Goal: Transaction & Acquisition: Purchase product/service

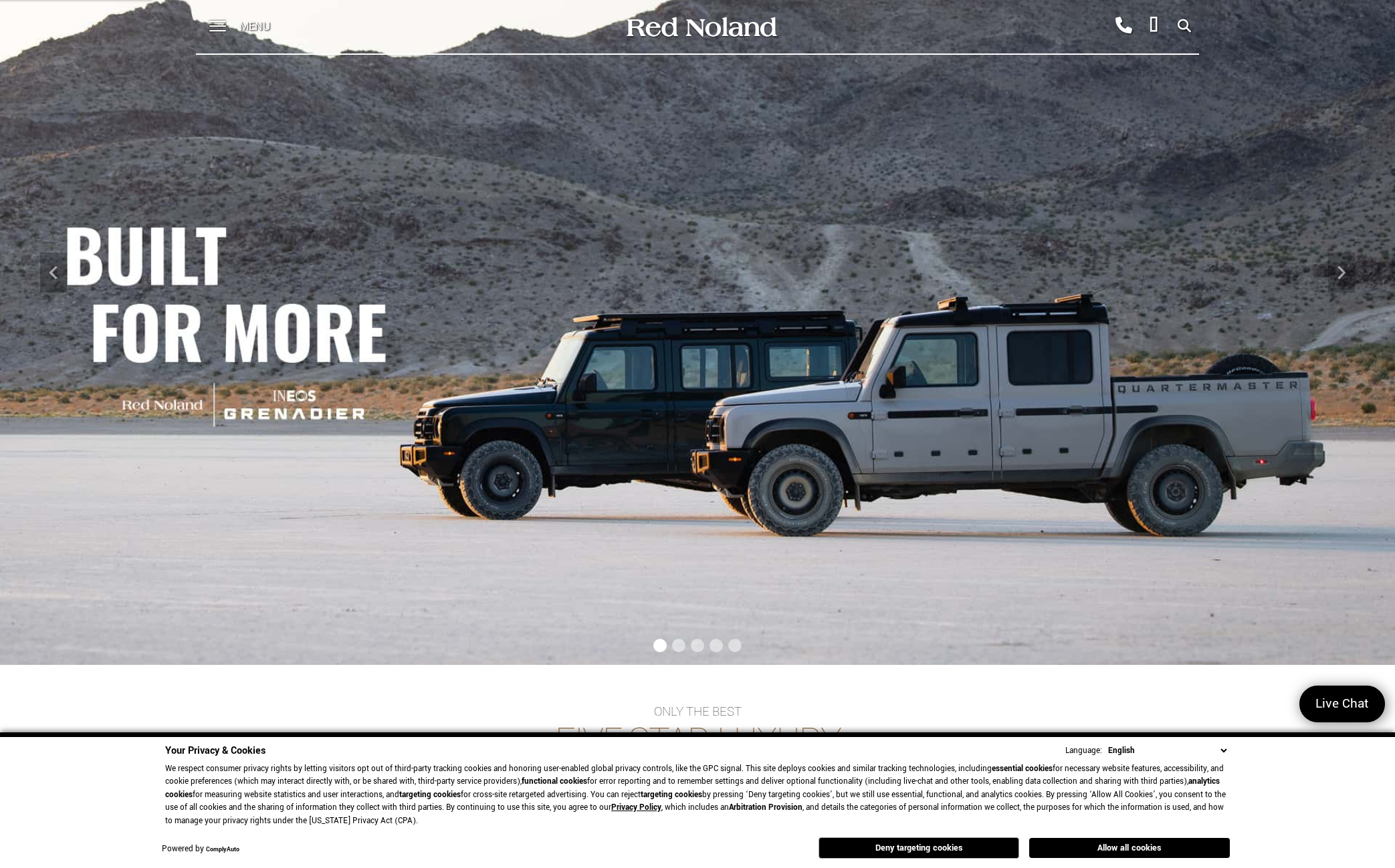
scroll to position [66, 0]
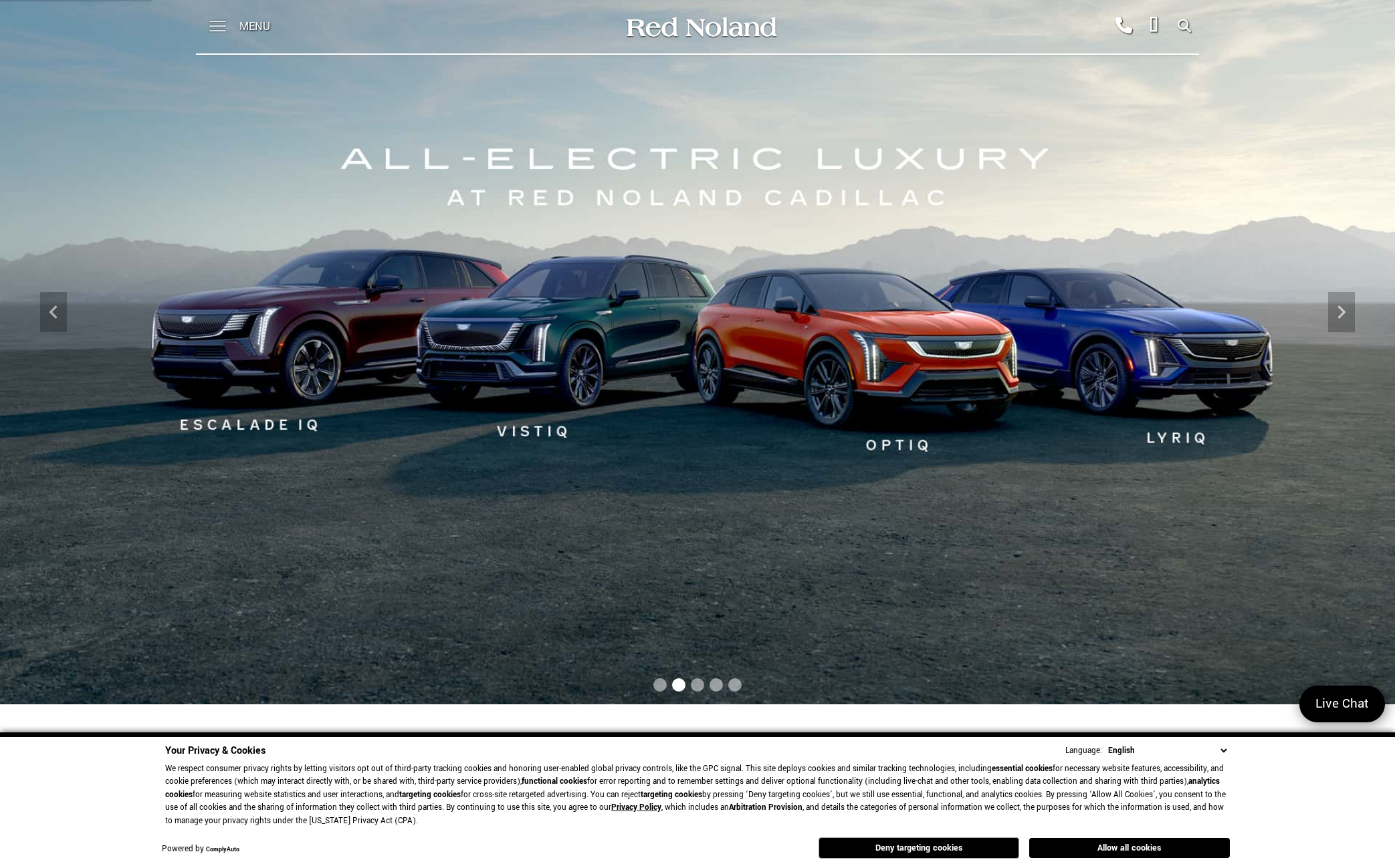
click at [217, 24] on span at bounding box center [218, 27] width 17 height 54
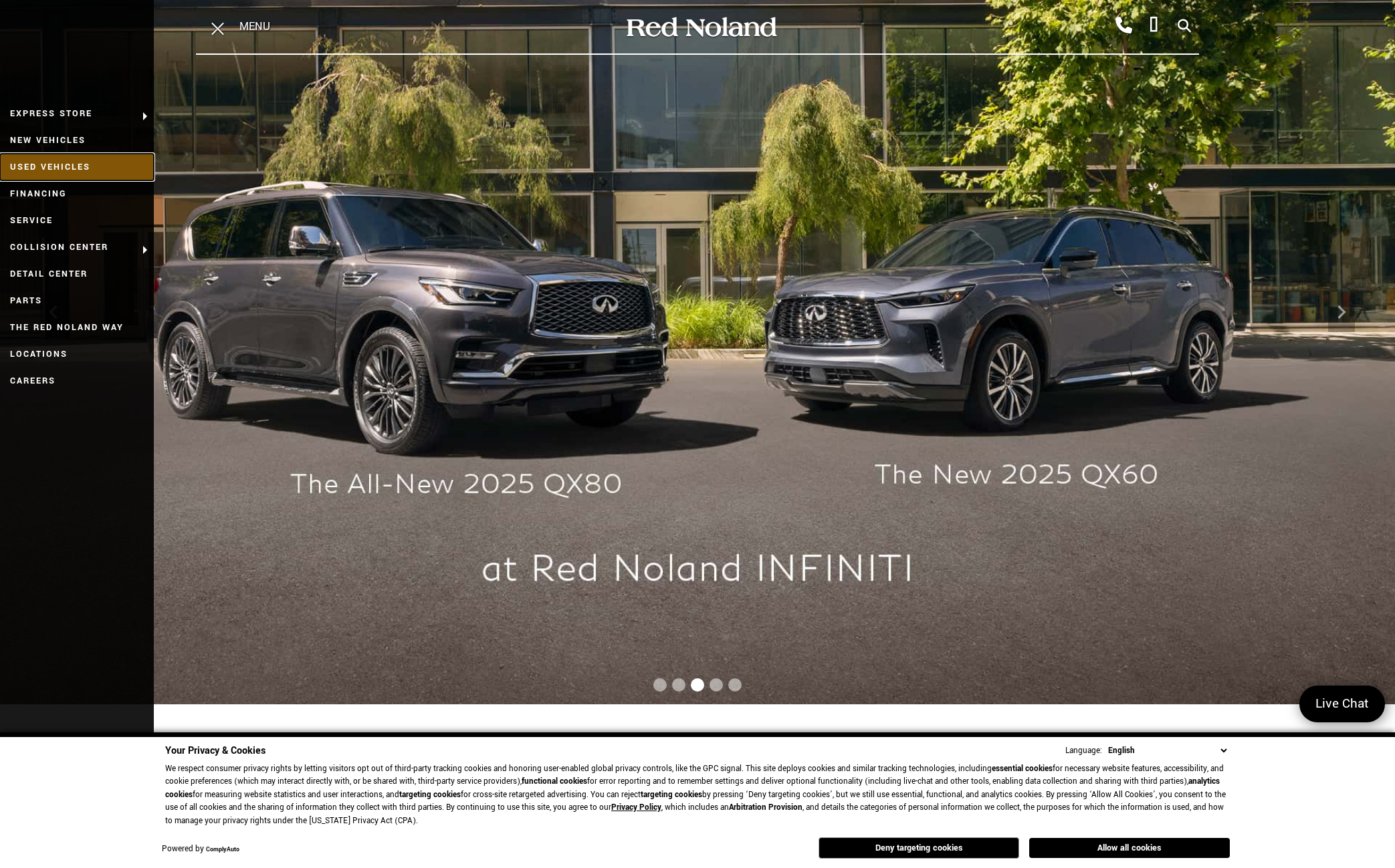
click at [60, 168] on link "Used Vehicles" at bounding box center [77, 167] width 154 height 27
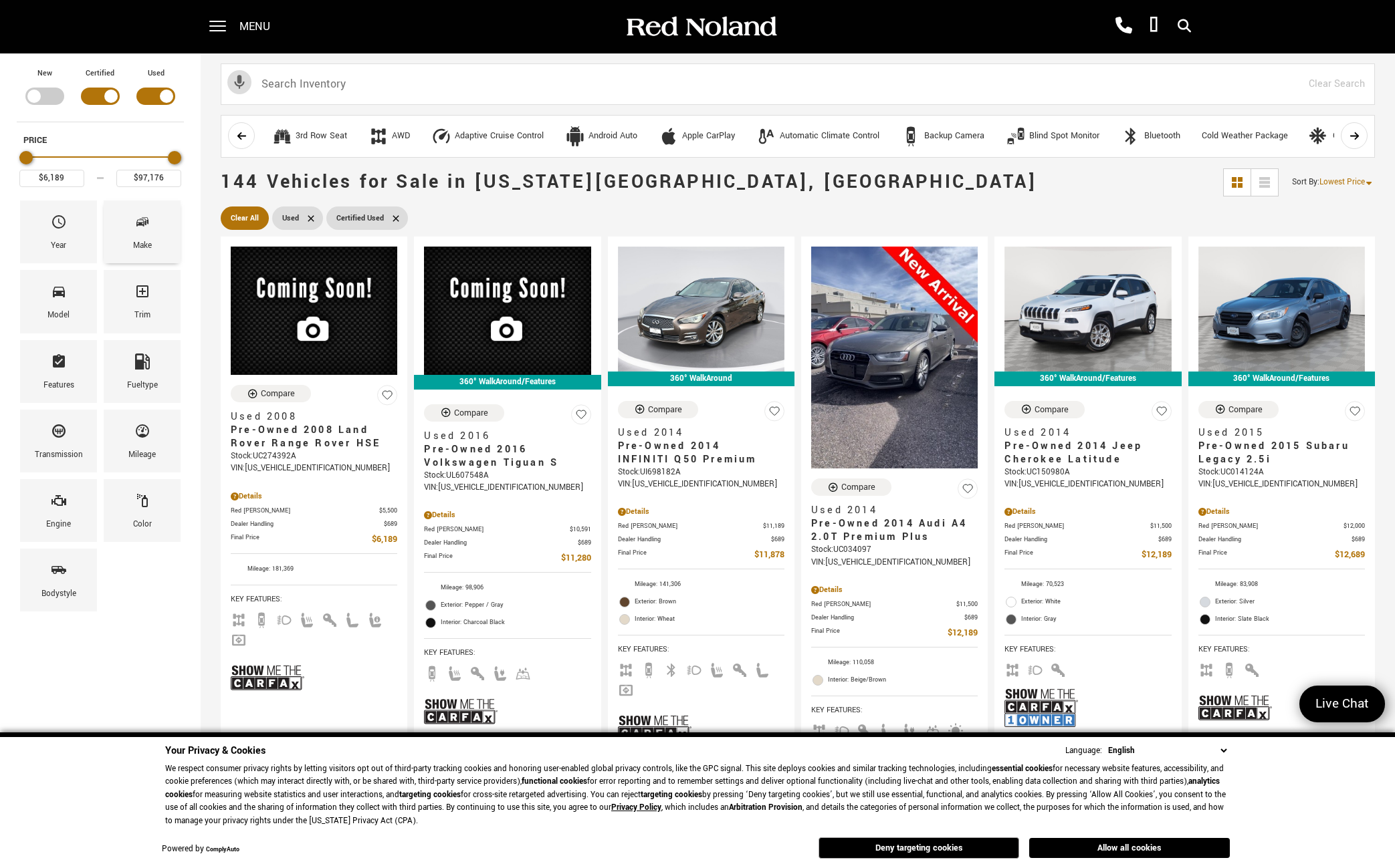
click at [141, 241] on div "Make" at bounding box center [142, 246] width 19 height 14
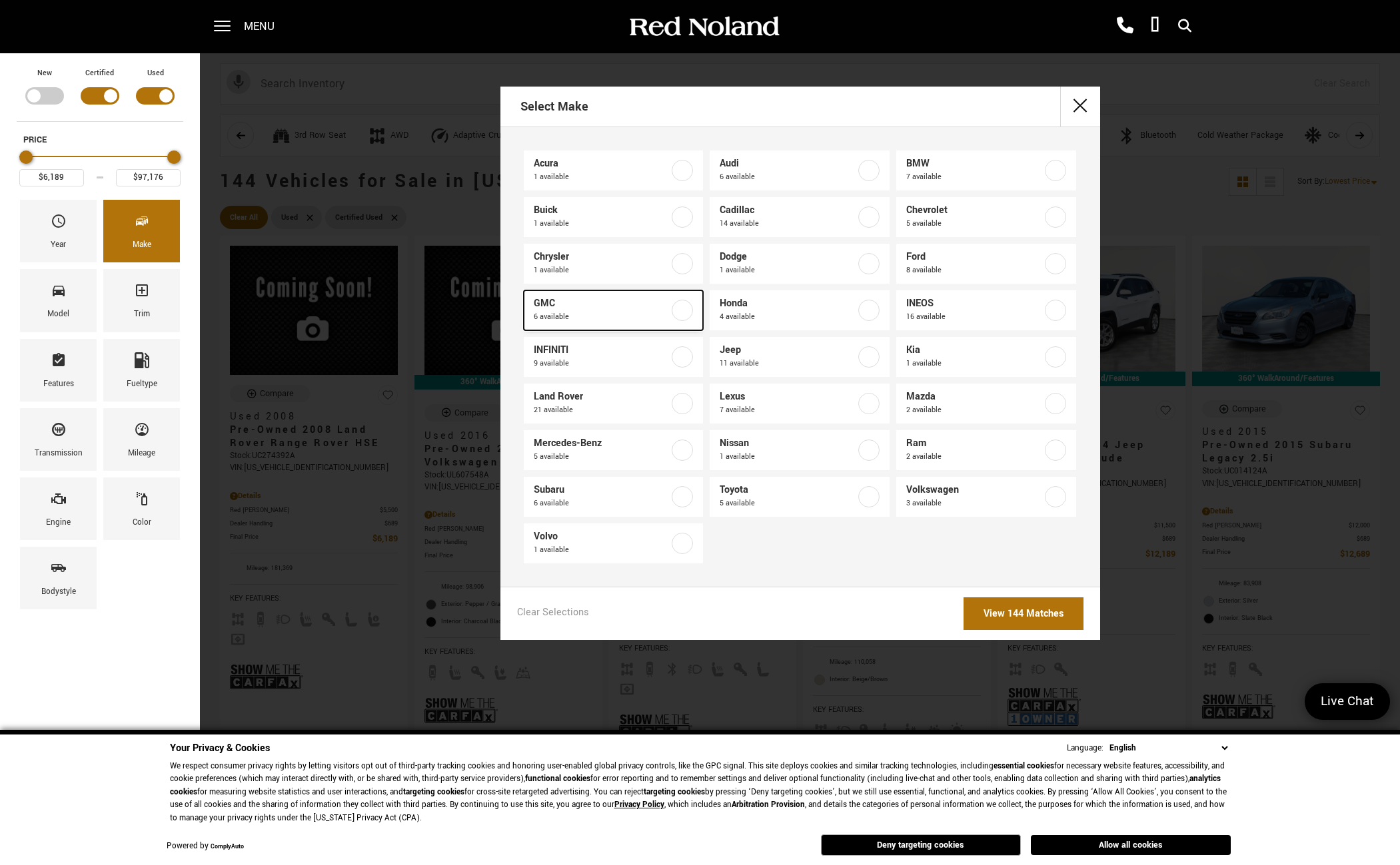
click at [604, 320] on span "6 available" at bounding box center [602, 317] width 136 height 13
type input "$34,078"
type input "$64,689"
checkbox input "true"
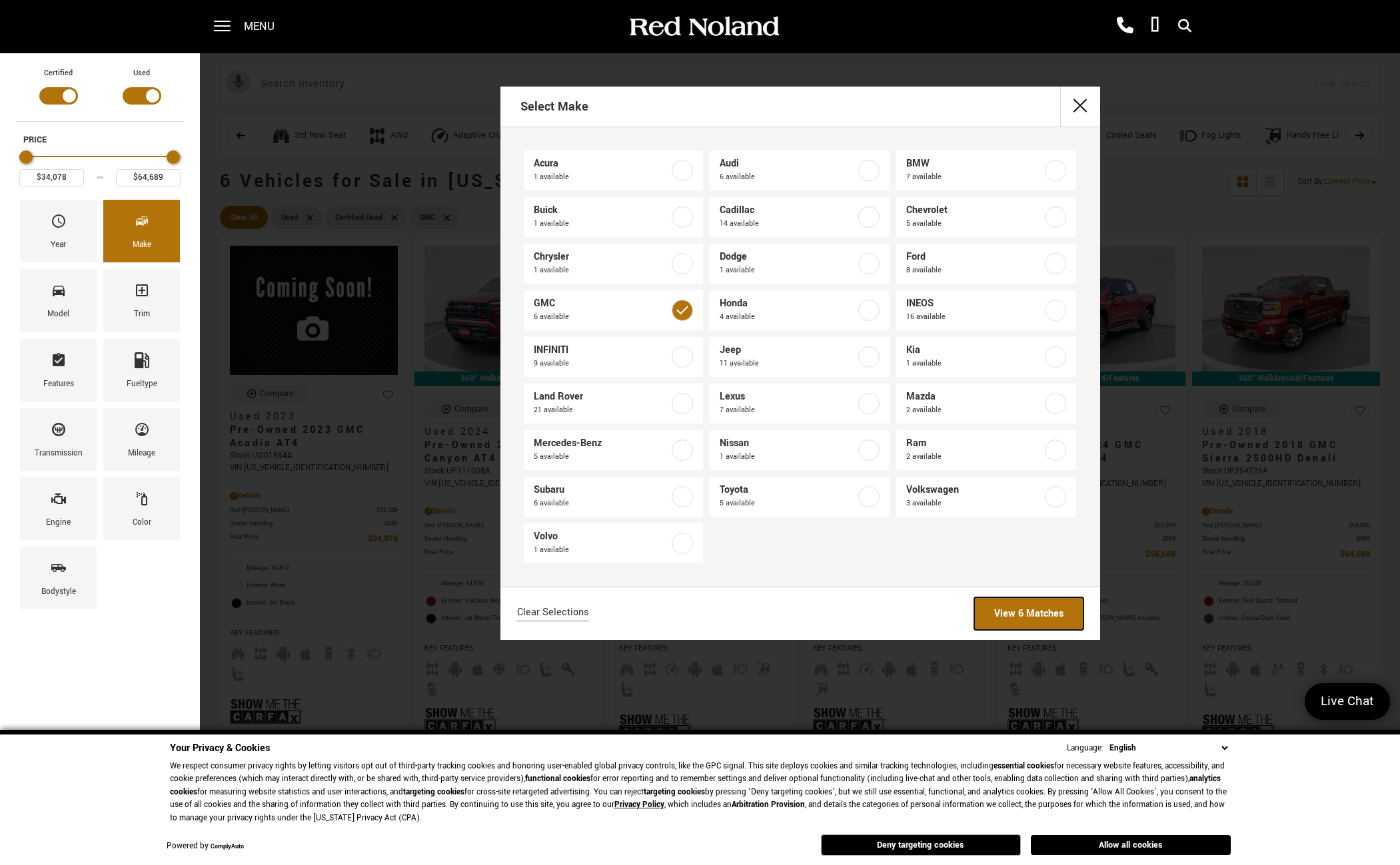
click at [1060, 621] on link "View 6 Matches" at bounding box center [1029, 614] width 109 height 33
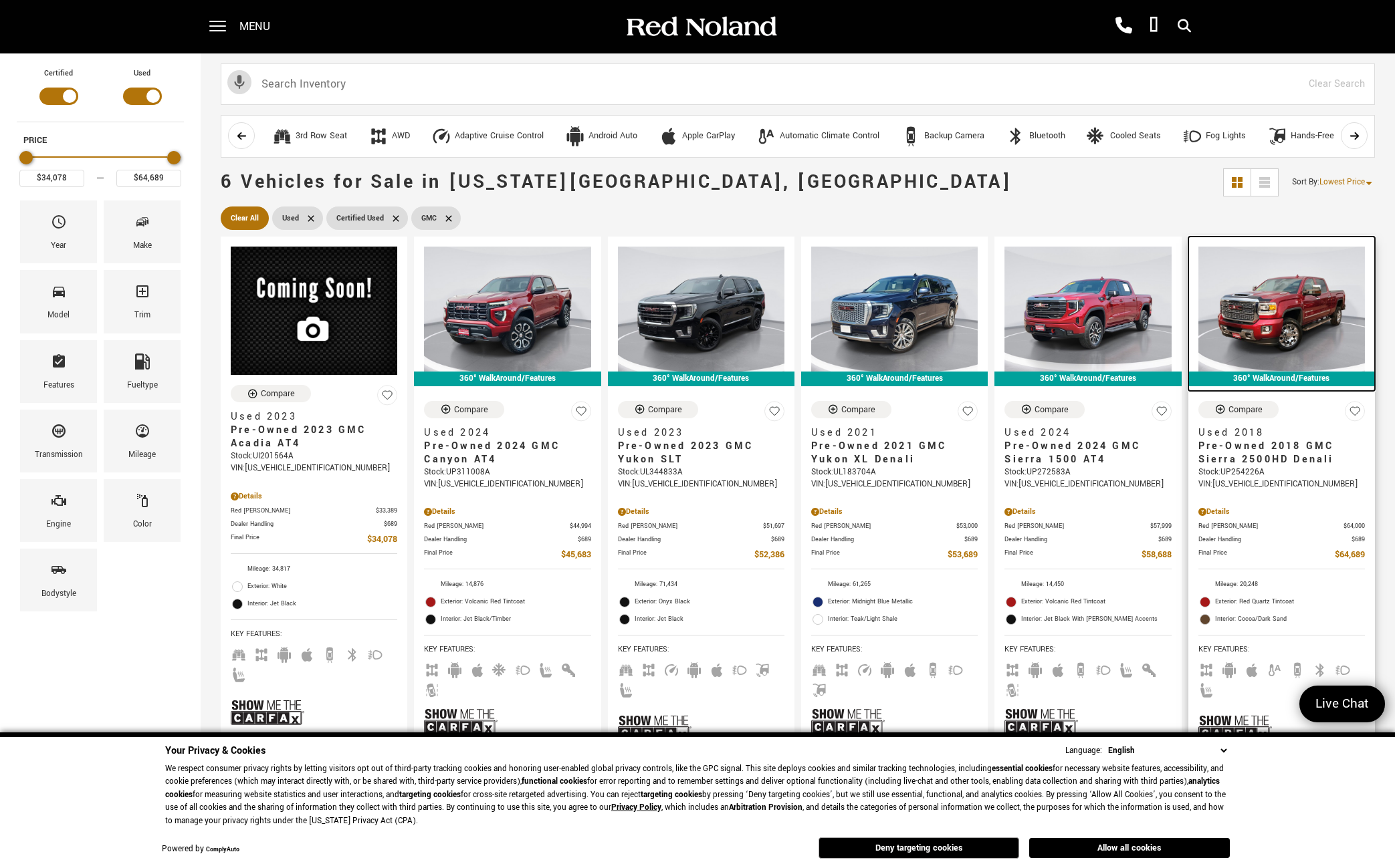
click at [1298, 308] on img at bounding box center [1281, 309] width 167 height 125
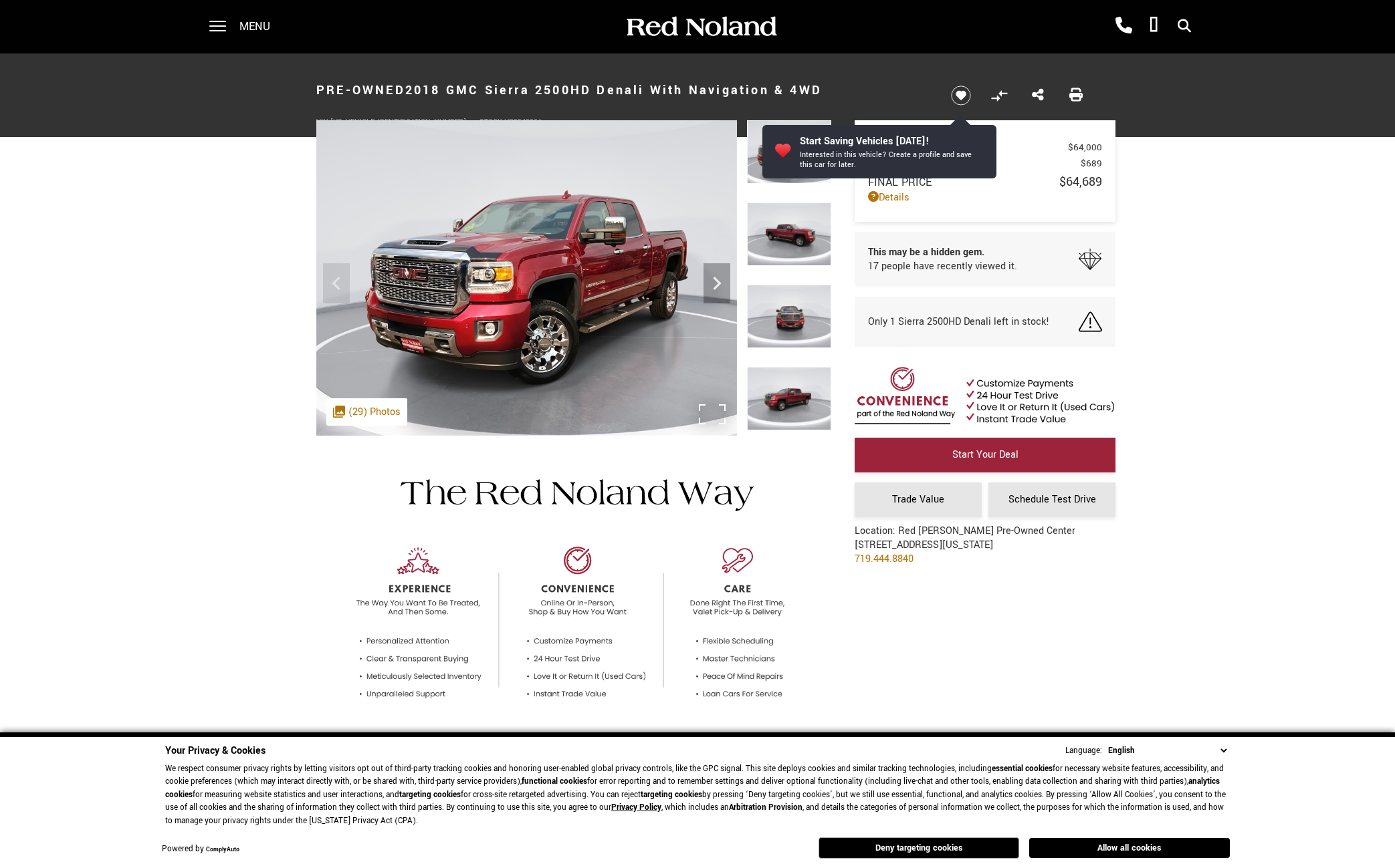
click at [546, 292] on img at bounding box center [527, 278] width 421 height 315
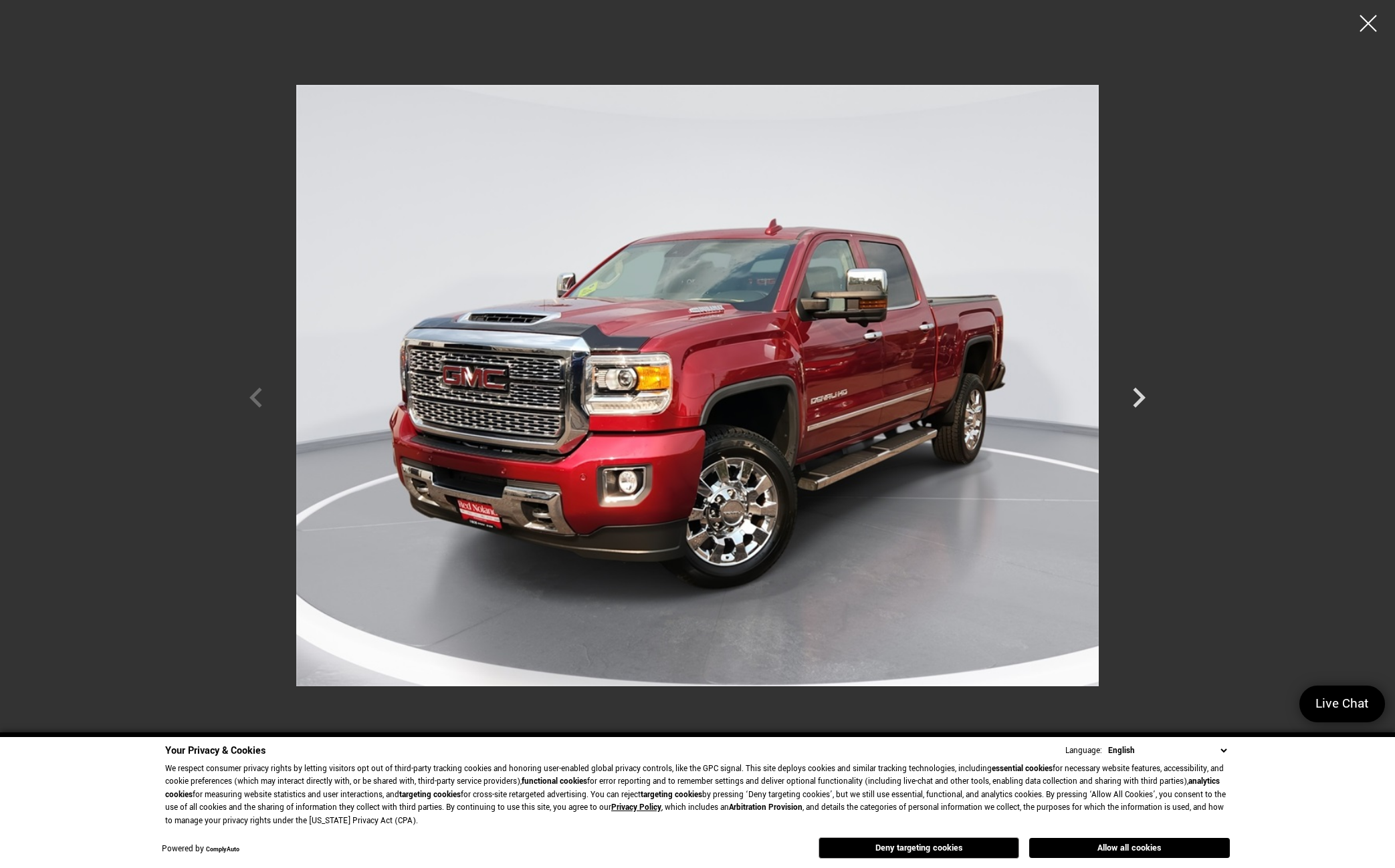
click at [938, 428] on img at bounding box center [698, 385] width 803 height 751
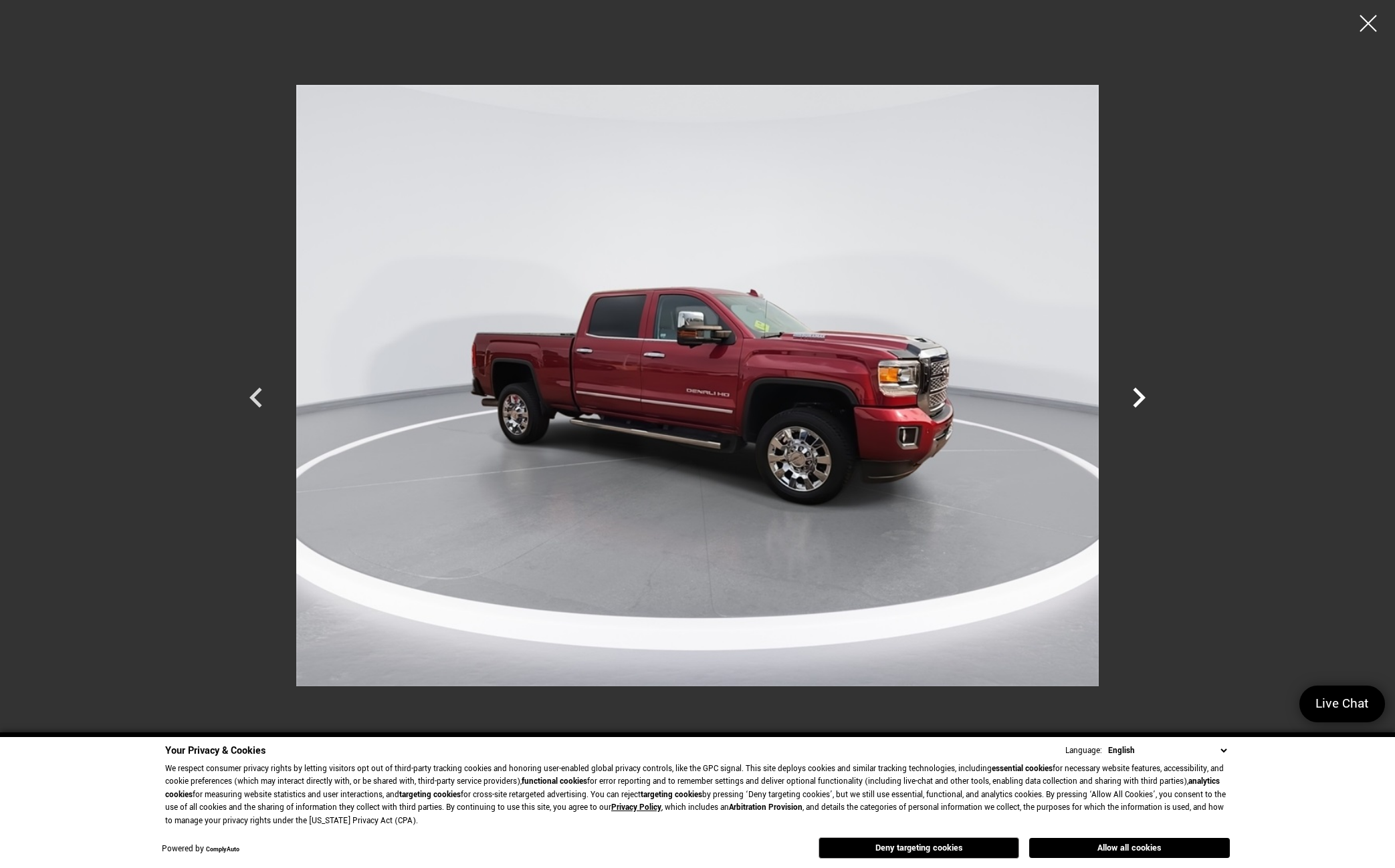
click at [1138, 397] on icon "Next" at bounding box center [1139, 398] width 40 height 40
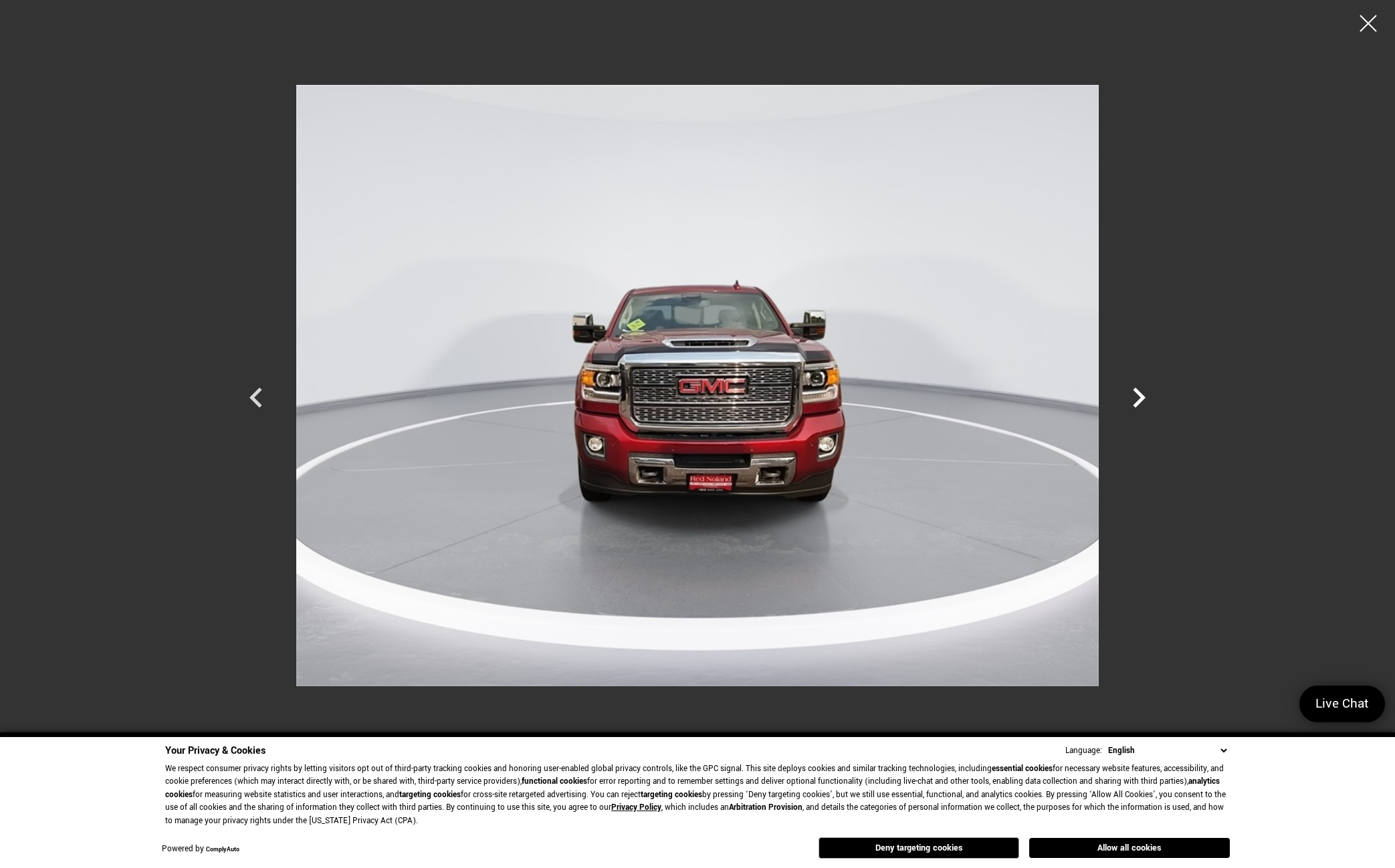
click at [1143, 395] on icon "Next" at bounding box center [1139, 398] width 40 height 40
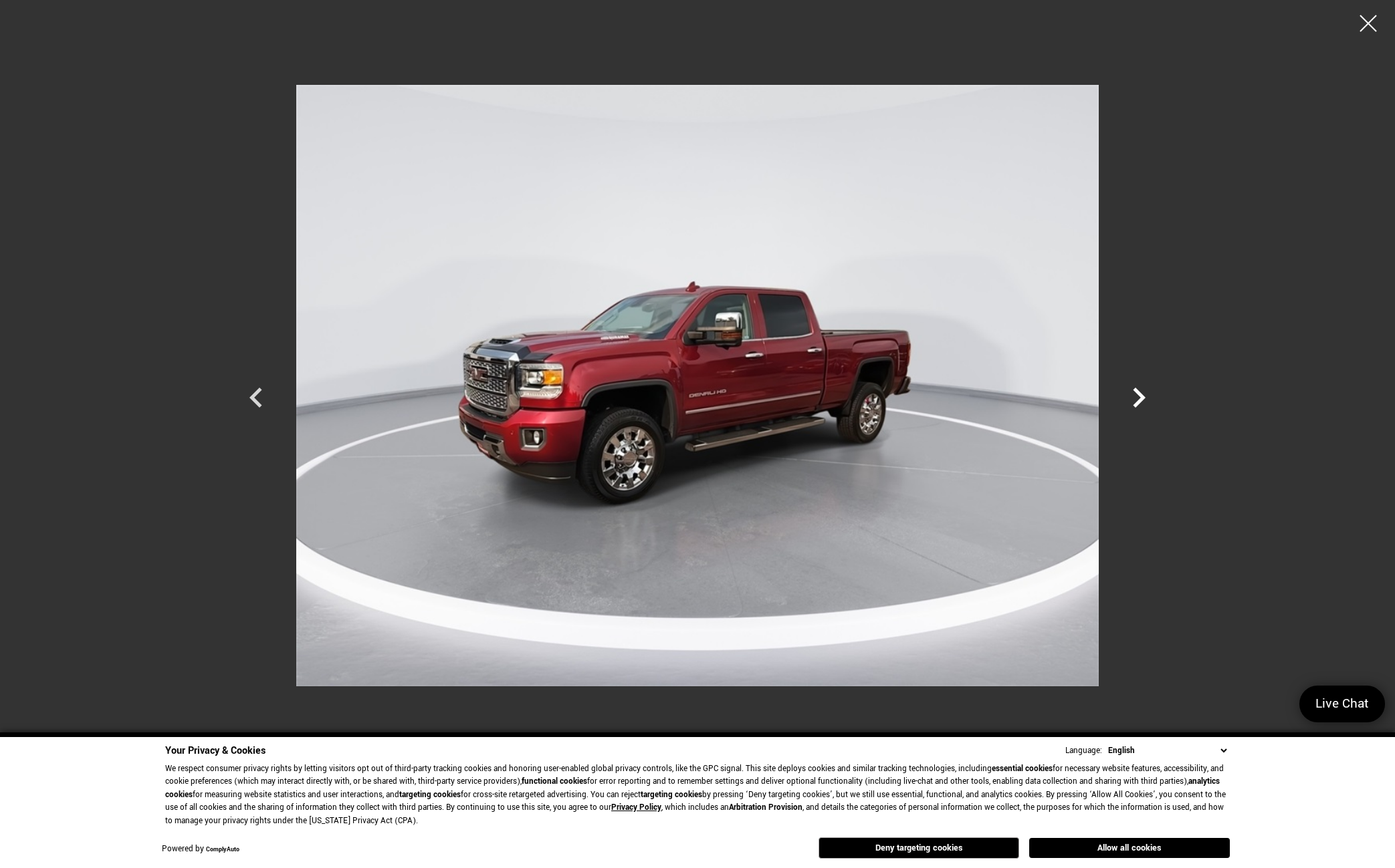
click at [1143, 395] on icon "Next" at bounding box center [1139, 398] width 40 height 40
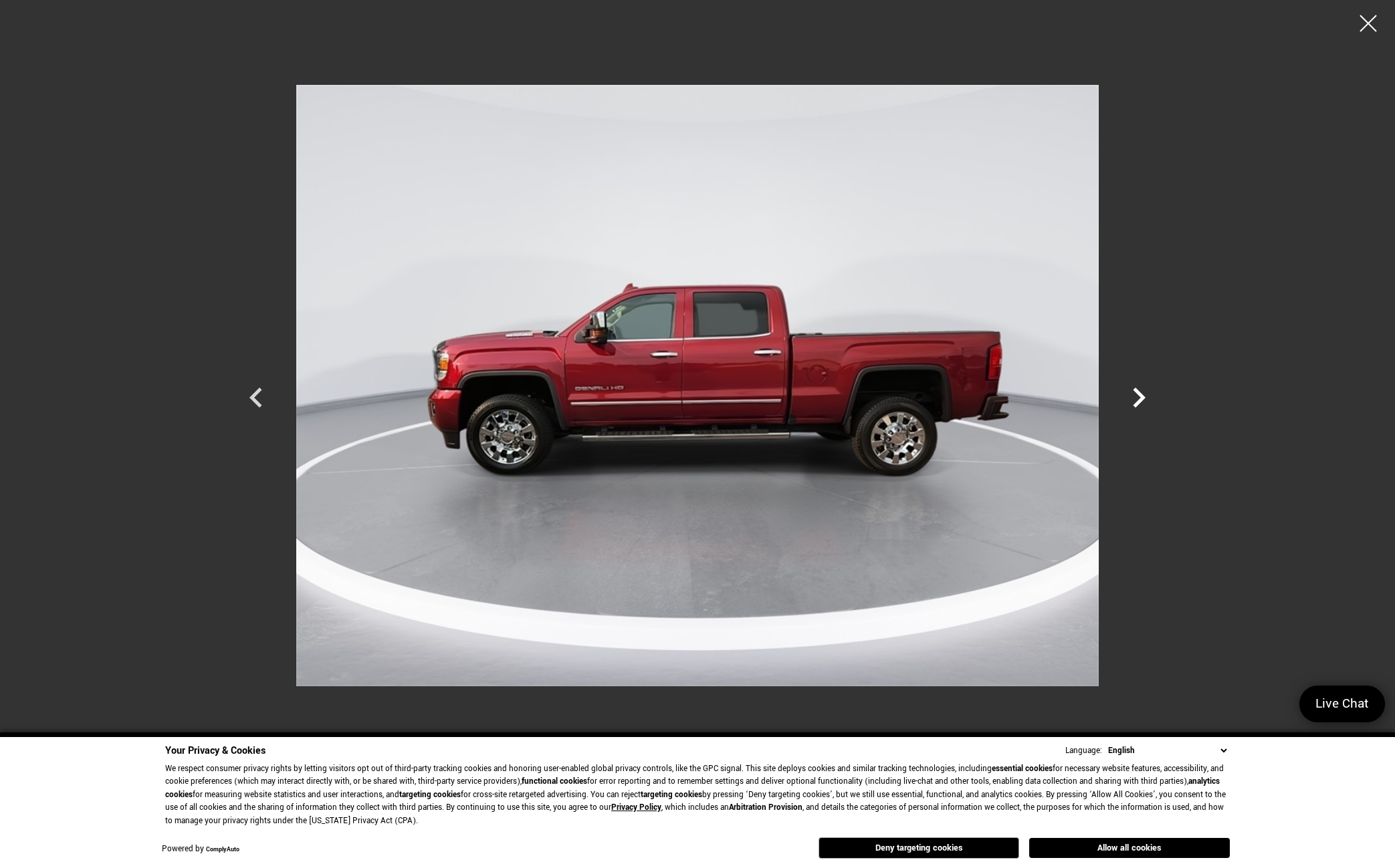
click at [1143, 395] on icon "Next" at bounding box center [1139, 398] width 40 height 40
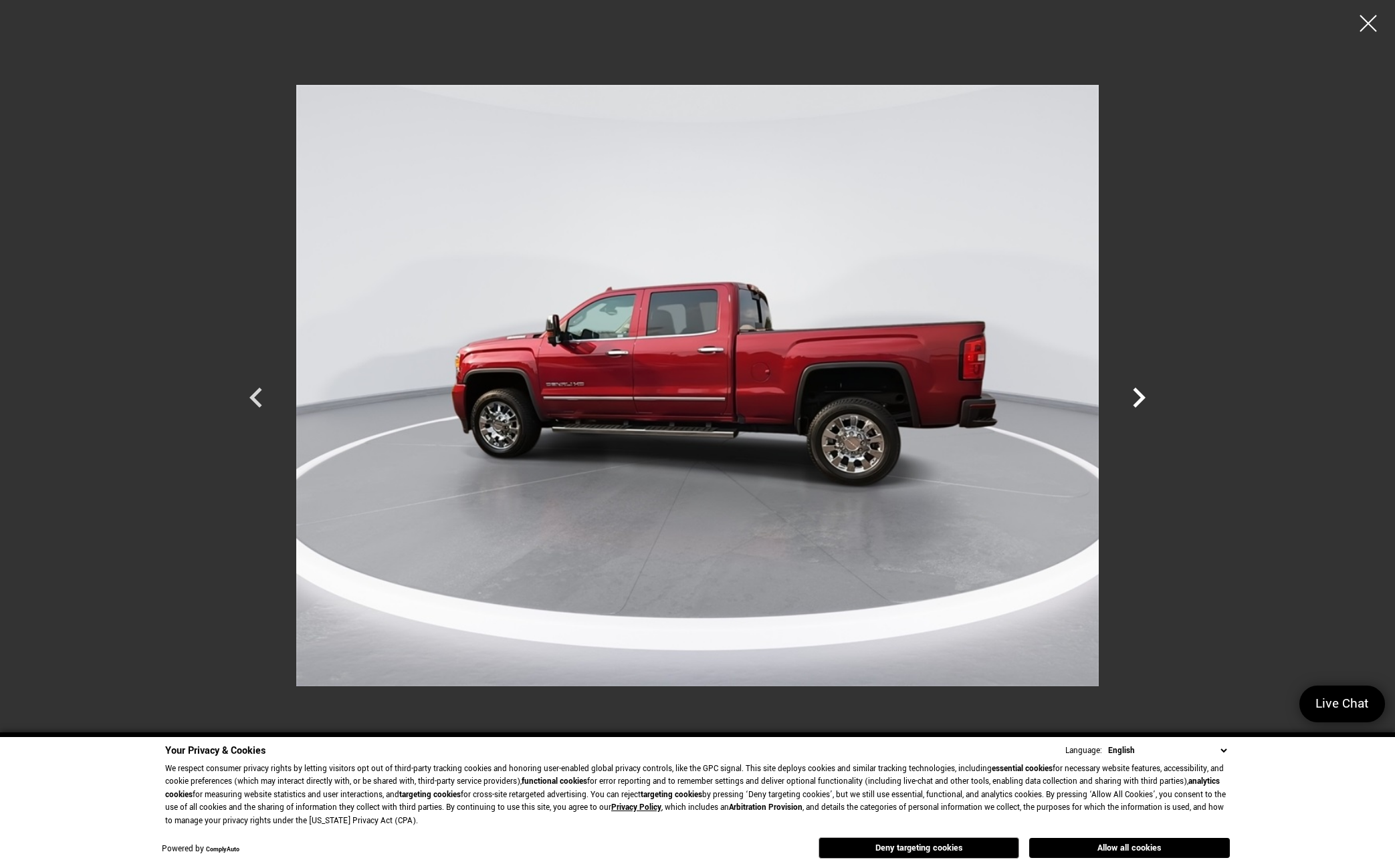
click at [1137, 403] on icon "Next" at bounding box center [1138, 398] width 13 height 20
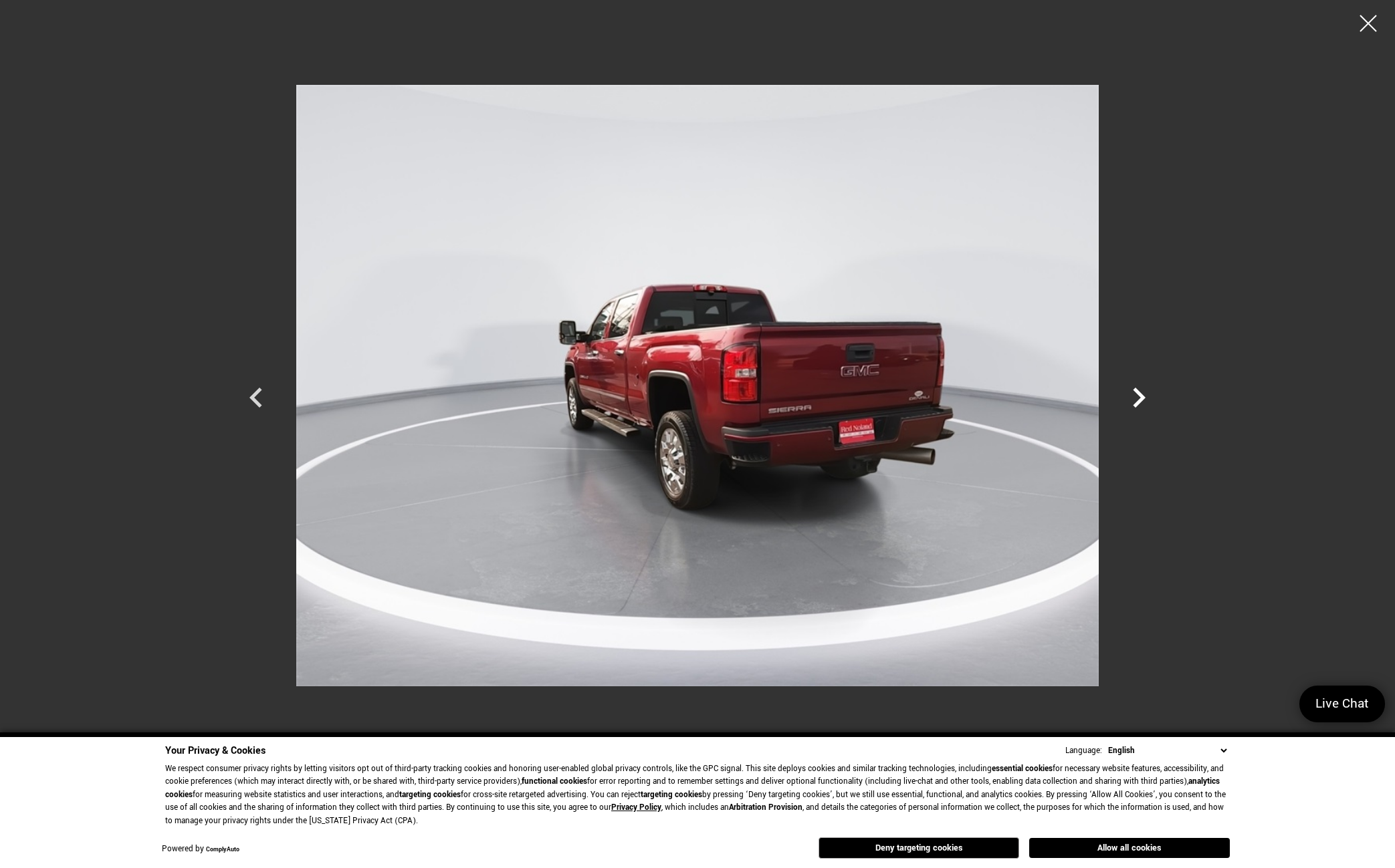
click at [1137, 403] on icon "Next" at bounding box center [1138, 398] width 13 height 20
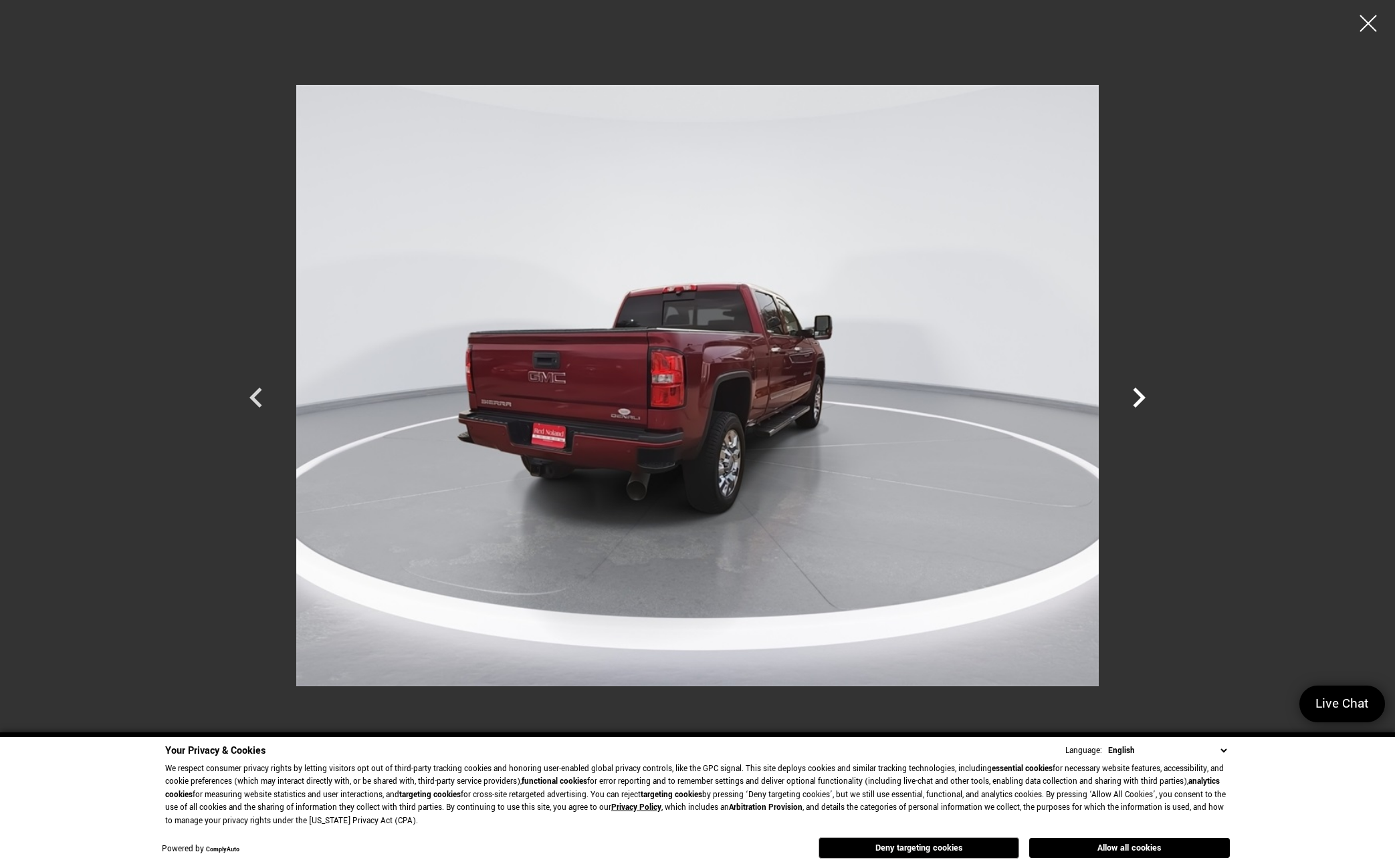
click at [1137, 403] on icon "Next" at bounding box center [1138, 398] width 13 height 20
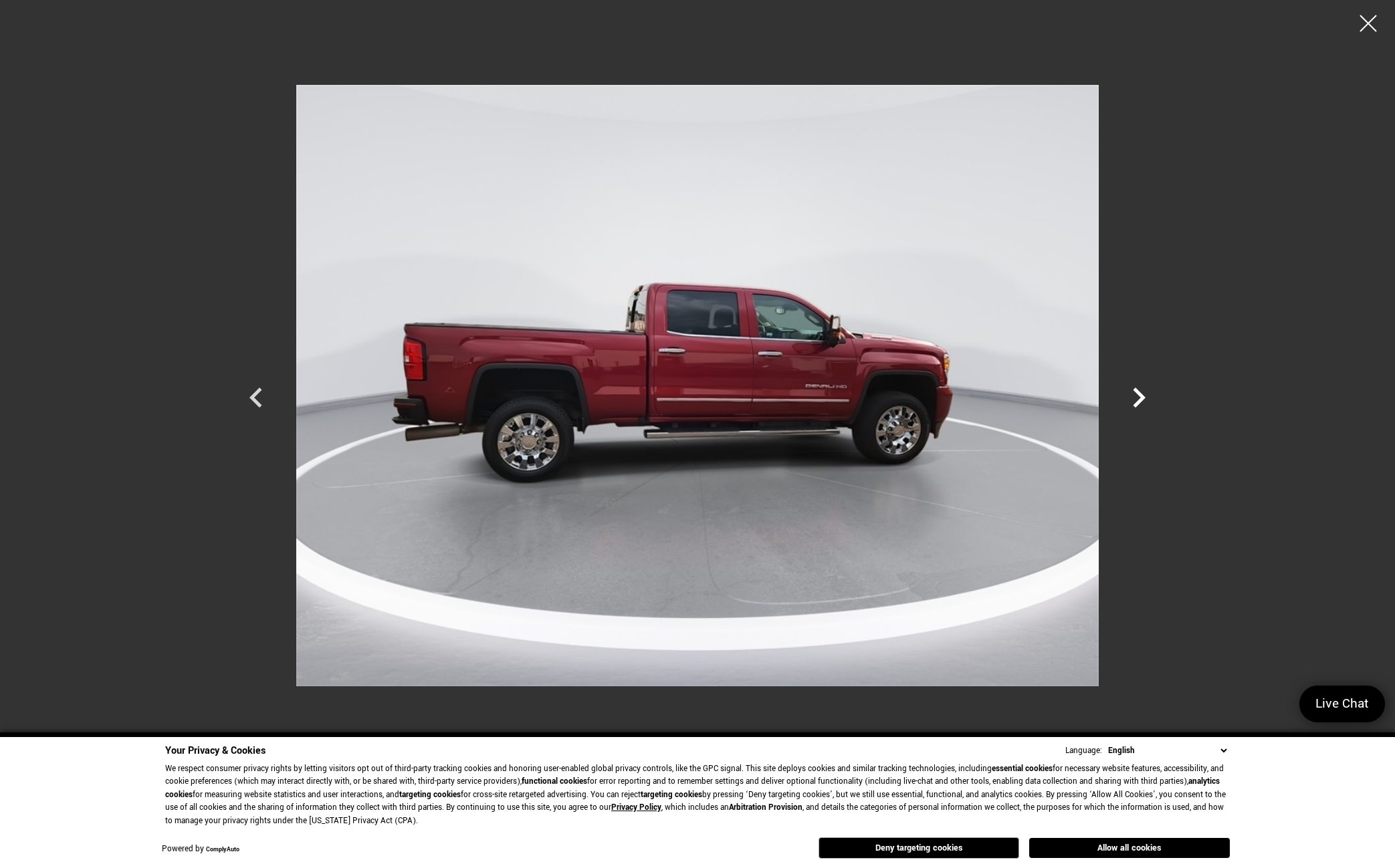
click at [1137, 403] on icon "Next" at bounding box center [1138, 398] width 13 height 20
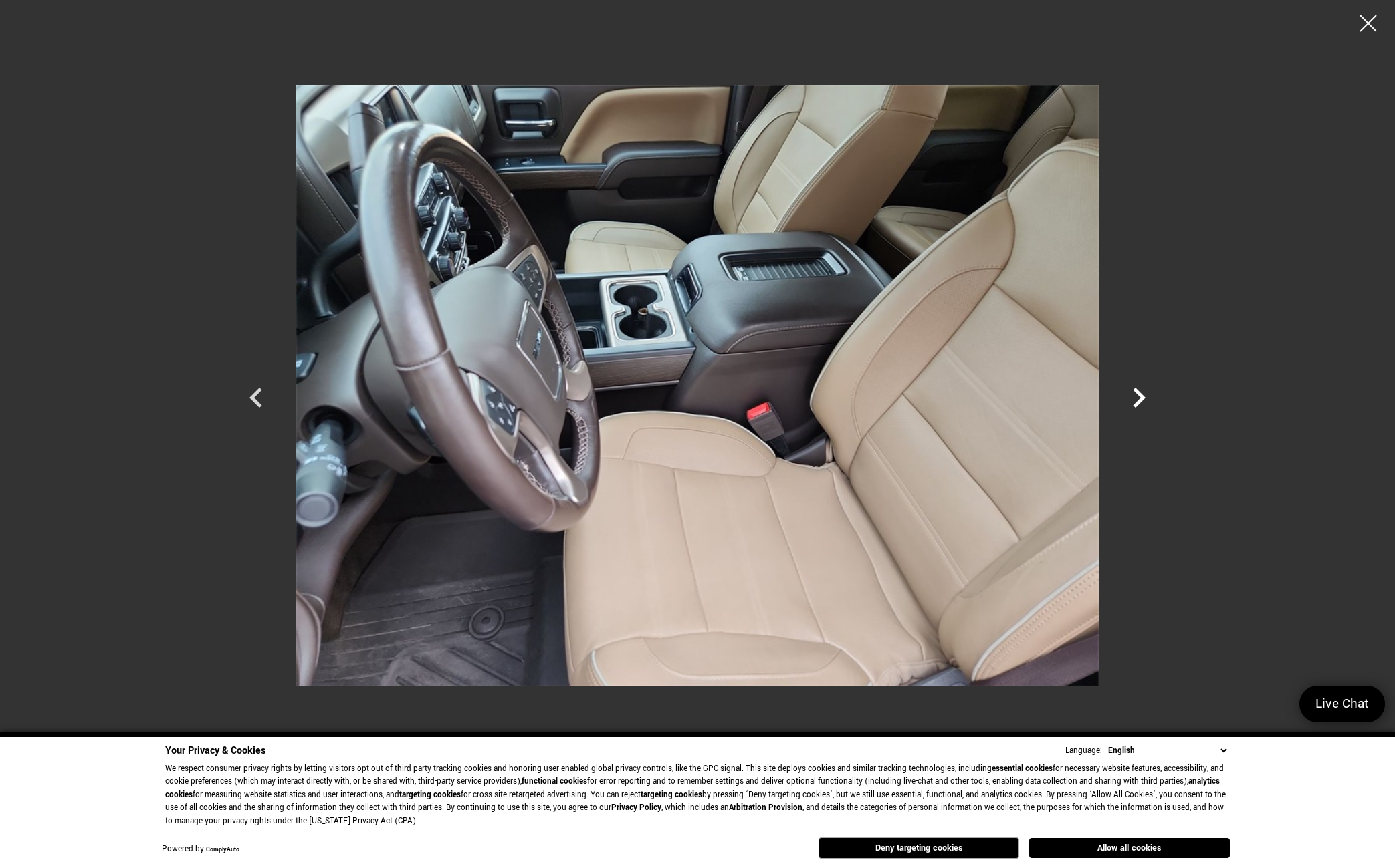
click at [1137, 403] on icon "Next" at bounding box center [1138, 398] width 13 height 20
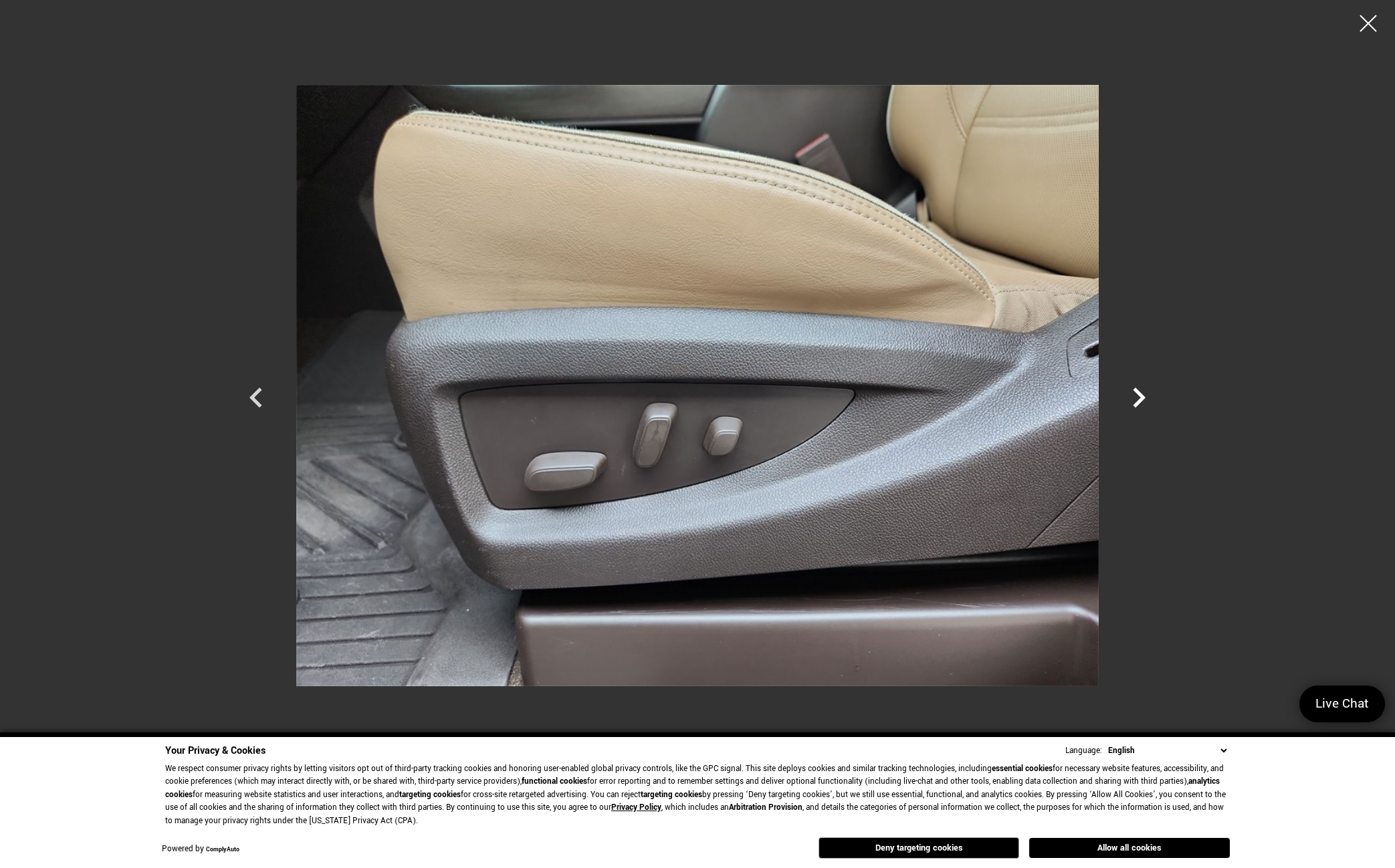
click at [1137, 403] on icon "Next" at bounding box center [1138, 398] width 13 height 20
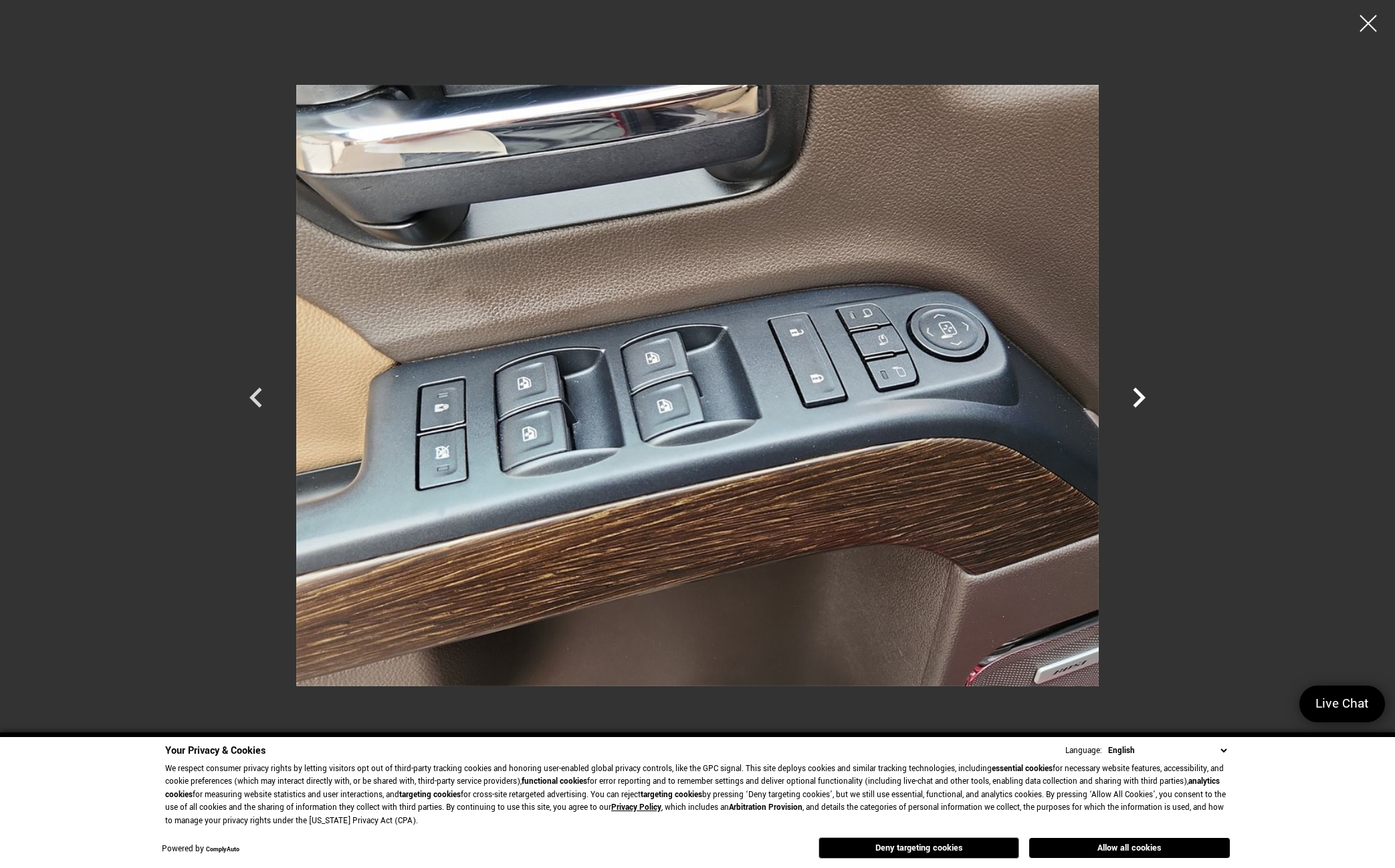
click at [1137, 403] on icon "Next" at bounding box center [1138, 398] width 13 height 20
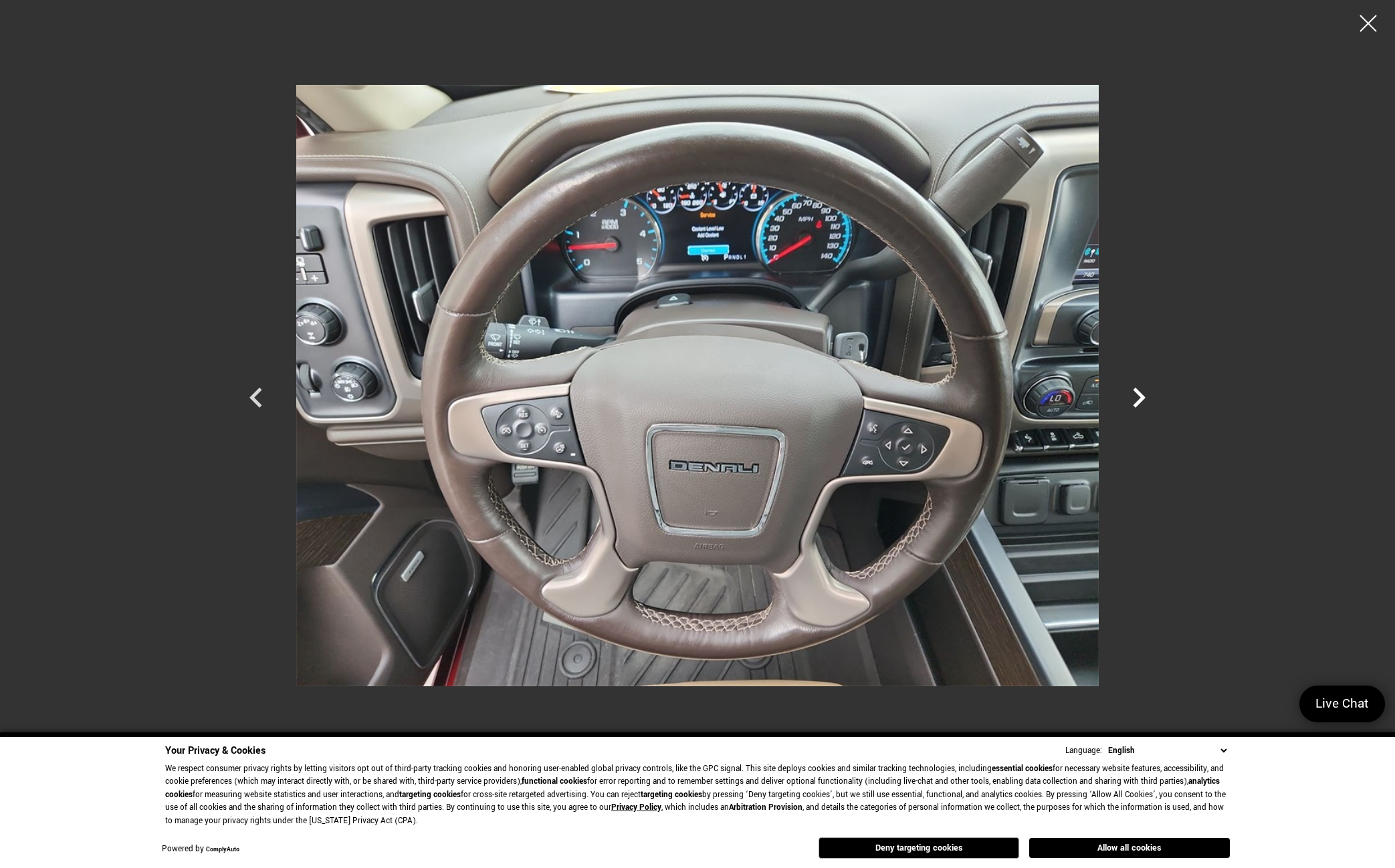
click at [1137, 403] on icon "Next" at bounding box center [1138, 398] width 13 height 20
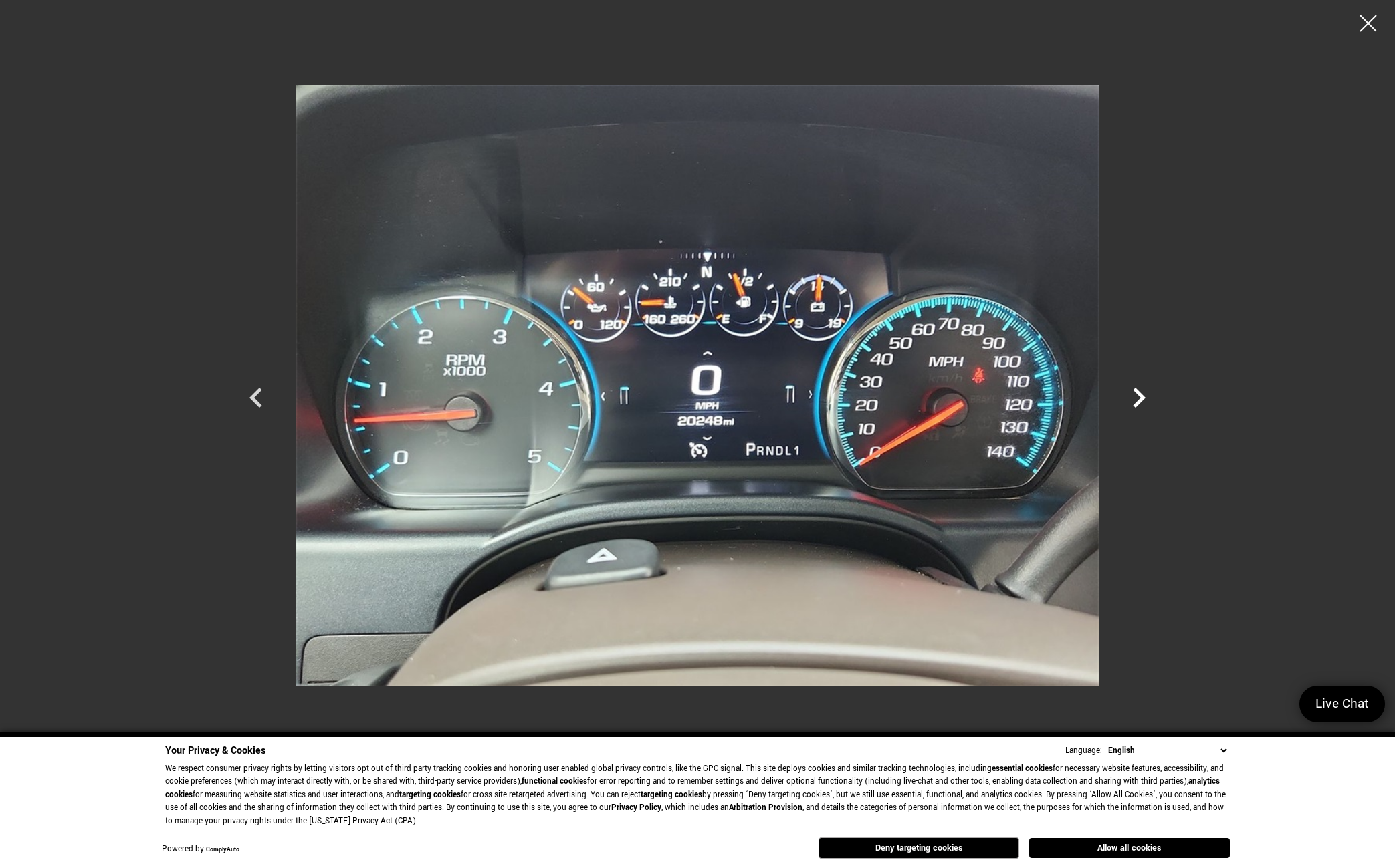
click at [1138, 405] on icon "Next" at bounding box center [1138, 398] width 13 height 20
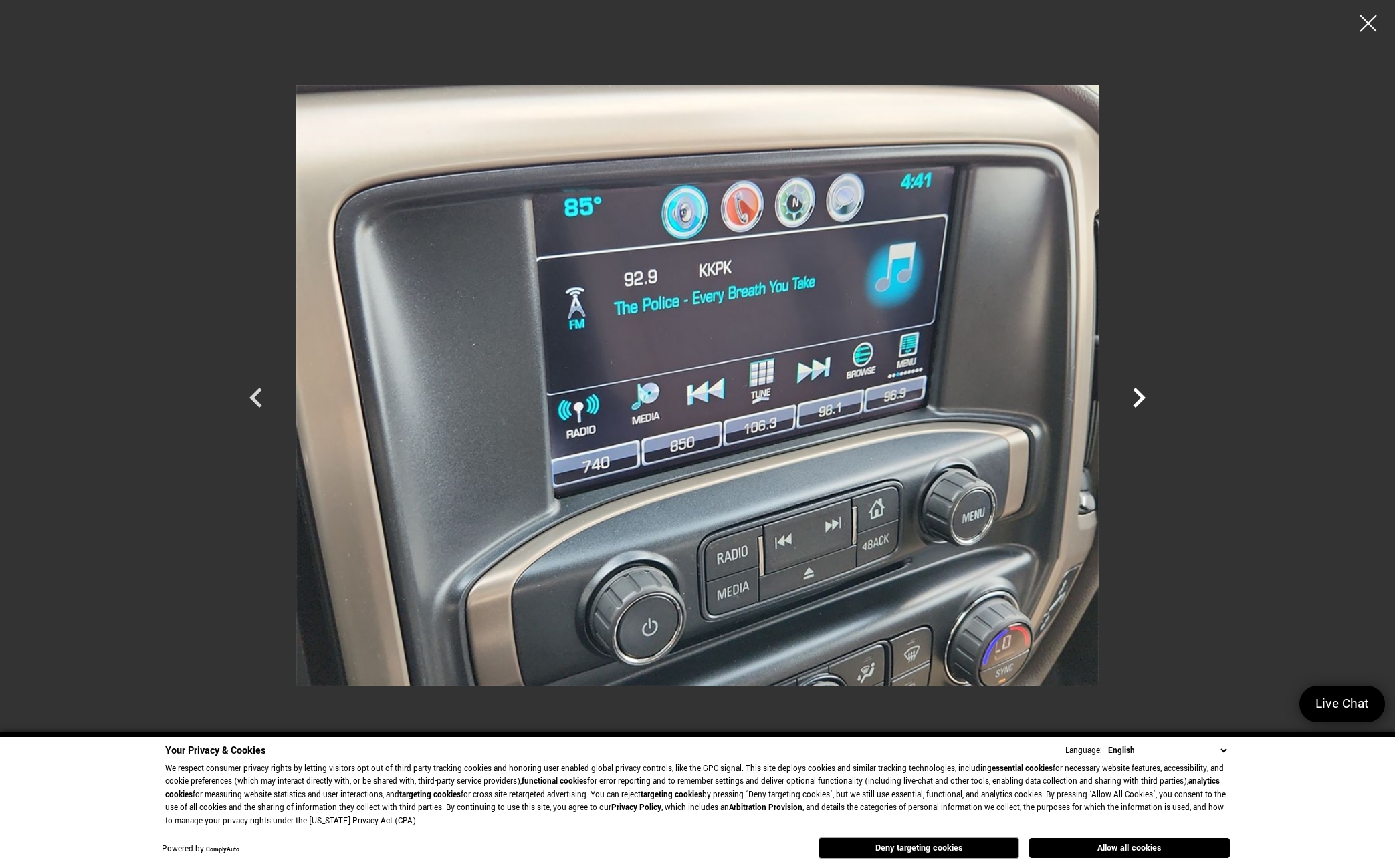
click at [1140, 402] on icon "Next" at bounding box center [1138, 398] width 13 height 20
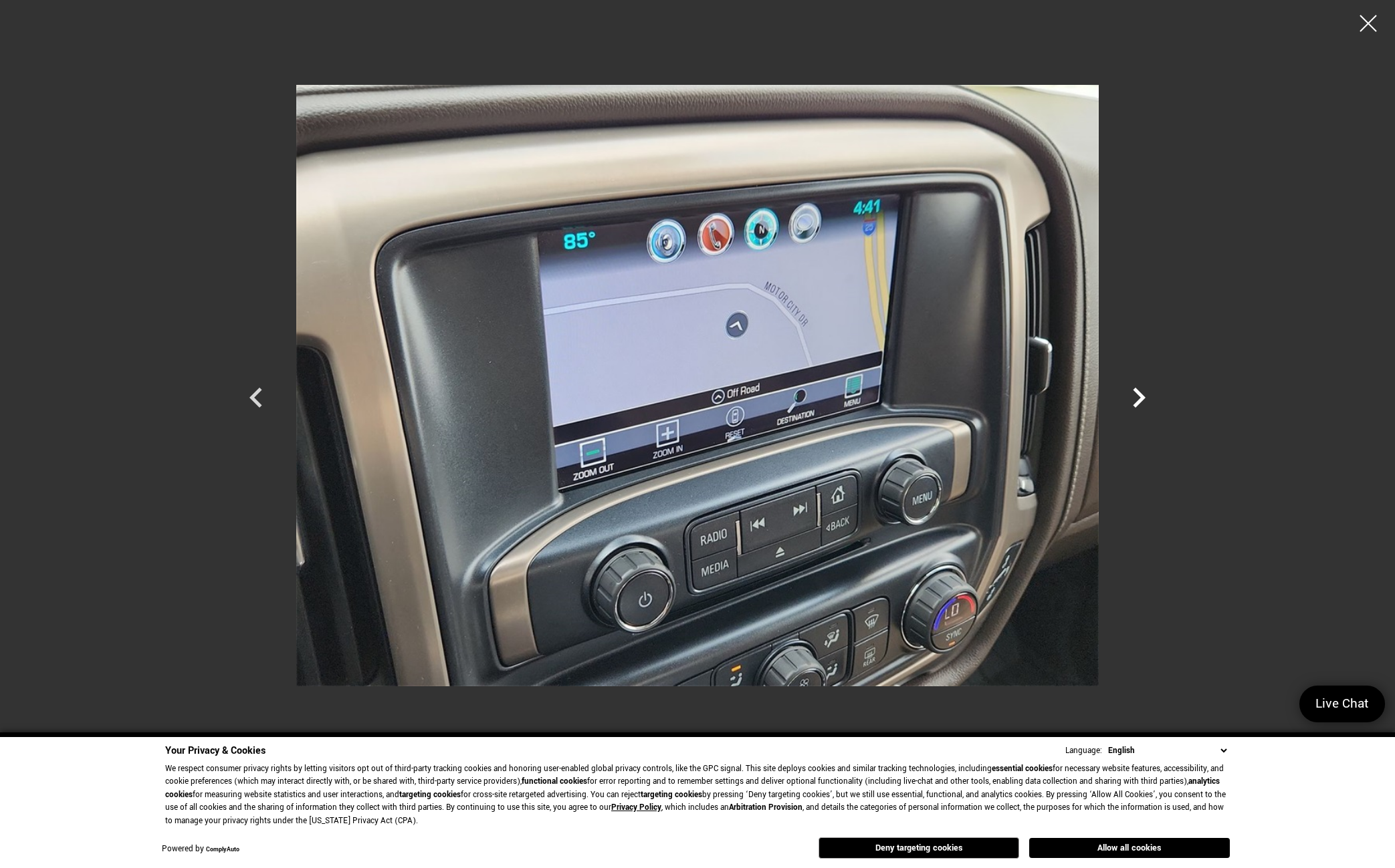
click at [1139, 400] on icon "Next" at bounding box center [1138, 398] width 13 height 20
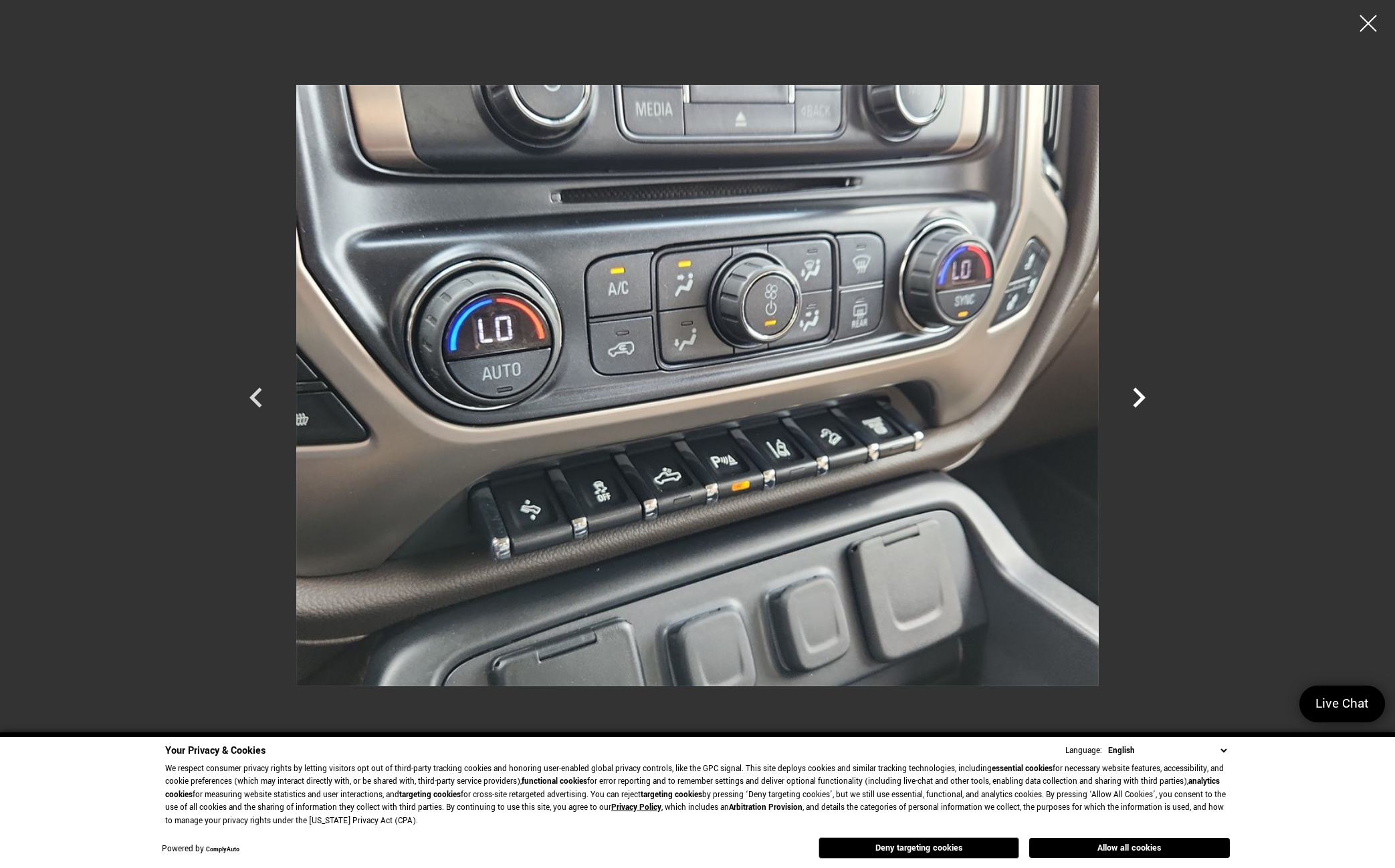
click at [1138, 400] on icon "Next" at bounding box center [1138, 398] width 13 height 20
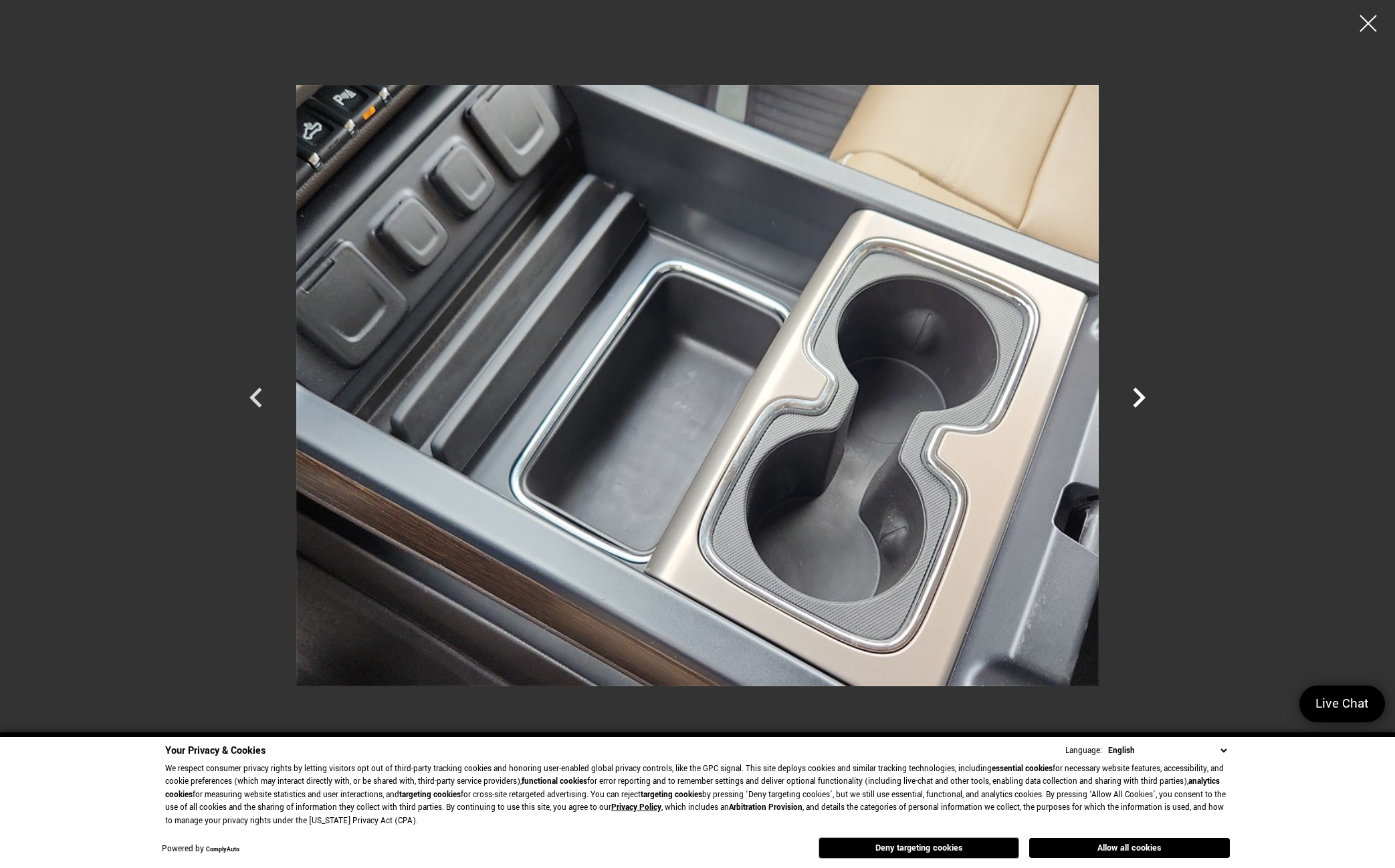
click at [1138, 400] on icon "Next" at bounding box center [1138, 398] width 13 height 20
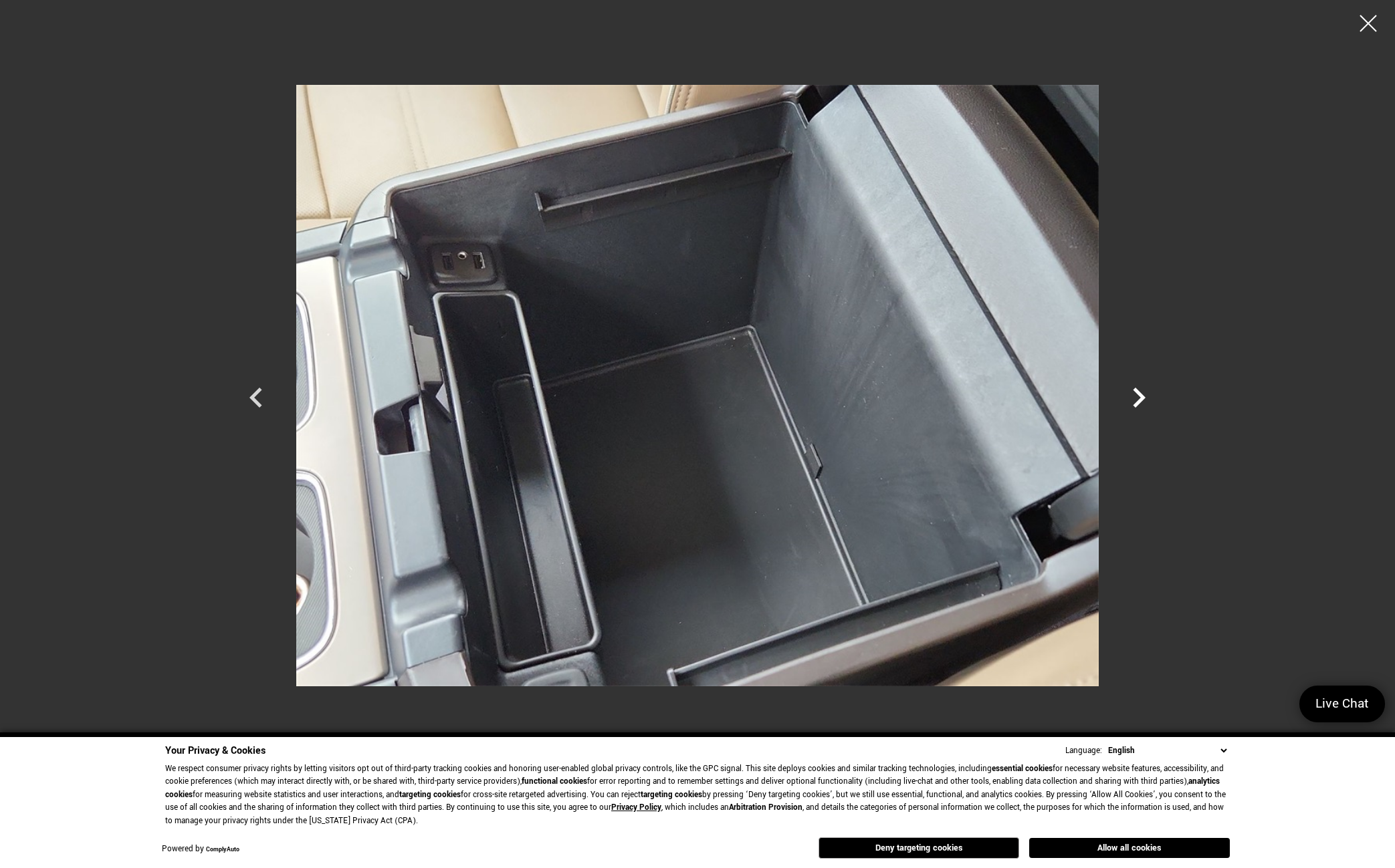
click at [1138, 400] on icon "Next" at bounding box center [1138, 398] width 13 height 20
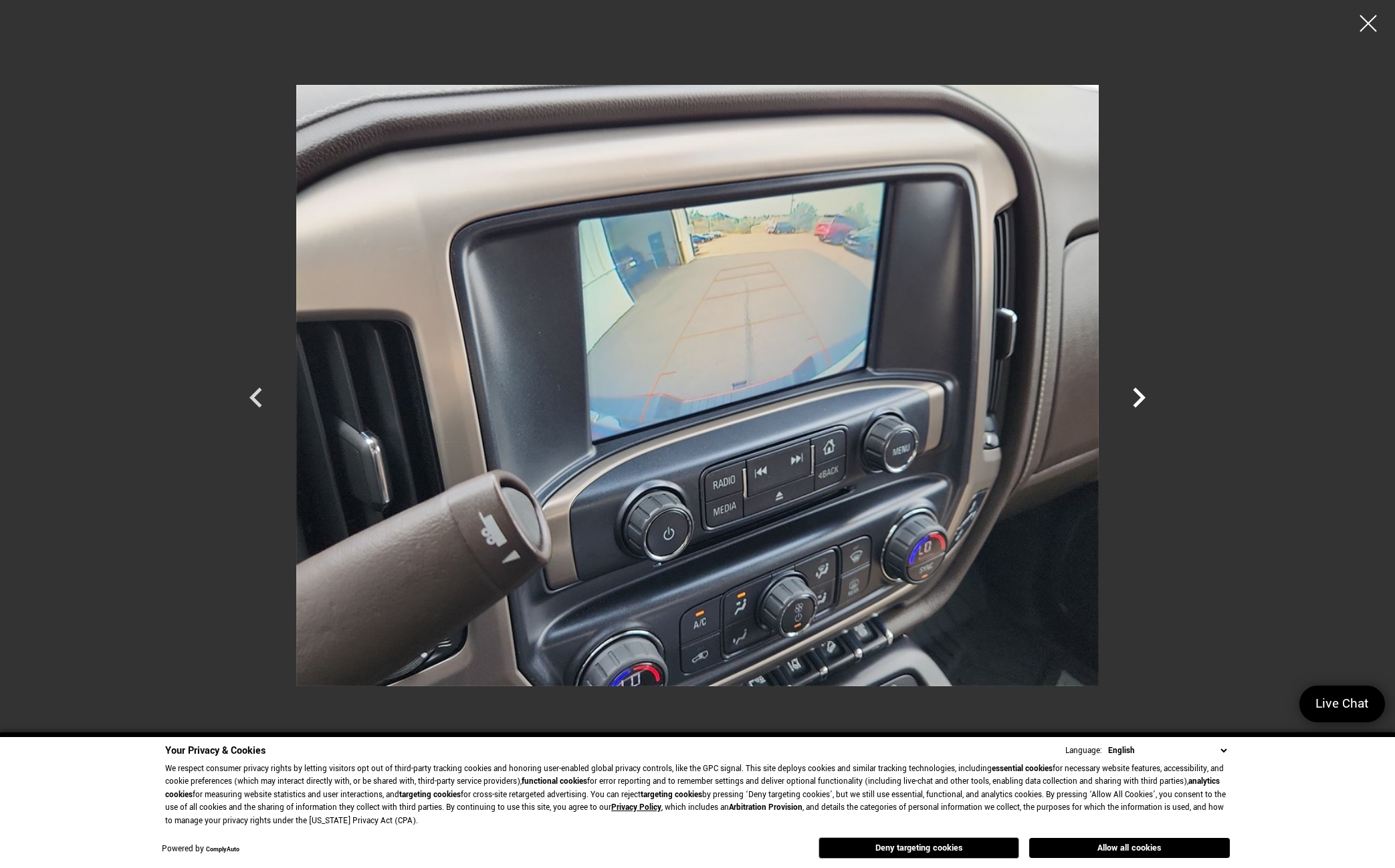
click at [1138, 400] on icon "Next" at bounding box center [1138, 398] width 13 height 20
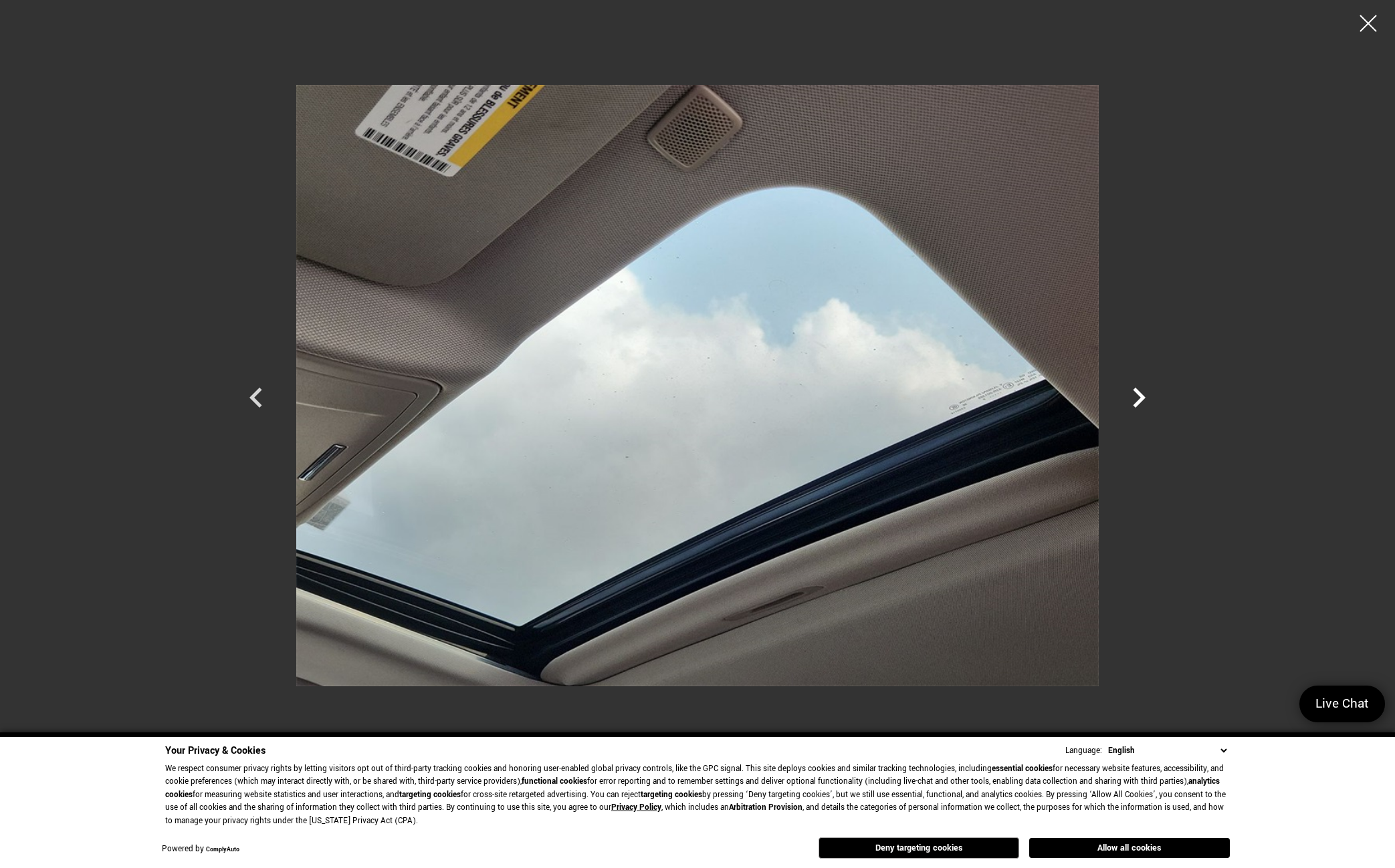
click at [1138, 400] on icon "Next" at bounding box center [1138, 398] width 13 height 20
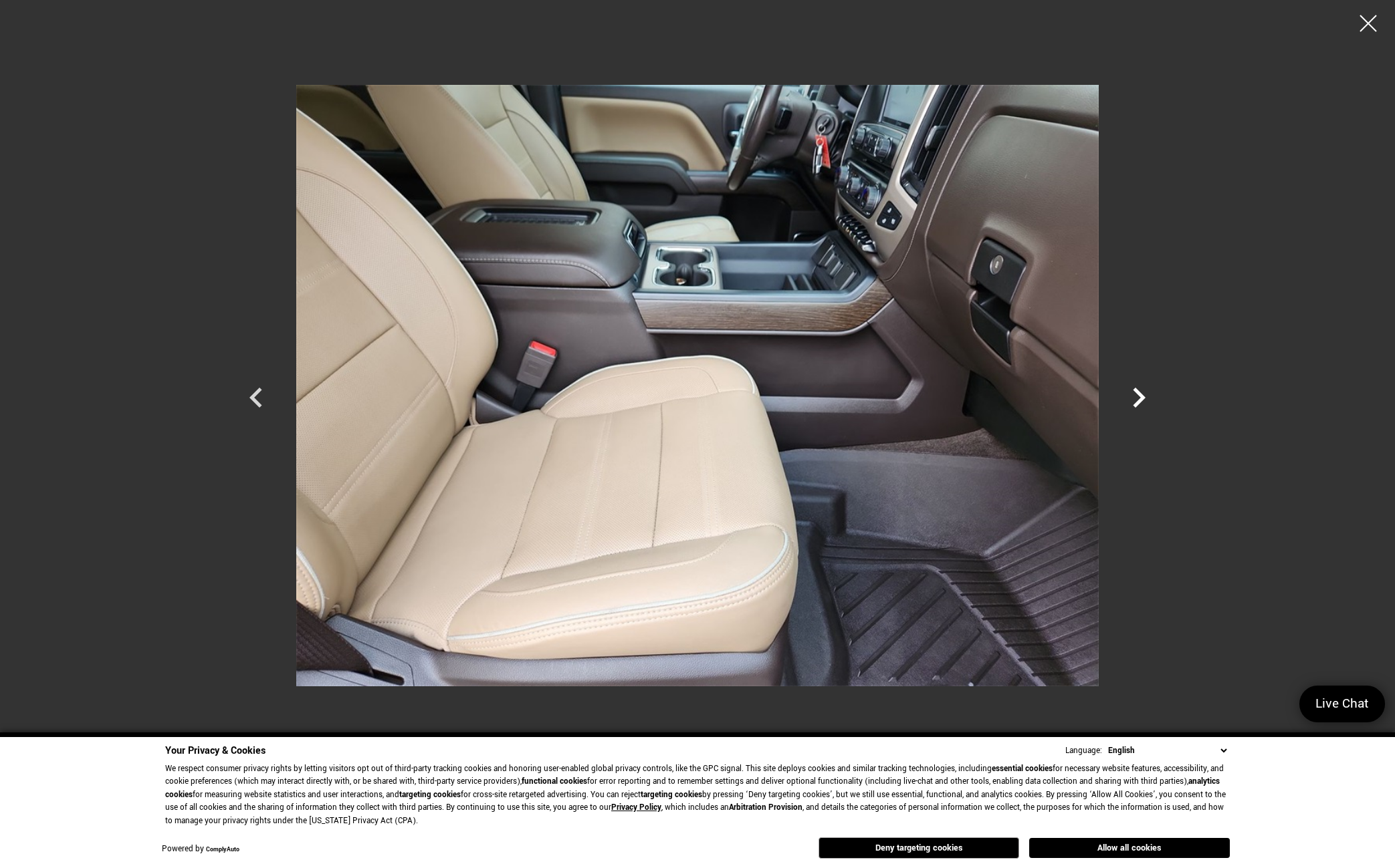
click at [1139, 394] on icon "Next" at bounding box center [1138, 398] width 13 height 20
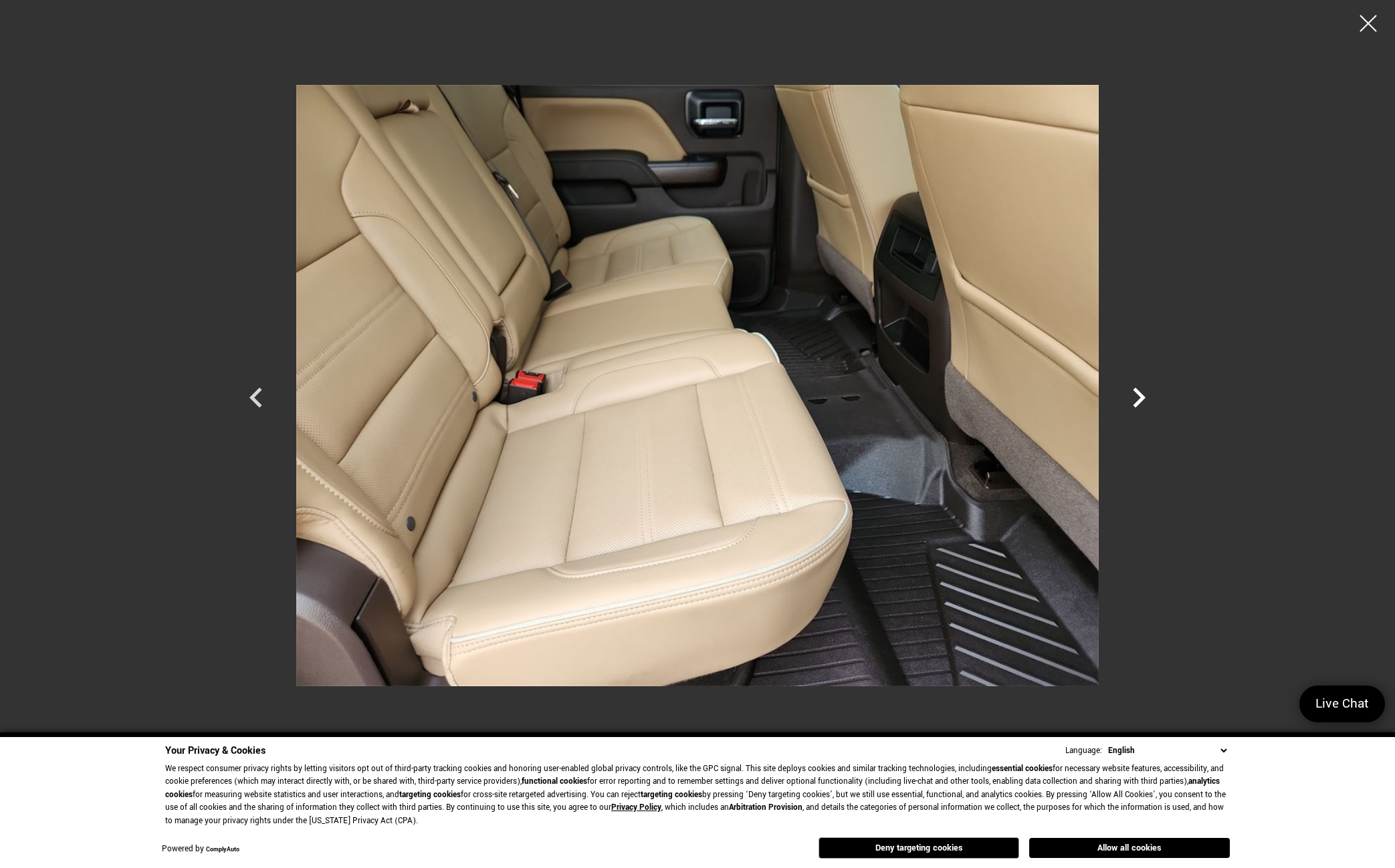
click at [1139, 394] on icon "Next" at bounding box center [1138, 398] width 13 height 20
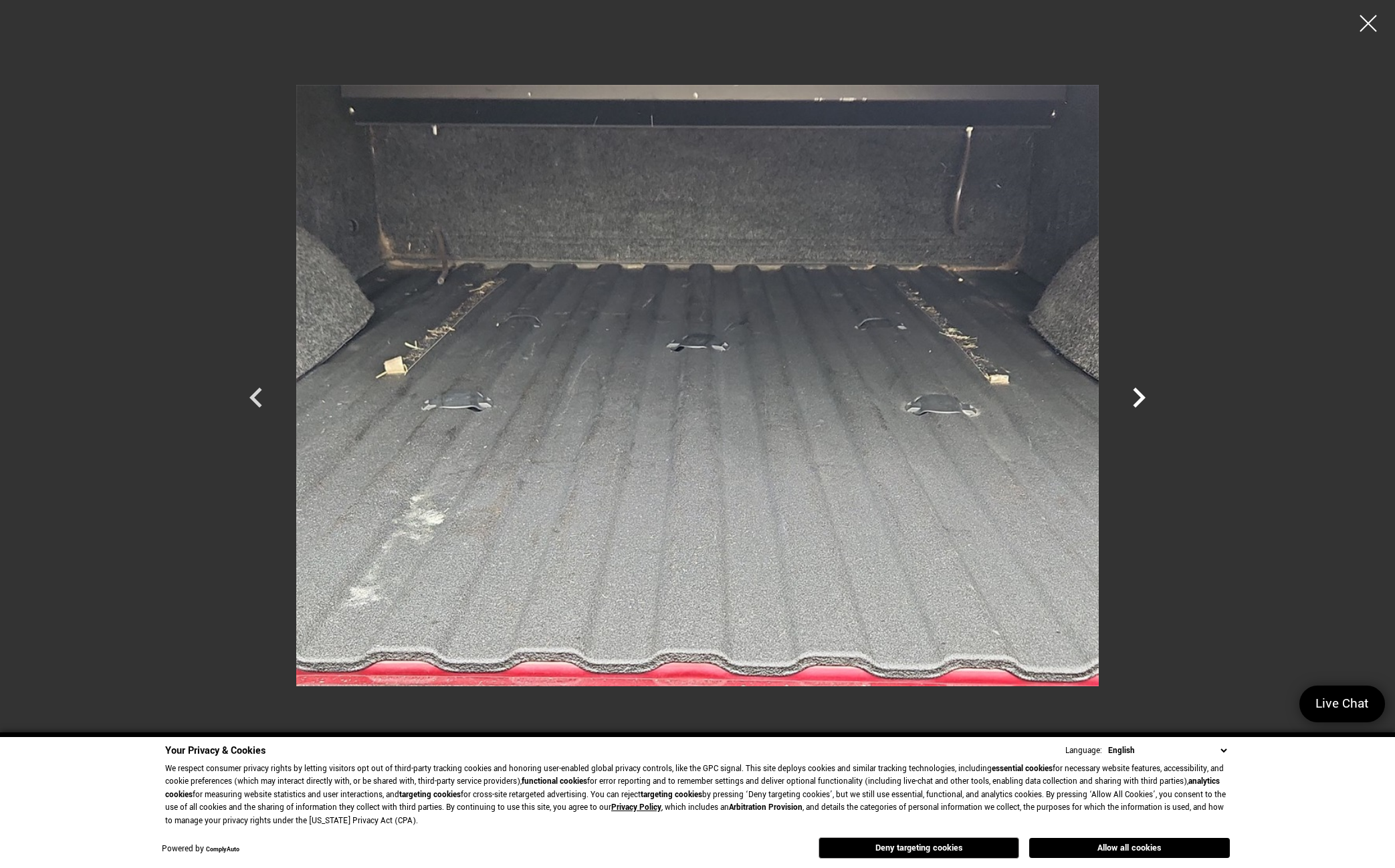
click at [1139, 395] on icon "Next" at bounding box center [1138, 398] width 13 height 20
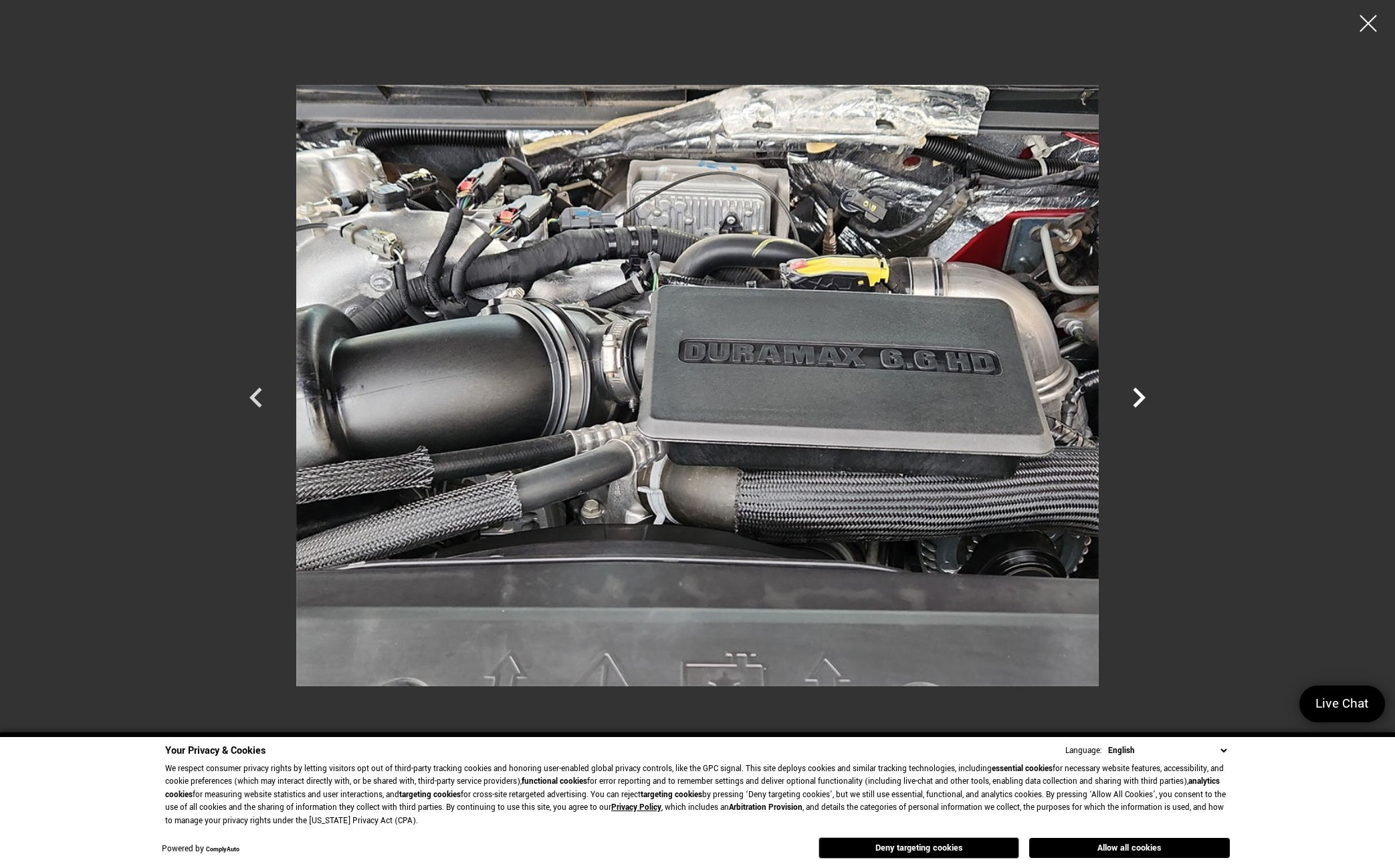
click at [1140, 401] on icon "Next" at bounding box center [1138, 398] width 13 height 20
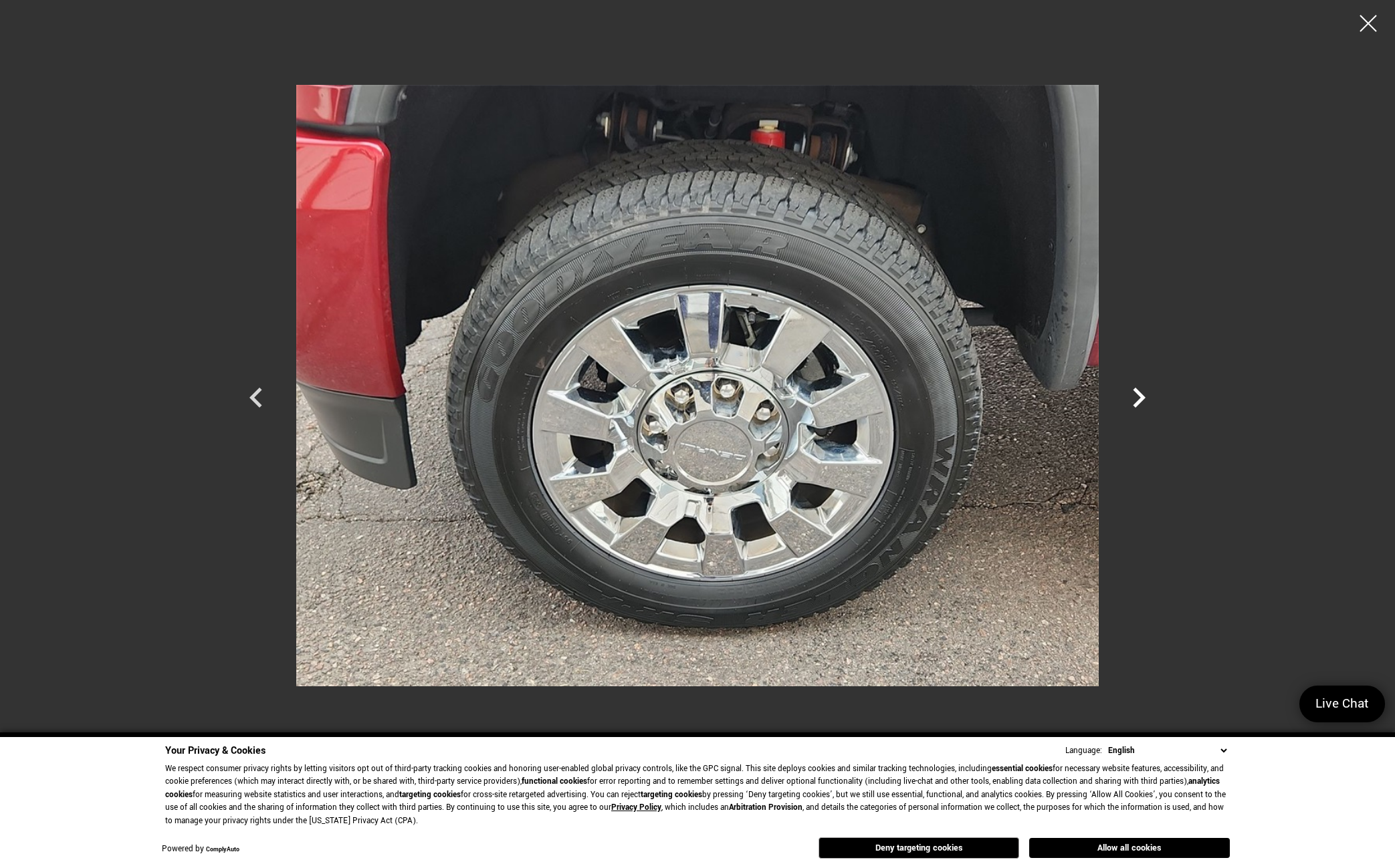
click at [1141, 397] on icon "Next" at bounding box center [1138, 398] width 13 height 20
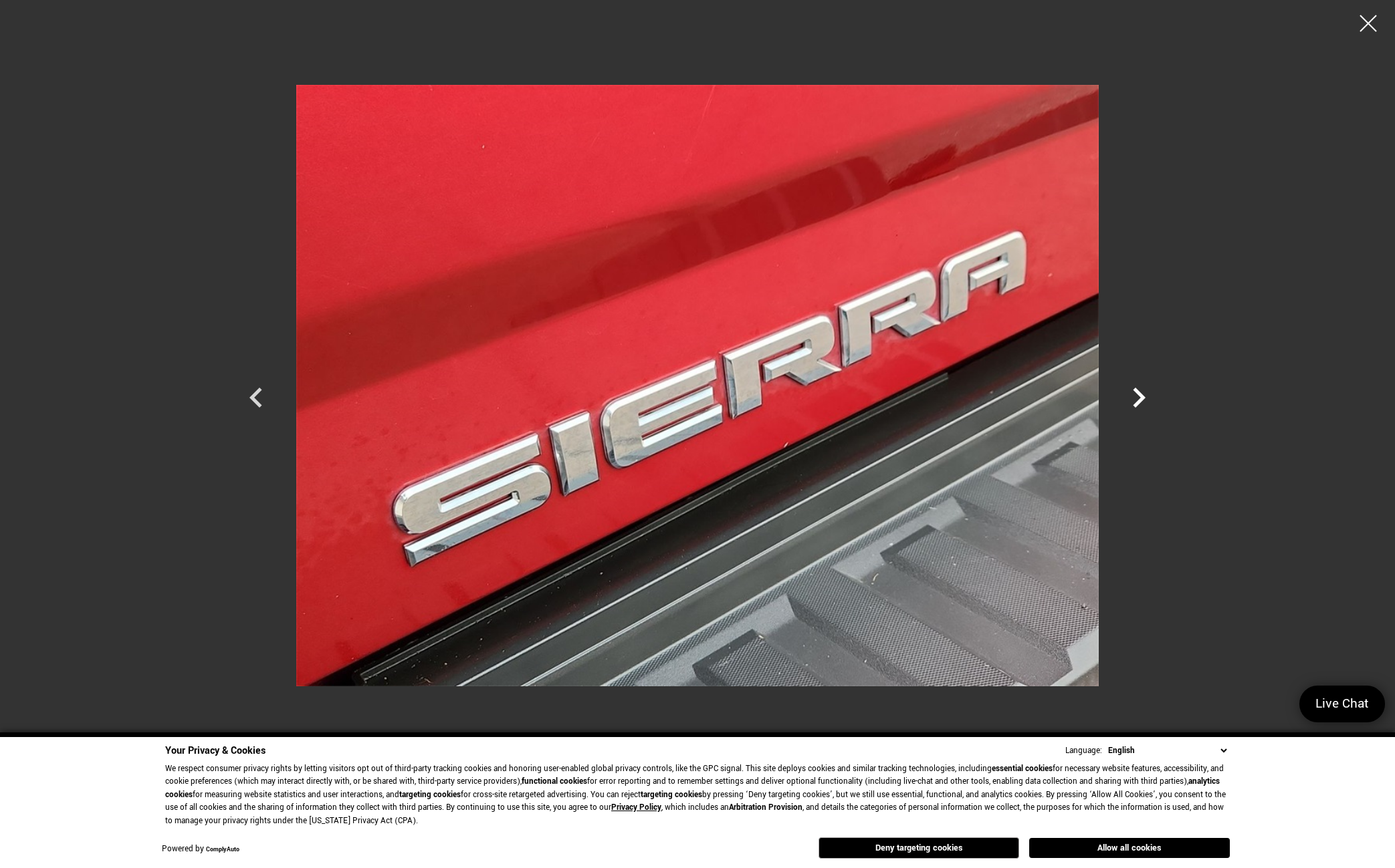
click at [1141, 397] on icon "Next" at bounding box center [1138, 398] width 13 height 20
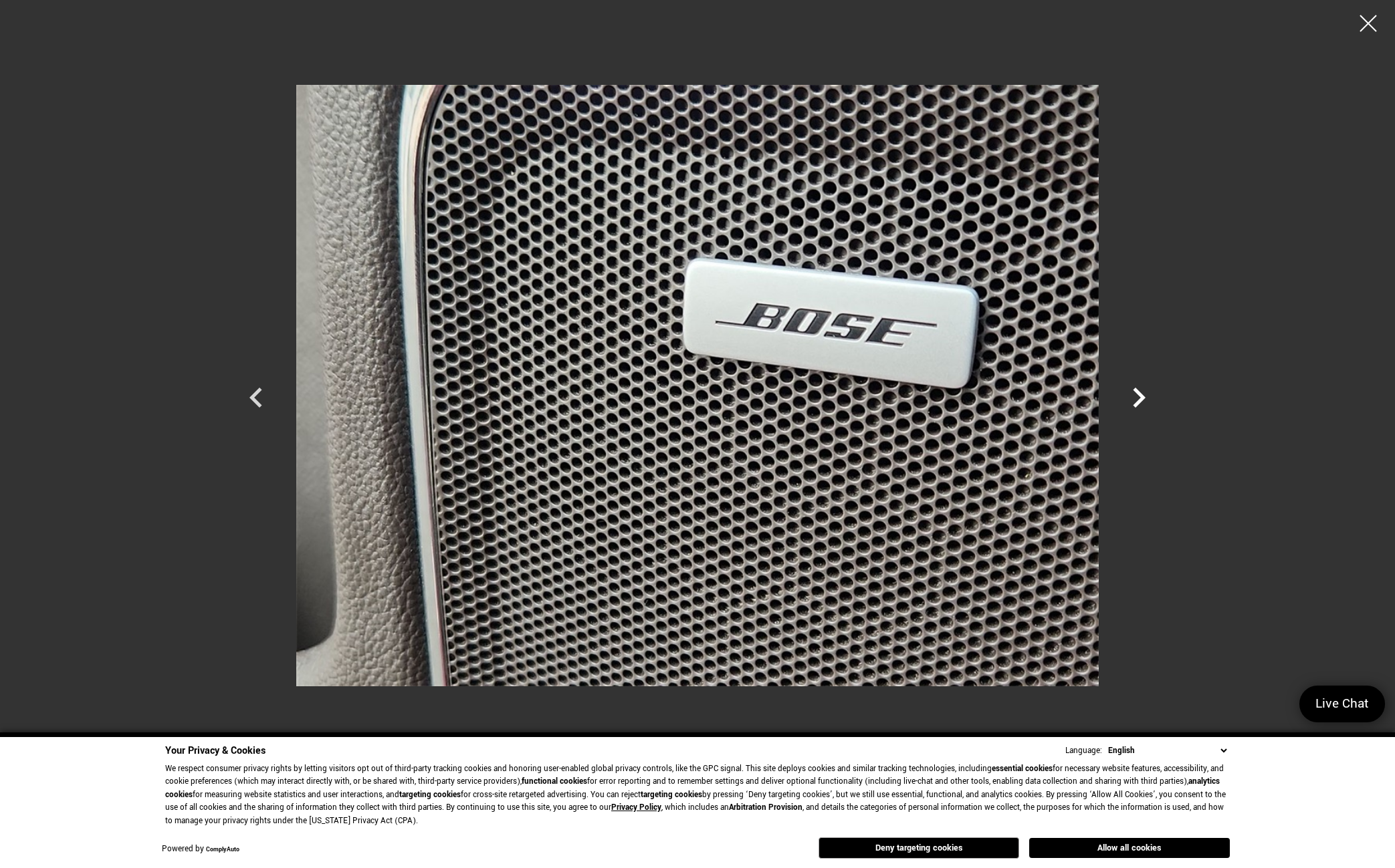
click at [1142, 397] on icon "Next" at bounding box center [1138, 398] width 13 height 20
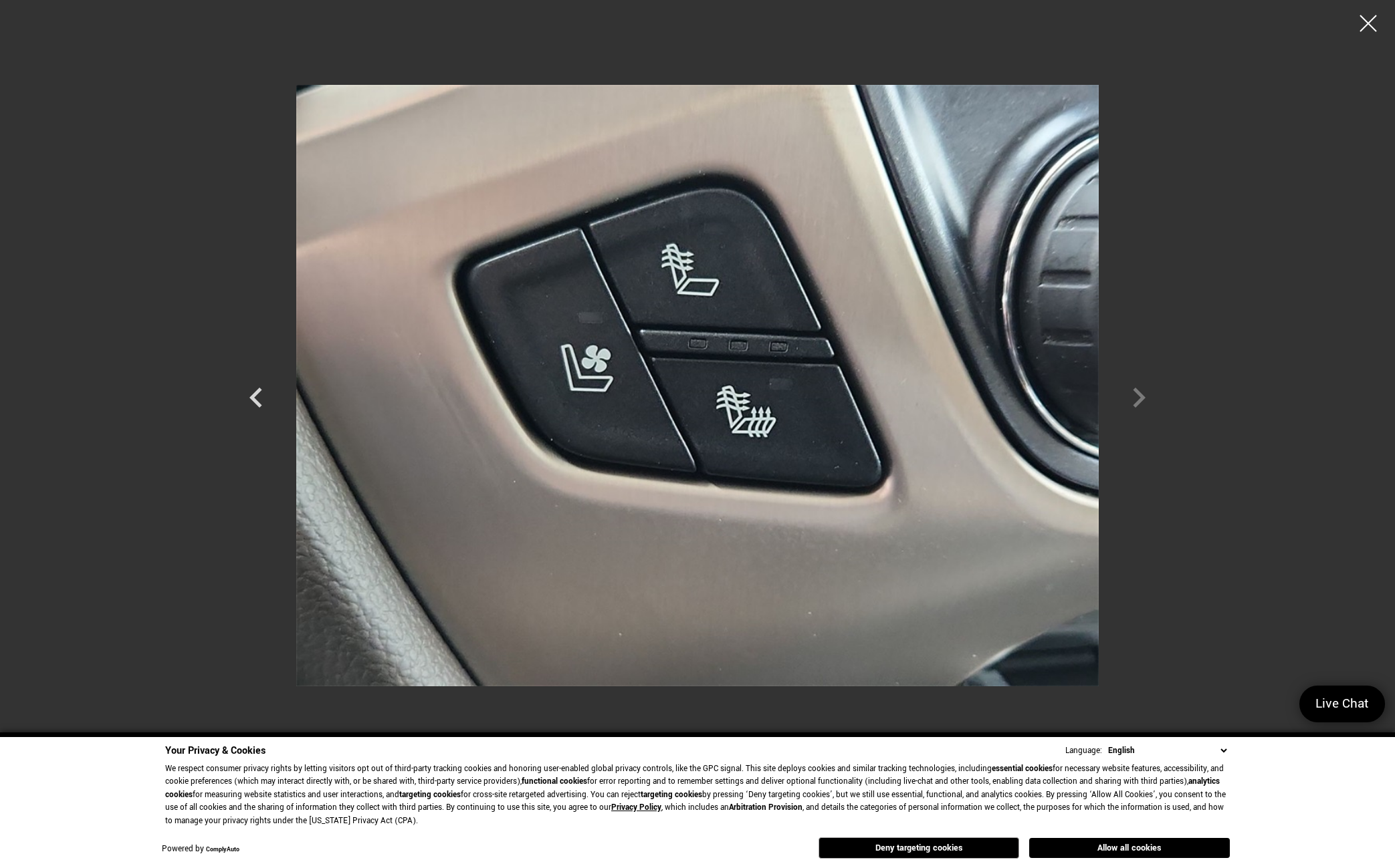
click at [1142, 397] on div at bounding box center [698, 385] width 936 height 751
click at [1138, 400] on div at bounding box center [698, 385] width 936 height 751
drag, startPoint x: 1366, startPoint y: 24, endPoint x: 1366, endPoint y: 31, distance: 7.0
click at [1366, 30] on div at bounding box center [1368, 24] width 34 height 34
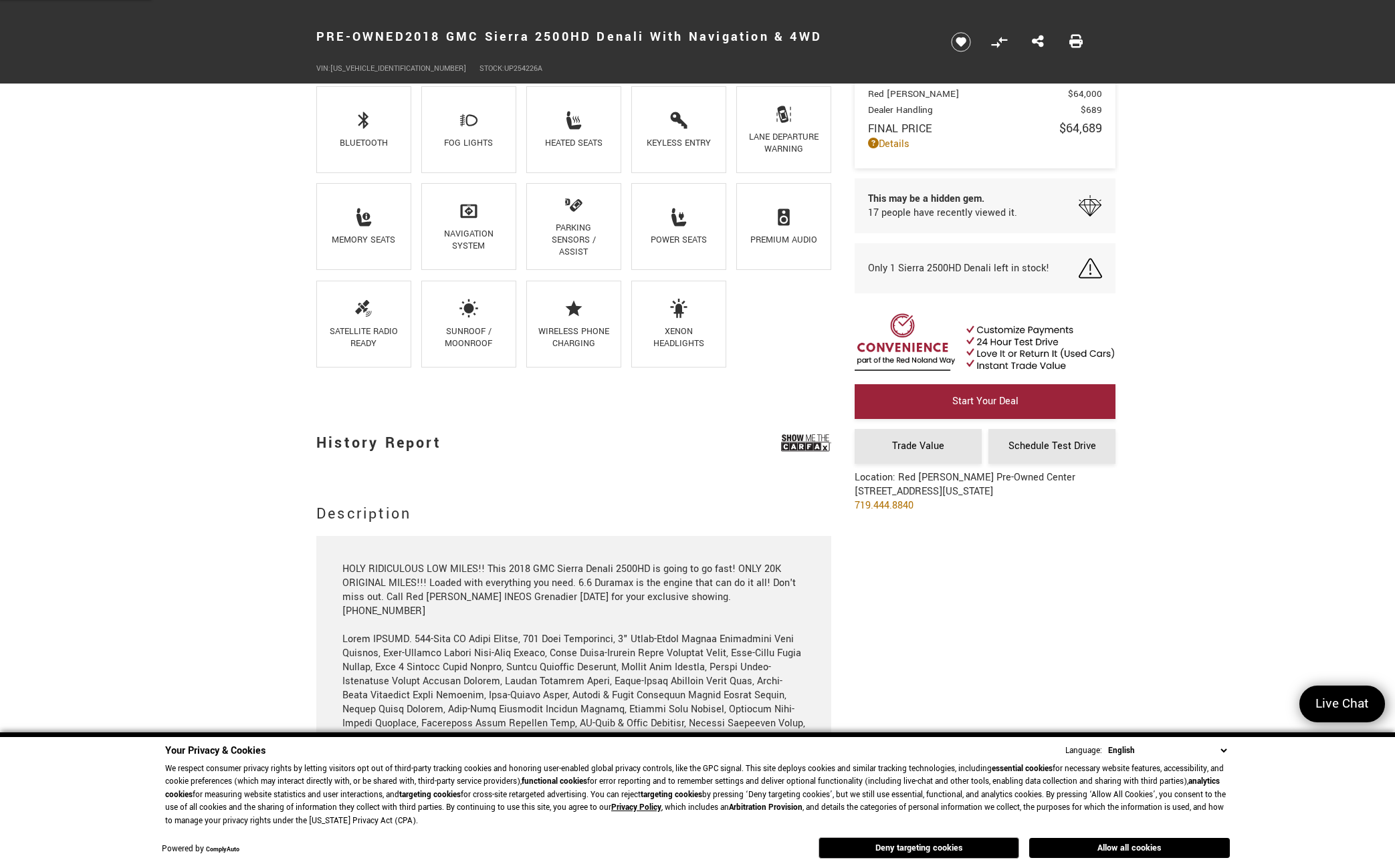
scroll to position [1070, 0]
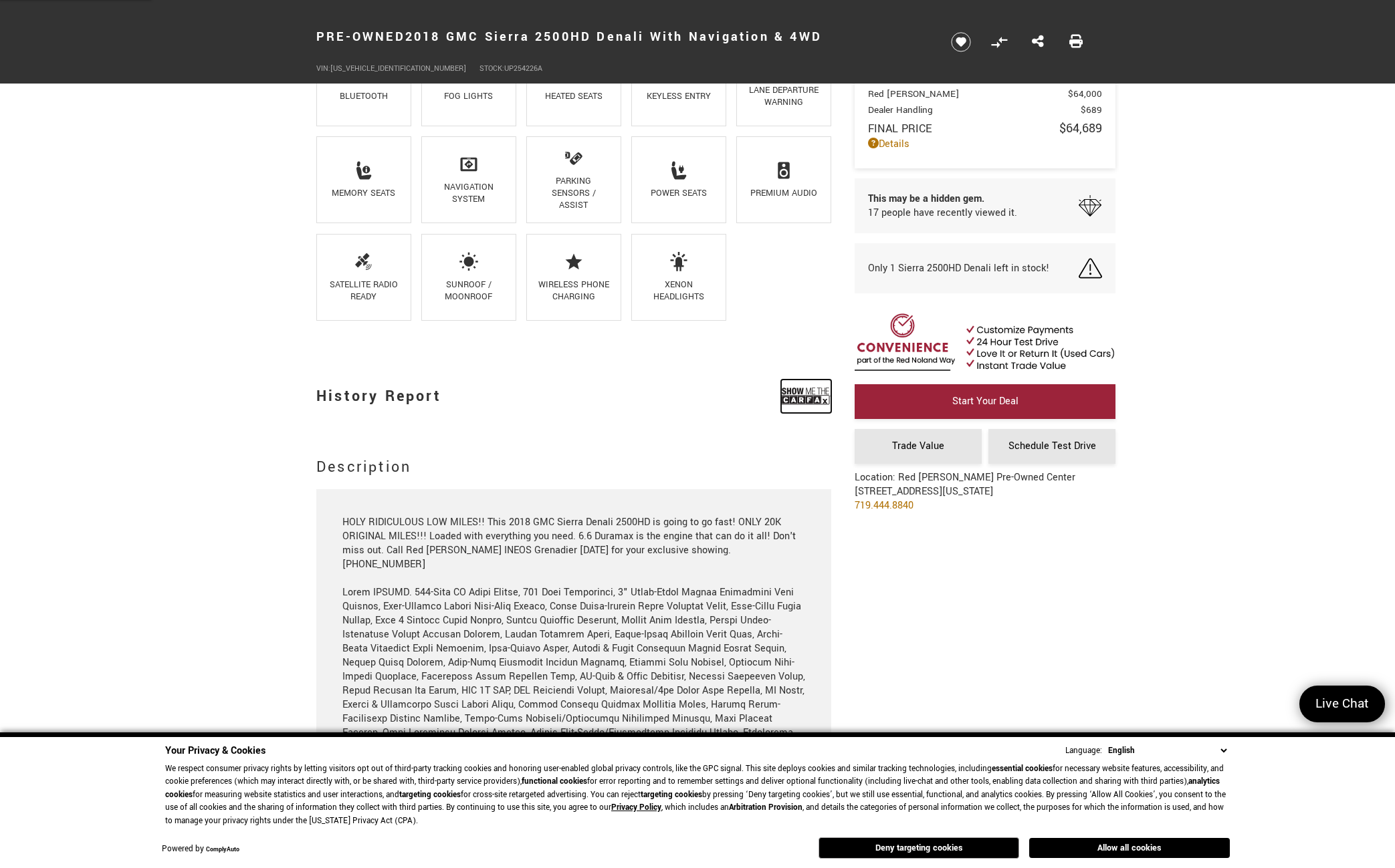
click at [812, 399] on img at bounding box center [806, 396] width 50 height 34
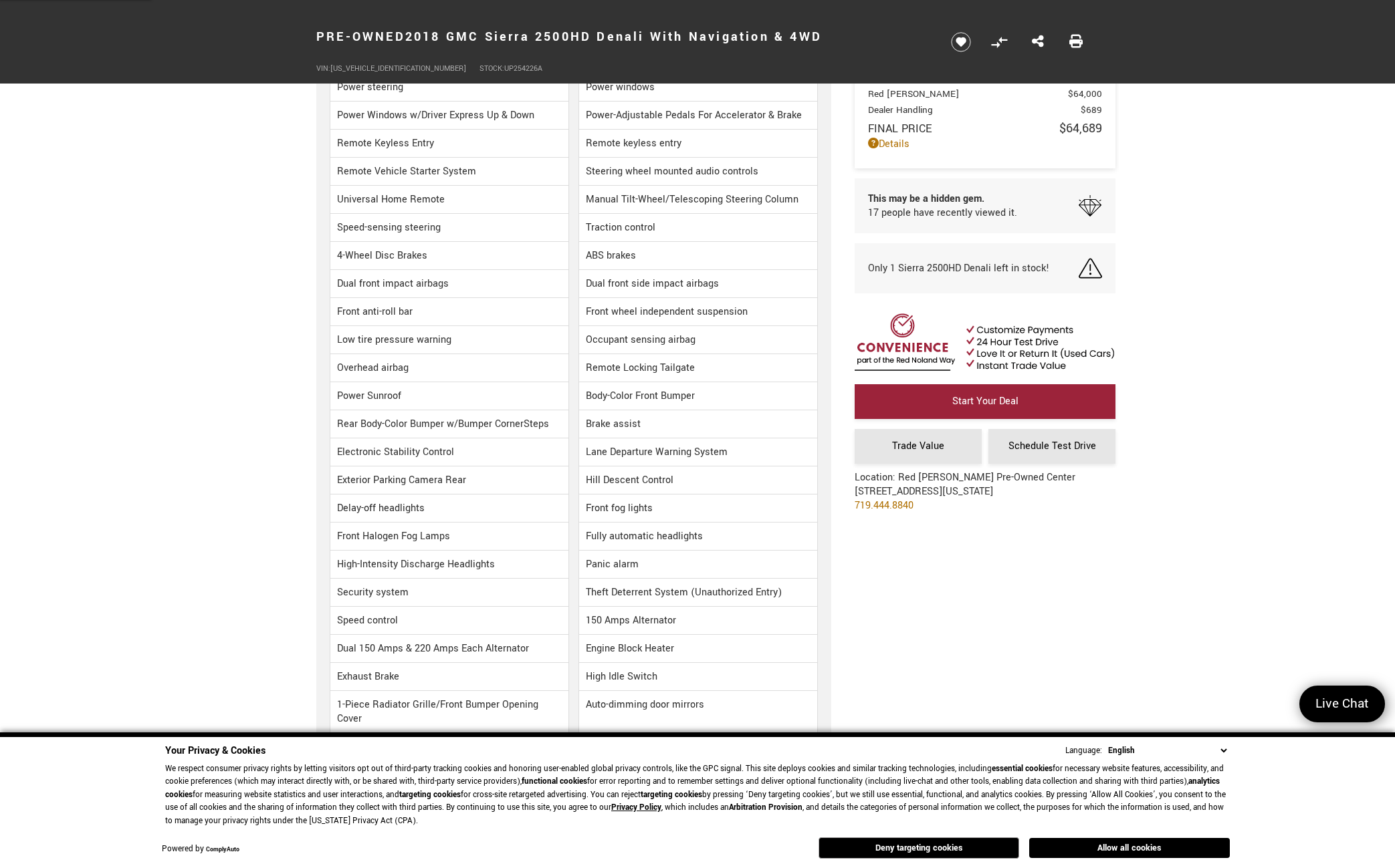
scroll to position [2674, 0]
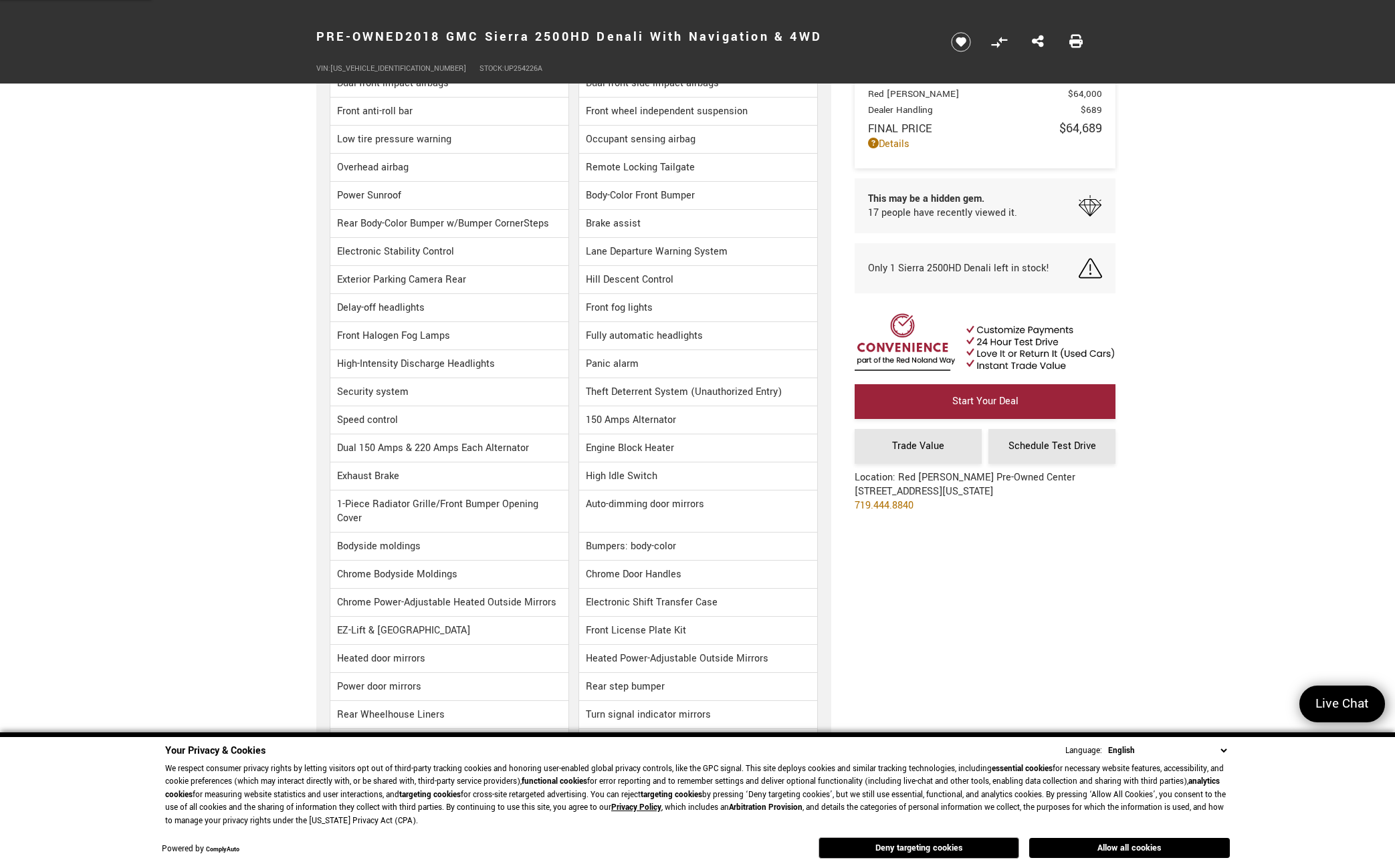
click at [1119, 859] on div "Your Privacy & Cookies Language: English Spanish / Español English / United Kin…" at bounding box center [698, 802] width 1070 height 124
click at [1117, 845] on button "Allow all cookies" at bounding box center [1129, 849] width 200 height 20
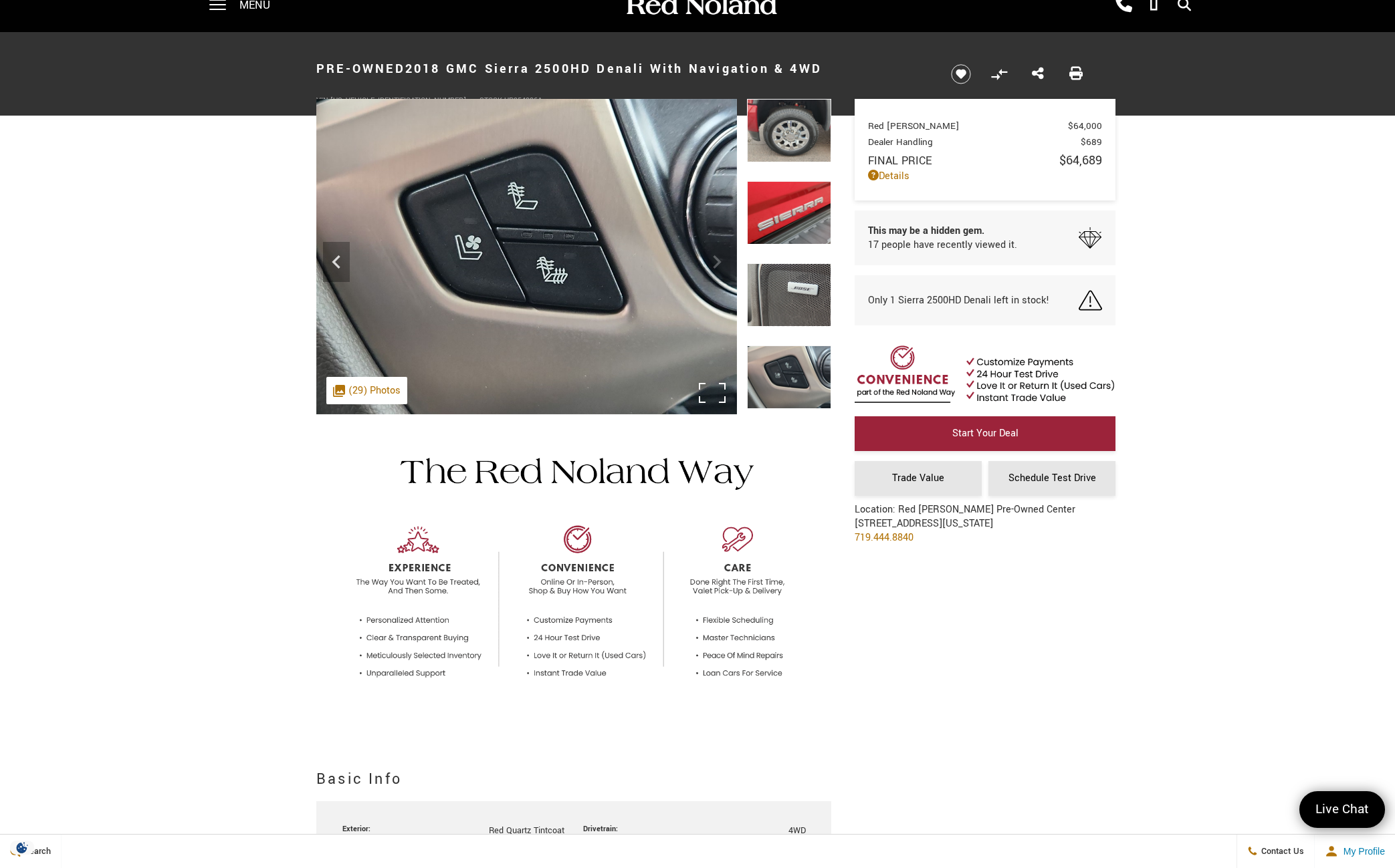
scroll to position [0, 0]
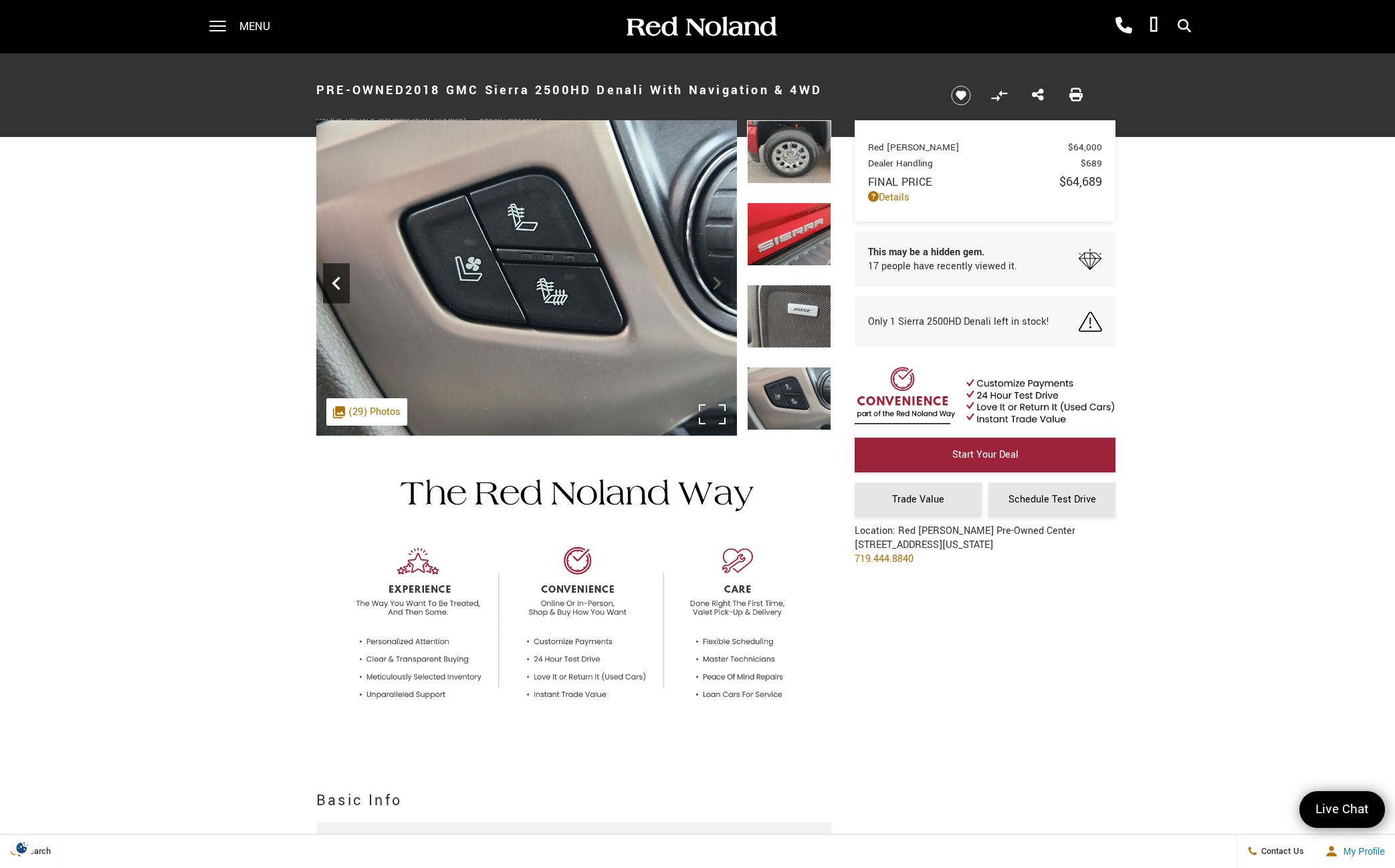
click at [331, 297] on div "Previous" at bounding box center [337, 283] width 27 height 40
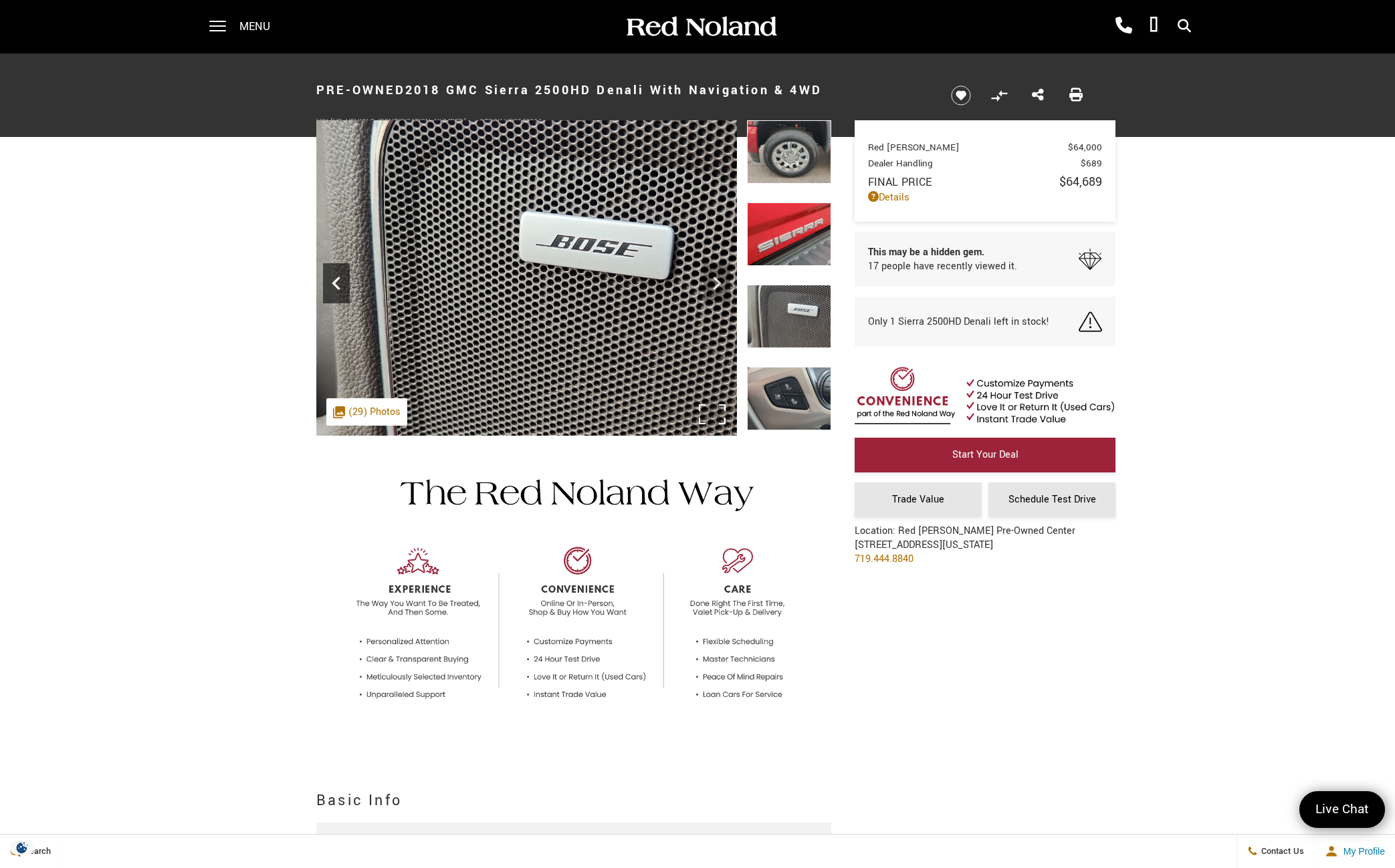
click at [331, 297] on div "Previous" at bounding box center [337, 283] width 27 height 40
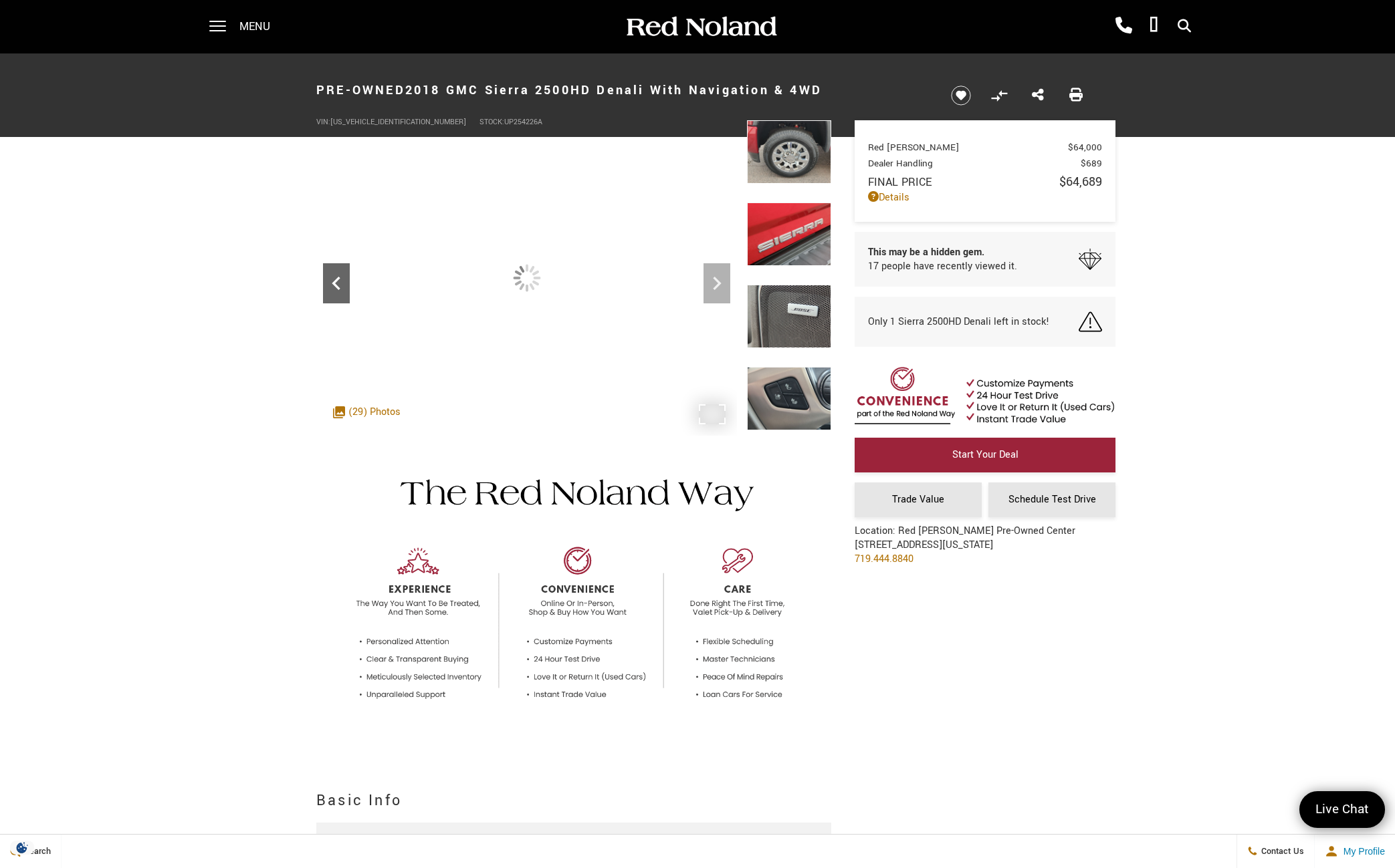
click at [331, 297] on div "Previous" at bounding box center [337, 283] width 27 height 40
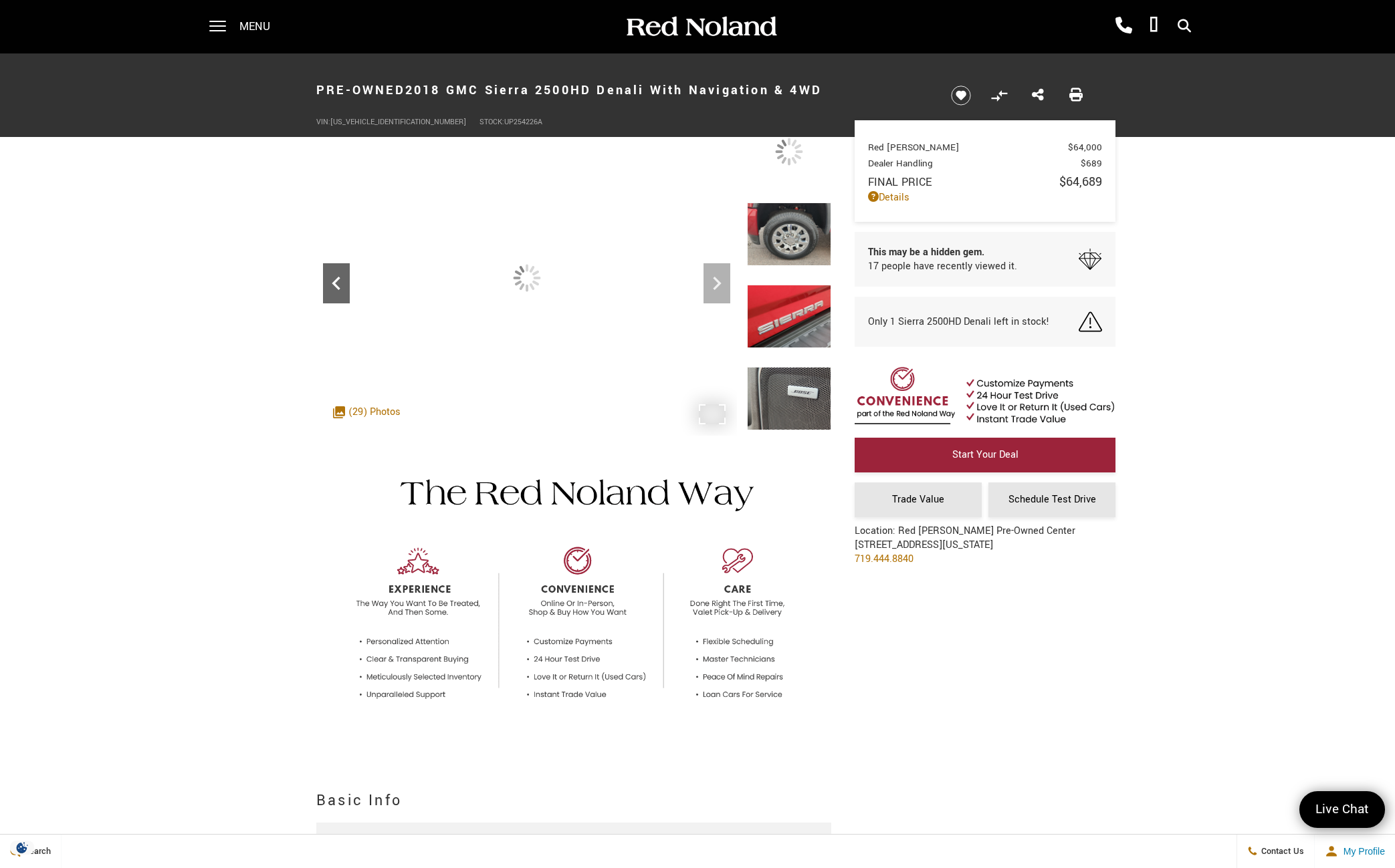
click at [331, 297] on div "Previous" at bounding box center [337, 283] width 27 height 40
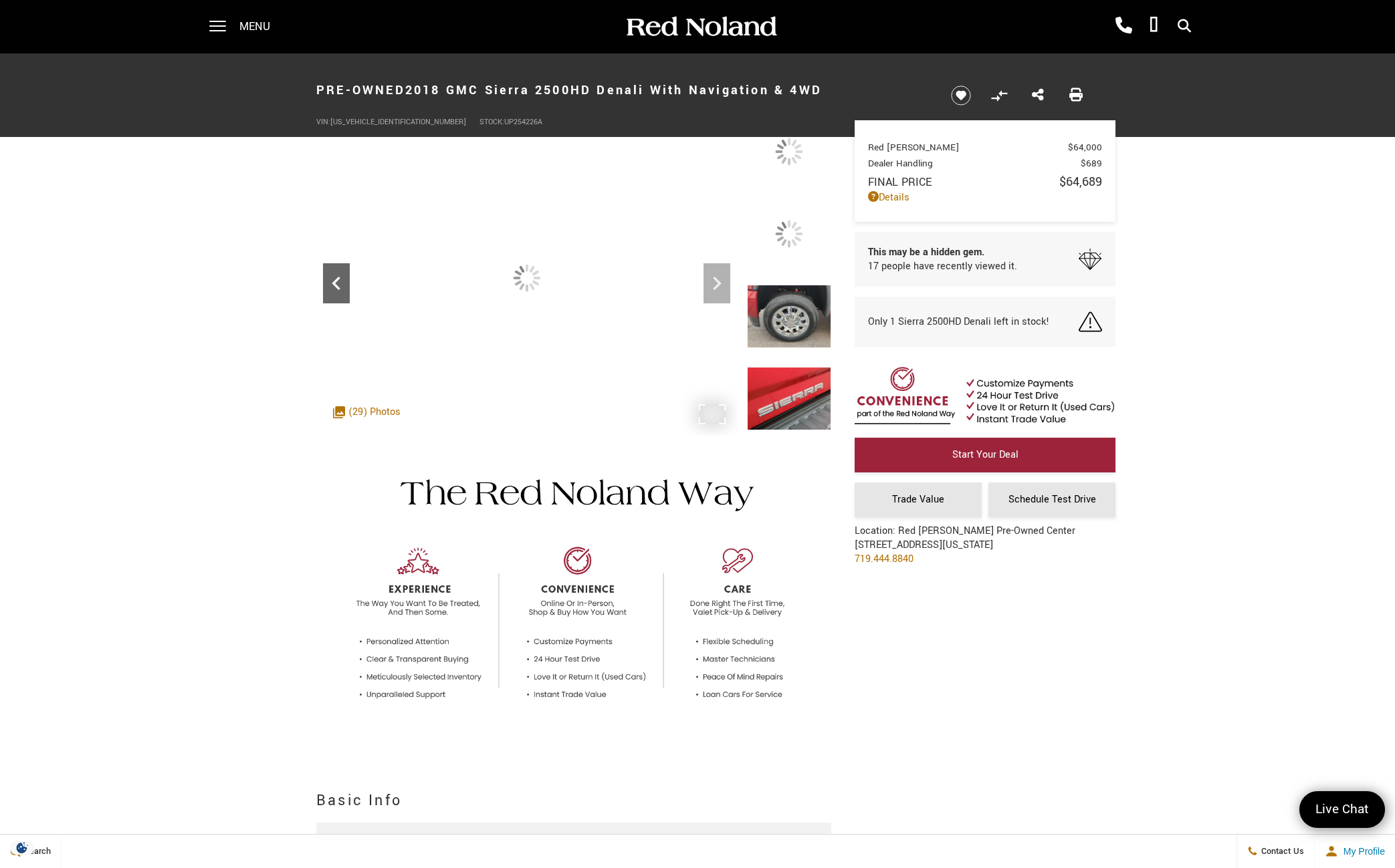
click at [325, 297] on div "Previous" at bounding box center [337, 283] width 27 height 40
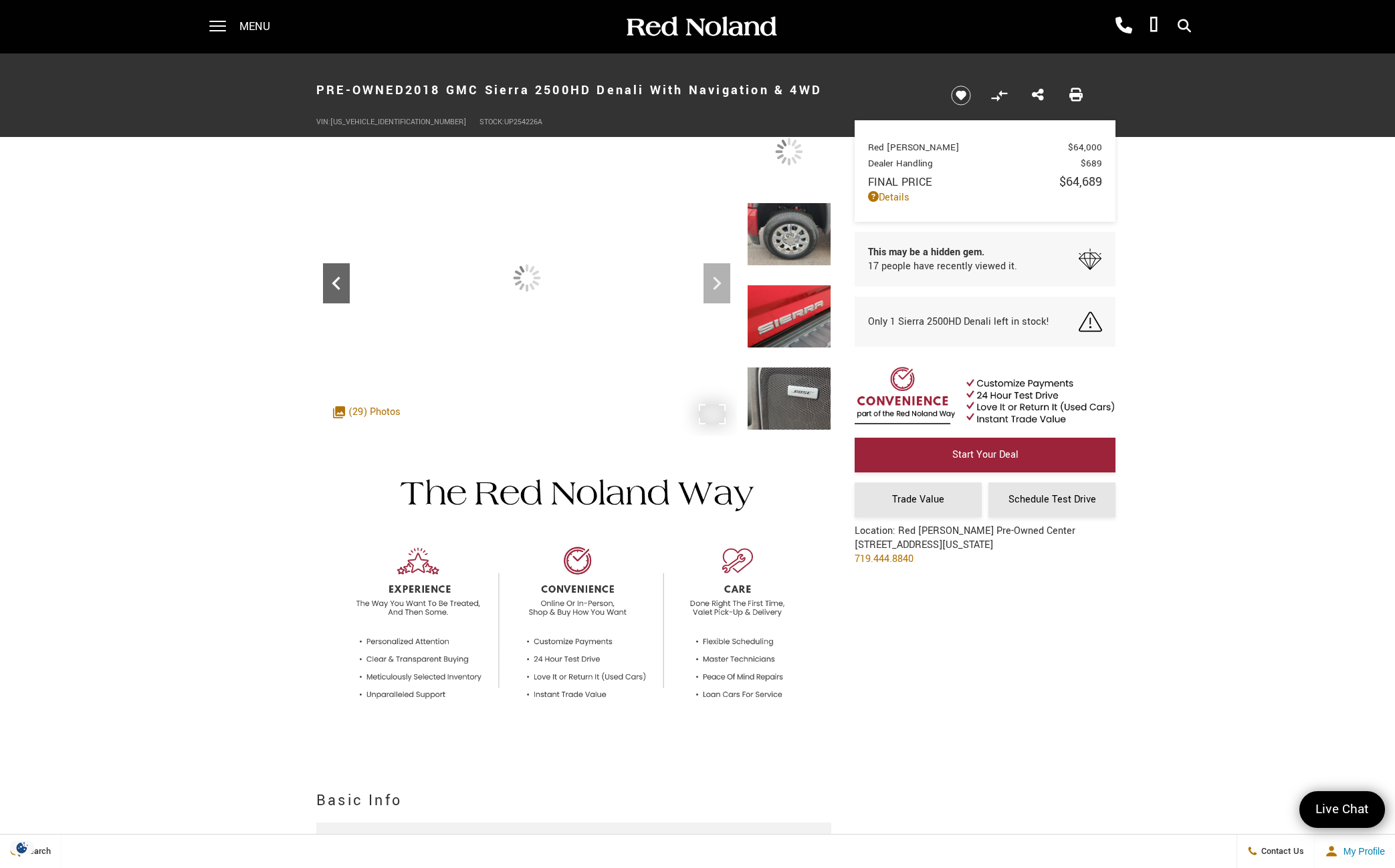
click at [325, 297] on div "Previous" at bounding box center [337, 283] width 27 height 40
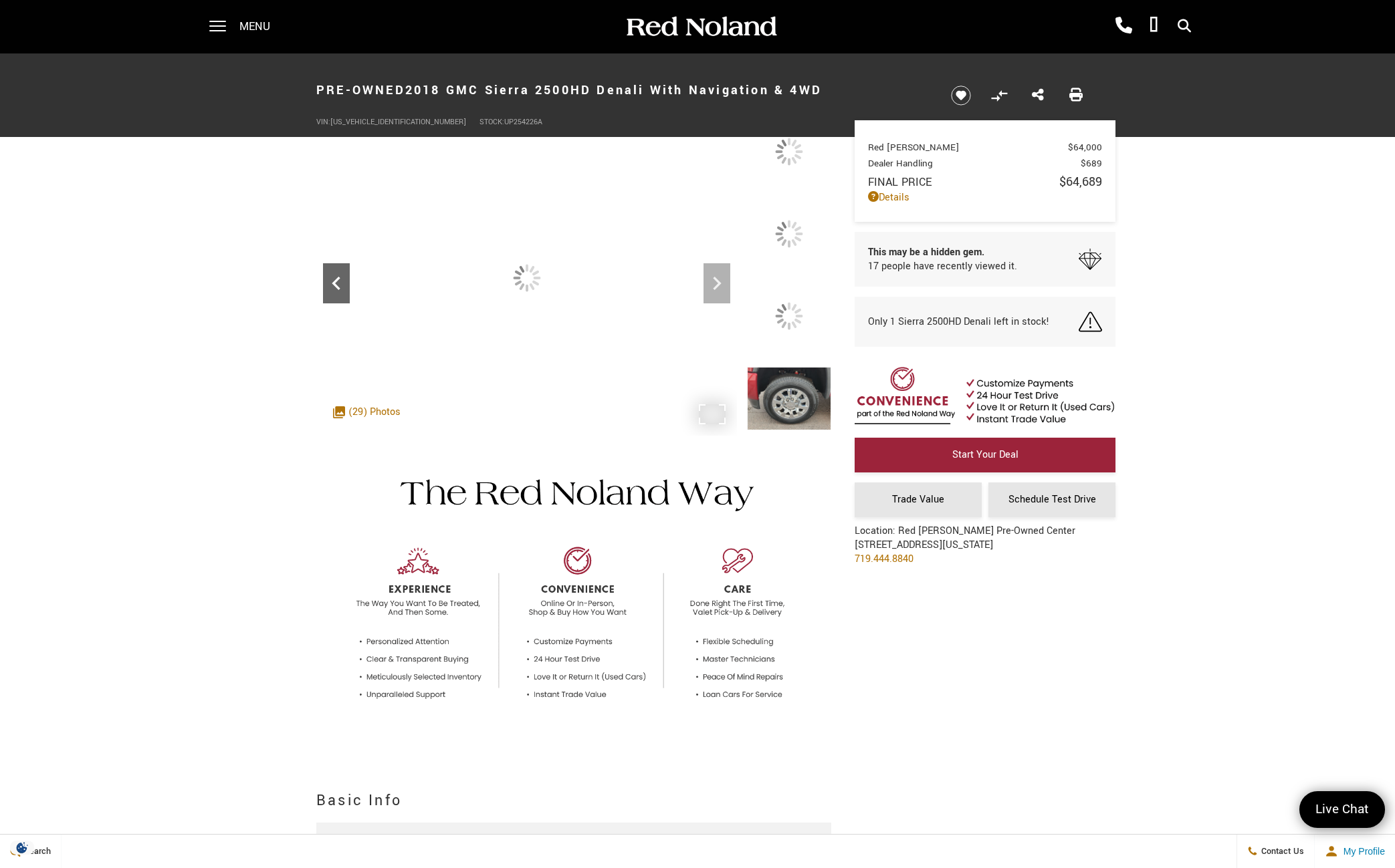
click at [325, 297] on div "Previous" at bounding box center [337, 283] width 27 height 40
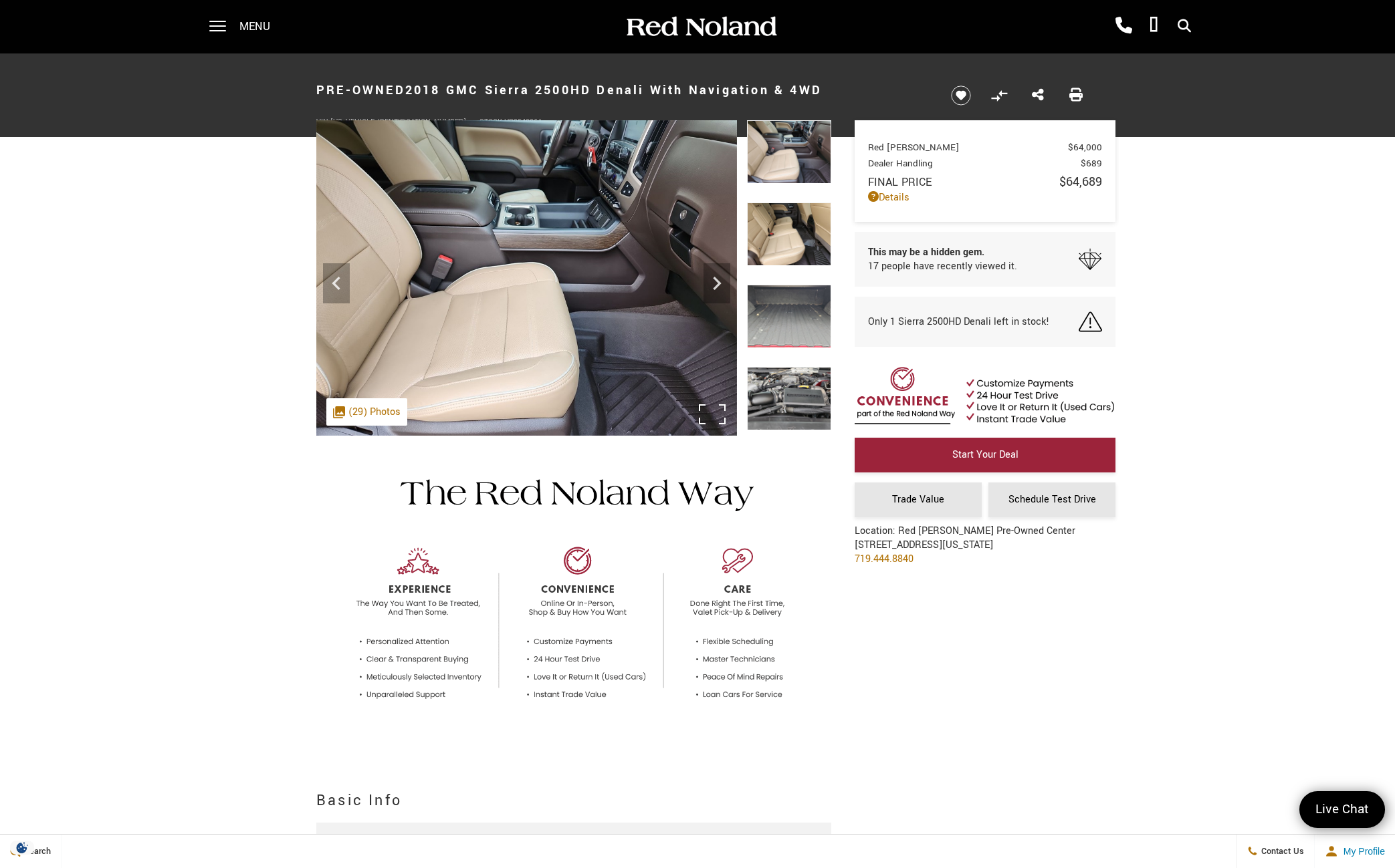
click at [318, 294] on img at bounding box center [527, 278] width 421 height 315
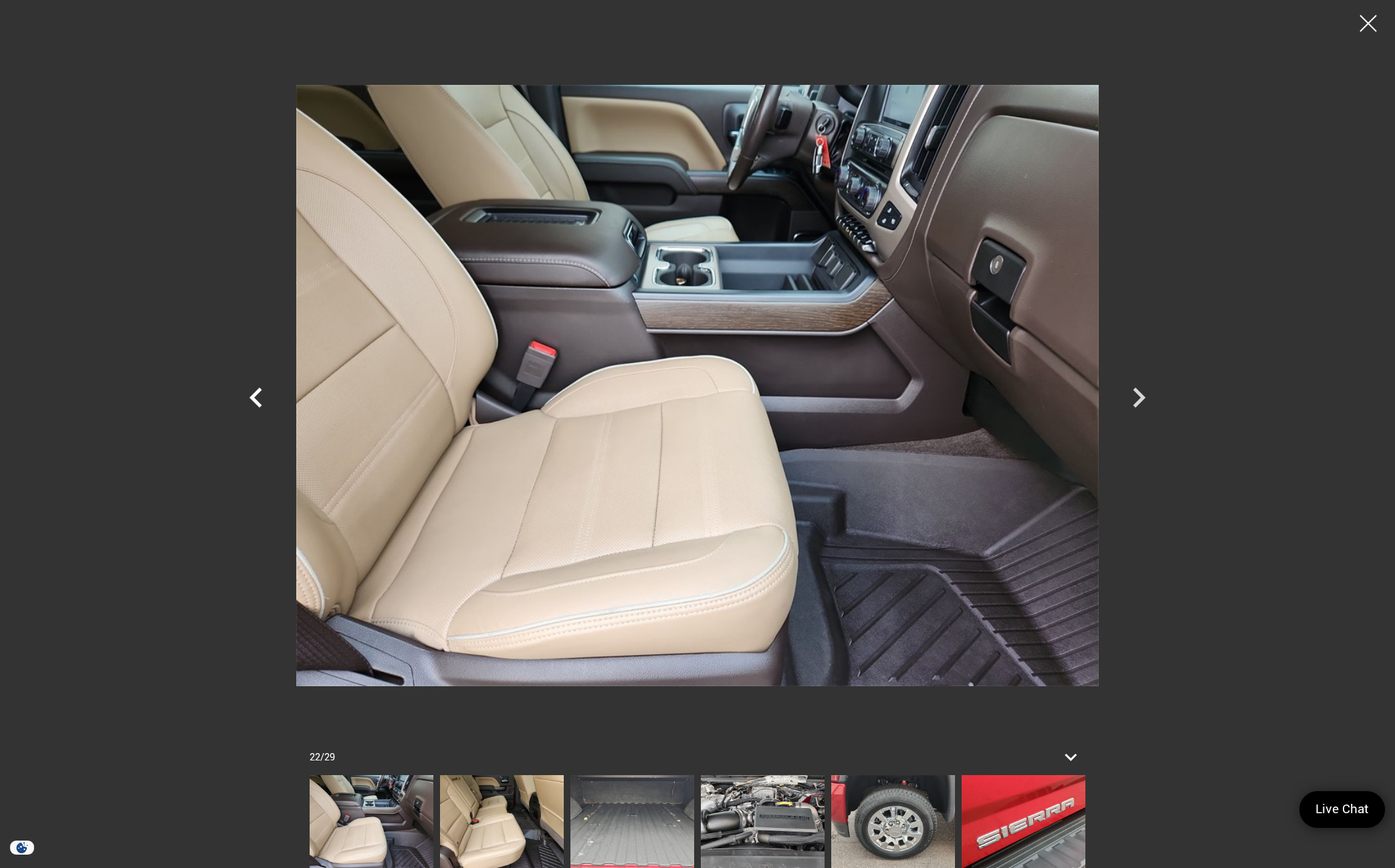
click at [252, 404] on icon "Previous" at bounding box center [257, 398] width 40 height 40
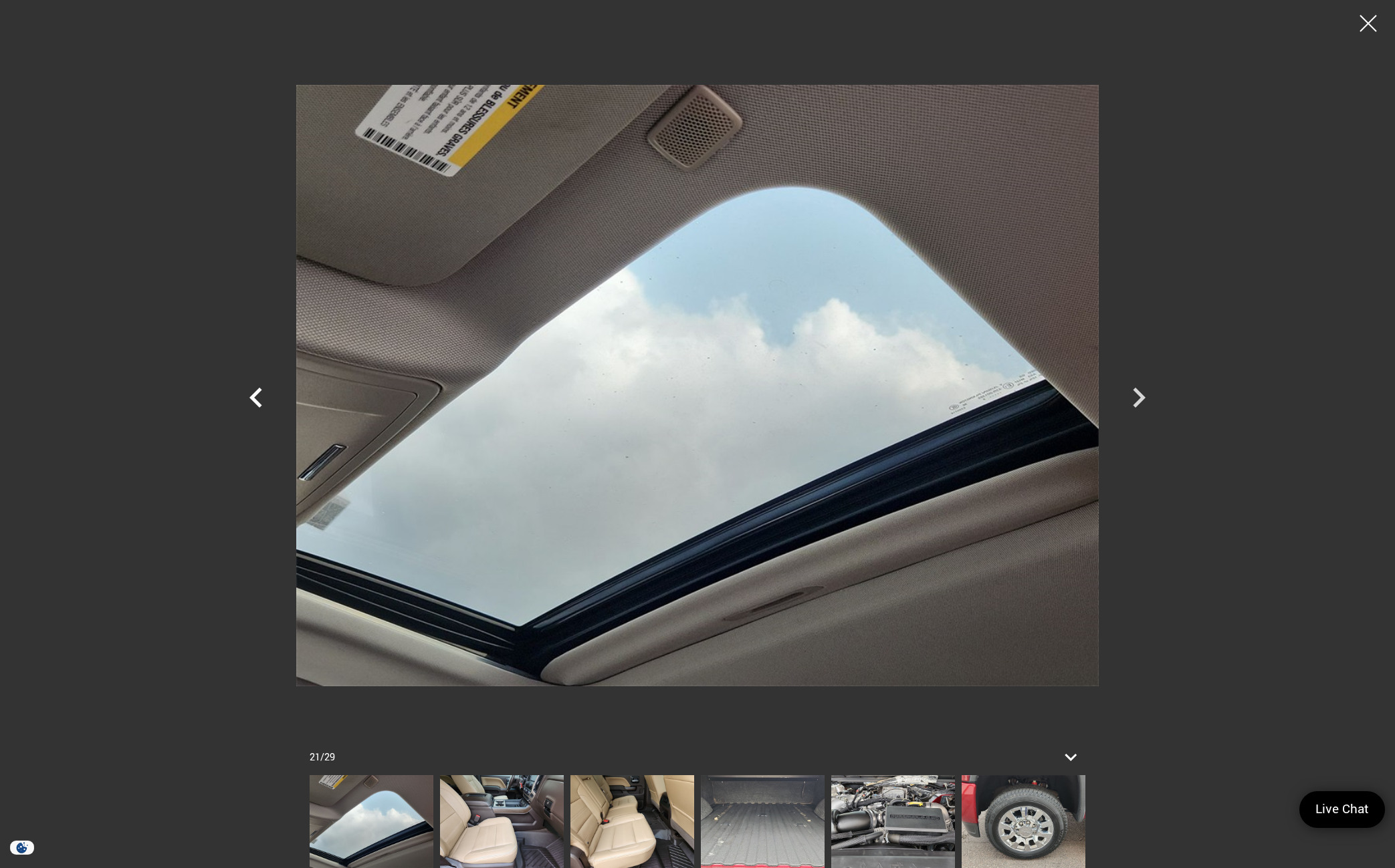
click at [252, 404] on icon "Previous" at bounding box center [257, 398] width 40 height 40
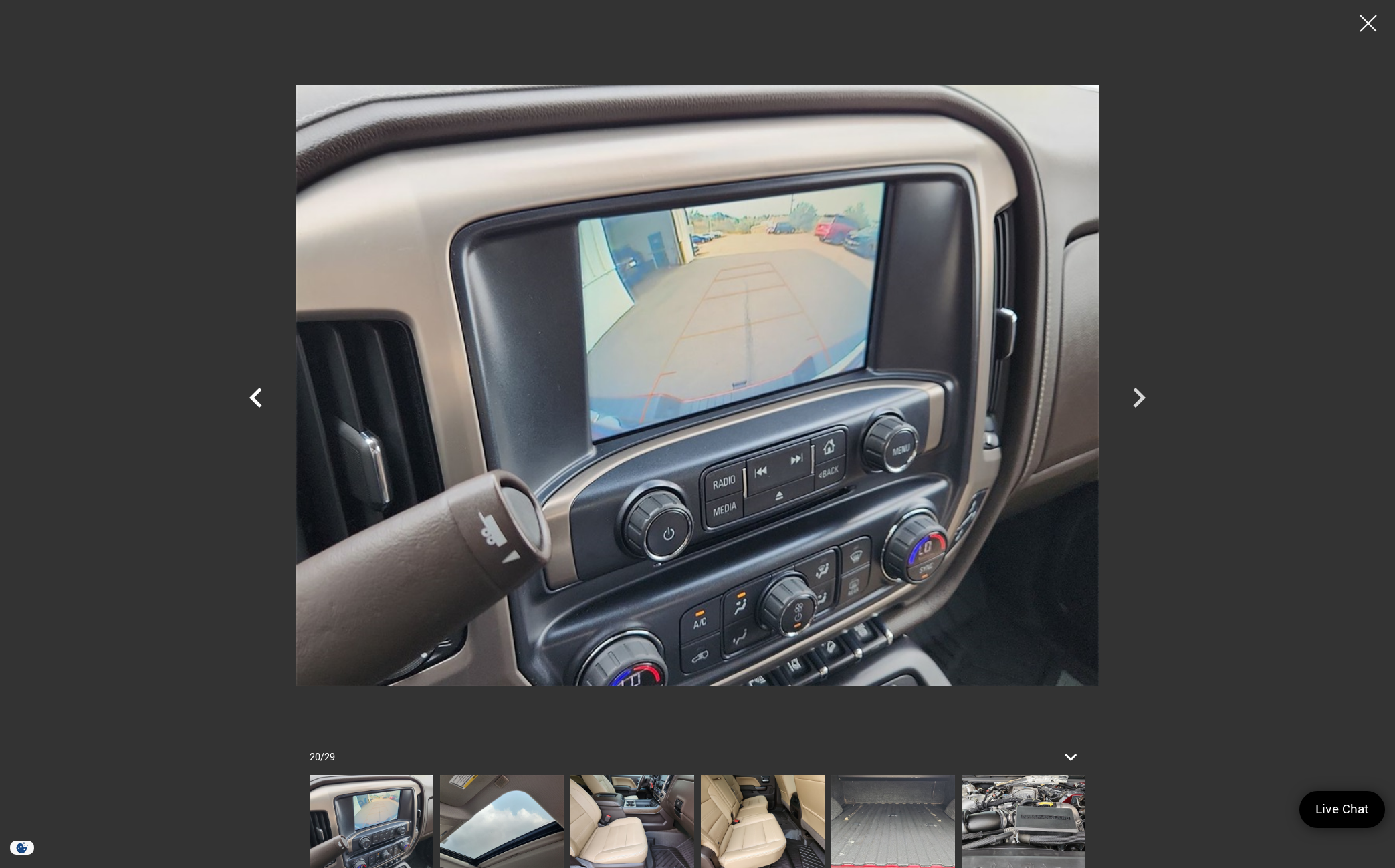
click at [246, 401] on icon "Previous" at bounding box center [257, 398] width 40 height 40
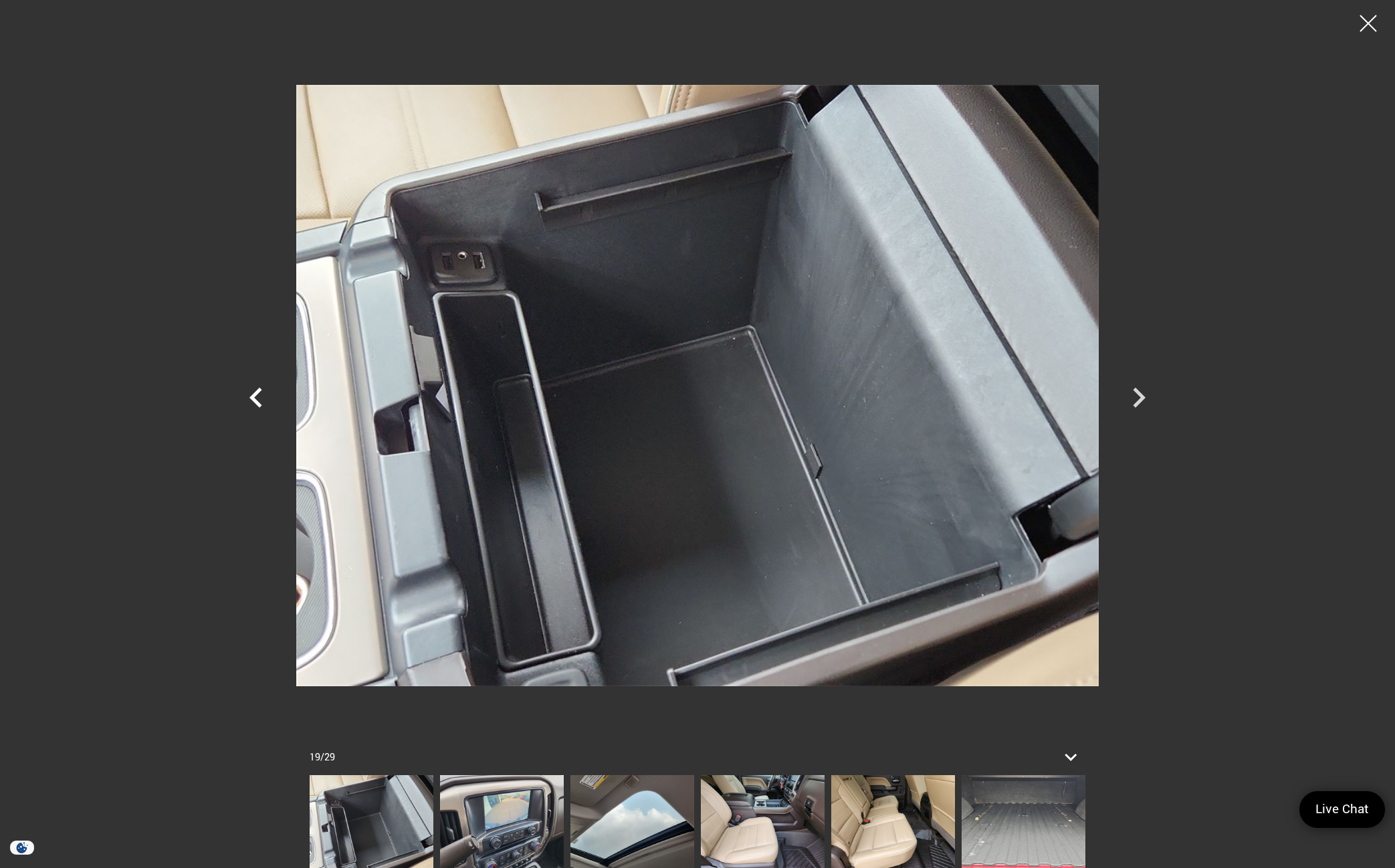
click at [246, 401] on icon "Previous" at bounding box center [257, 398] width 40 height 40
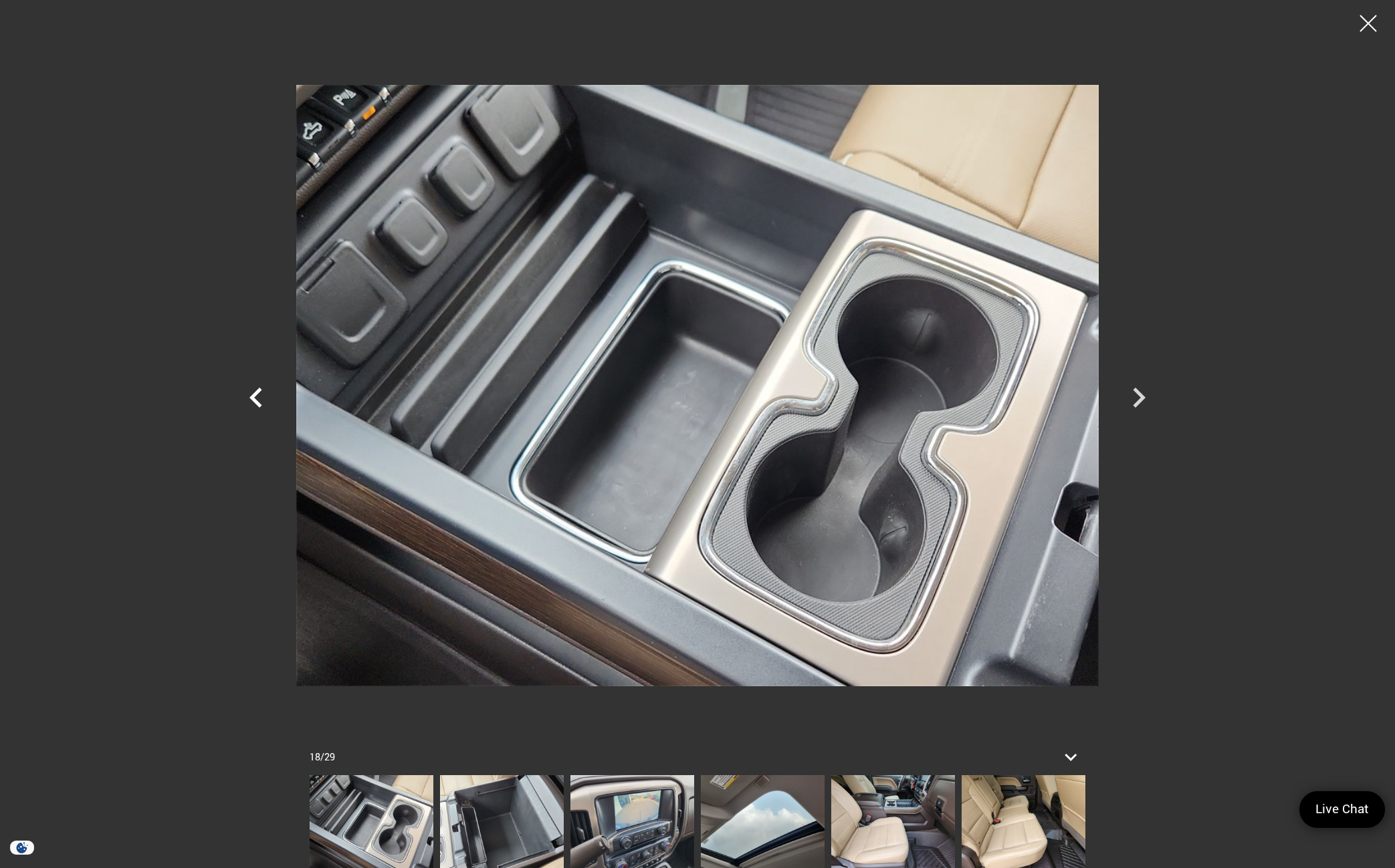
click at [246, 401] on icon "Previous" at bounding box center [257, 398] width 40 height 40
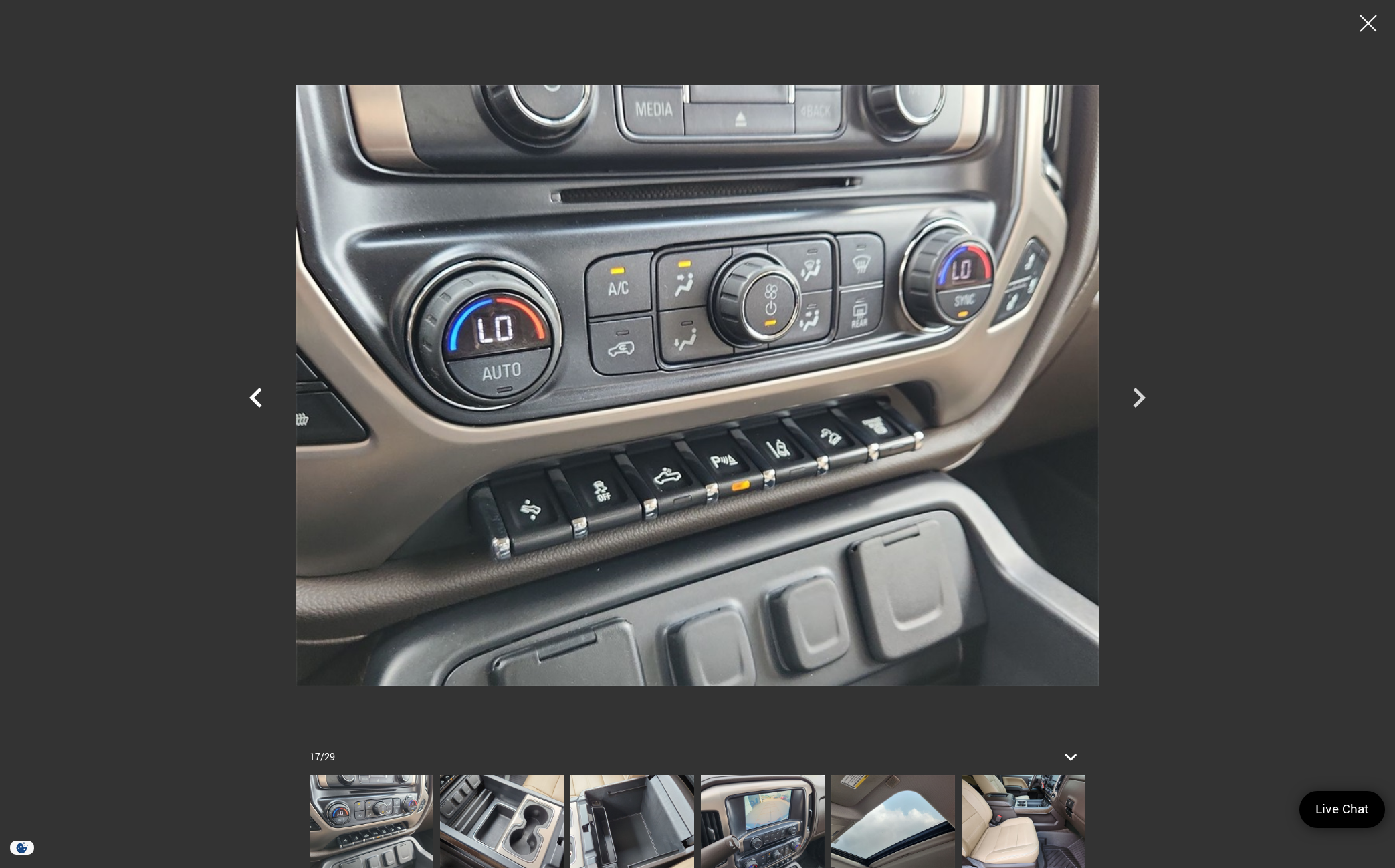
click at [257, 400] on icon "Previous" at bounding box center [255, 398] width 13 height 20
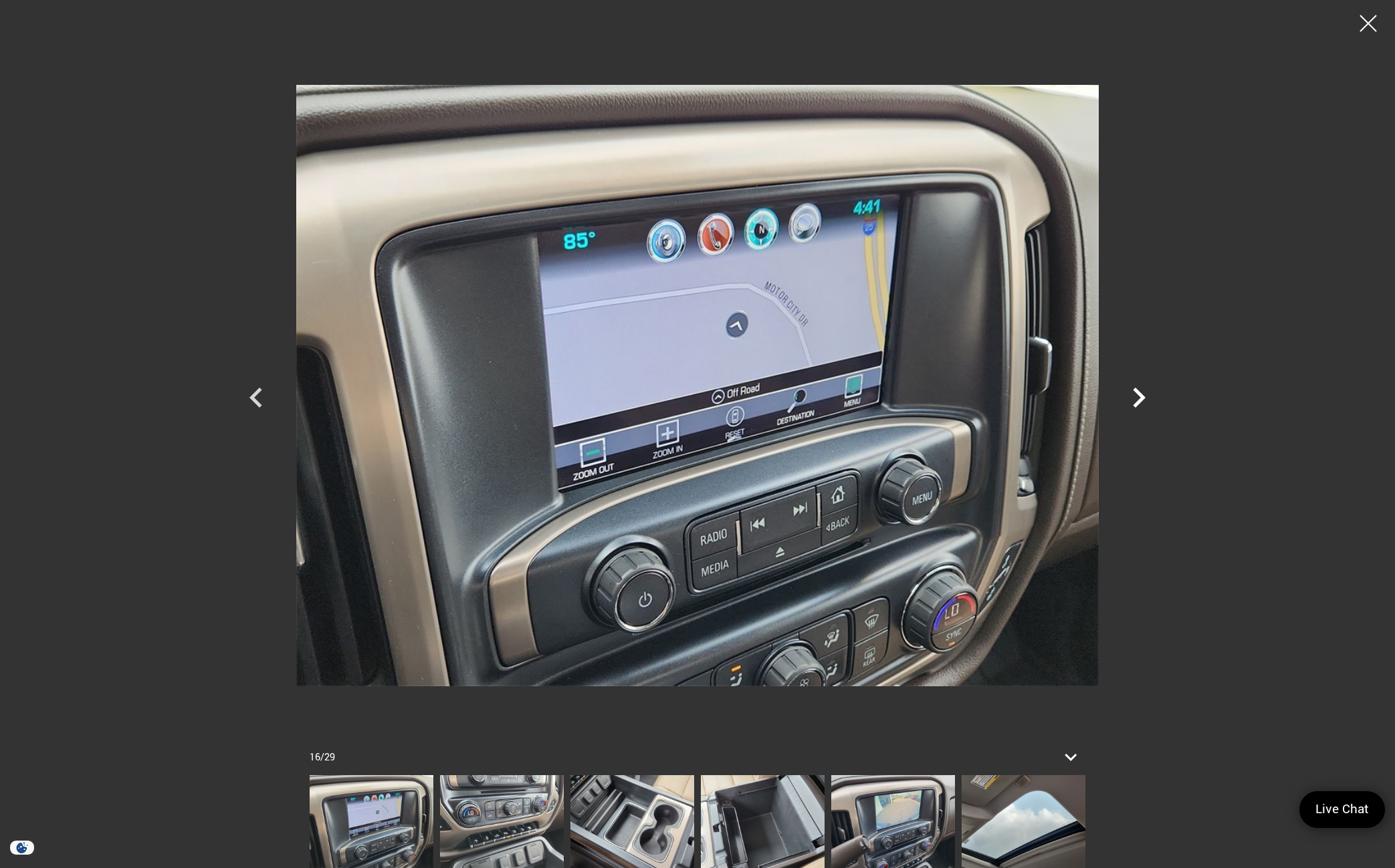
click at [1136, 405] on icon "Next" at bounding box center [1138, 398] width 13 height 20
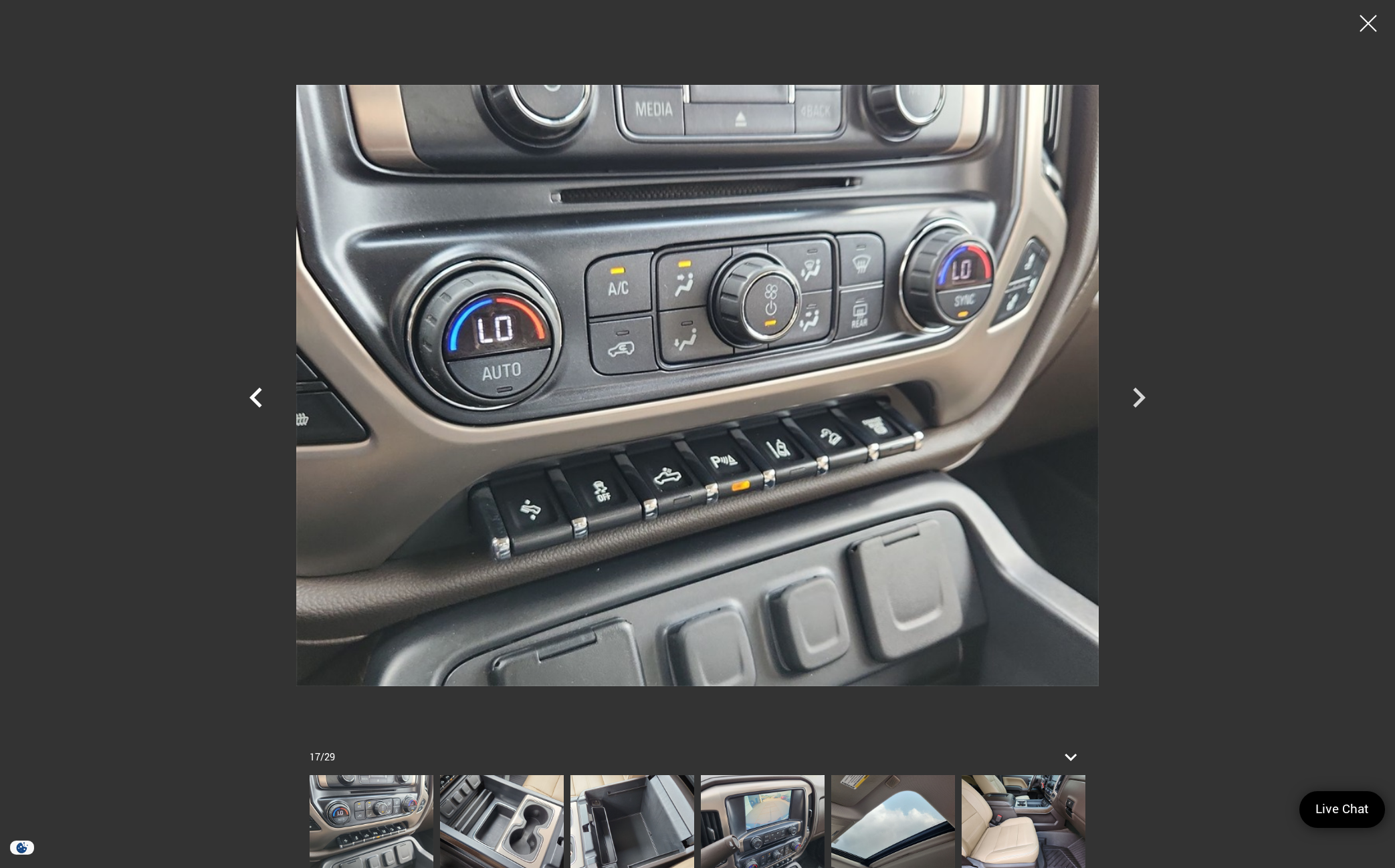
click at [254, 396] on icon "Previous" at bounding box center [255, 398] width 13 height 20
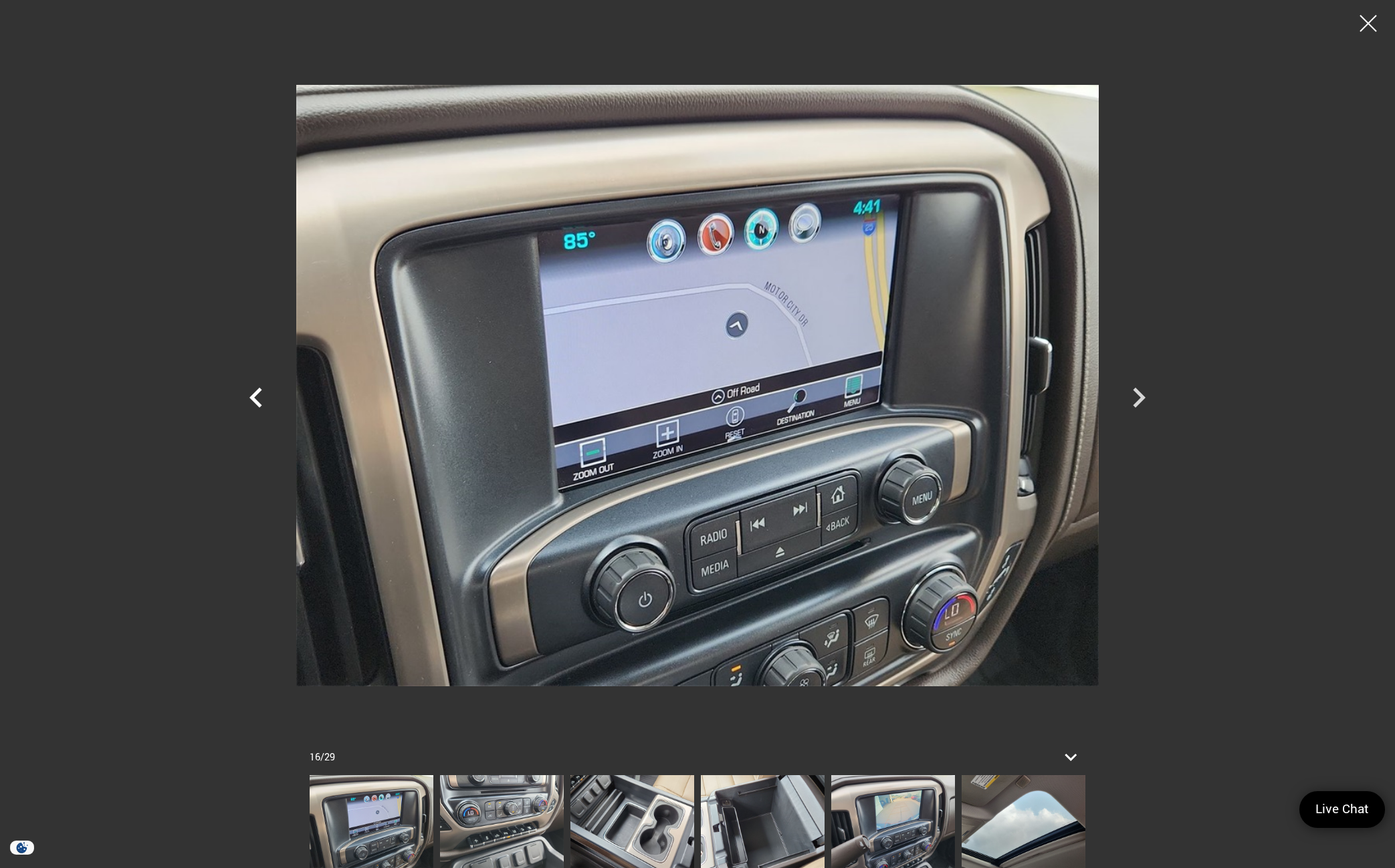
click at [253, 396] on icon "Previous" at bounding box center [255, 398] width 13 height 20
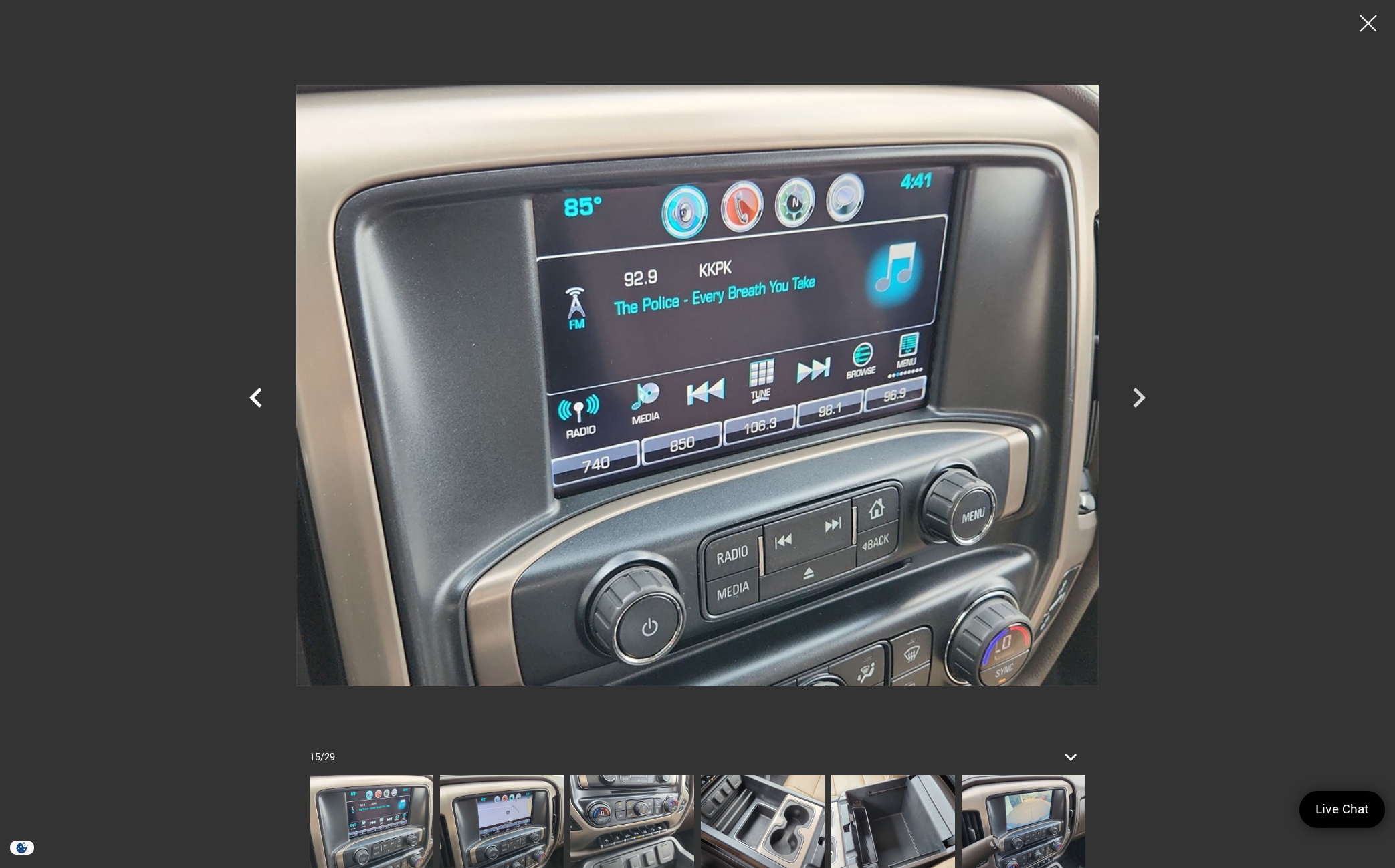
click at [253, 396] on icon "Previous" at bounding box center [255, 398] width 13 height 20
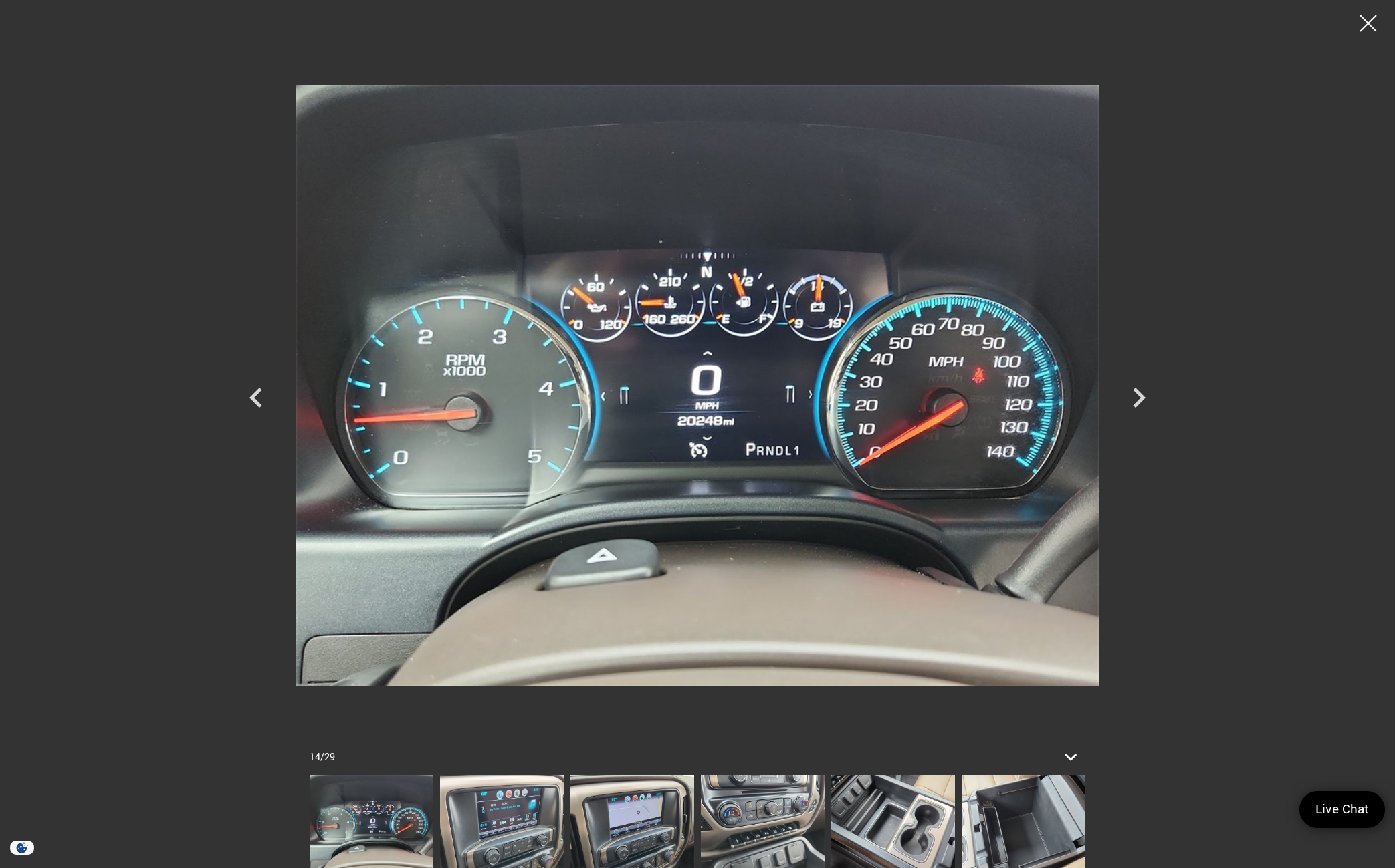
scroll to position [1538, 0]
click at [484, 816] on img at bounding box center [501, 822] width 124 height 93
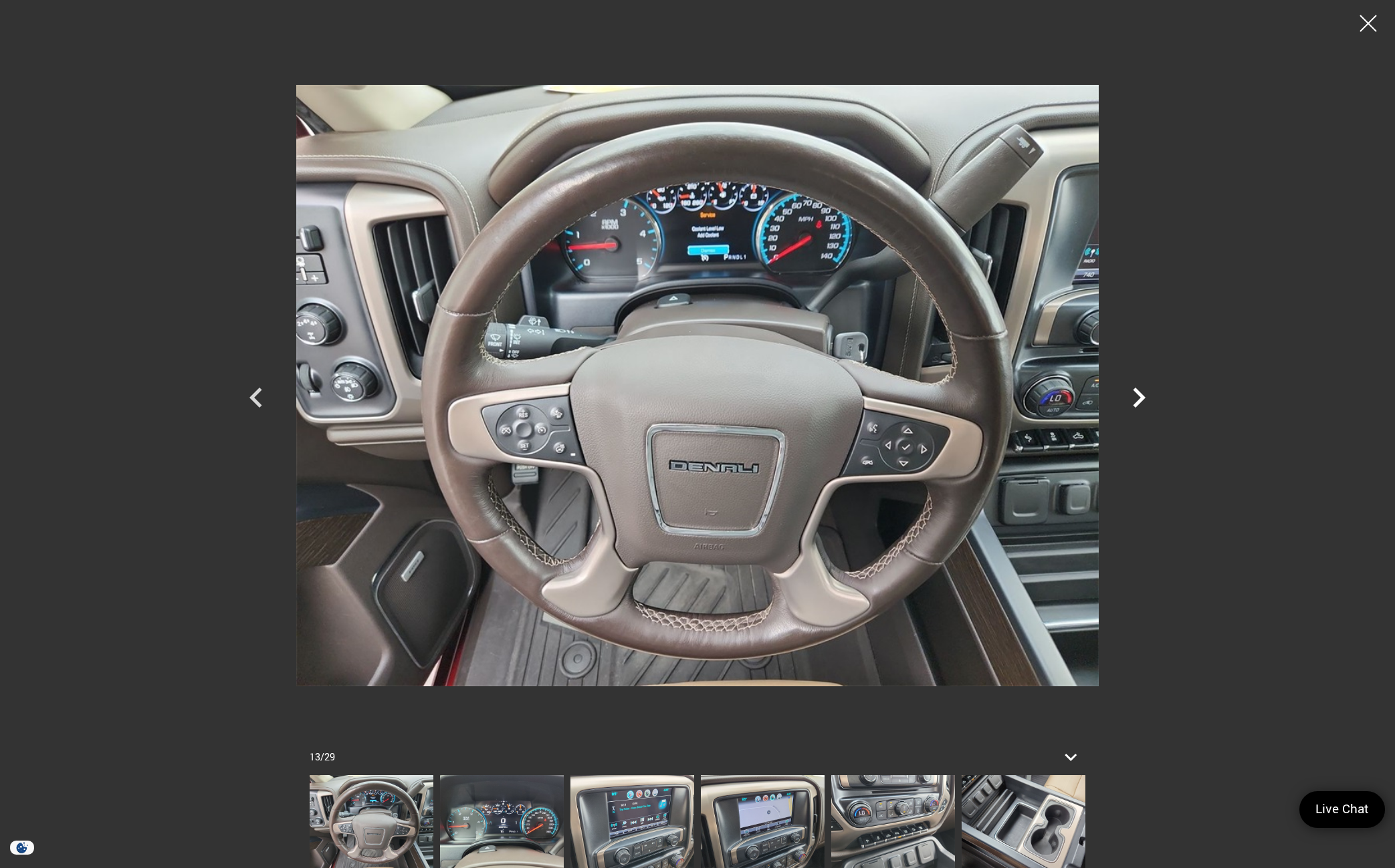
click at [1139, 399] on icon "Next" at bounding box center [1139, 398] width 40 height 40
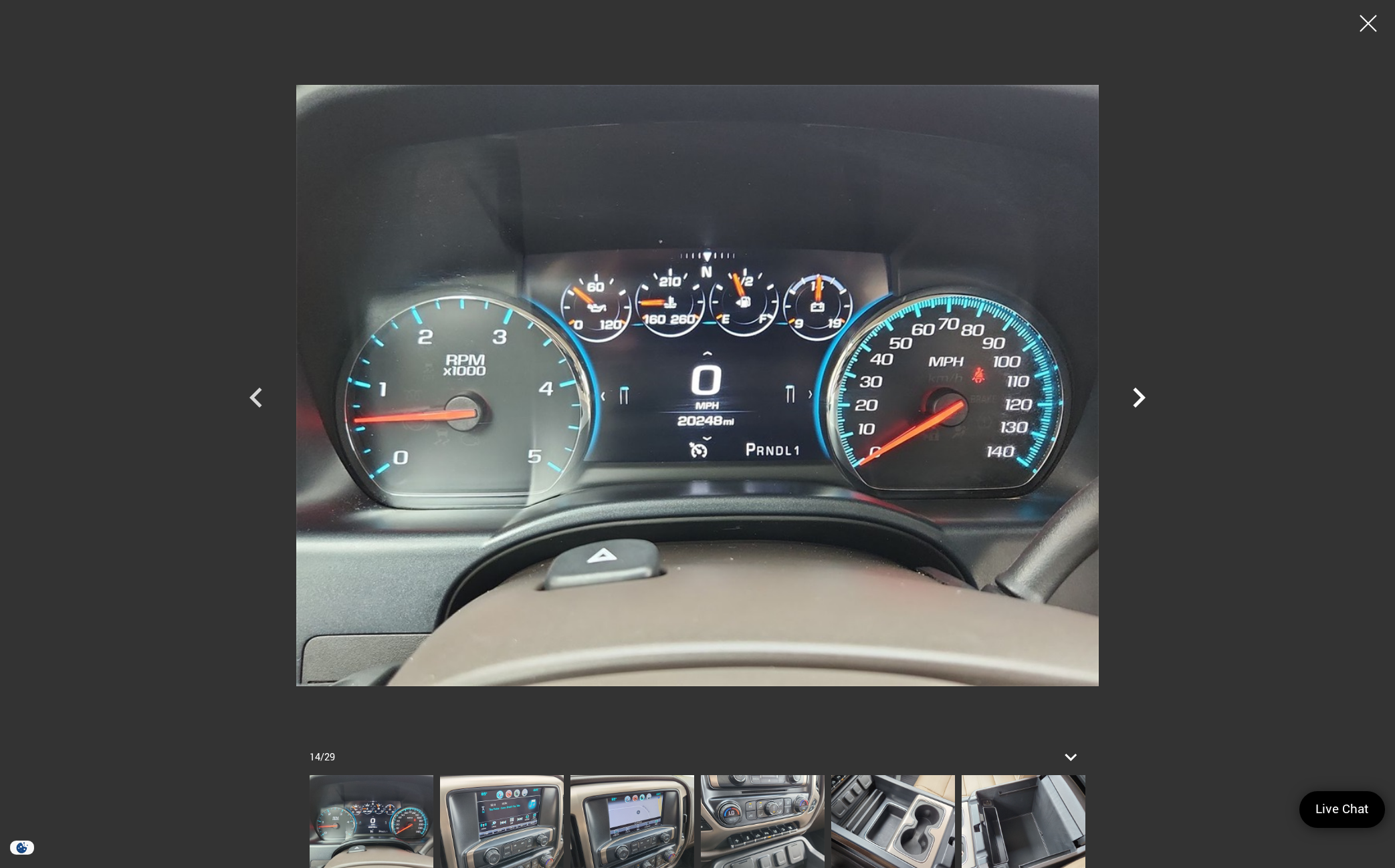
click at [1139, 399] on icon "Next" at bounding box center [1139, 398] width 40 height 40
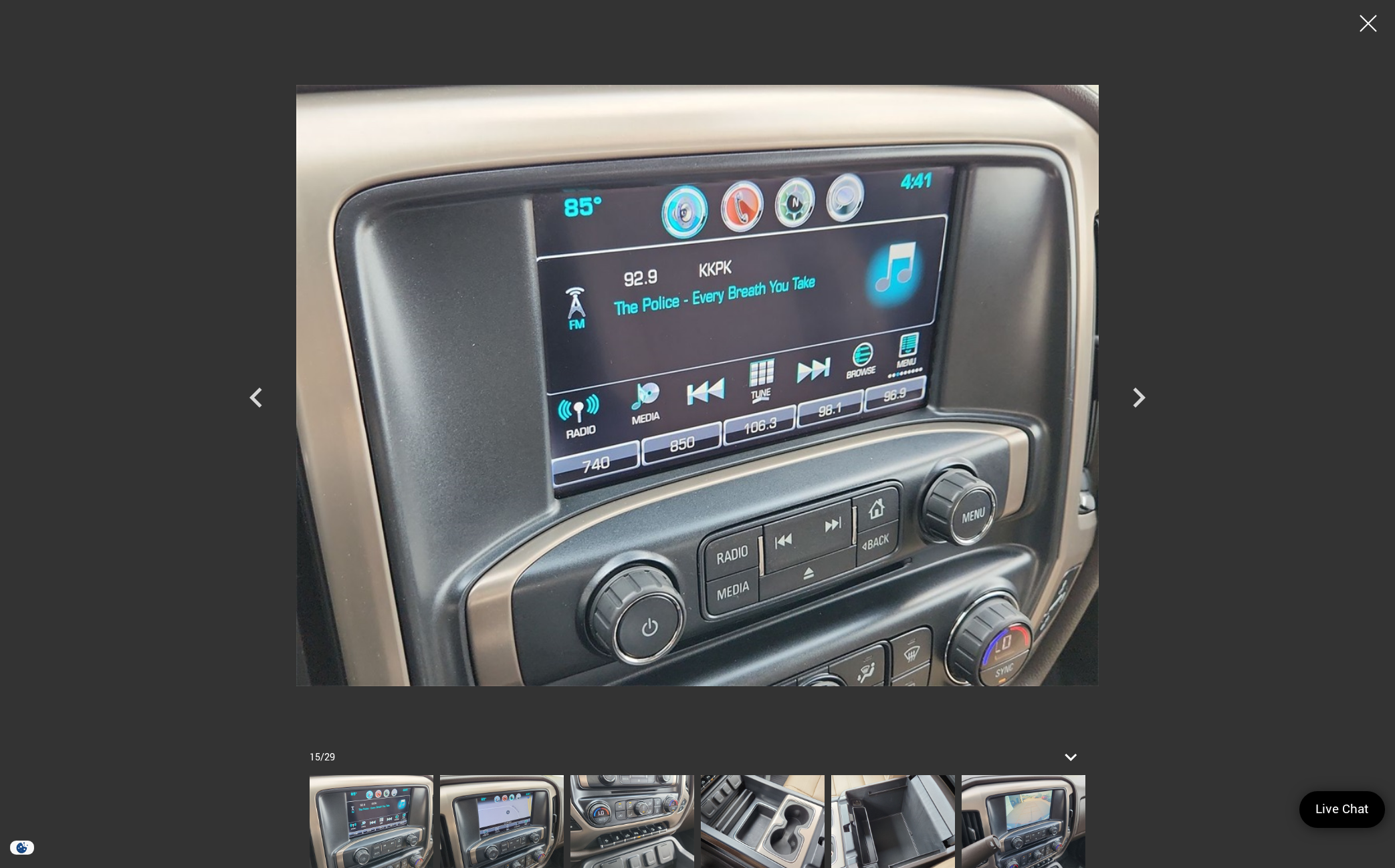
scroll to position [1671, 0]
click at [1141, 401] on icon "Next" at bounding box center [1138, 398] width 13 height 20
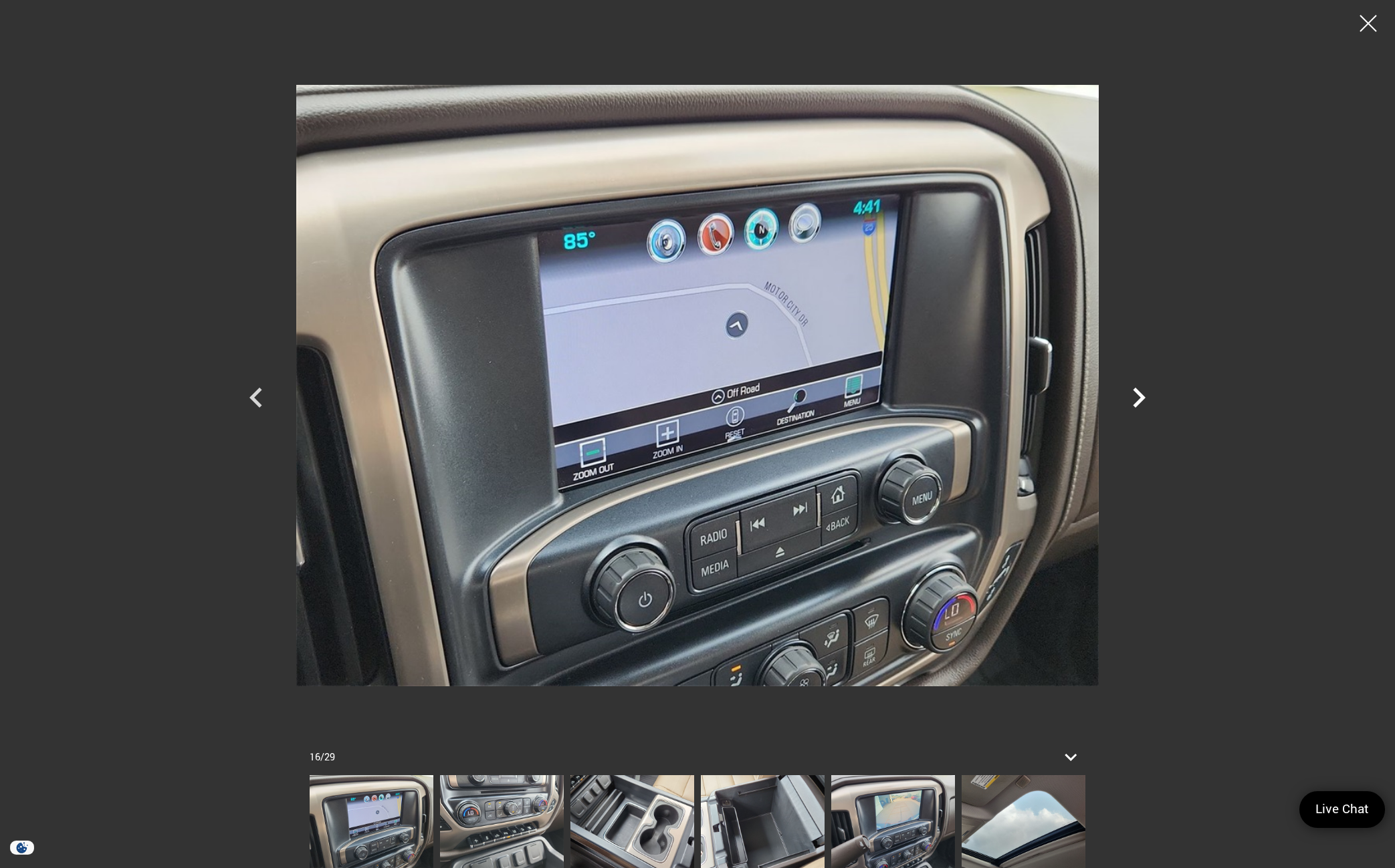
click at [1141, 401] on icon "Next" at bounding box center [1138, 398] width 13 height 20
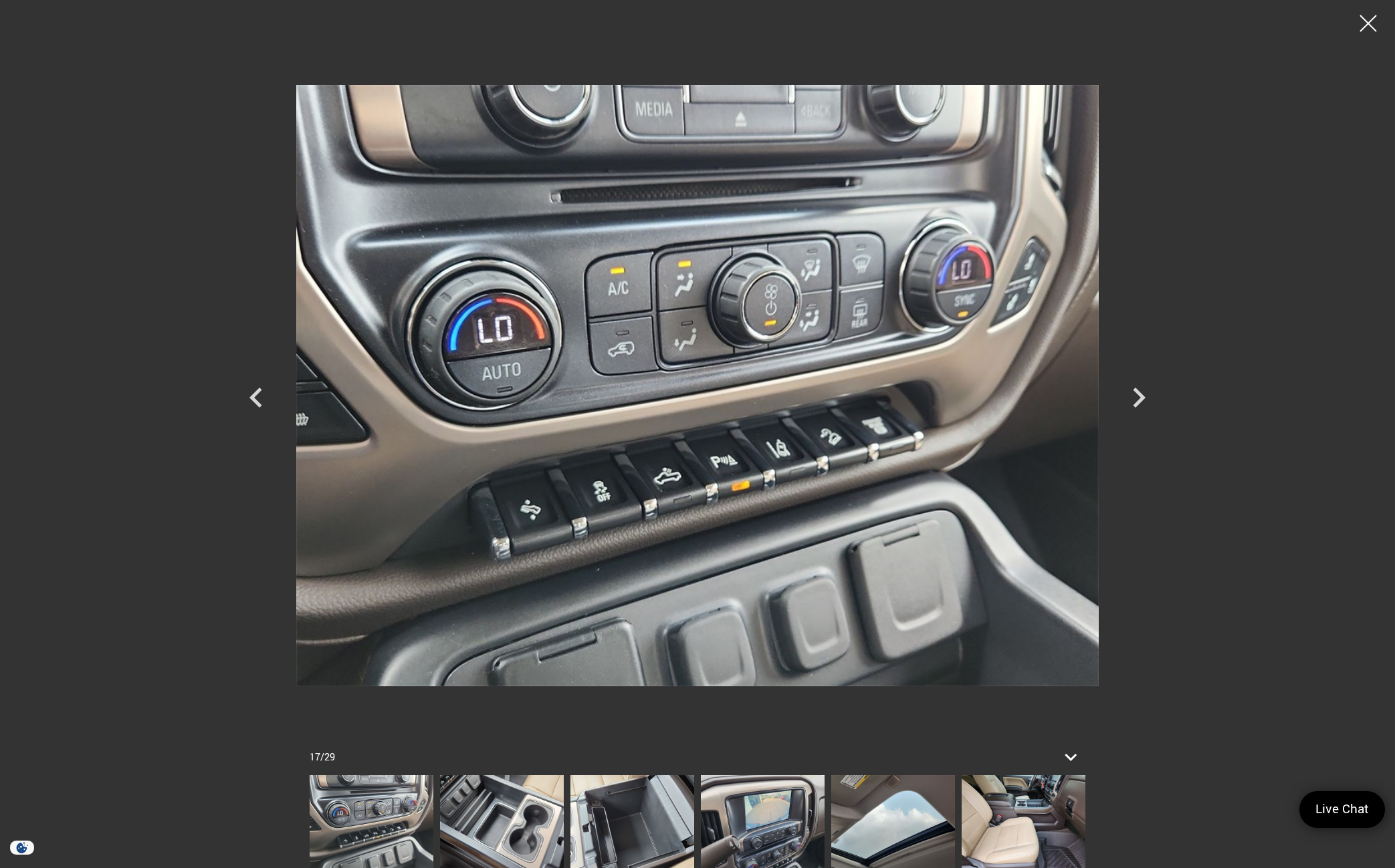
scroll to position [2005, 0]
click at [251, 391] on icon "Previous" at bounding box center [257, 398] width 40 height 40
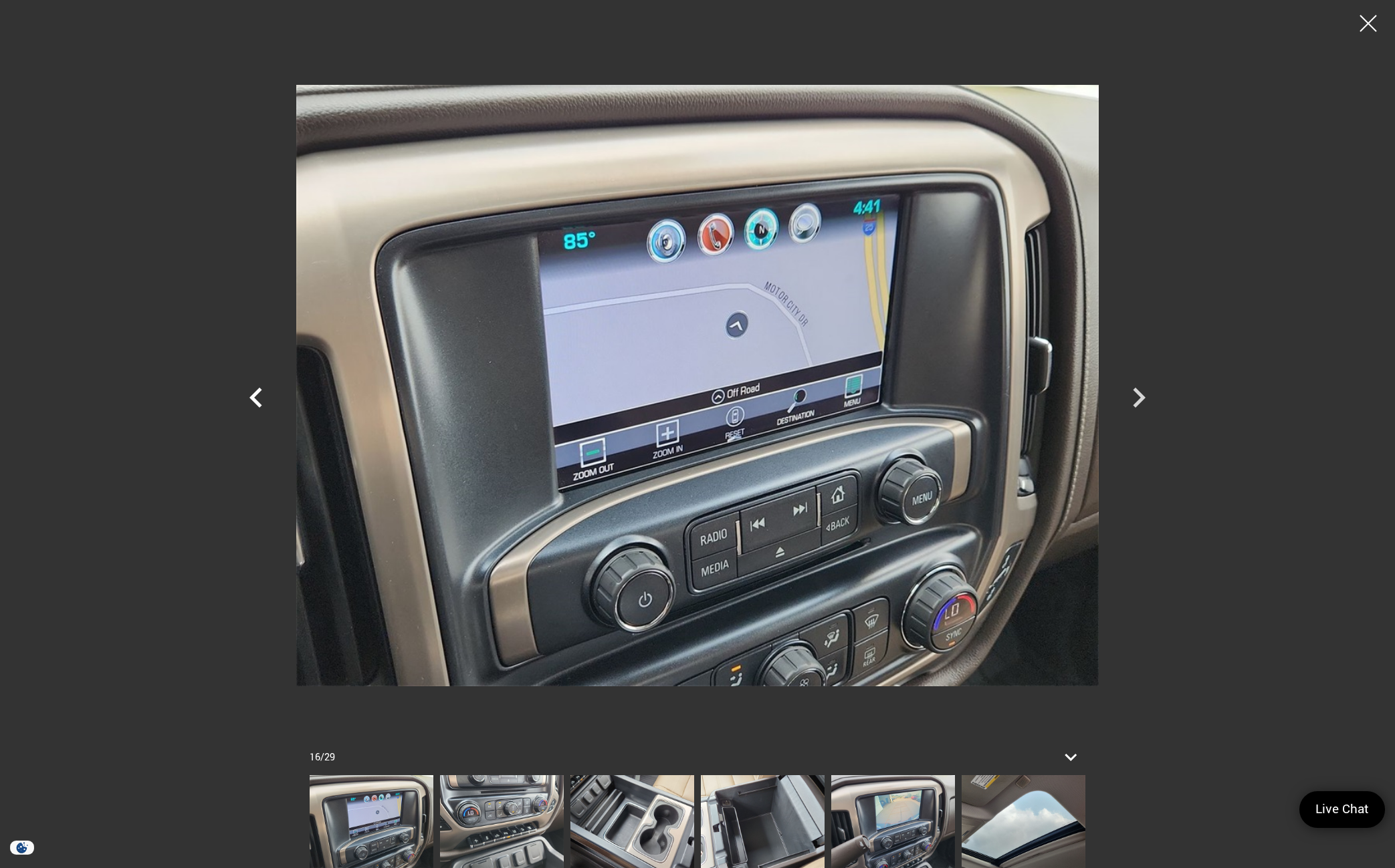
click at [251, 391] on icon "Previous" at bounding box center [257, 398] width 40 height 40
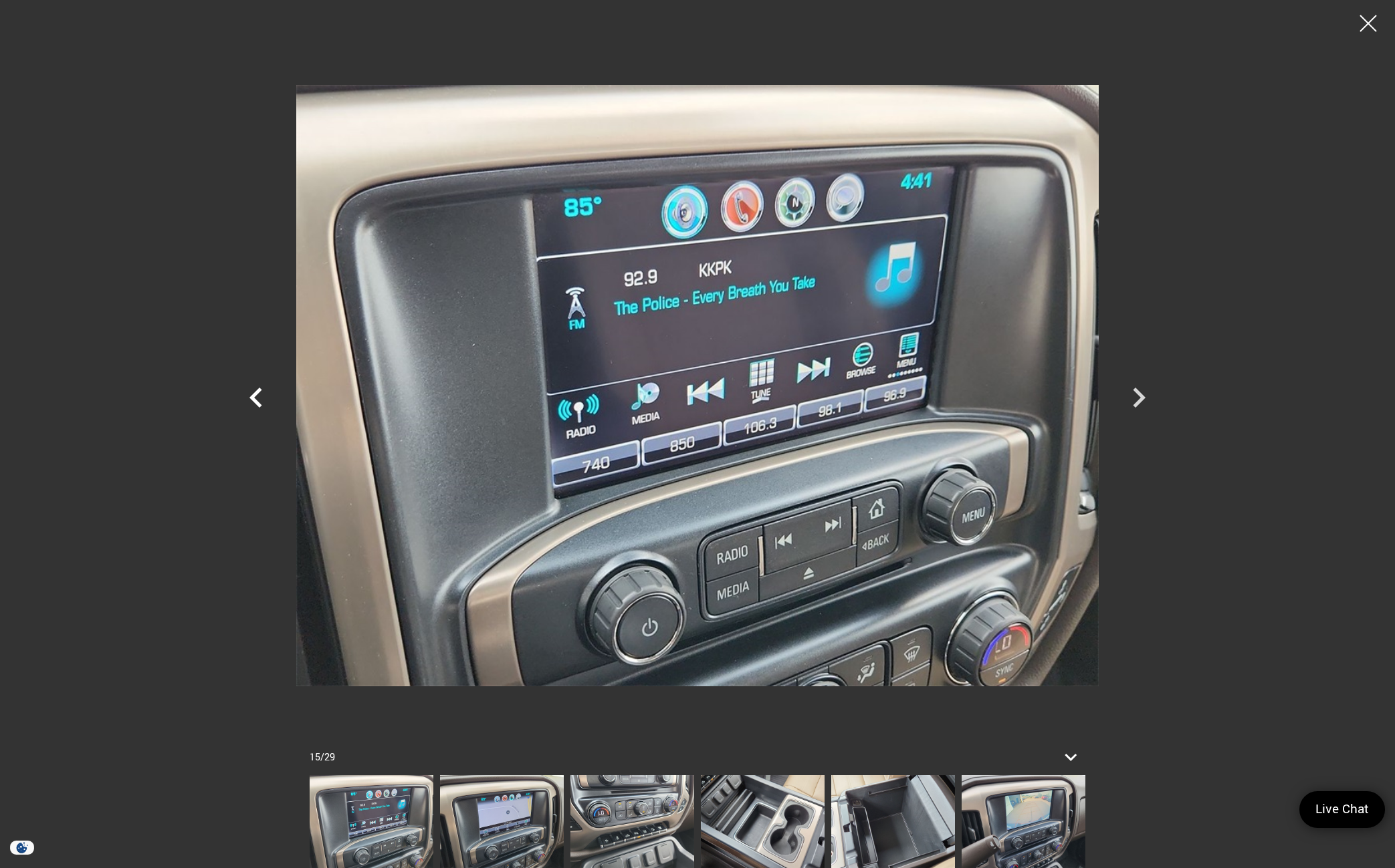
click at [251, 391] on icon "Previous" at bounding box center [257, 398] width 40 height 40
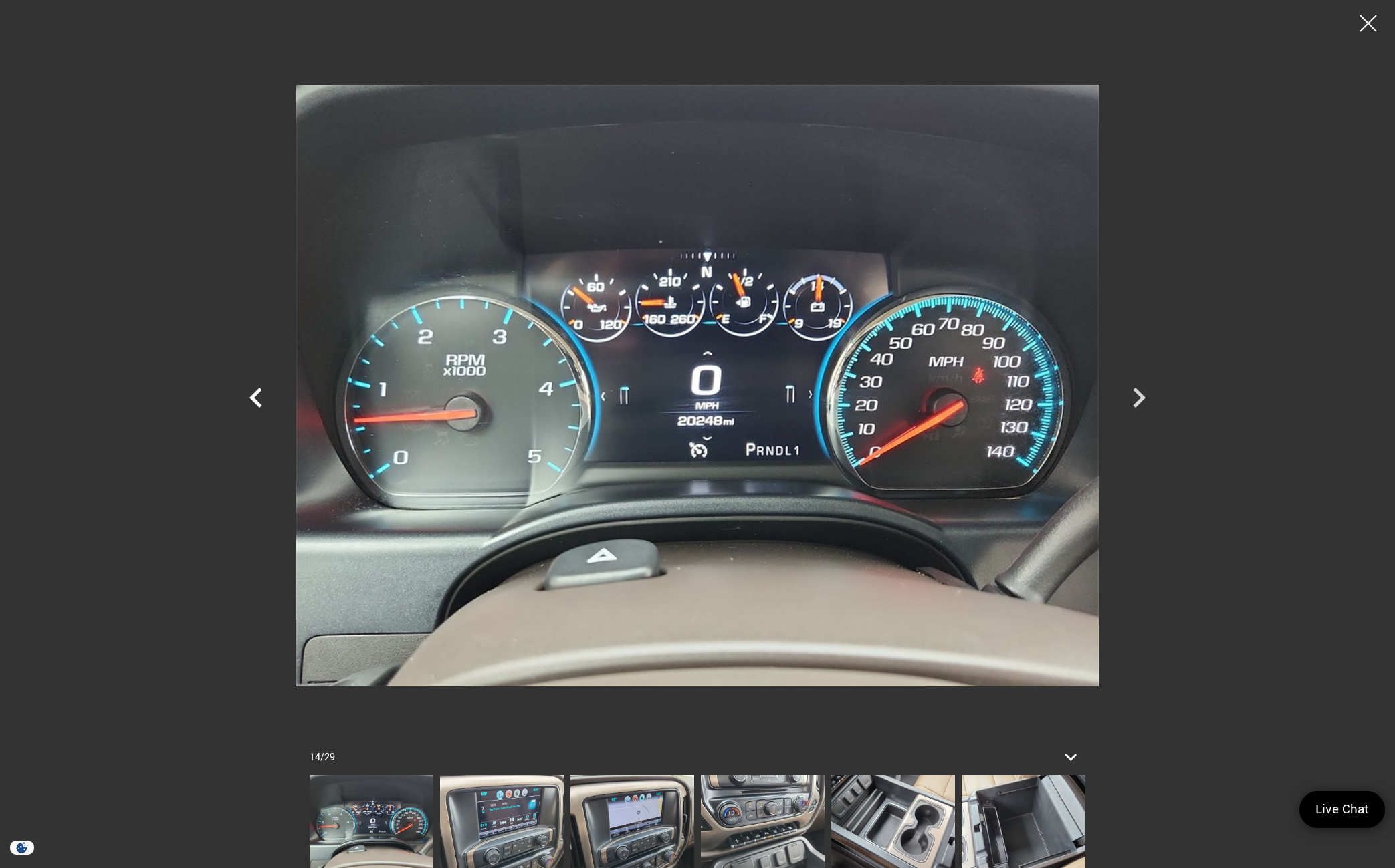
click at [251, 391] on icon "Previous" at bounding box center [257, 398] width 40 height 40
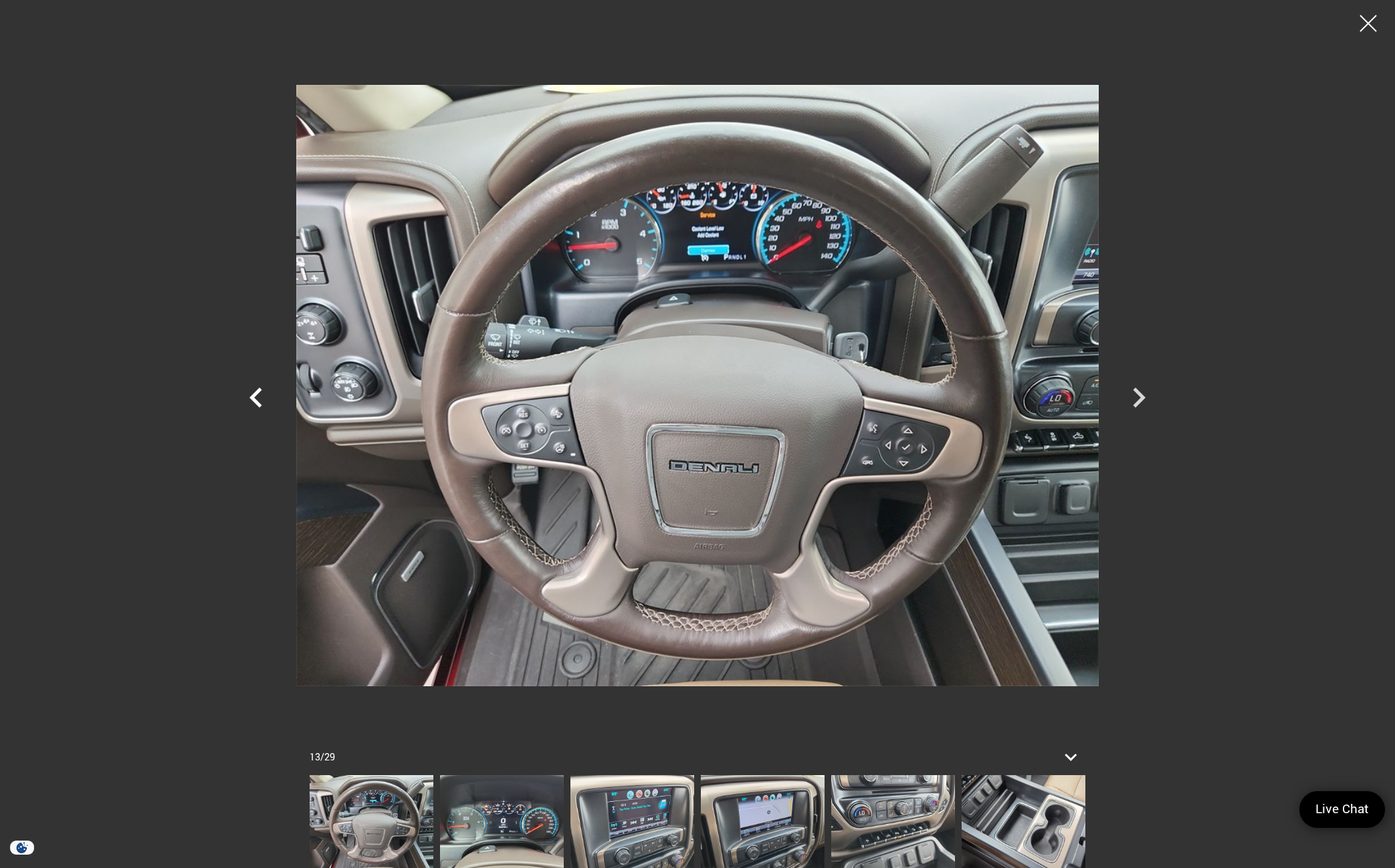
scroll to position [2406, 0]
click at [251, 389] on icon "Previous" at bounding box center [257, 398] width 40 height 40
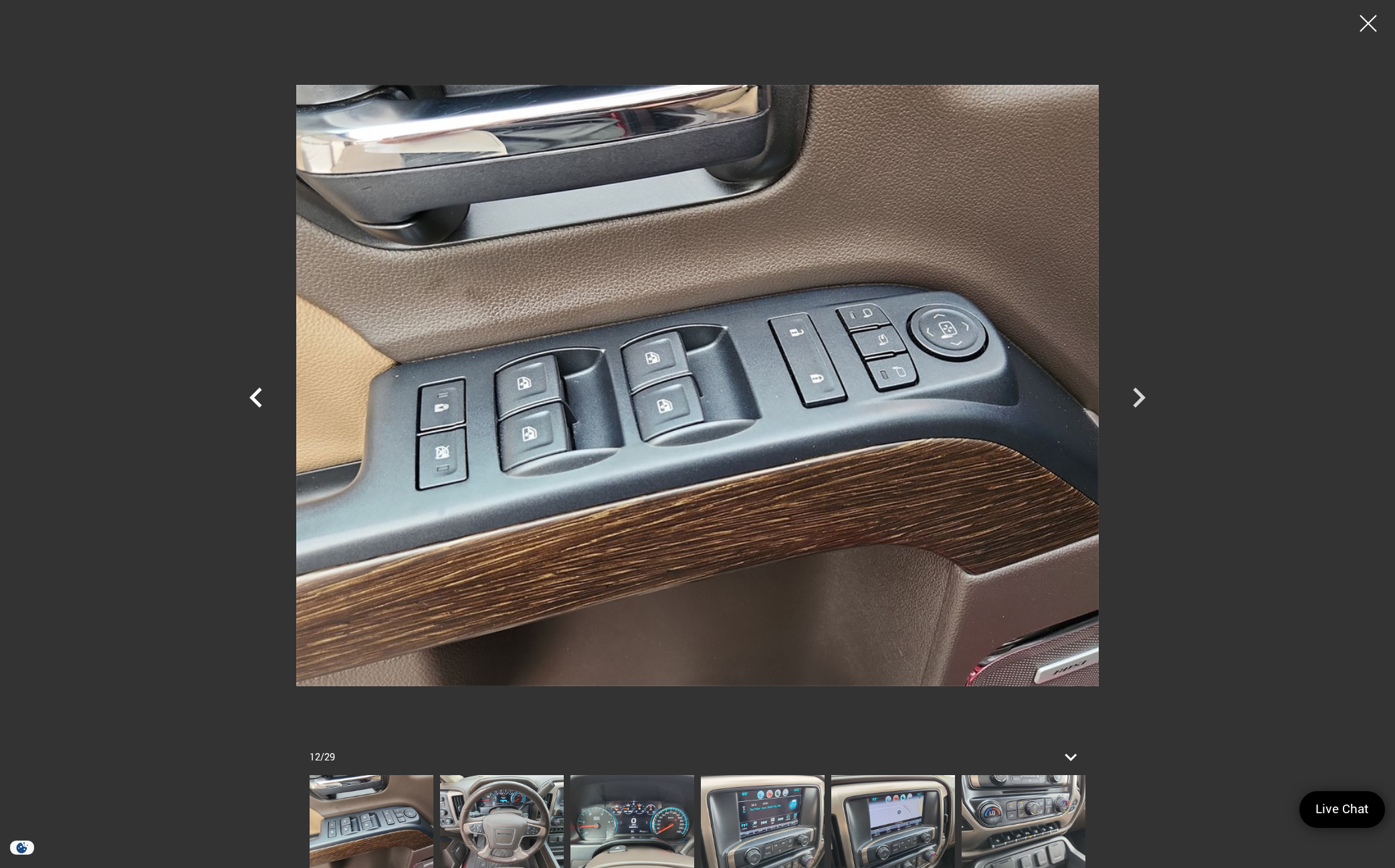
click at [259, 400] on icon "Previous" at bounding box center [257, 398] width 40 height 40
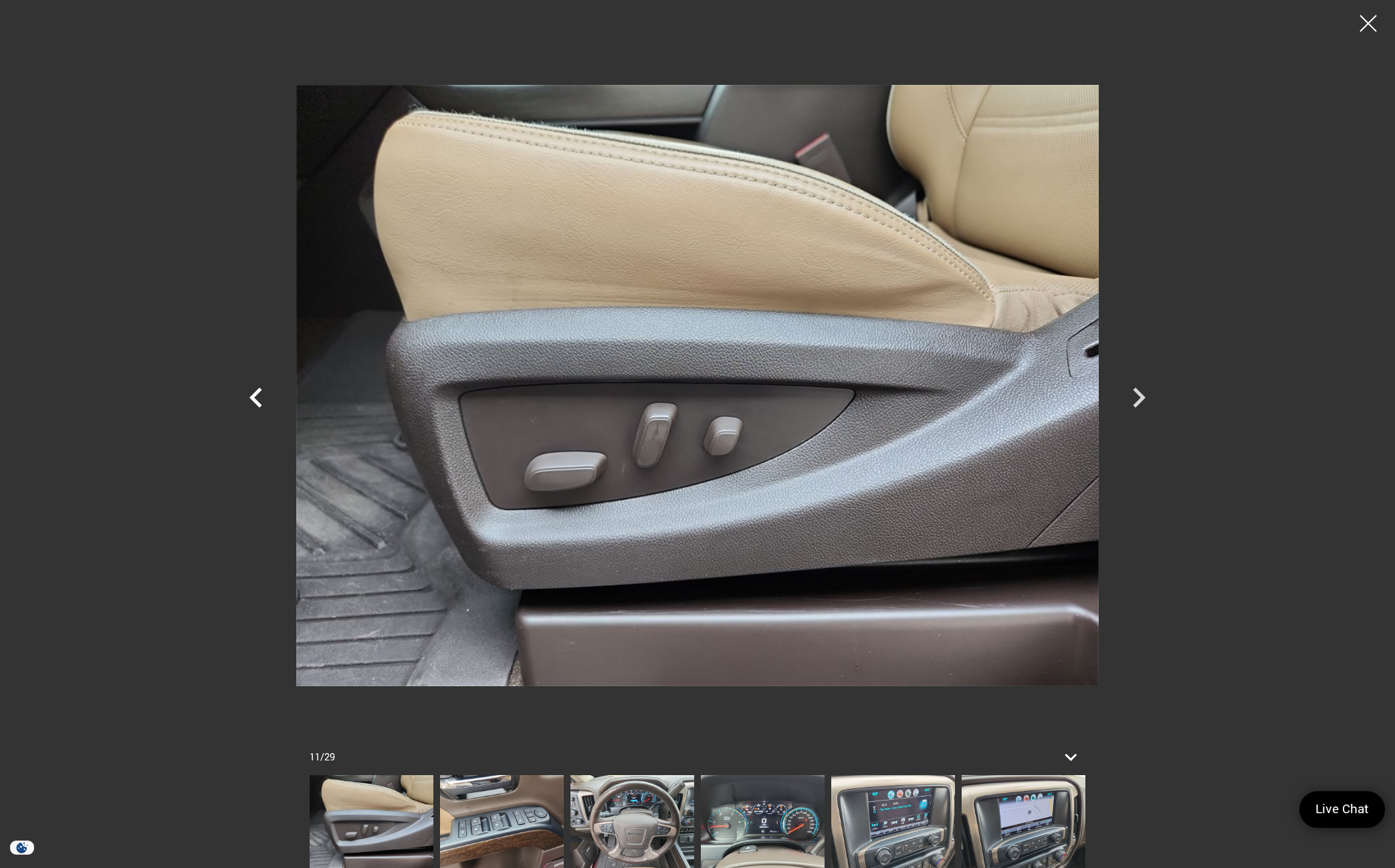
click at [256, 400] on icon "Previous" at bounding box center [255, 398] width 13 height 20
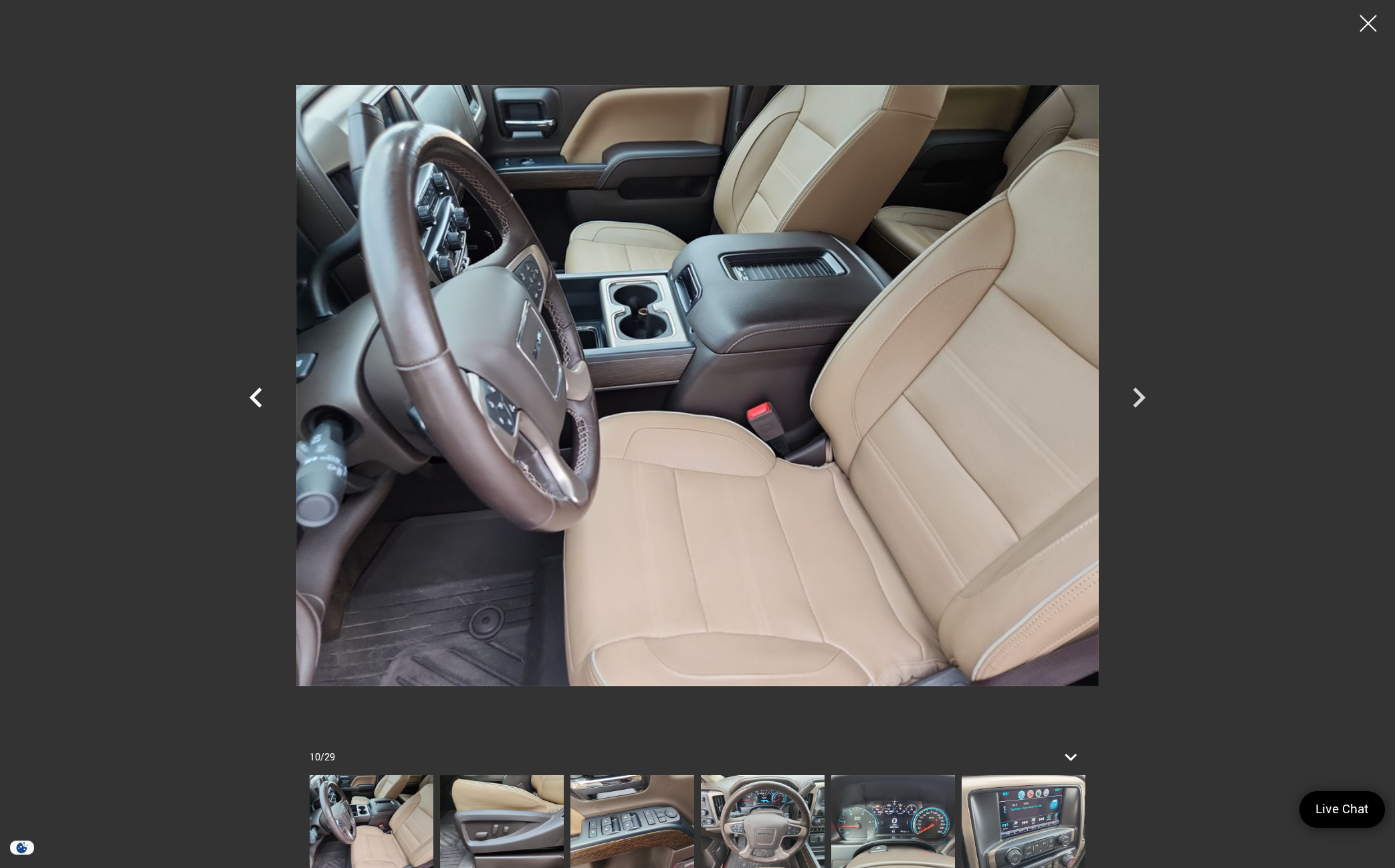
click at [256, 400] on icon "Previous" at bounding box center [255, 398] width 13 height 20
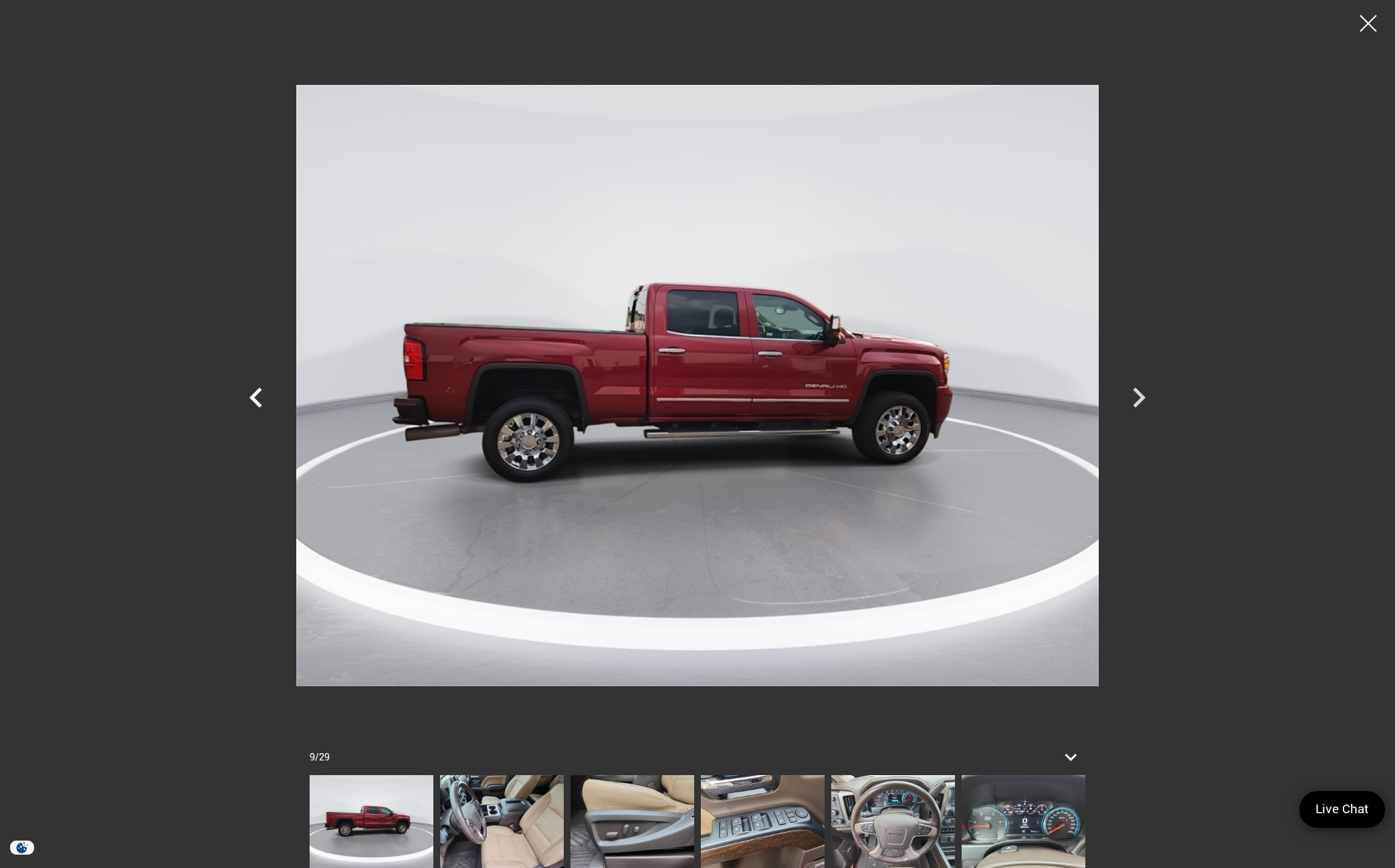
click at [251, 406] on icon "Previous" at bounding box center [257, 398] width 40 height 40
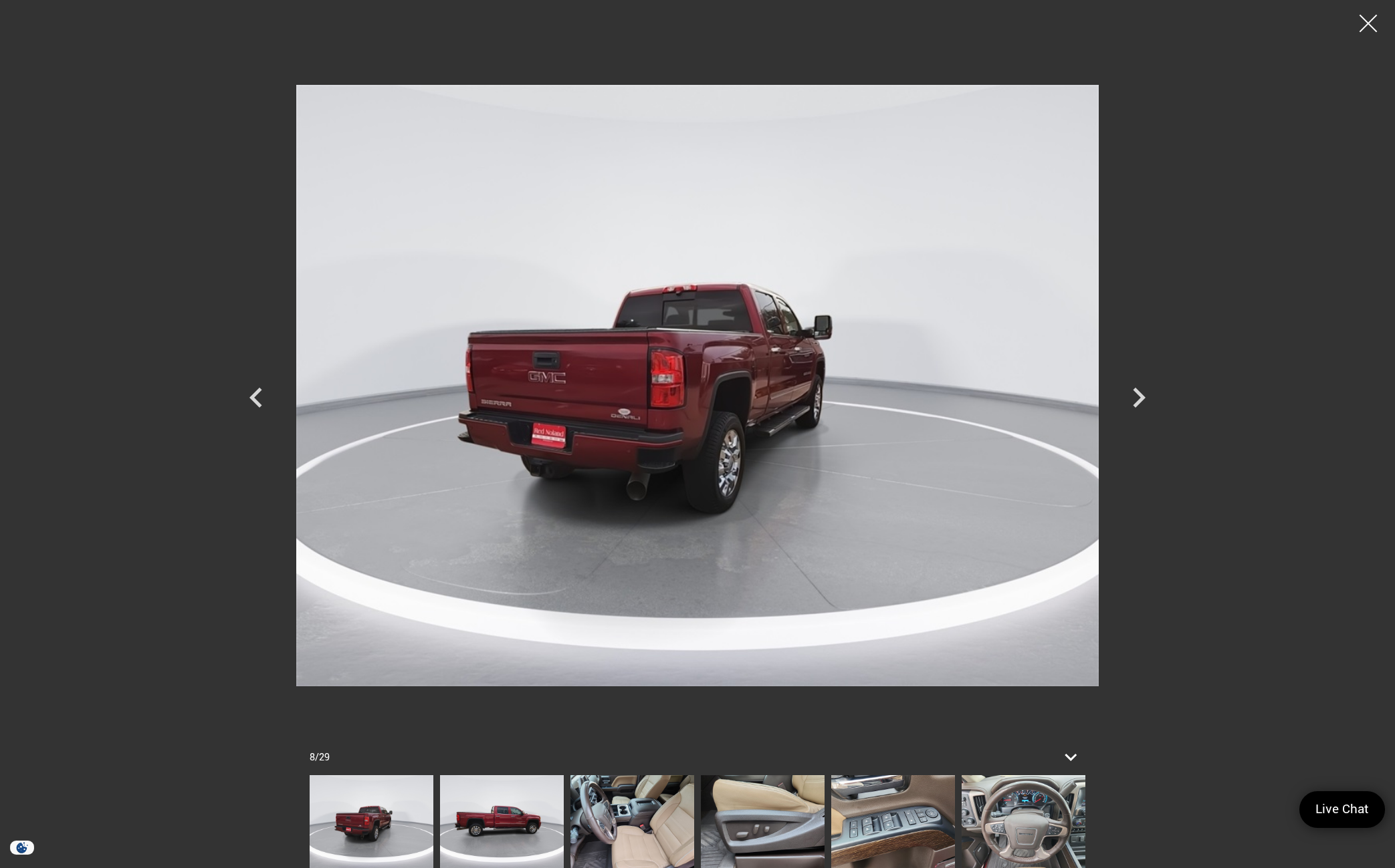
click at [1363, 28] on div at bounding box center [1368, 24] width 35 height 35
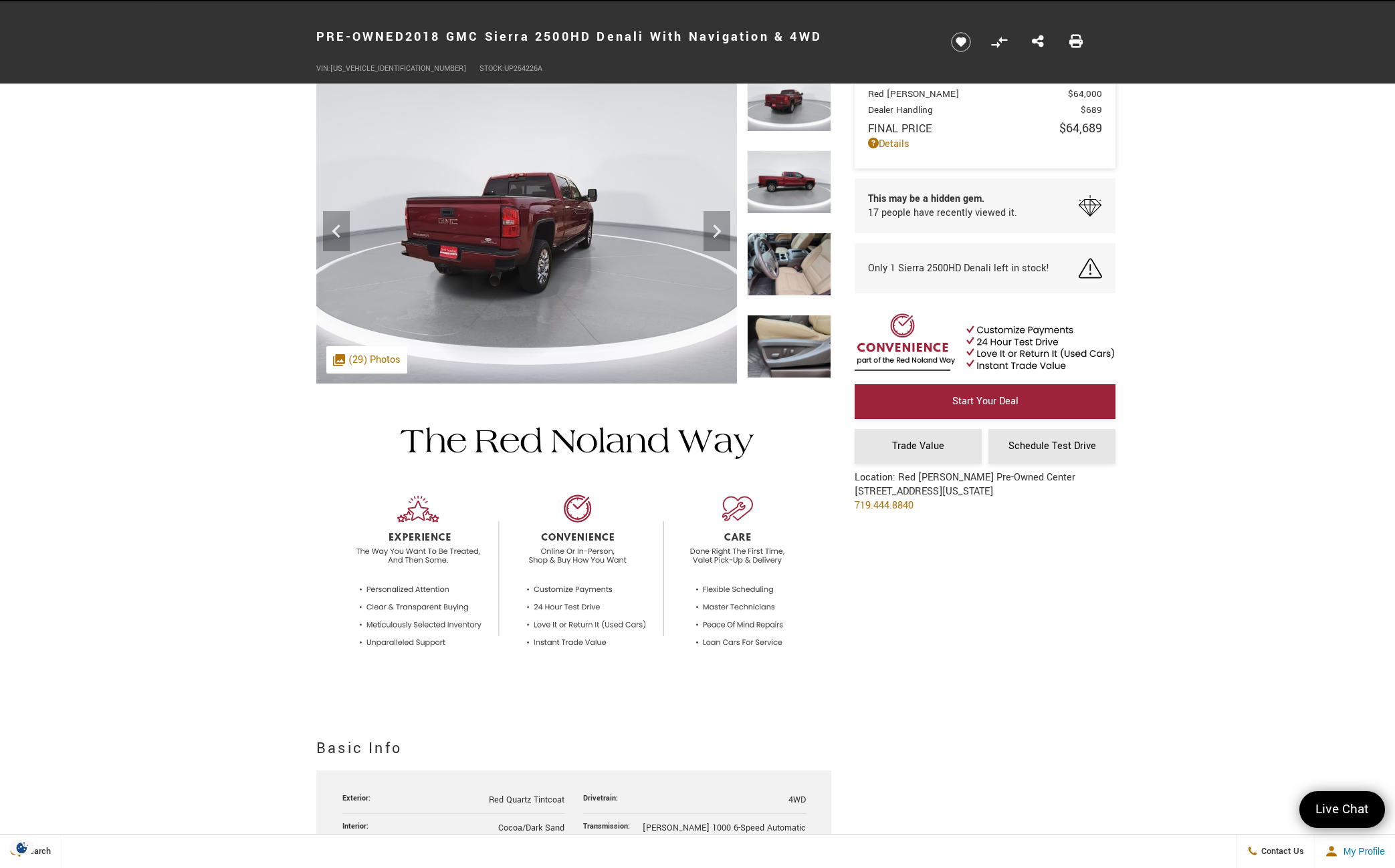
scroll to position [0, 0]
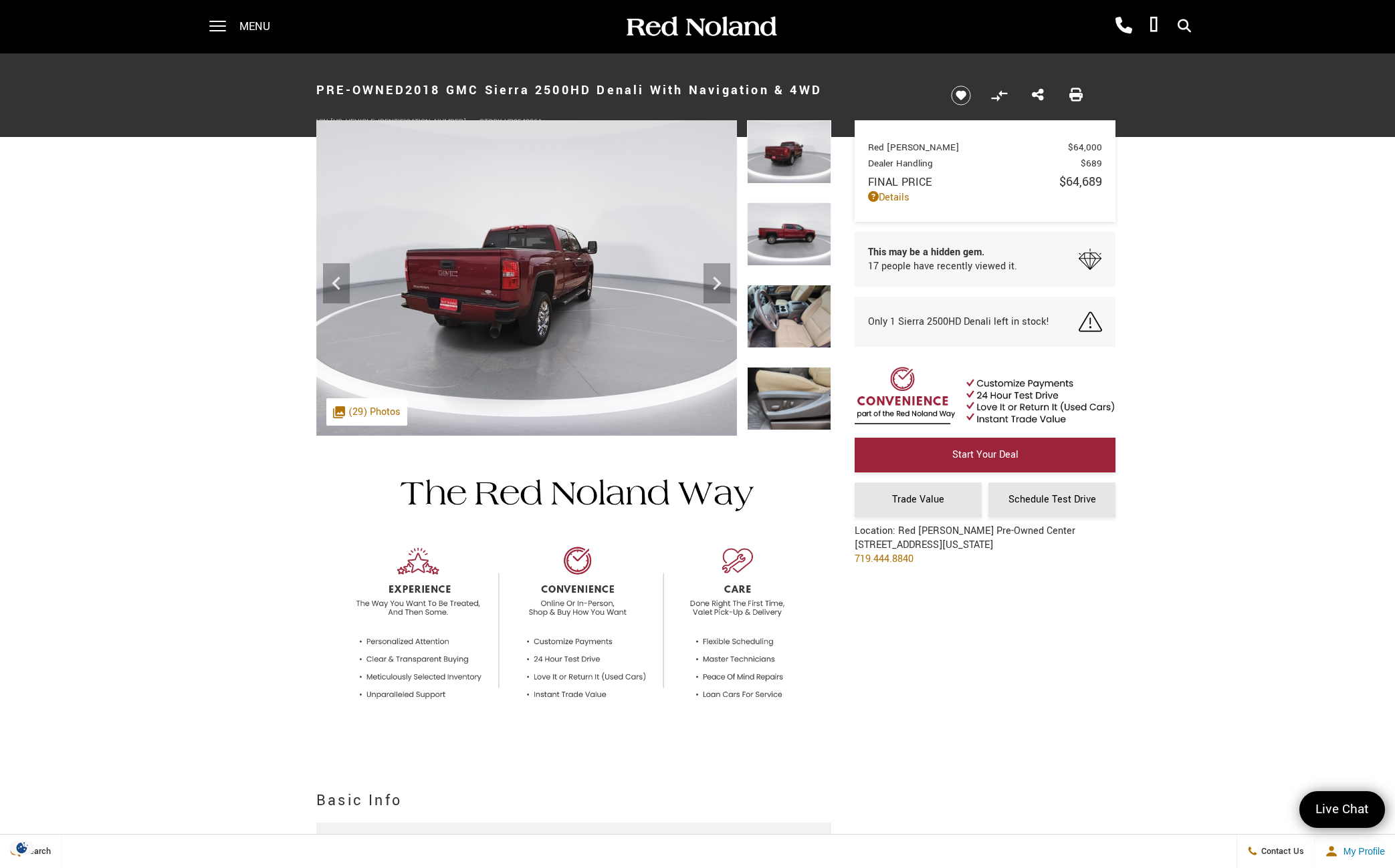
click at [805, 316] on img at bounding box center [789, 316] width 84 height 63
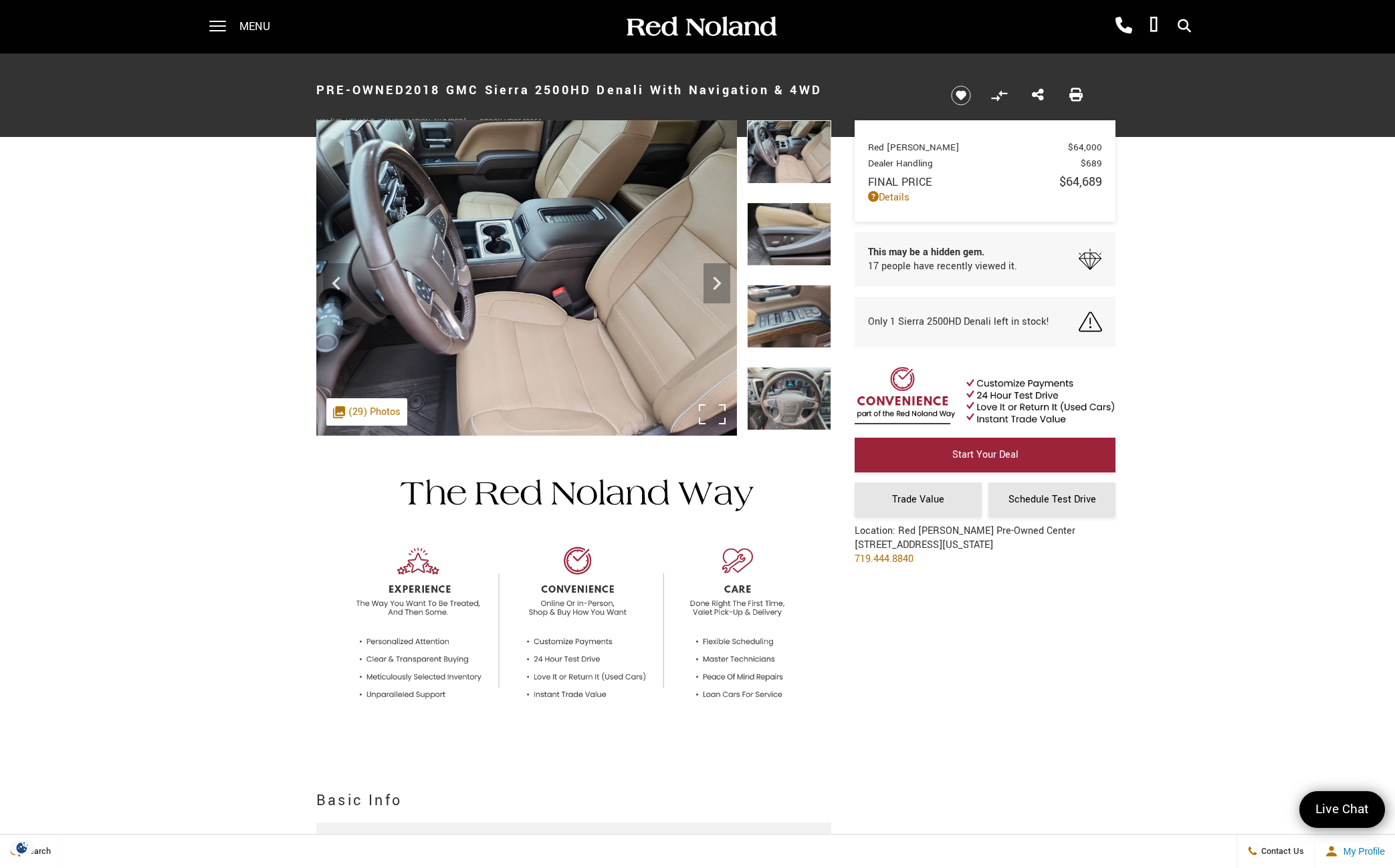
click at [558, 327] on img at bounding box center [527, 278] width 421 height 315
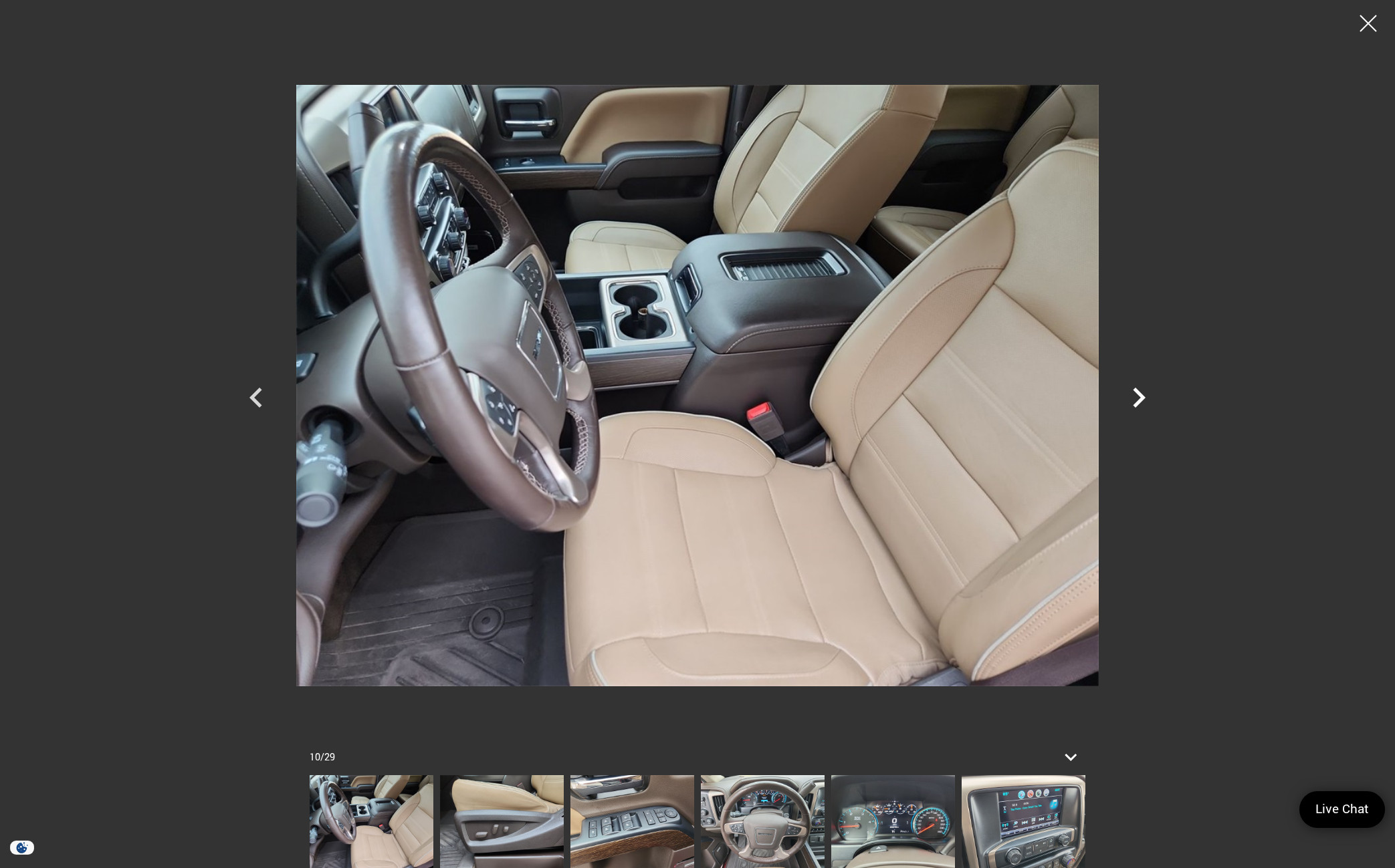
click at [1145, 399] on icon "Next" at bounding box center [1139, 398] width 40 height 40
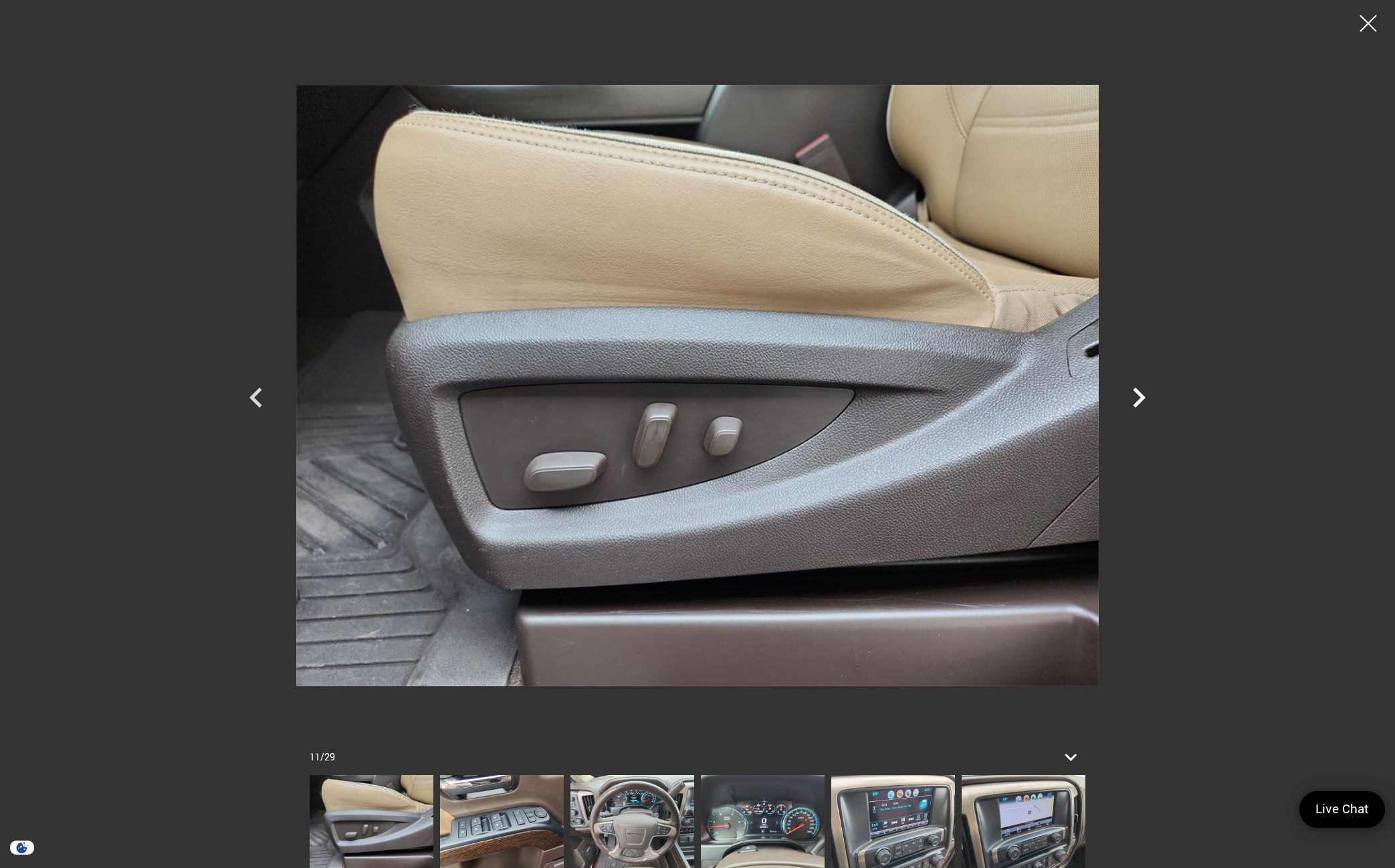
click at [1145, 399] on icon "Next" at bounding box center [1139, 398] width 40 height 40
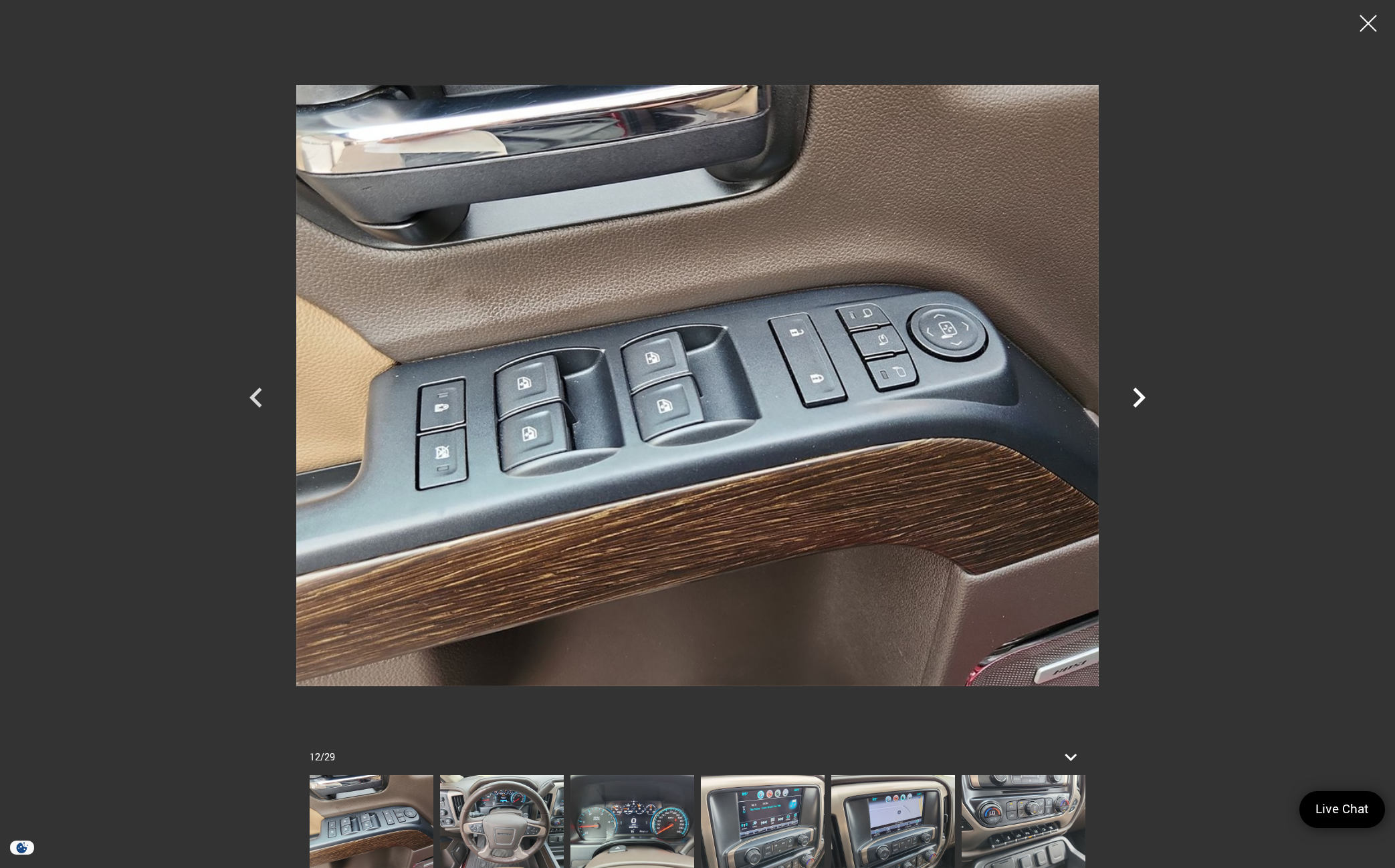
click at [1145, 399] on icon "Next" at bounding box center [1139, 398] width 40 height 40
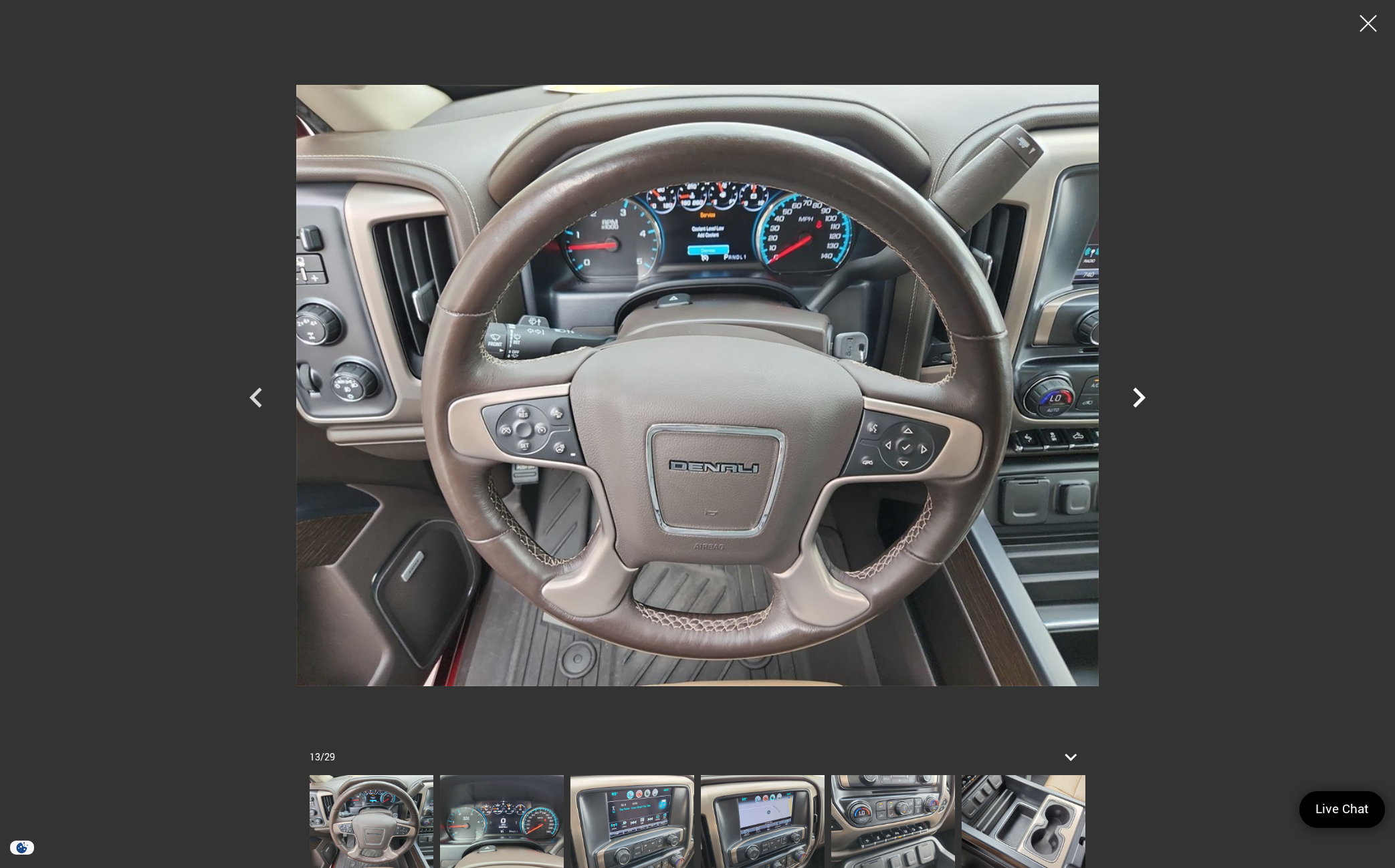
click at [1145, 399] on icon "Next" at bounding box center [1139, 398] width 40 height 40
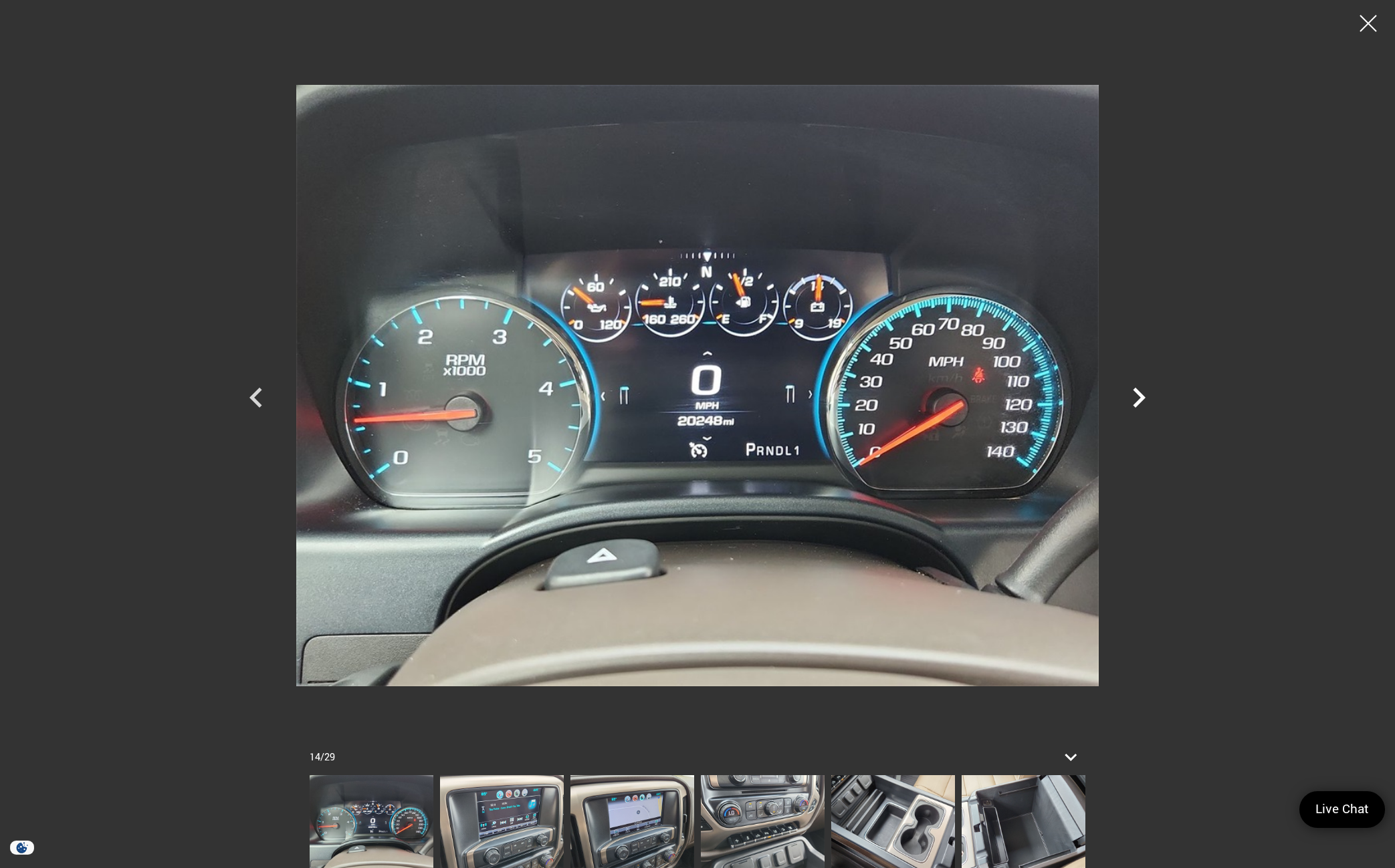
click at [1145, 399] on icon "Next" at bounding box center [1139, 398] width 40 height 40
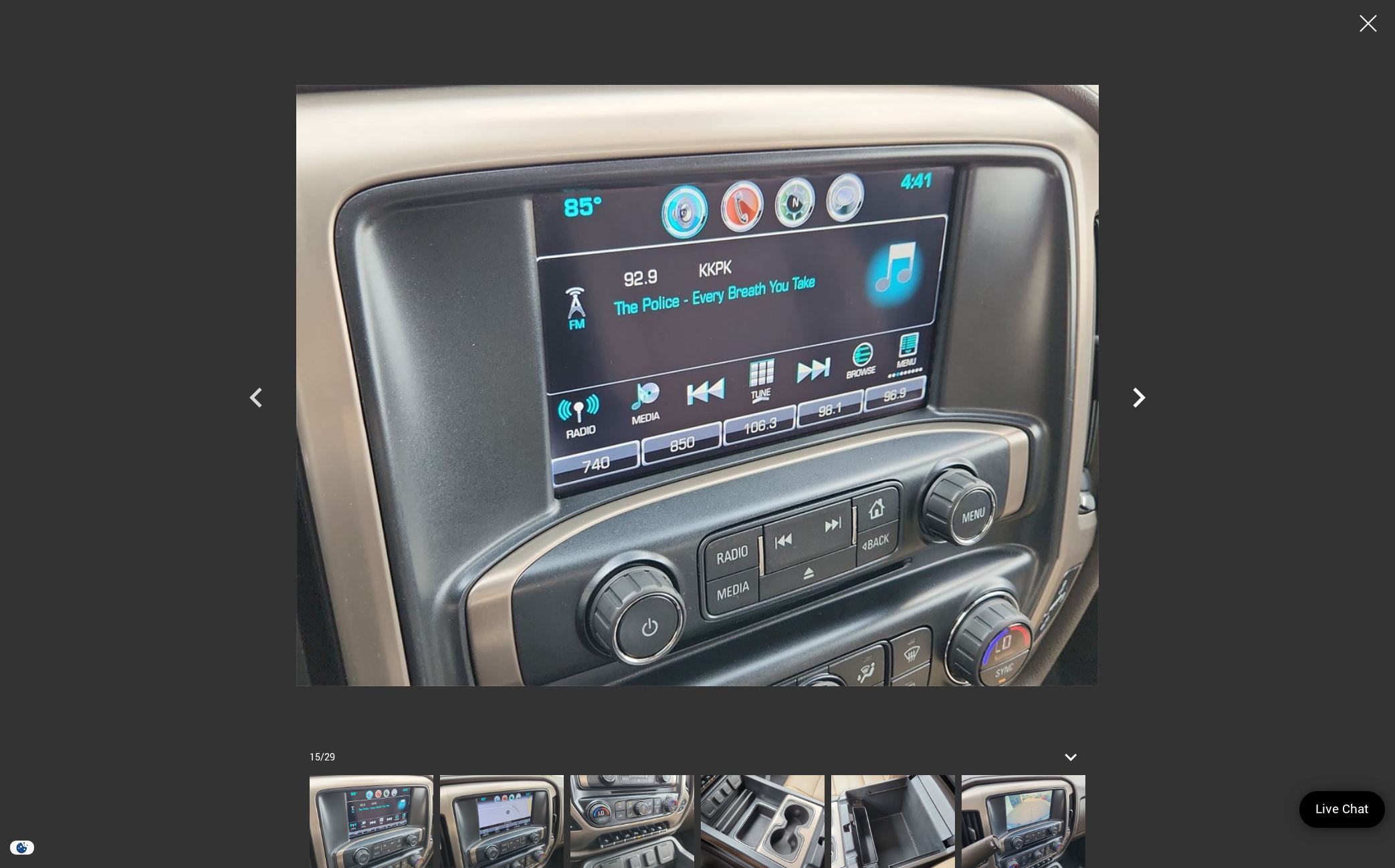
click at [1145, 399] on icon "Next" at bounding box center [1139, 398] width 40 height 40
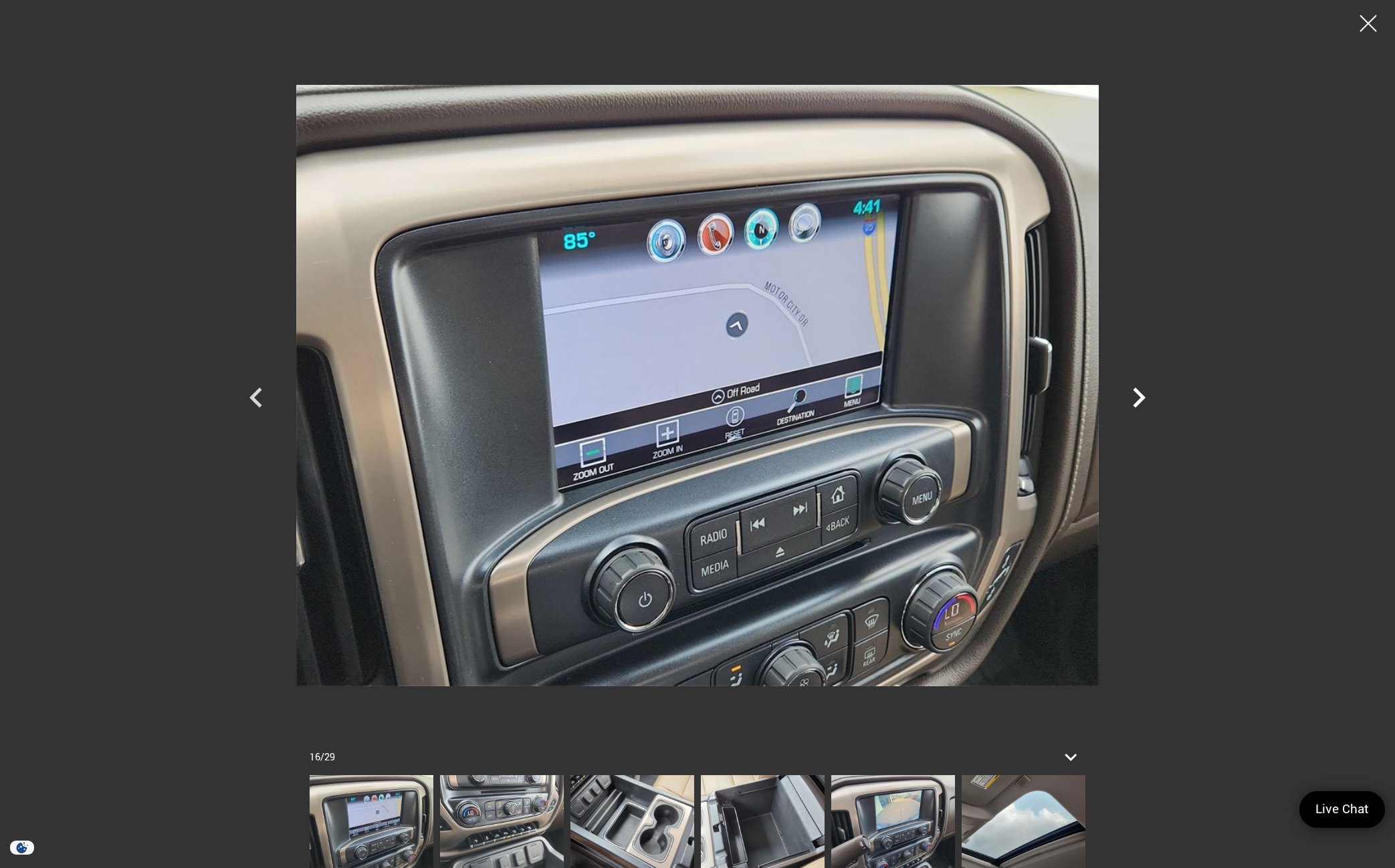
click at [1145, 399] on icon "Next" at bounding box center [1139, 398] width 40 height 40
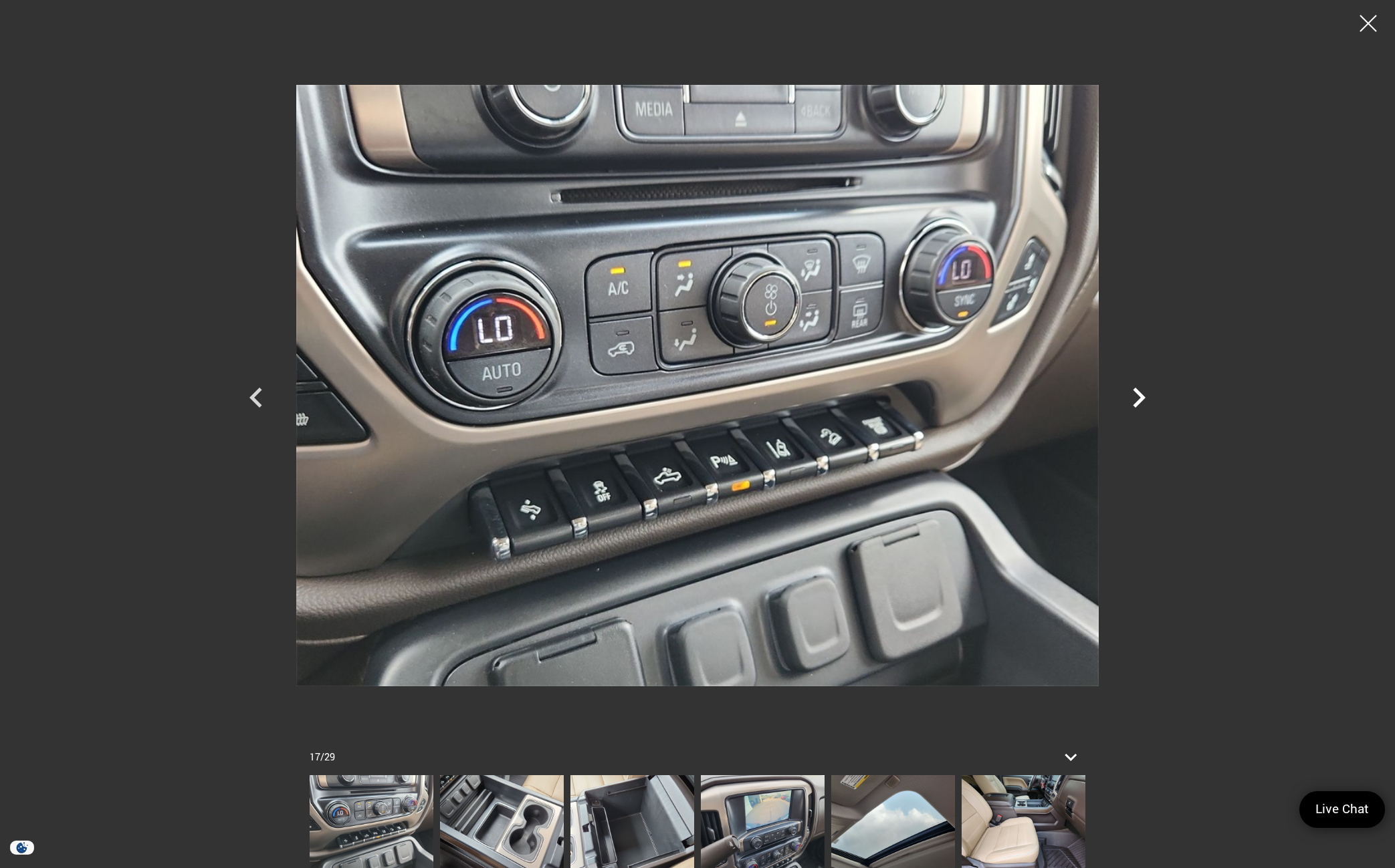
click at [1145, 399] on icon "Next" at bounding box center [1139, 398] width 40 height 40
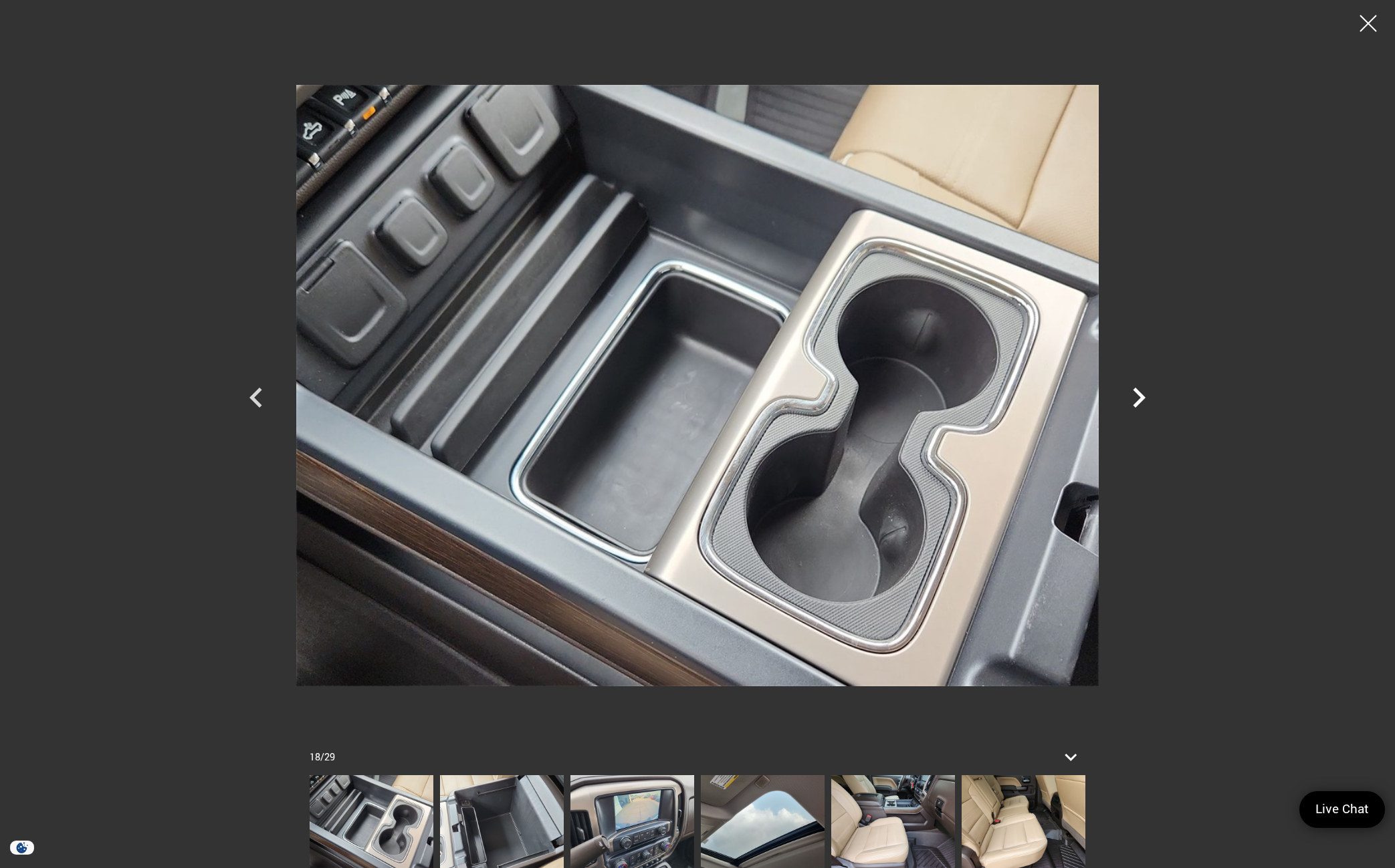
click at [1145, 399] on icon "Next" at bounding box center [1139, 398] width 40 height 40
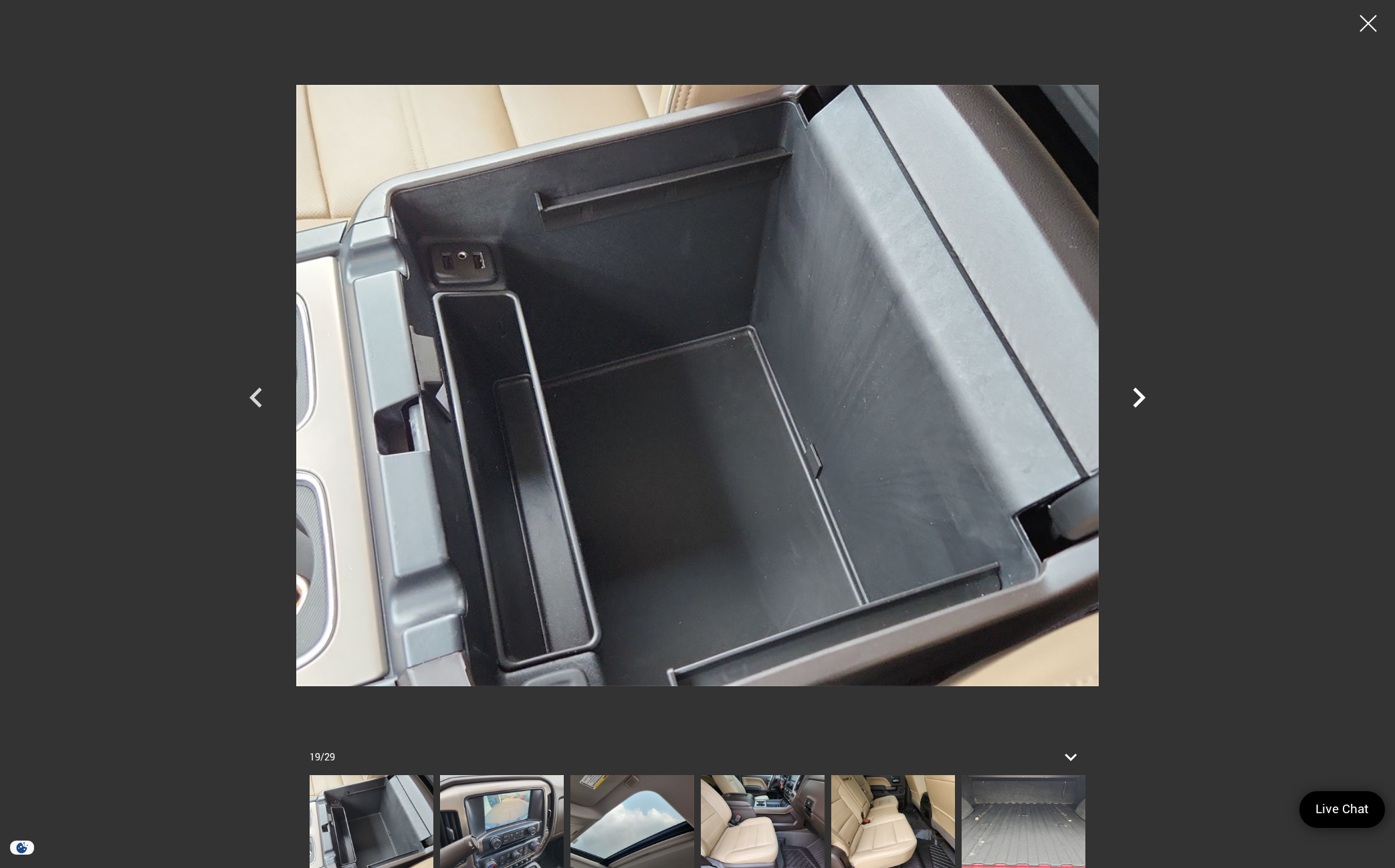
click at [1145, 399] on icon "Next" at bounding box center [1139, 398] width 40 height 40
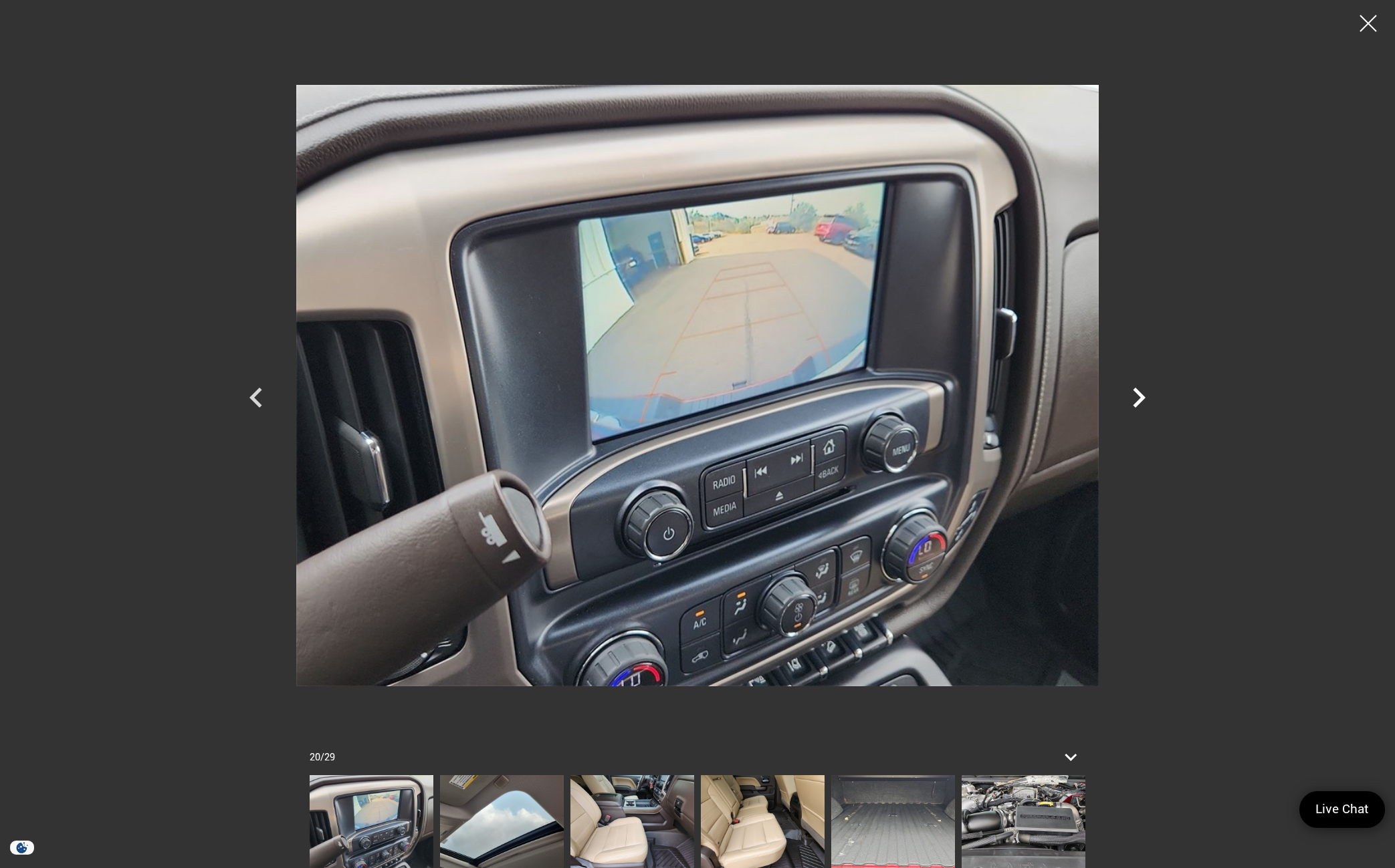
click at [1145, 399] on icon "Next" at bounding box center [1139, 398] width 40 height 40
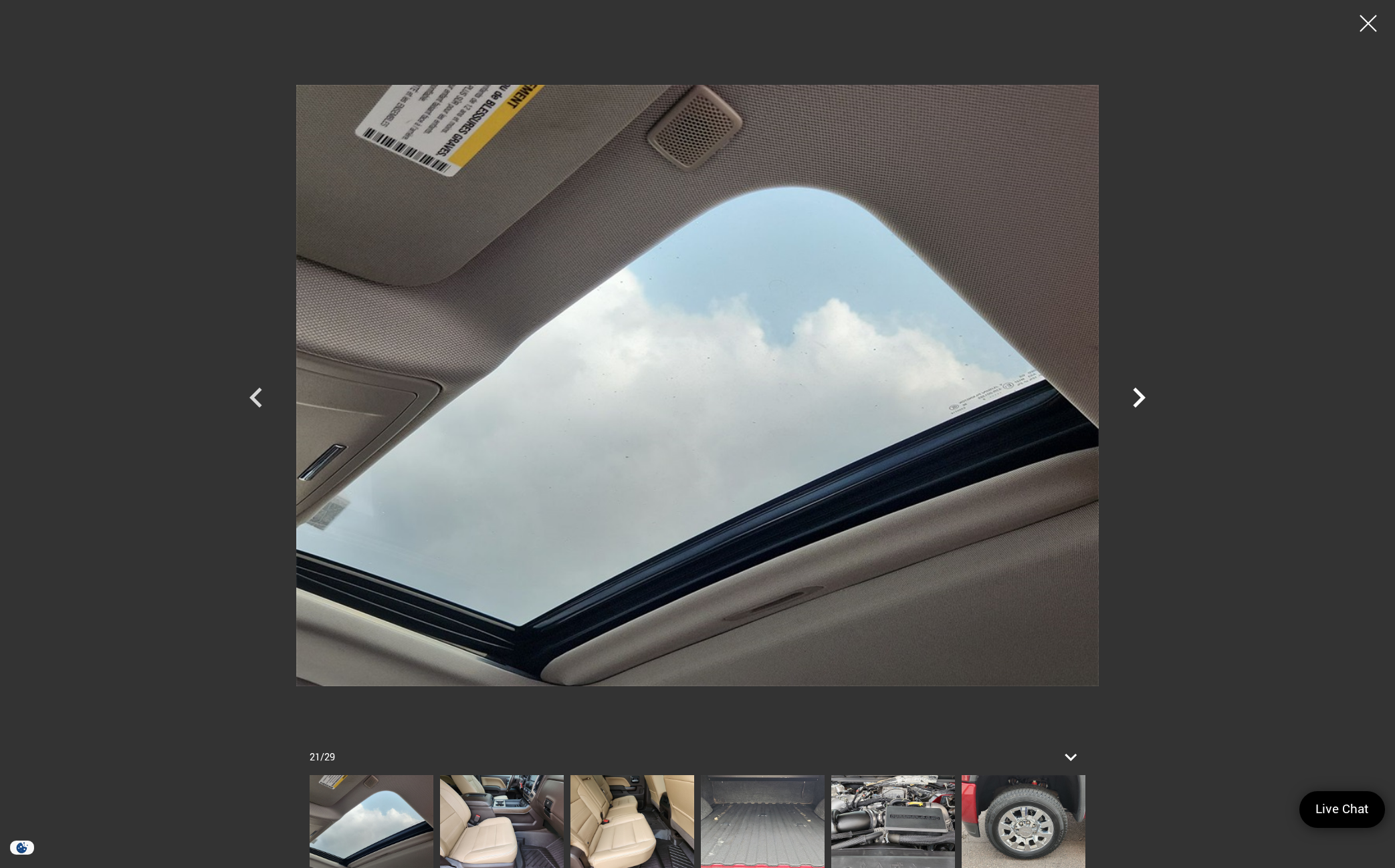
click at [1145, 399] on icon "Next" at bounding box center [1139, 398] width 40 height 40
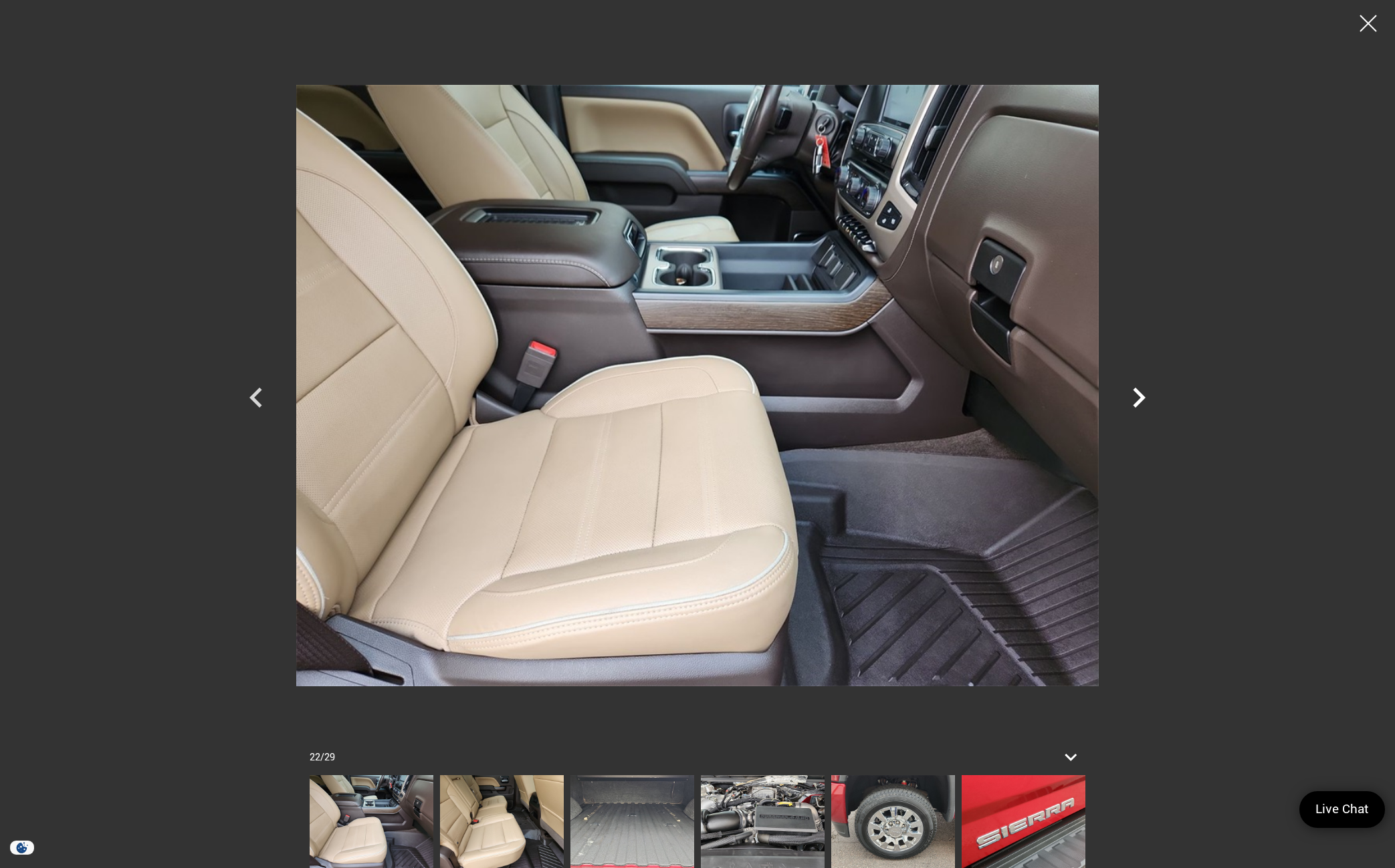
click at [1145, 399] on icon "Next" at bounding box center [1139, 398] width 40 height 40
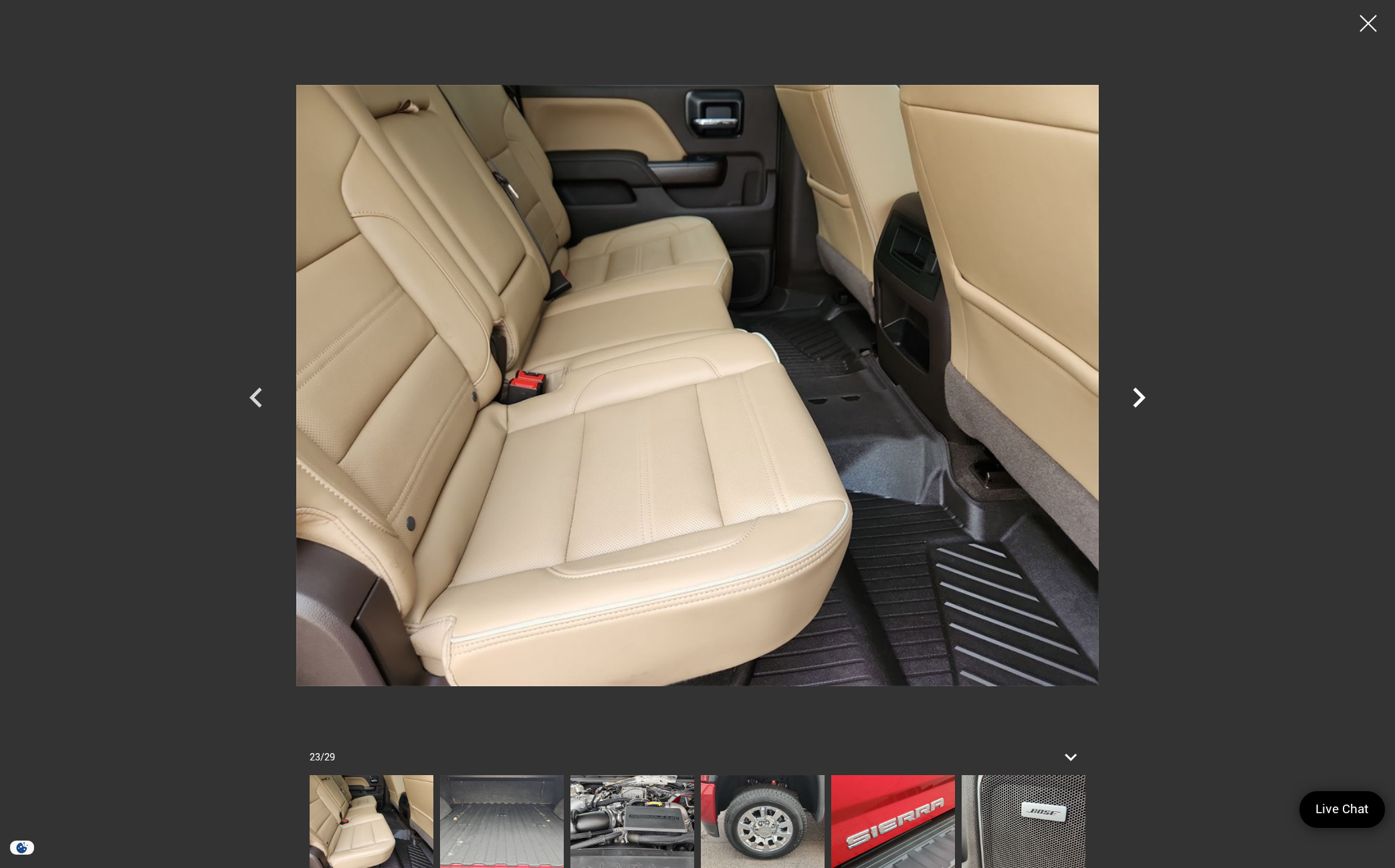
click at [1145, 399] on icon "Next" at bounding box center [1139, 398] width 40 height 40
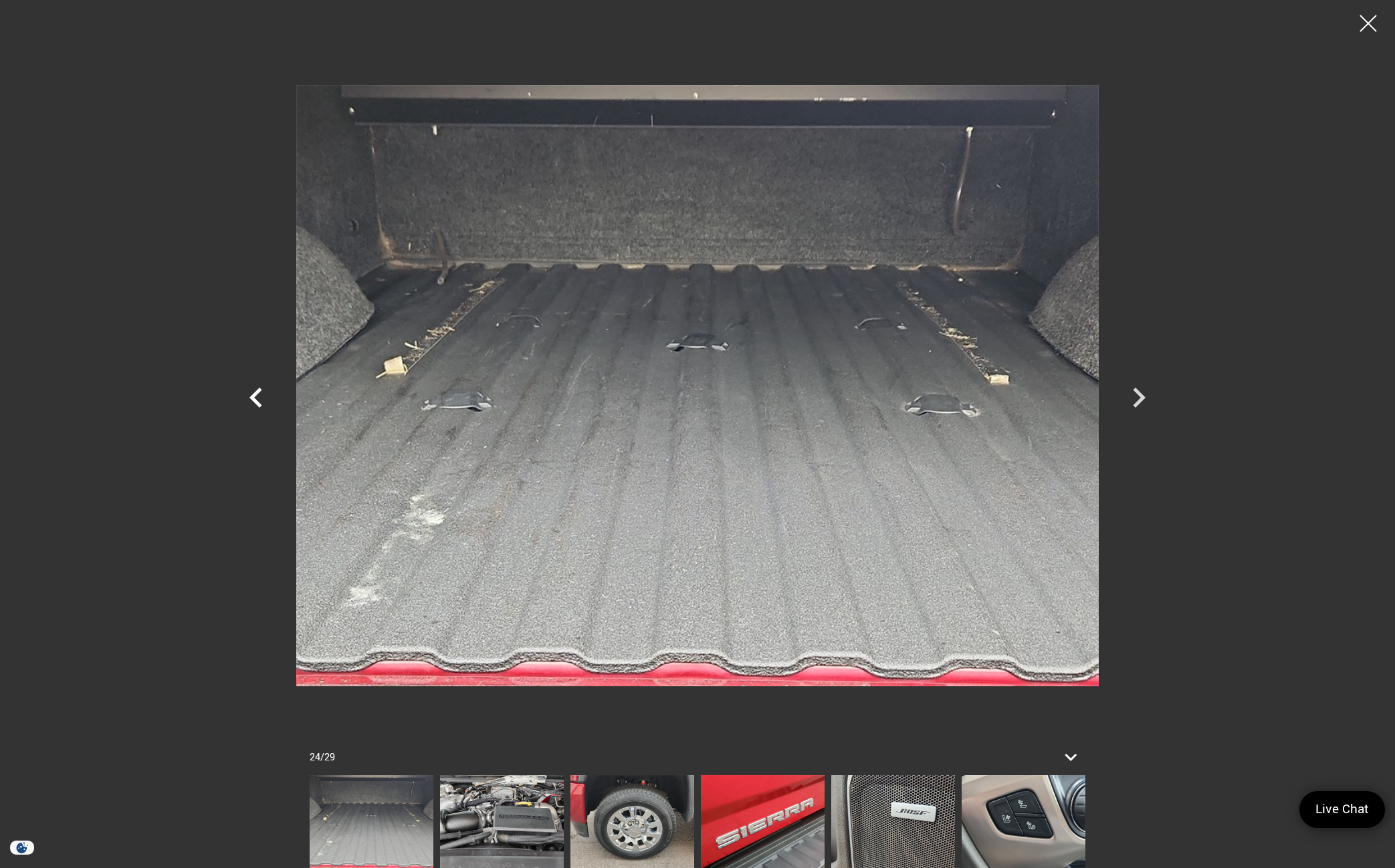
click at [256, 402] on icon "Previous" at bounding box center [255, 398] width 13 height 20
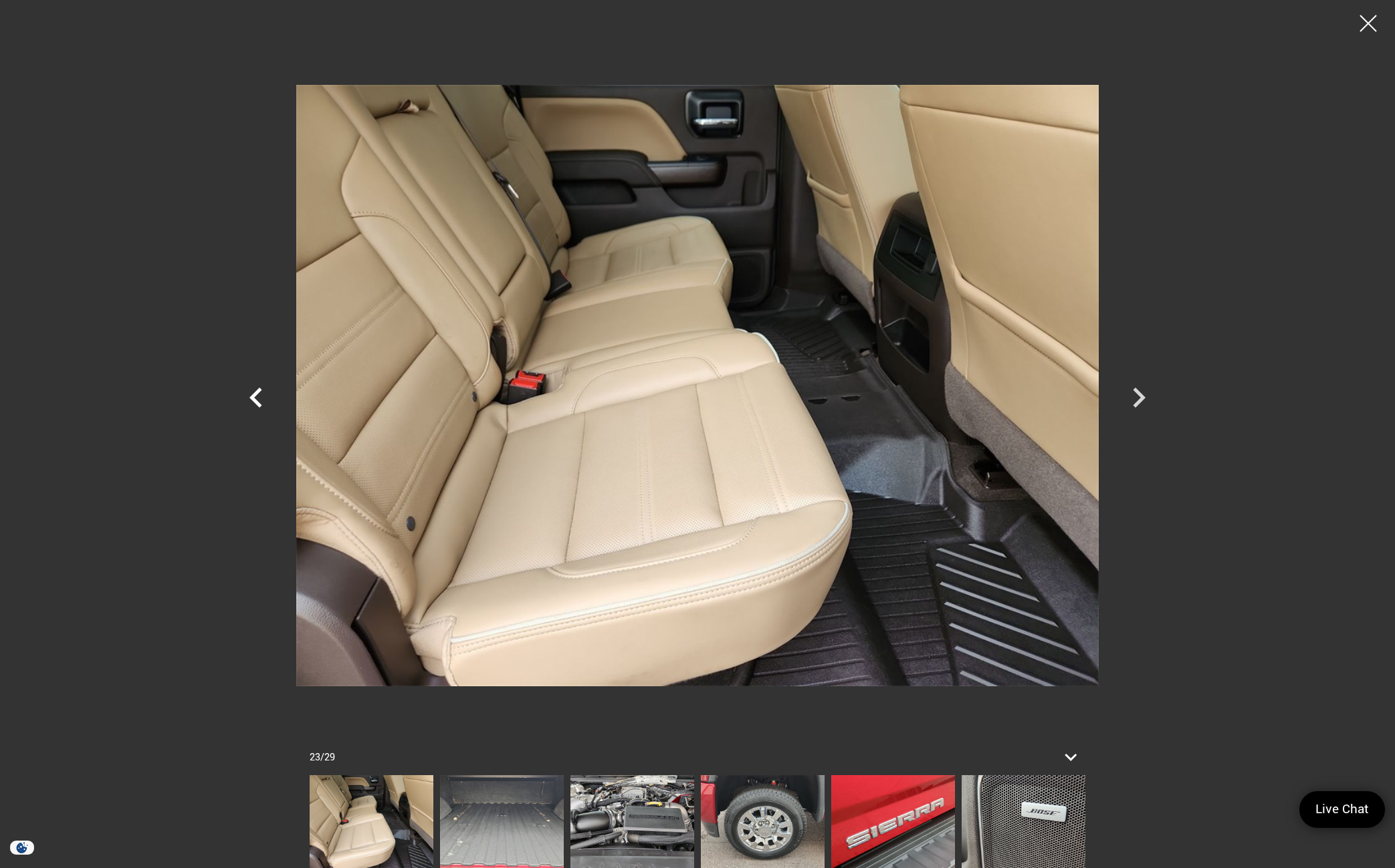
click at [255, 400] on icon "Previous" at bounding box center [255, 398] width 13 height 20
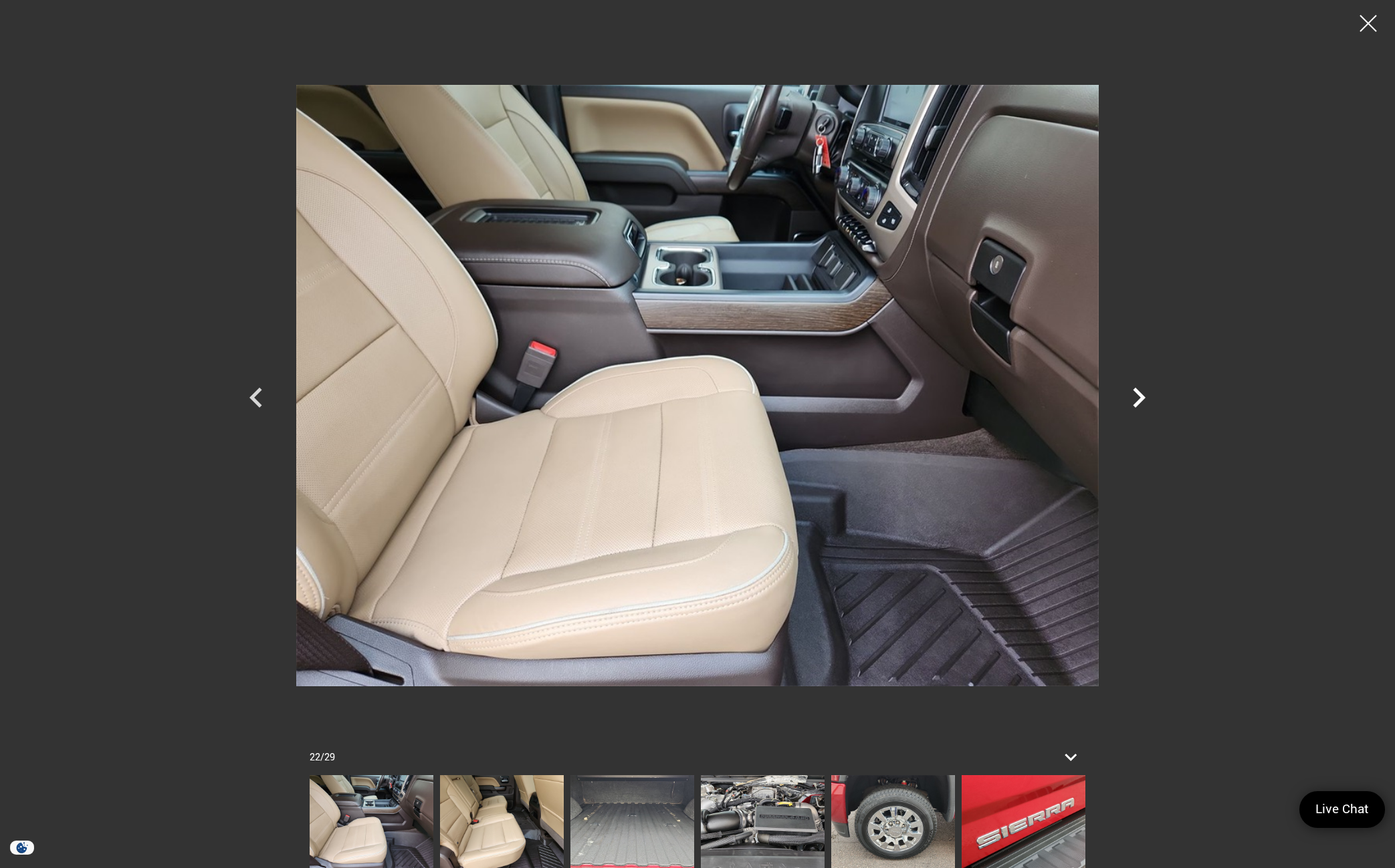
click at [1135, 399] on icon "Next" at bounding box center [1139, 398] width 40 height 40
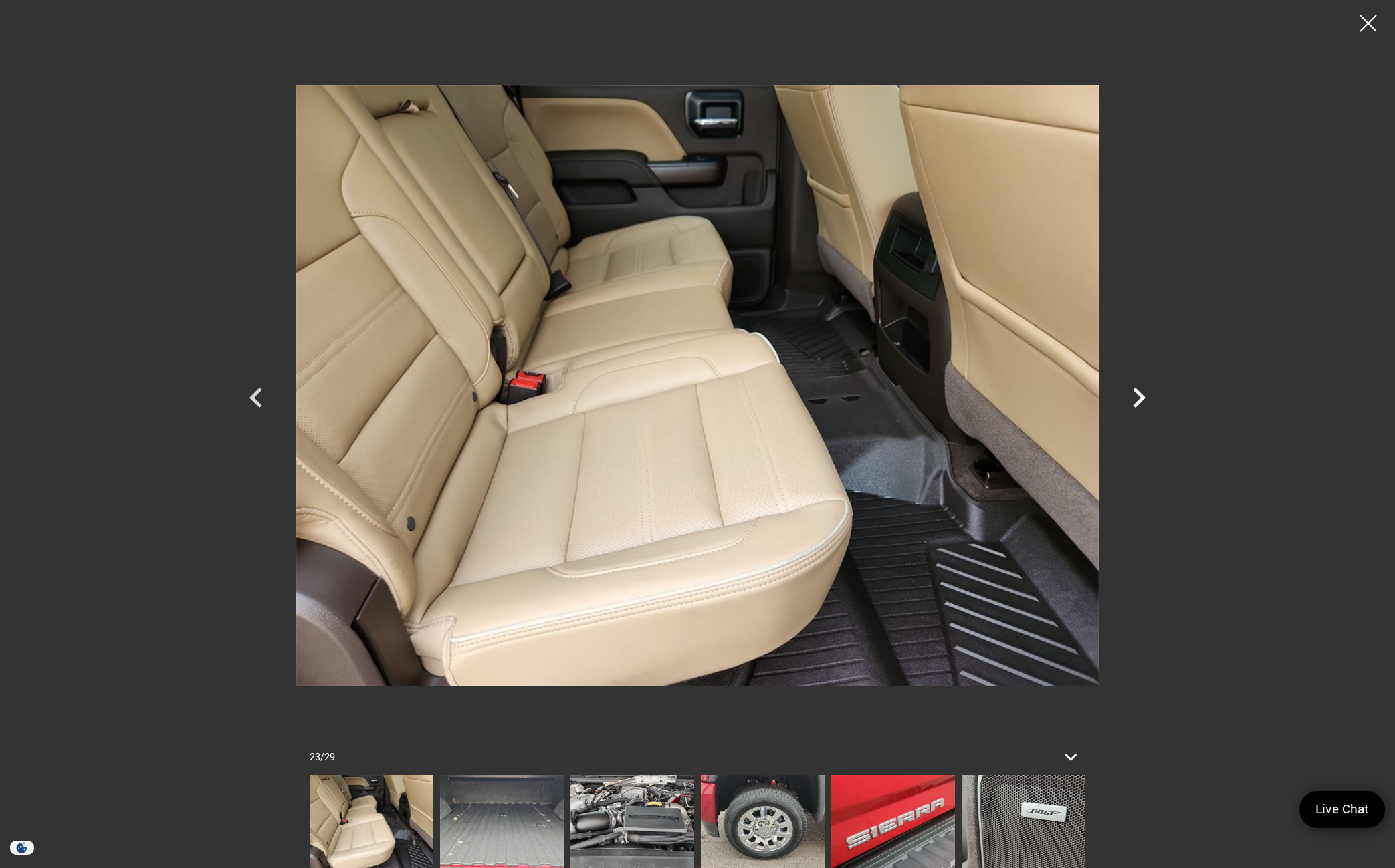
click at [1135, 399] on icon "Next" at bounding box center [1139, 398] width 40 height 40
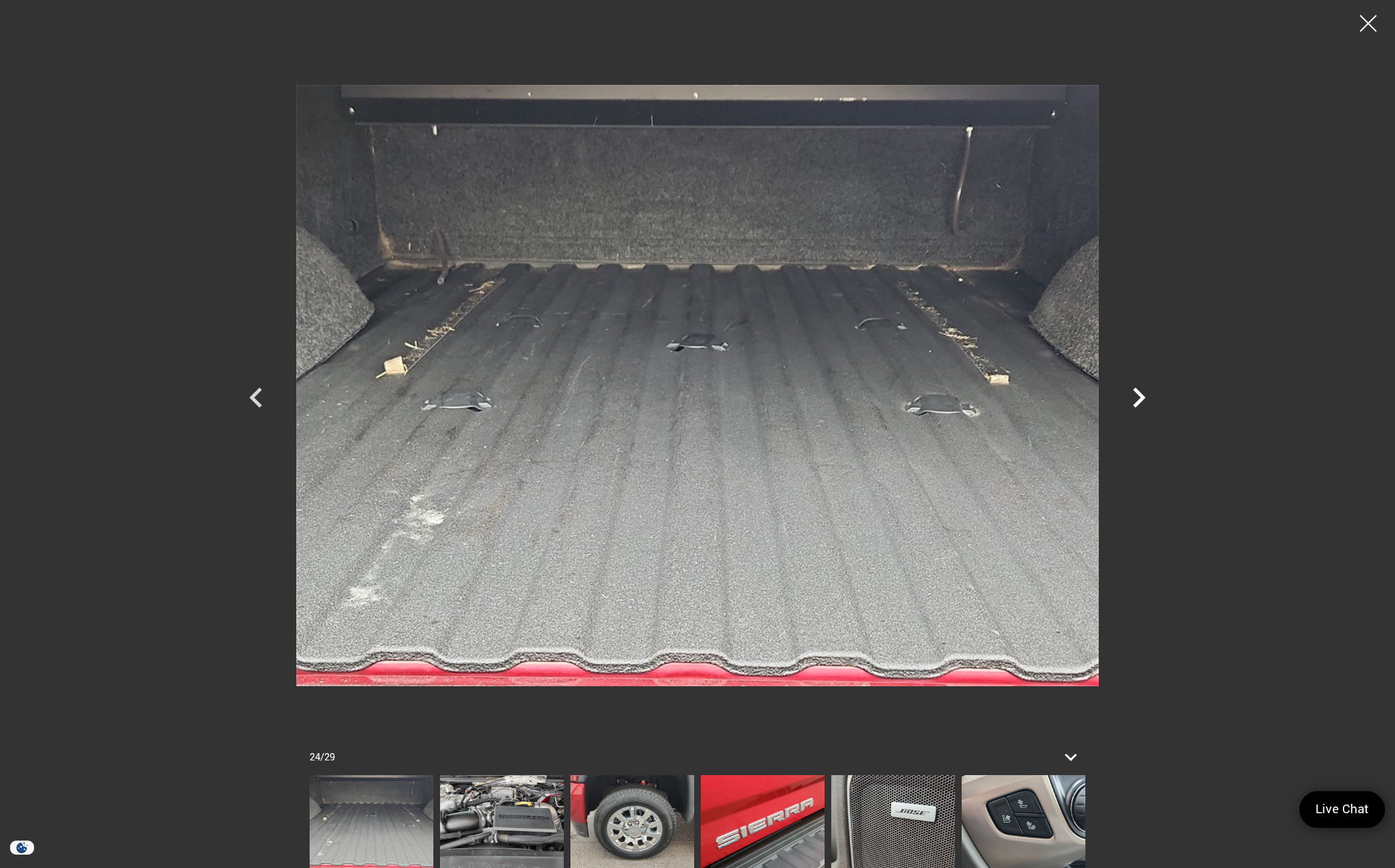
click at [1135, 399] on icon "Next" at bounding box center [1139, 398] width 40 height 40
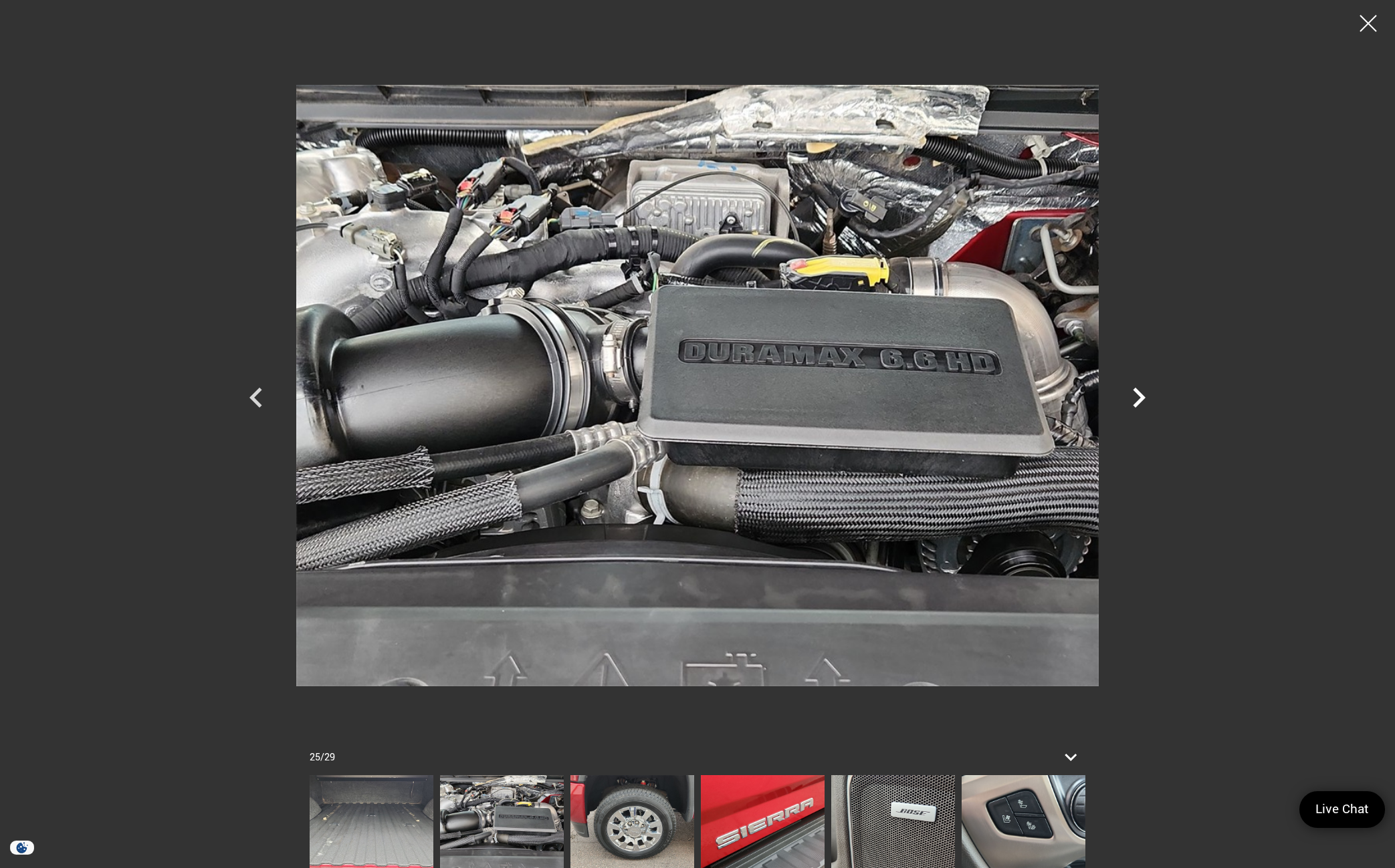
click at [1135, 399] on icon "Next" at bounding box center [1139, 398] width 40 height 40
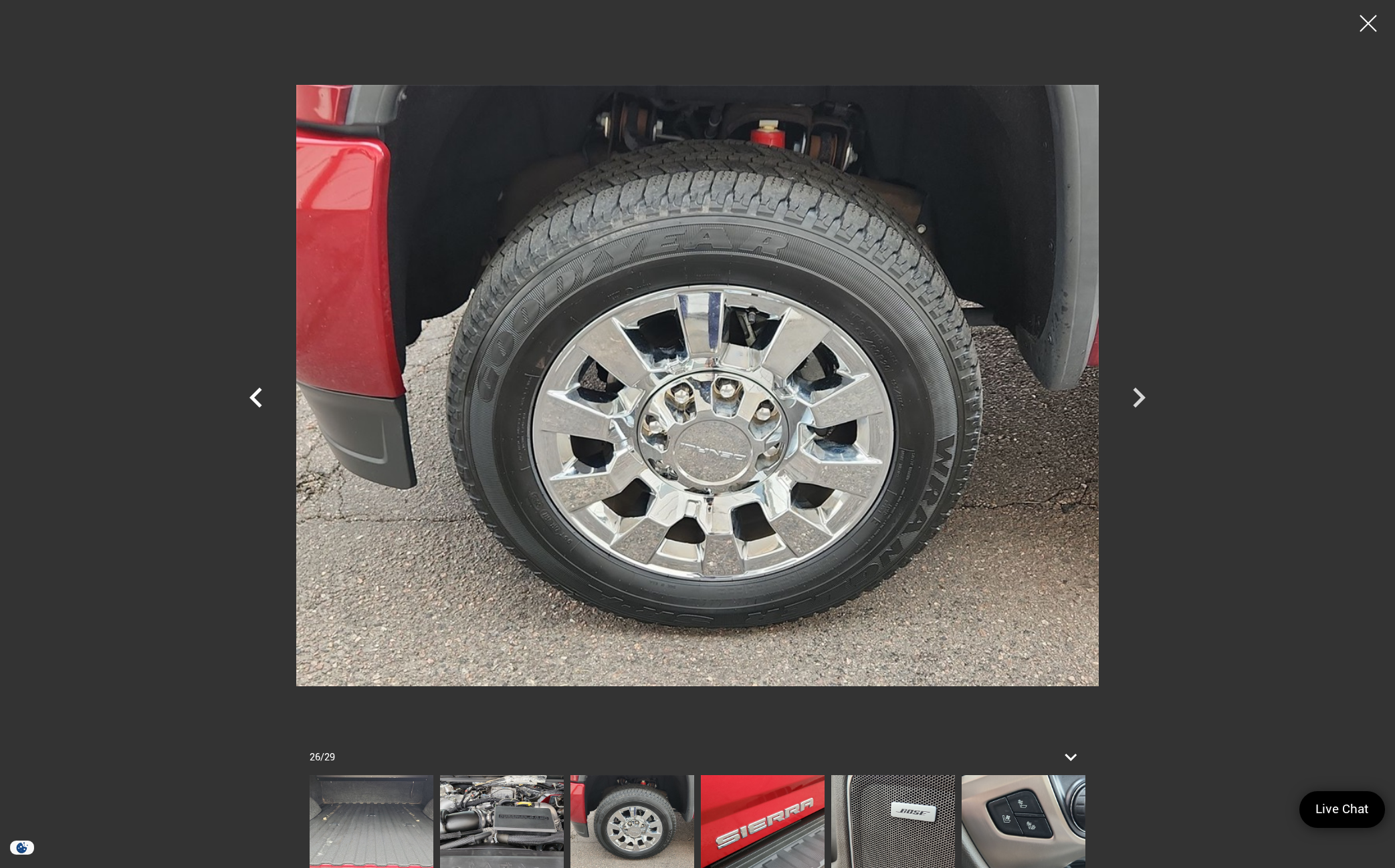
click at [249, 405] on icon "Previous" at bounding box center [257, 398] width 40 height 40
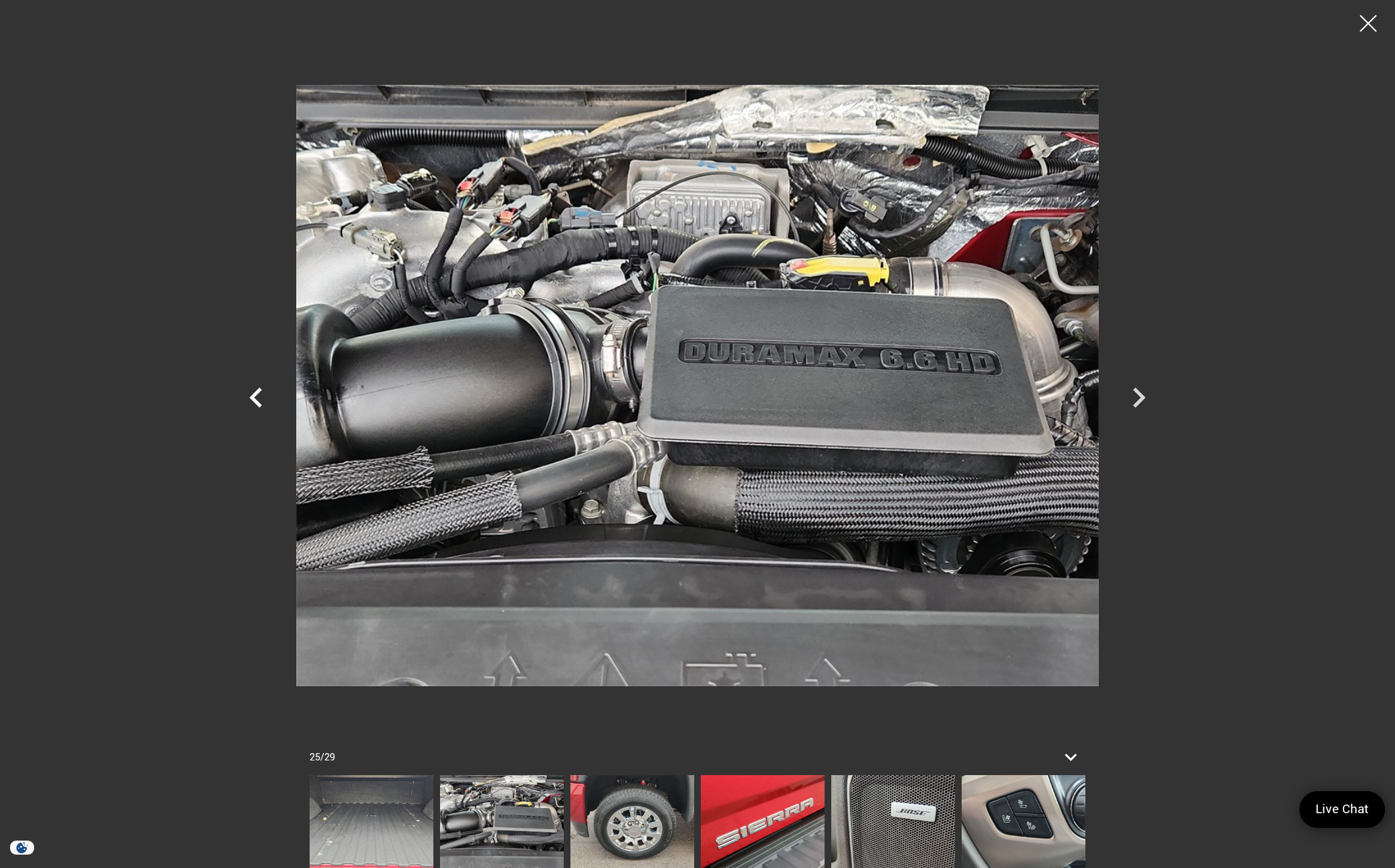
click at [250, 405] on icon "Previous" at bounding box center [257, 398] width 40 height 40
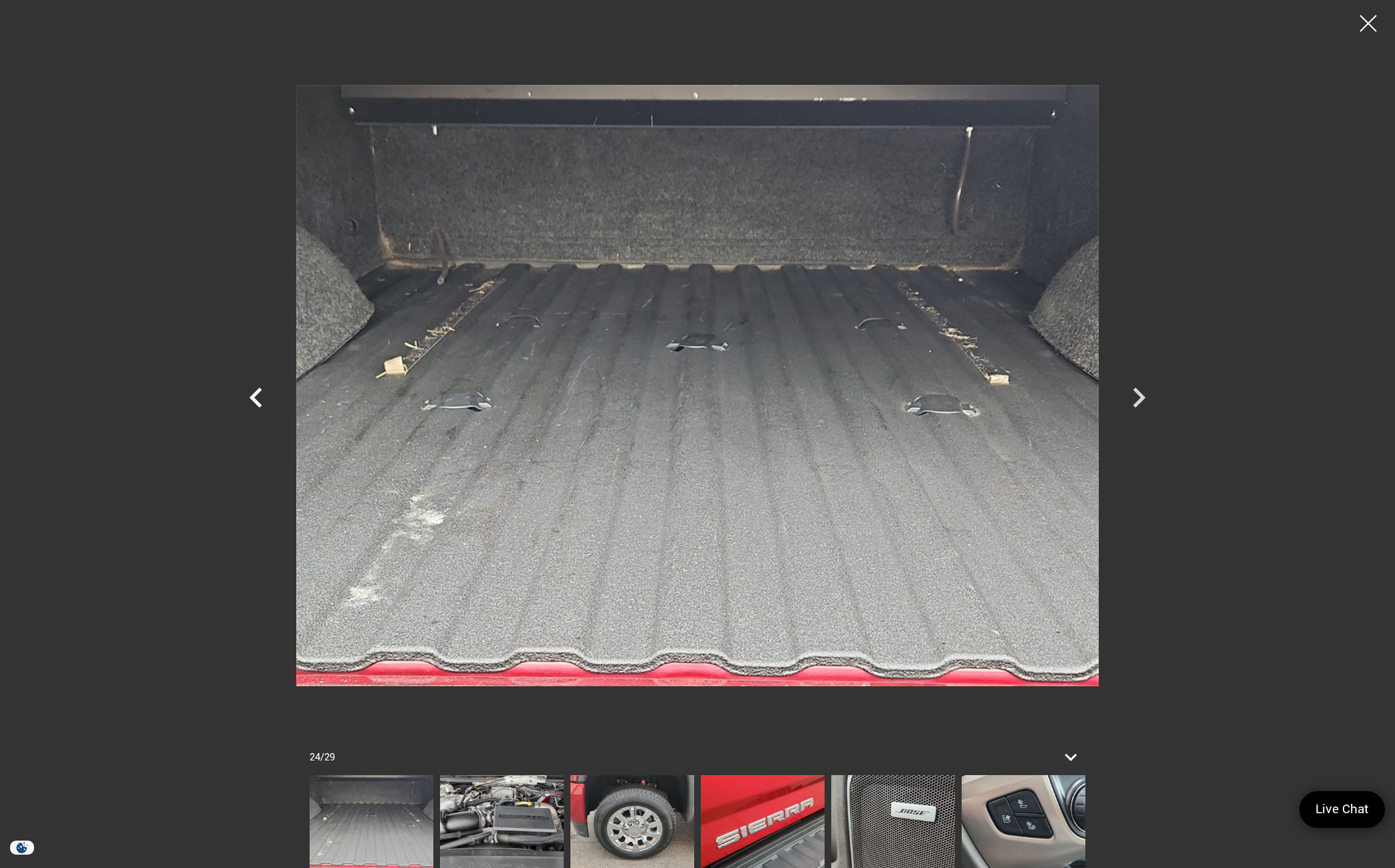
click at [257, 399] on icon "Previous" at bounding box center [257, 398] width 40 height 40
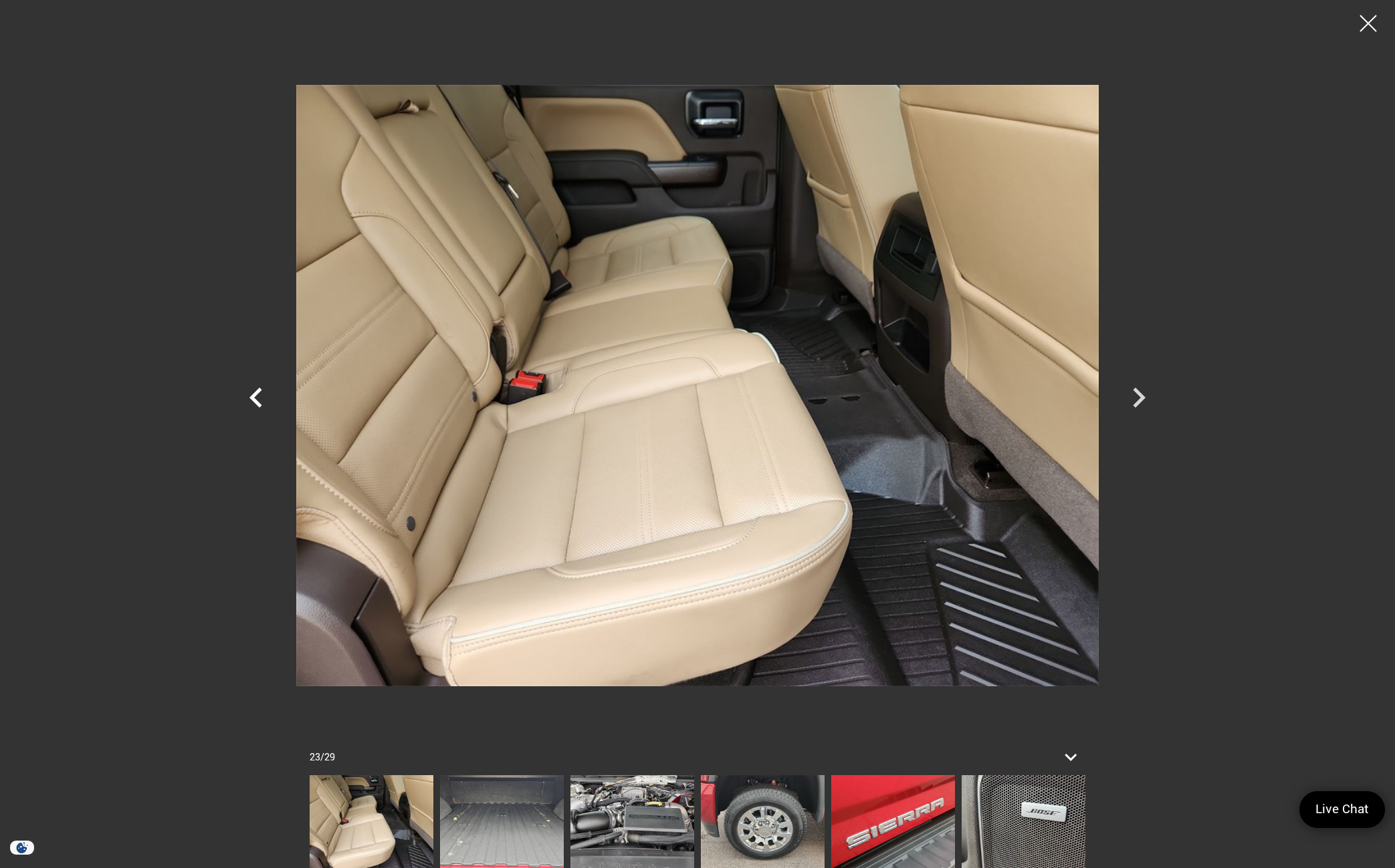
click at [257, 399] on icon "Previous" at bounding box center [257, 398] width 40 height 40
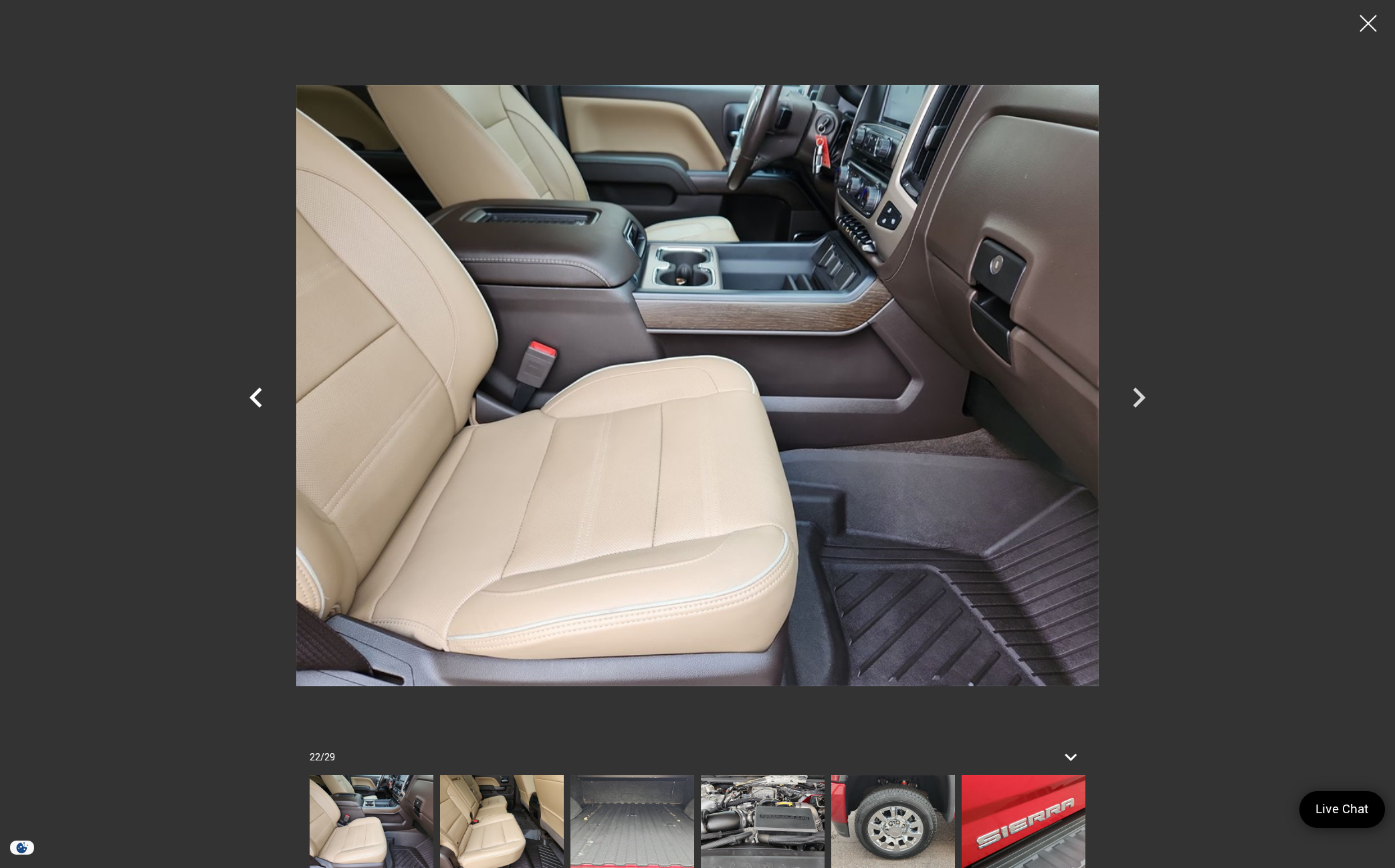
click at [256, 399] on icon "Previous" at bounding box center [257, 398] width 40 height 40
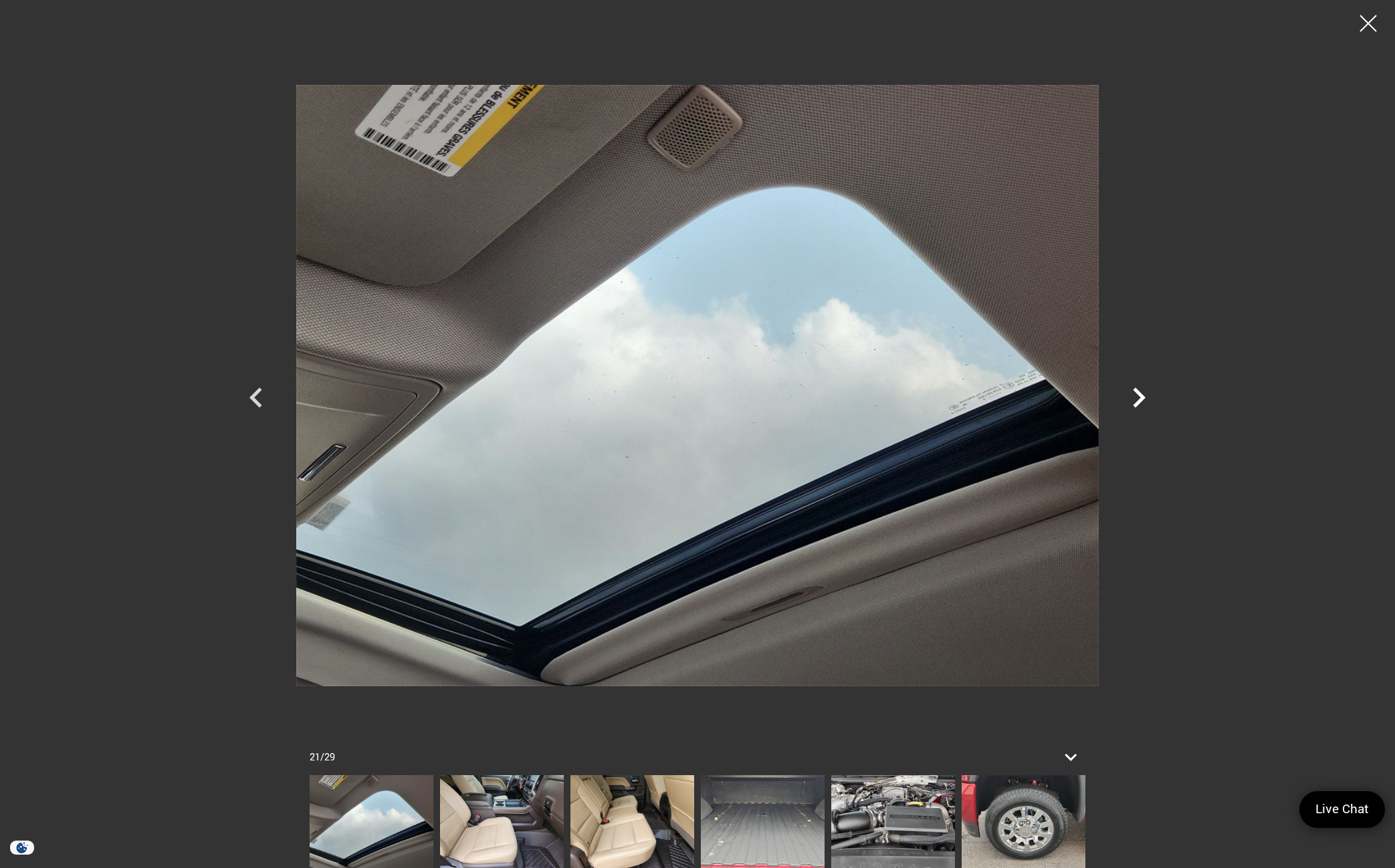
click at [1145, 407] on icon "Next" at bounding box center [1139, 398] width 40 height 40
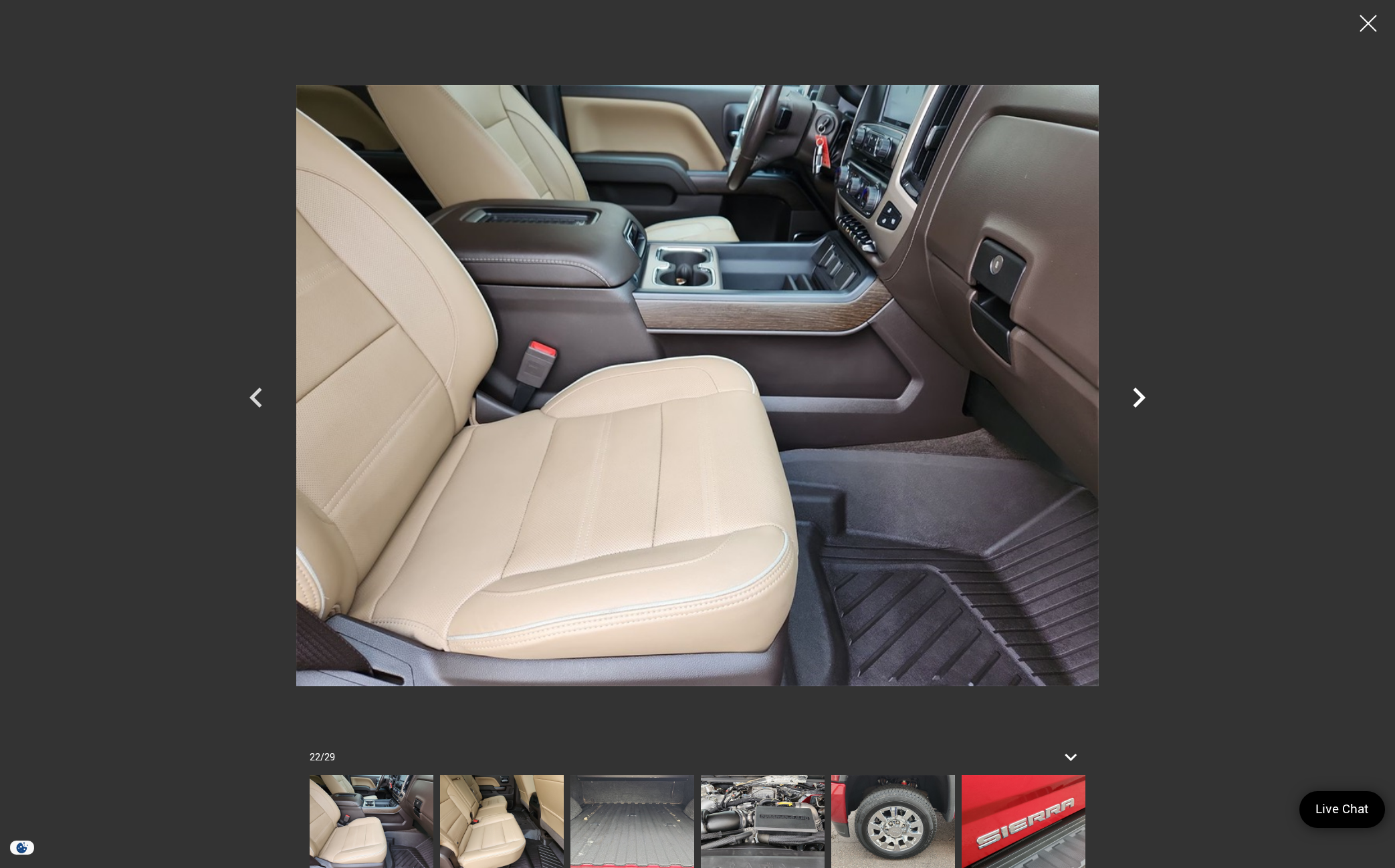
click at [1145, 407] on icon "Next" at bounding box center [1139, 398] width 40 height 40
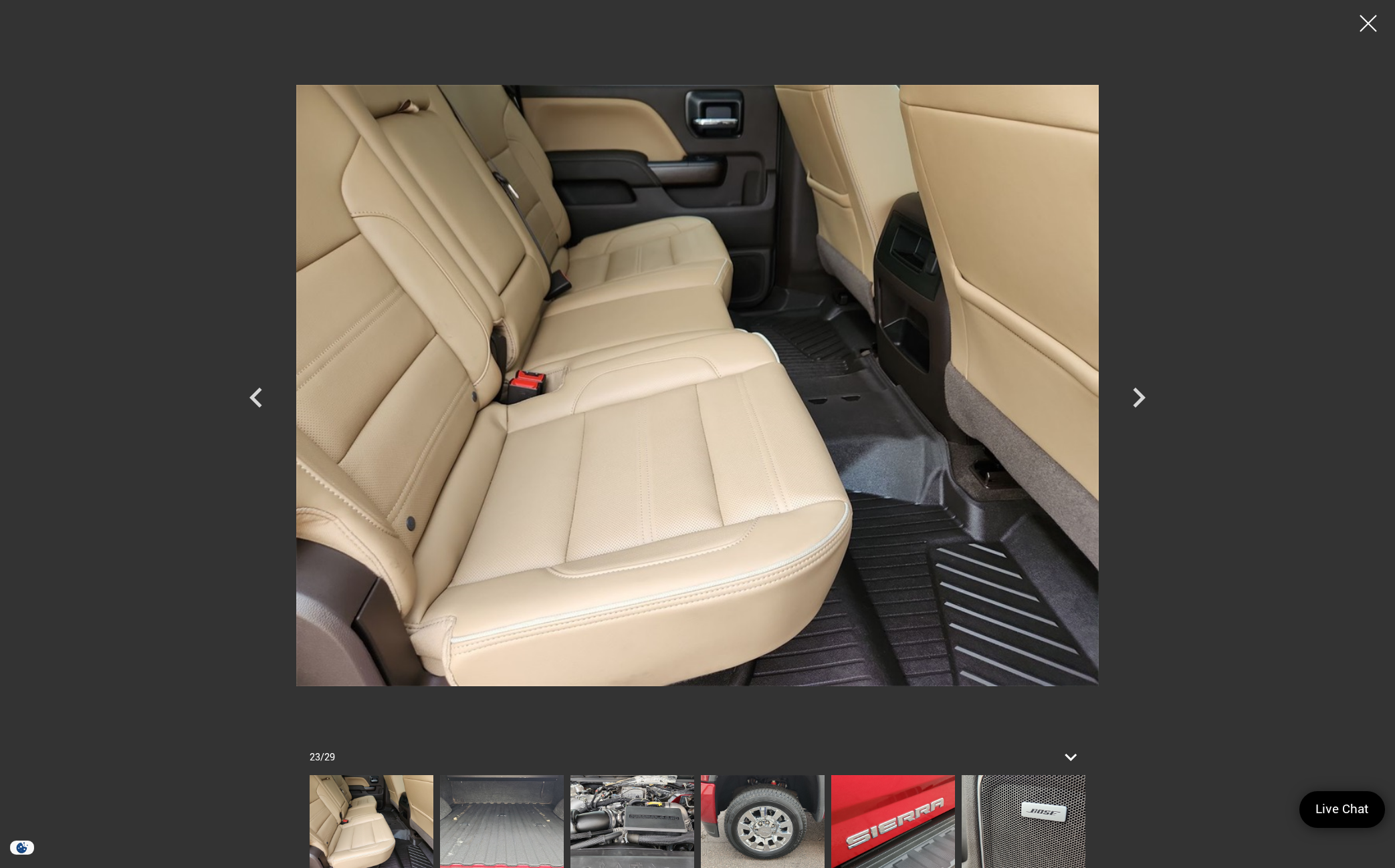
scroll to position [601, 0]
click at [919, 600] on img at bounding box center [698, 385] width 803 height 751
click at [1142, 404] on icon "Next" at bounding box center [1139, 398] width 40 height 40
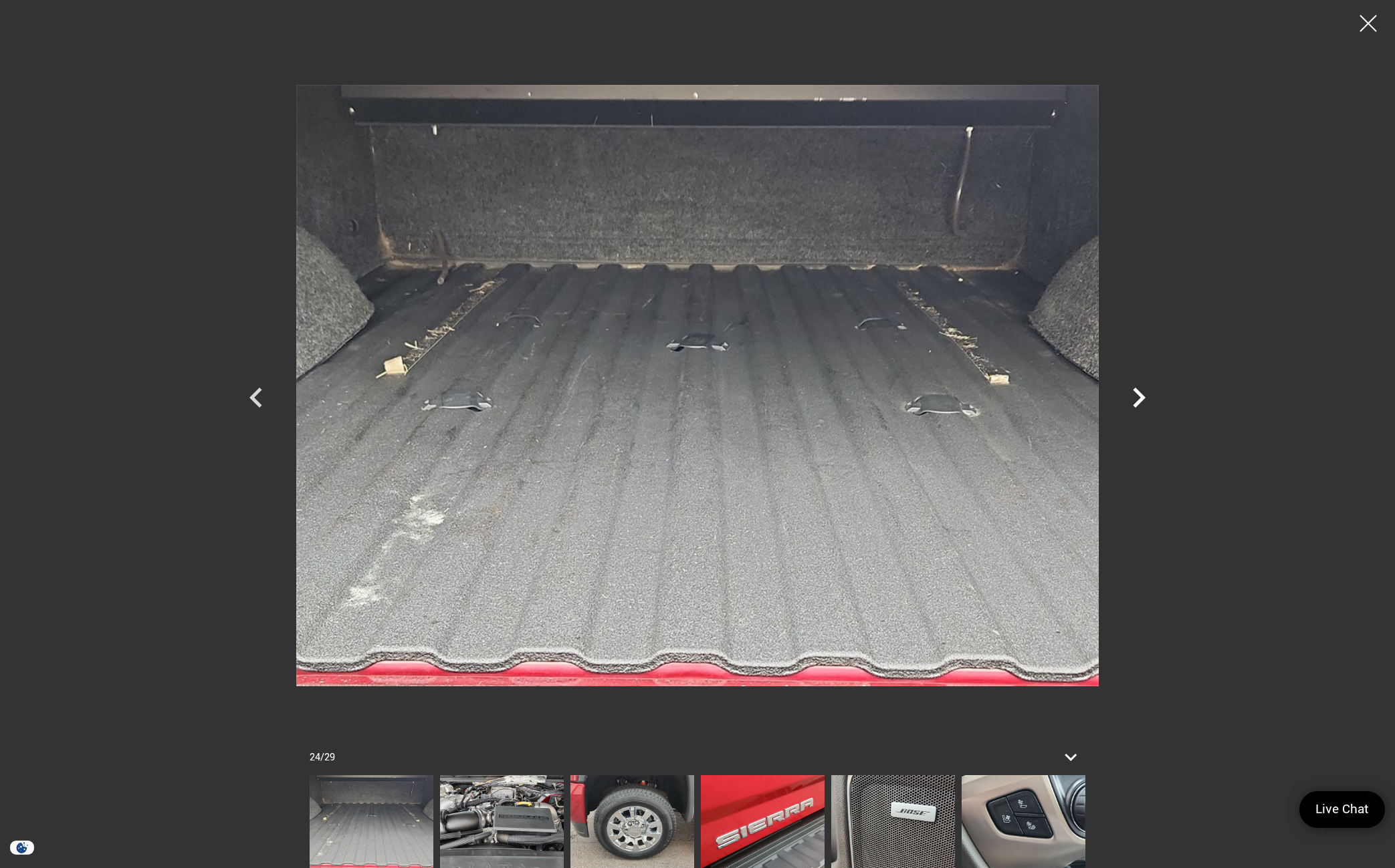
click at [1142, 396] on icon "Next" at bounding box center [1138, 398] width 13 height 20
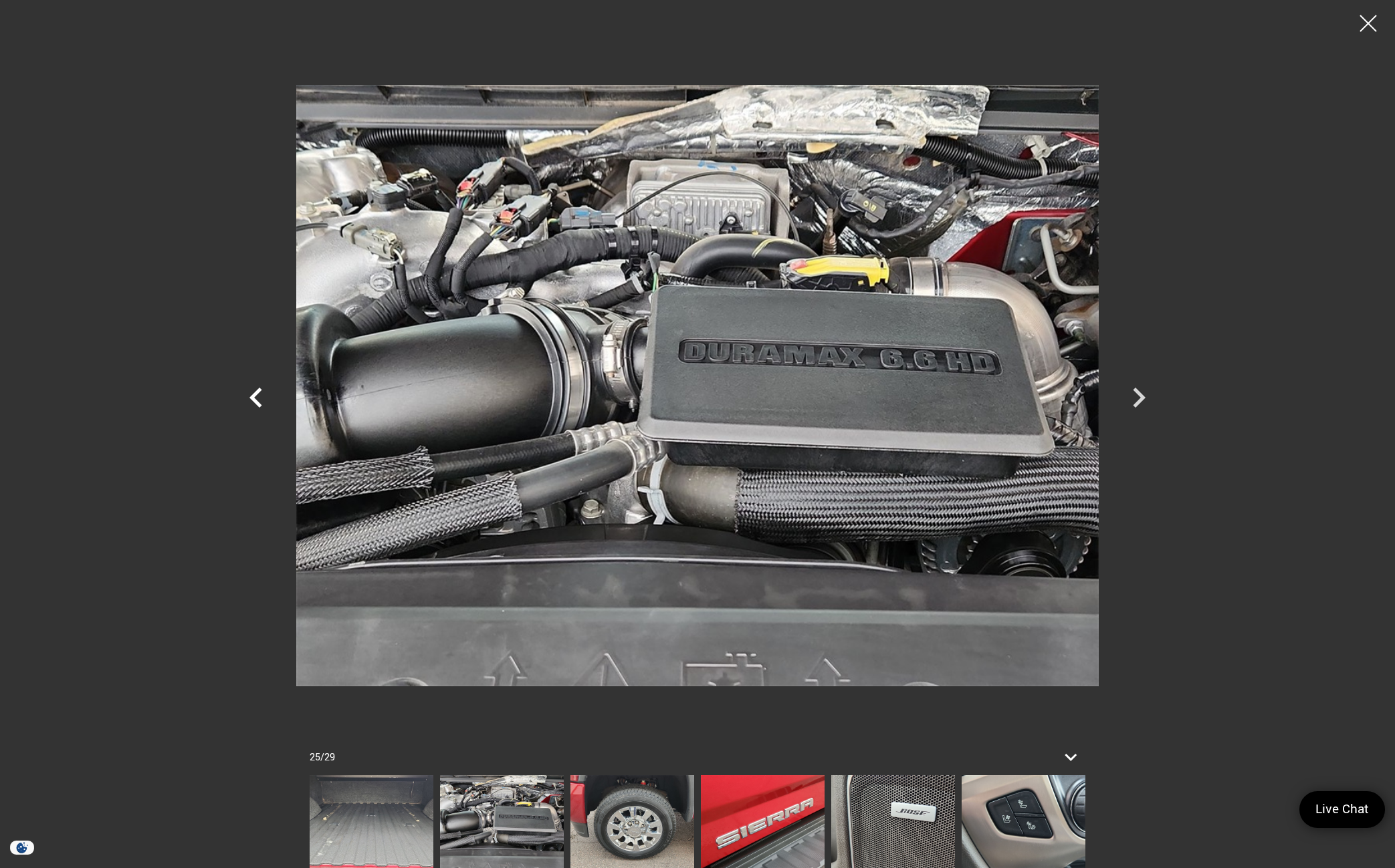
click at [252, 400] on icon "Previous" at bounding box center [255, 398] width 13 height 20
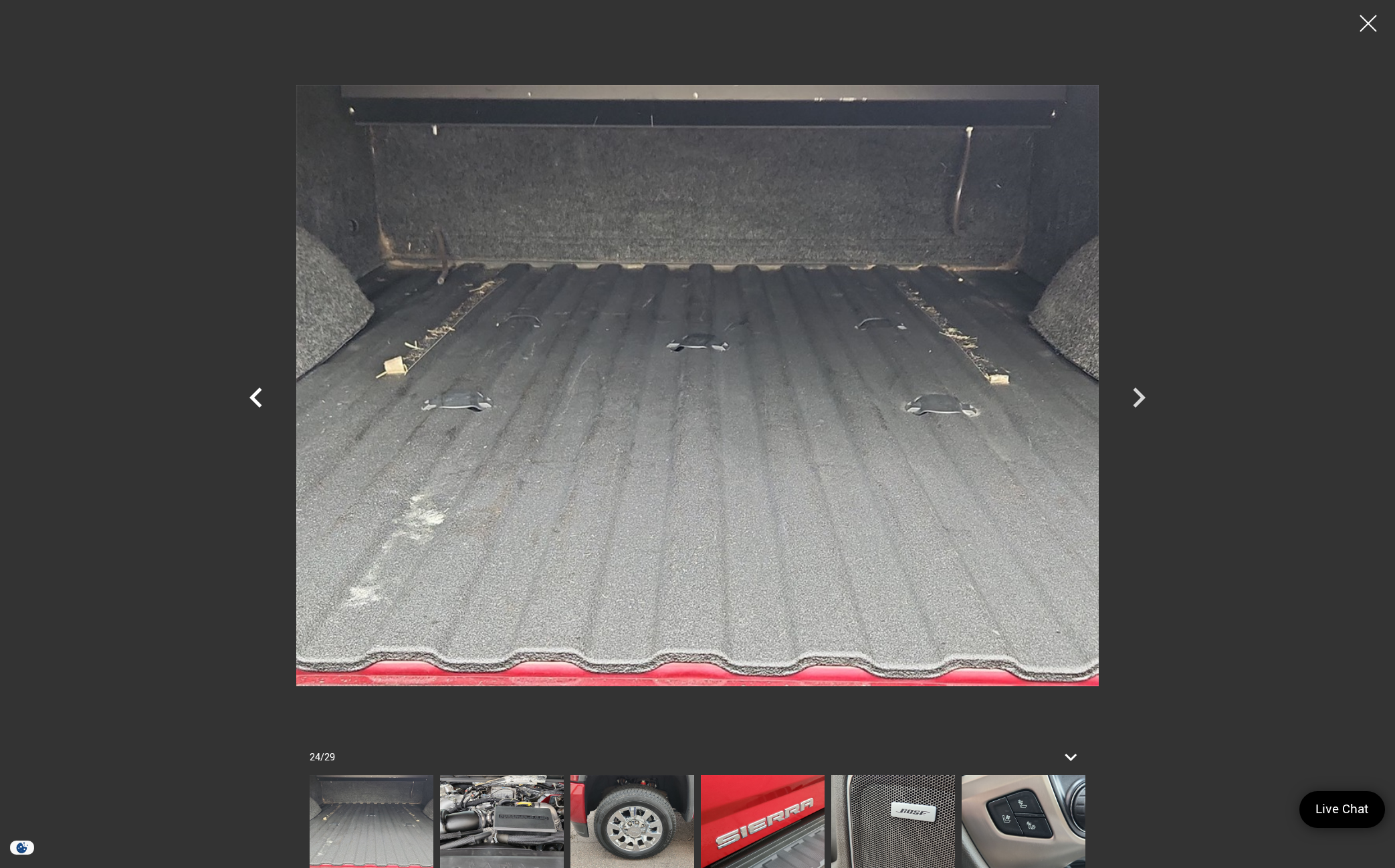
click at [252, 400] on icon "Previous" at bounding box center [255, 398] width 13 height 20
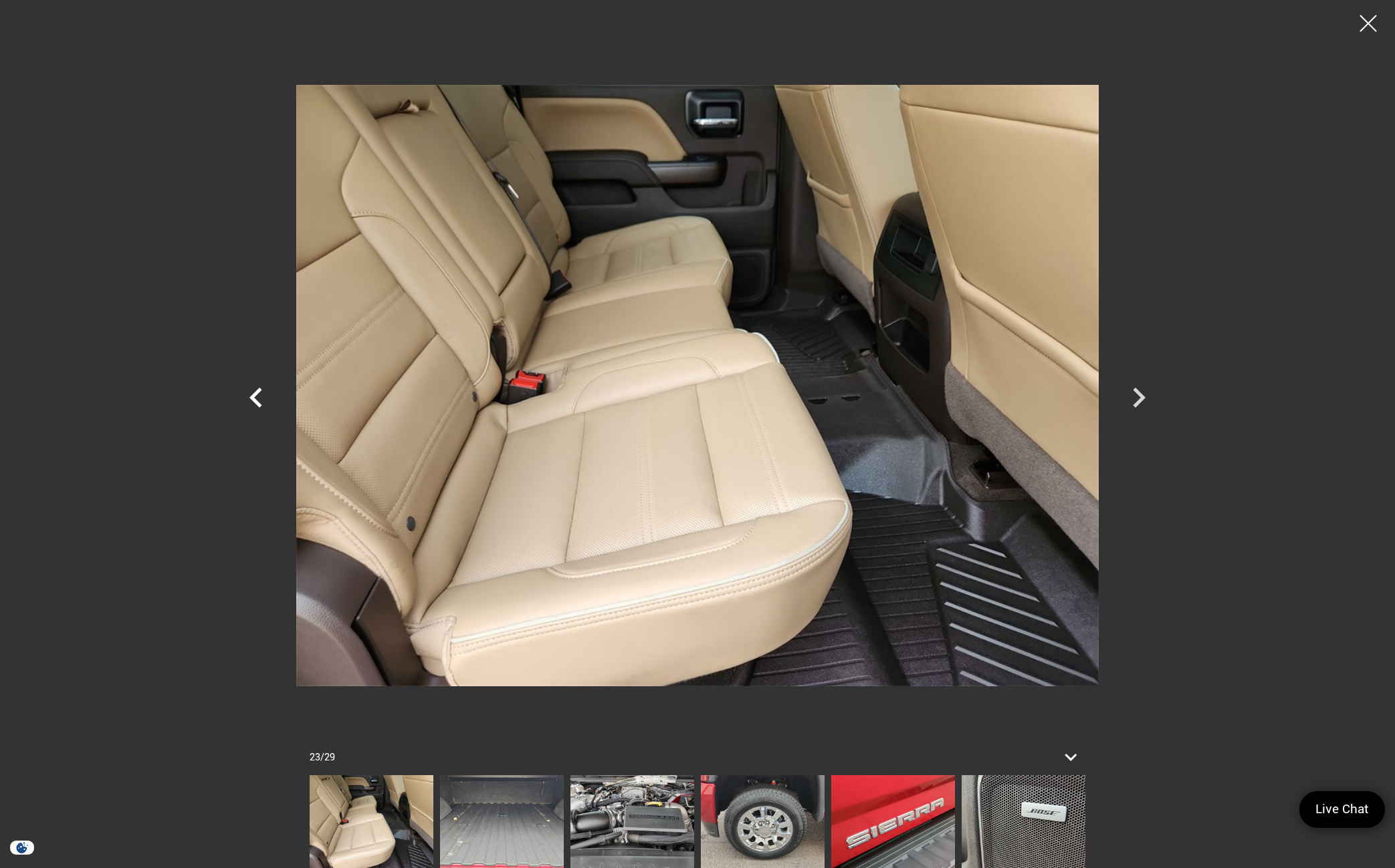
click at [252, 400] on icon "Previous" at bounding box center [255, 398] width 13 height 20
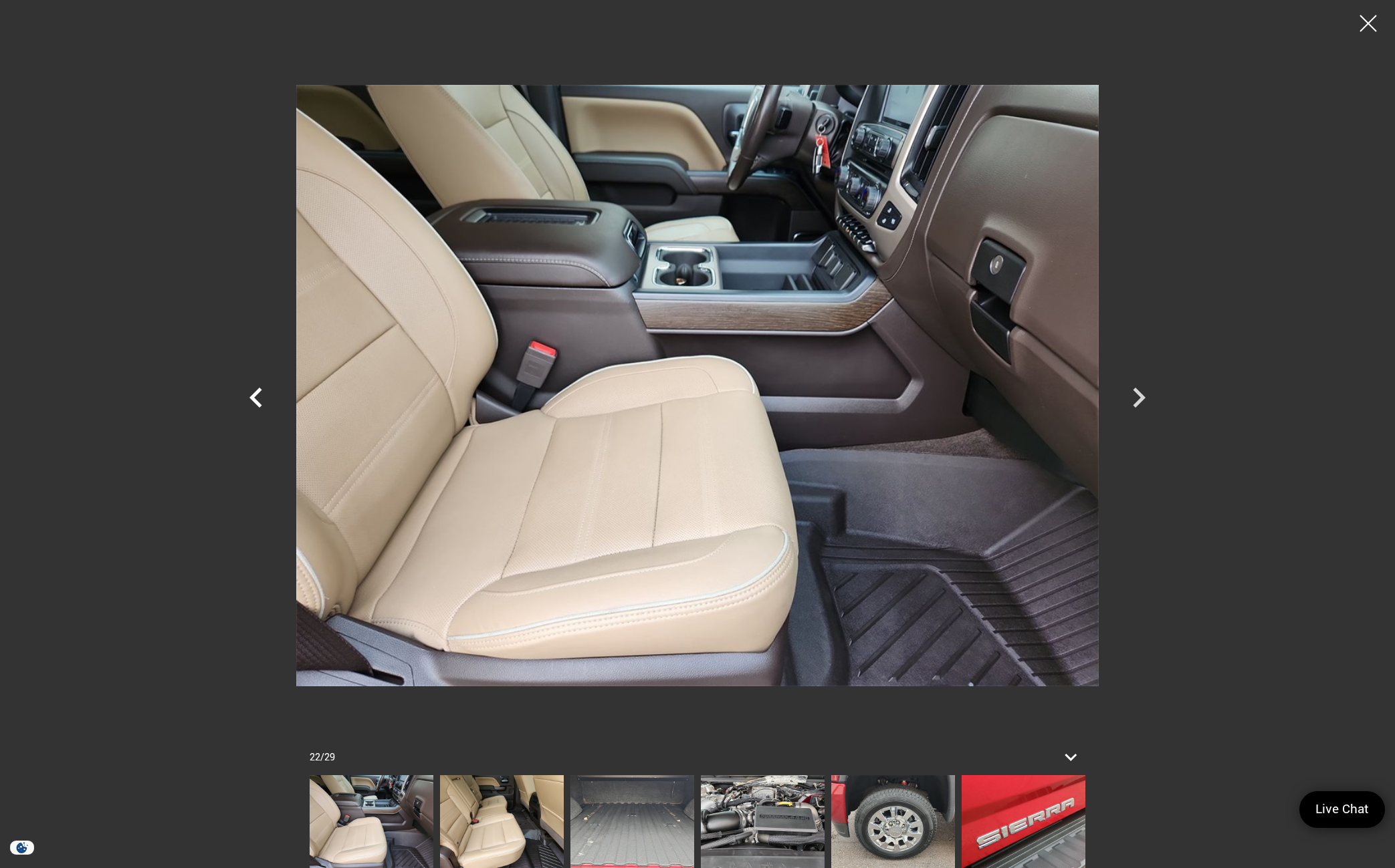
click at [252, 400] on icon "Previous" at bounding box center [255, 398] width 13 height 20
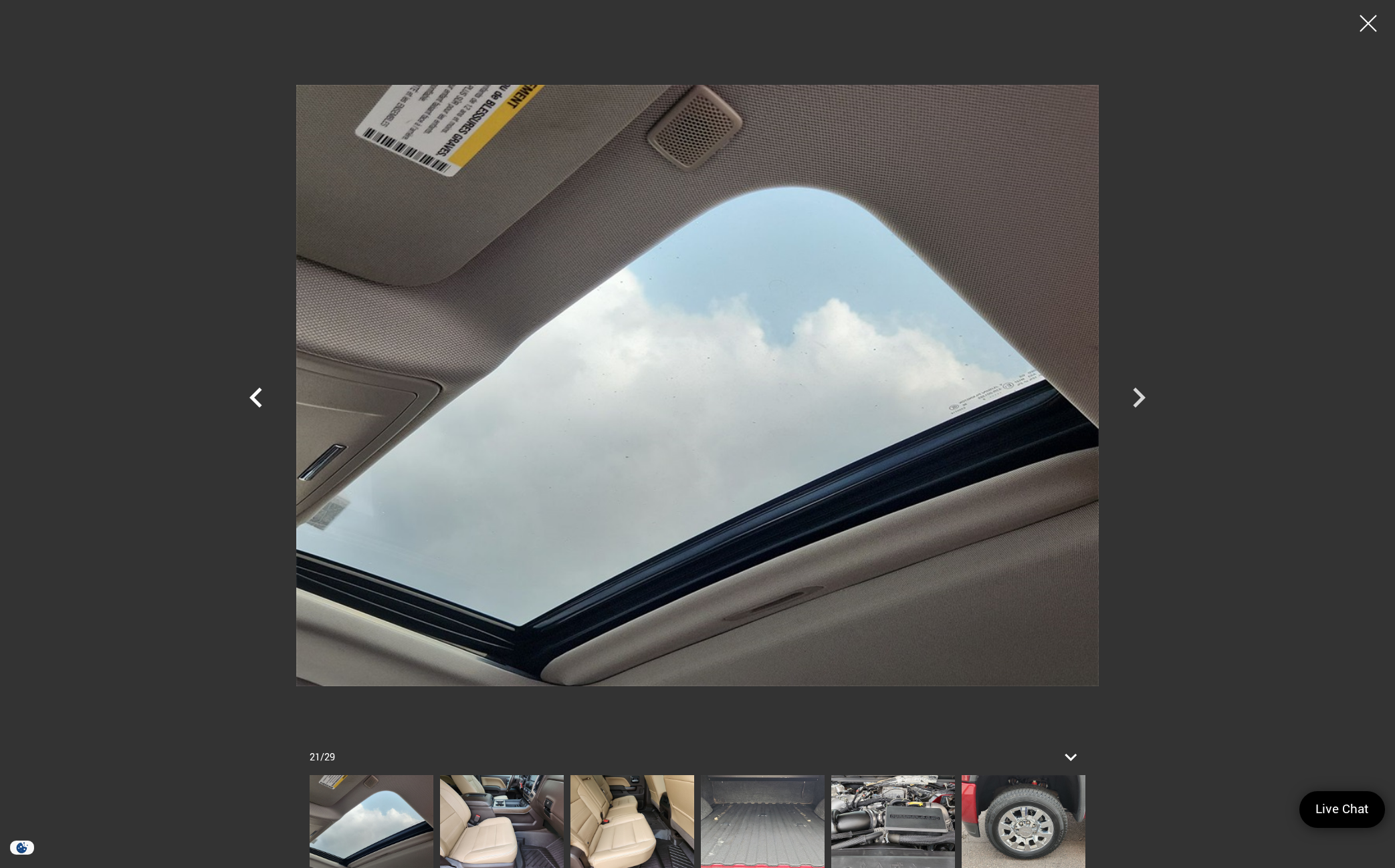
click at [252, 400] on icon "Previous" at bounding box center [255, 398] width 13 height 20
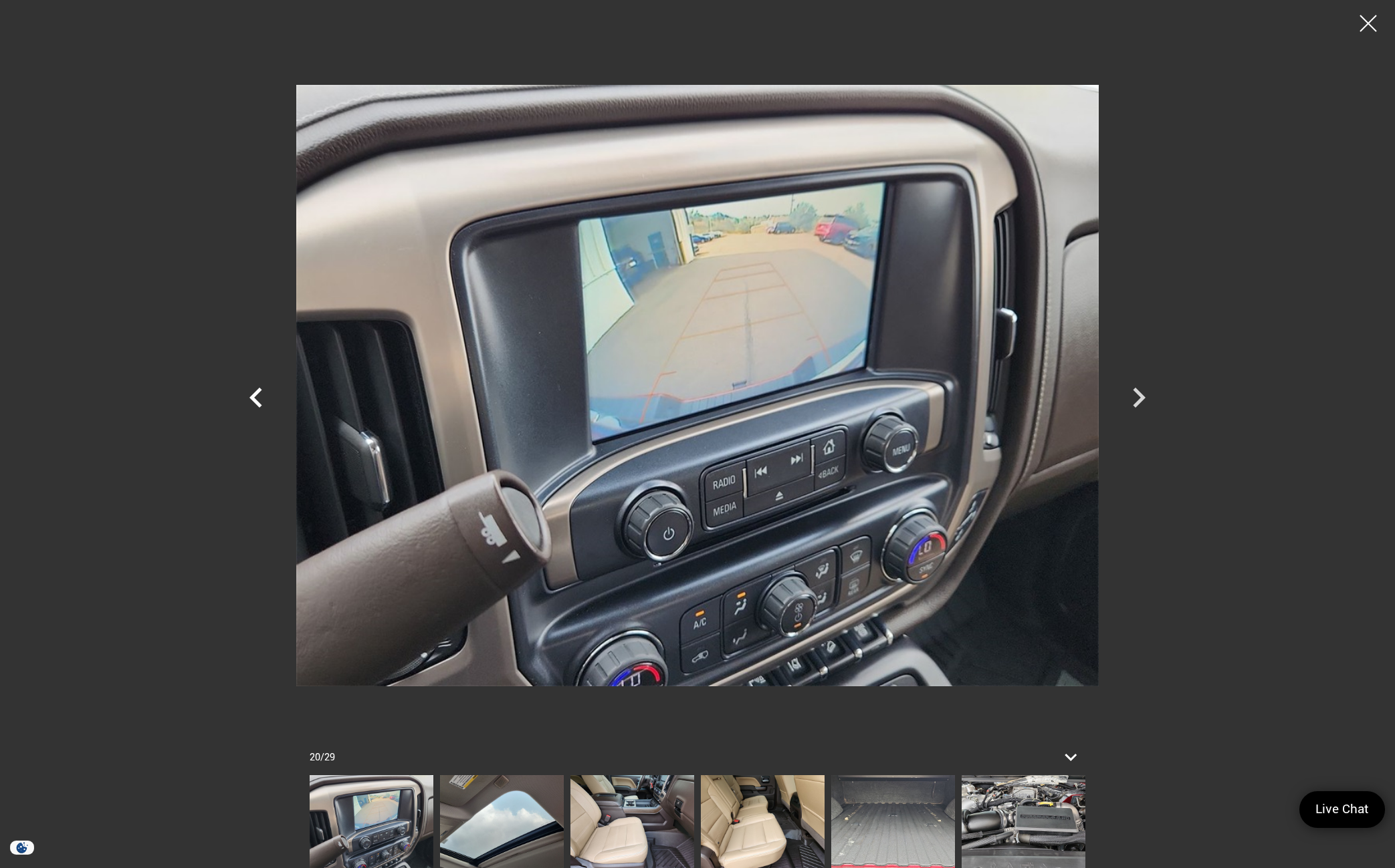
click at [252, 400] on icon "Previous" at bounding box center [255, 398] width 13 height 20
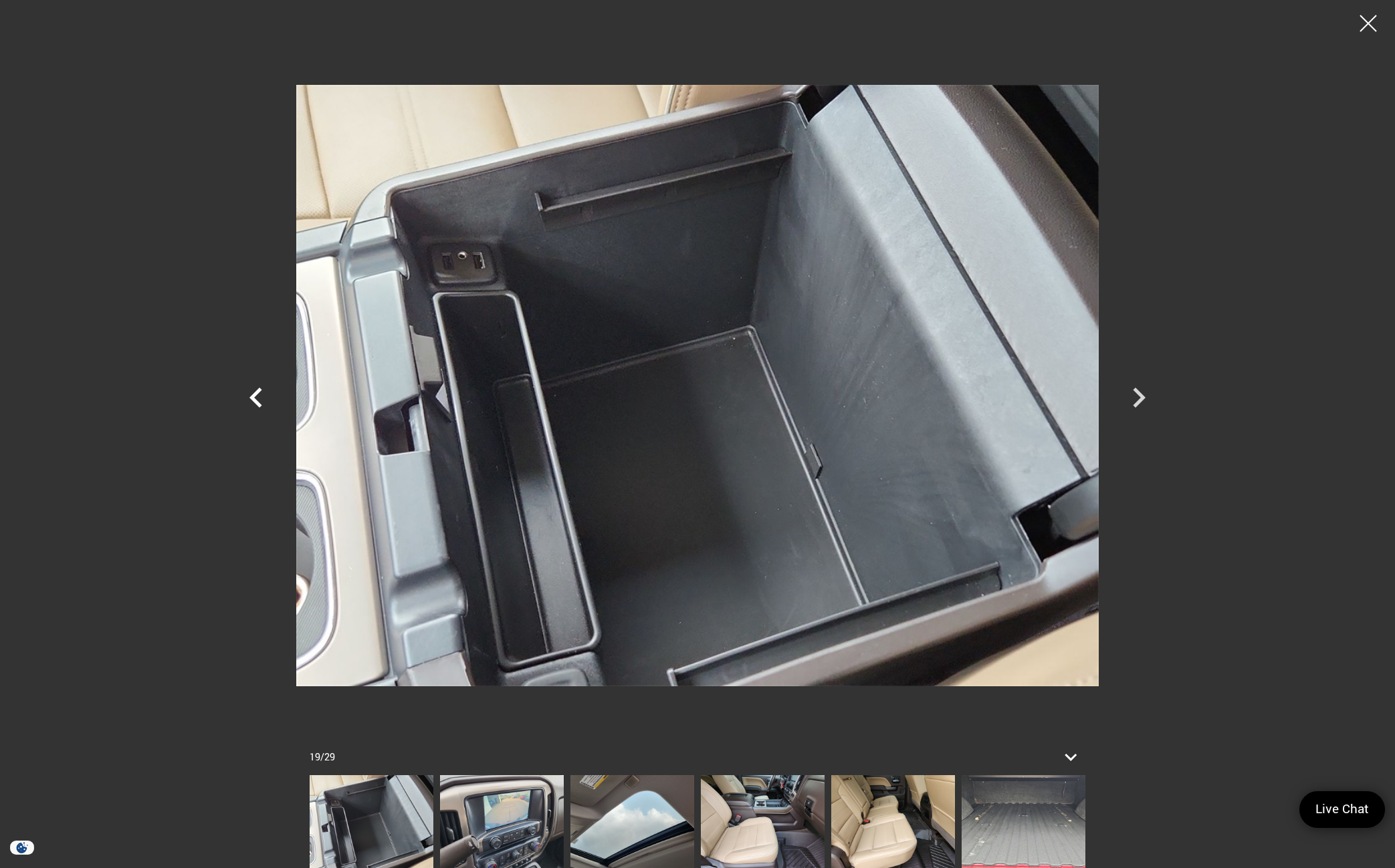
click at [252, 400] on icon "Previous" at bounding box center [255, 398] width 13 height 20
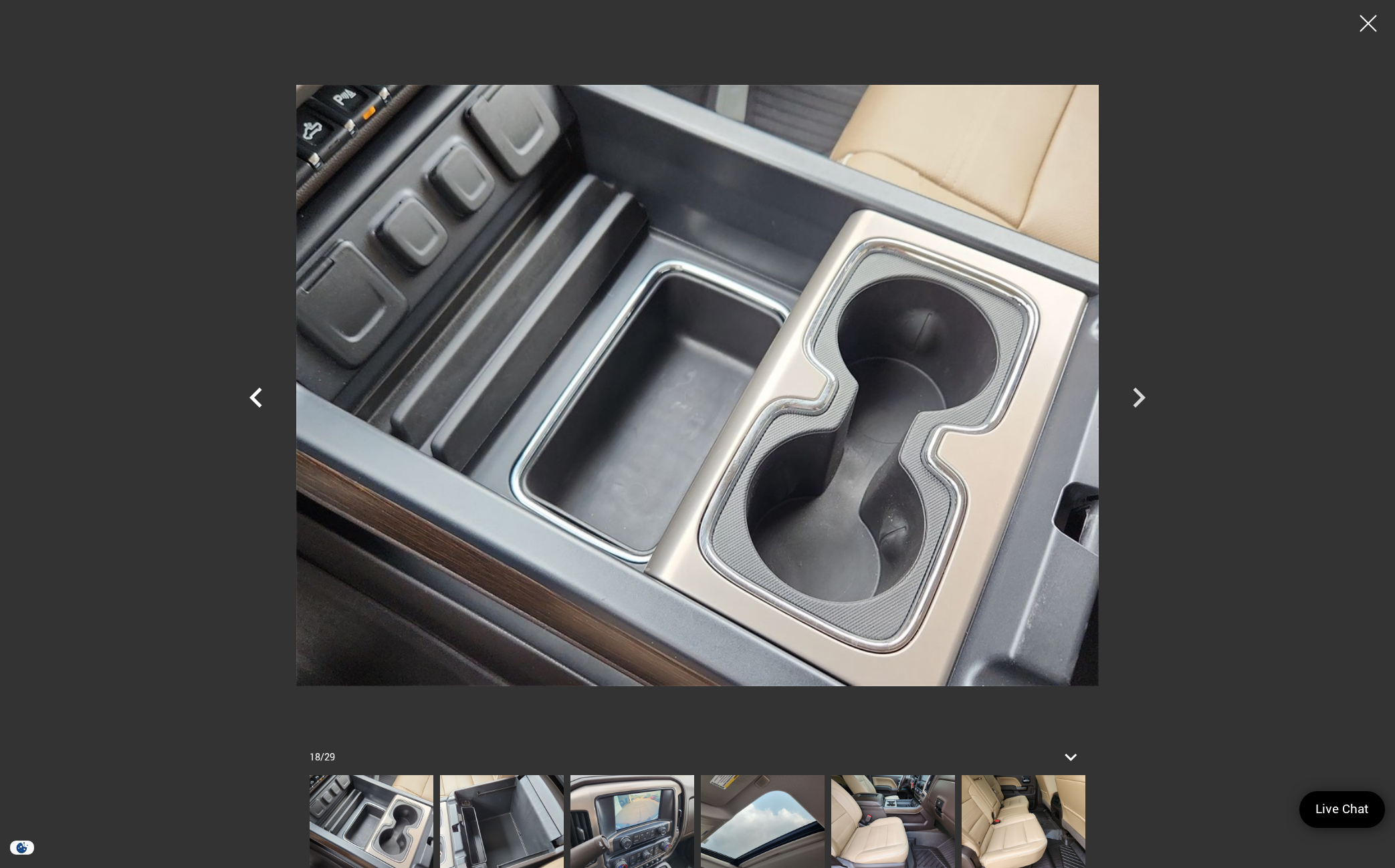
click at [252, 400] on icon "Previous" at bounding box center [255, 398] width 13 height 20
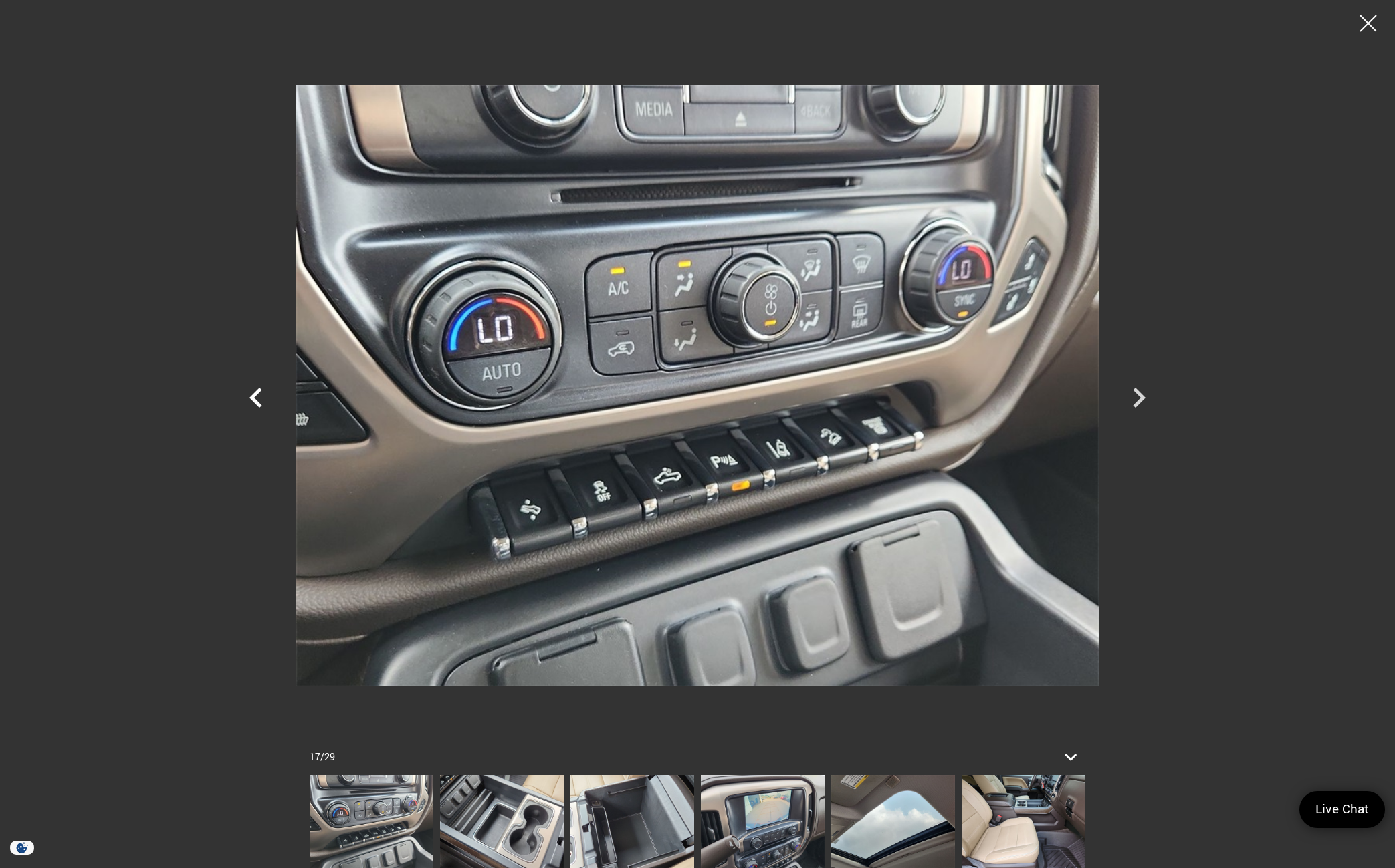
click at [252, 400] on icon "Previous" at bounding box center [255, 398] width 13 height 20
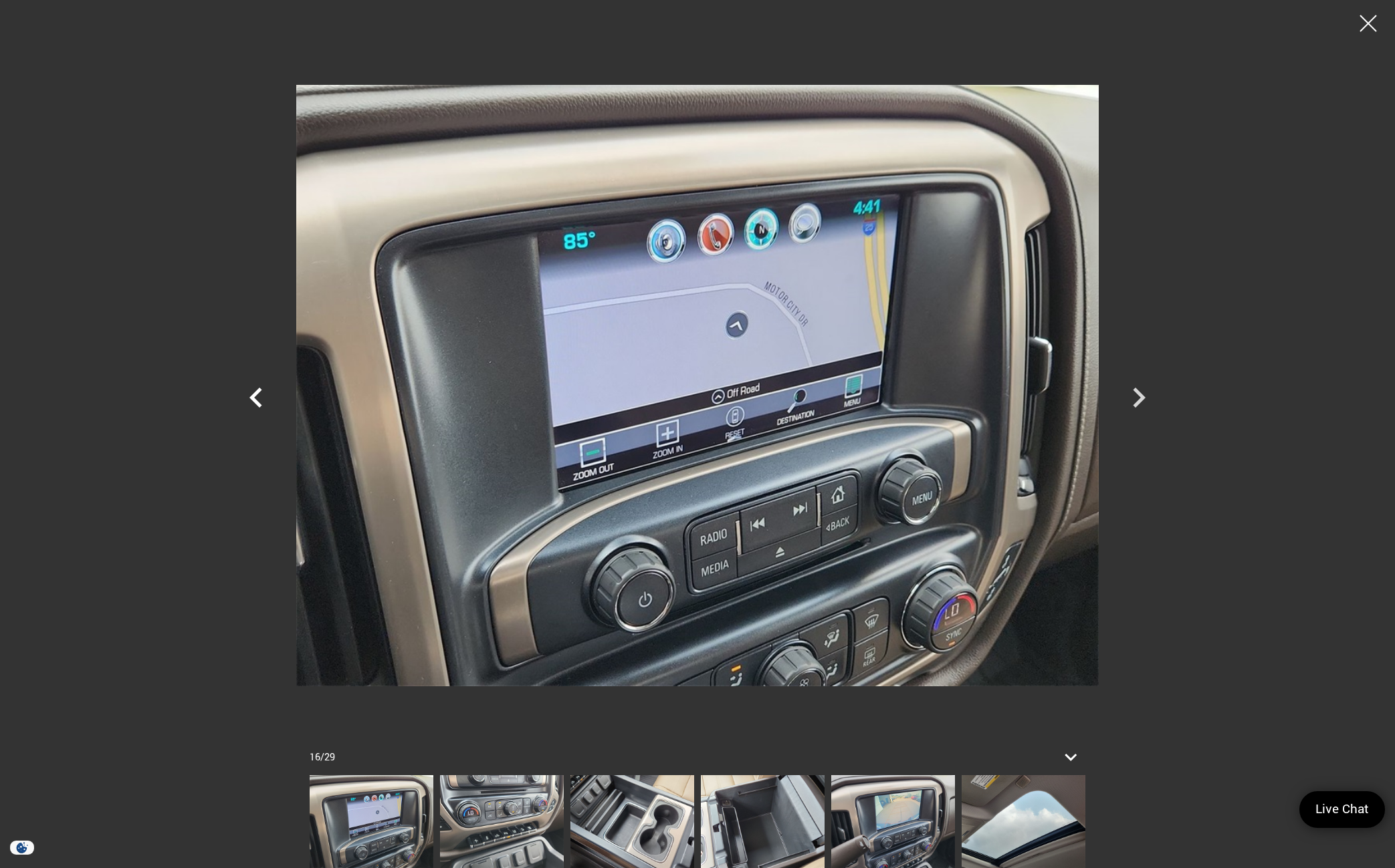
click at [252, 400] on icon "Previous" at bounding box center [255, 398] width 13 height 20
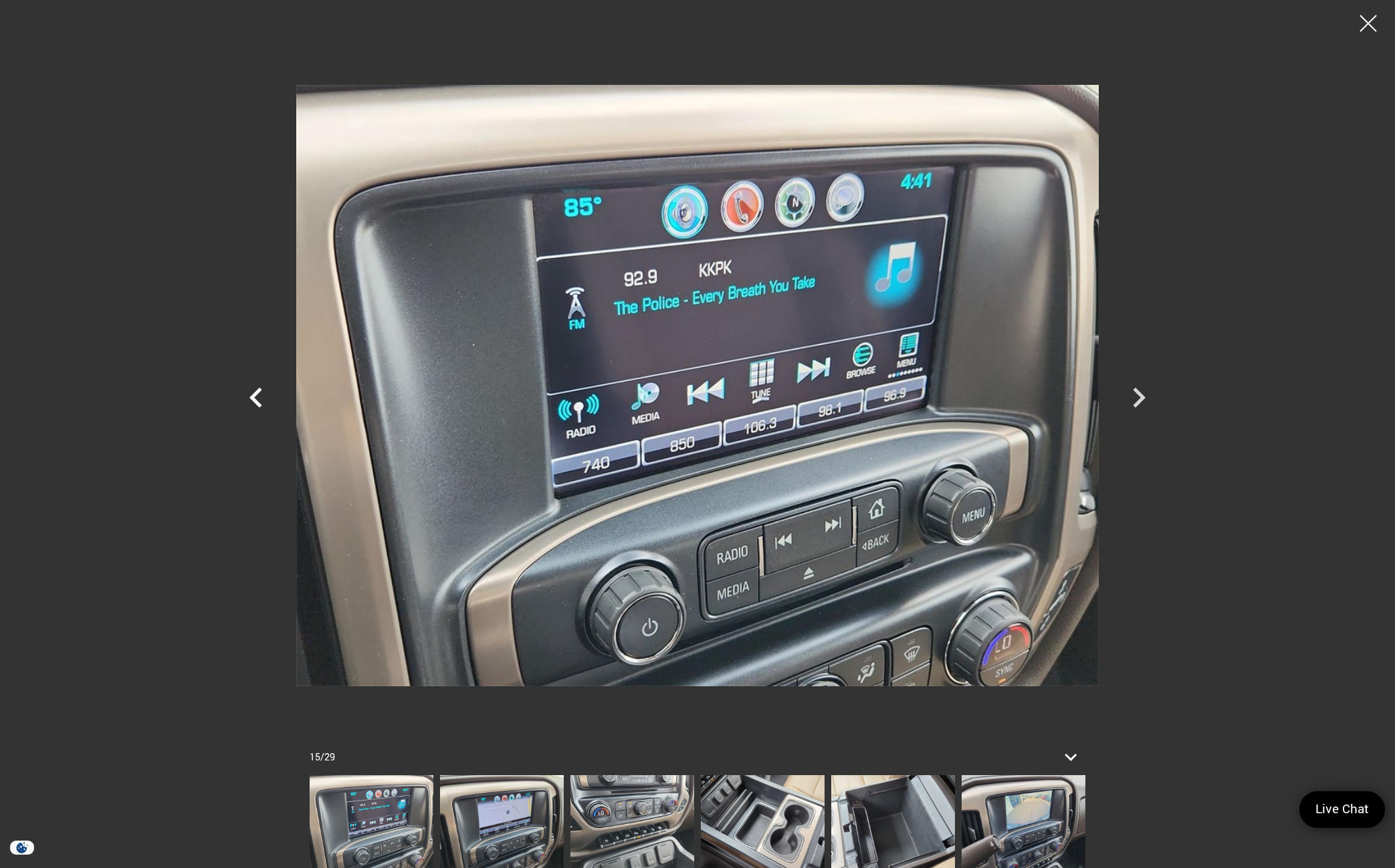
click at [252, 400] on icon "Previous" at bounding box center [255, 398] width 13 height 20
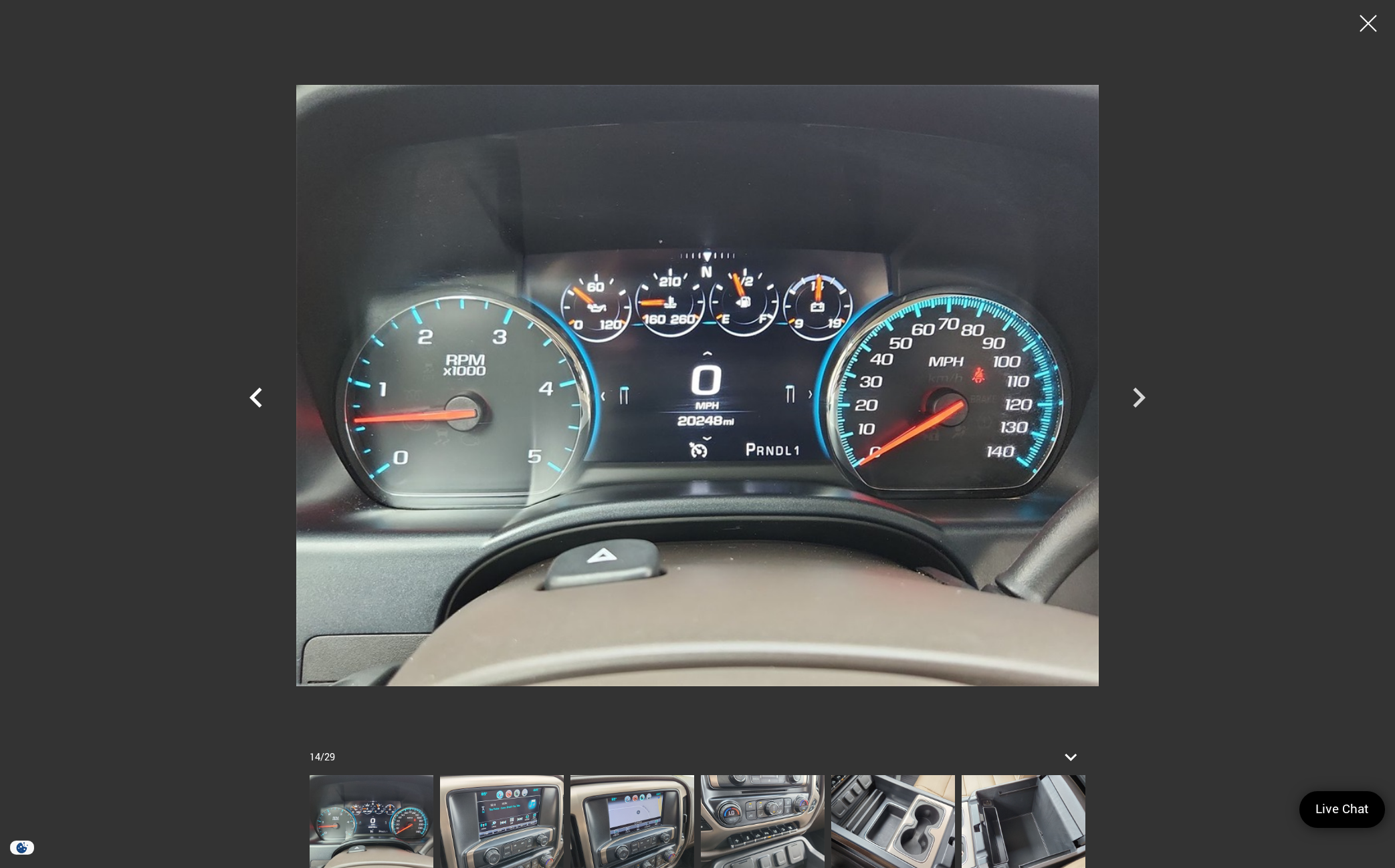
click at [252, 400] on icon "Previous" at bounding box center [255, 398] width 13 height 20
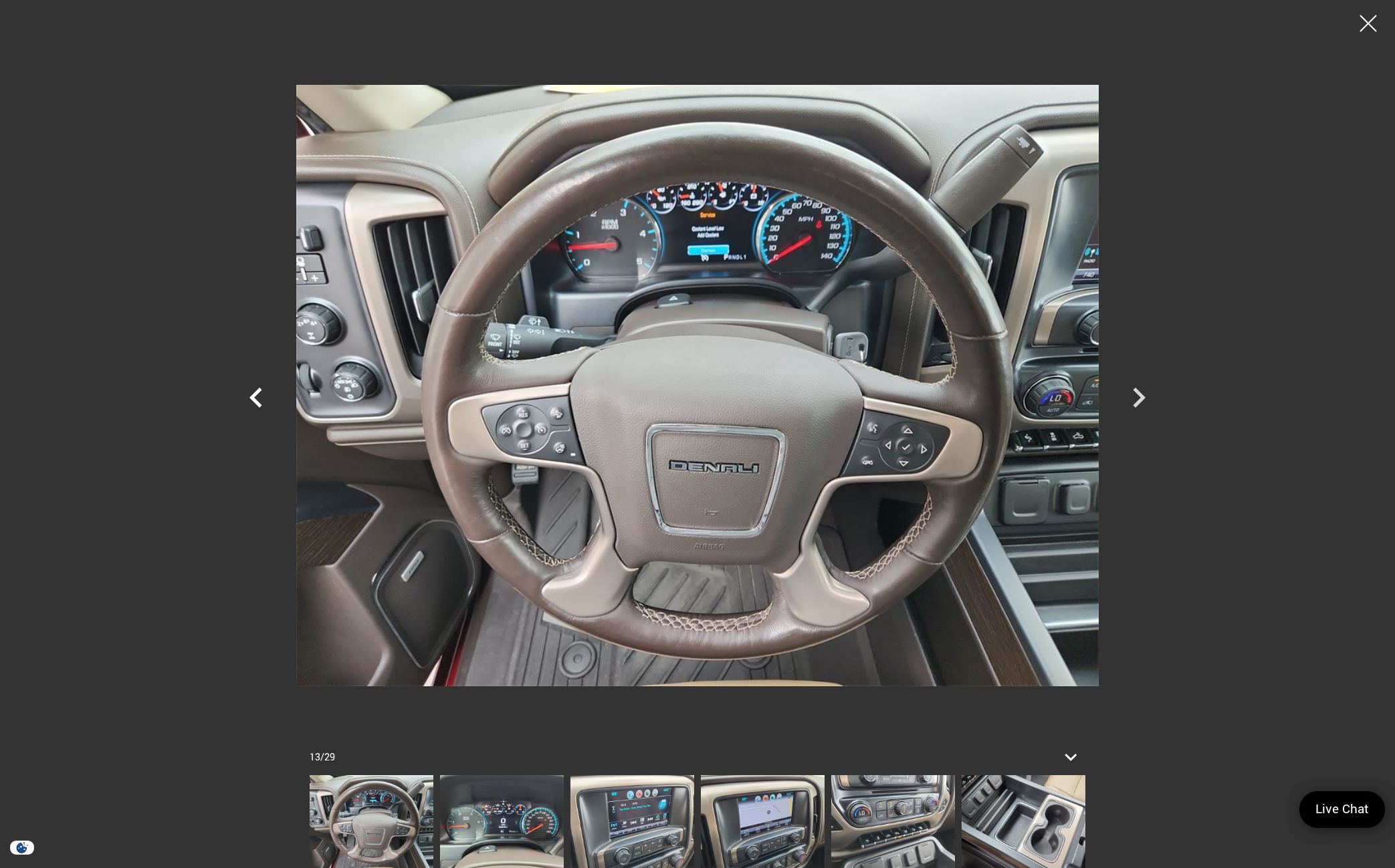
click at [252, 400] on icon "Previous" at bounding box center [255, 398] width 13 height 20
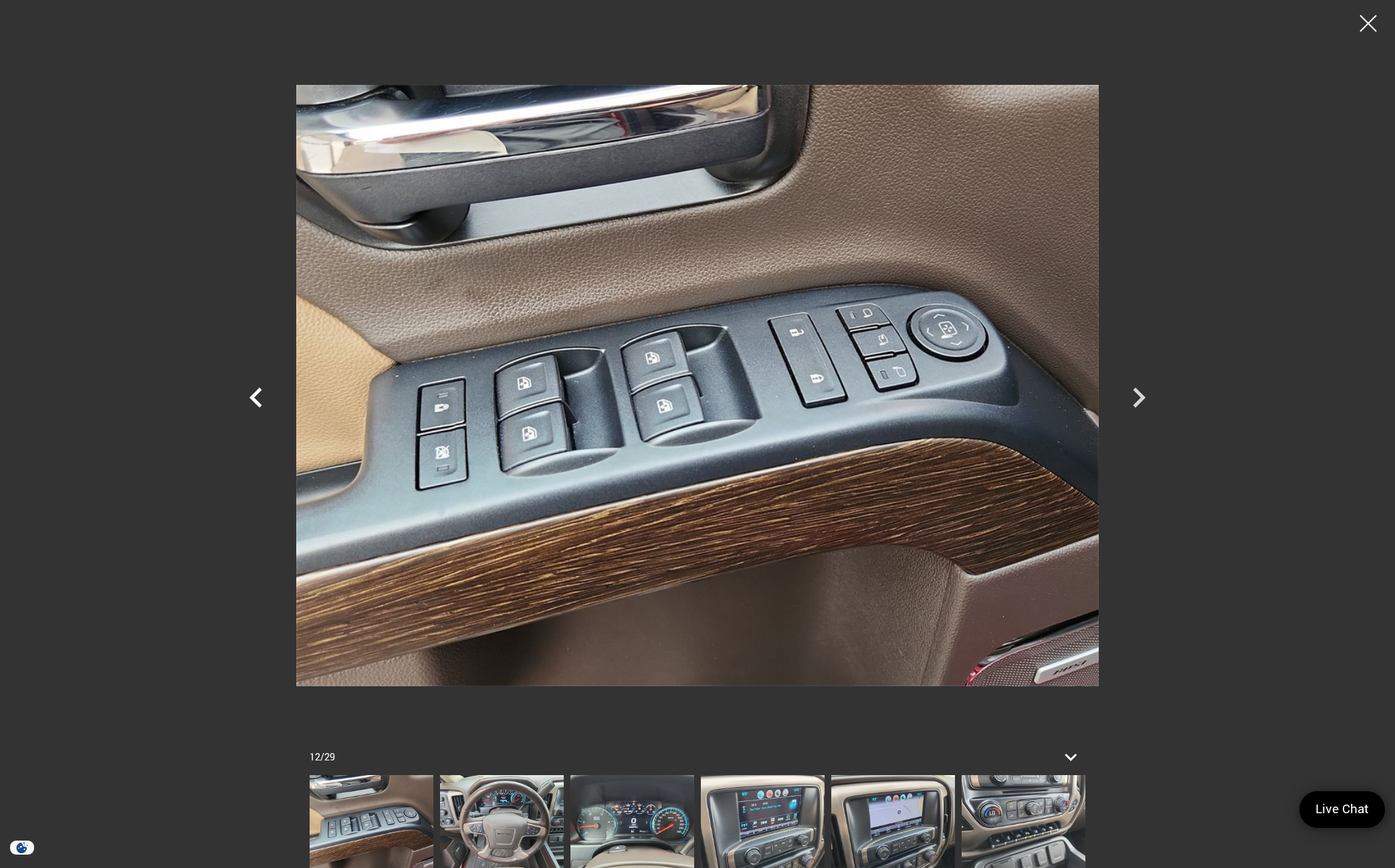
click at [252, 400] on icon "Previous" at bounding box center [255, 398] width 13 height 20
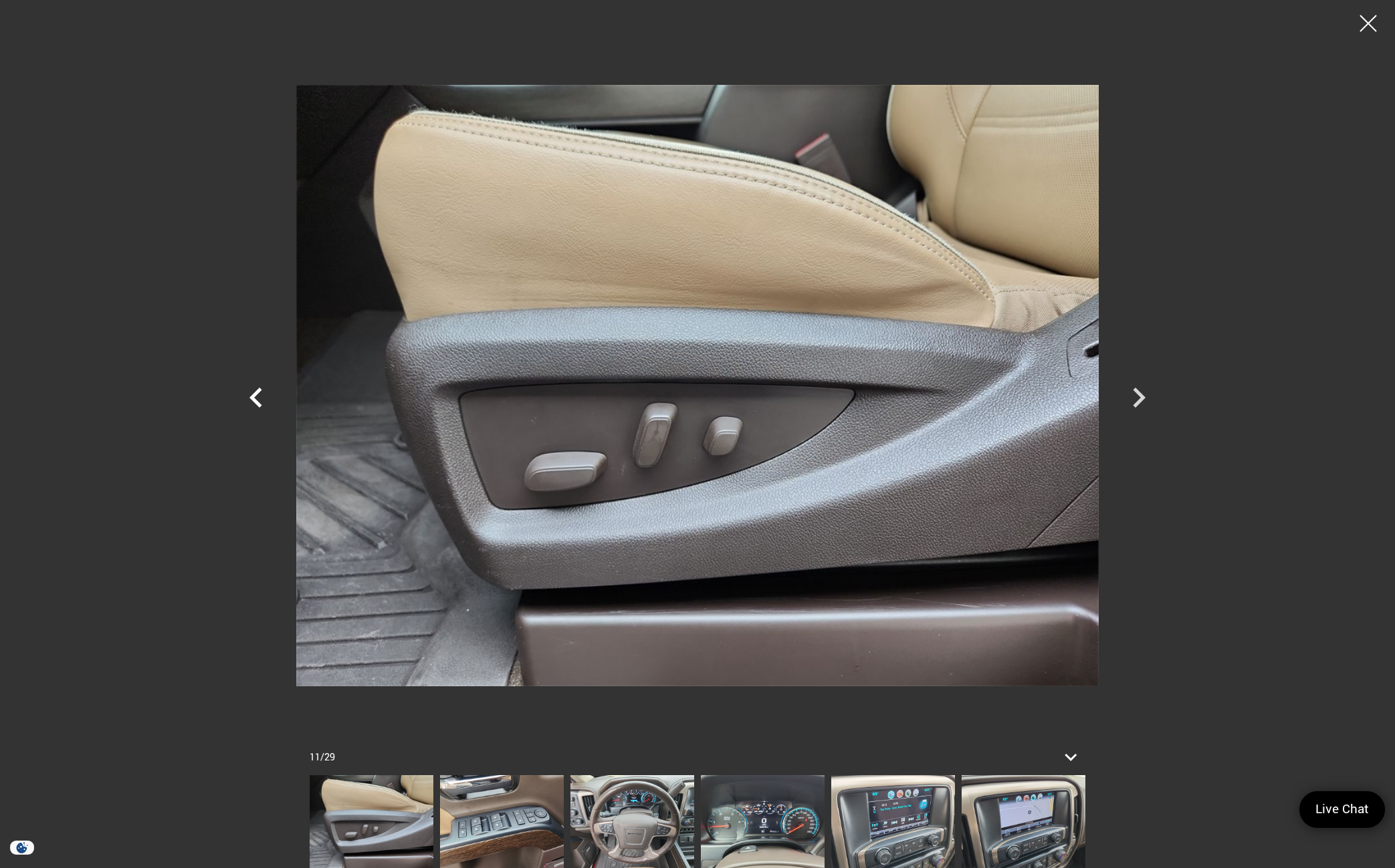
click at [252, 400] on icon "Previous" at bounding box center [255, 398] width 13 height 20
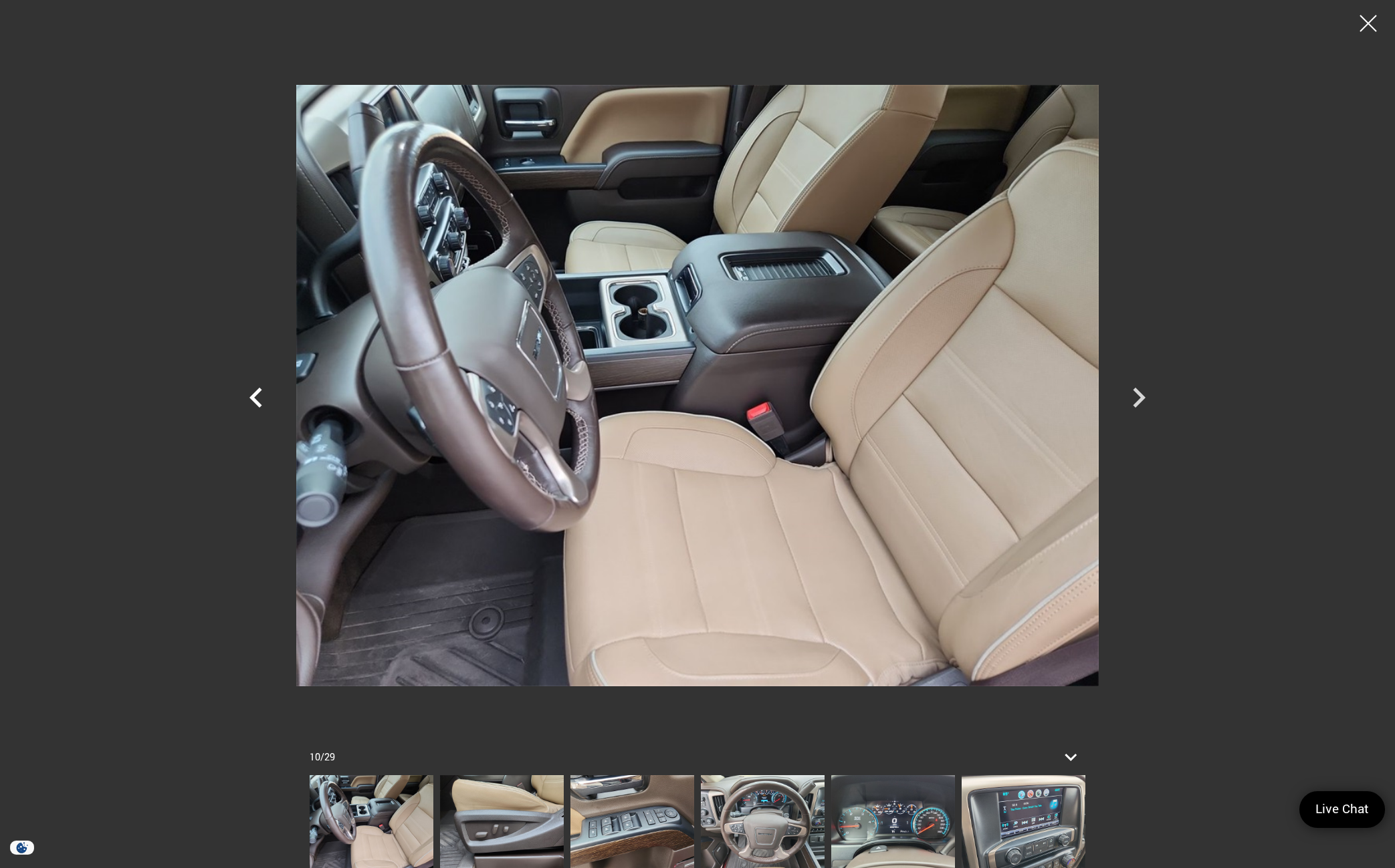
click at [252, 400] on icon "Previous" at bounding box center [255, 398] width 13 height 20
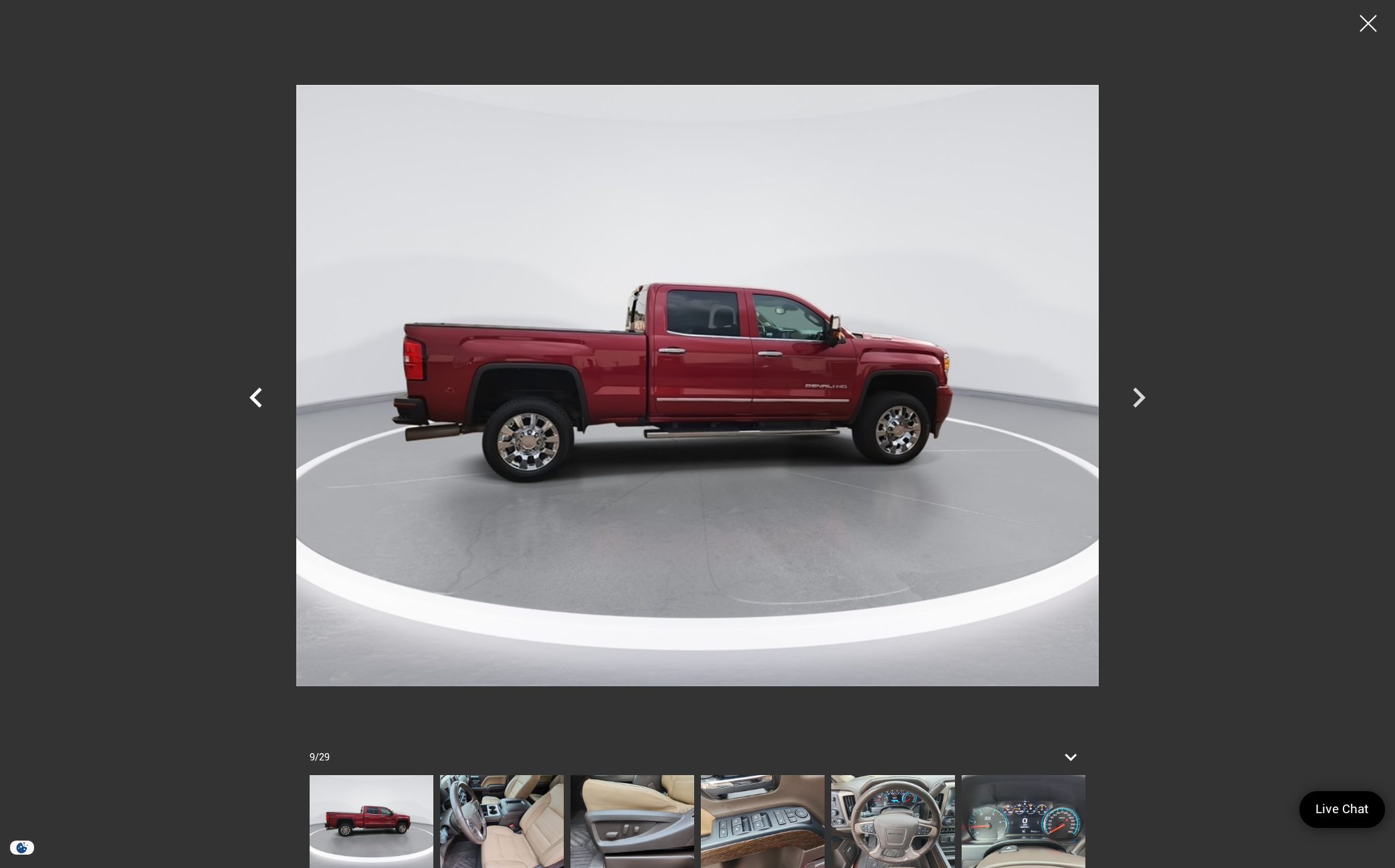
click at [252, 400] on icon "Previous" at bounding box center [255, 398] width 13 height 20
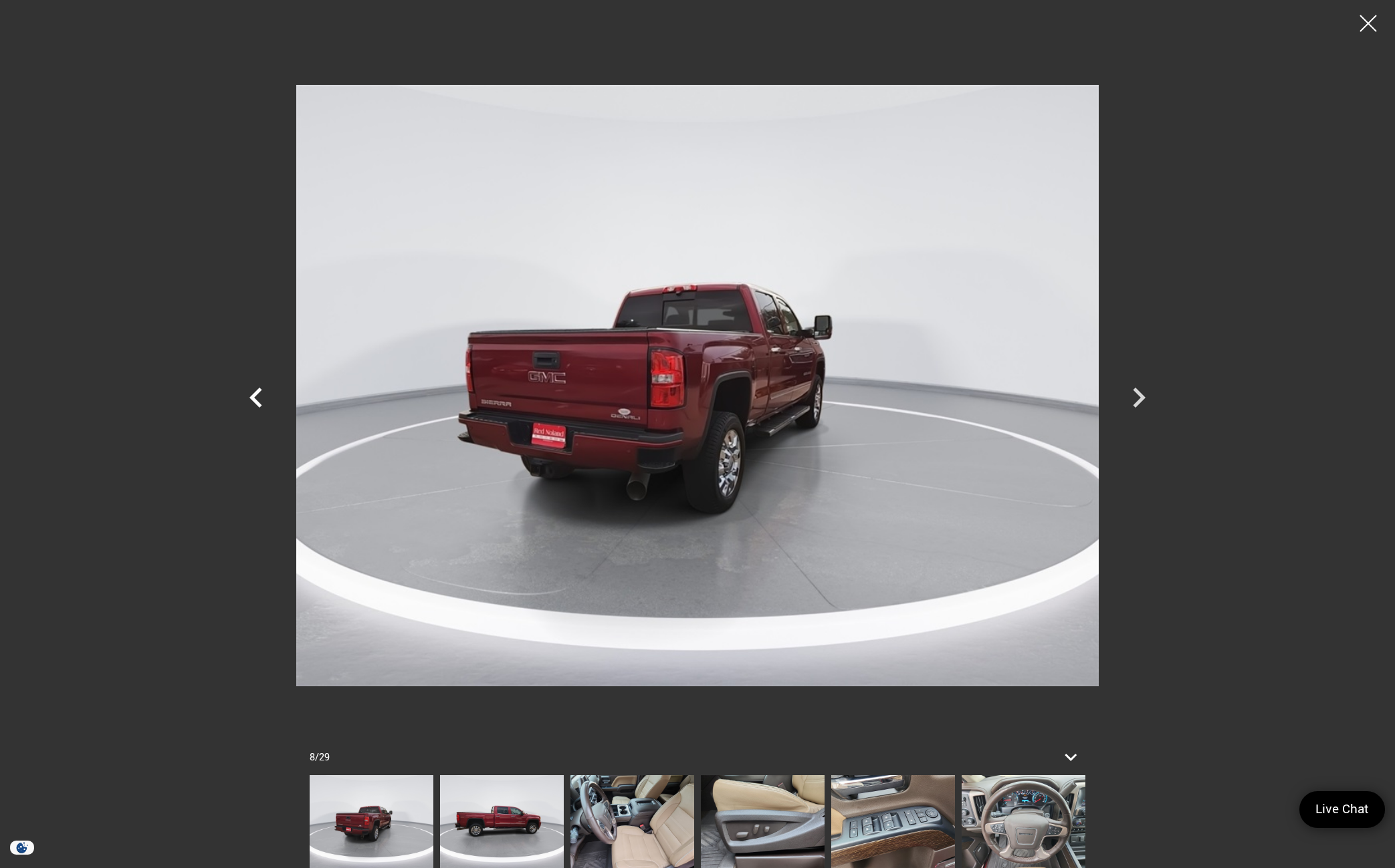
click at [252, 400] on icon "Previous" at bounding box center [255, 398] width 13 height 20
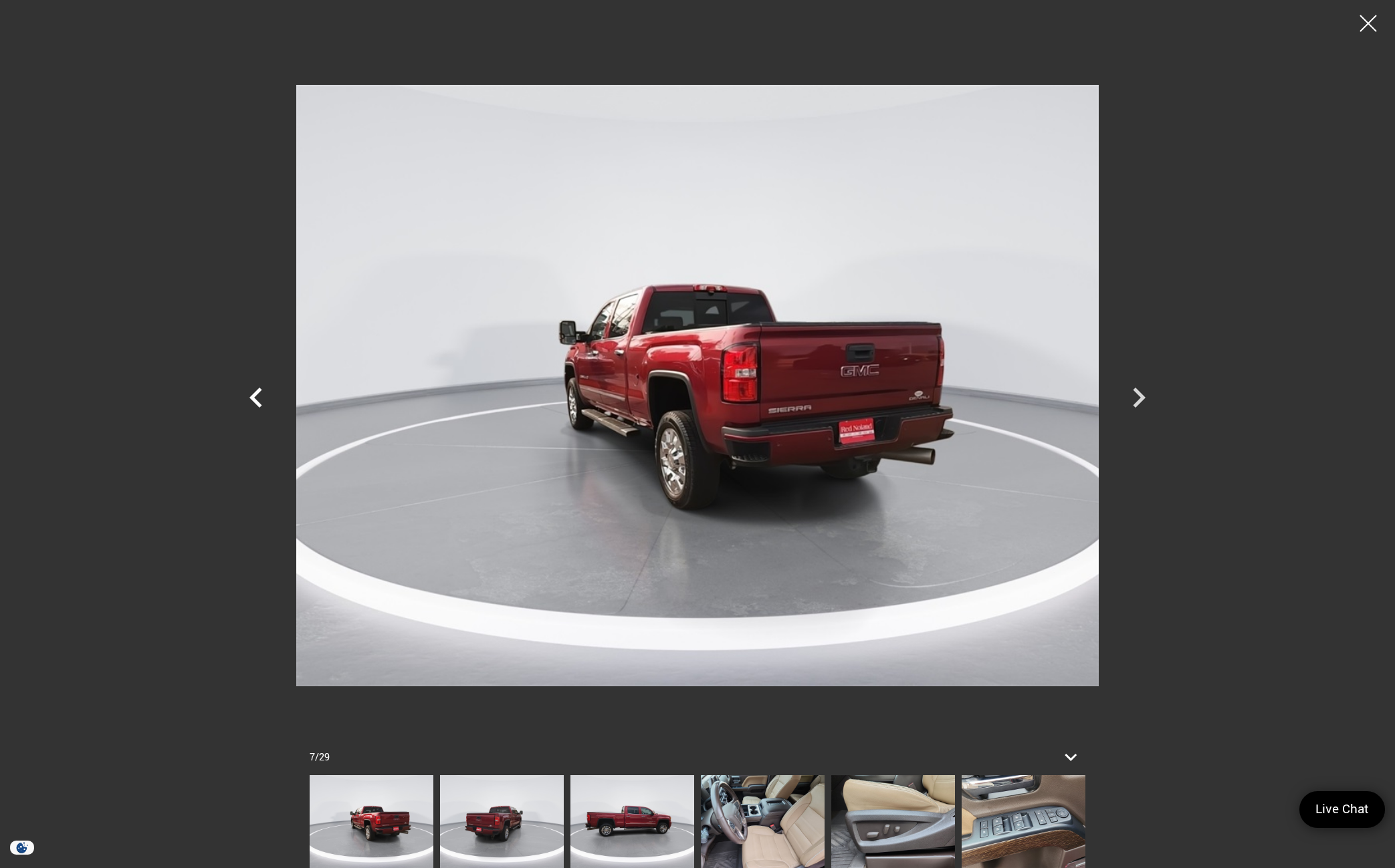
click at [252, 400] on icon "Previous" at bounding box center [255, 398] width 13 height 20
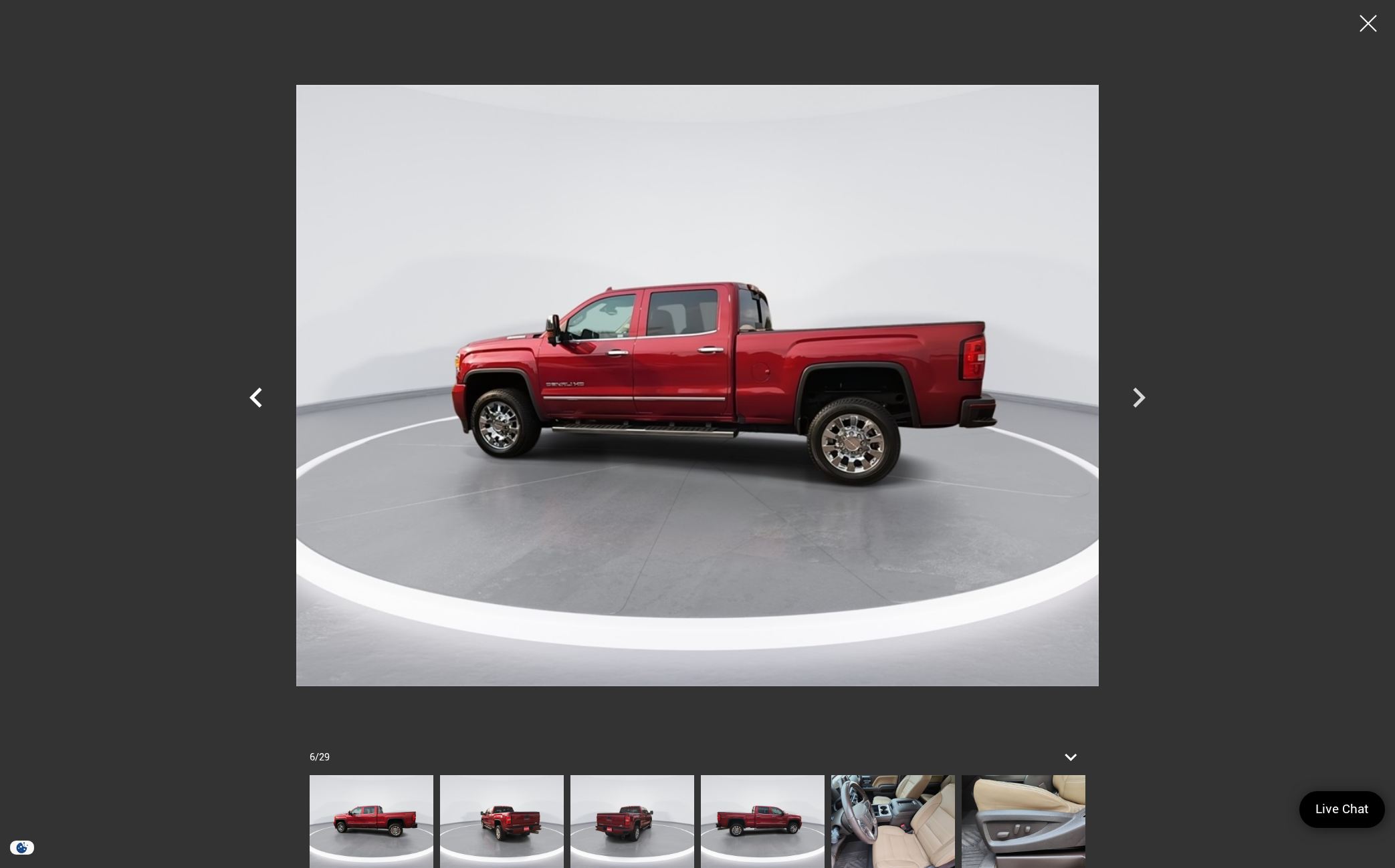
click at [256, 402] on icon "Previous" at bounding box center [255, 398] width 13 height 20
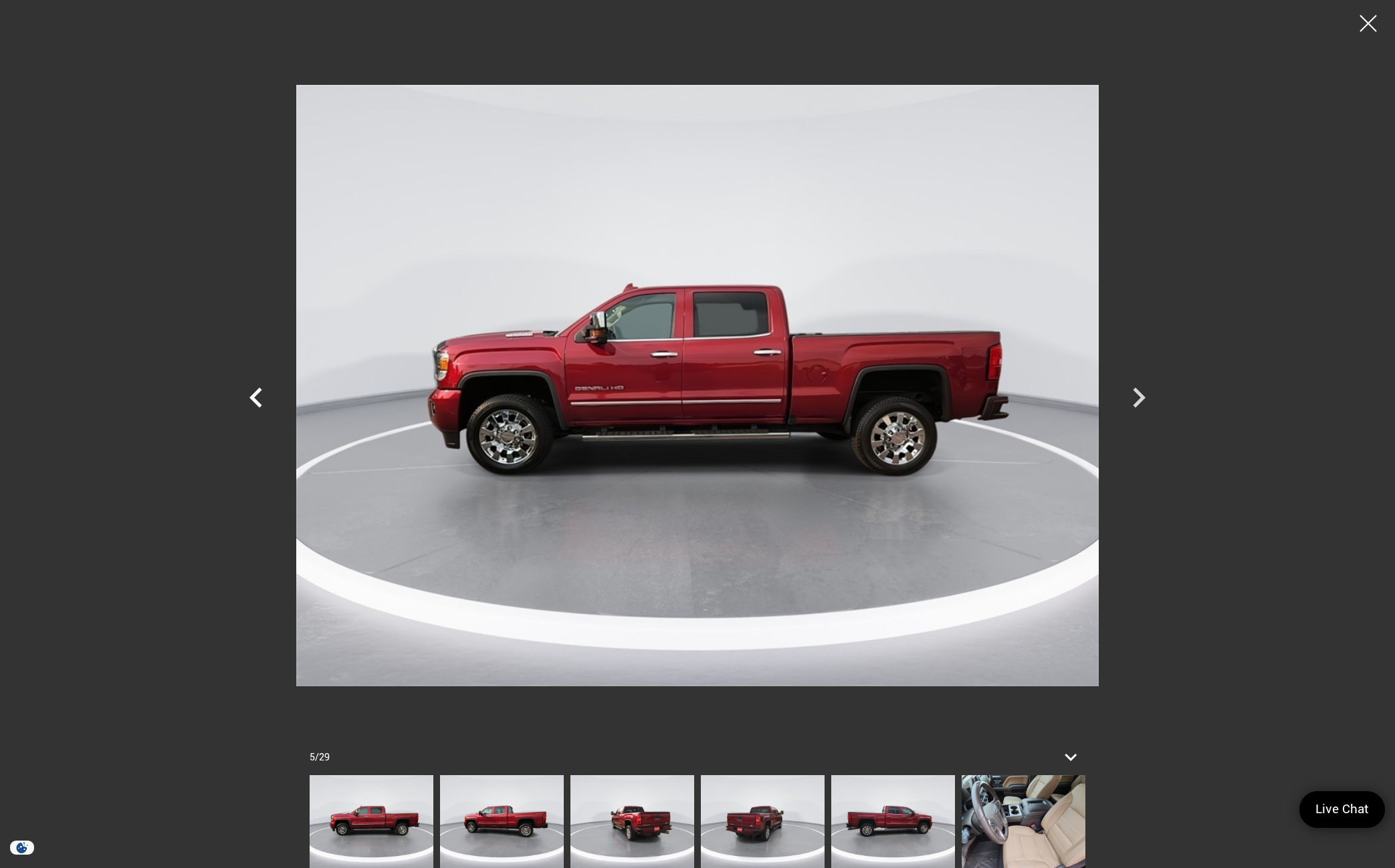
click at [256, 402] on icon "Previous" at bounding box center [255, 398] width 13 height 20
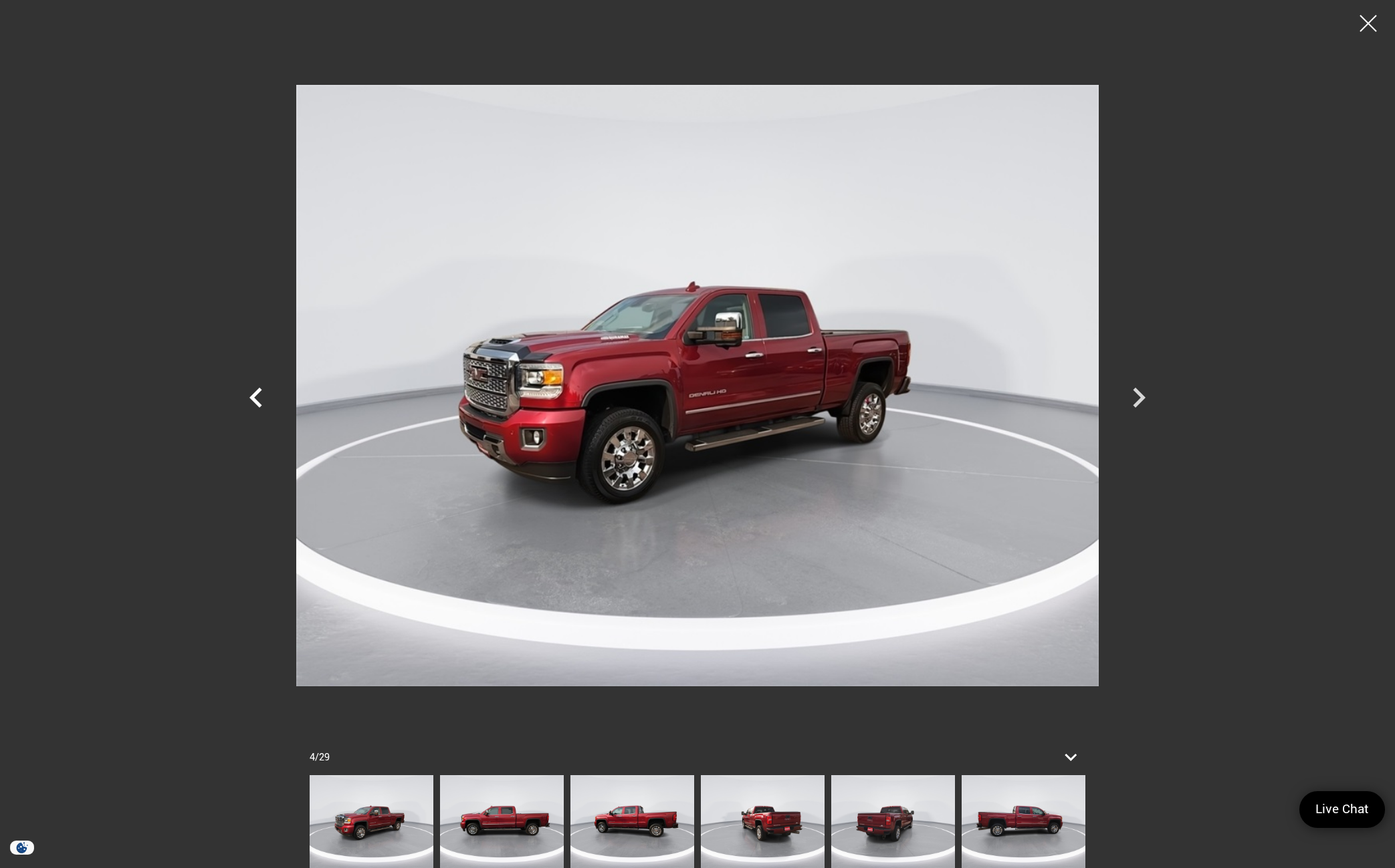
click at [256, 402] on icon "Previous" at bounding box center [255, 398] width 13 height 20
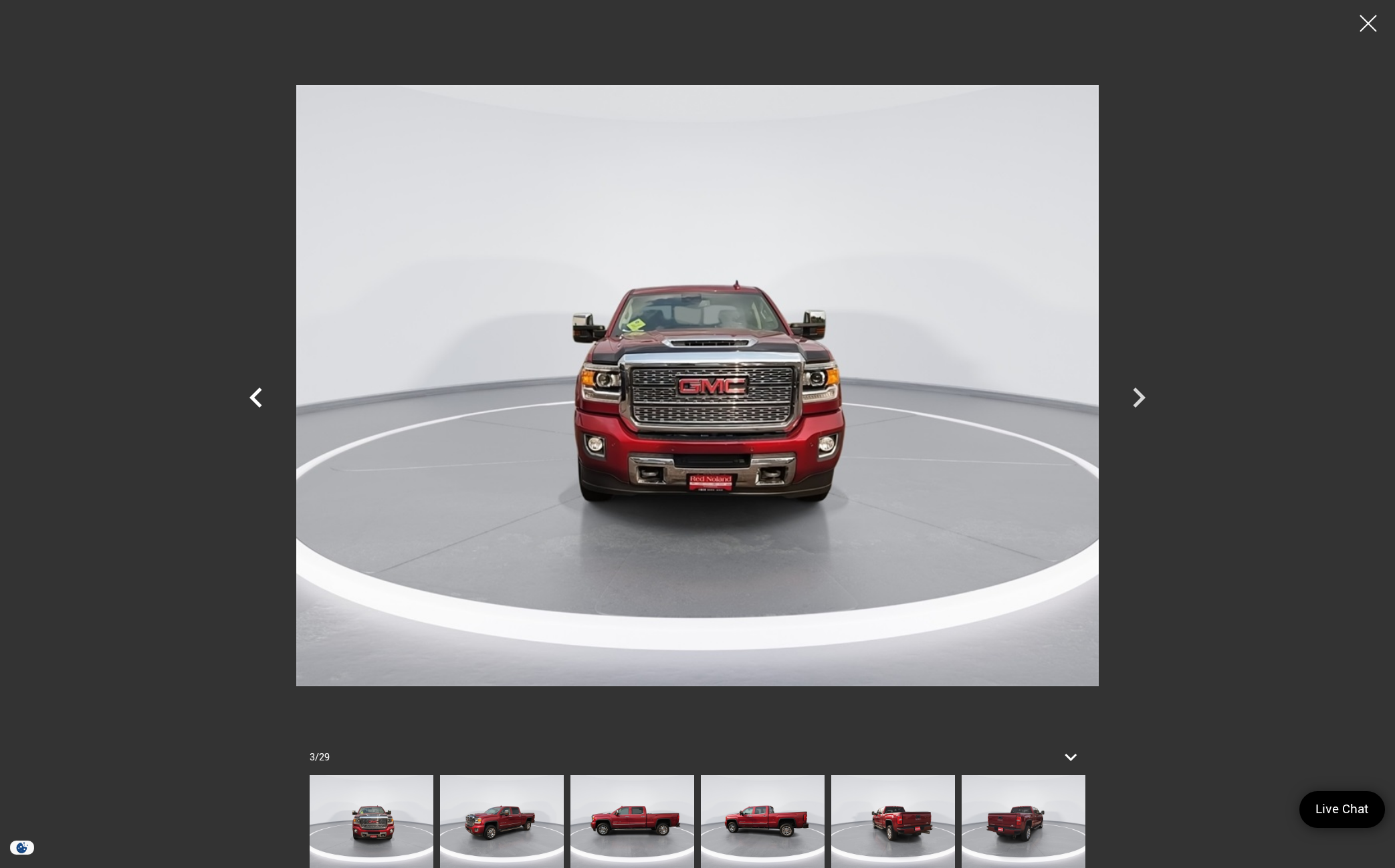
click at [256, 402] on icon "Previous" at bounding box center [255, 398] width 13 height 20
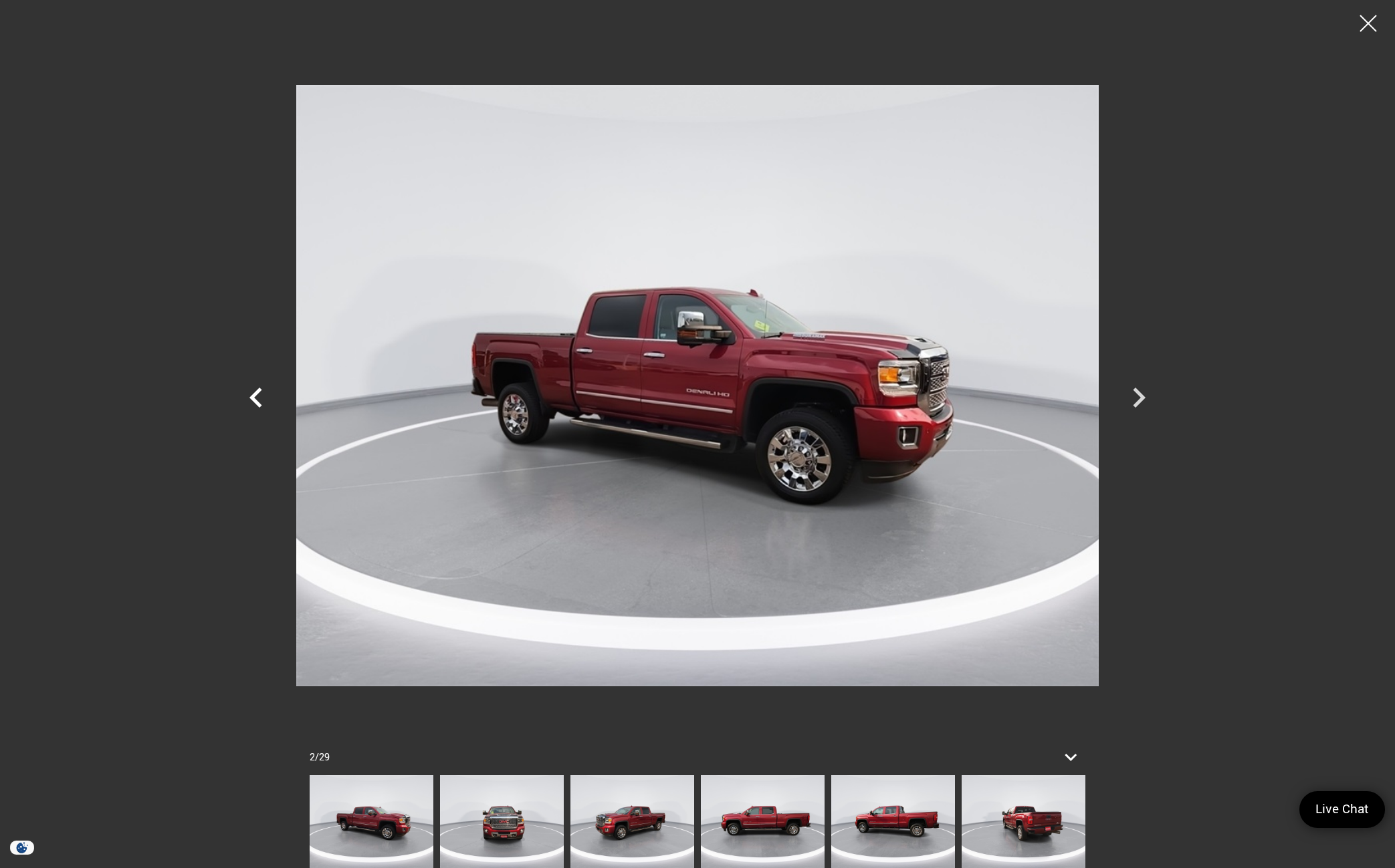
click at [256, 402] on icon "Previous" at bounding box center [255, 398] width 13 height 20
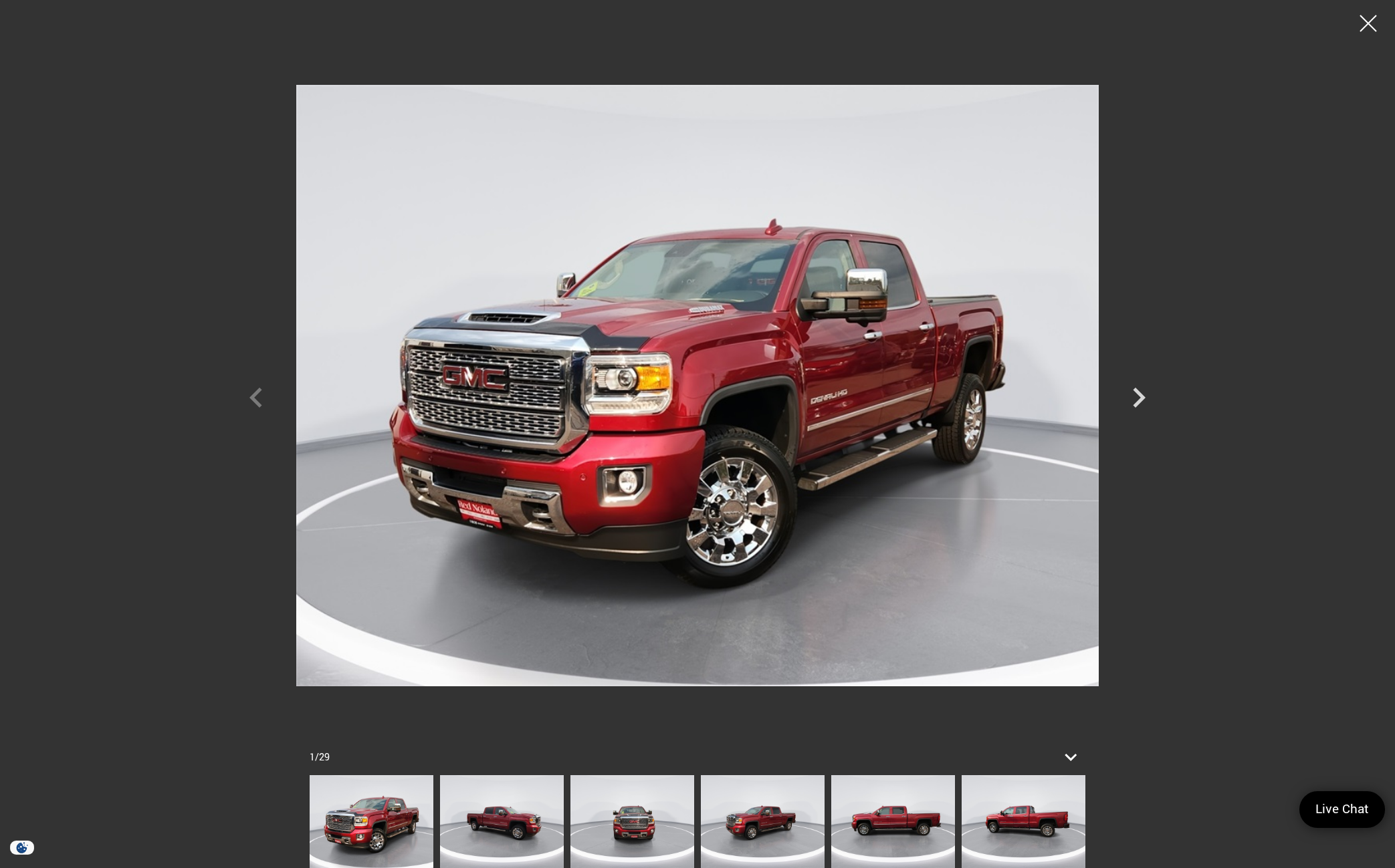
click at [256, 402] on div at bounding box center [698, 385] width 936 height 751
click at [1142, 395] on icon "Next" at bounding box center [1138, 398] width 13 height 20
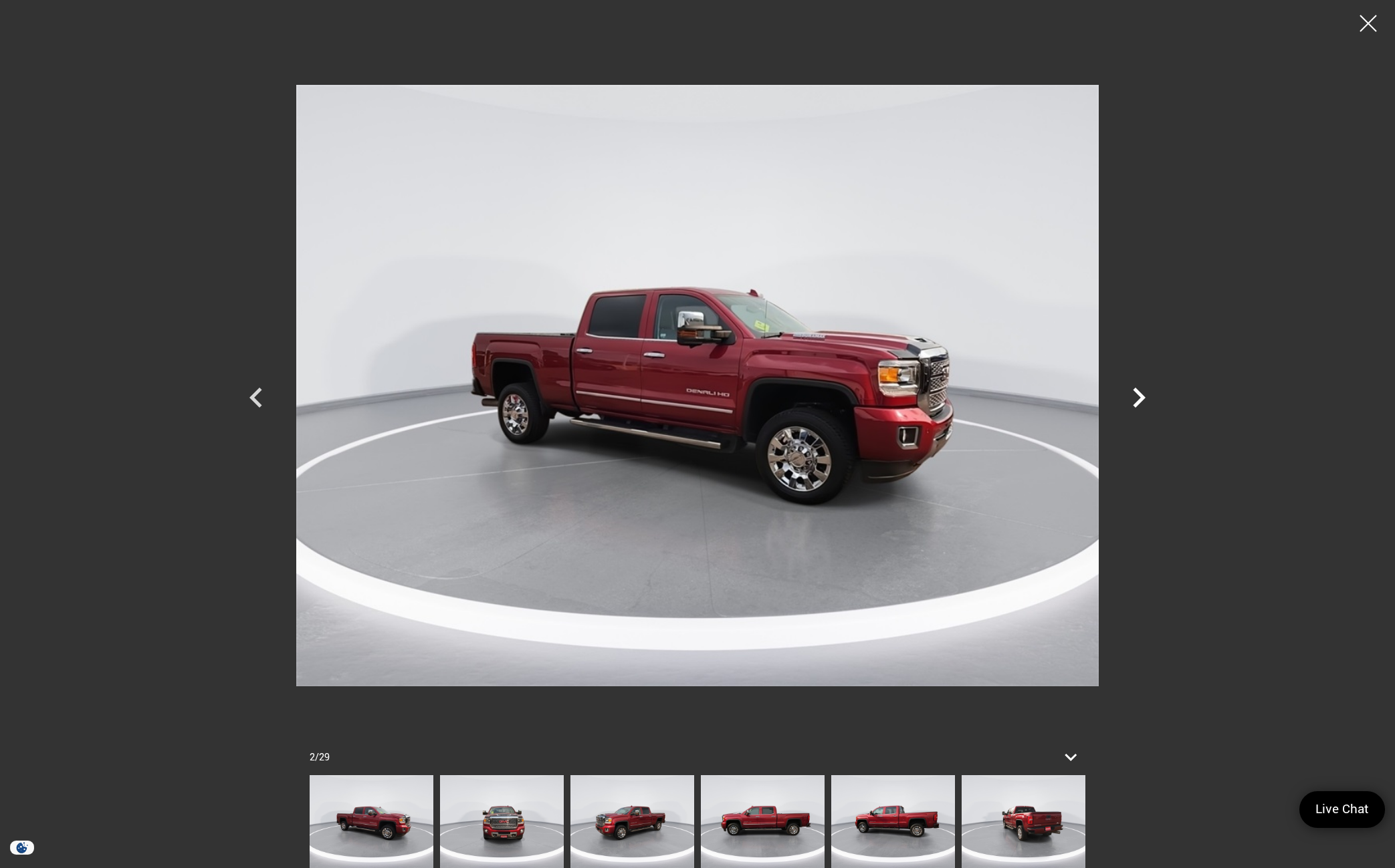
click at [1142, 395] on icon "Next" at bounding box center [1138, 398] width 13 height 20
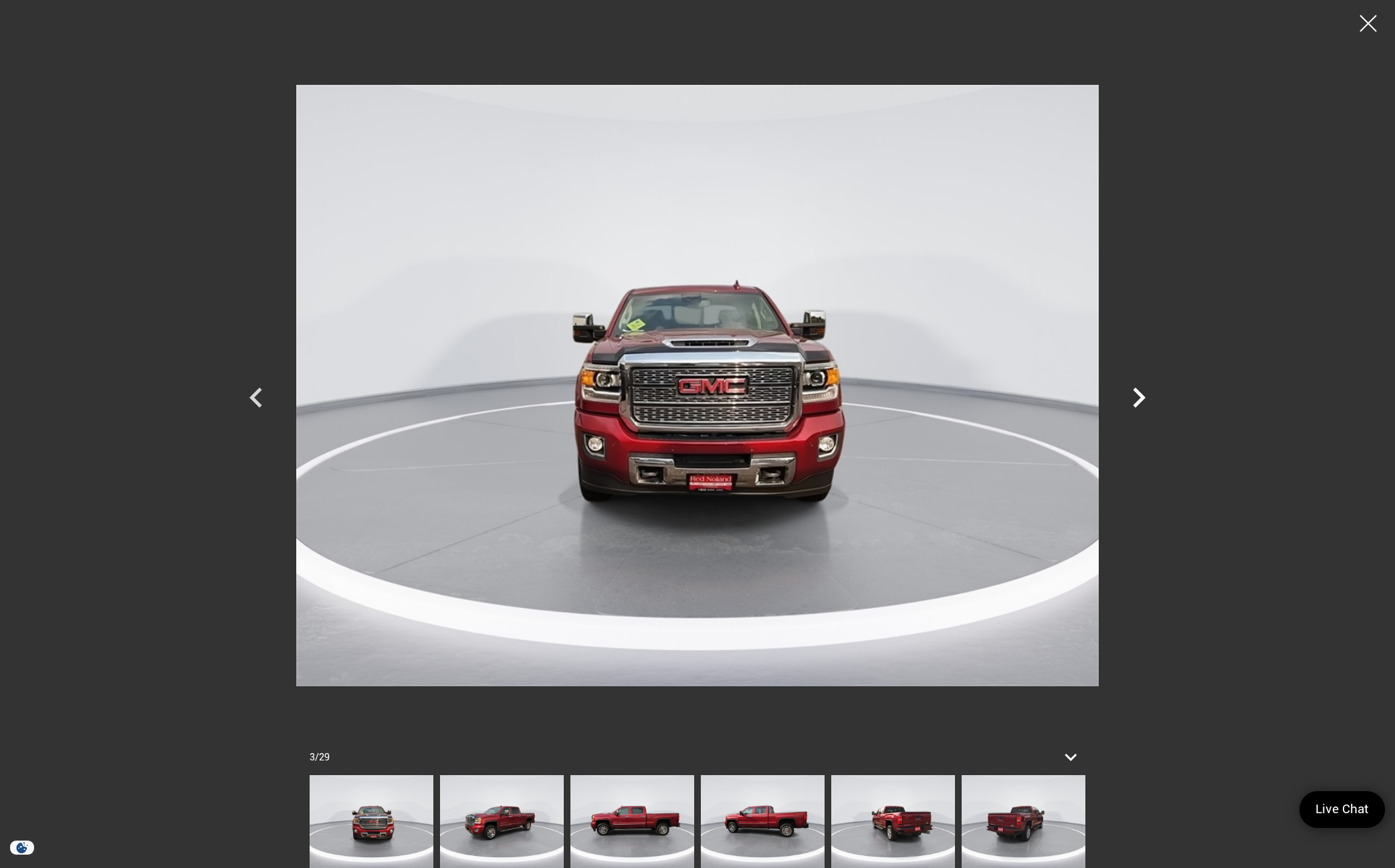
click at [1142, 395] on icon "Next" at bounding box center [1138, 398] width 13 height 20
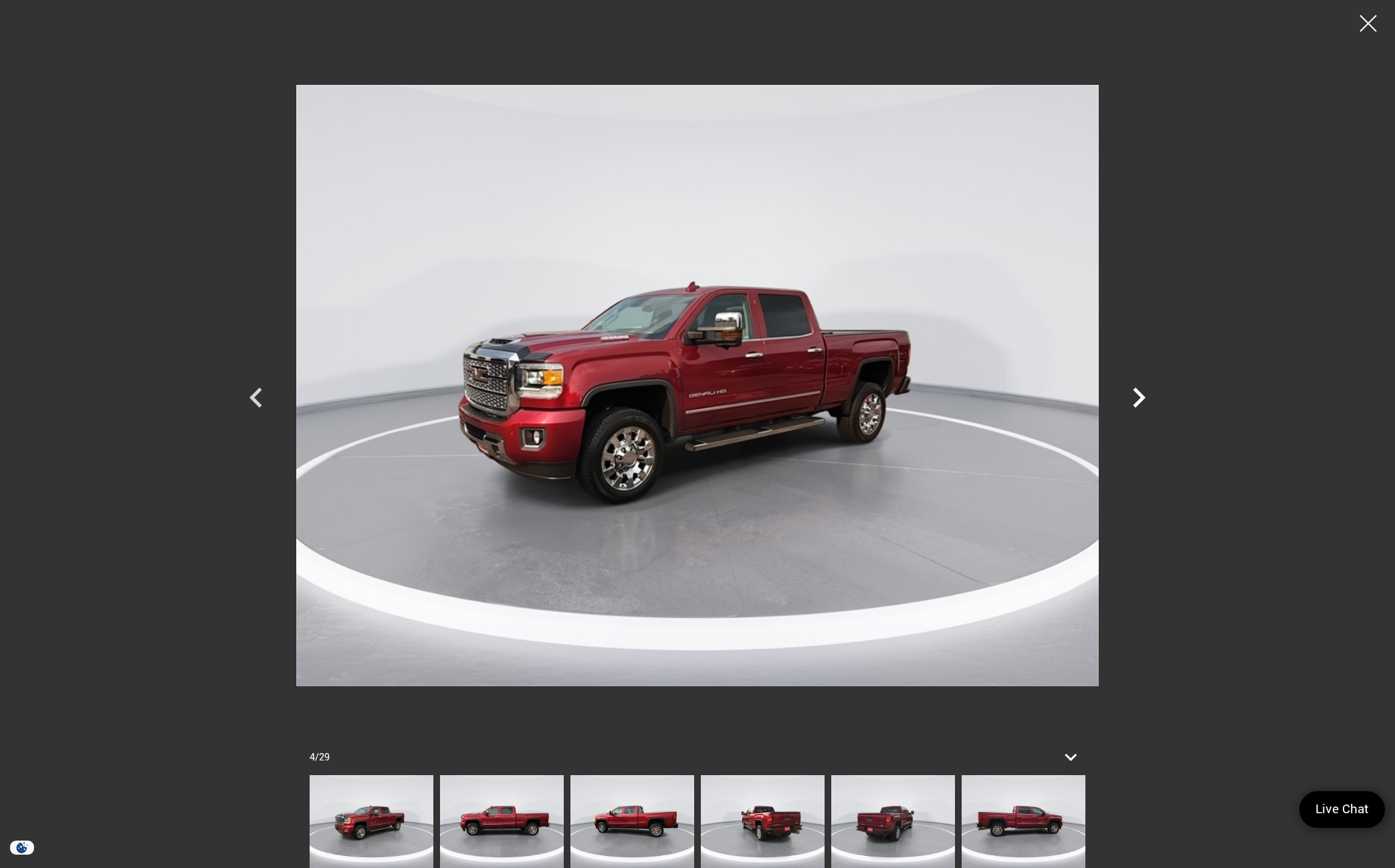
click at [1142, 395] on icon "Next" at bounding box center [1138, 398] width 13 height 20
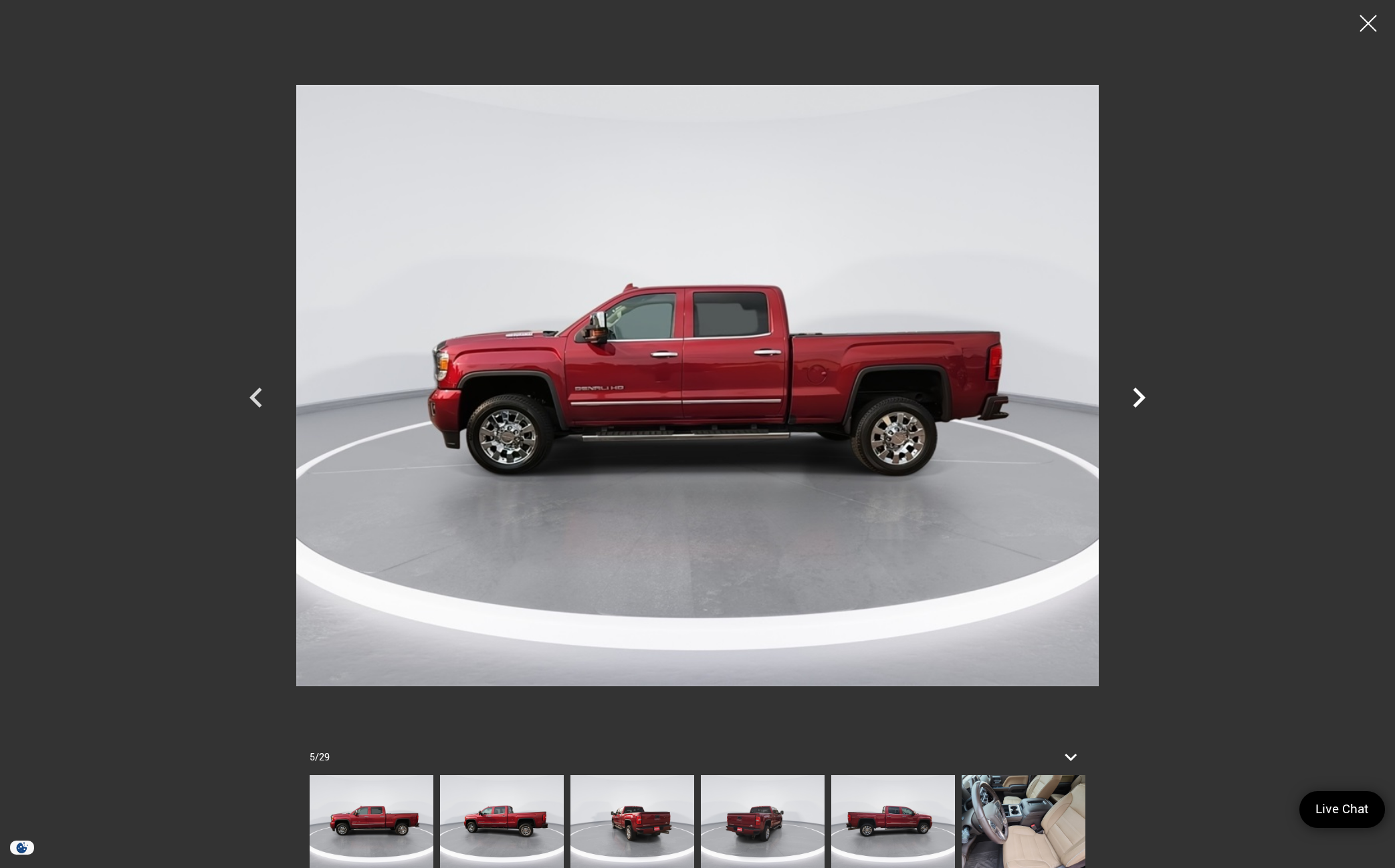
click at [1142, 395] on icon "Next" at bounding box center [1138, 398] width 13 height 20
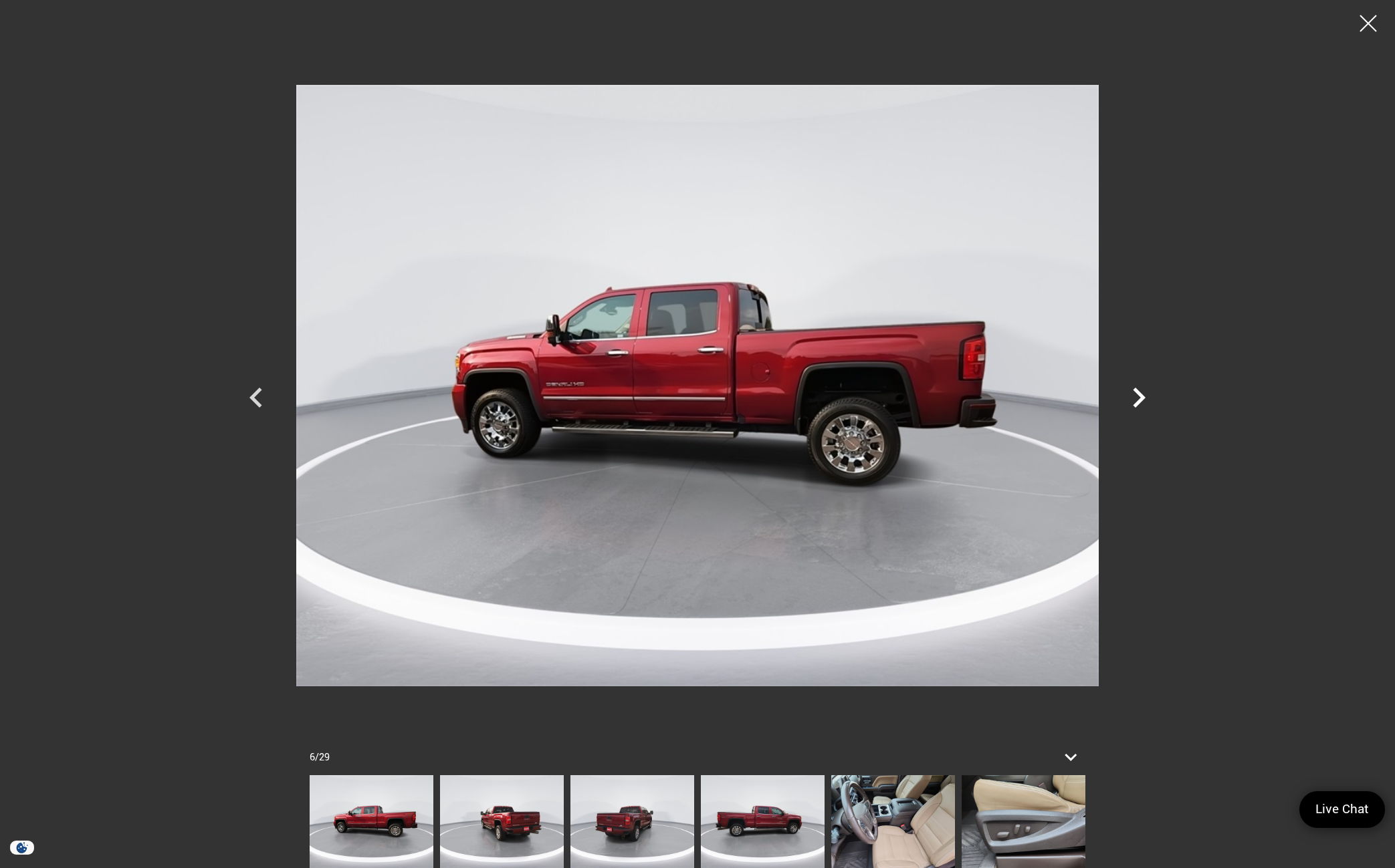
click at [1142, 395] on icon "Next" at bounding box center [1138, 398] width 13 height 20
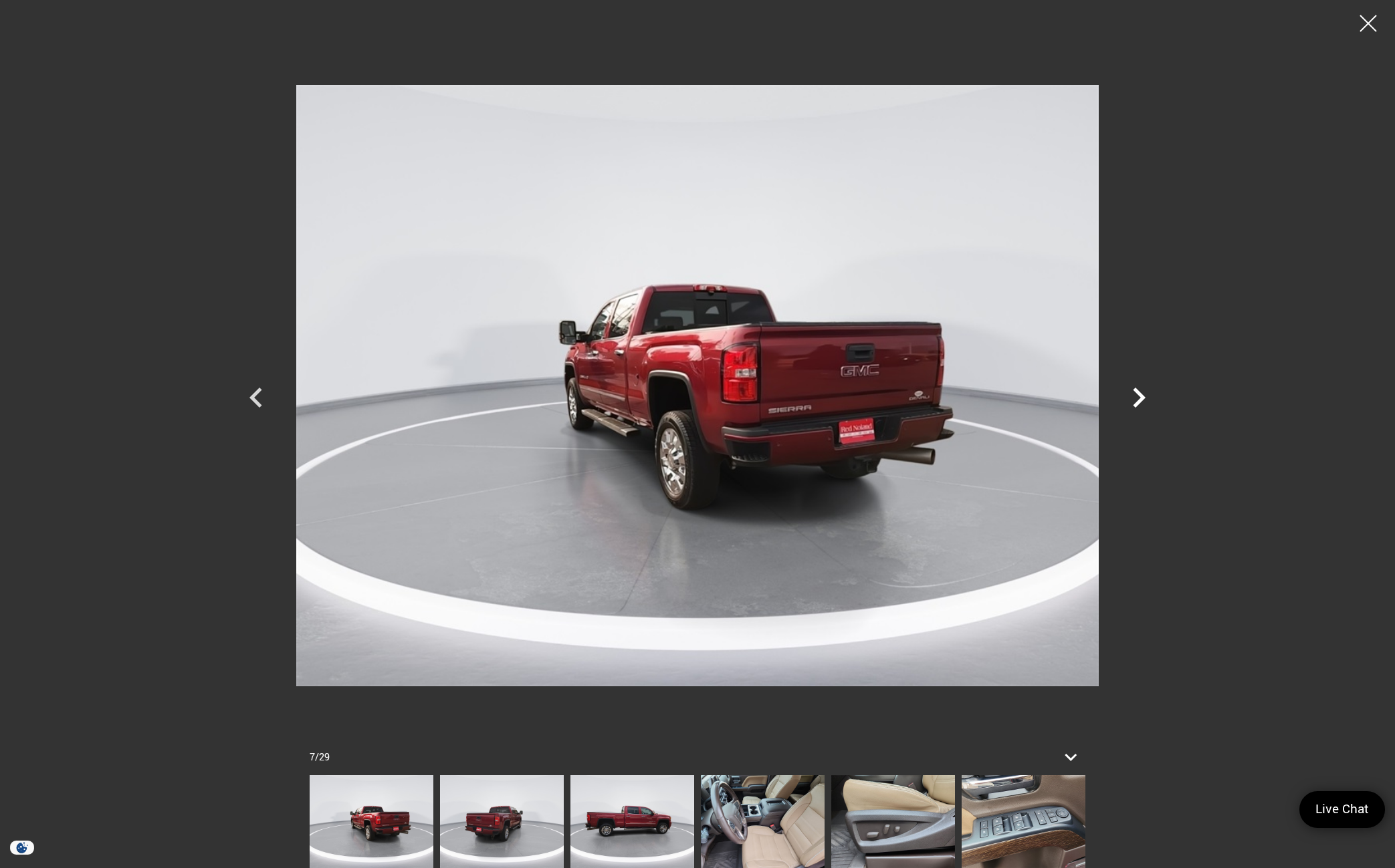
click at [1142, 395] on icon "Next" at bounding box center [1138, 398] width 13 height 20
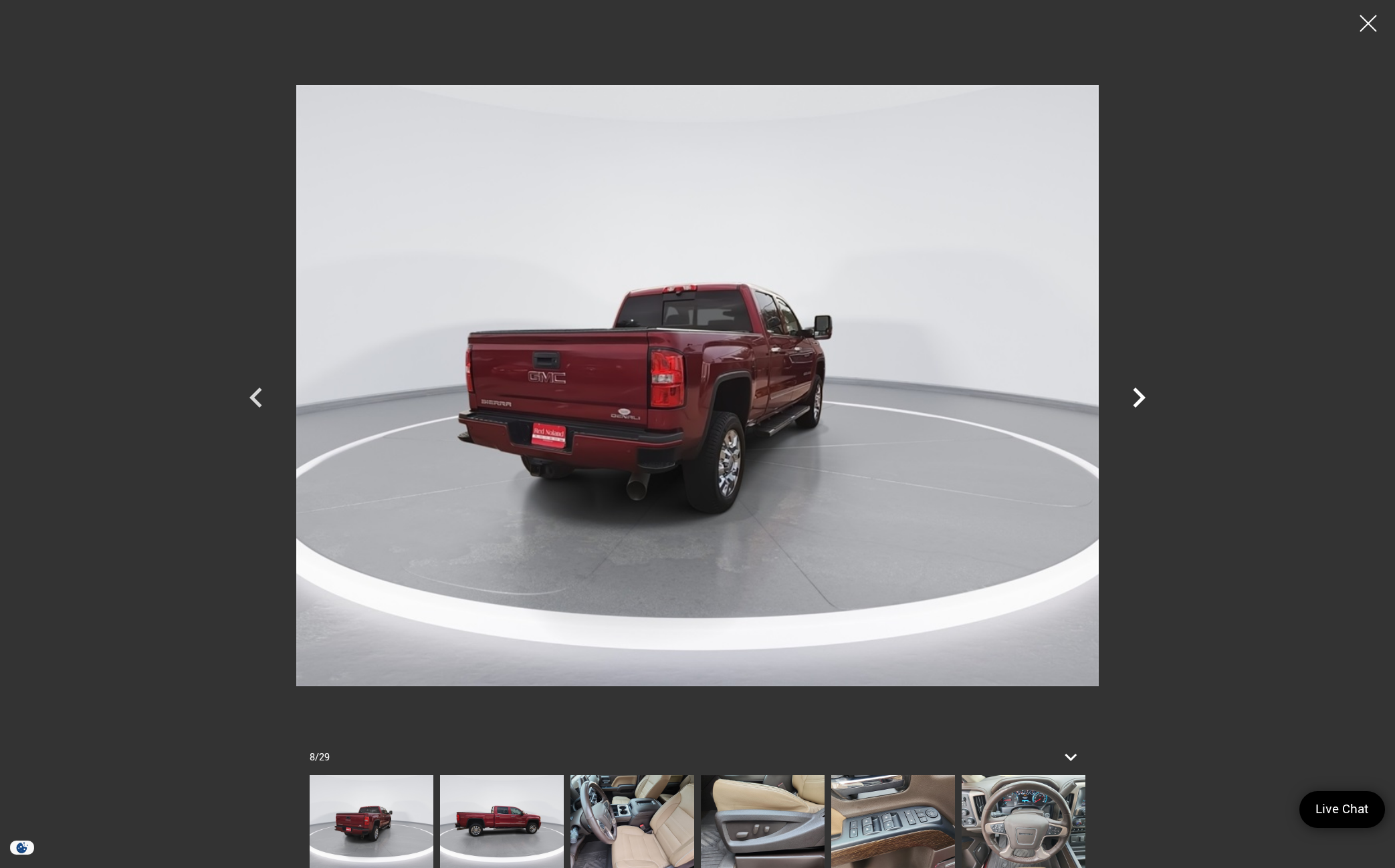
click at [1142, 395] on icon "Next" at bounding box center [1138, 398] width 13 height 20
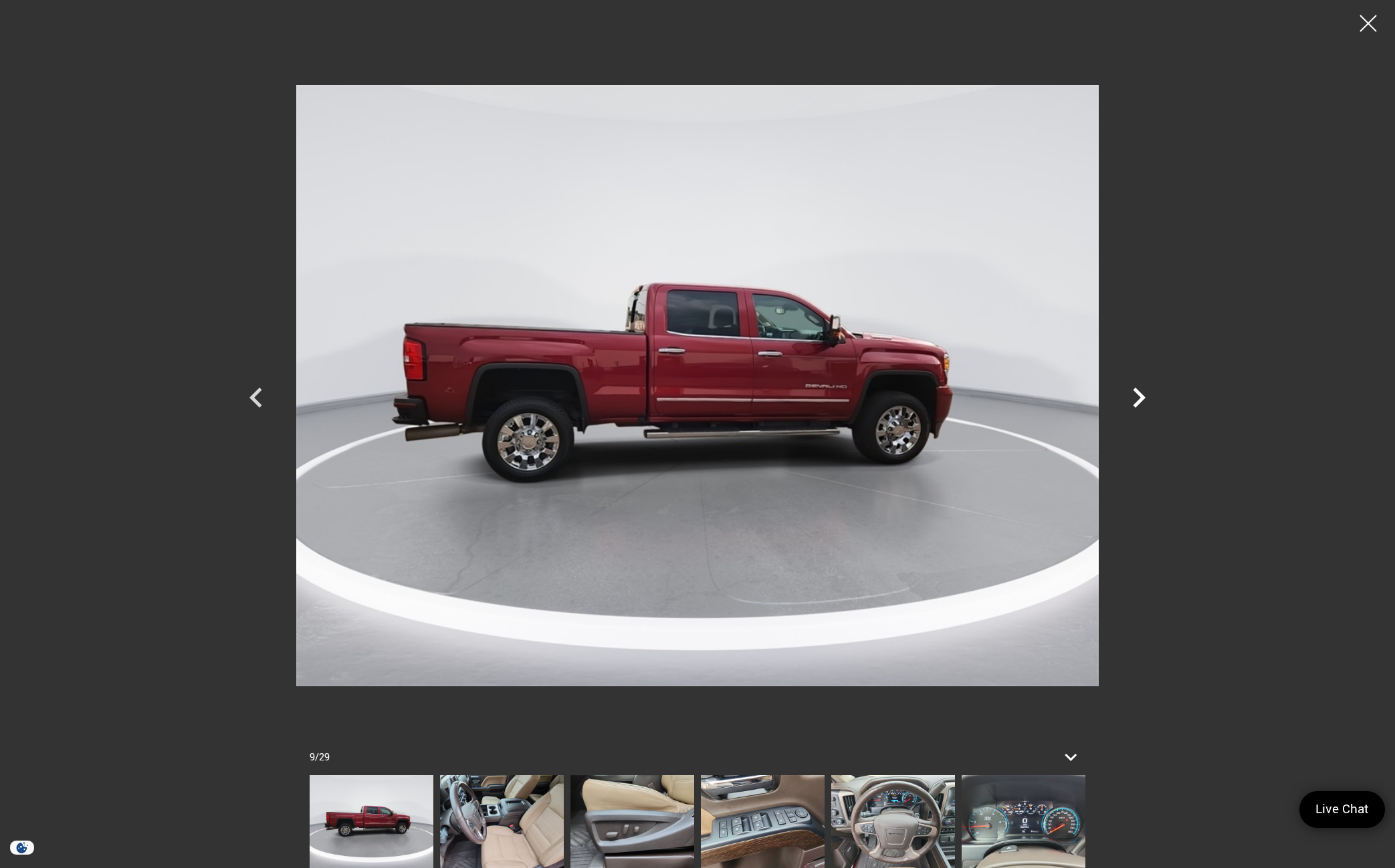
click at [1142, 395] on icon "Next" at bounding box center [1138, 398] width 13 height 20
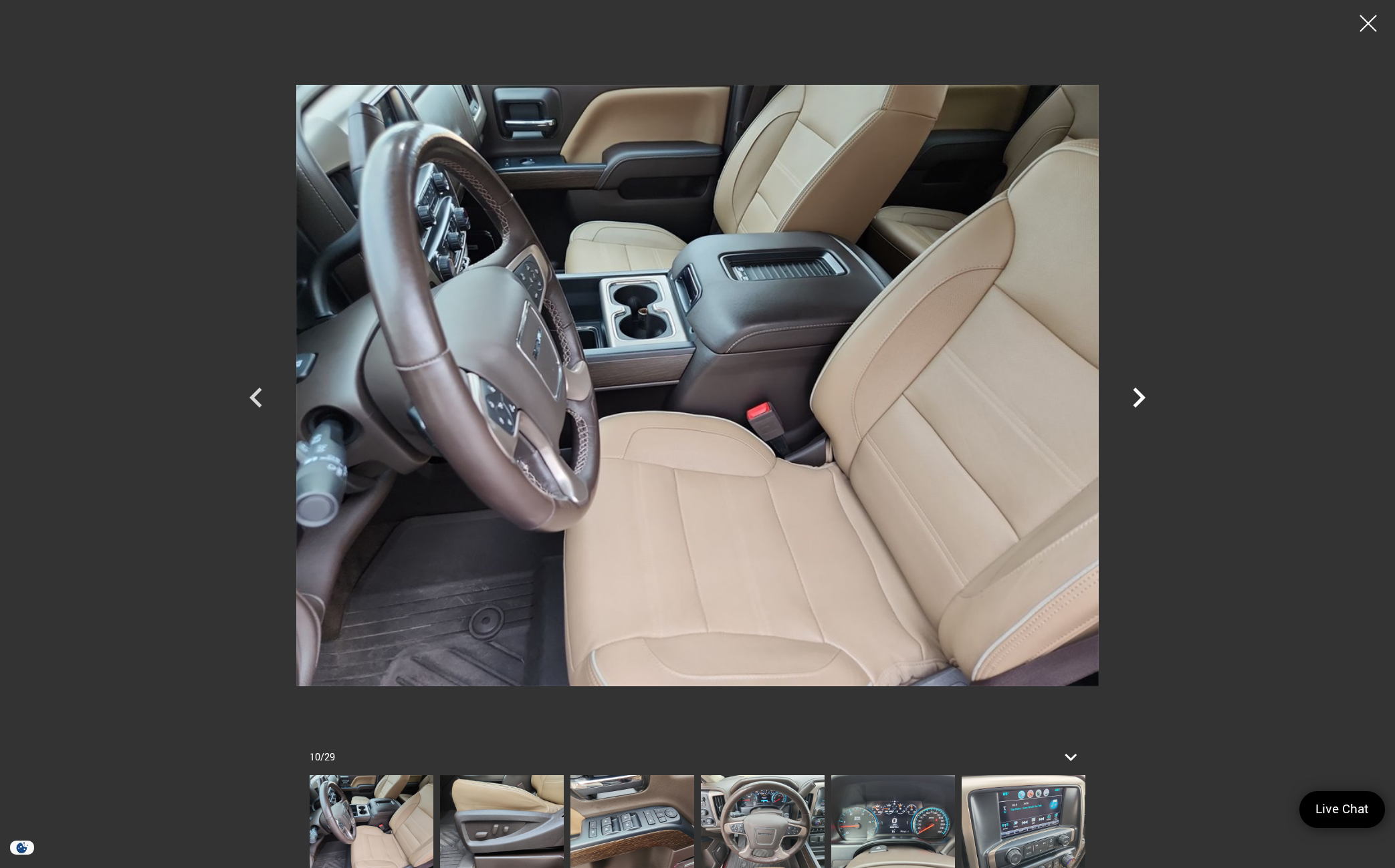
click at [1142, 395] on icon "Next" at bounding box center [1138, 398] width 13 height 20
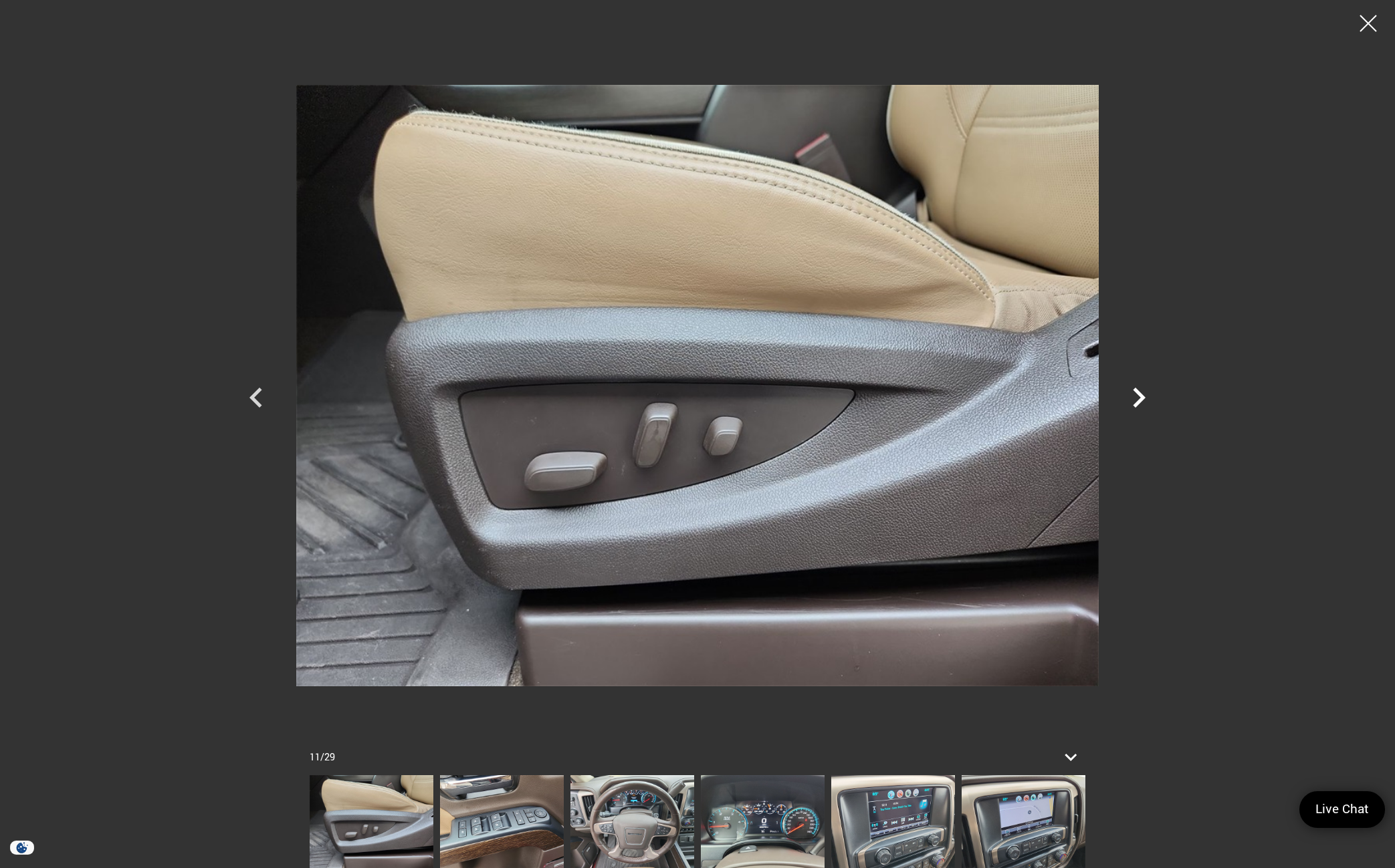
click at [1142, 395] on icon "Next" at bounding box center [1138, 398] width 13 height 20
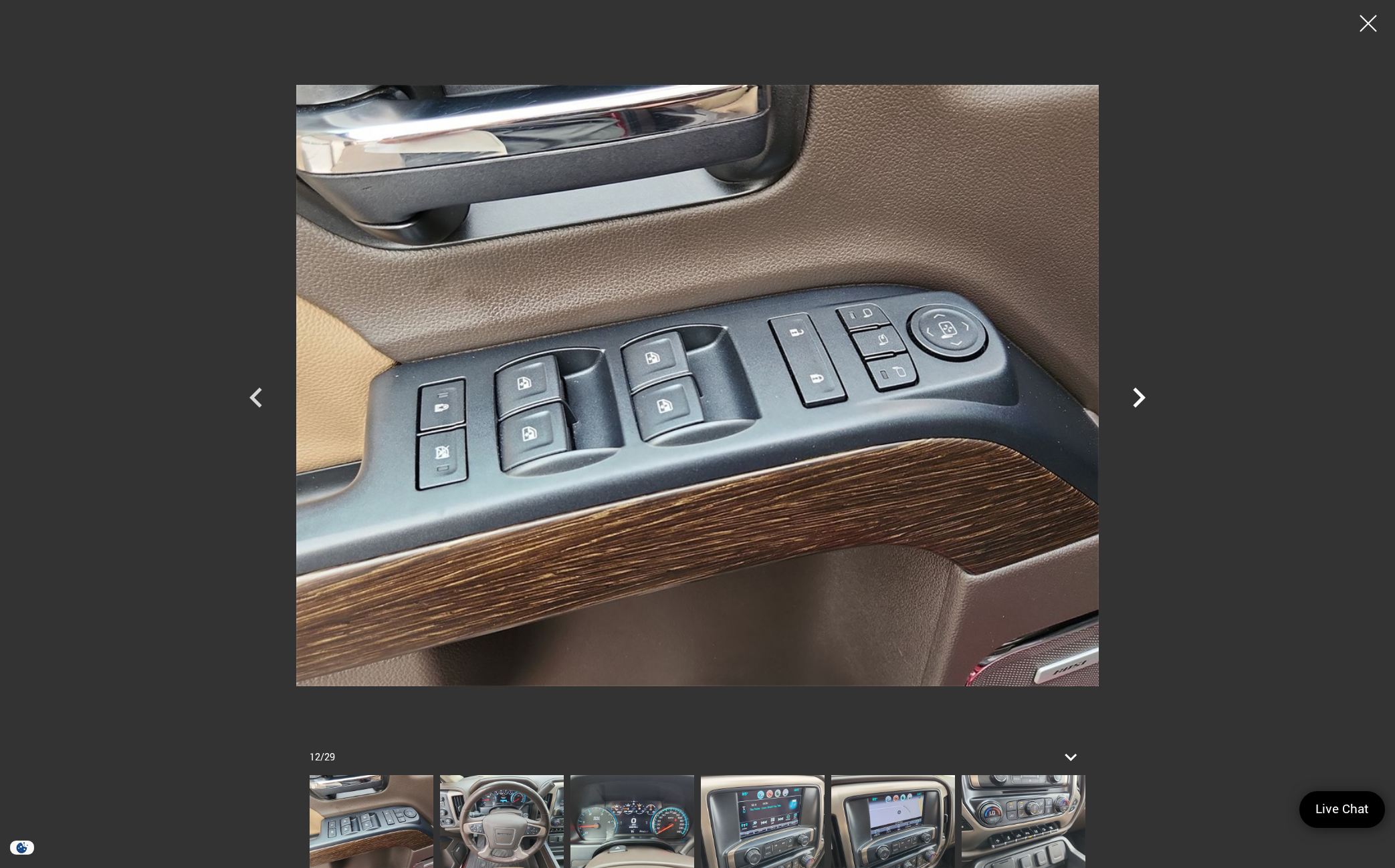
click at [1142, 395] on icon "Next" at bounding box center [1138, 398] width 13 height 20
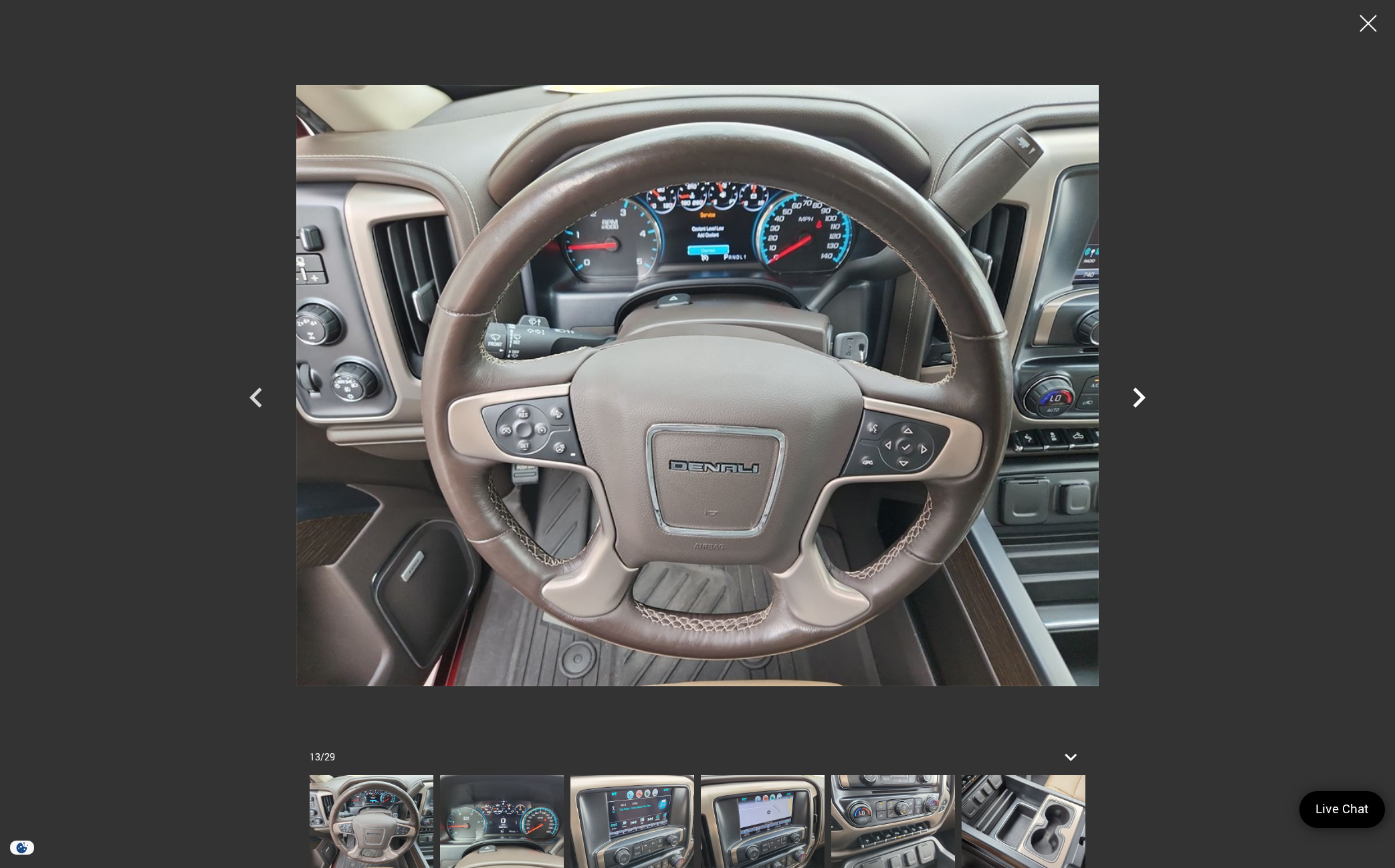
click at [1142, 395] on icon "Next" at bounding box center [1138, 398] width 13 height 20
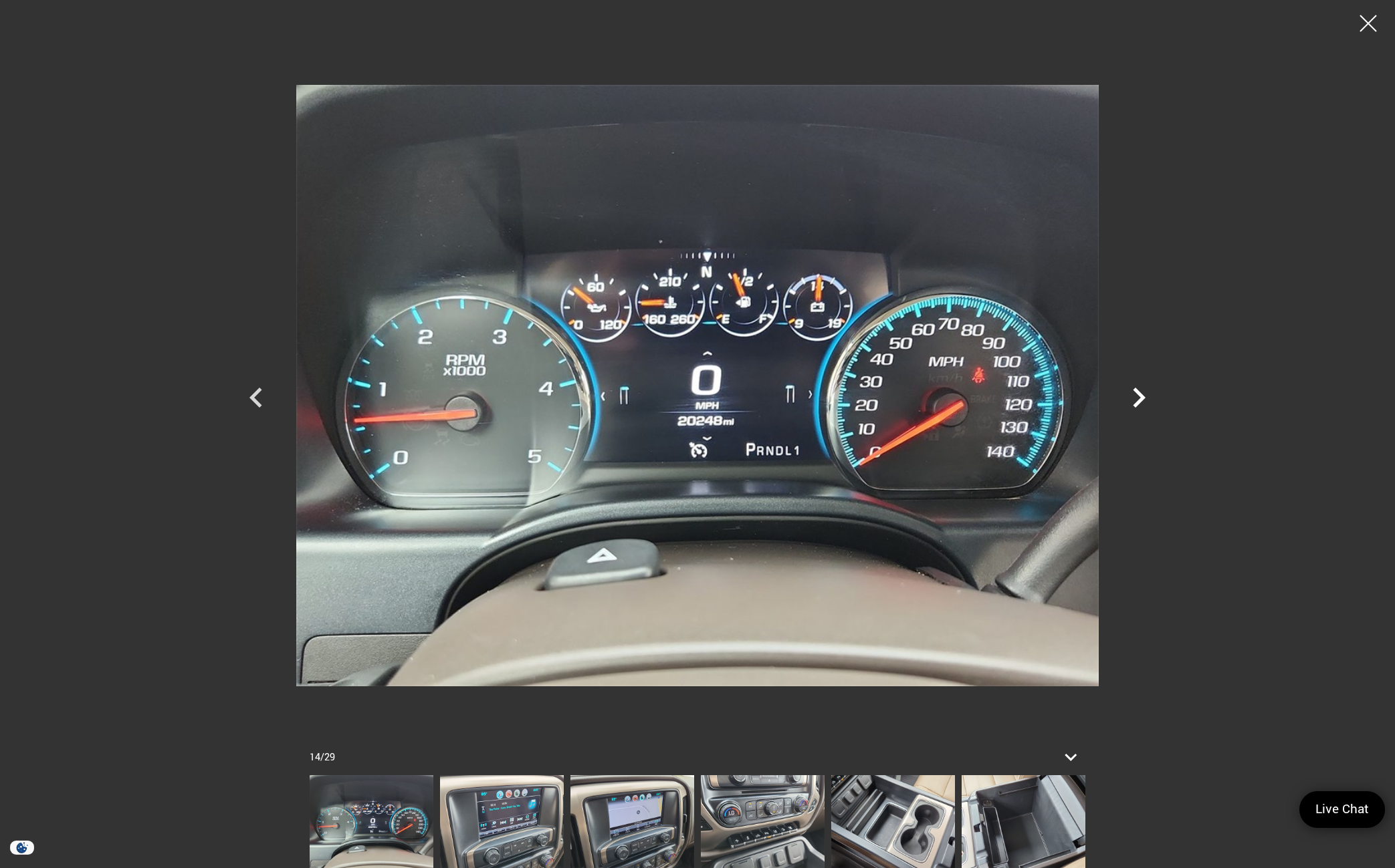
click at [1142, 395] on icon "Next" at bounding box center [1138, 398] width 13 height 20
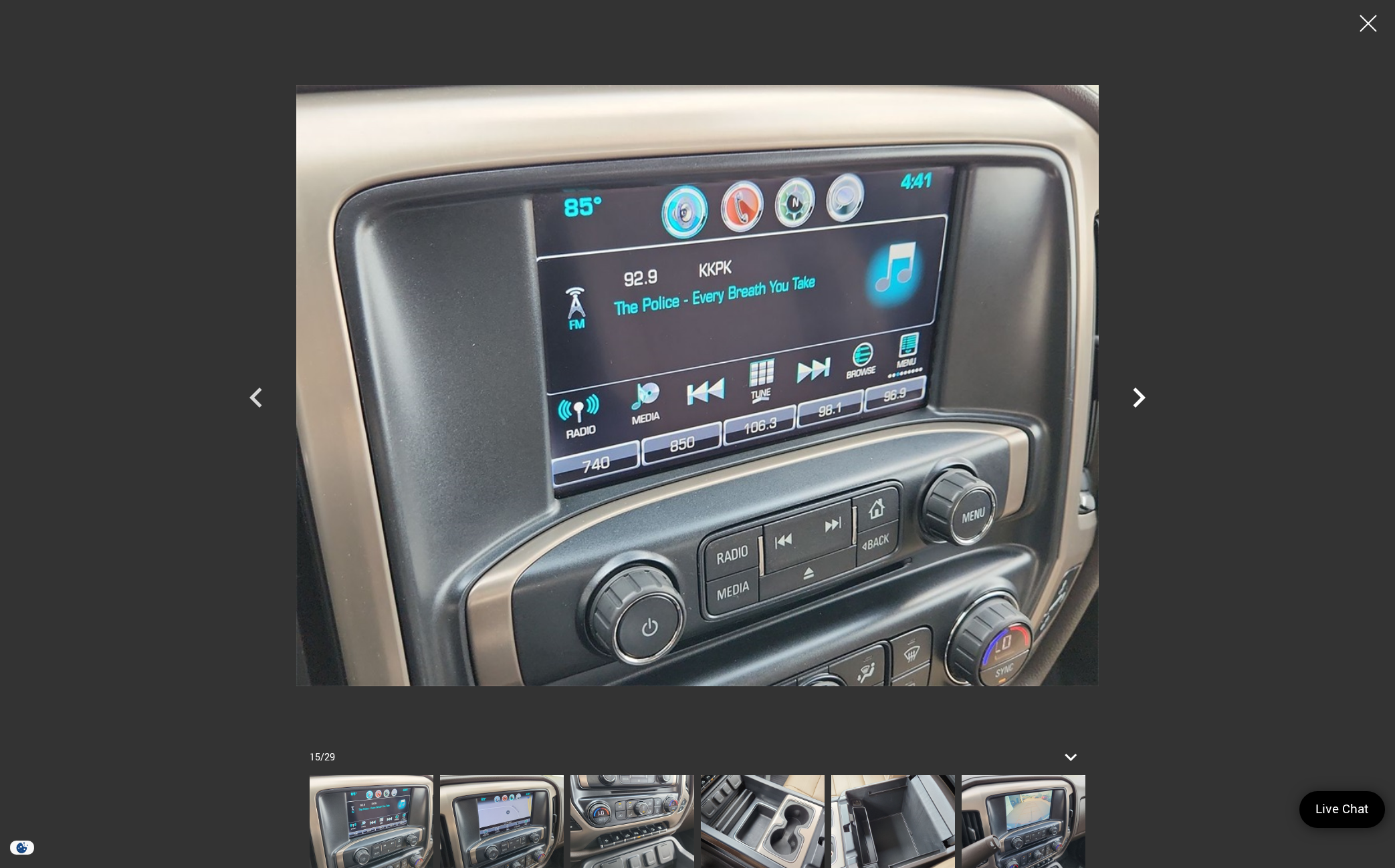
click at [1142, 395] on icon "Next" at bounding box center [1138, 398] width 13 height 20
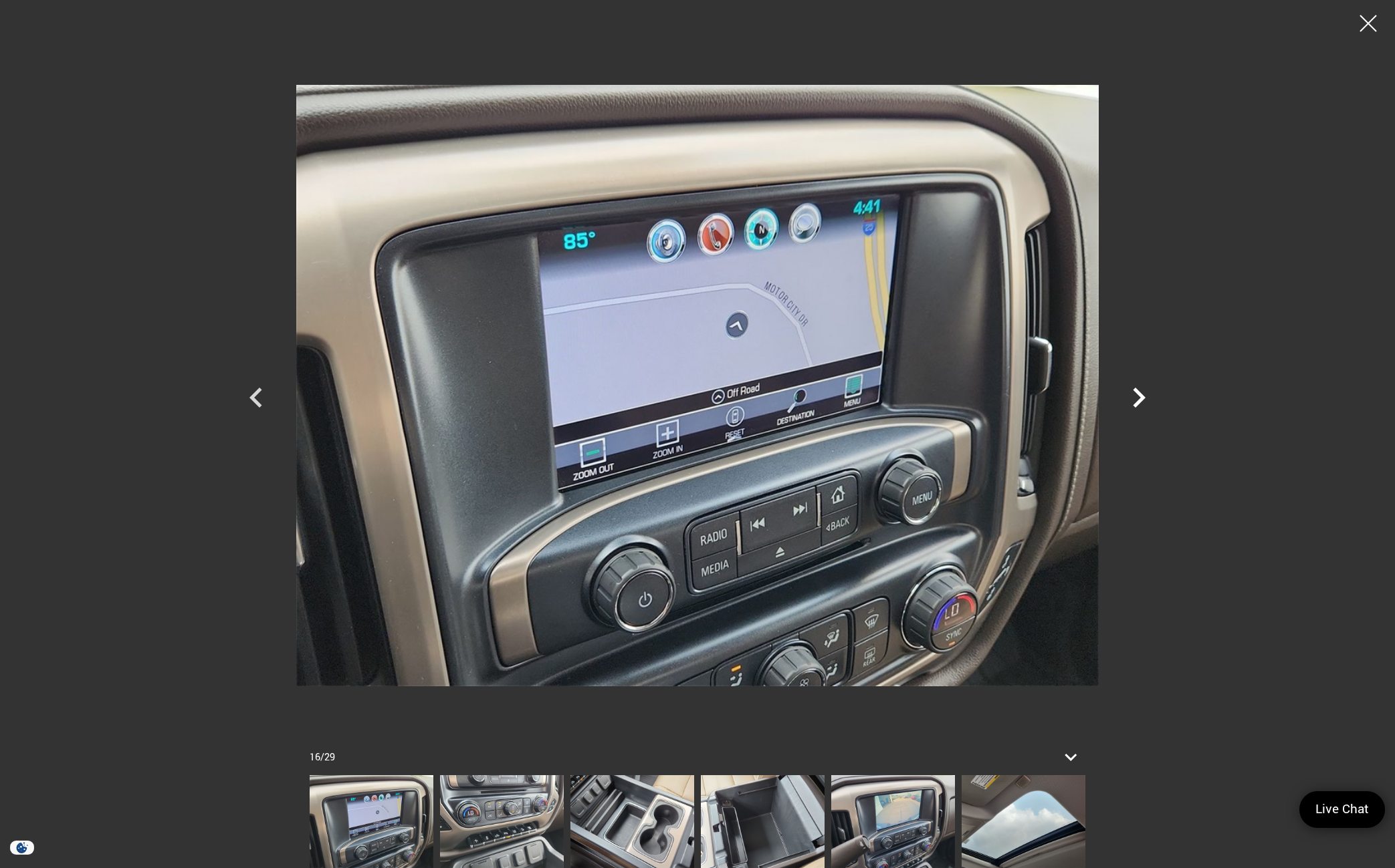
click at [1142, 395] on icon "Next" at bounding box center [1138, 398] width 13 height 20
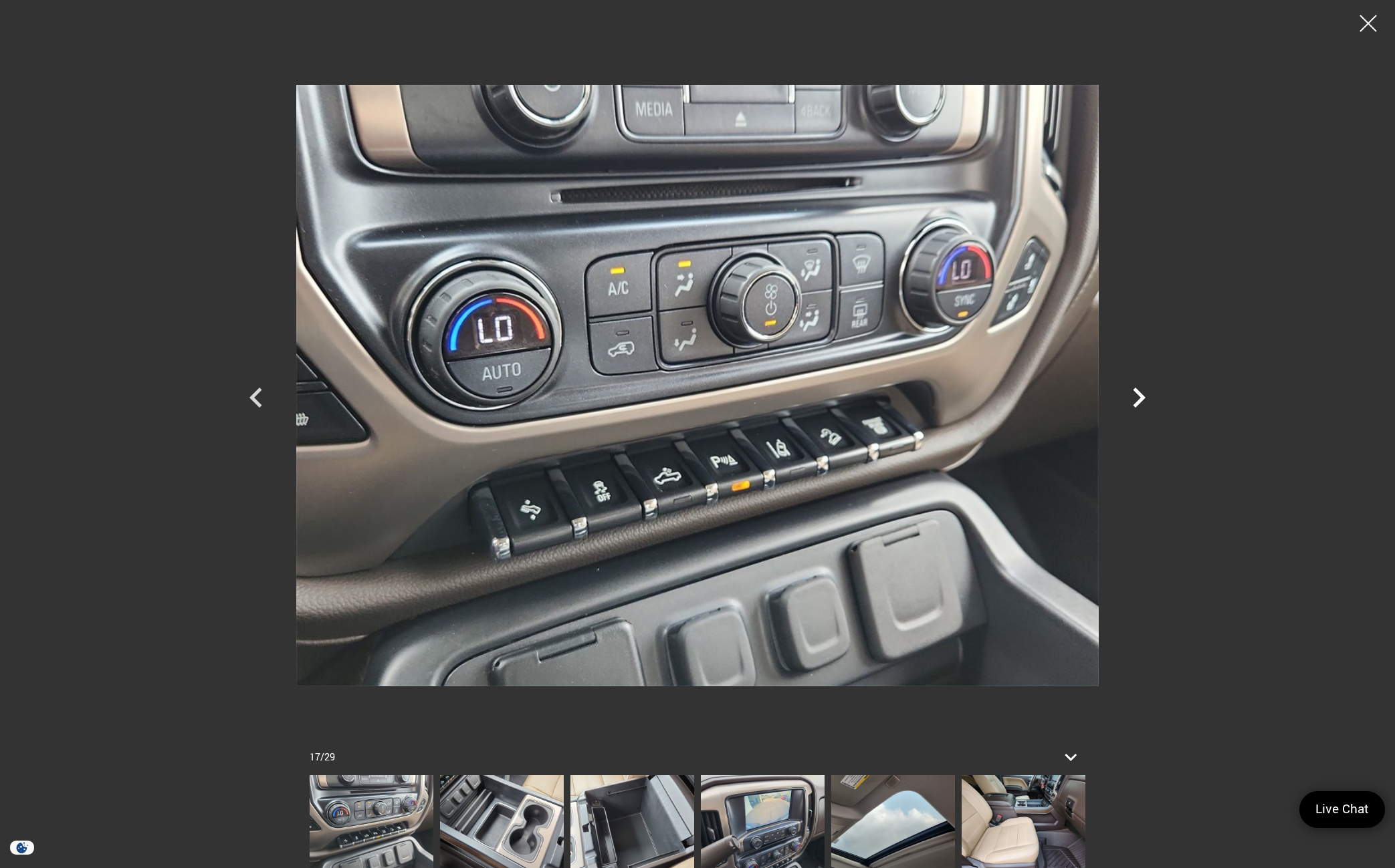
click at [1142, 395] on icon "Next" at bounding box center [1138, 398] width 13 height 20
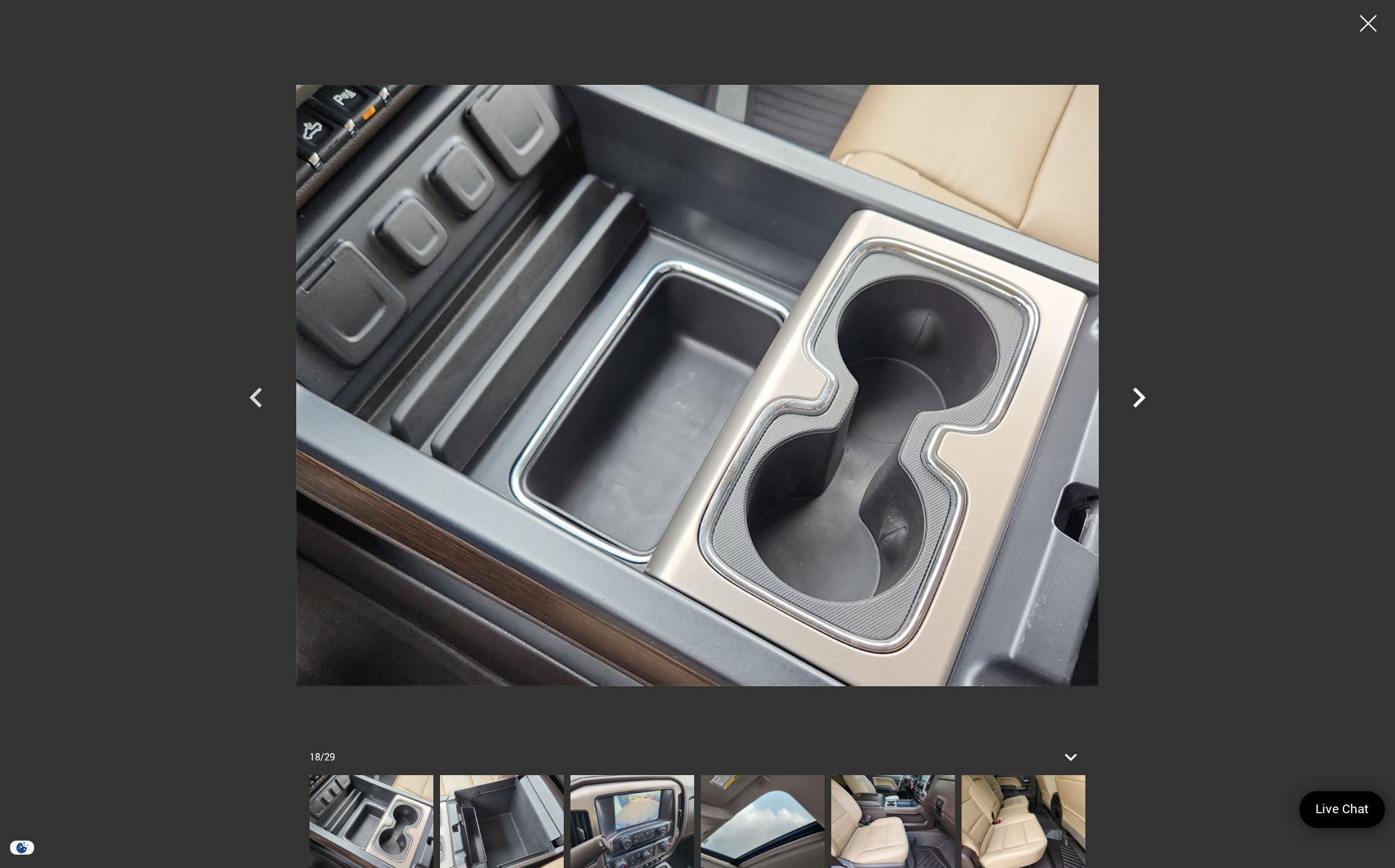
click at [1142, 395] on icon "Next" at bounding box center [1138, 398] width 13 height 20
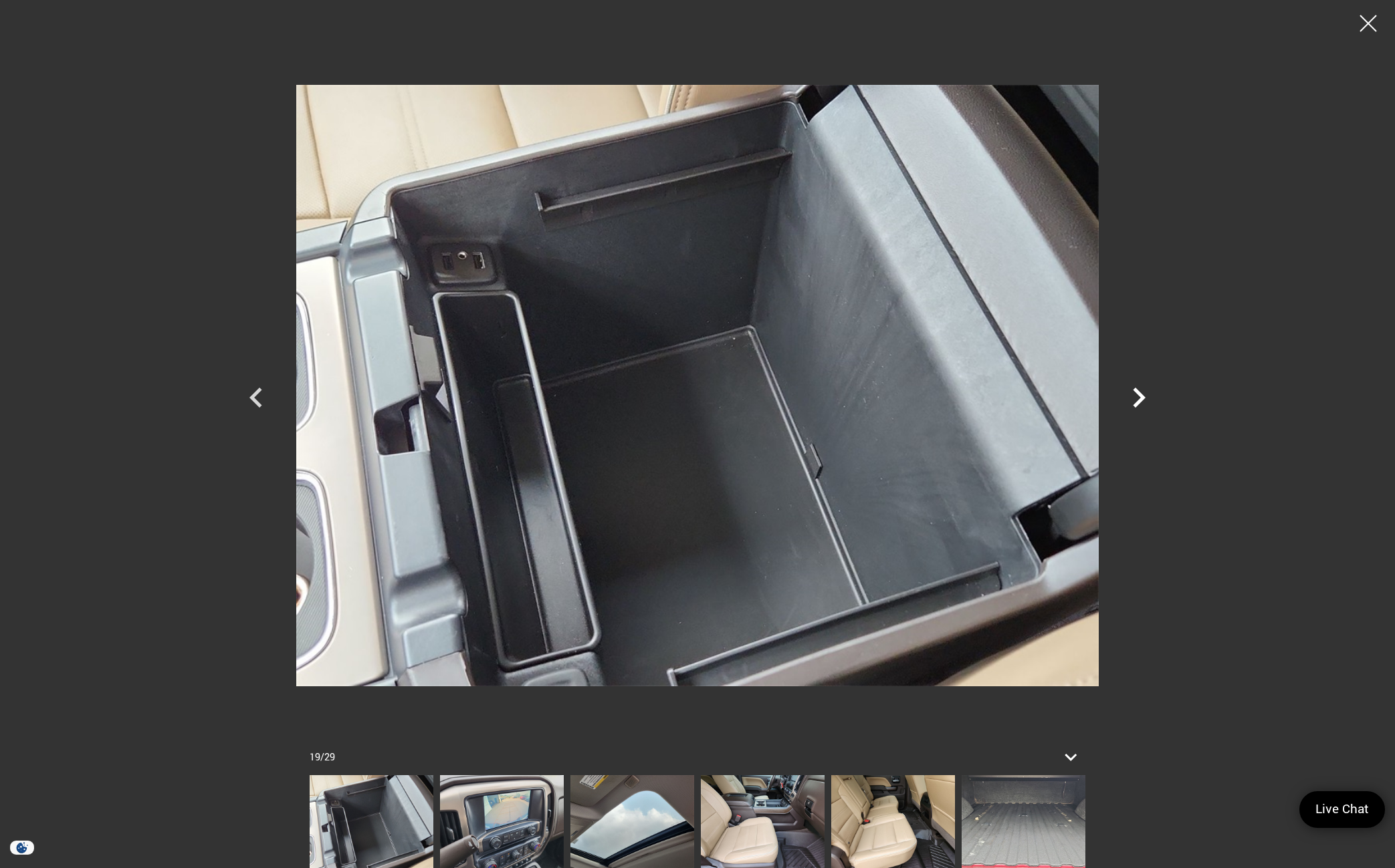
click at [1142, 395] on icon "Next" at bounding box center [1138, 398] width 13 height 20
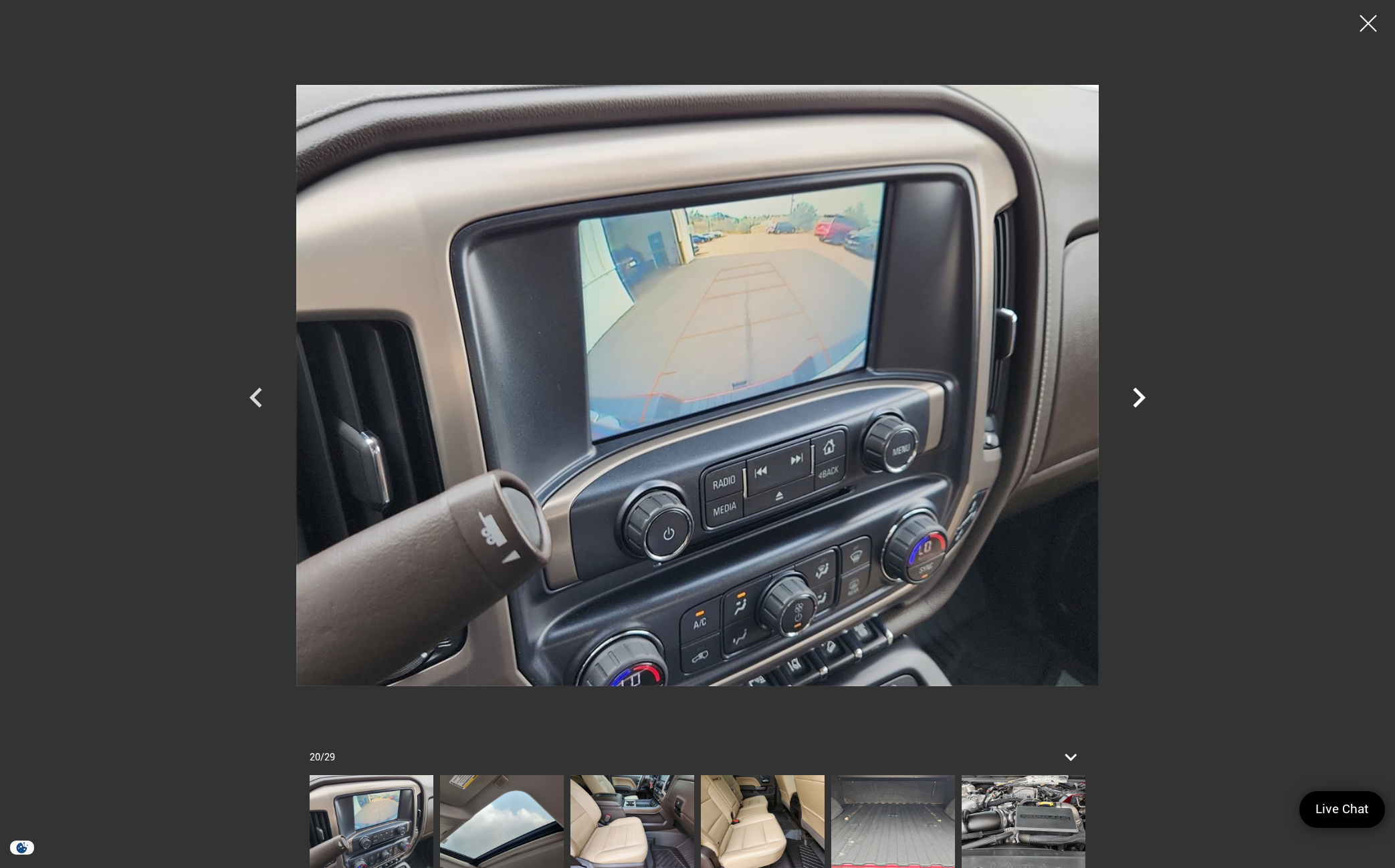
click at [1142, 395] on icon "Next" at bounding box center [1138, 398] width 13 height 20
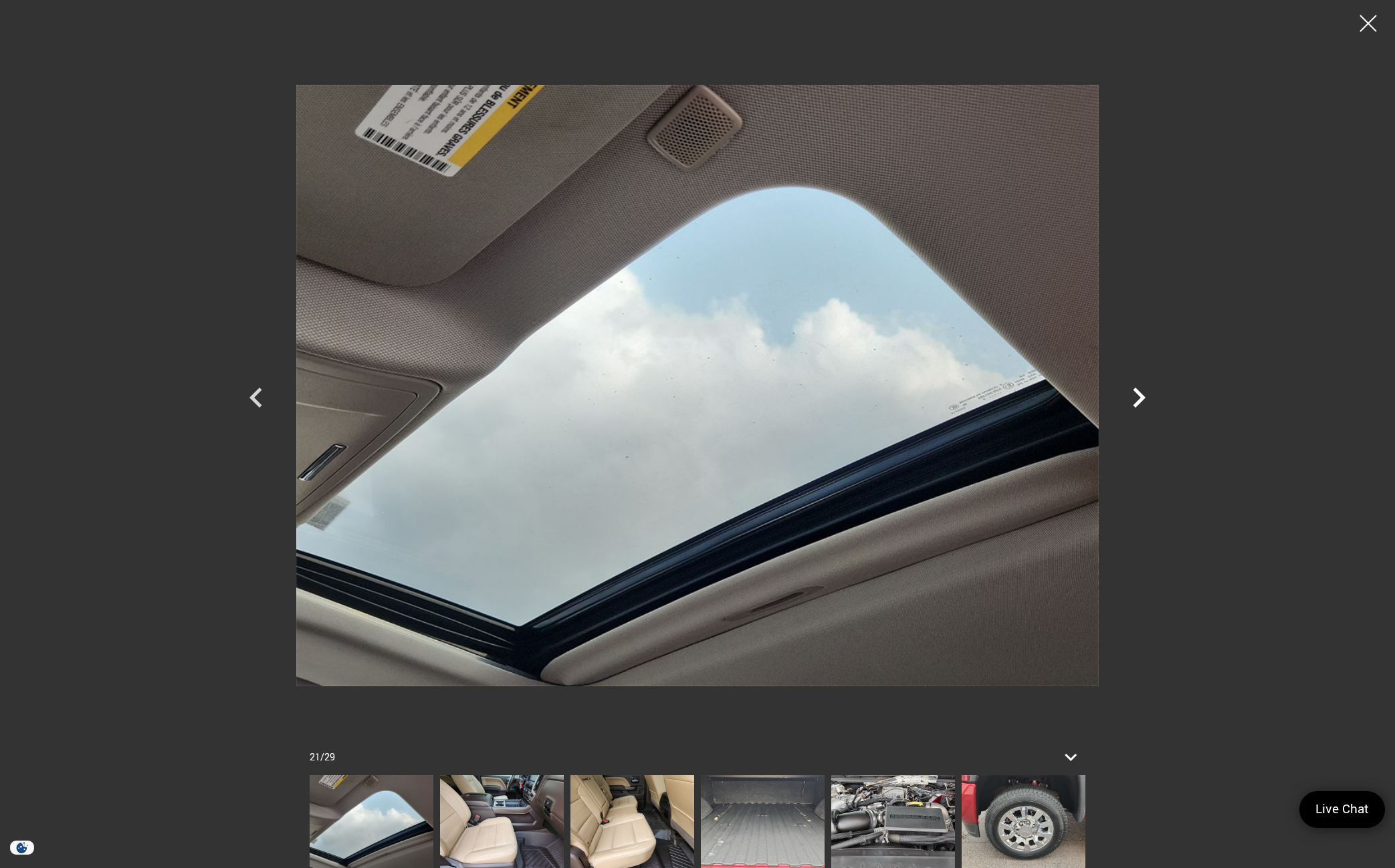
click at [1142, 395] on icon "Next" at bounding box center [1138, 398] width 13 height 20
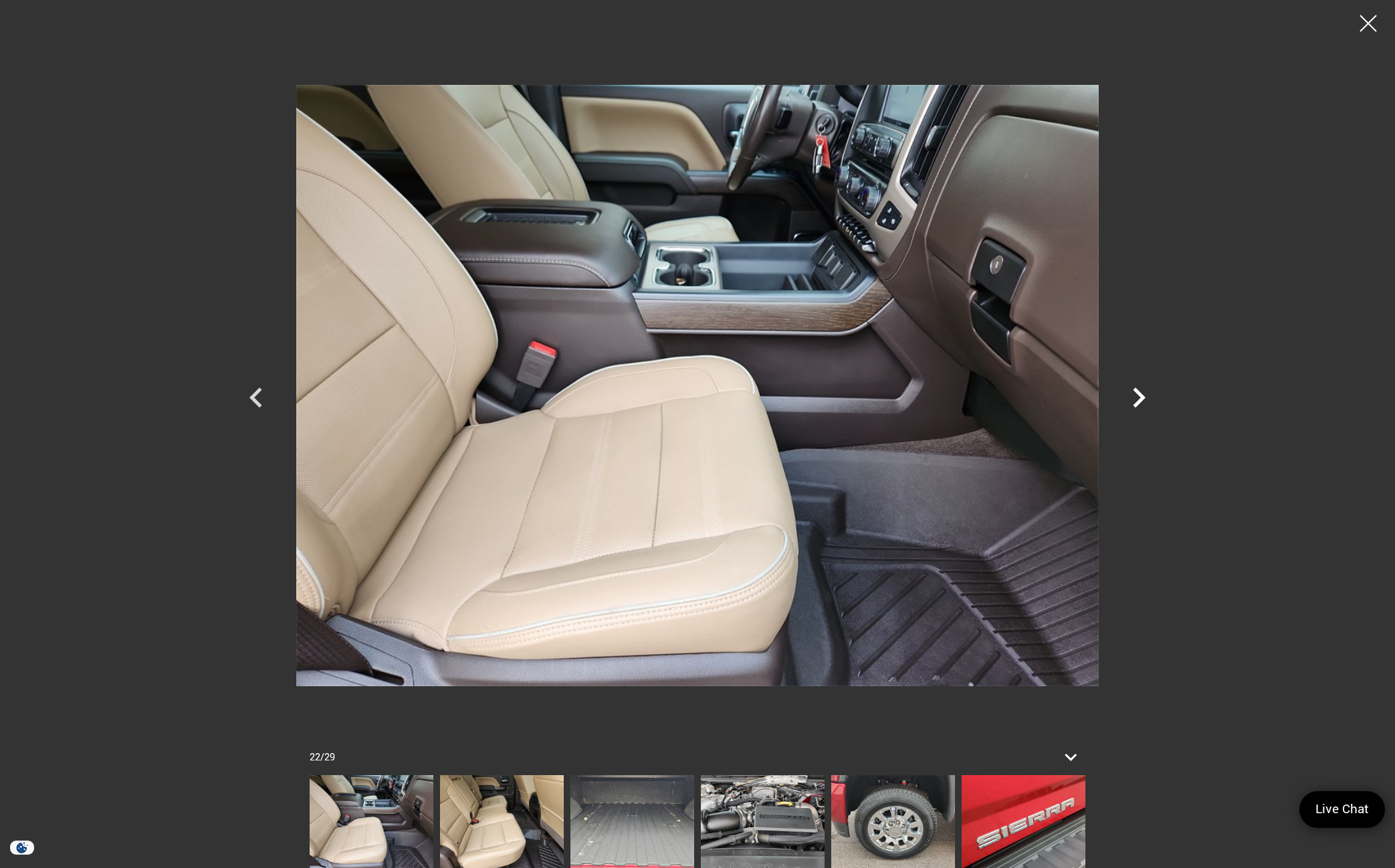
click at [1142, 395] on icon "Next" at bounding box center [1138, 398] width 13 height 20
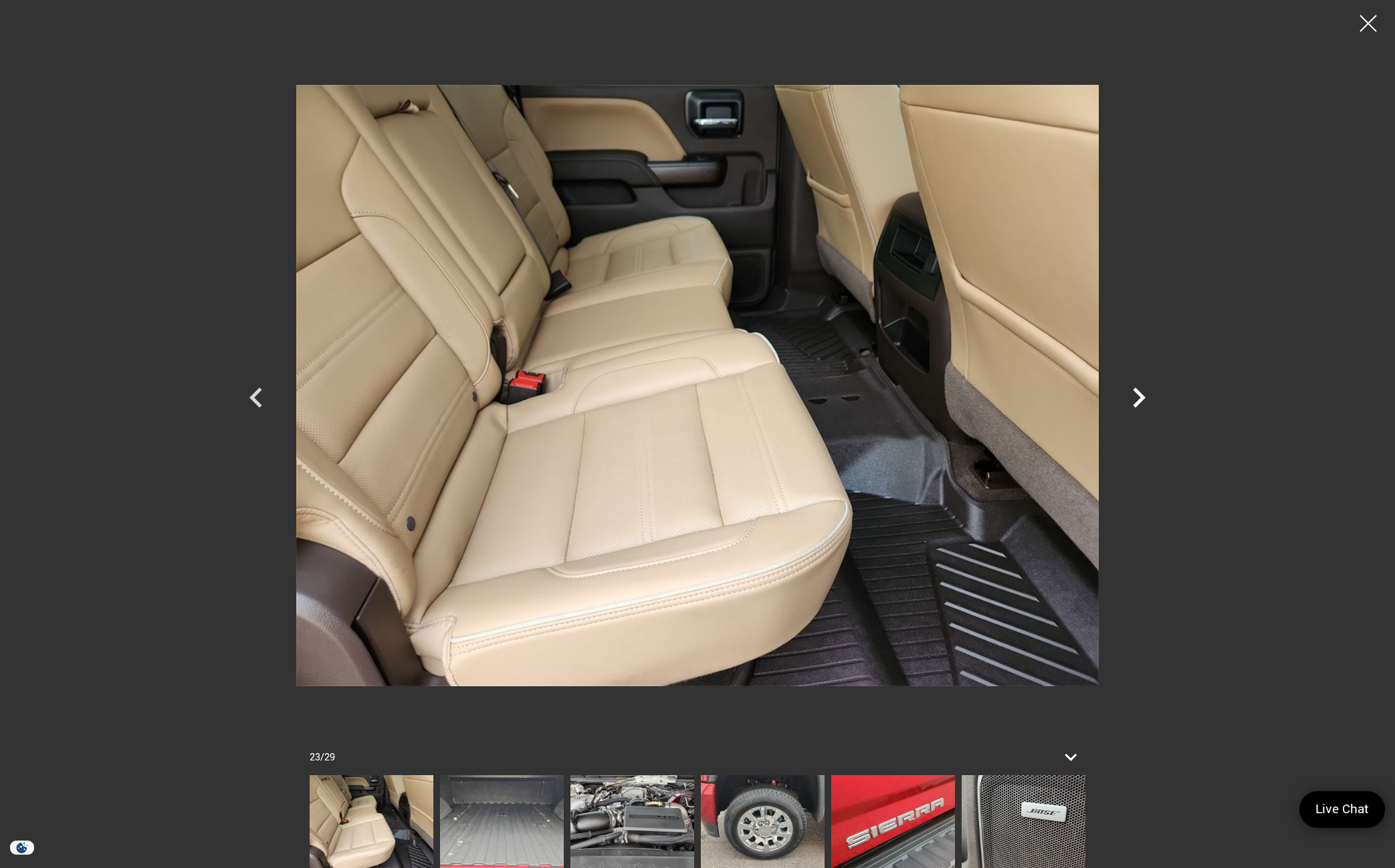
click at [1142, 395] on icon "Next" at bounding box center [1138, 398] width 13 height 20
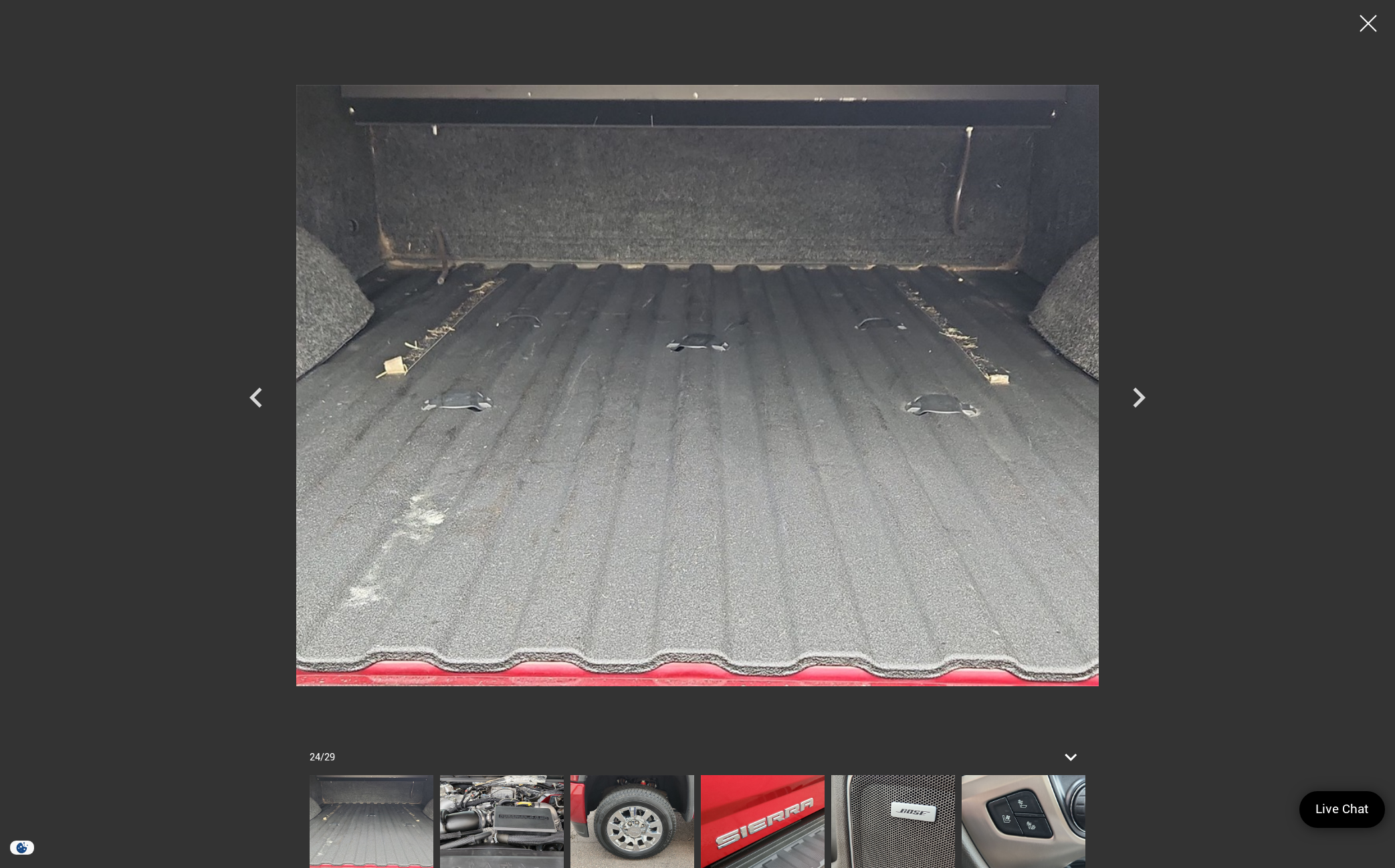
scroll to position [1404, 0]
click at [1144, 394] on icon "Next" at bounding box center [1139, 398] width 40 height 40
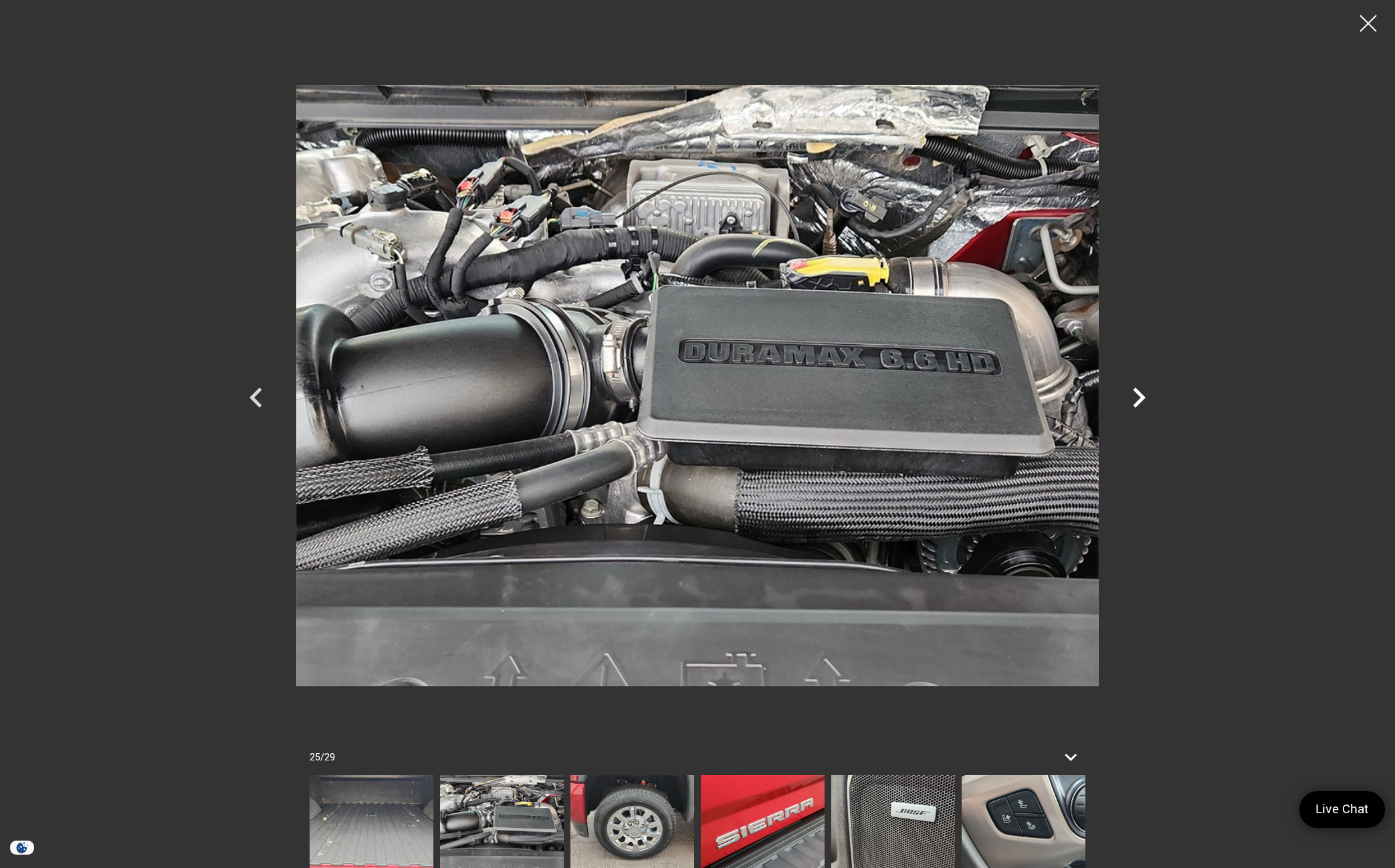
click at [1144, 394] on icon "Next" at bounding box center [1139, 398] width 40 height 40
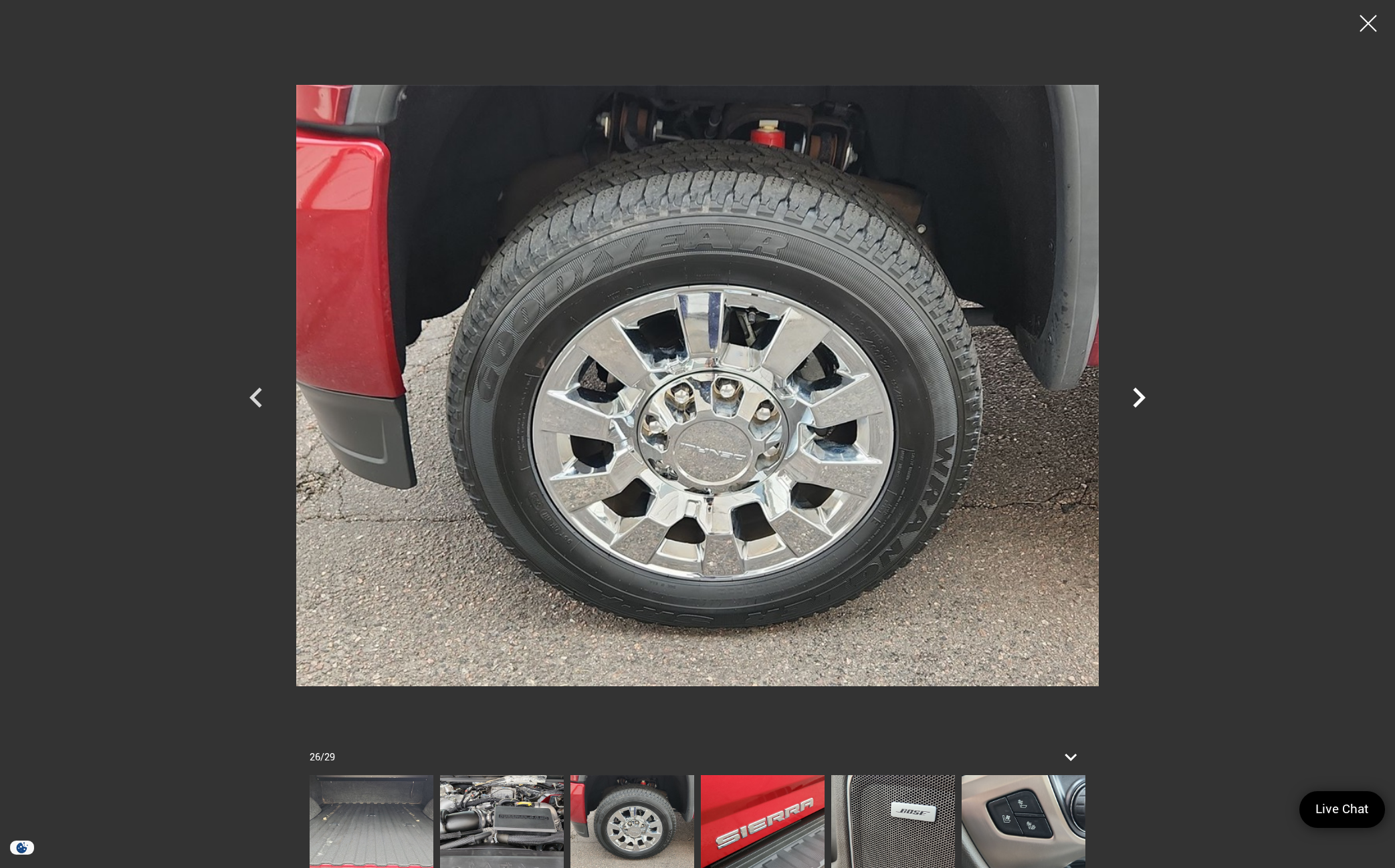
click at [1144, 394] on icon "Next" at bounding box center [1139, 398] width 40 height 40
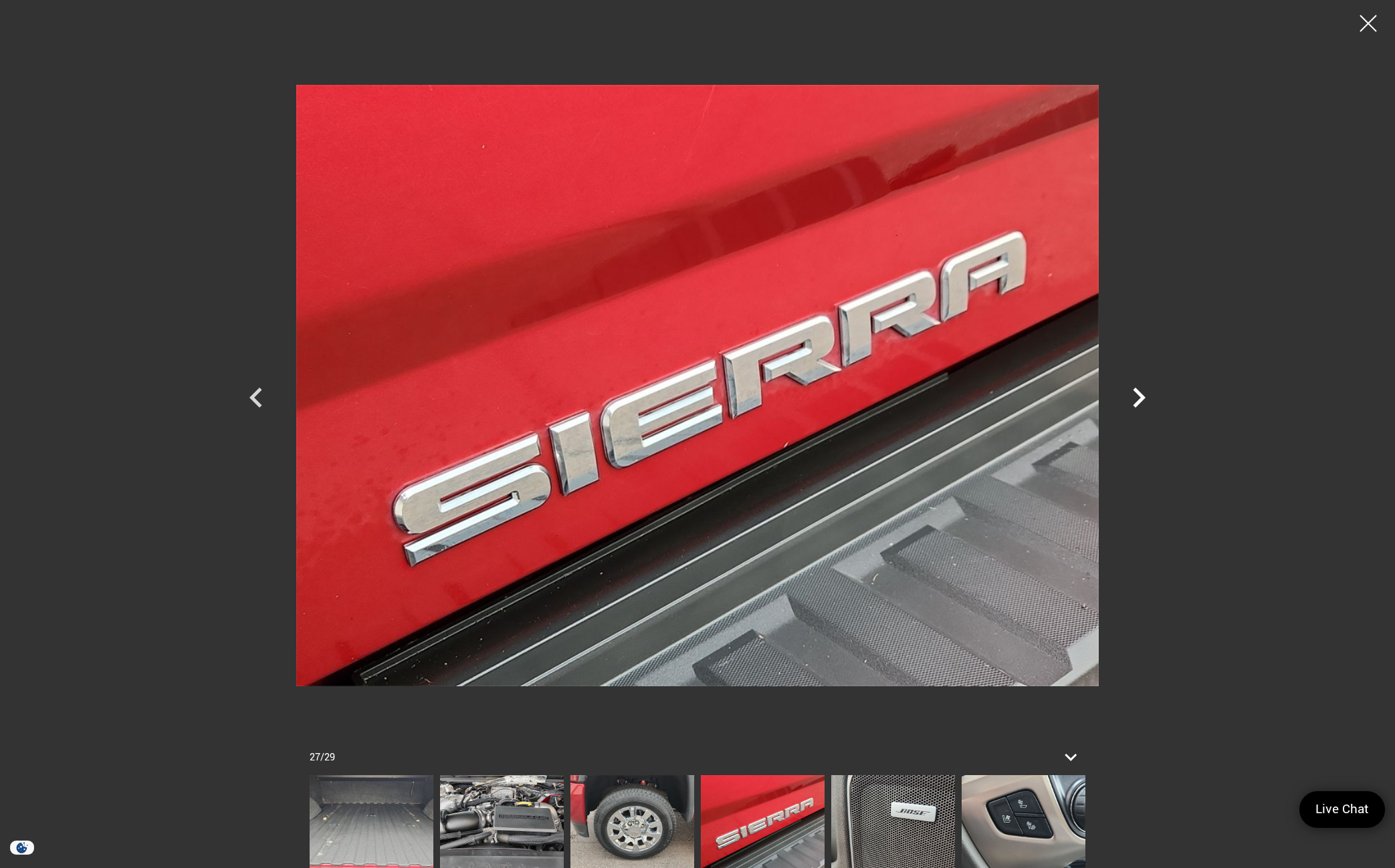
click at [1144, 394] on icon "Next" at bounding box center [1139, 398] width 40 height 40
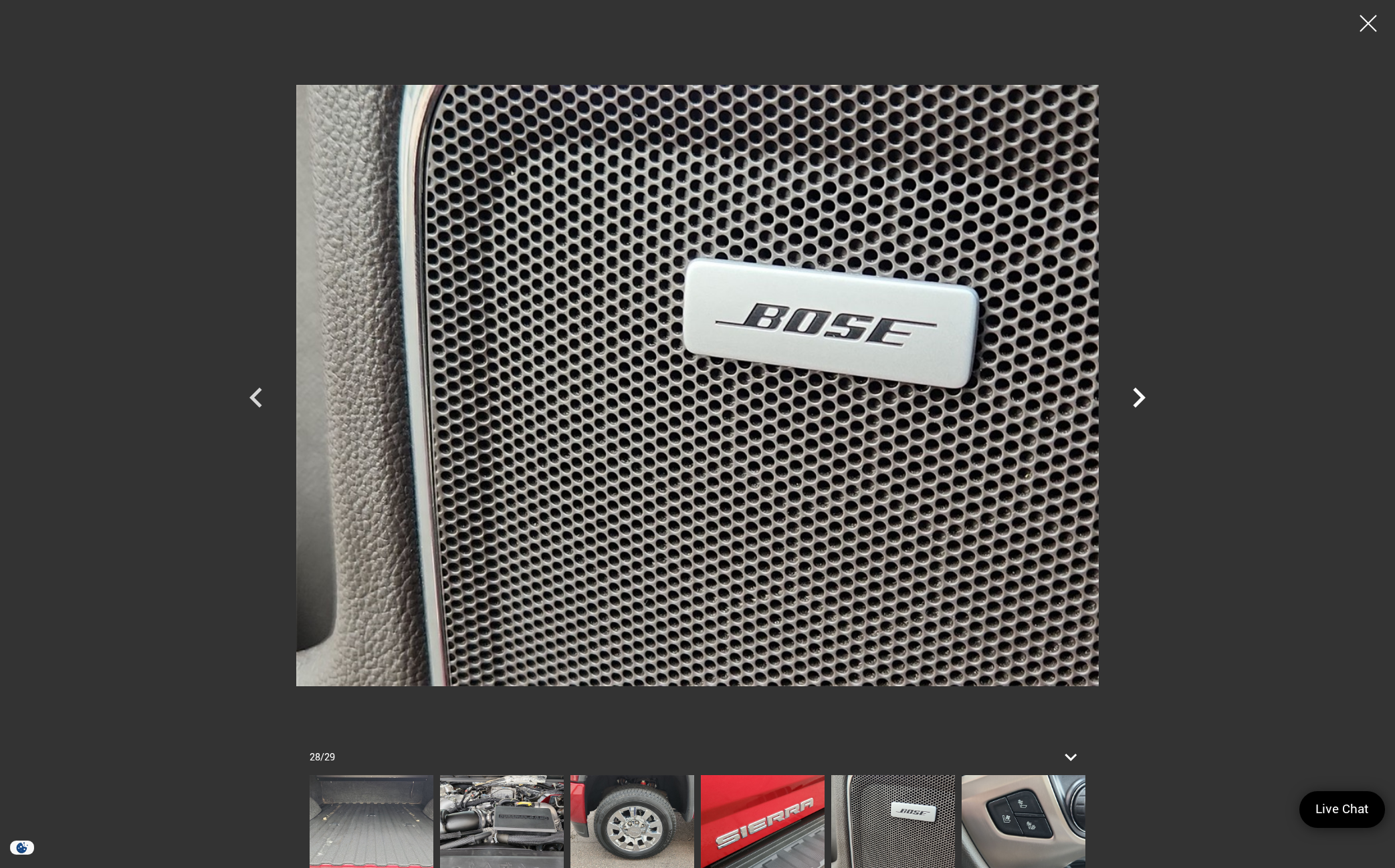
click at [1144, 394] on icon "Next" at bounding box center [1139, 398] width 40 height 40
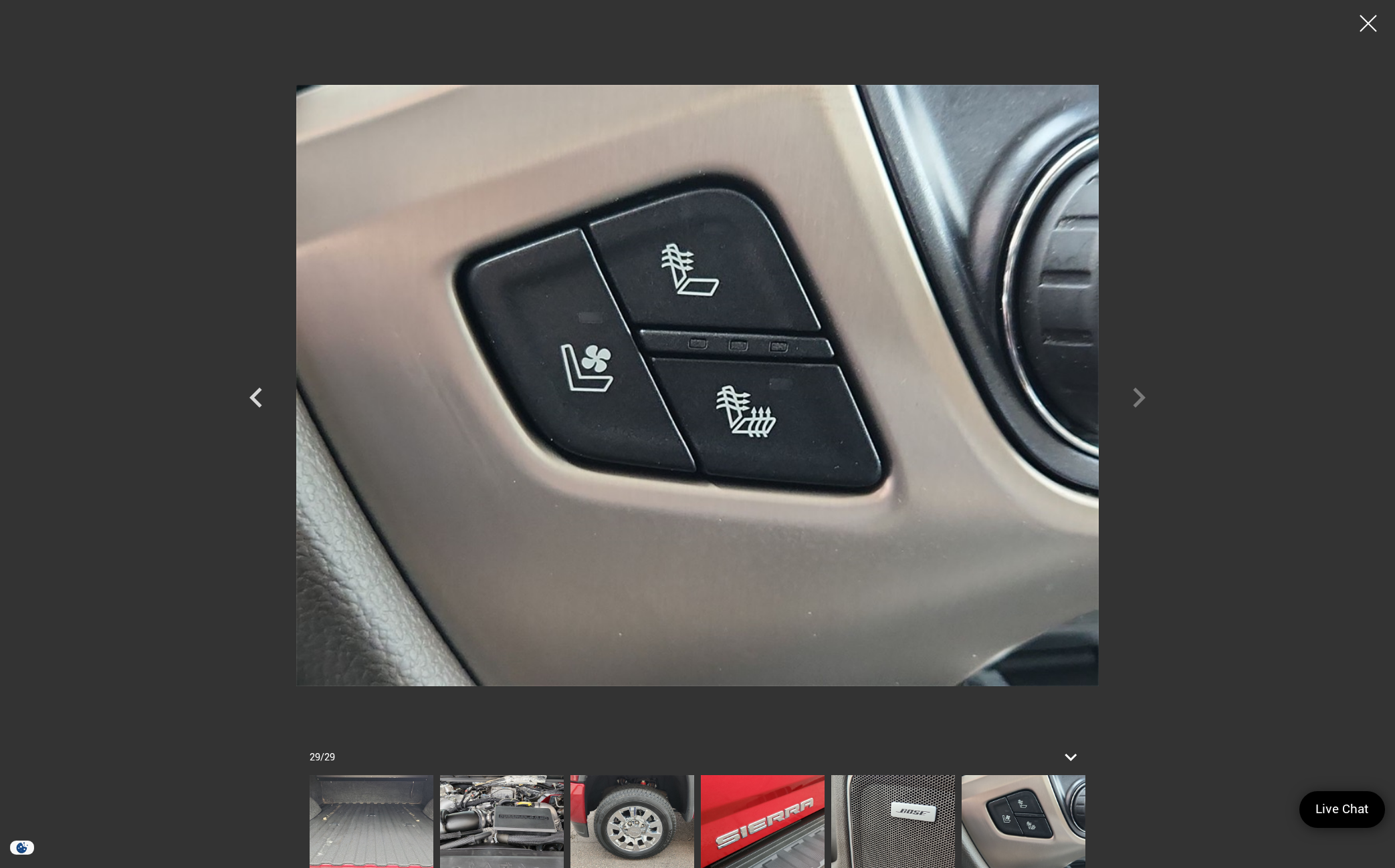
click at [1144, 394] on div at bounding box center [698, 385] width 936 height 751
click at [1135, 401] on div at bounding box center [698, 385] width 936 height 751
click at [260, 403] on icon "Previous" at bounding box center [257, 398] width 40 height 40
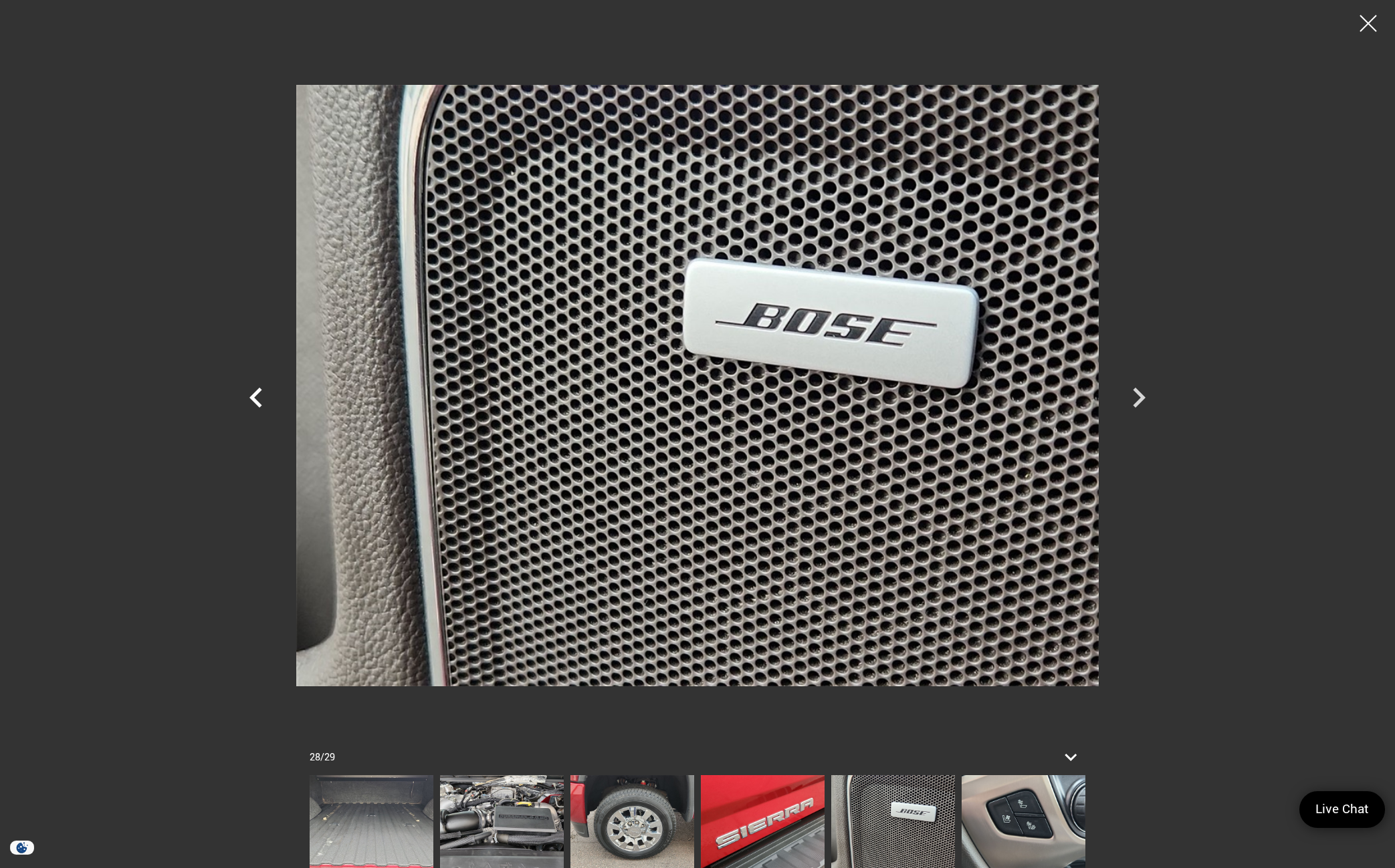
click at [260, 403] on icon "Previous" at bounding box center [257, 398] width 40 height 40
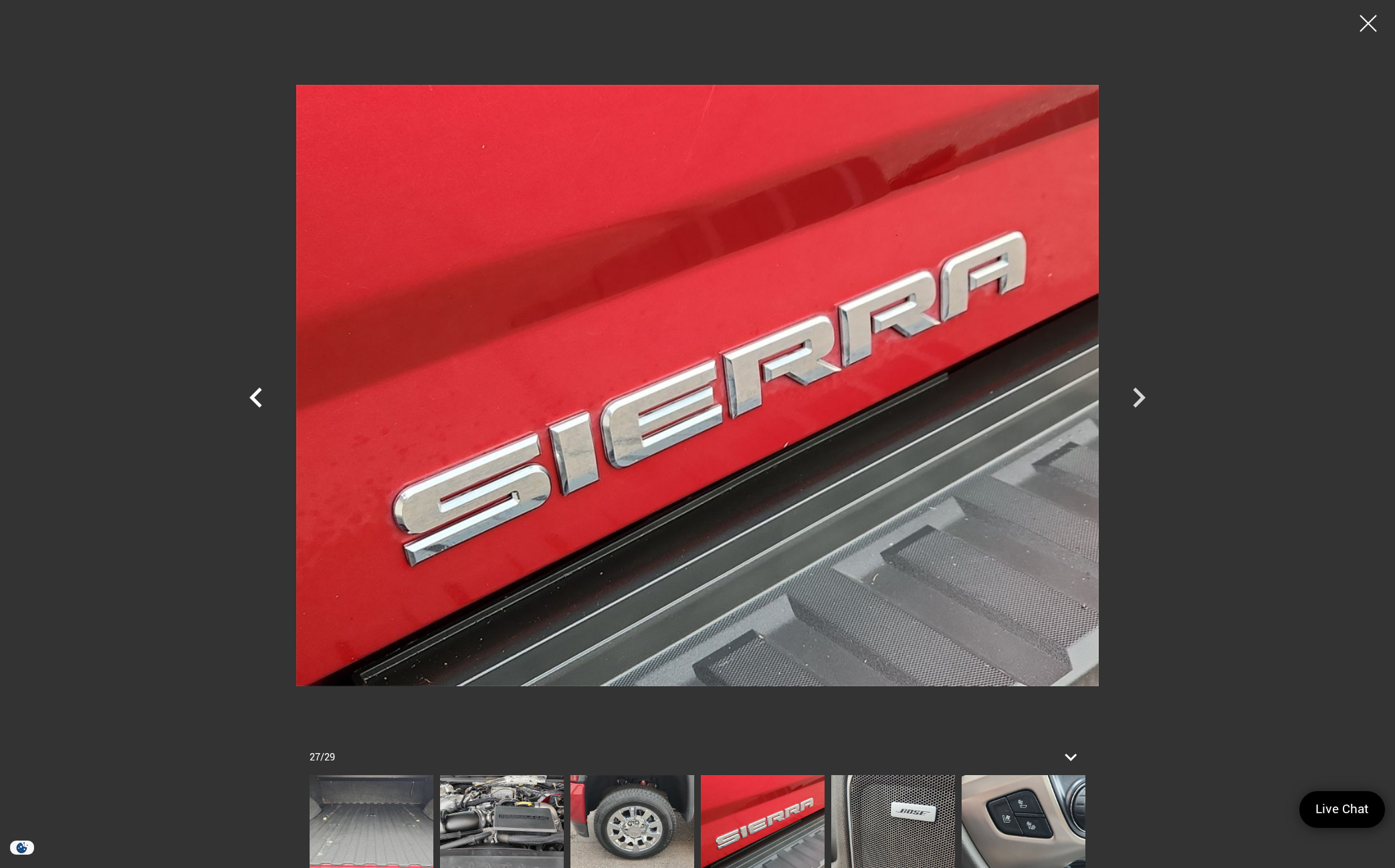
click at [260, 403] on icon "Previous" at bounding box center [257, 398] width 40 height 40
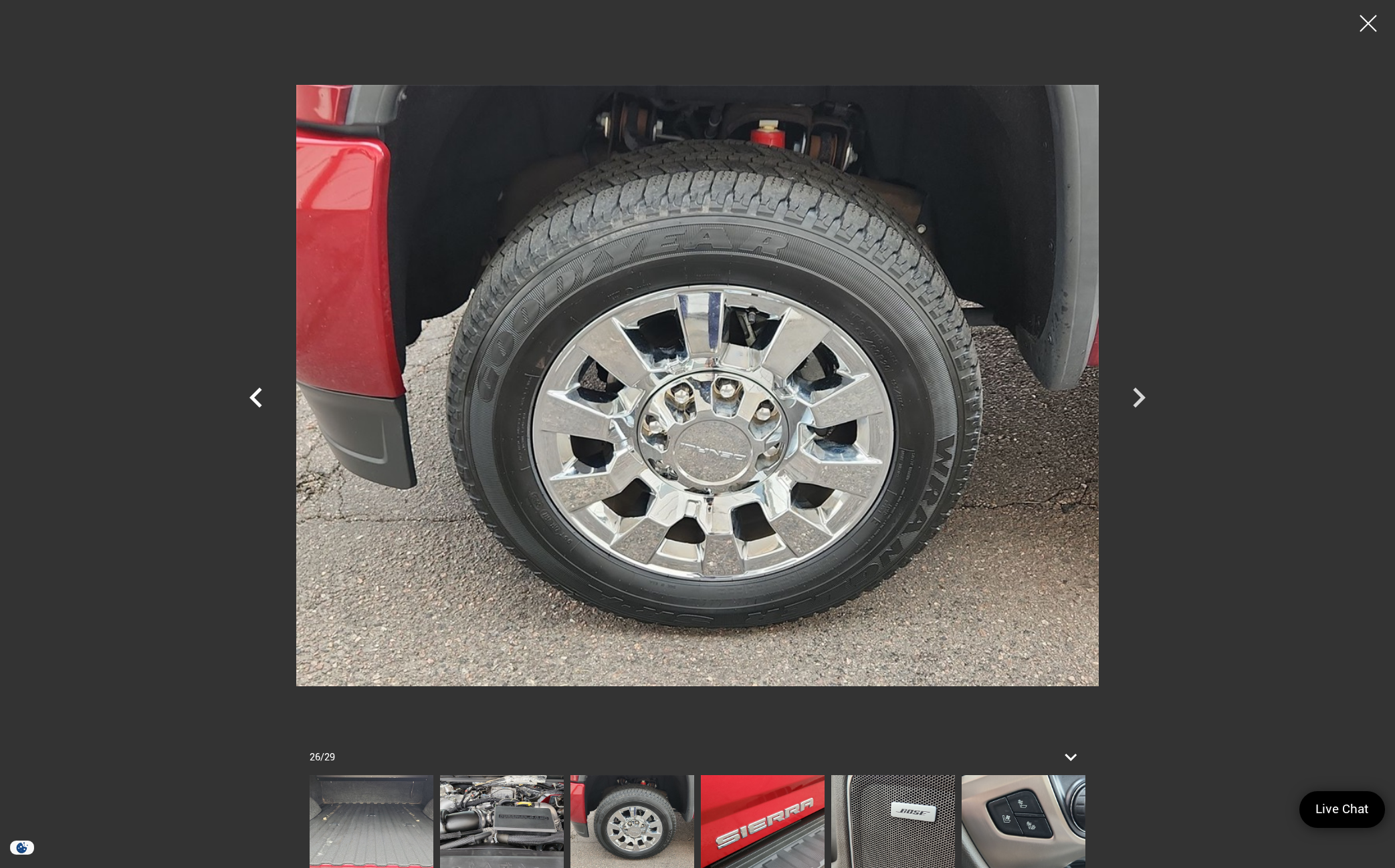
click at [260, 403] on icon "Previous" at bounding box center [257, 398] width 40 height 40
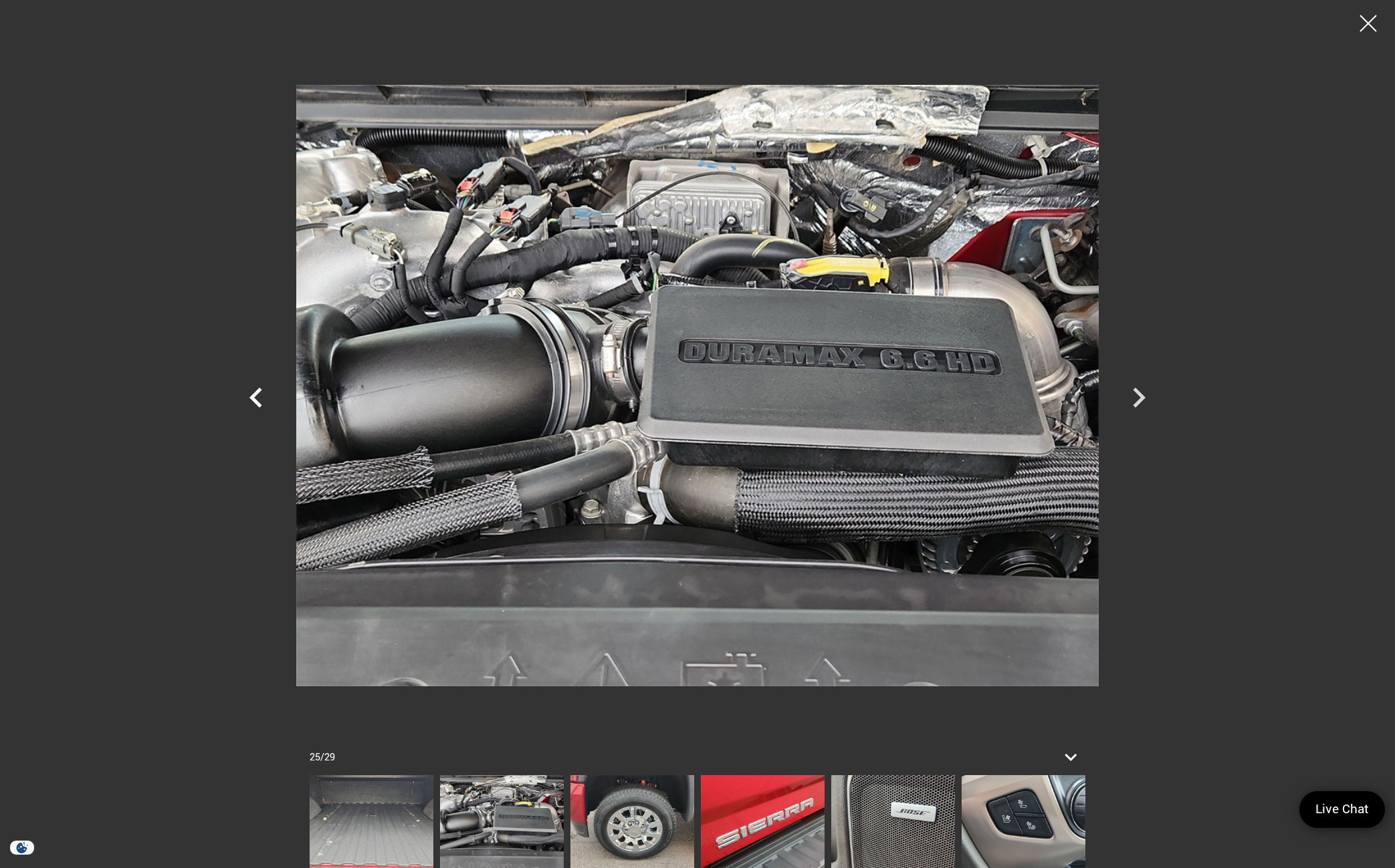
click at [260, 403] on icon "Previous" at bounding box center [257, 398] width 40 height 40
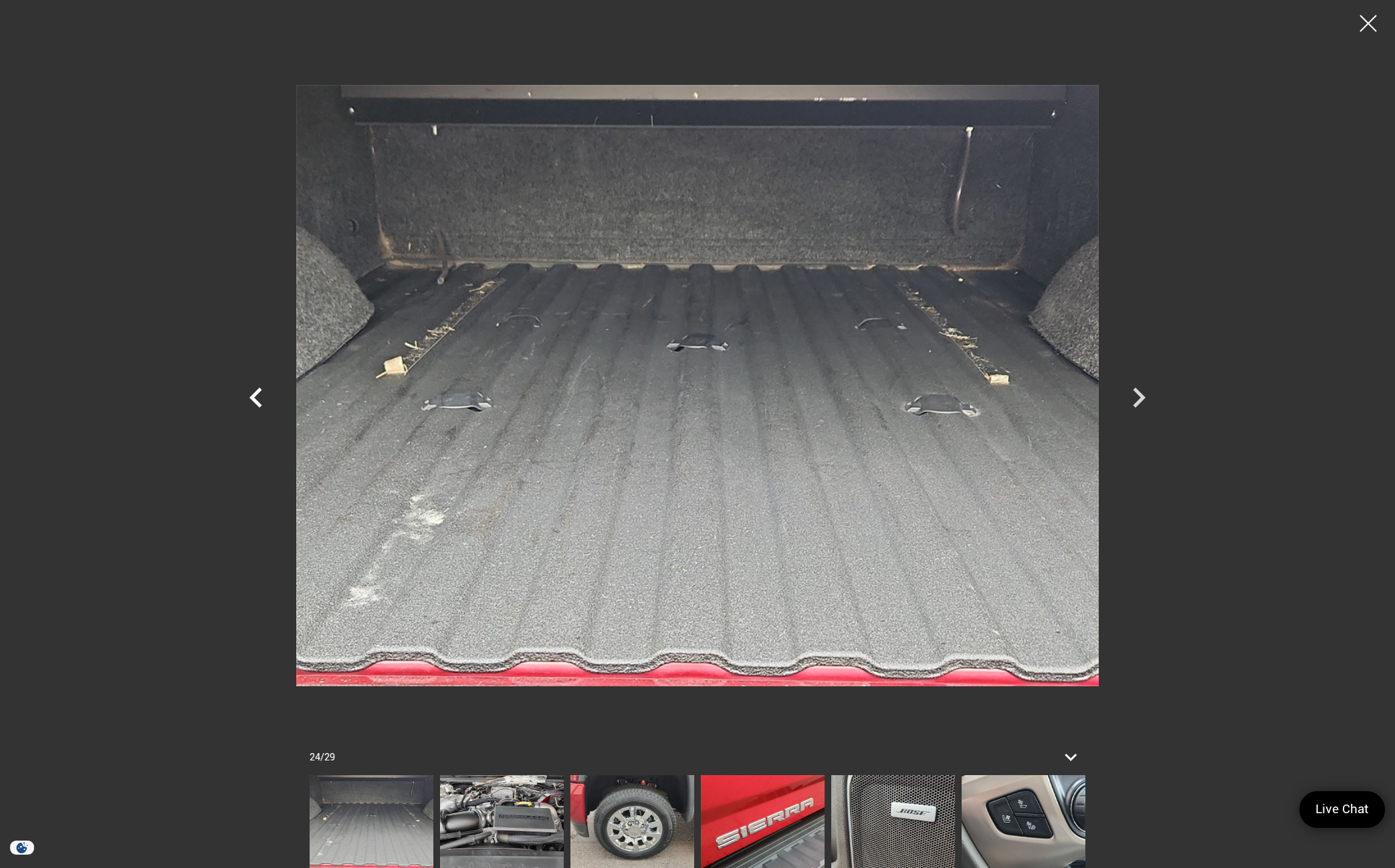
click at [260, 403] on icon "Previous" at bounding box center [257, 398] width 40 height 40
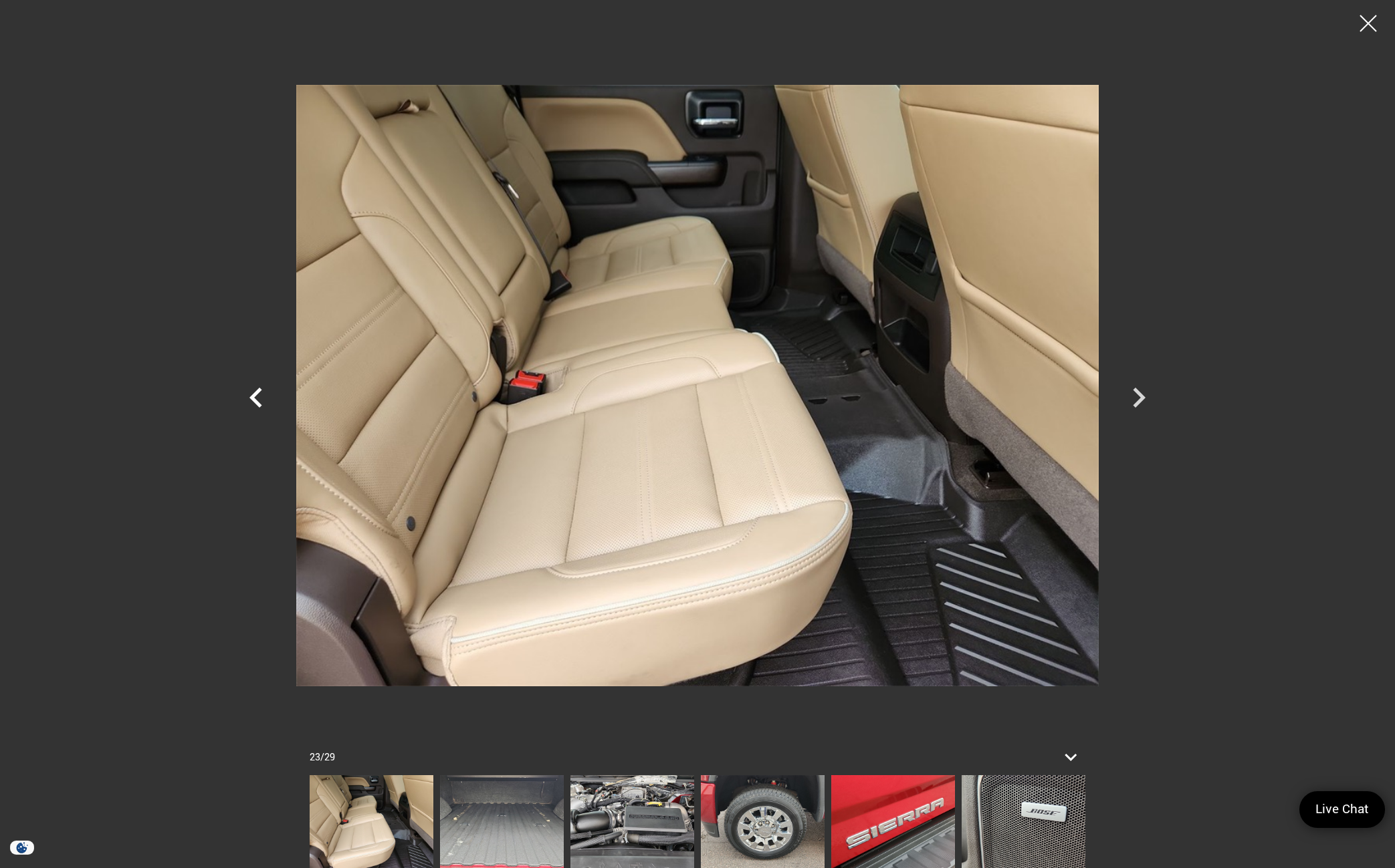
click at [260, 403] on icon "Previous" at bounding box center [257, 398] width 40 height 40
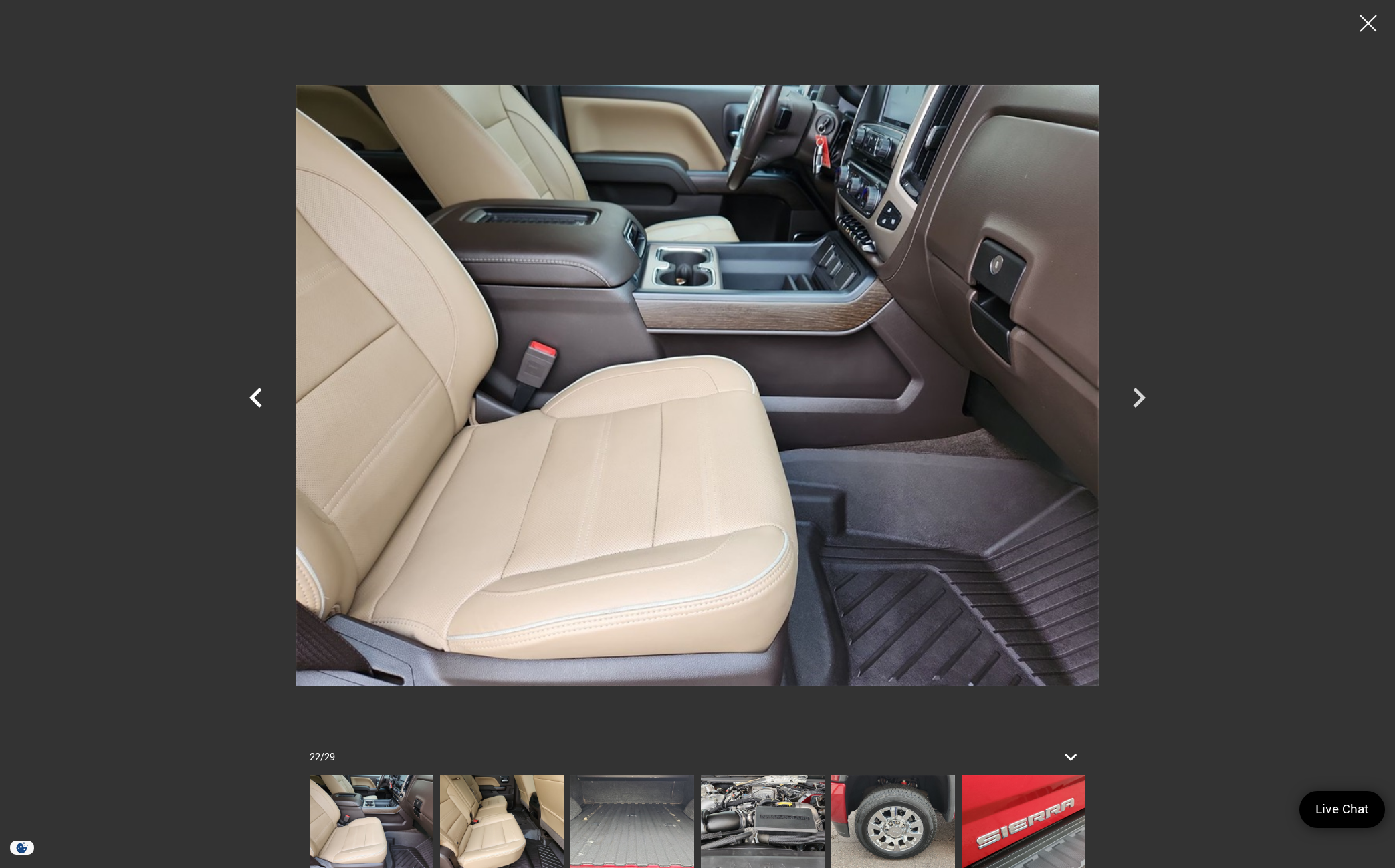
click at [260, 403] on icon "Previous" at bounding box center [257, 398] width 40 height 40
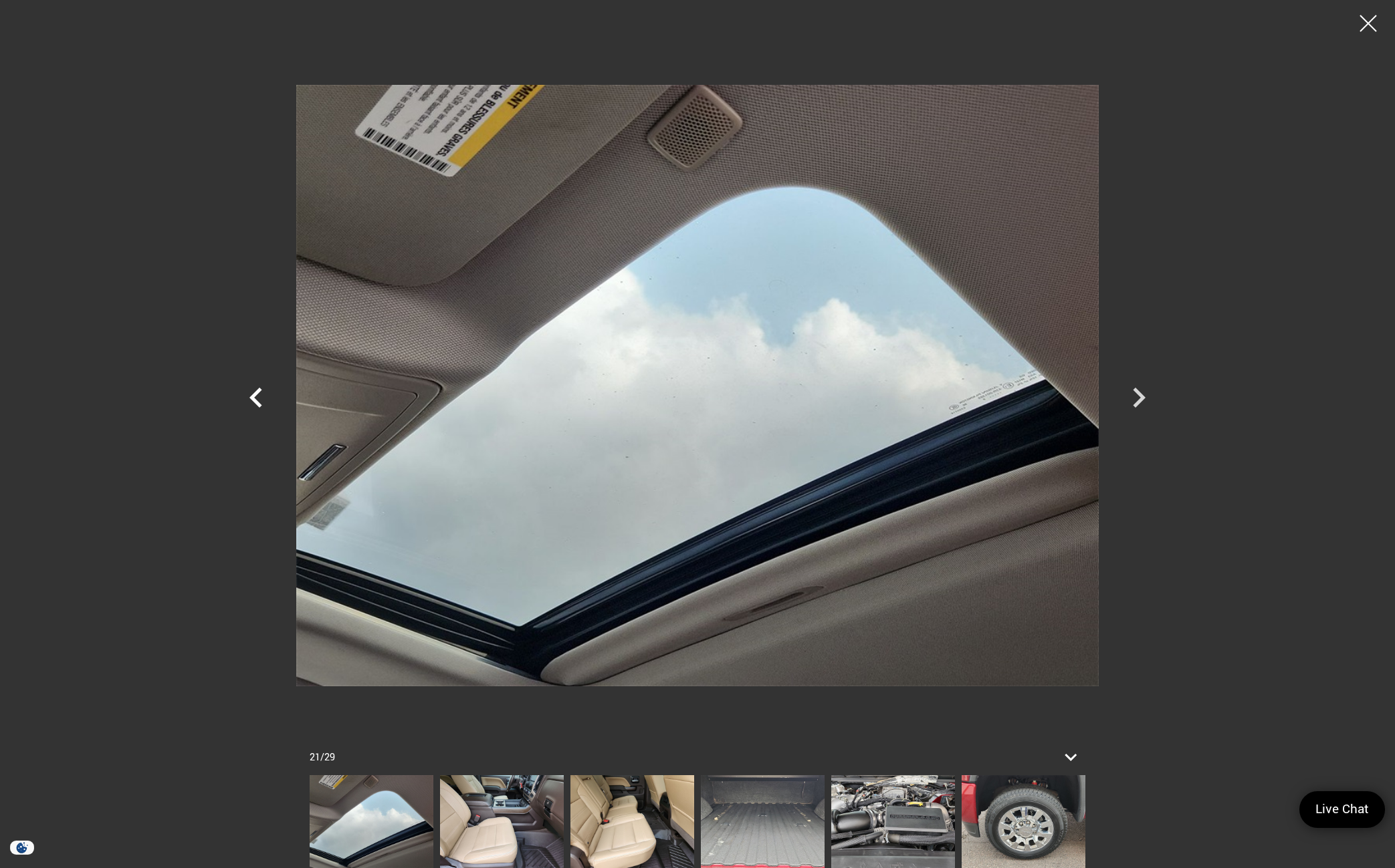
click at [260, 403] on icon "Previous" at bounding box center [257, 398] width 40 height 40
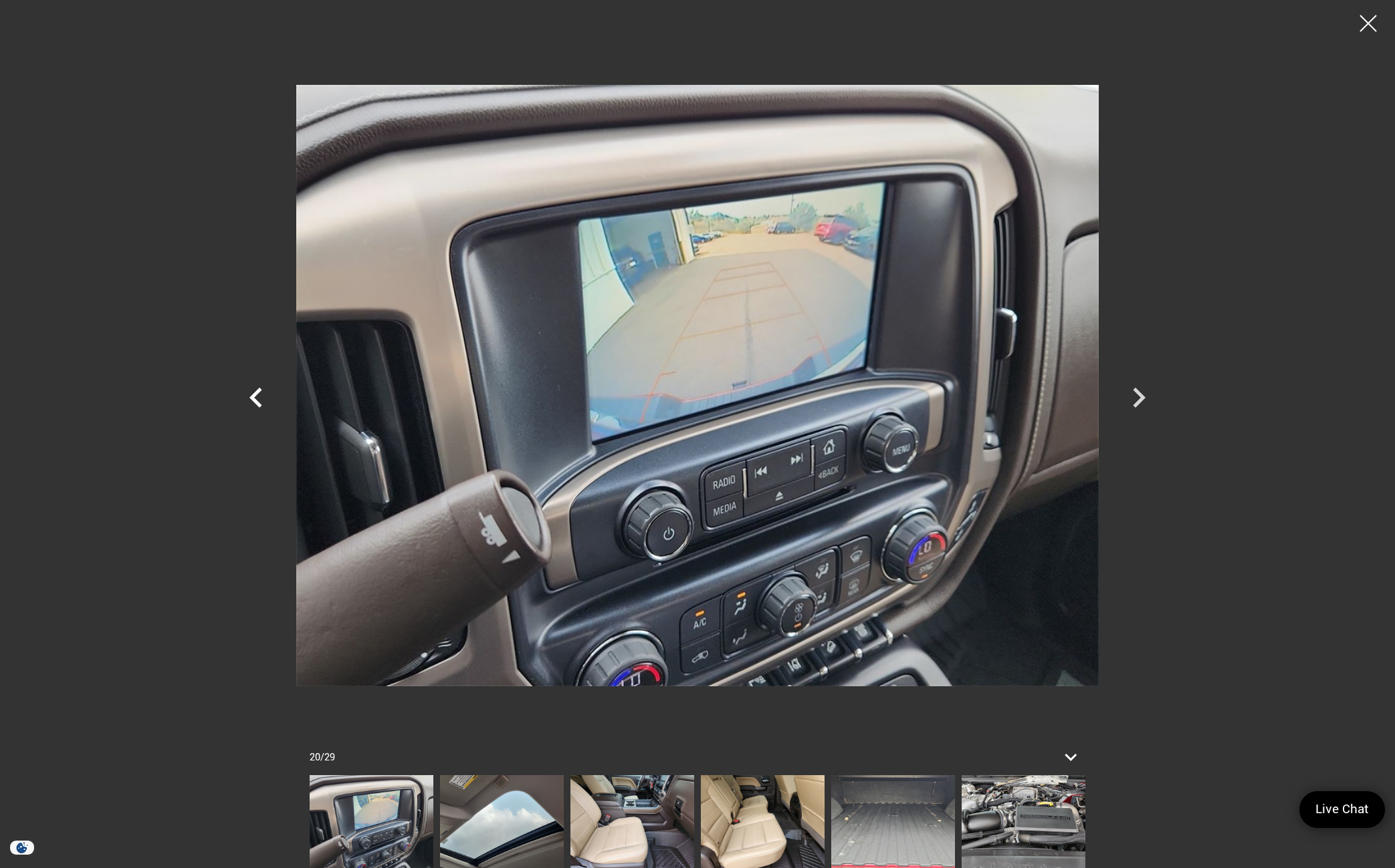
click at [260, 403] on icon "Previous" at bounding box center [257, 398] width 40 height 40
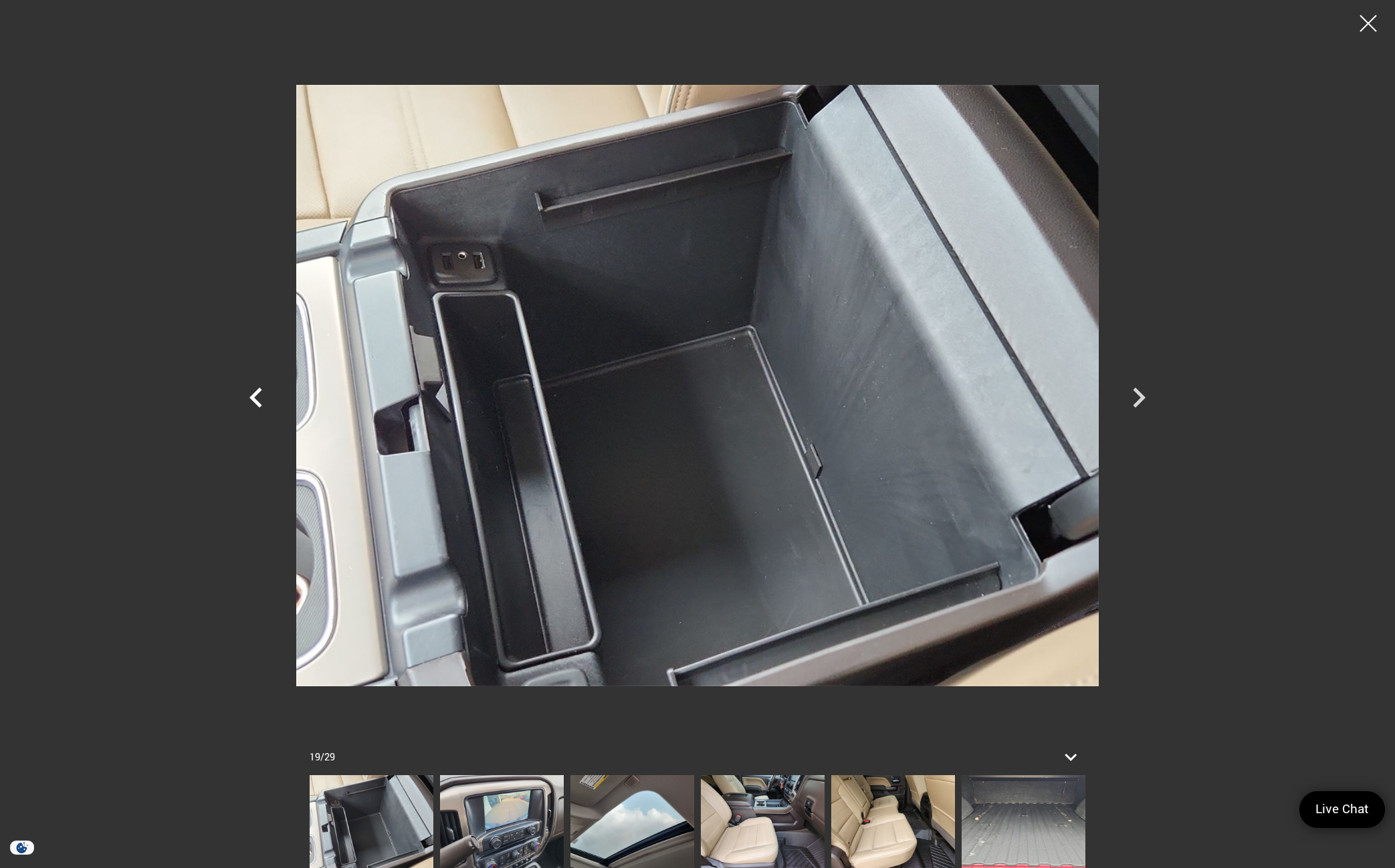
click at [260, 403] on icon "Previous" at bounding box center [257, 398] width 40 height 40
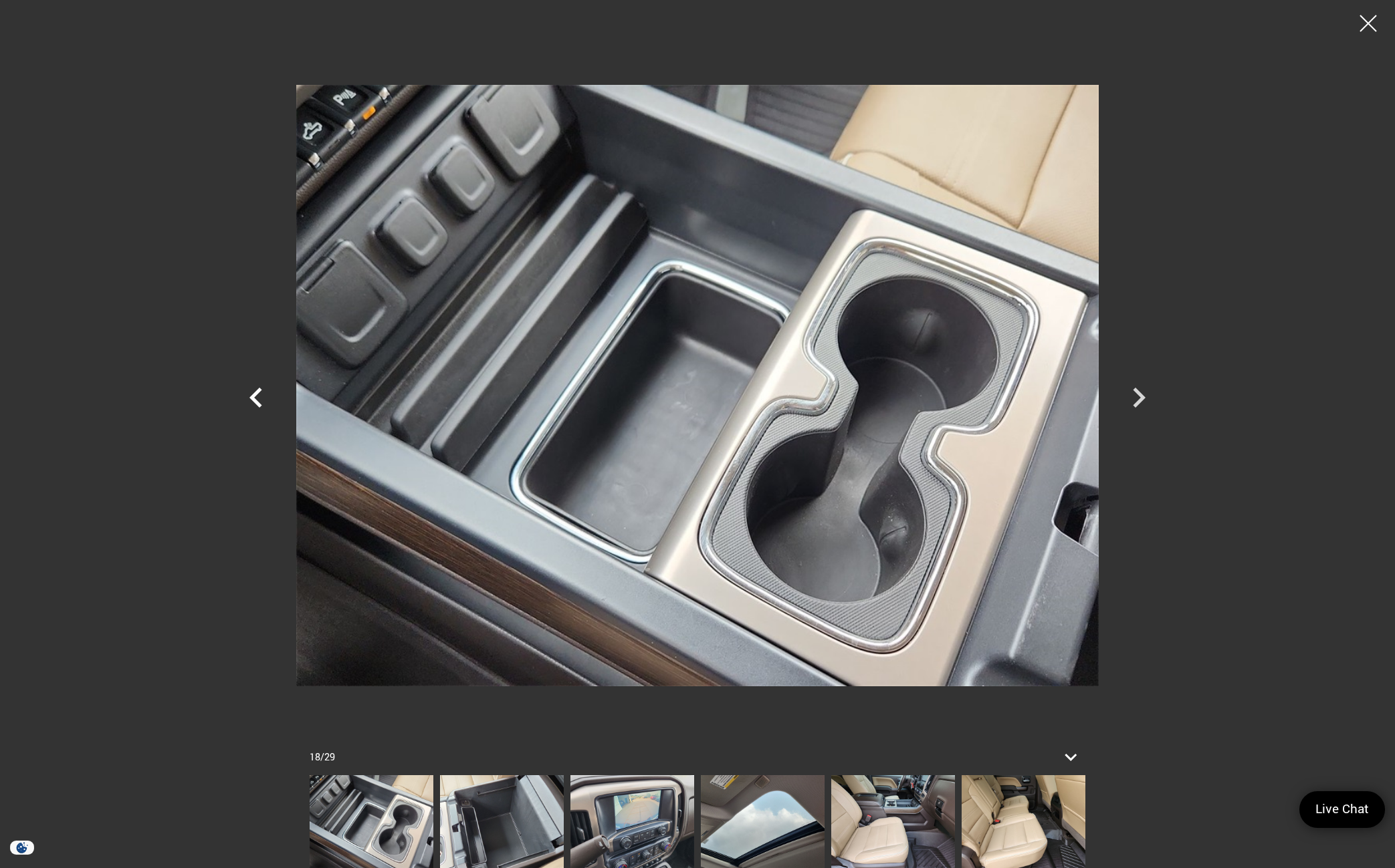
click at [260, 403] on icon "Previous" at bounding box center [257, 398] width 40 height 40
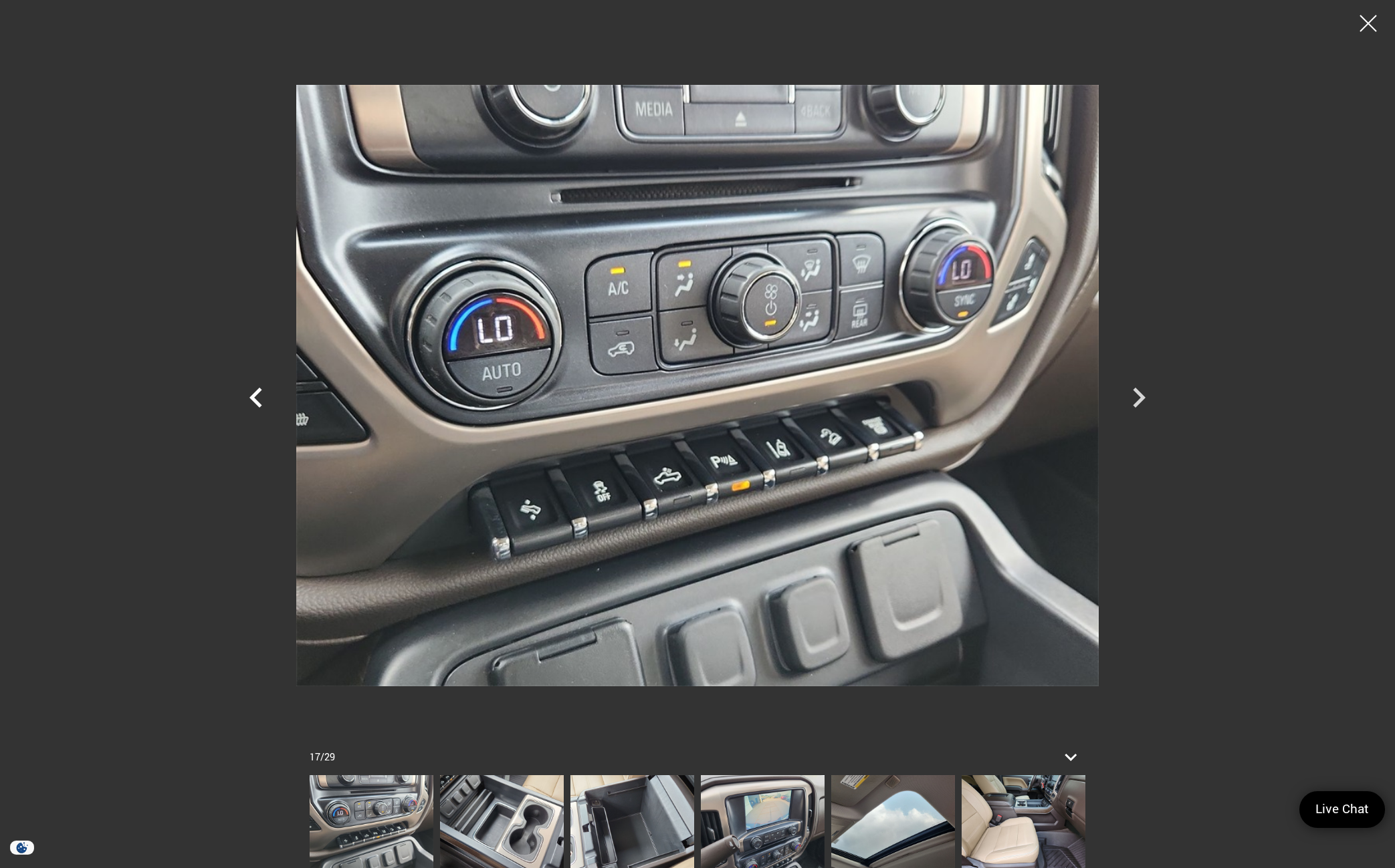
click at [260, 403] on icon "Previous" at bounding box center [257, 398] width 40 height 40
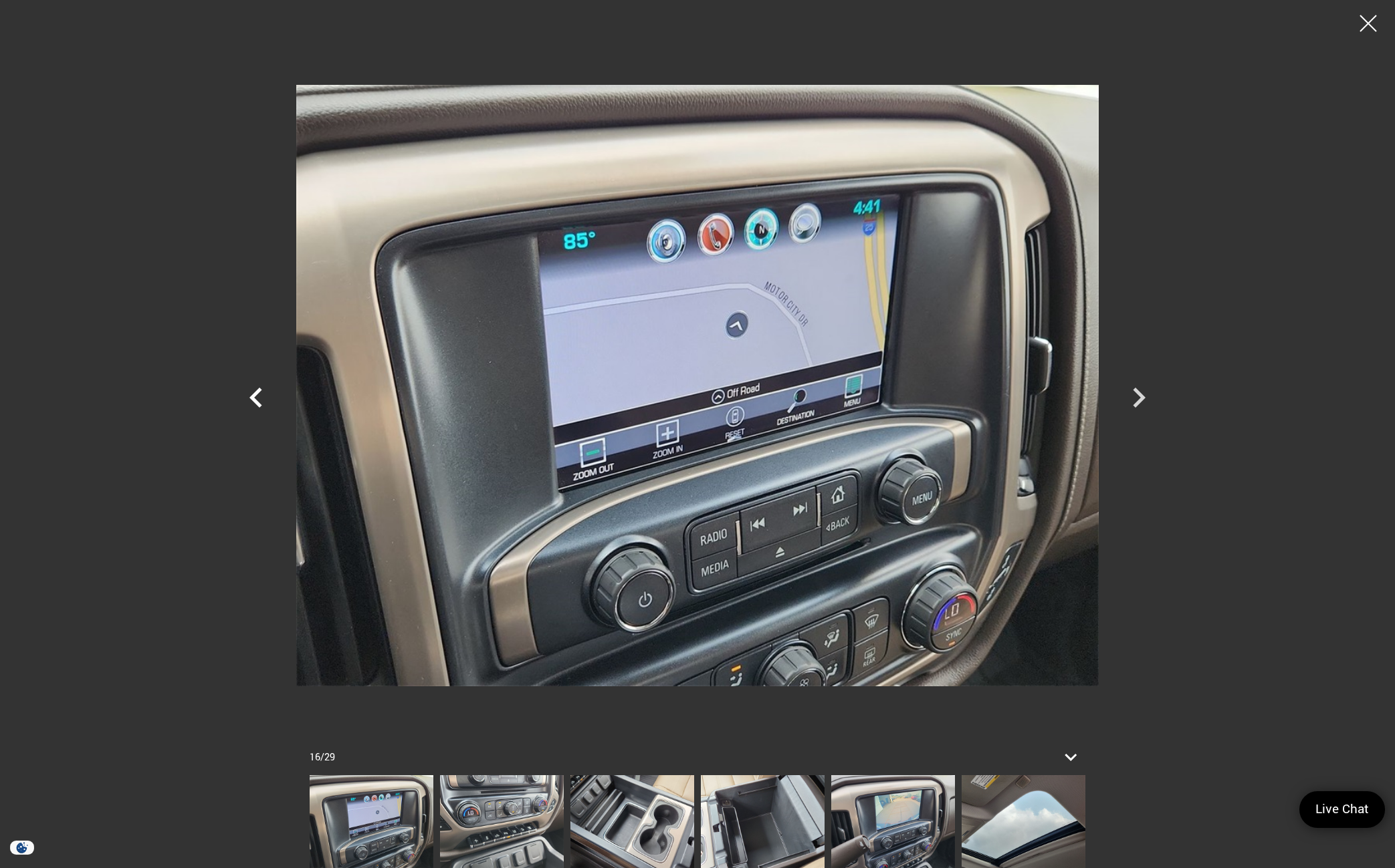
click at [260, 403] on icon "Previous" at bounding box center [257, 398] width 40 height 40
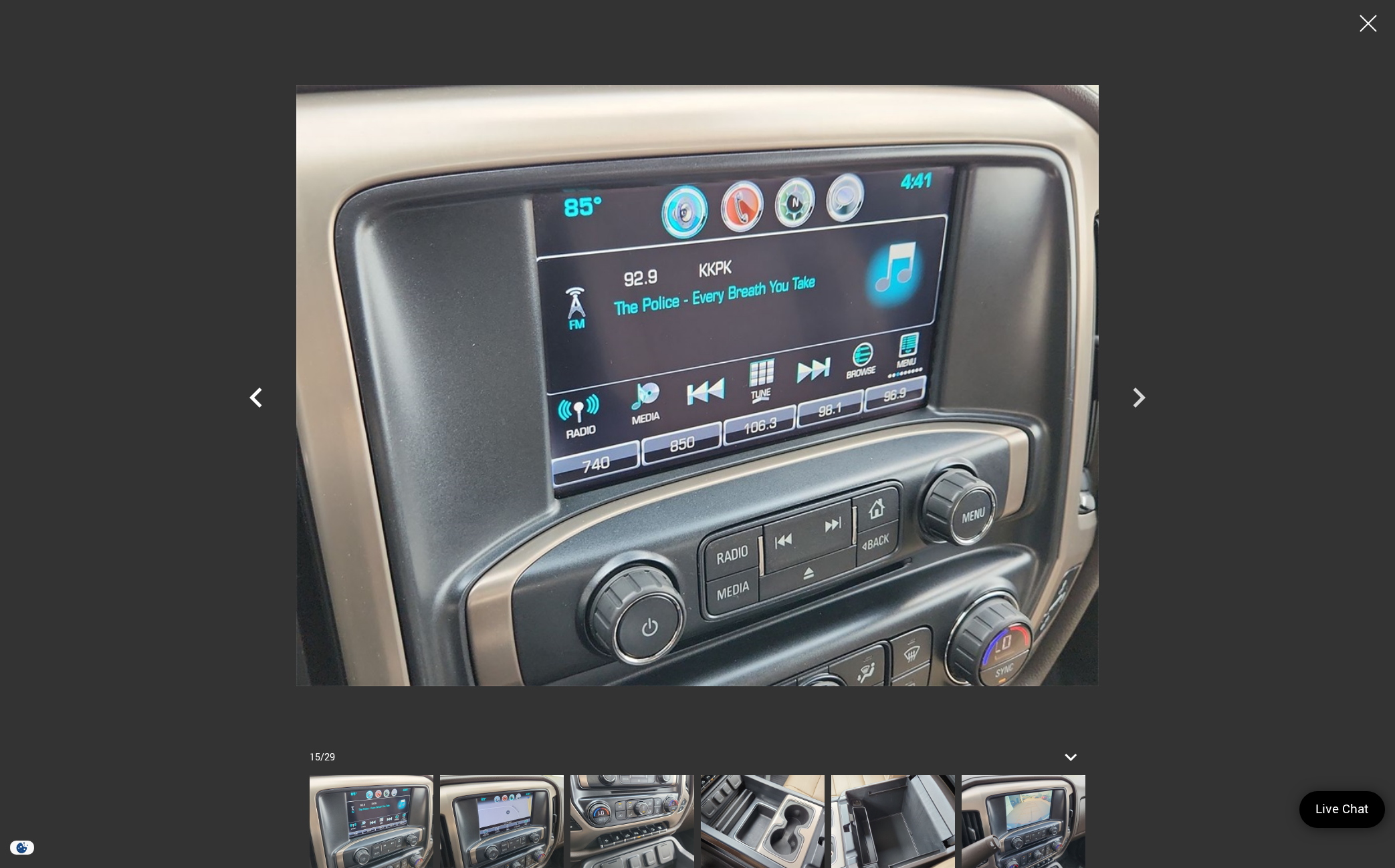
click at [260, 403] on icon "Previous" at bounding box center [257, 398] width 40 height 40
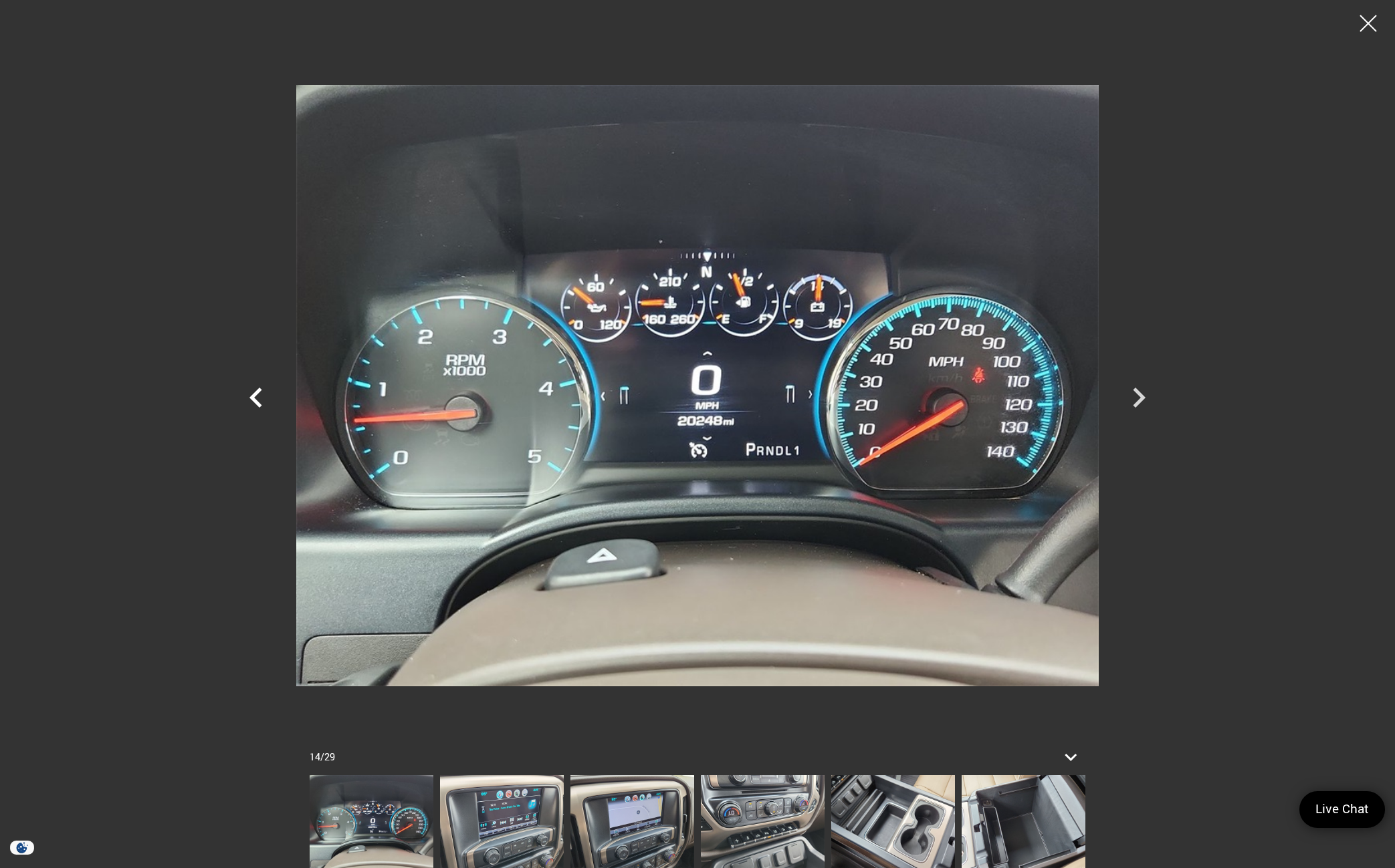
click at [260, 403] on icon "Previous" at bounding box center [257, 398] width 40 height 40
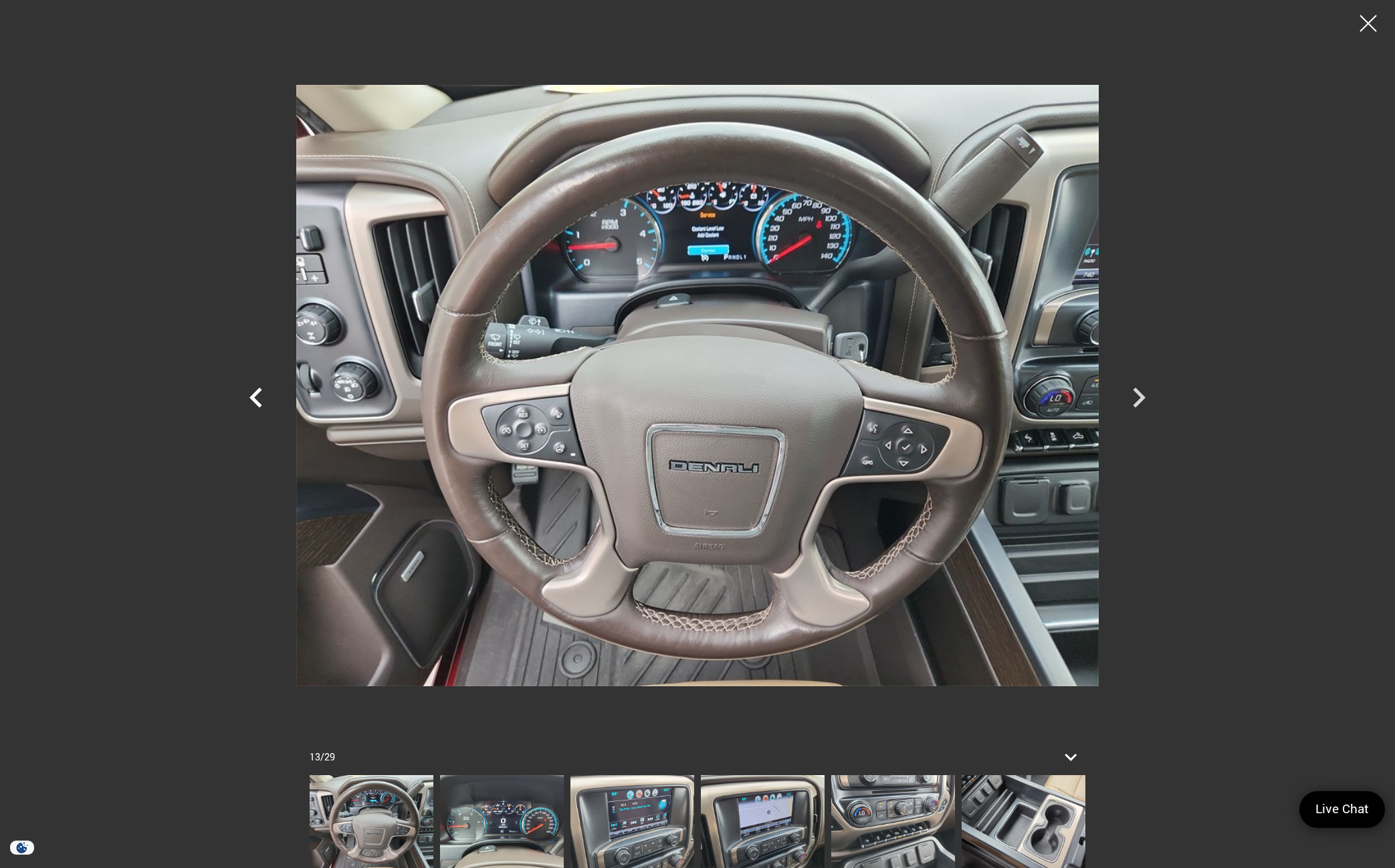
click at [260, 403] on icon "Previous" at bounding box center [257, 398] width 40 height 40
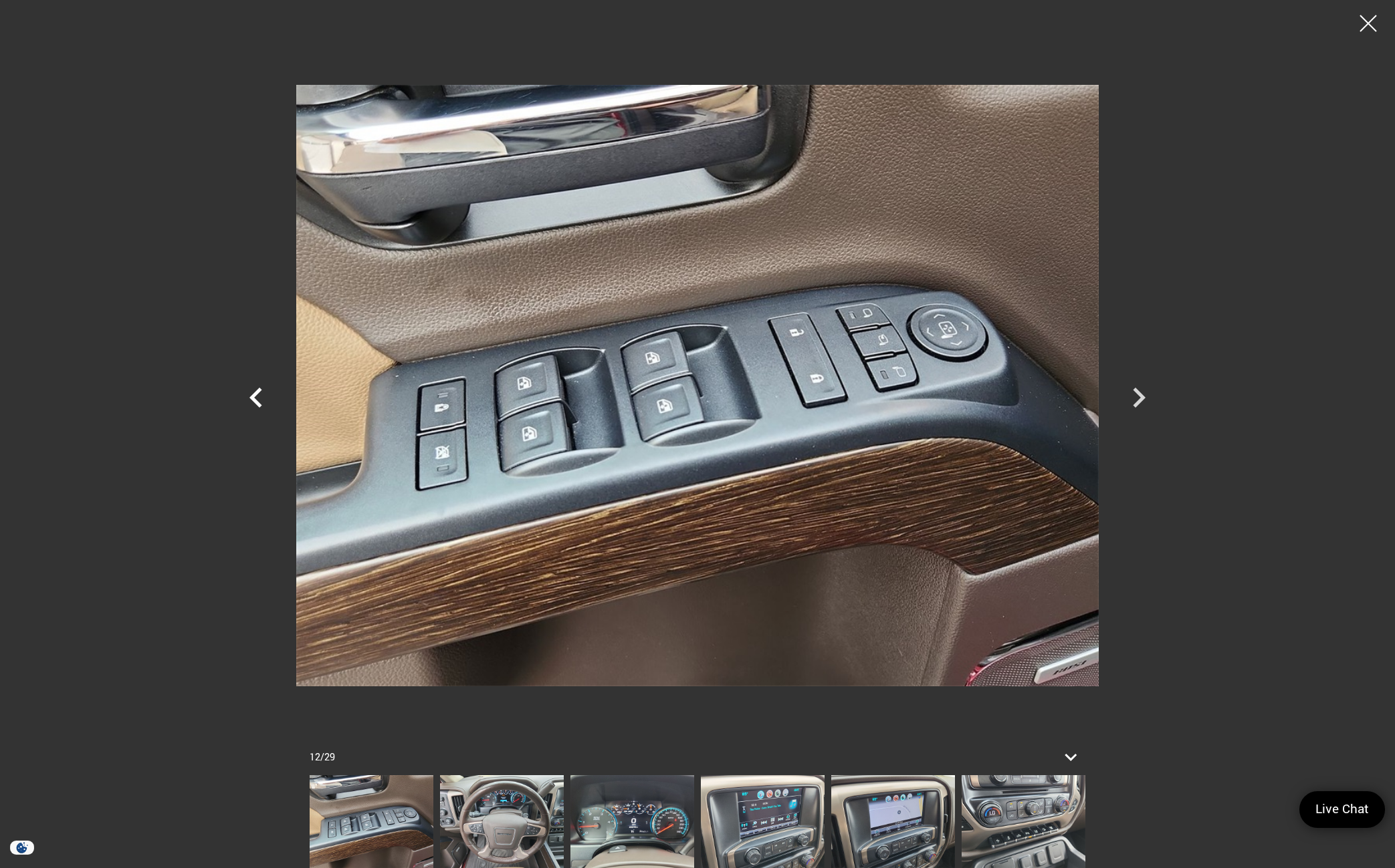
click at [260, 403] on icon "Previous" at bounding box center [257, 398] width 40 height 40
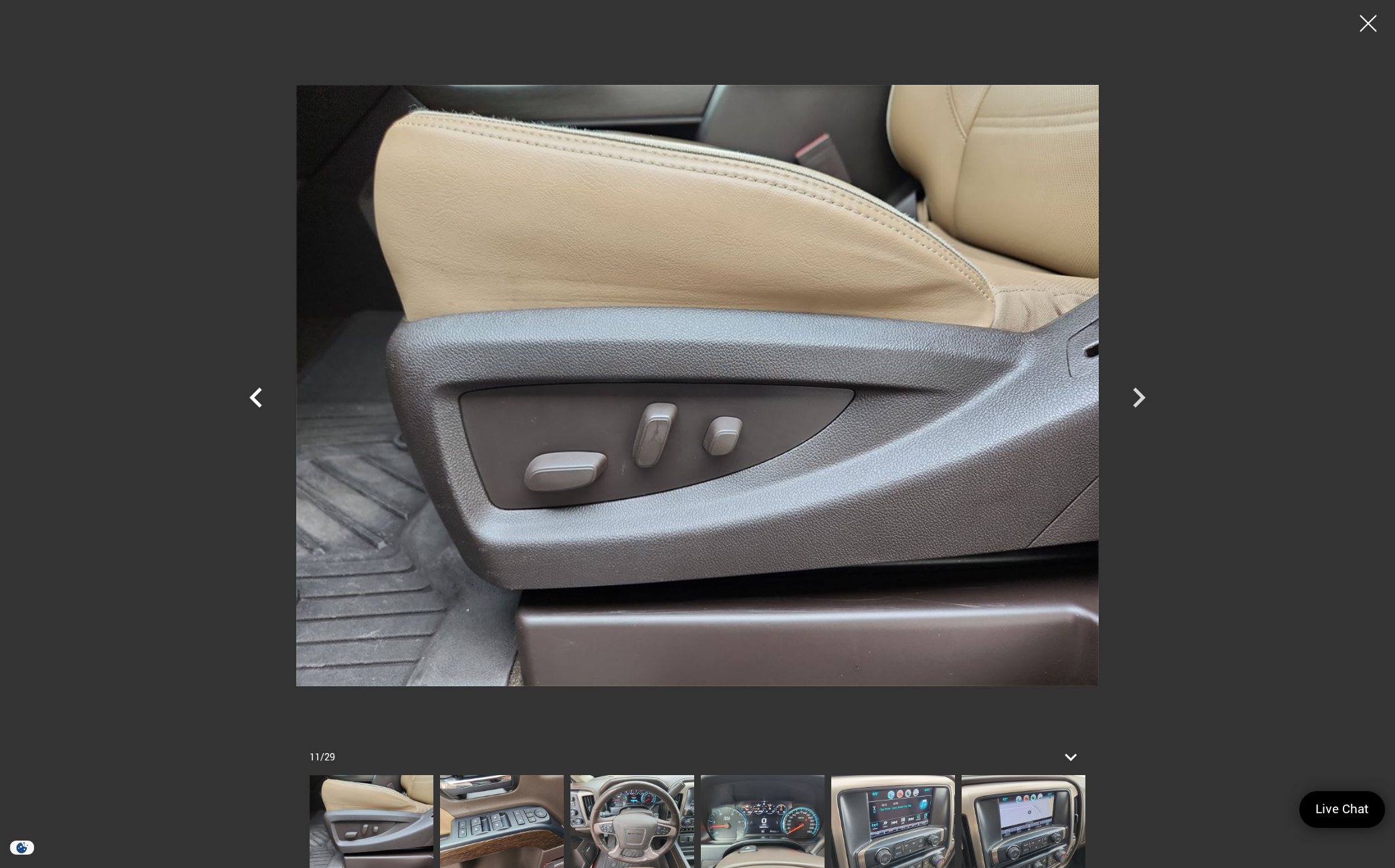
click at [260, 403] on icon "Previous" at bounding box center [257, 398] width 40 height 40
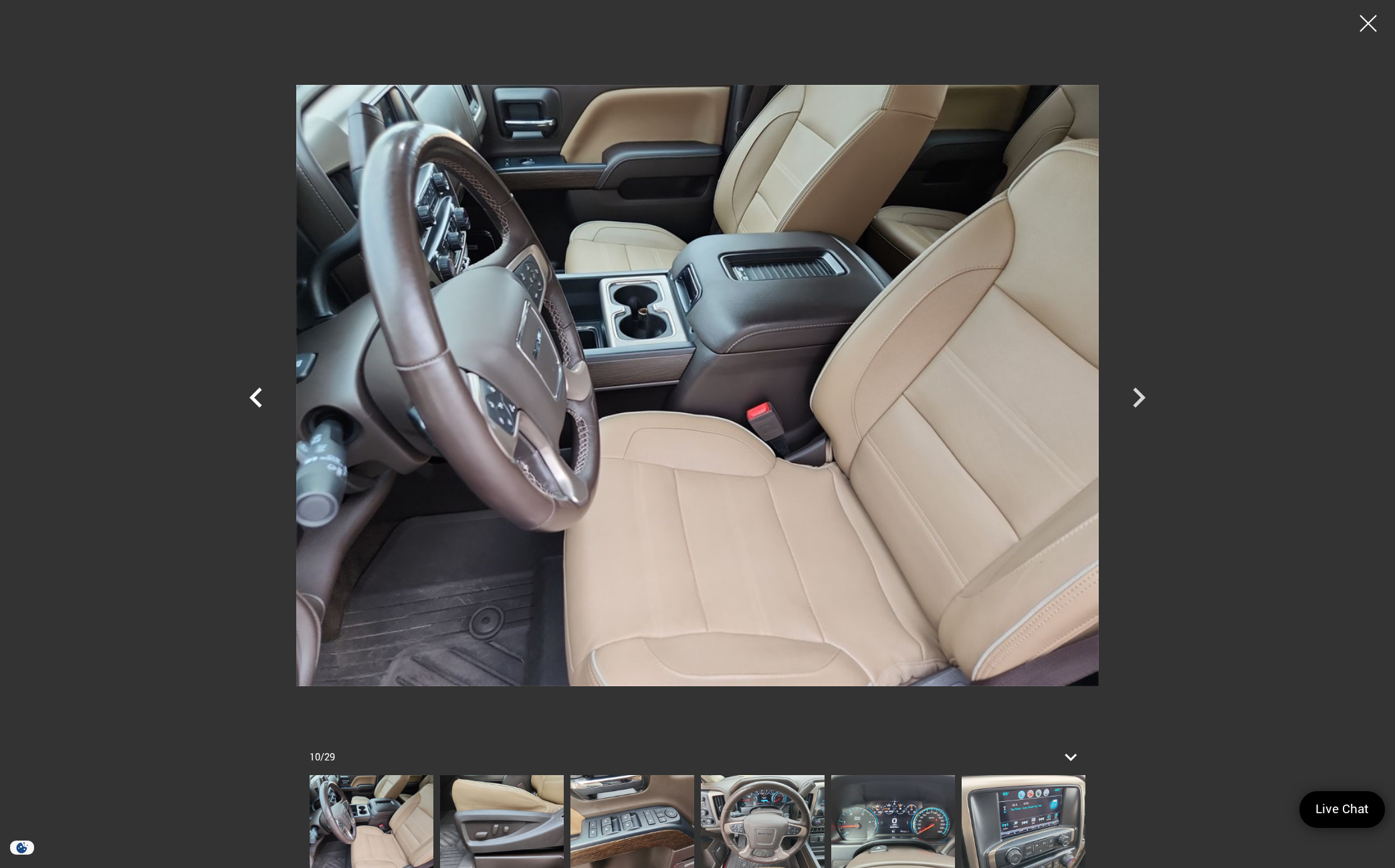
click at [260, 403] on icon "Previous" at bounding box center [257, 398] width 40 height 40
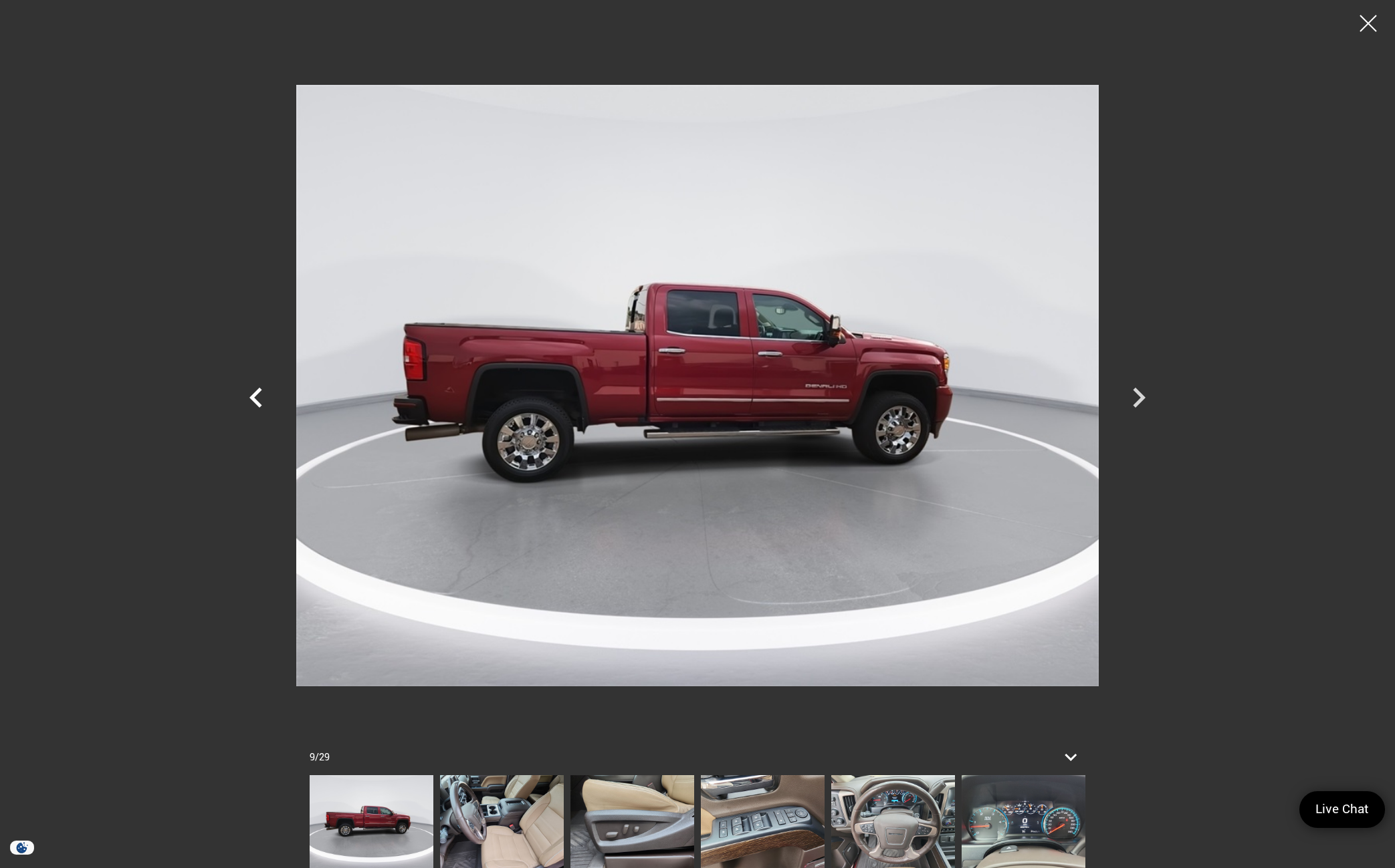
click at [263, 406] on icon "Previous" at bounding box center [257, 398] width 40 height 40
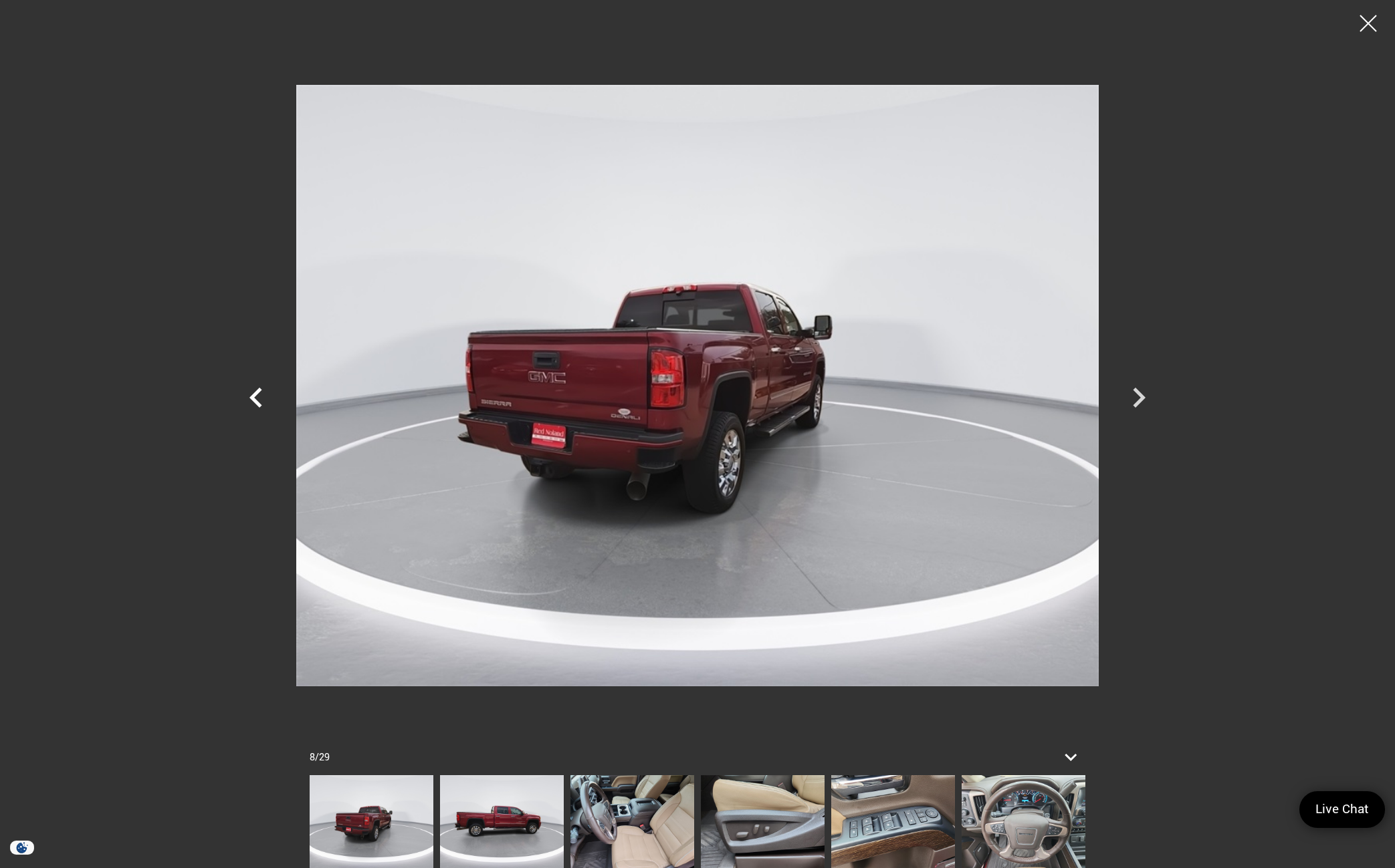
click at [263, 406] on icon "Previous" at bounding box center [257, 398] width 40 height 40
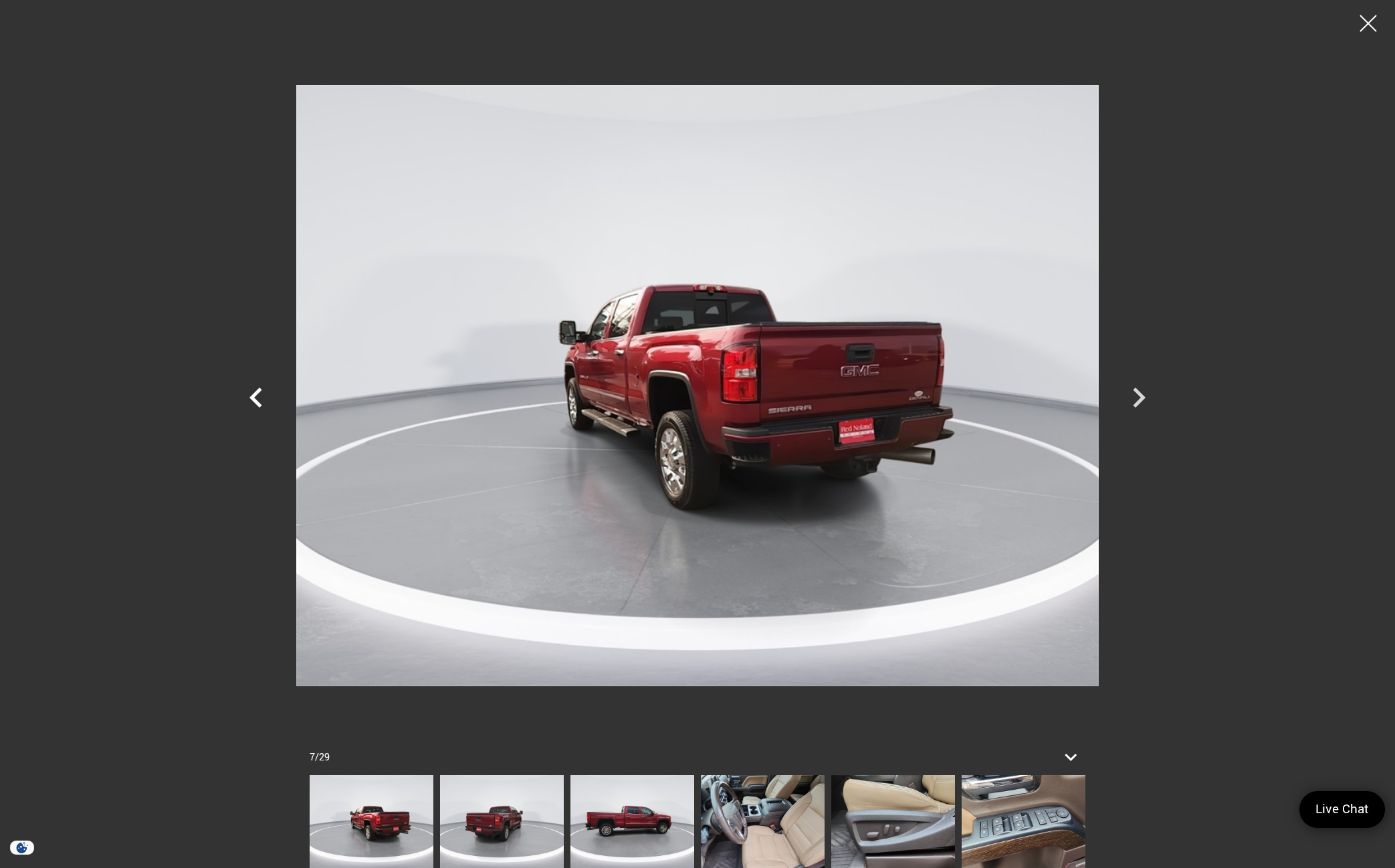
click at [263, 406] on icon "Previous" at bounding box center [257, 398] width 40 height 40
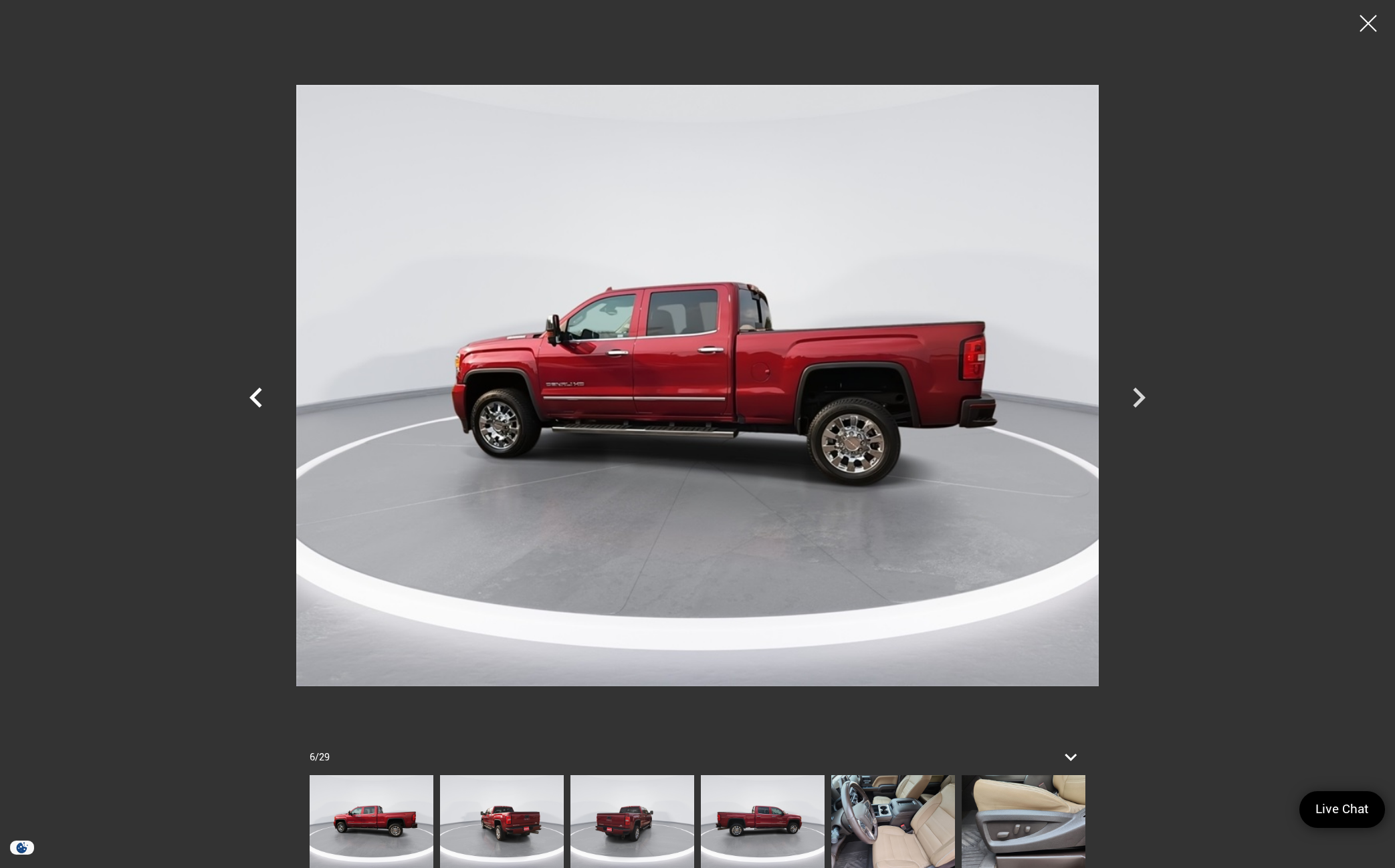
click at [263, 406] on icon "Previous" at bounding box center [257, 398] width 40 height 40
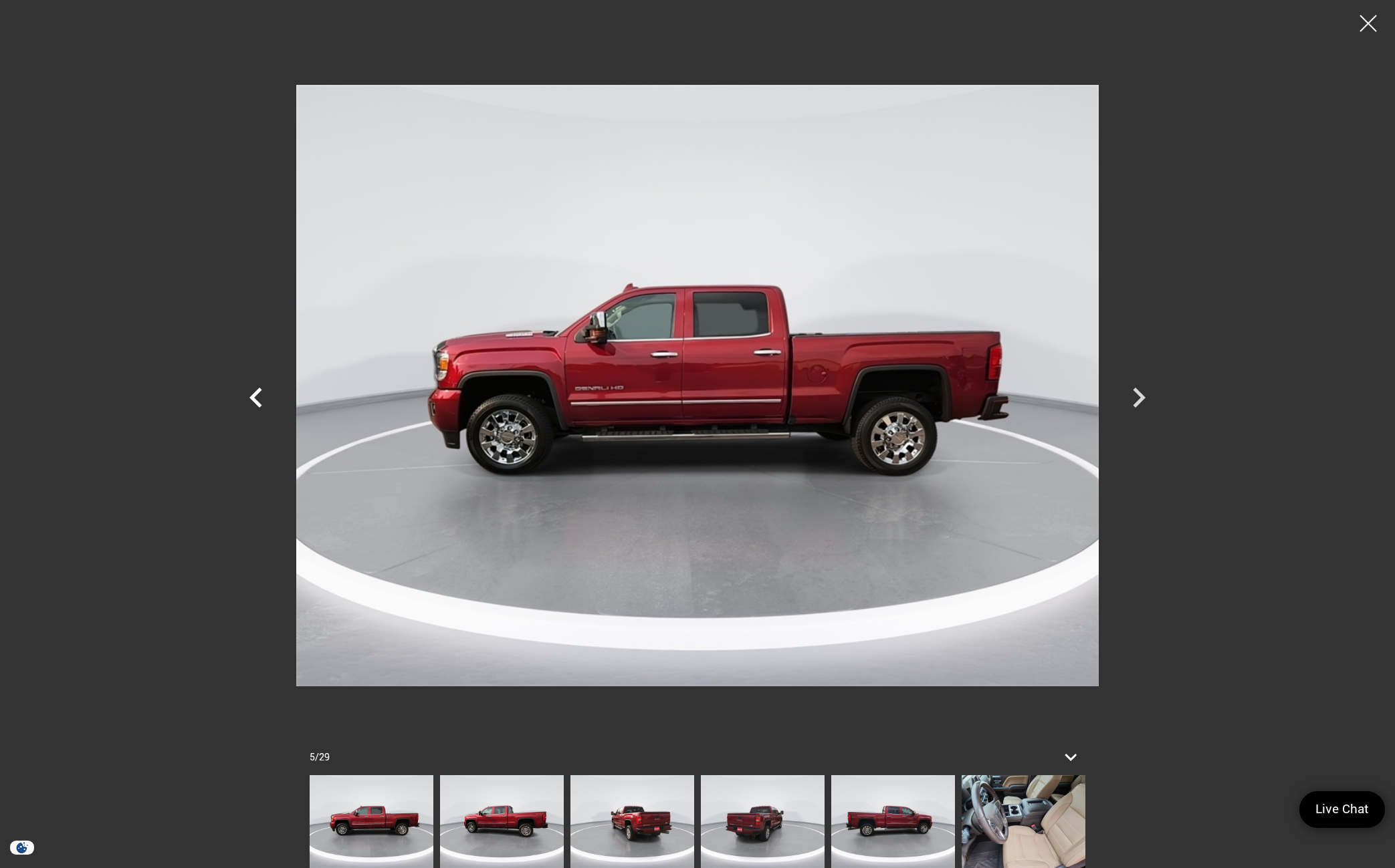
click at [263, 406] on icon "Previous" at bounding box center [257, 398] width 40 height 40
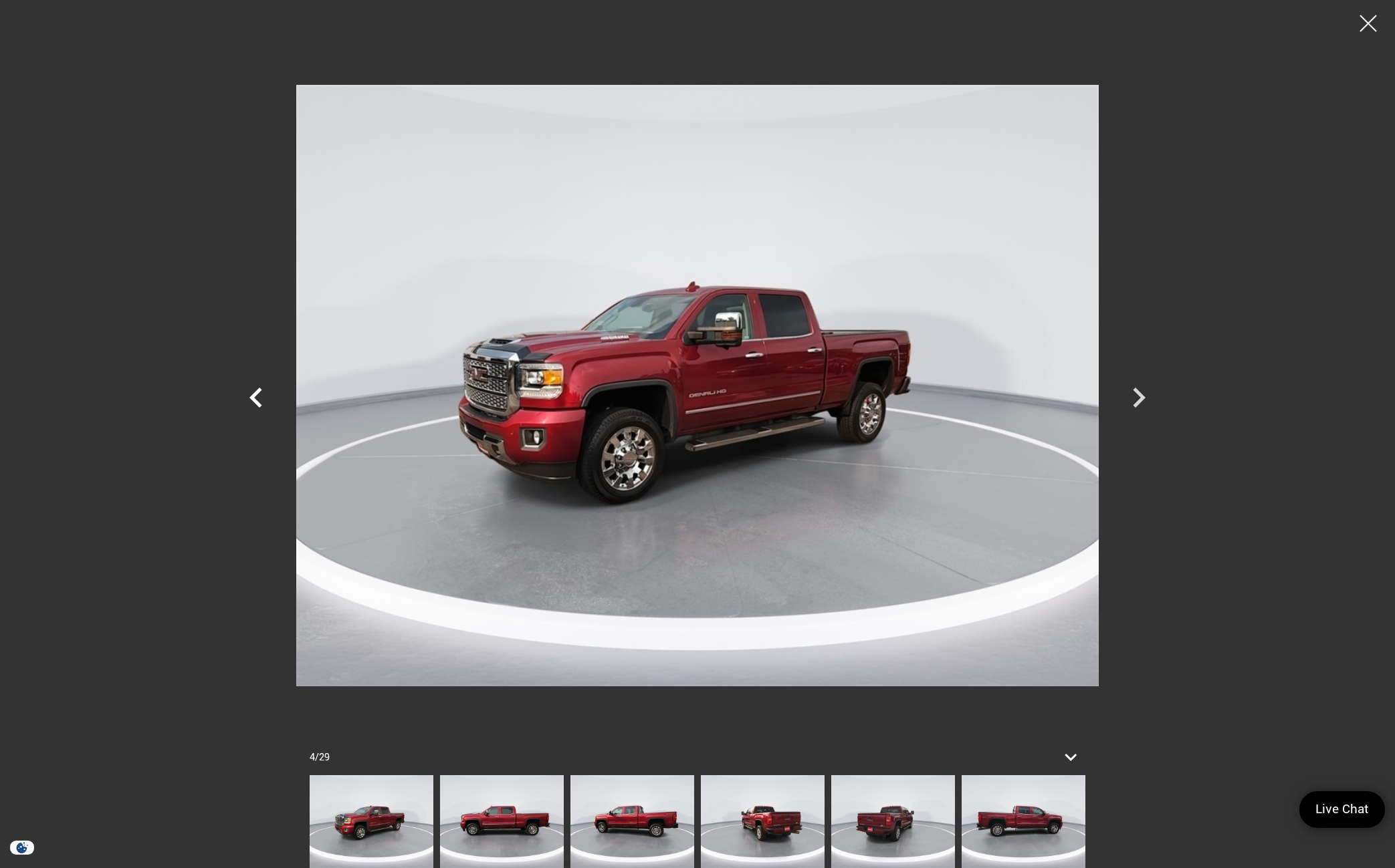
click at [263, 406] on icon "Previous" at bounding box center [257, 398] width 40 height 40
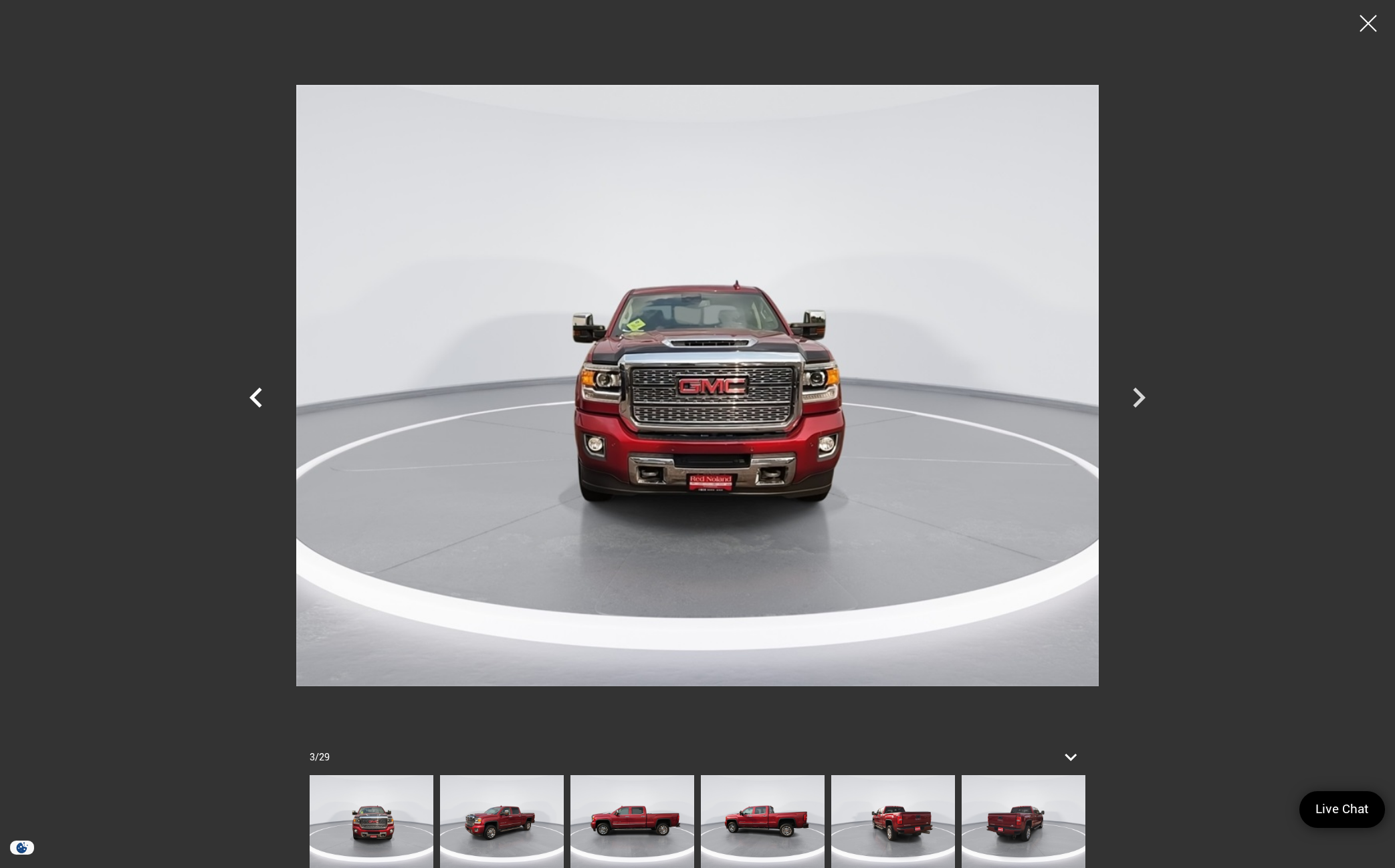
click at [263, 406] on icon "Previous" at bounding box center [257, 398] width 40 height 40
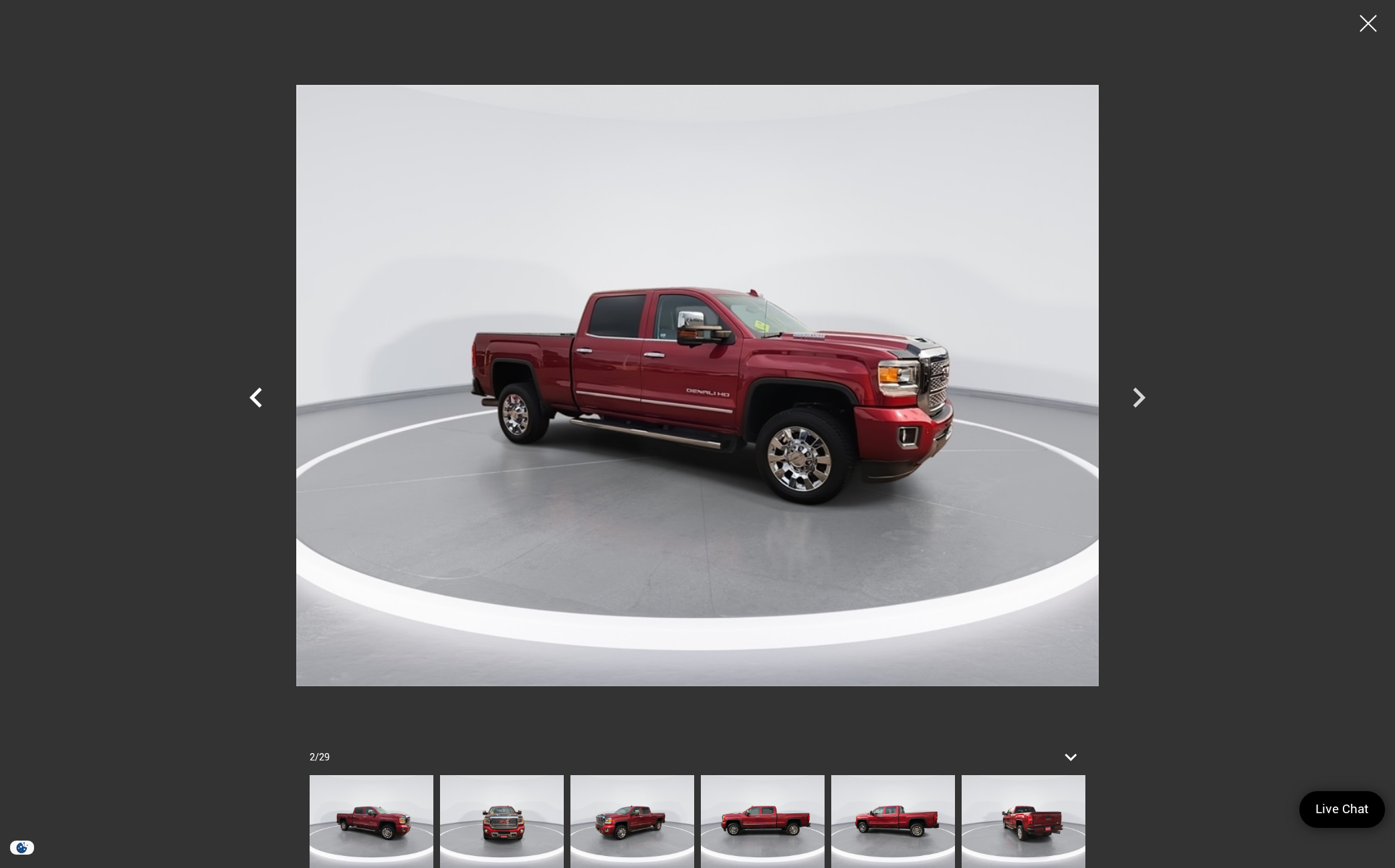
click at [263, 406] on icon "Previous" at bounding box center [257, 398] width 40 height 40
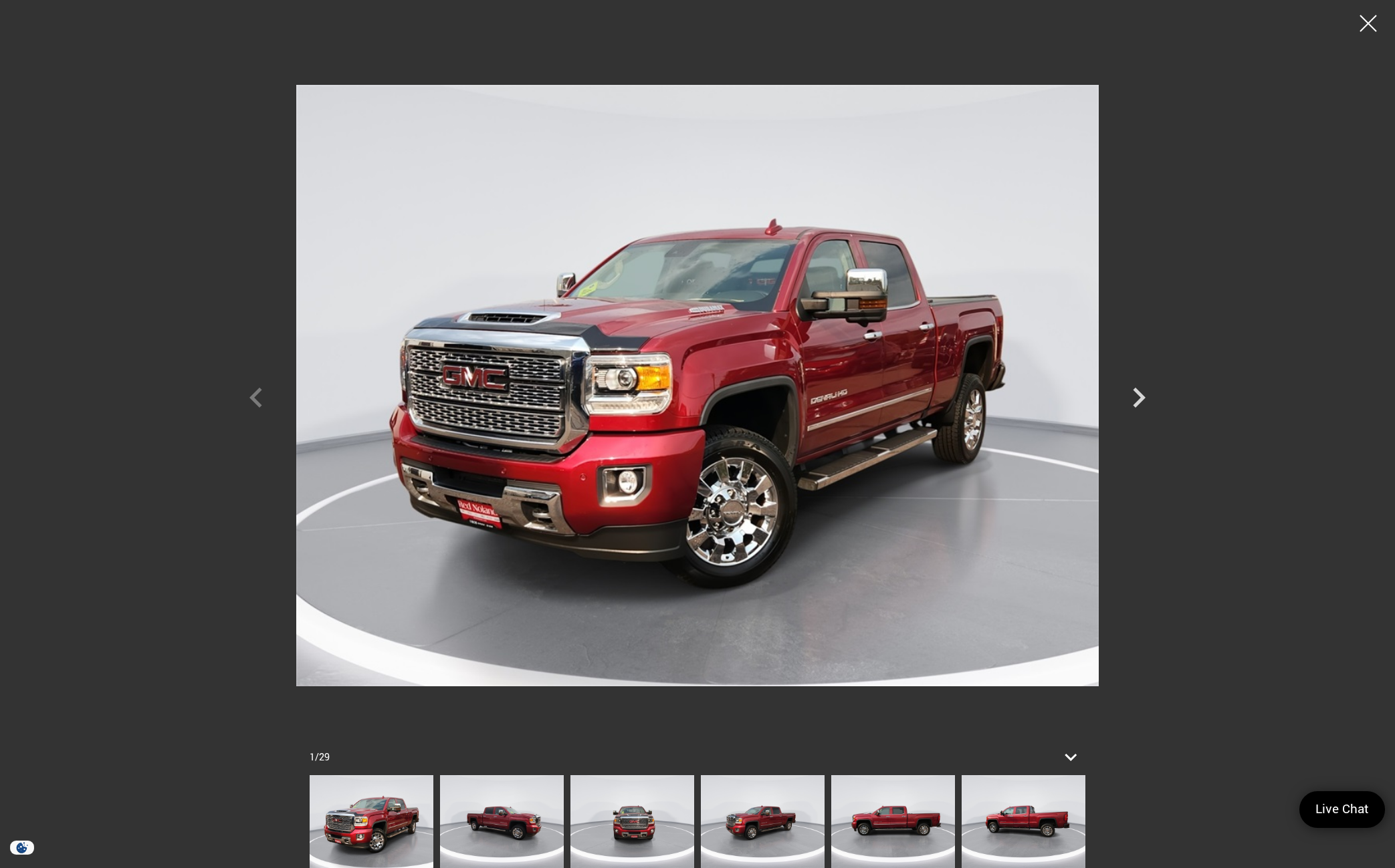
click at [263, 406] on div at bounding box center [698, 385] width 936 height 751
click at [1142, 403] on icon "Next" at bounding box center [1139, 398] width 40 height 40
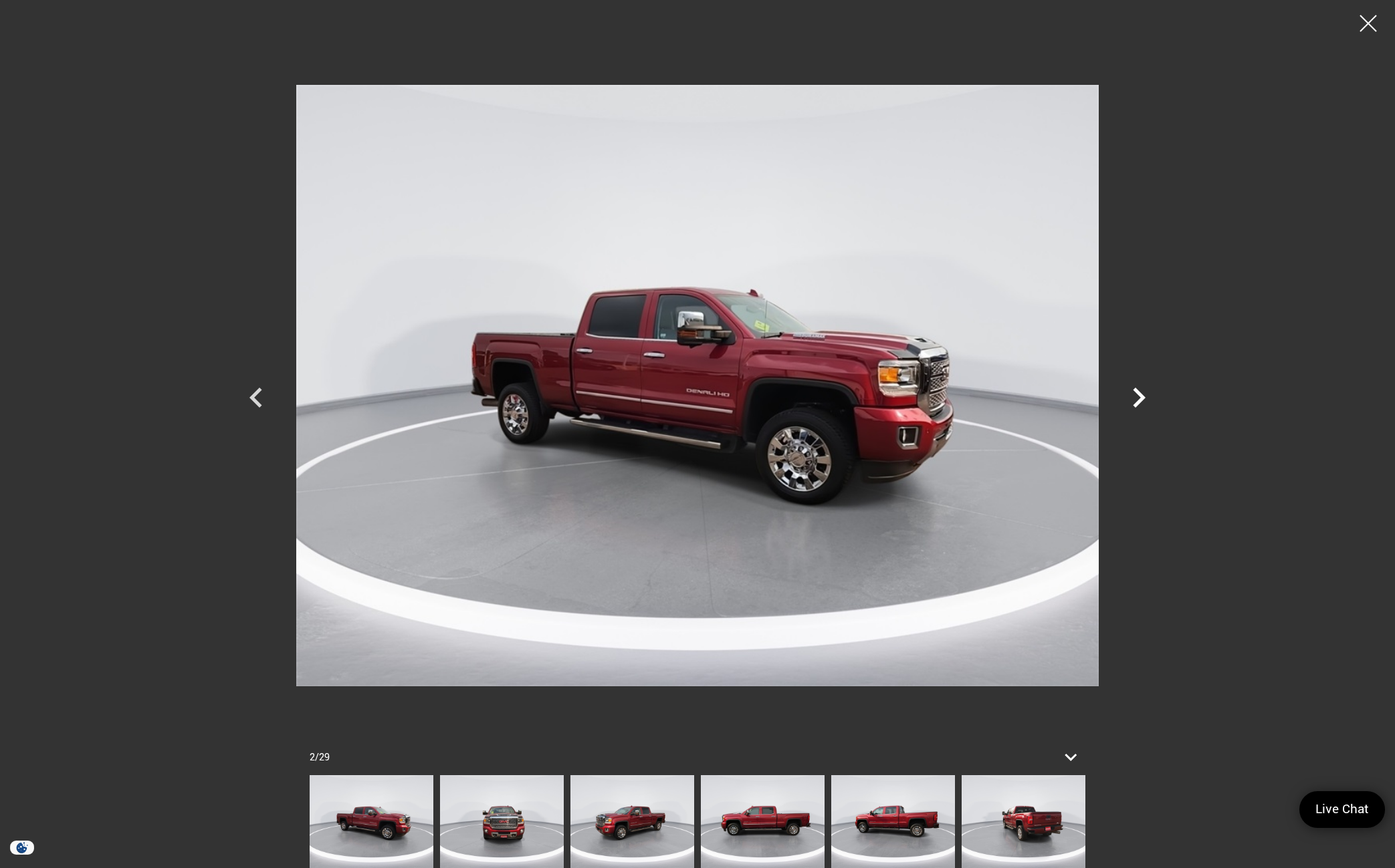
click at [1142, 404] on icon "Next" at bounding box center [1139, 398] width 40 height 40
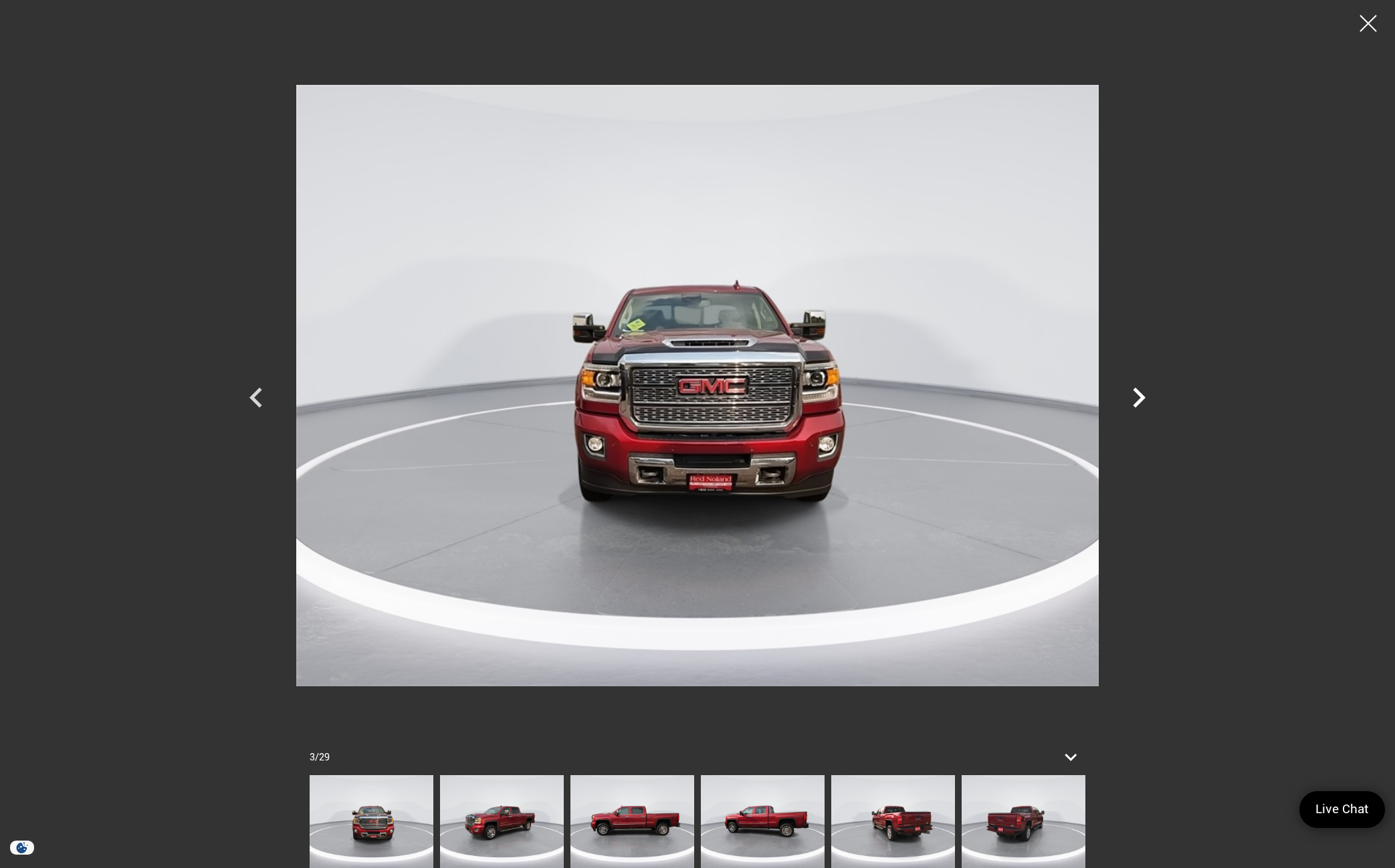
click at [1142, 404] on icon "Next" at bounding box center [1139, 398] width 40 height 40
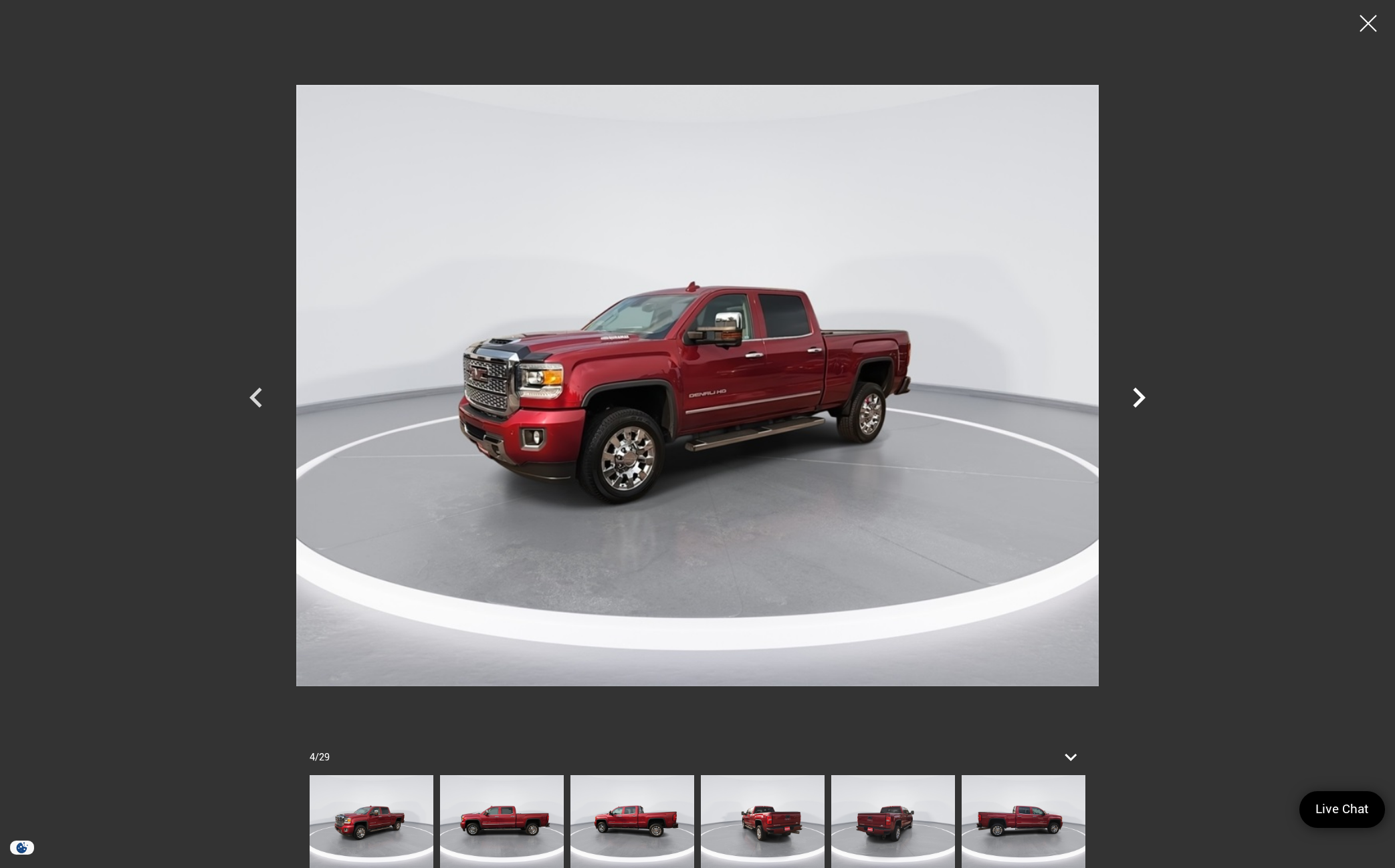
click at [1142, 404] on icon "Next" at bounding box center [1139, 398] width 40 height 40
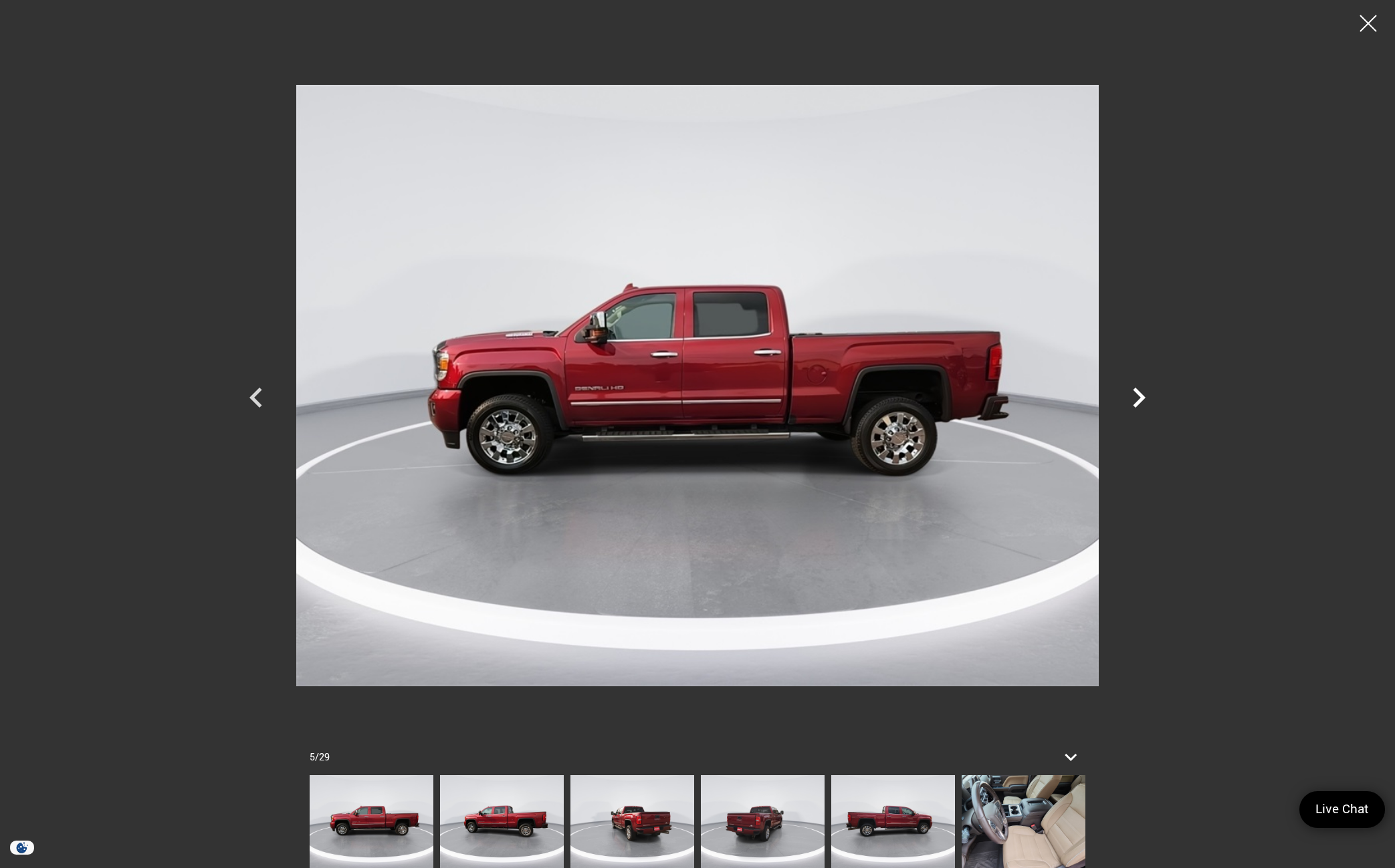
click at [1142, 404] on icon "Next" at bounding box center [1139, 398] width 40 height 40
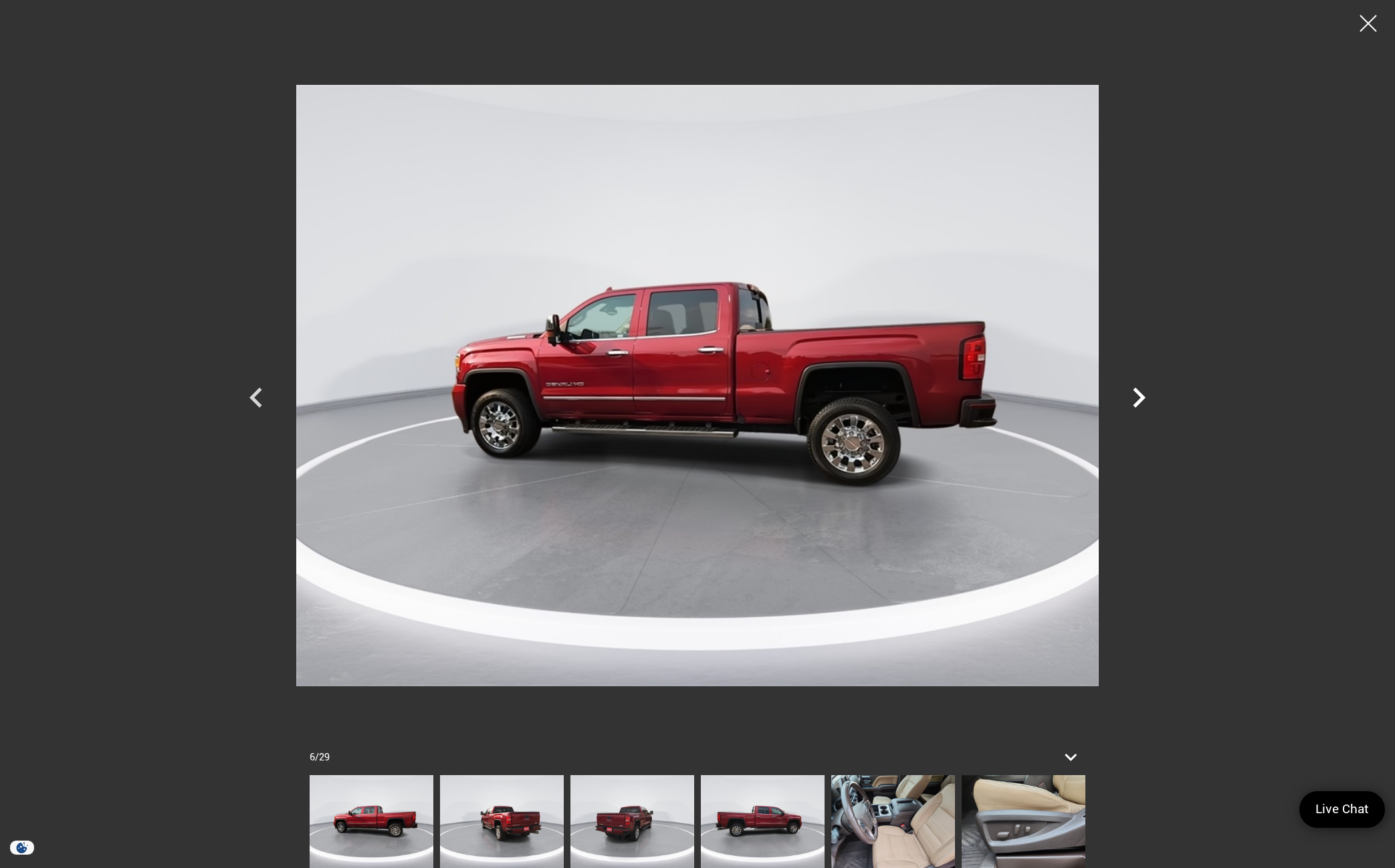
click at [1142, 404] on icon "Next" at bounding box center [1139, 398] width 40 height 40
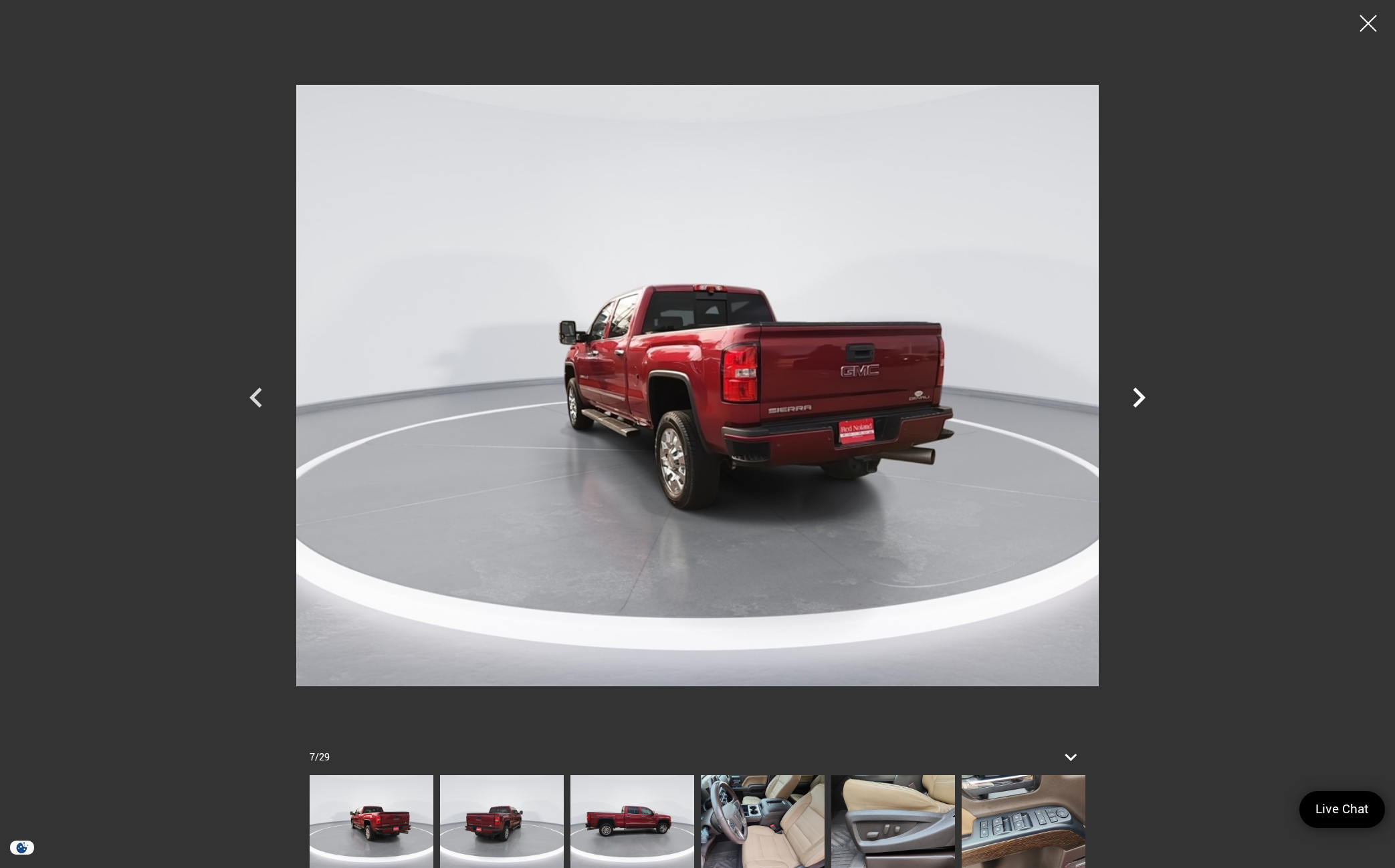
click at [1142, 404] on icon "Next" at bounding box center [1139, 398] width 40 height 40
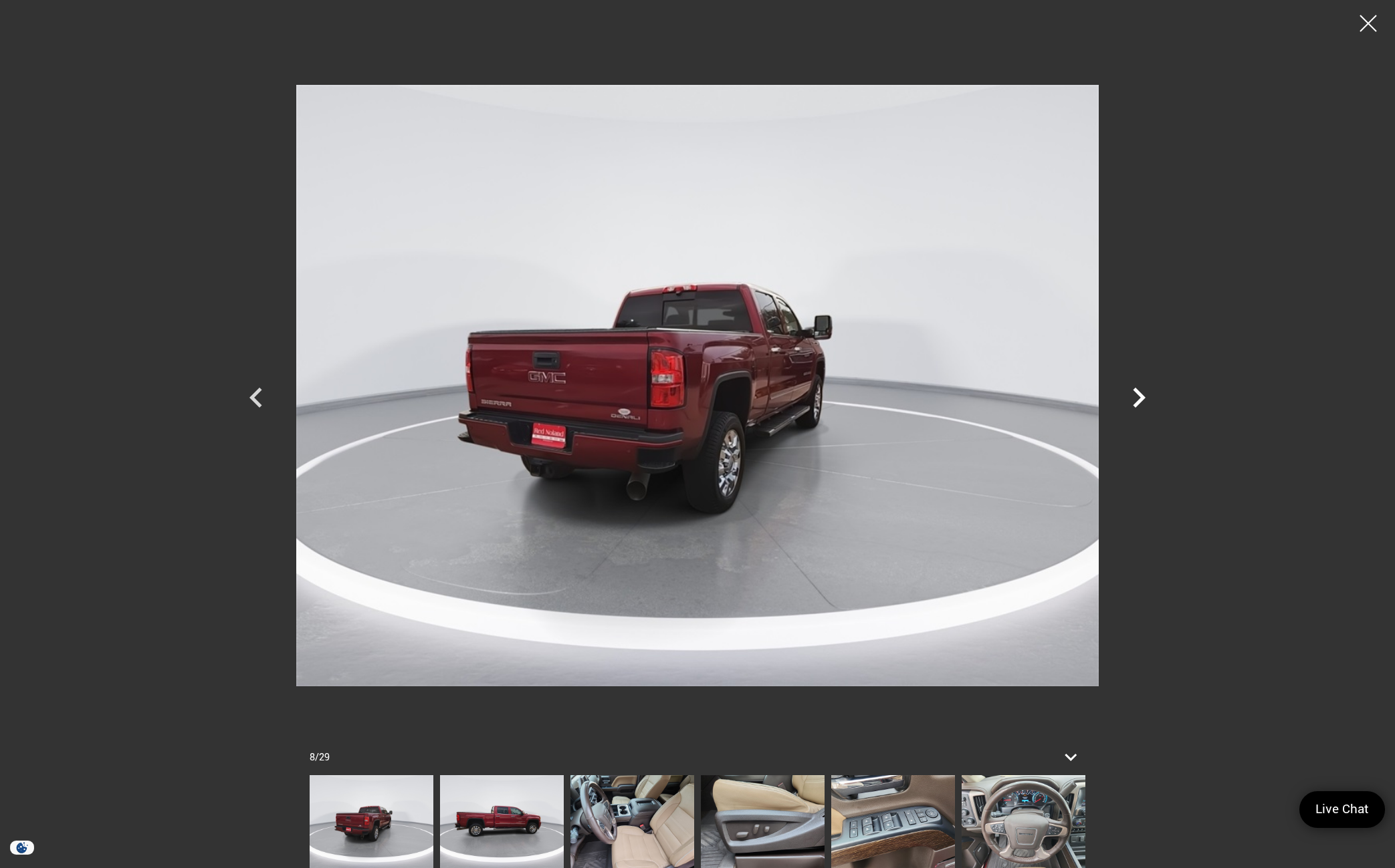
click at [1142, 404] on icon "Next" at bounding box center [1139, 398] width 40 height 40
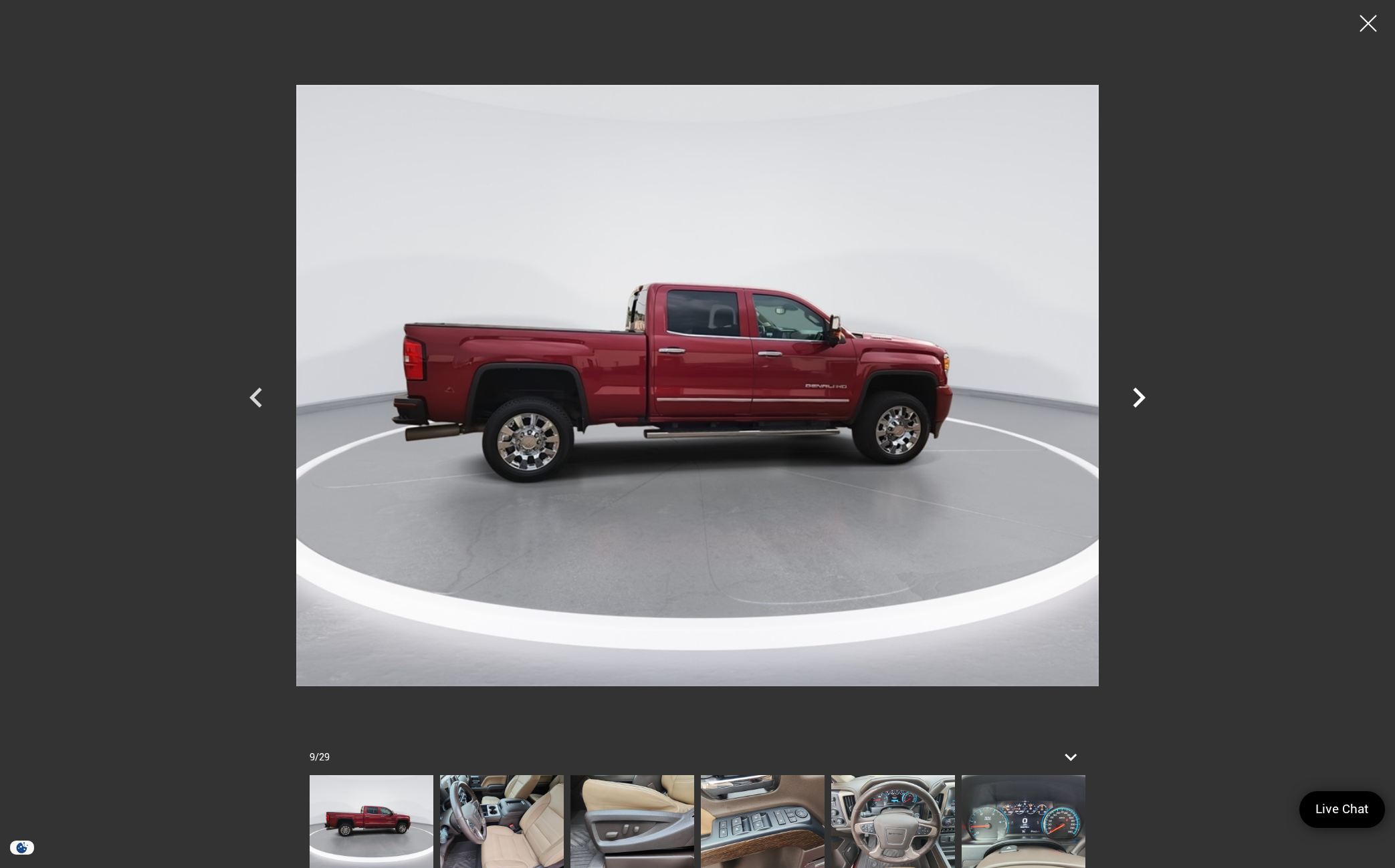
click at [1142, 404] on icon "Next" at bounding box center [1139, 398] width 40 height 40
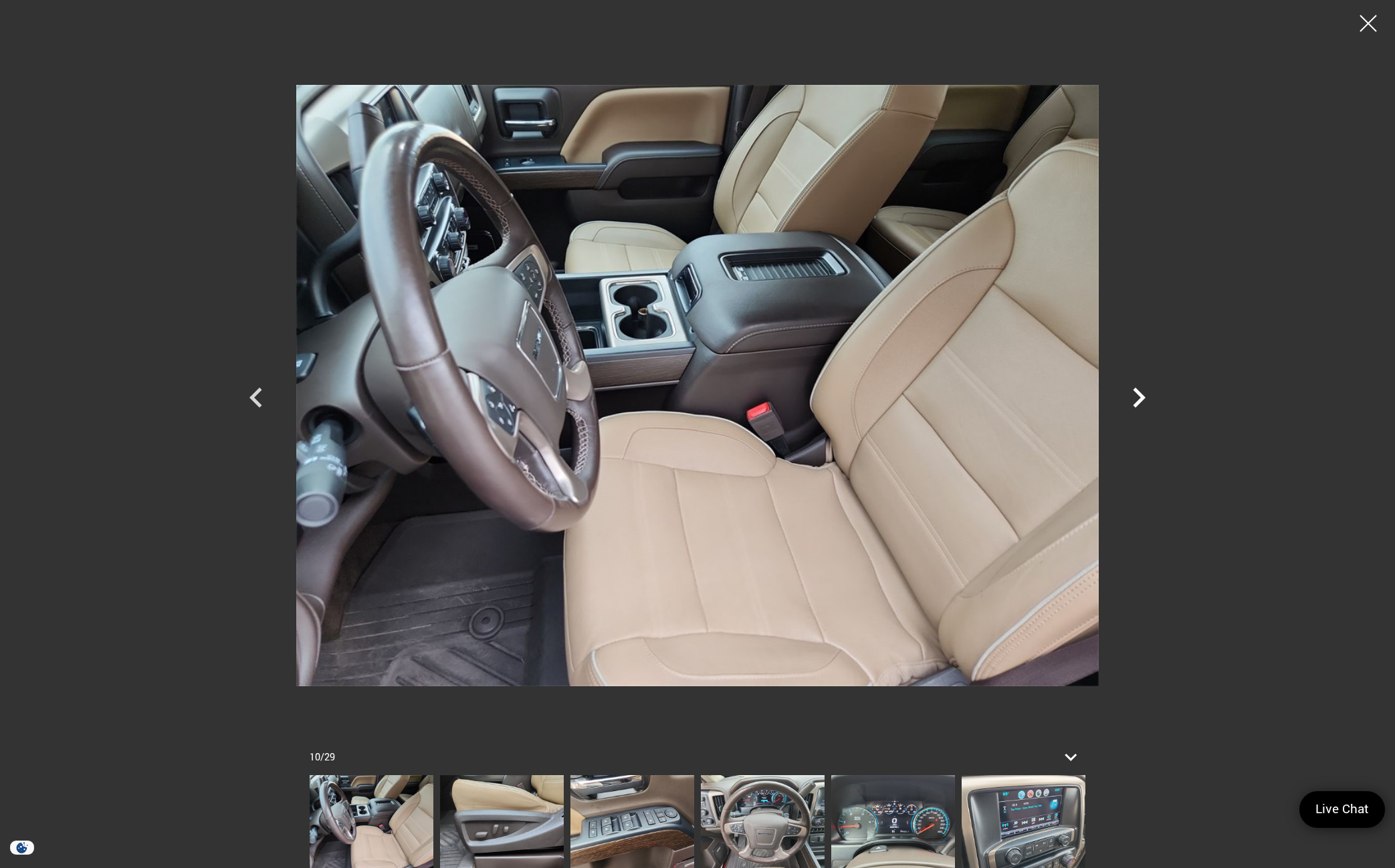
click at [1142, 404] on icon "Next" at bounding box center [1139, 398] width 40 height 40
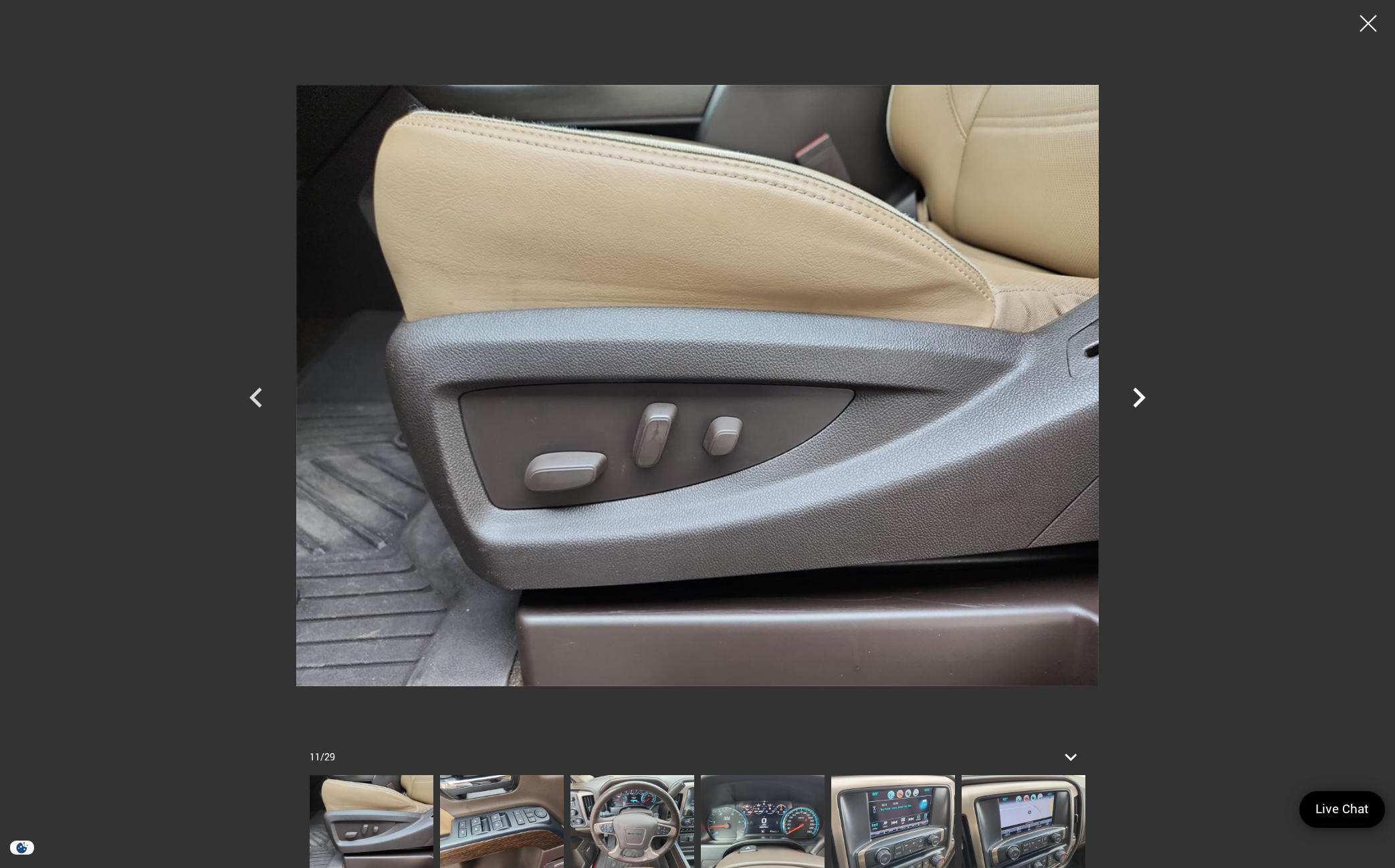
click at [1142, 404] on icon "Next" at bounding box center [1139, 398] width 40 height 40
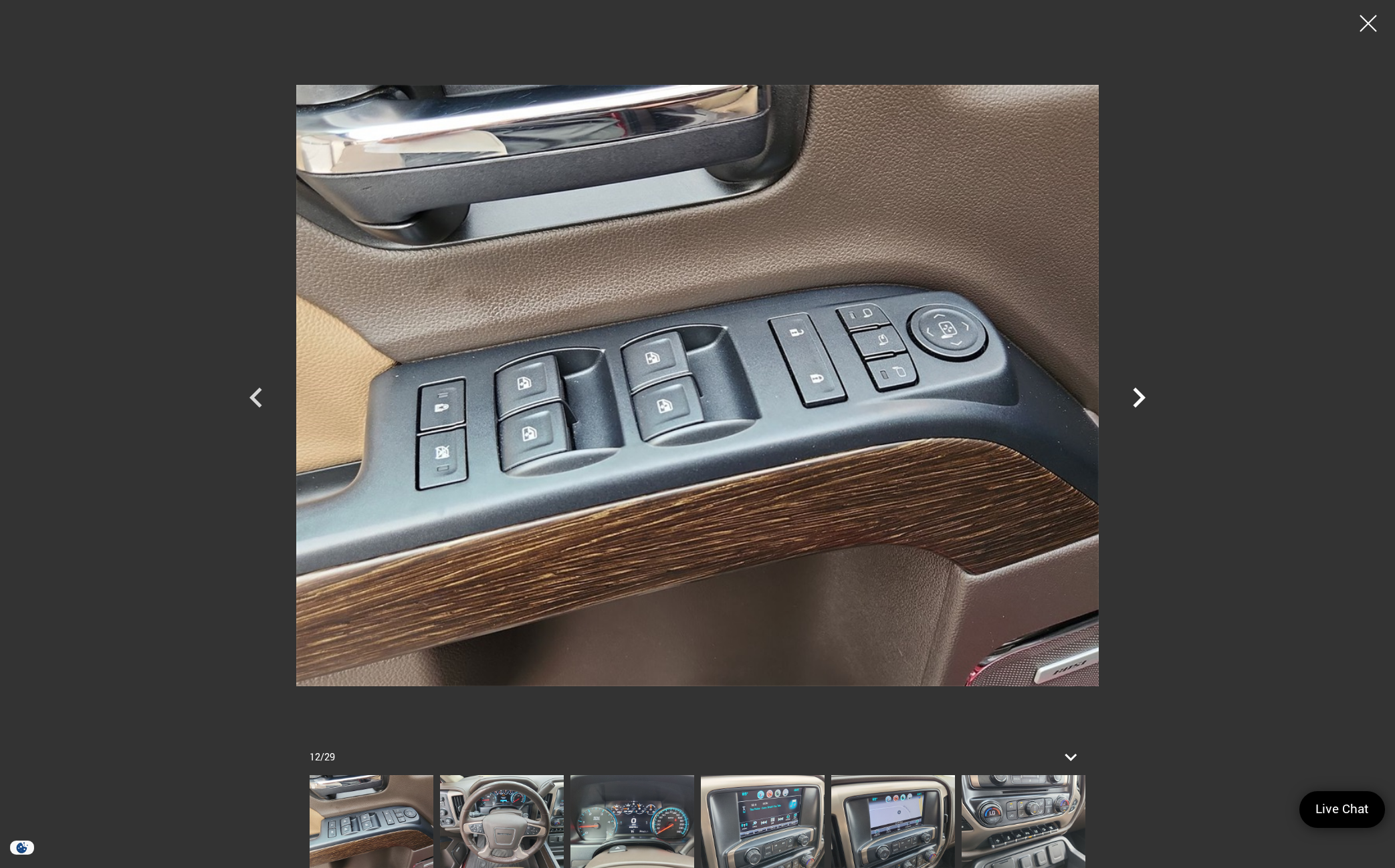
click at [1142, 404] on icon "Next" at bounding box center [1139, 398] width 40 height 40
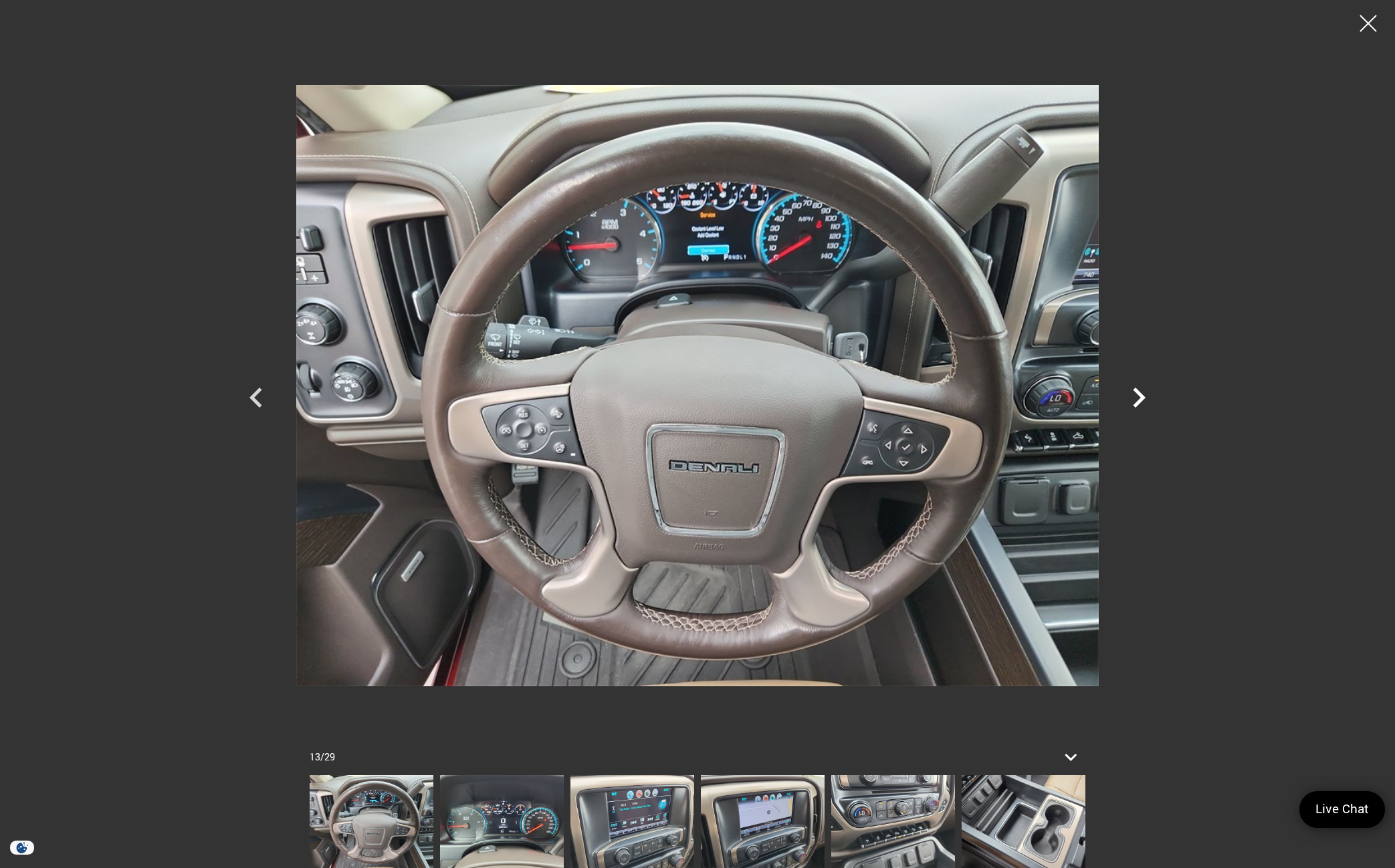
click at [1142, 404] on icon "Next" at bounding box center [1139, 398] width 40 height 40
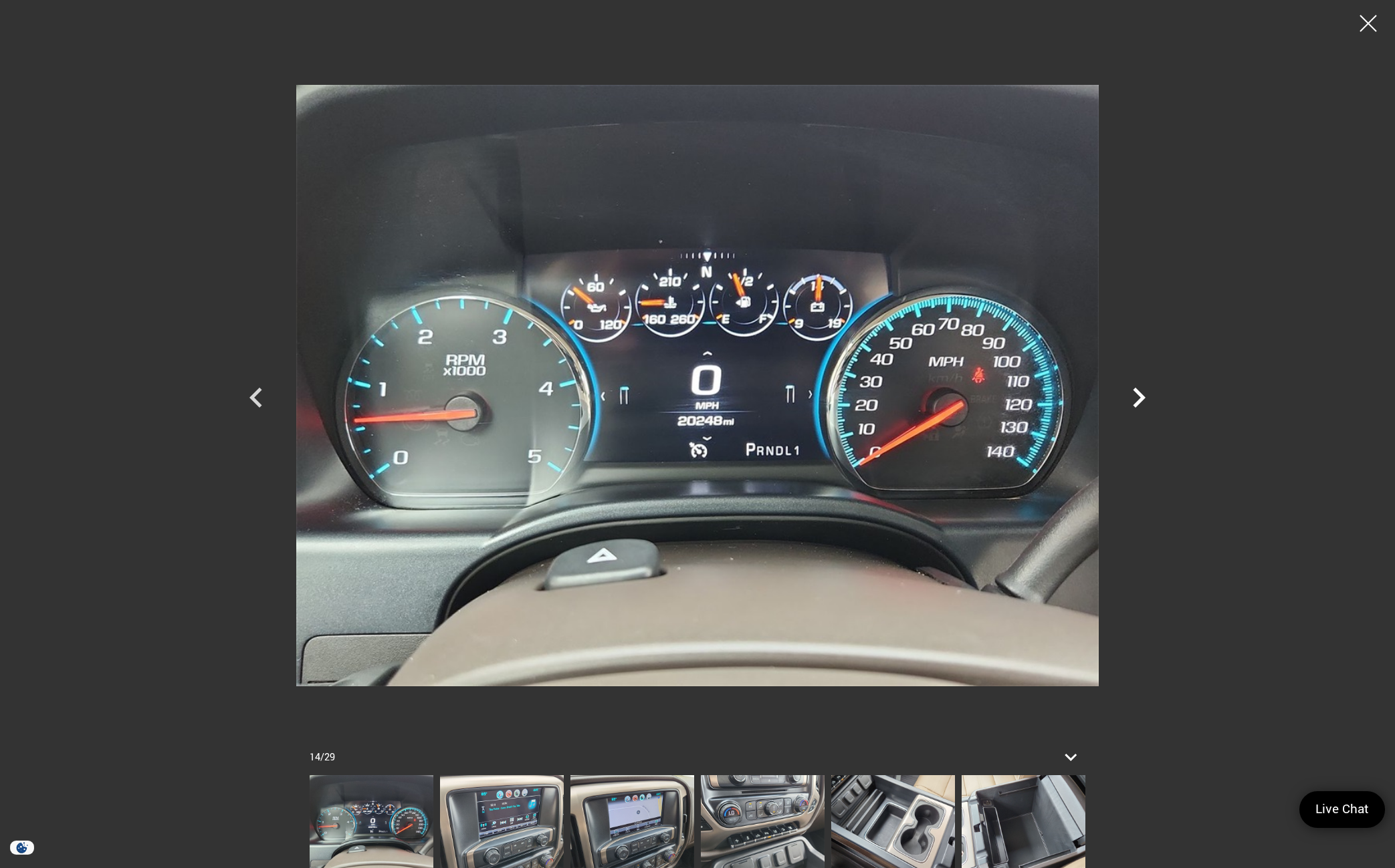
click at [1142, 404] on icon "Next" at bounding box center [1139, 398] width 40 height 40
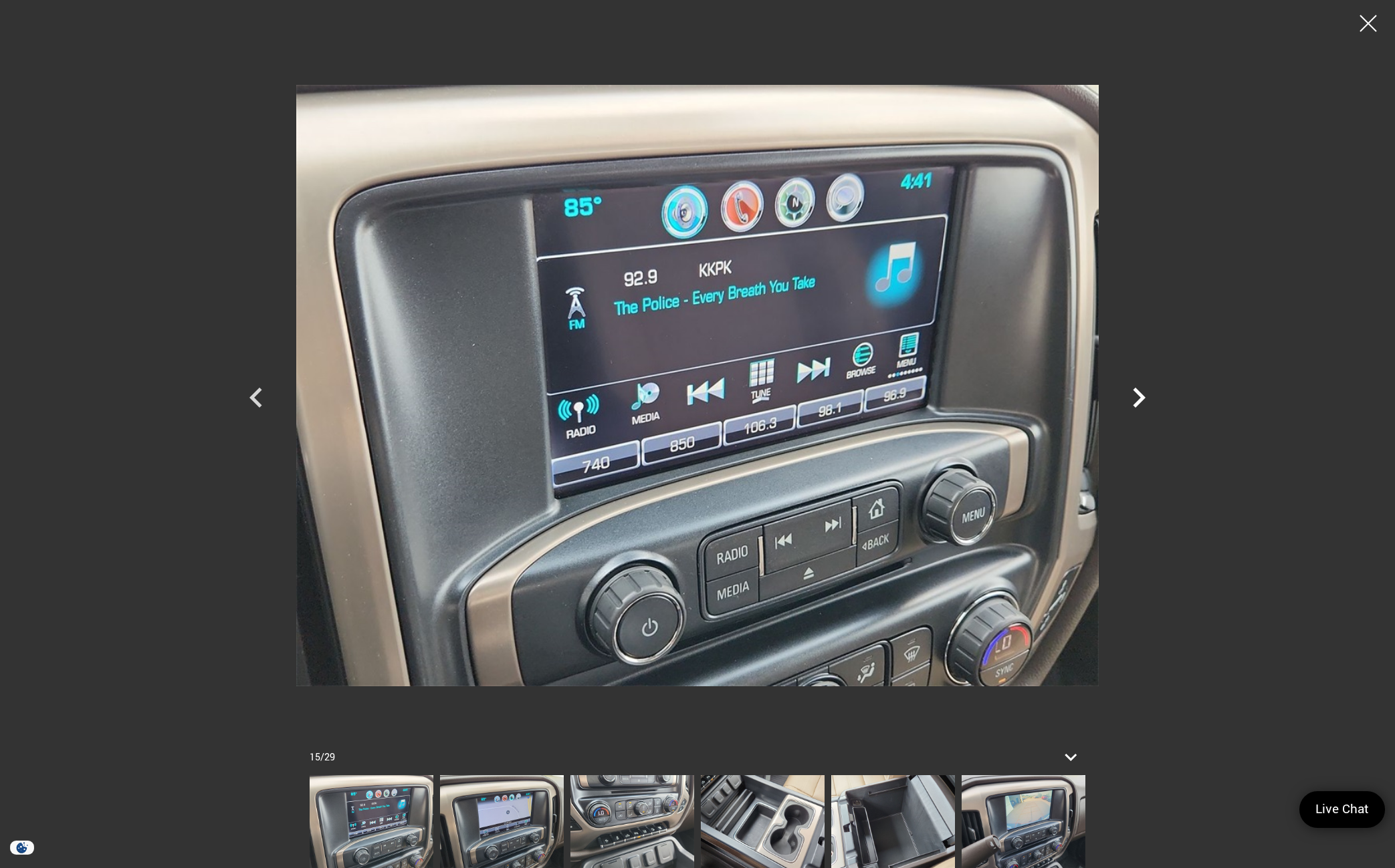
click at [1142, 404] on icon "Next" at bounding box center [1139, 398] width 40 height 40
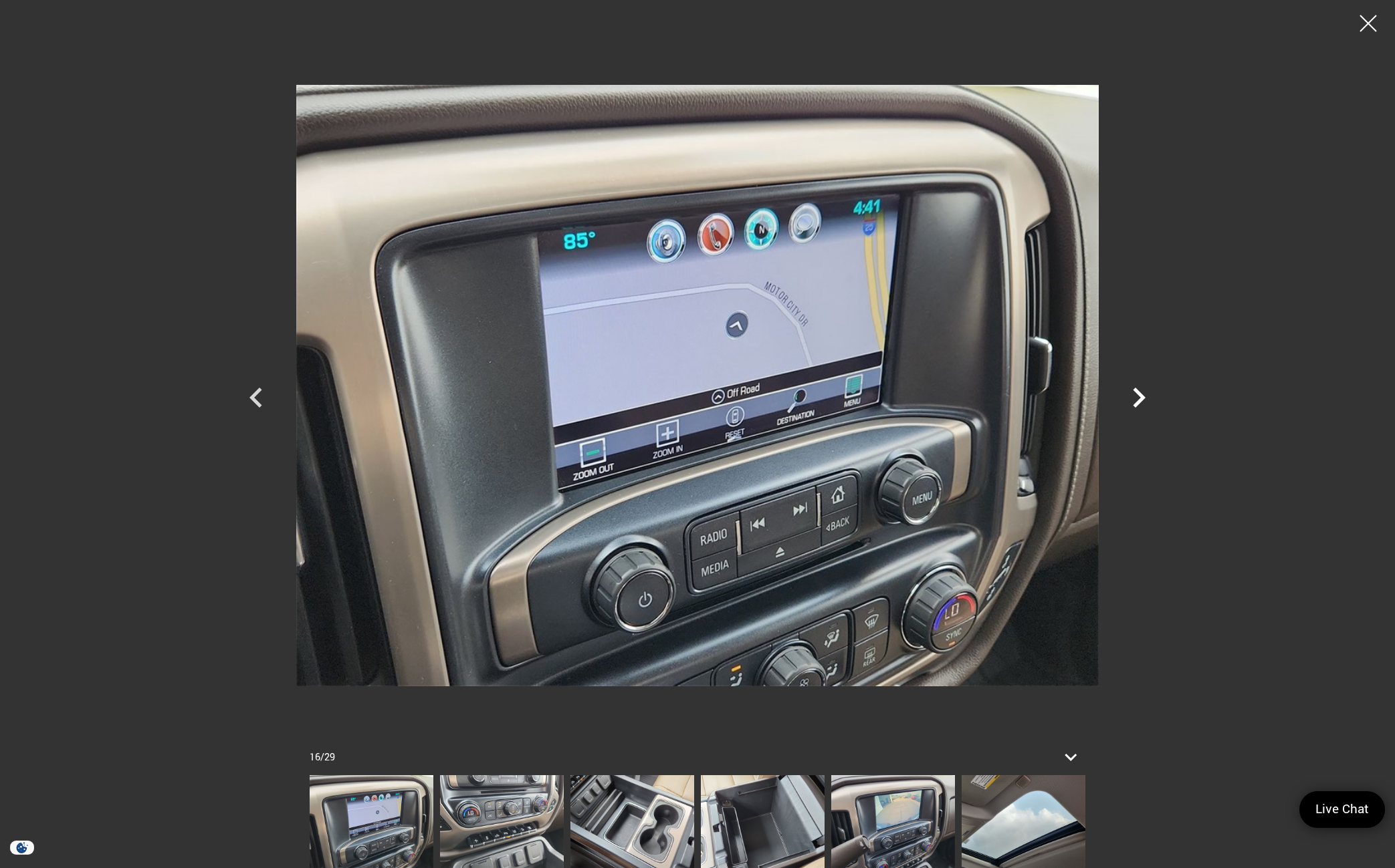
click at [1142, 404] on icon "Next" at bounding box center [1139, 398] width 40 height 40
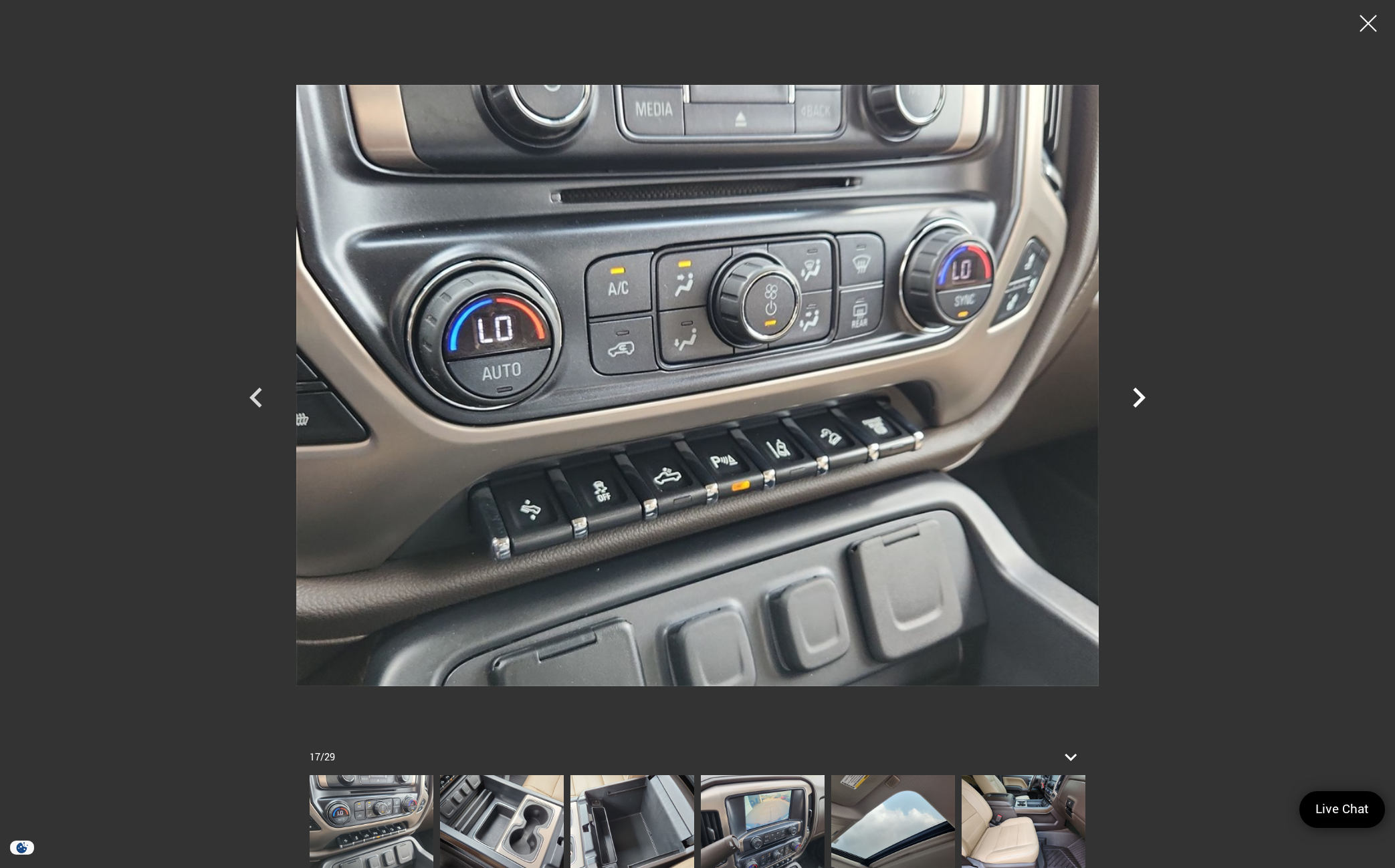
click at [1142, 404] on icon "Next" at bounding box center [1139, 398] width 40 height 40
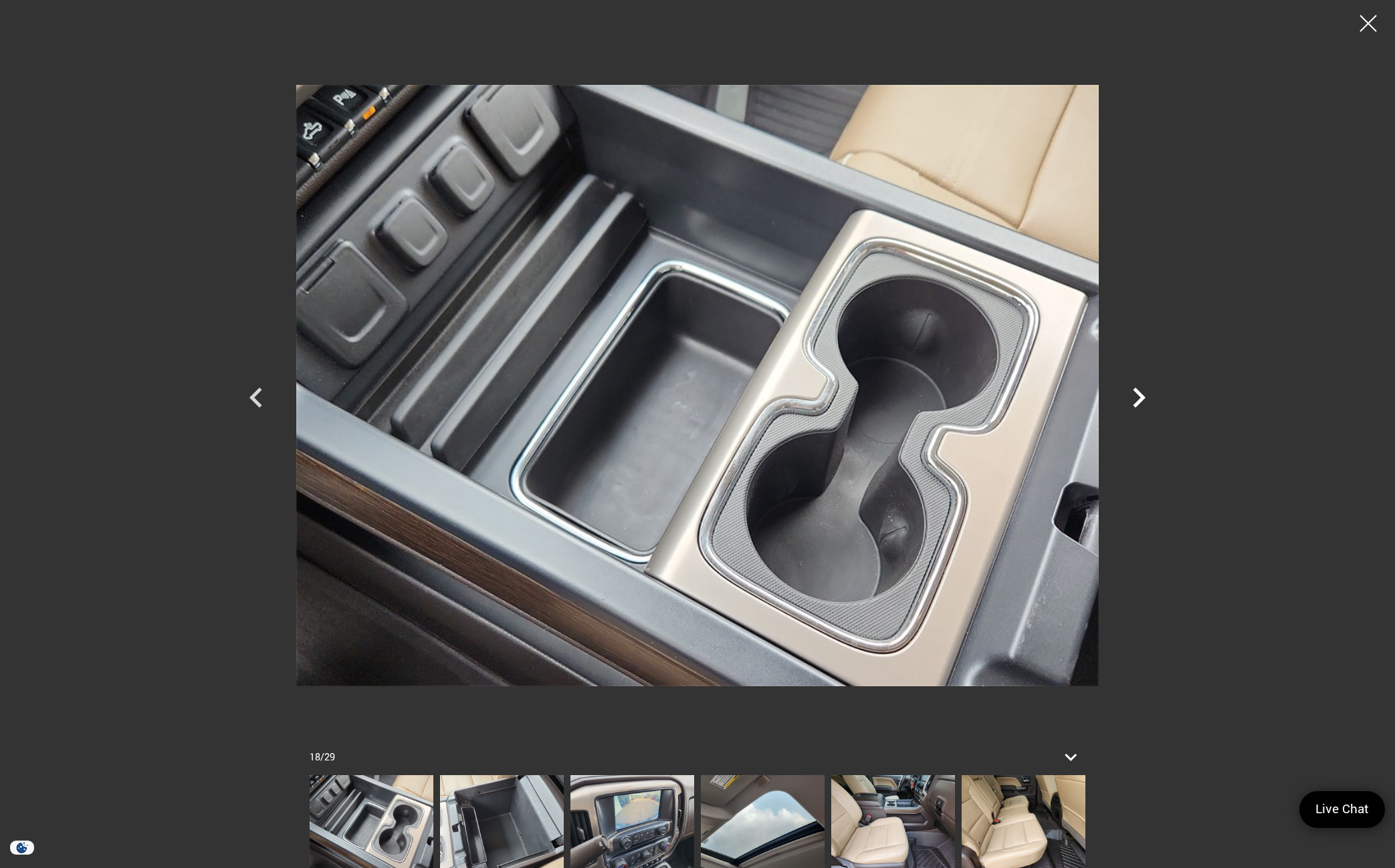
click at [1142, 404] on icon "Next" at bounding box center [1139, 398] width 40 height 40
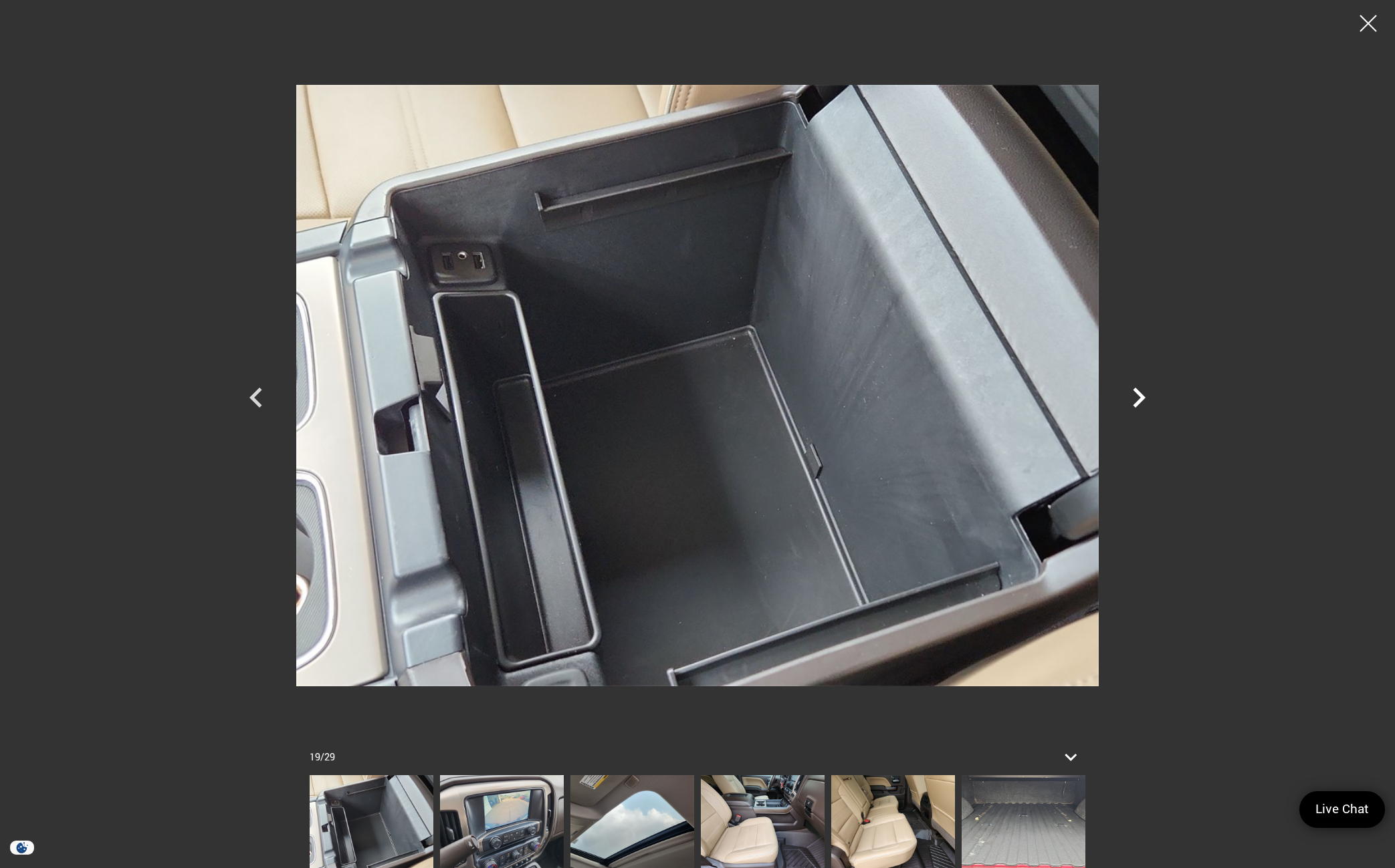
click at [1142, 404] on icon "Next" at bounding box center [1139, 398] width 40 height 40
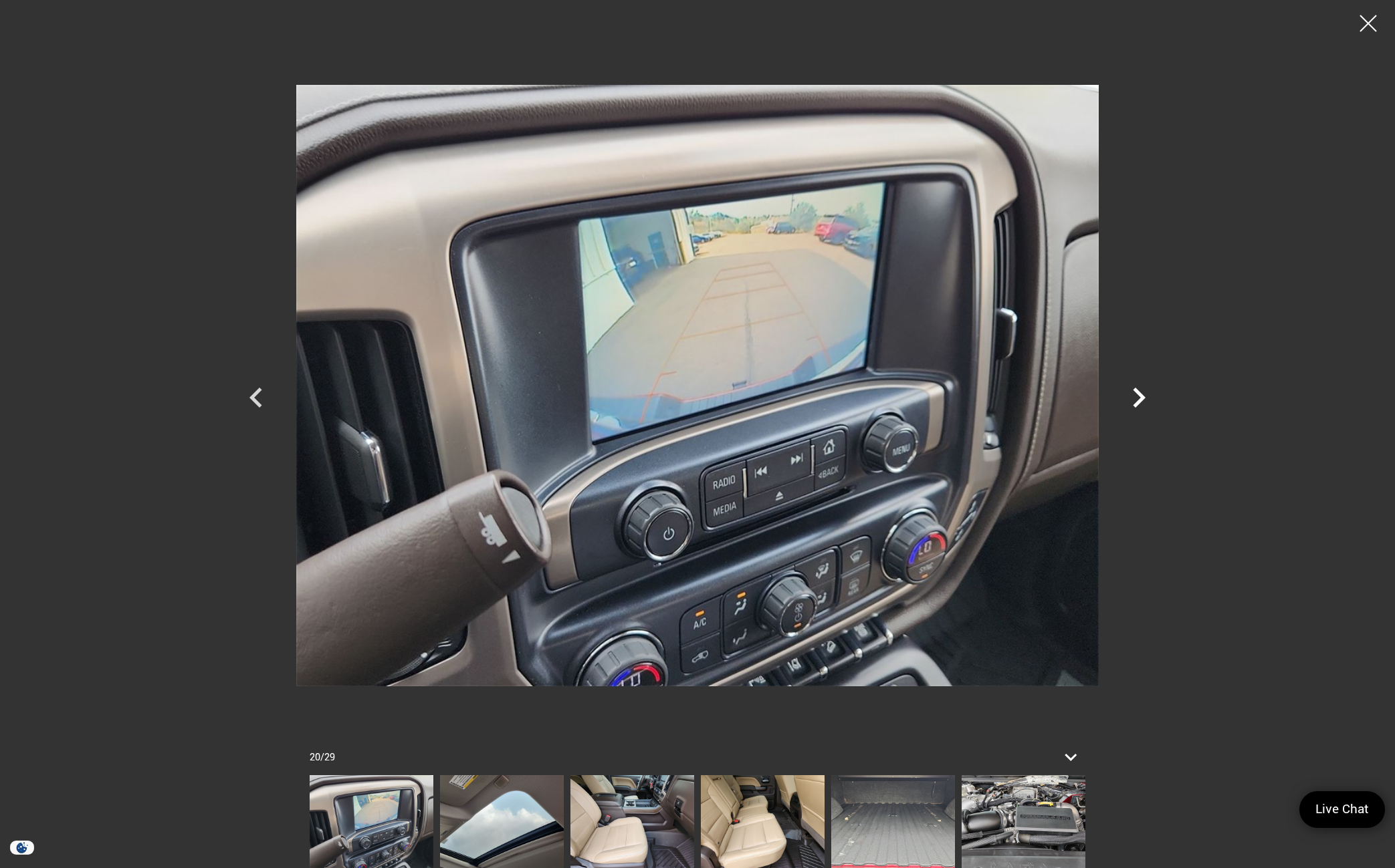
click at [1142, 404] on icon "Next" at bounding box center [1139, 398] width 40 height 40
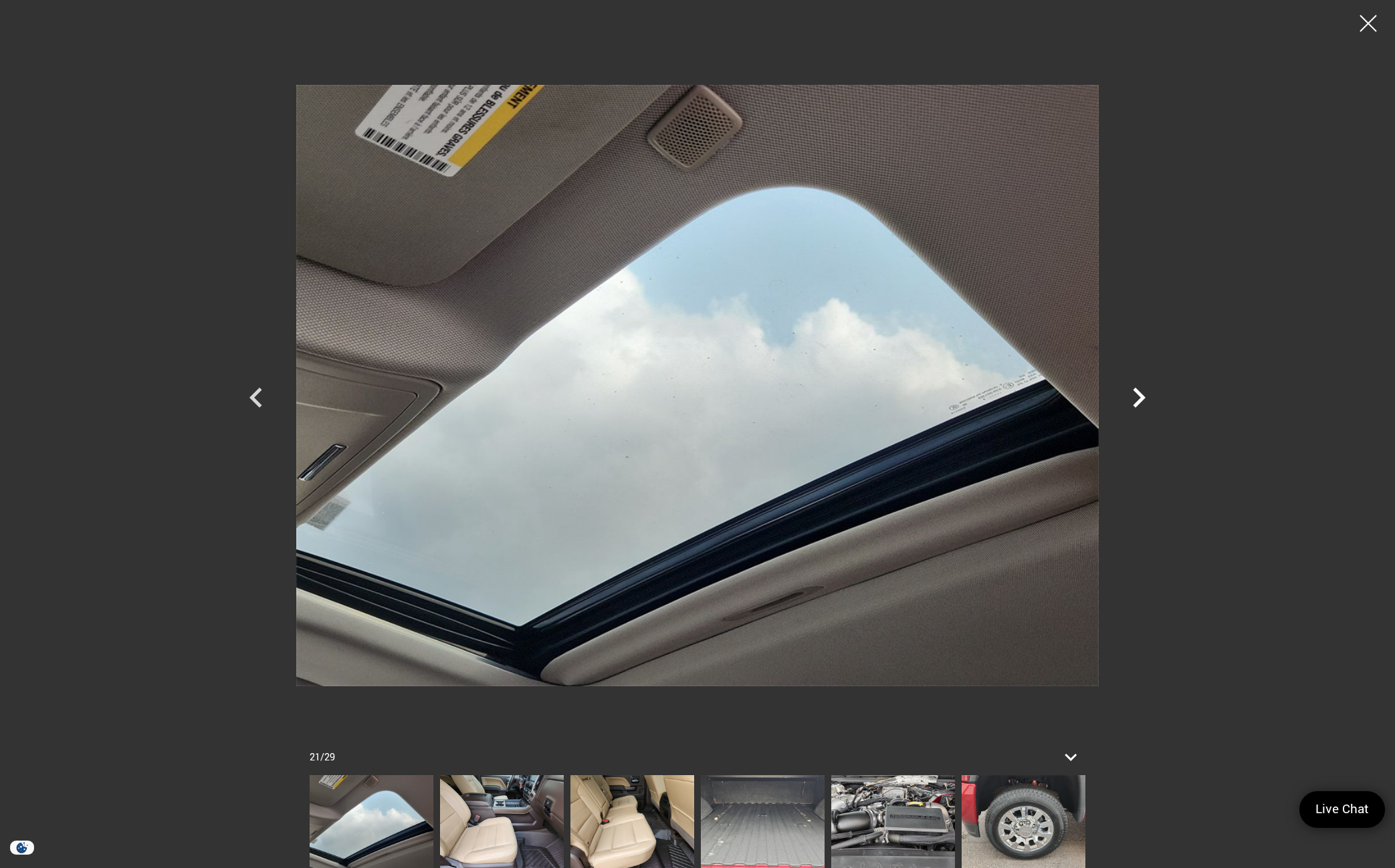
click at [1142, 404] on icon "Next" at bounding box center [1139, 398] width 40 height 40
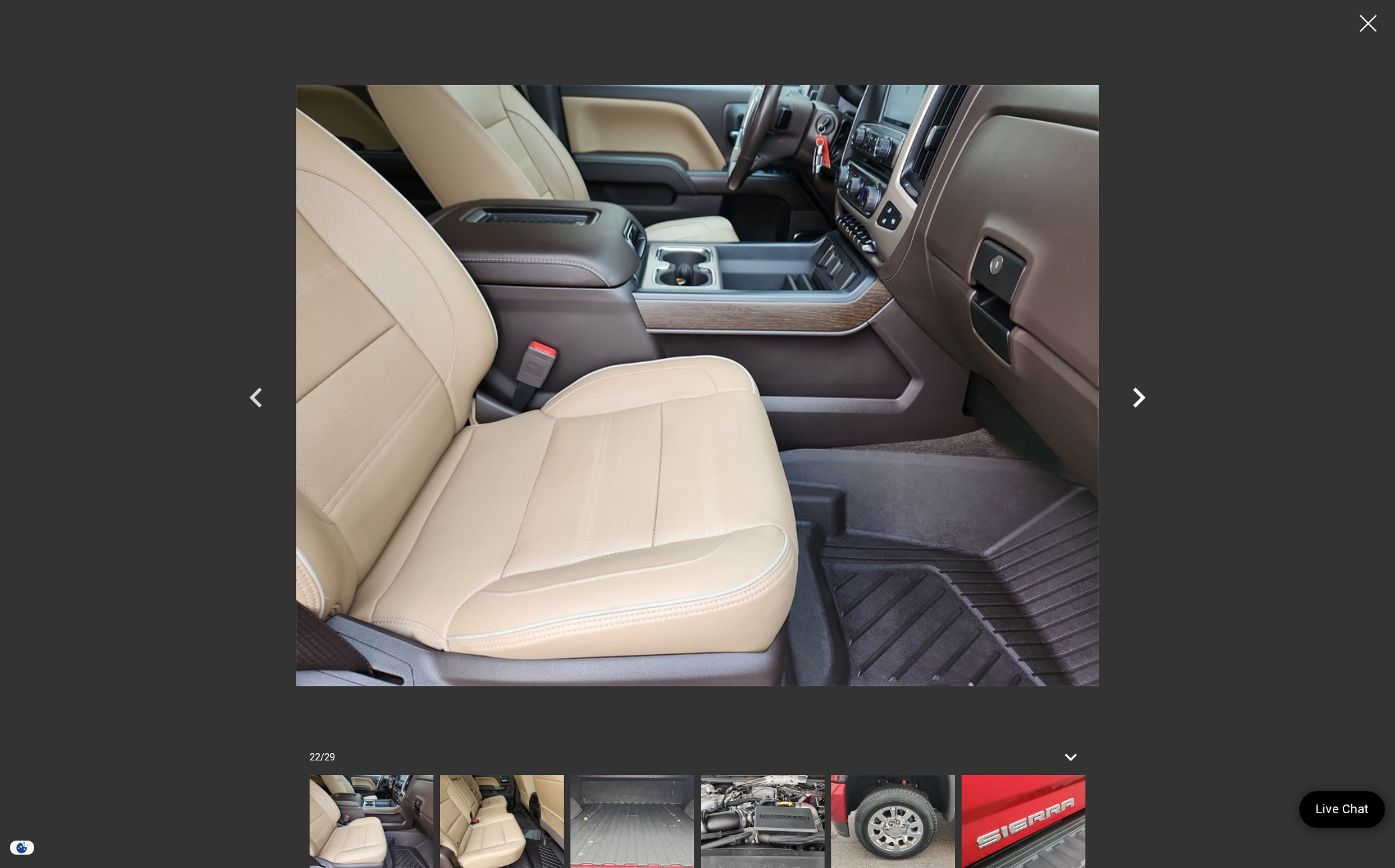
click at [1142, 404] on icon "Next" at bounding box center [1139, 398] width 40 height 40
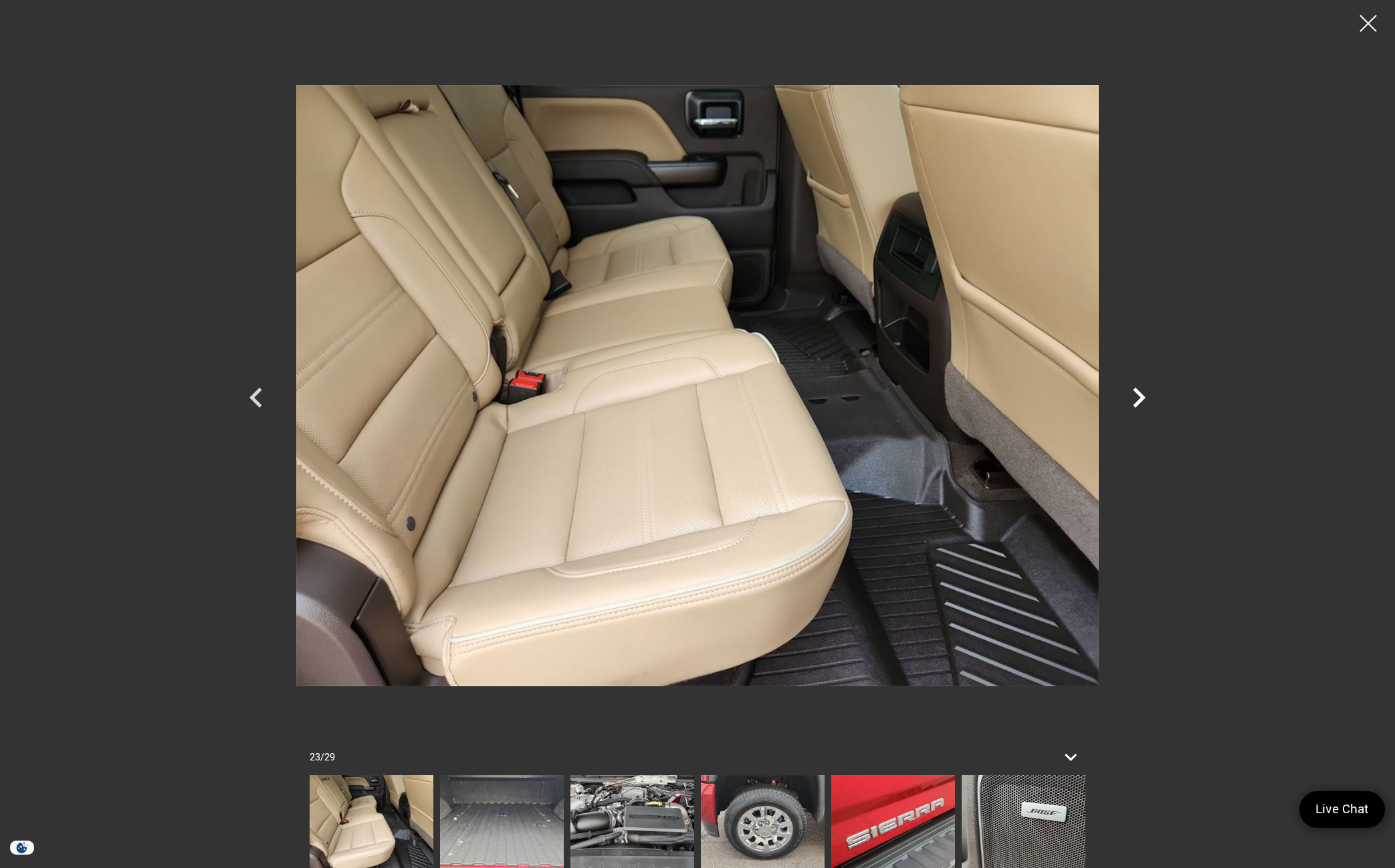
click at [1149, 399] on icon "Next" at bounding box center [1139, 398] width 40 height 40
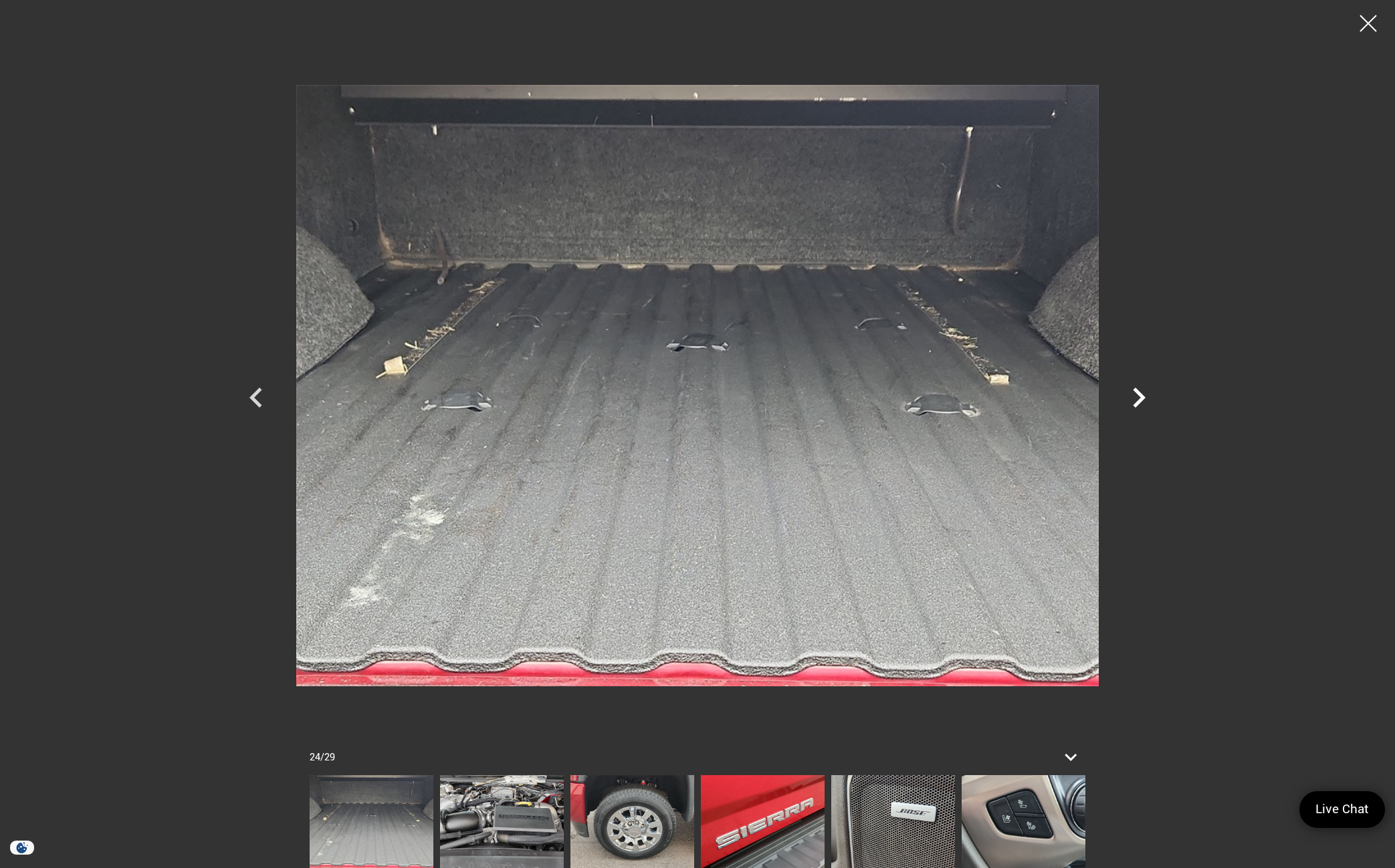
click at [1139, 400] on icon "Next" at bounding box center [1138, 398] width 13 height 20
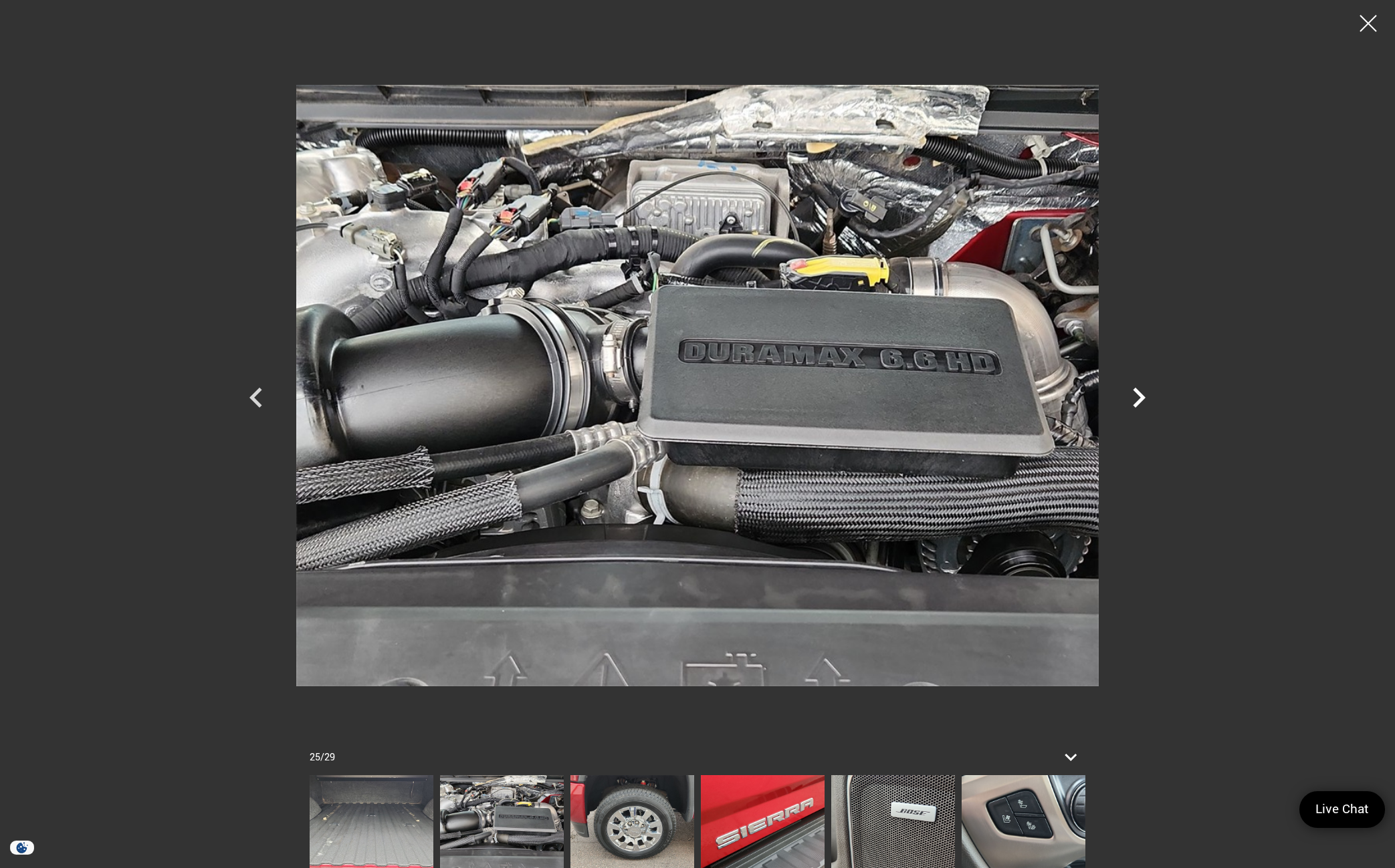
click at [1139, 400] on icon "Next" at bounding box center [1138, 398] width 13 height 20
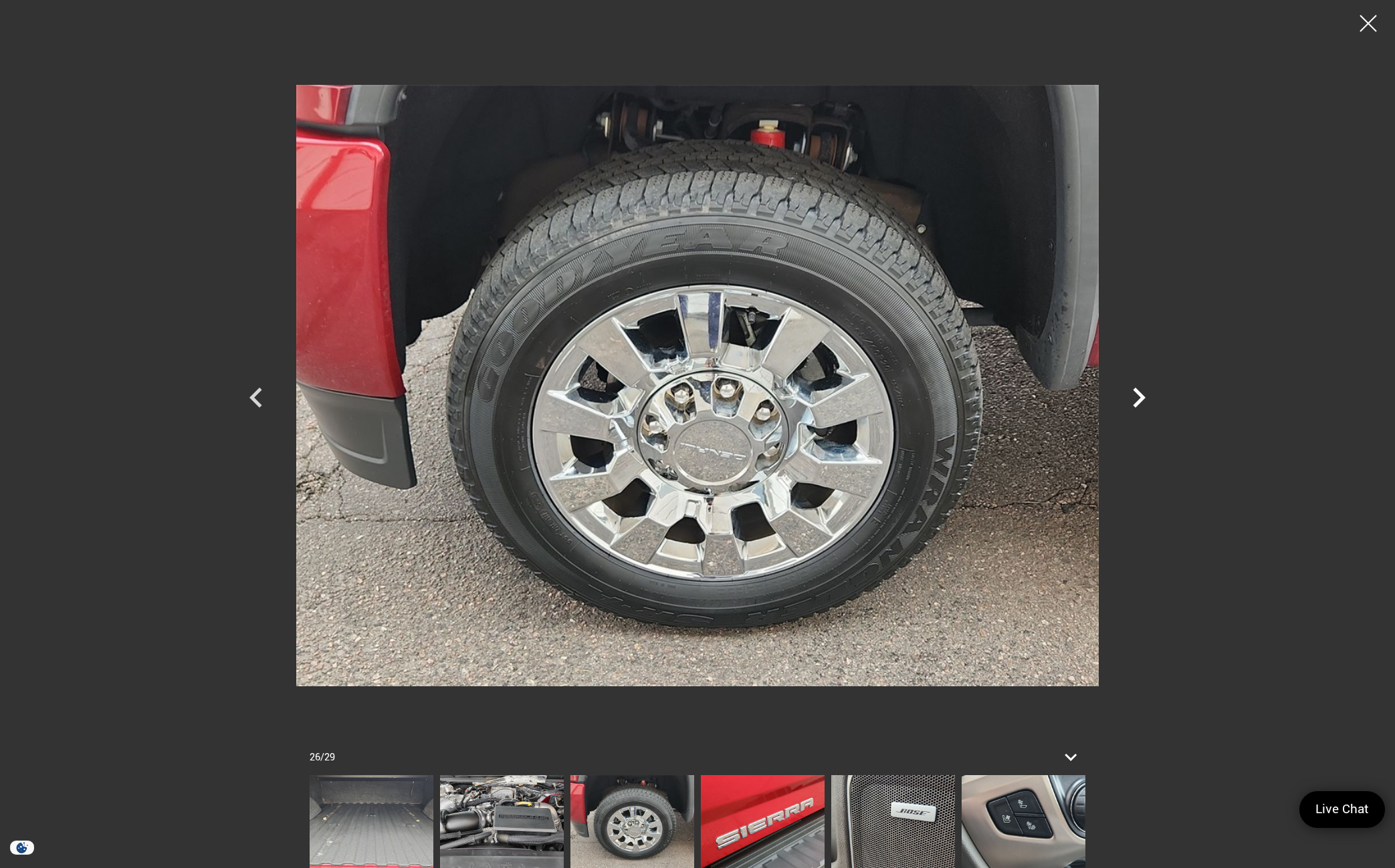
click at [1140, 401] on icon "Next" at bounding box center [1138, 398] width 13 height 20
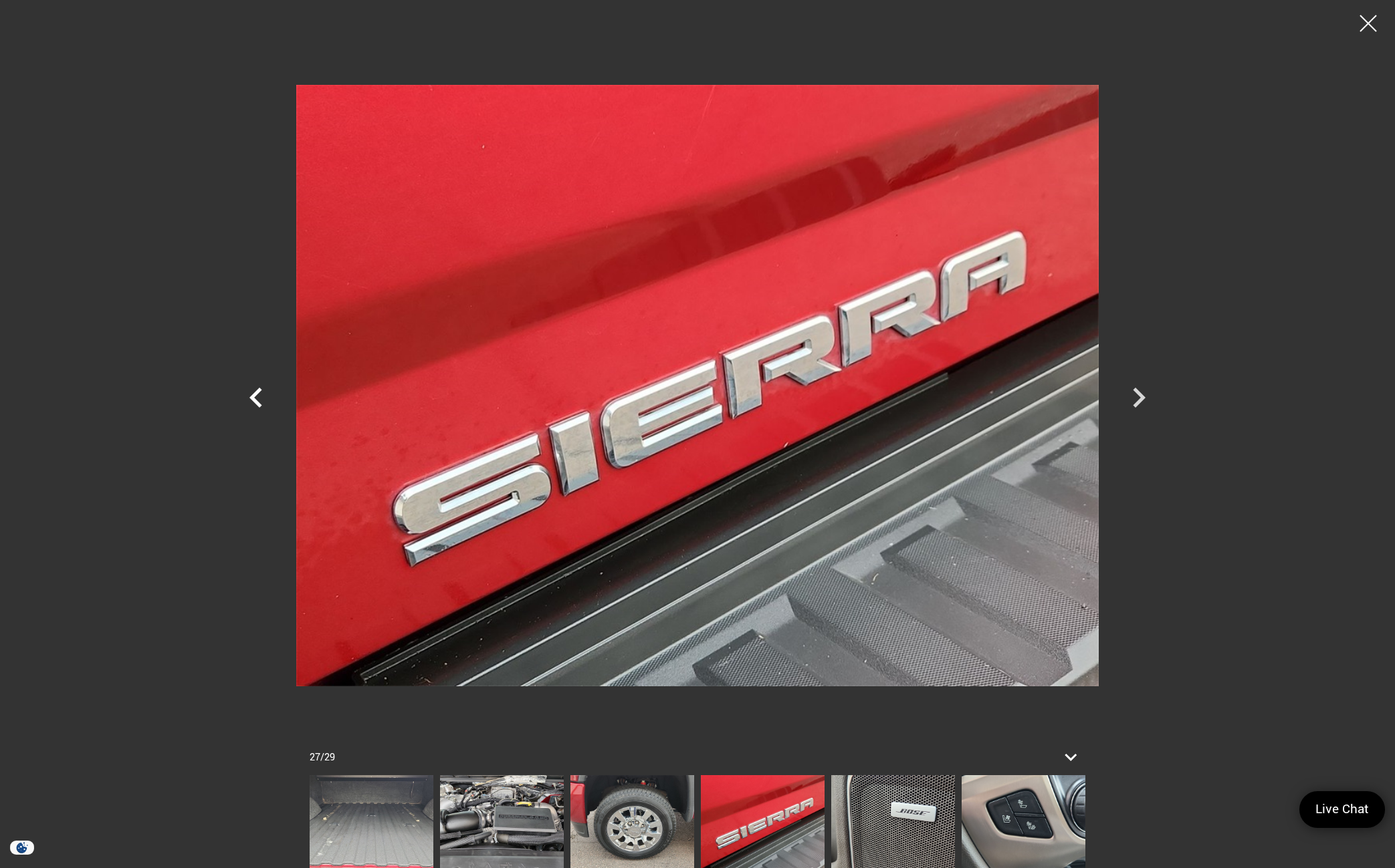
click at [263, 396] on icon "Previous" at bounding box center [257, 398] width 40 height 40
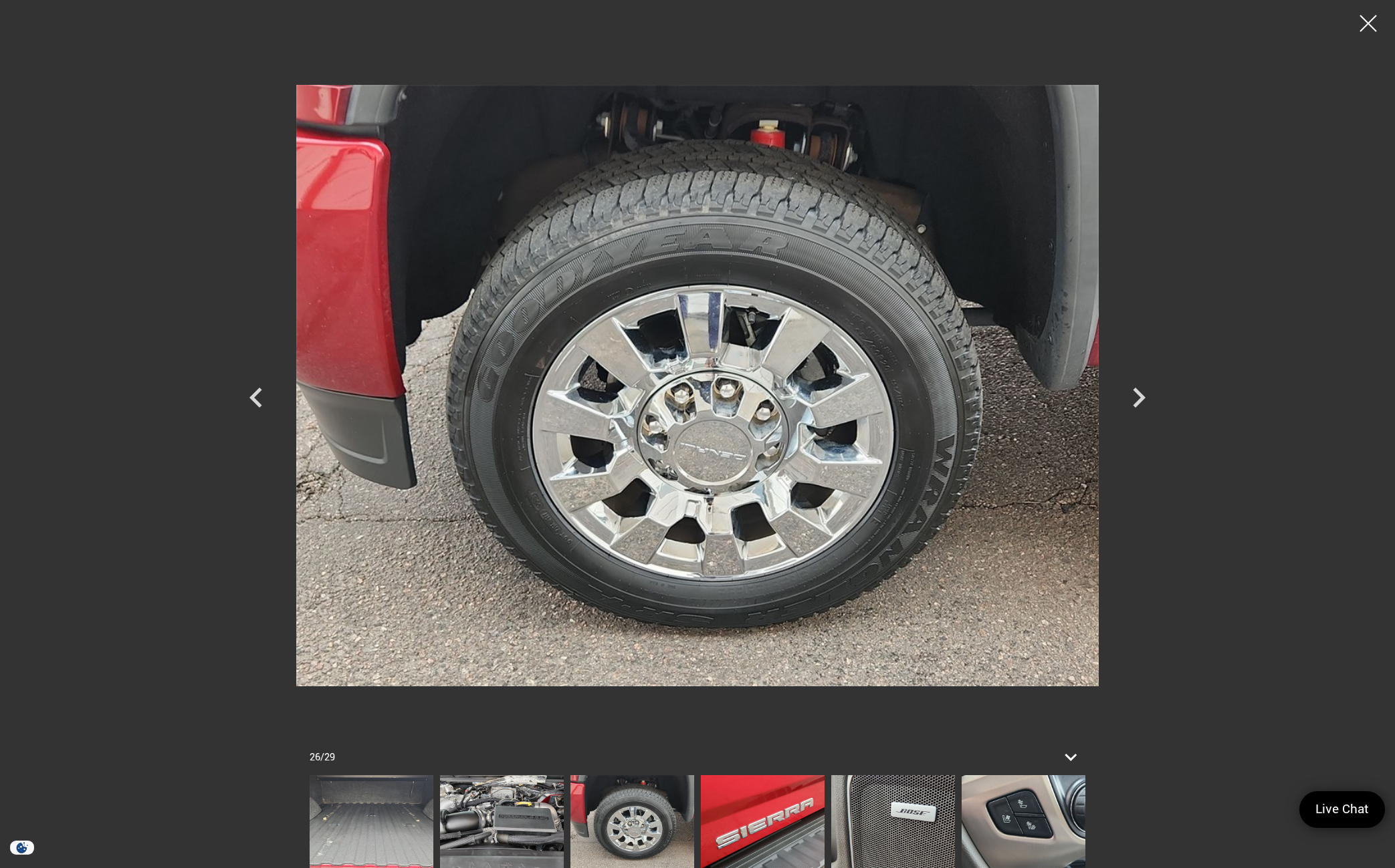
scroll to position [1470, 0]
click at [1135, 399] on icon "Next" at bounding box center [1139, 398] width 40 height 40
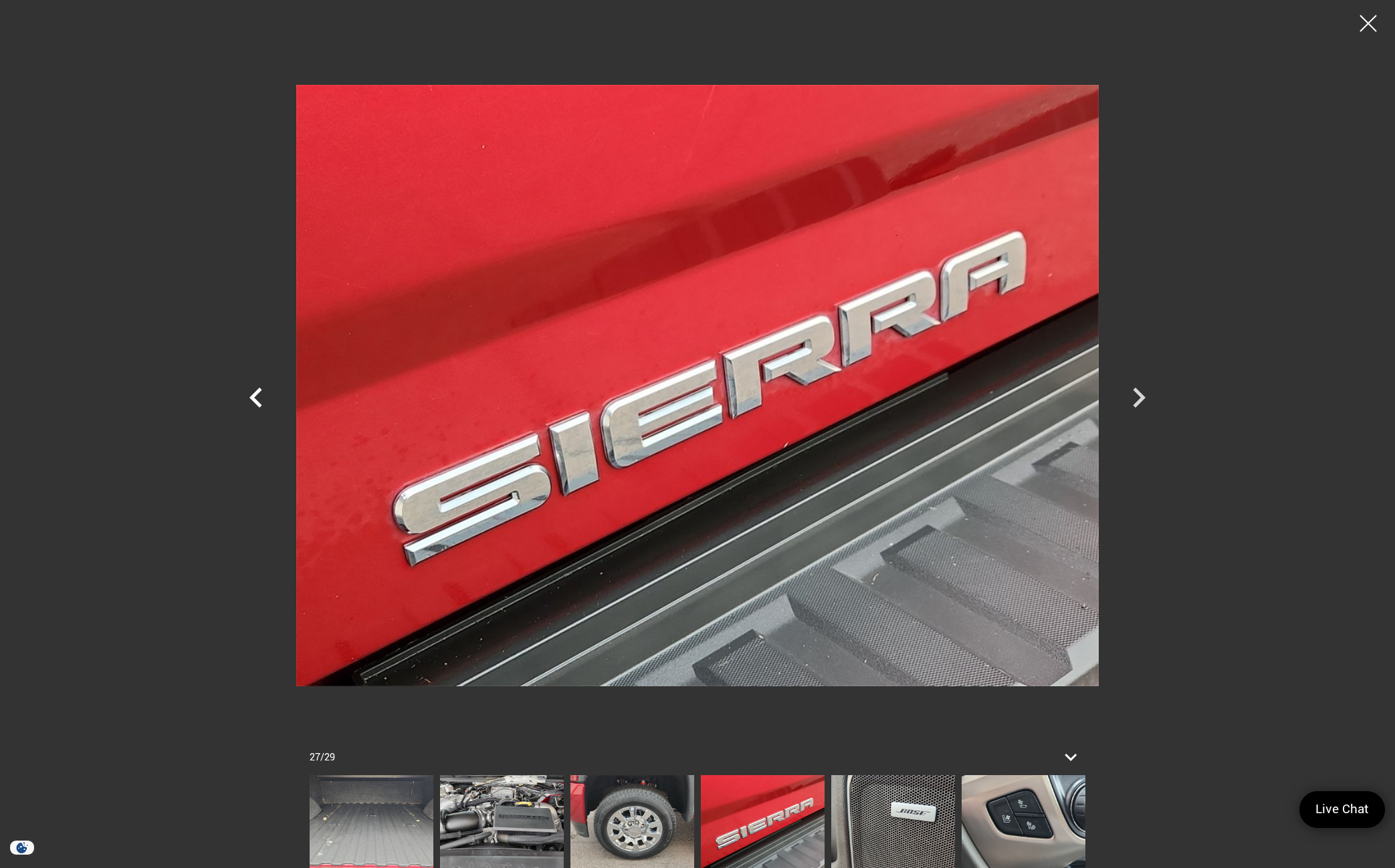
click at [258, 410] on icon "Previous" at bounding box center [257, 398] width 40 height 40
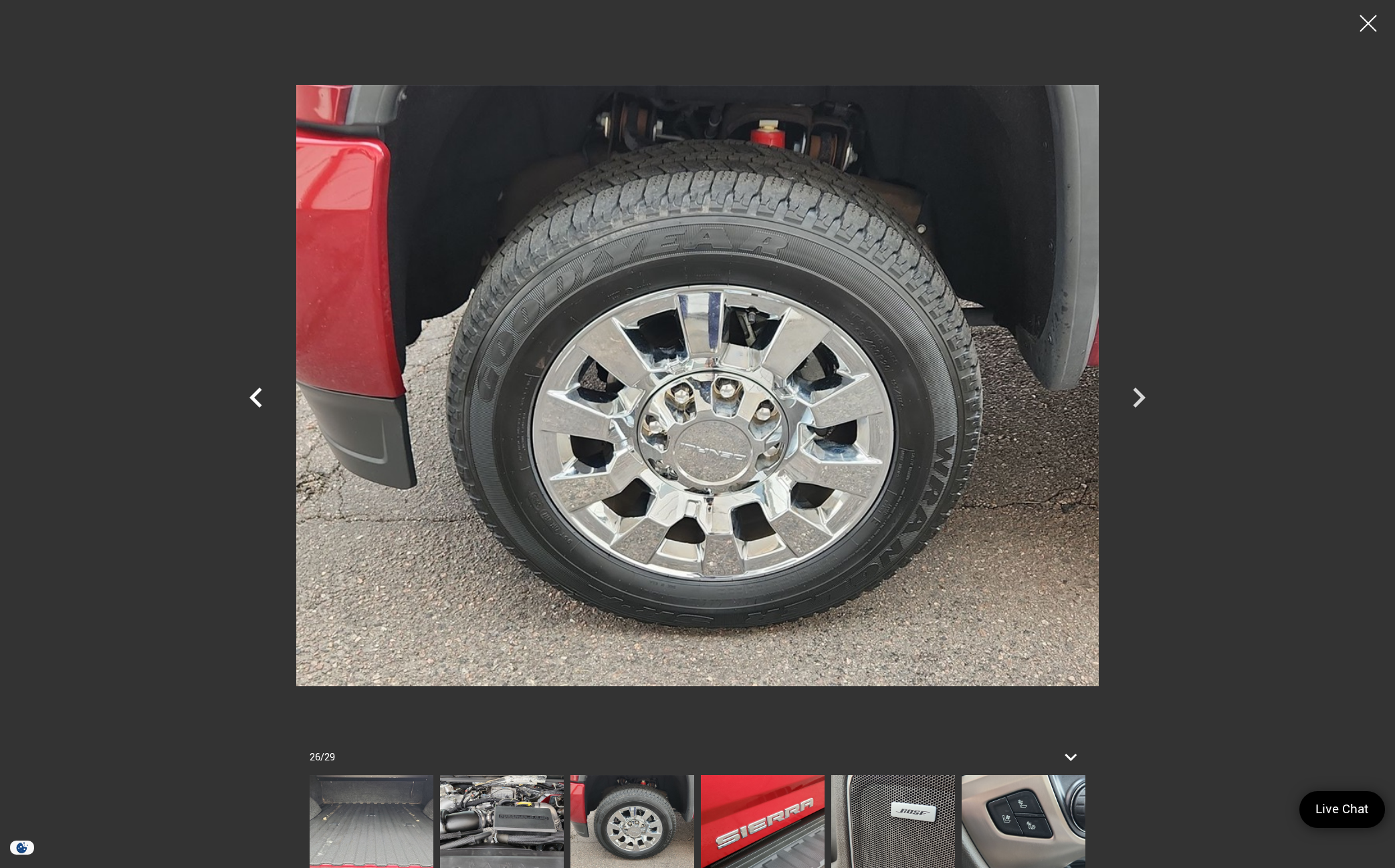
click at [258, 410] on icon "Previous" at bounding box center [257, 398] width 40 height 40
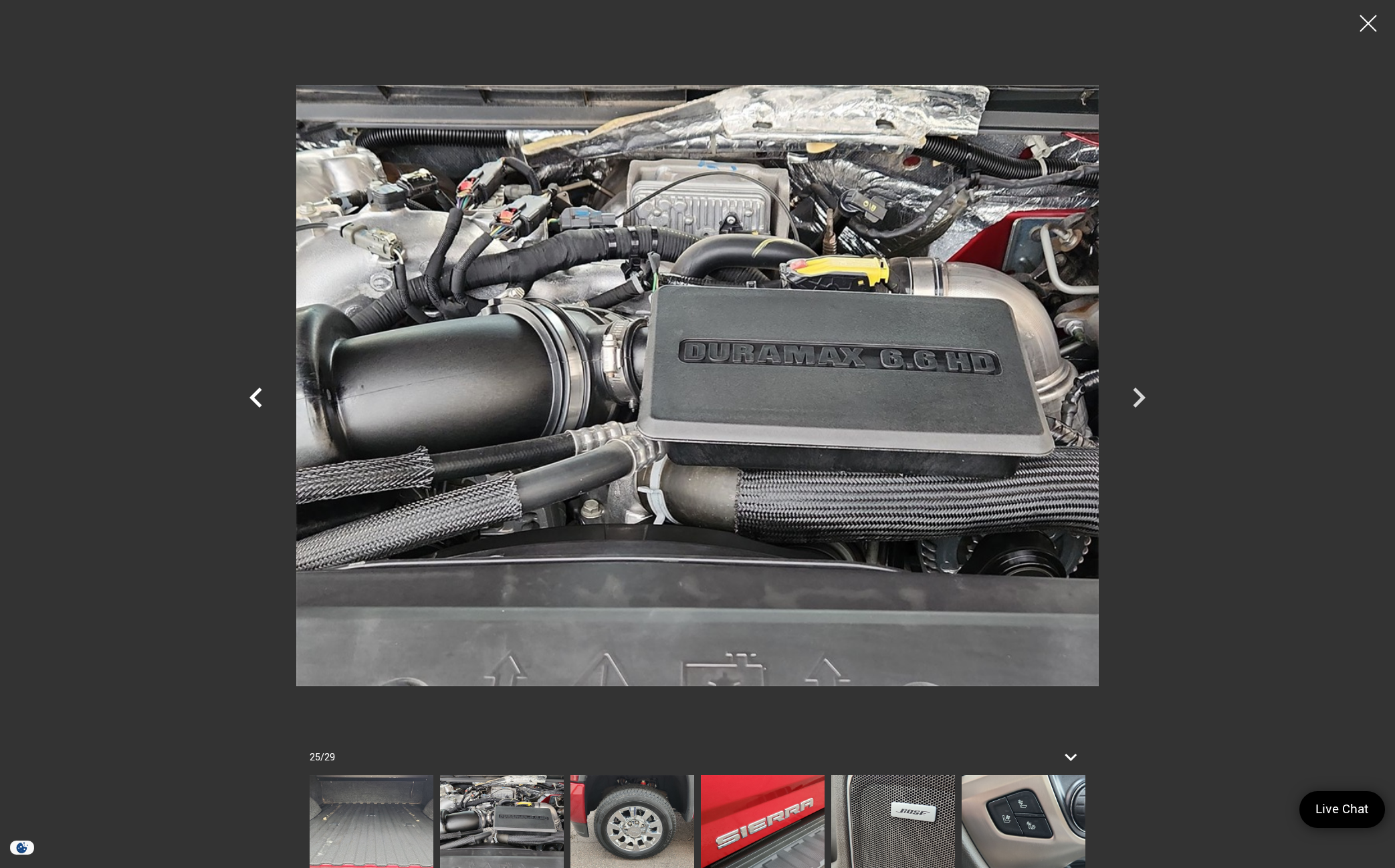
click at [258, 410] on icon "Previous" at bounding box center [257, 398] width 40 height 40
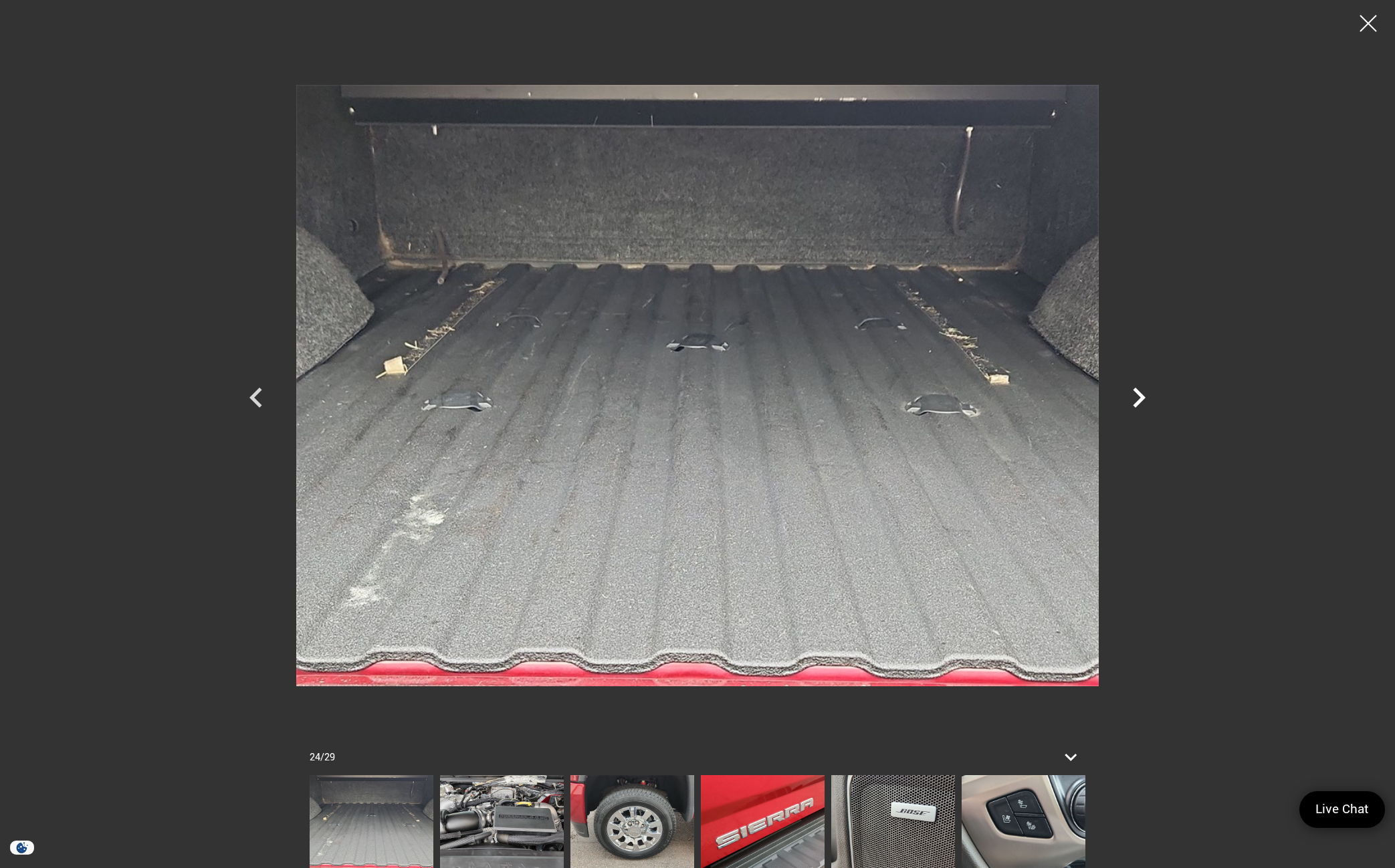
click at [1146, 406] on icon "Next" at bounding box center [1139, 398] width 40 height 40
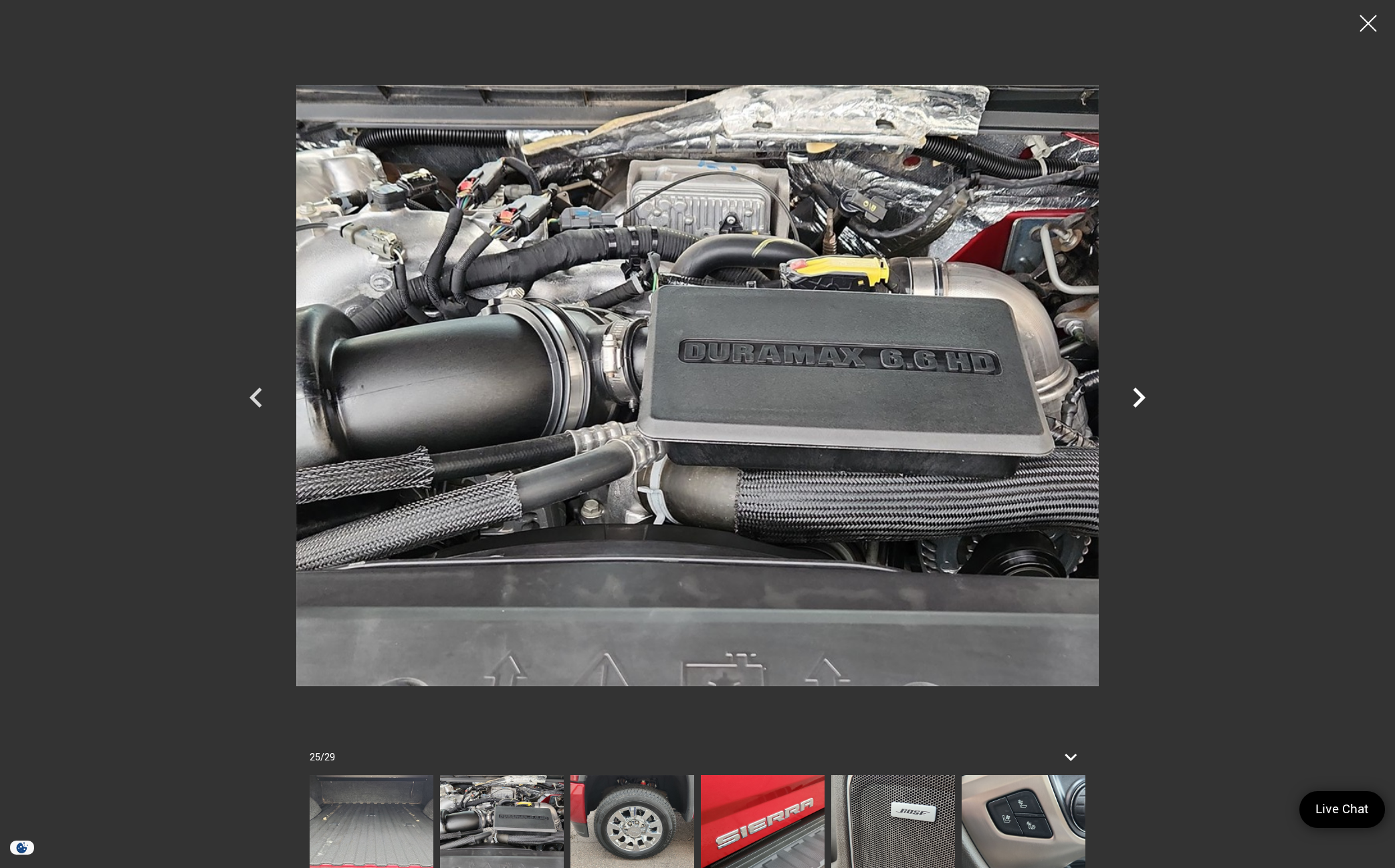
click at [1138, 411] on icon "Next" at bounding box center [1139, 398] width 40 height 40
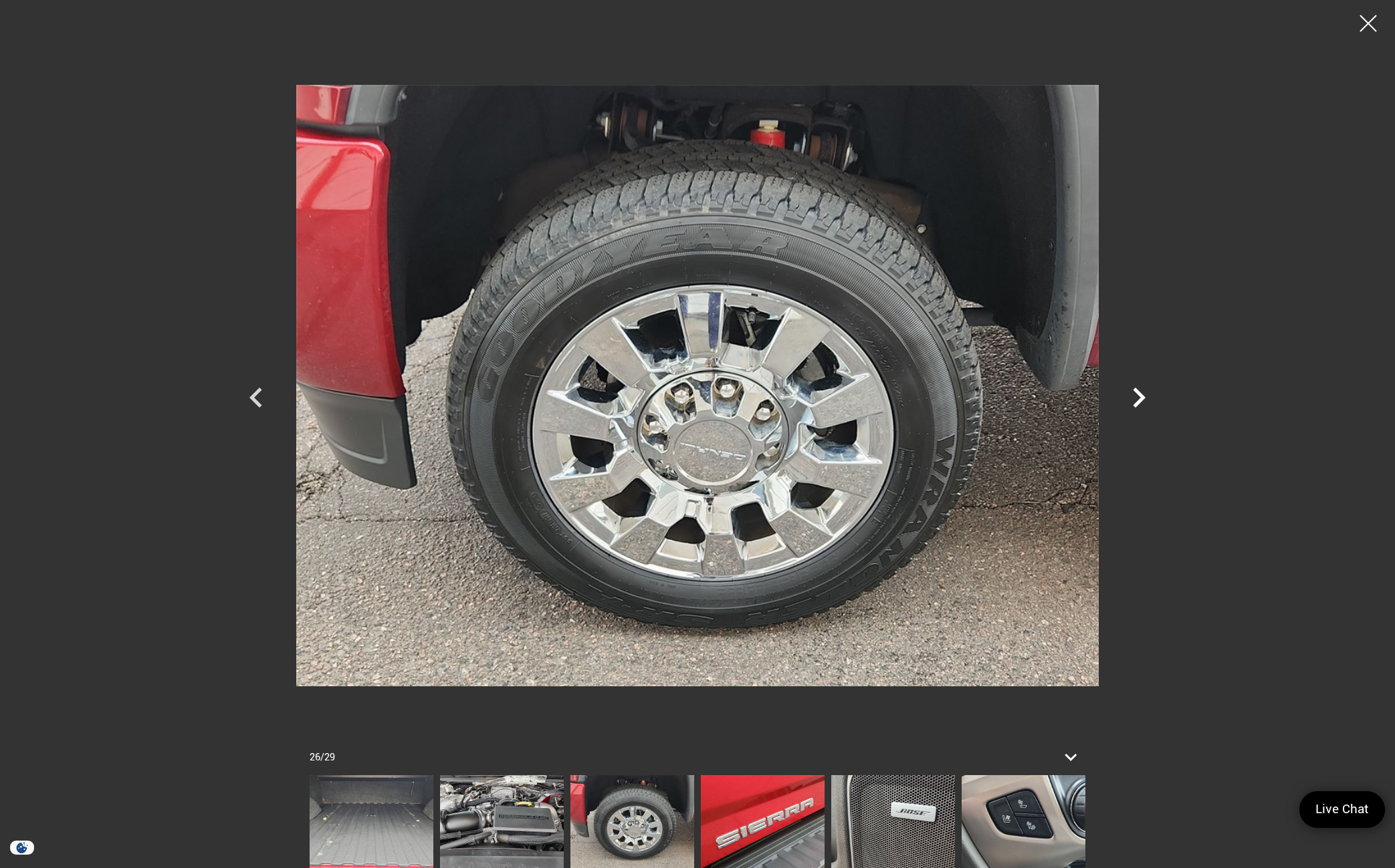
click at [1138, 411] on icon "Next" at bounding box center [1139, 398] width 40 height 40
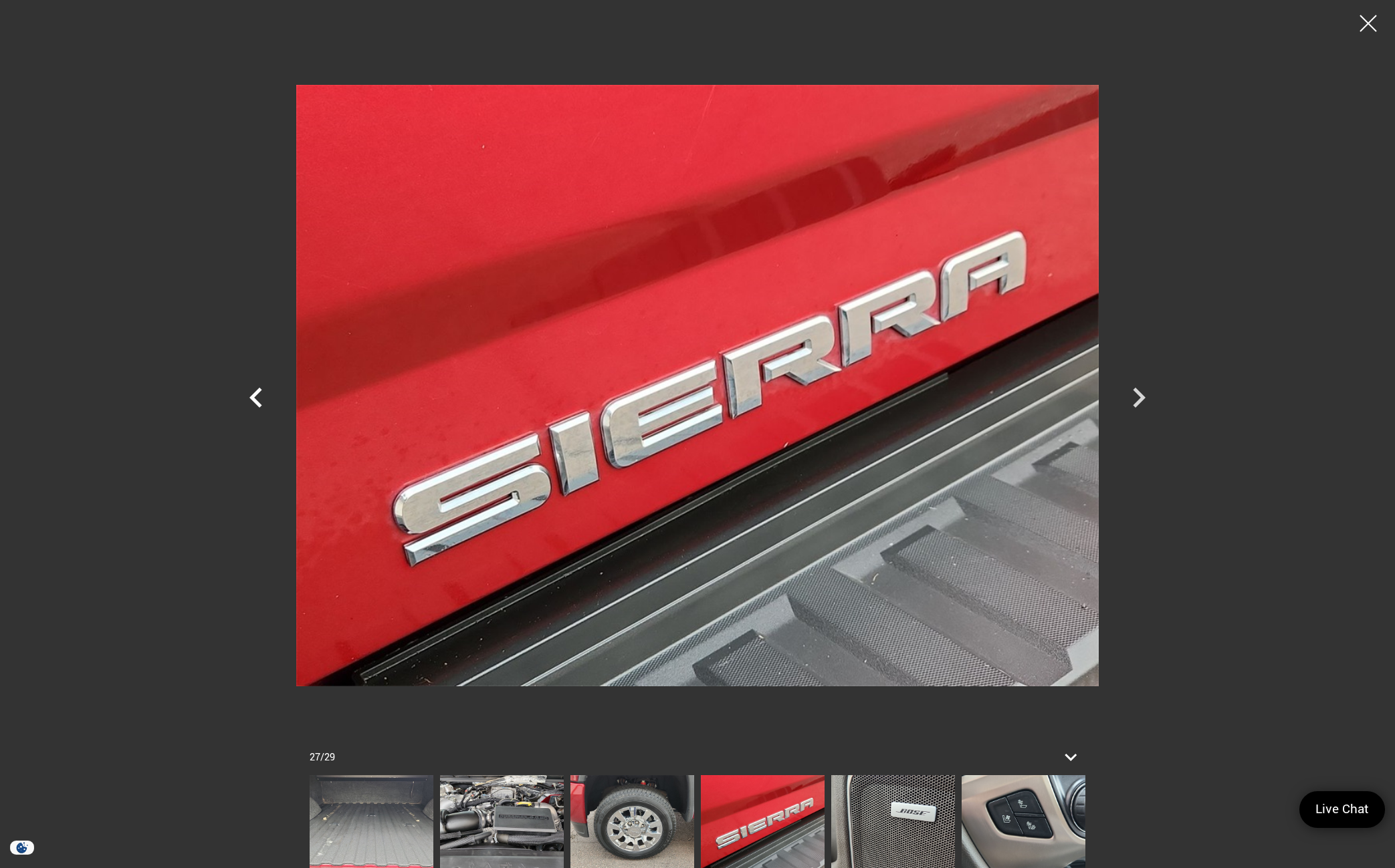
click at [252, 402] on icon "Previous" at bounding box center [257, 398] width 40 height 40
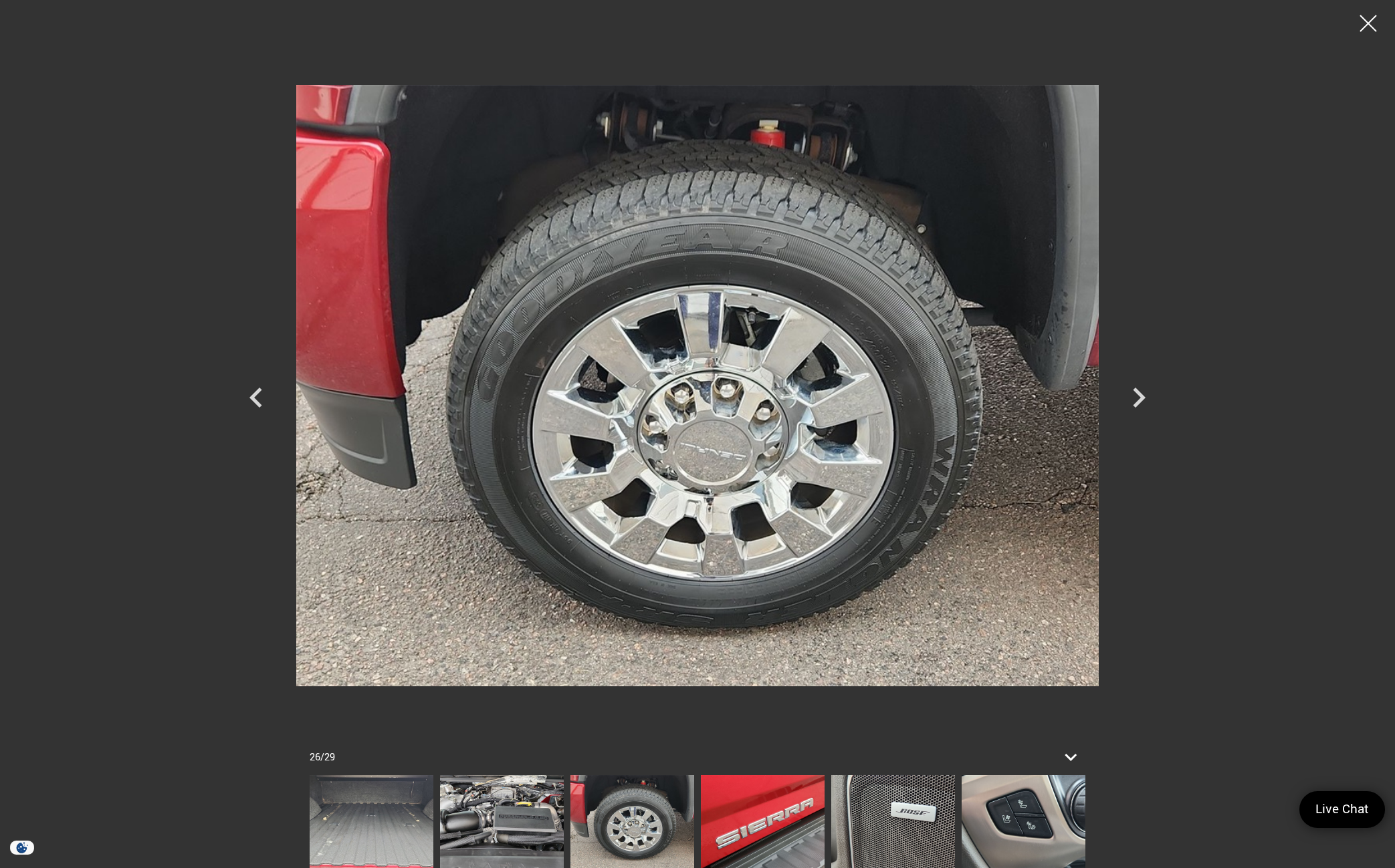
scroll to position [1404, 0]
click at [1135, 407] on icon "Next" at bounding box center [1138, 398] width 13 height 20
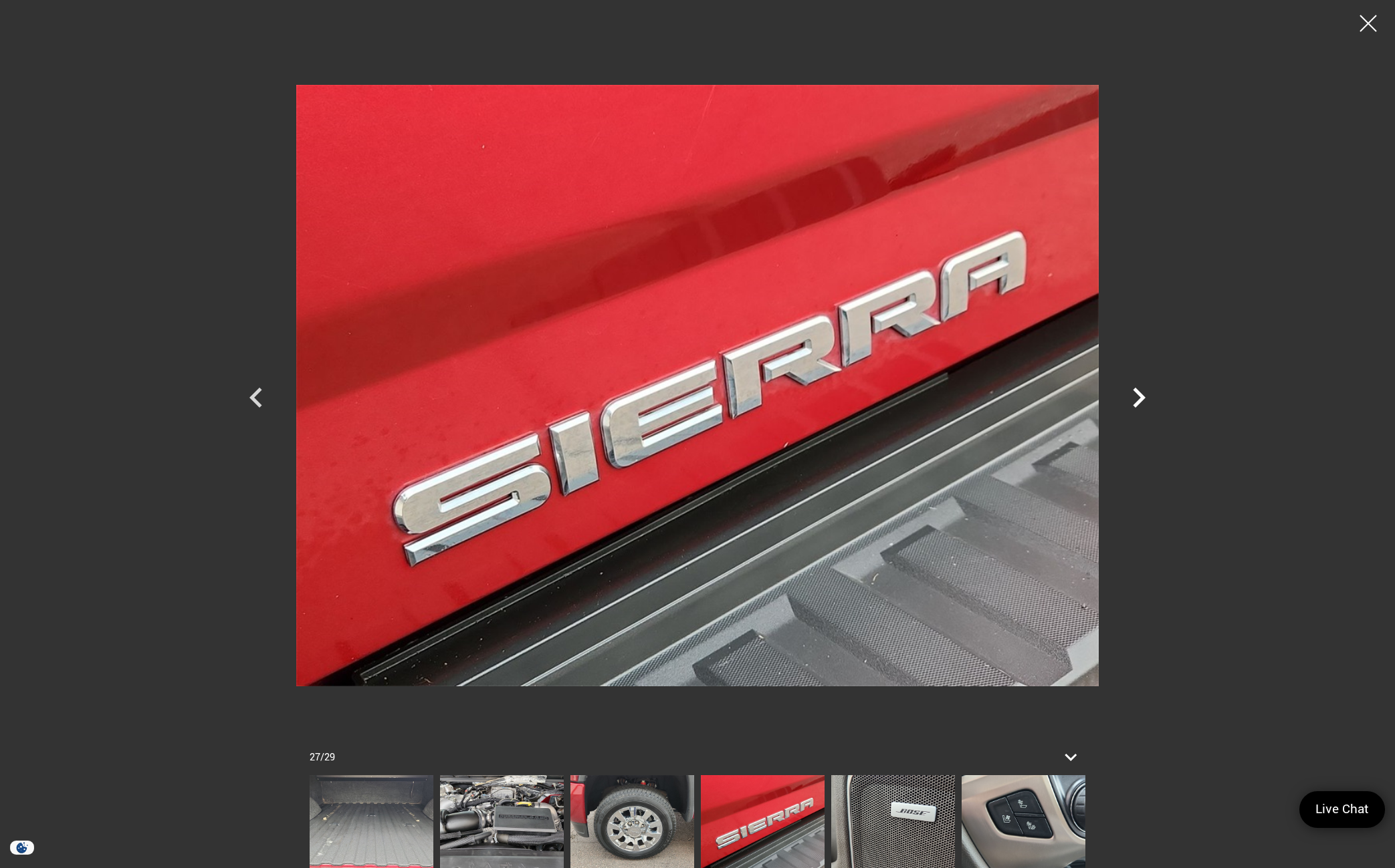
click at [1135, 407] on icon "Next" at bounding box center [1138, 398] width 13 height 20
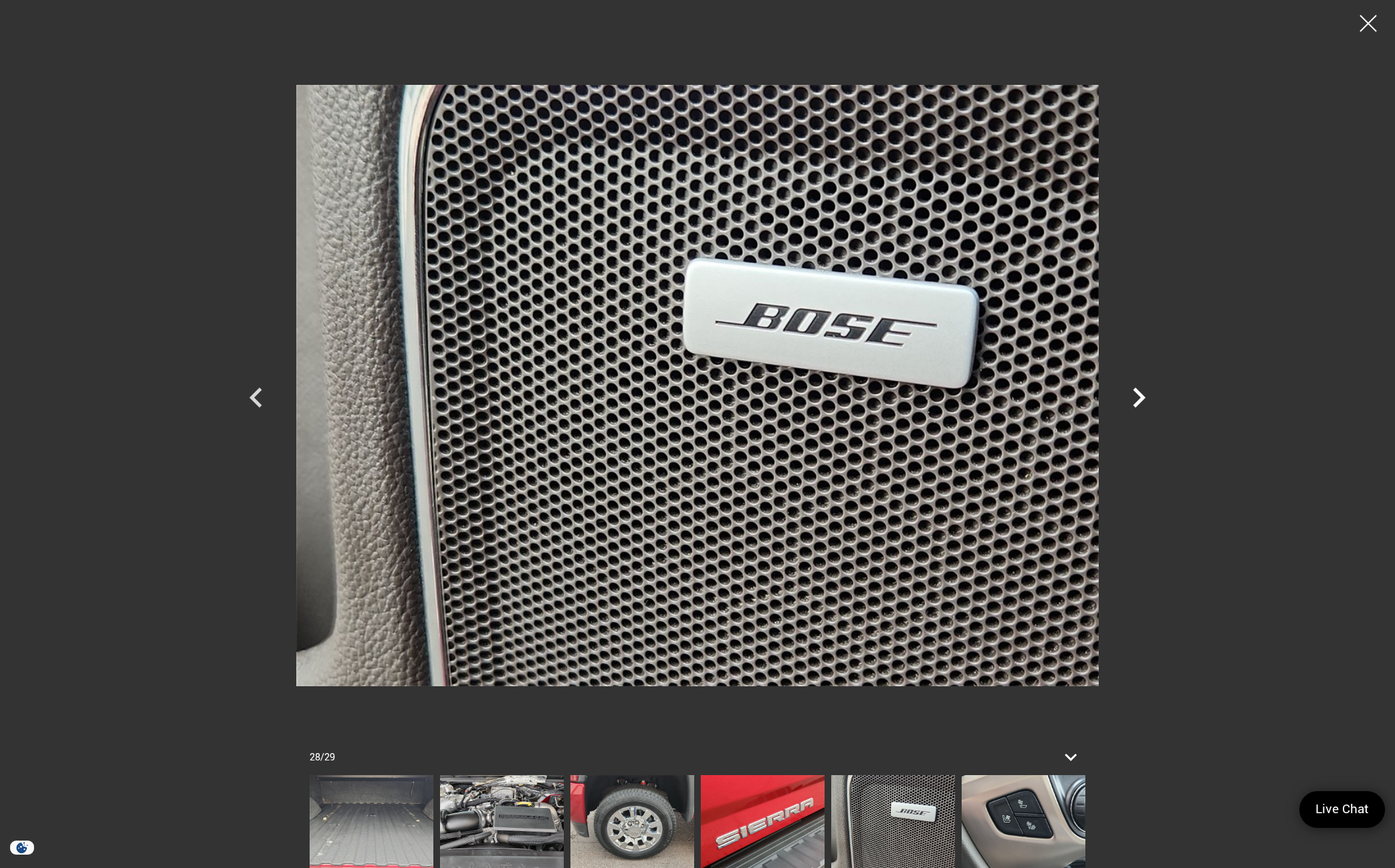
click at [1135, 407] on icon "Next" at bounding box center [1138, 398] width 13 height 20
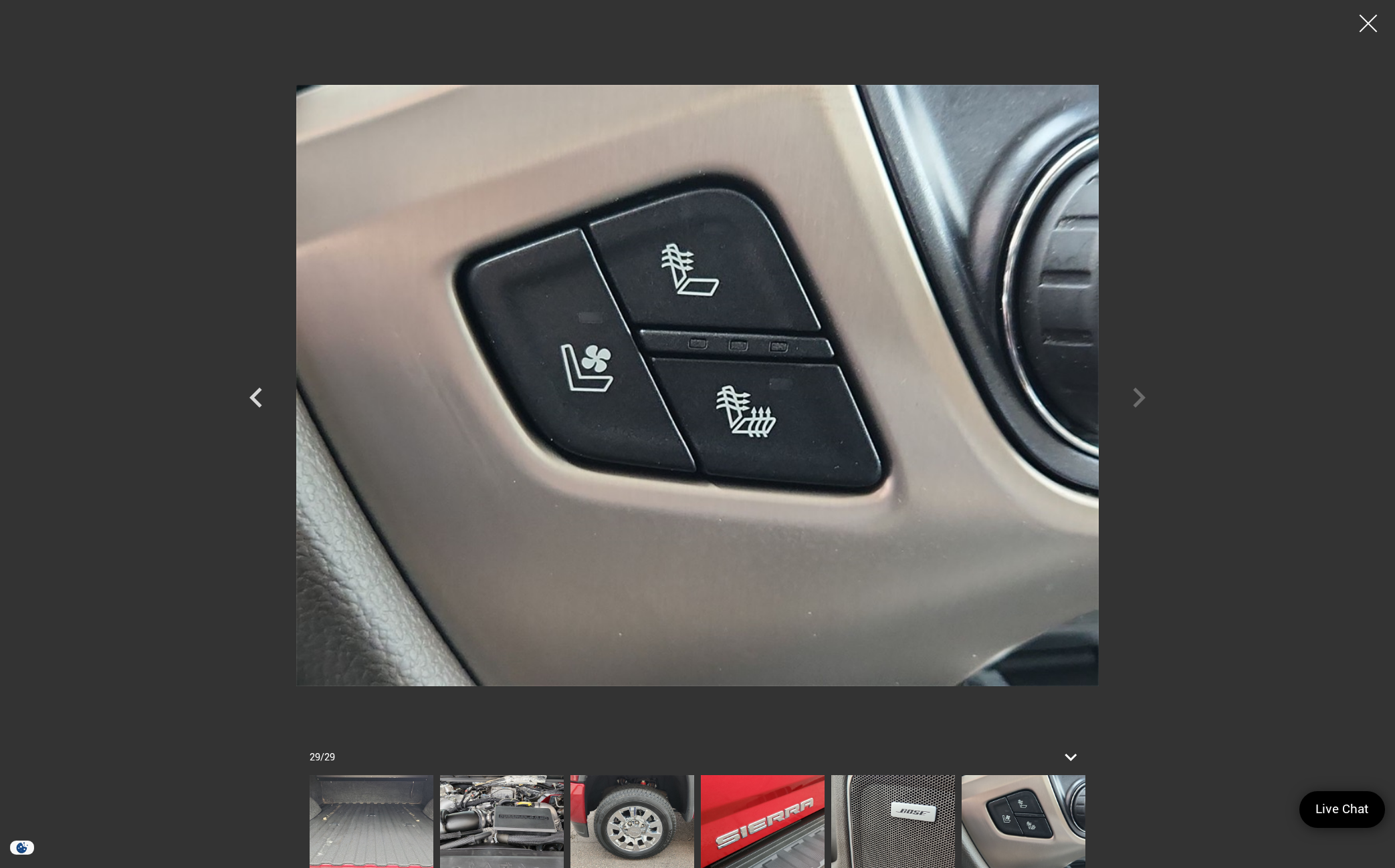
click at [1367, 28] on div at bounding box center [1368, 24] width 35 height 35
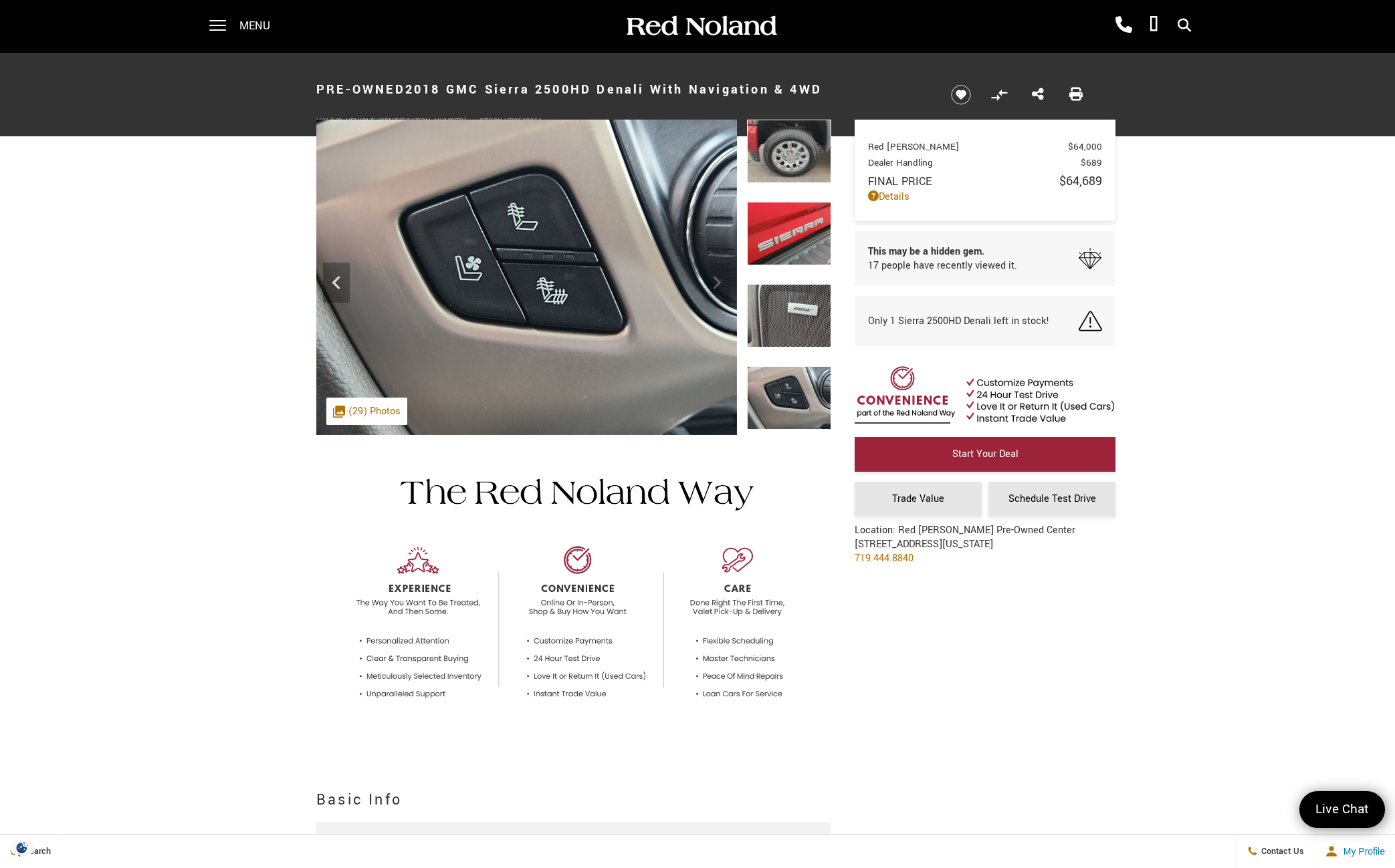
scroll to position [0, 0]
click at [334, 285] on icon "Previous" at bounding box center [336, 283] width 8 height 13
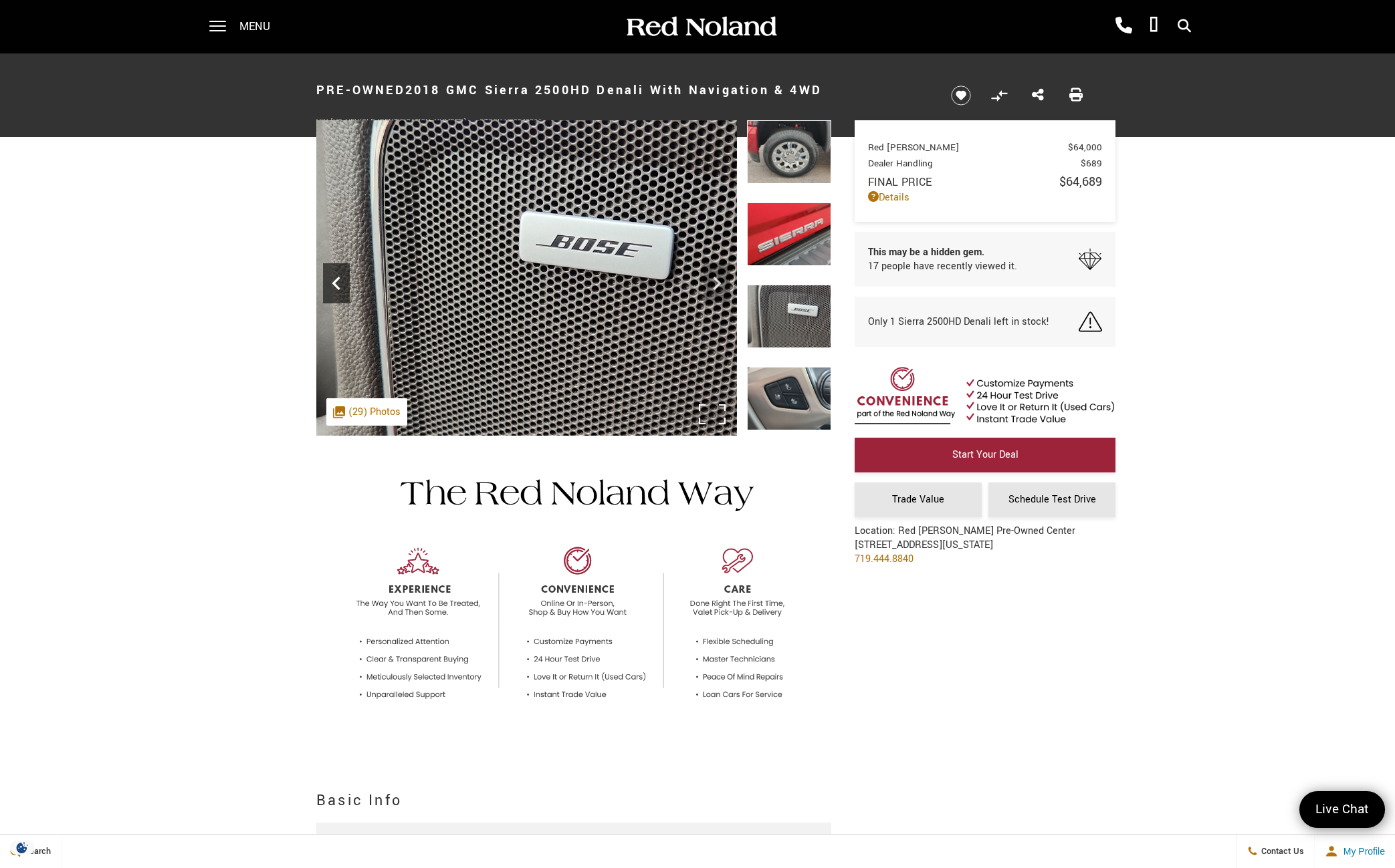
click at [334, 285] on icon "Previous" at bounding box center [336, 283] width 8 height 13
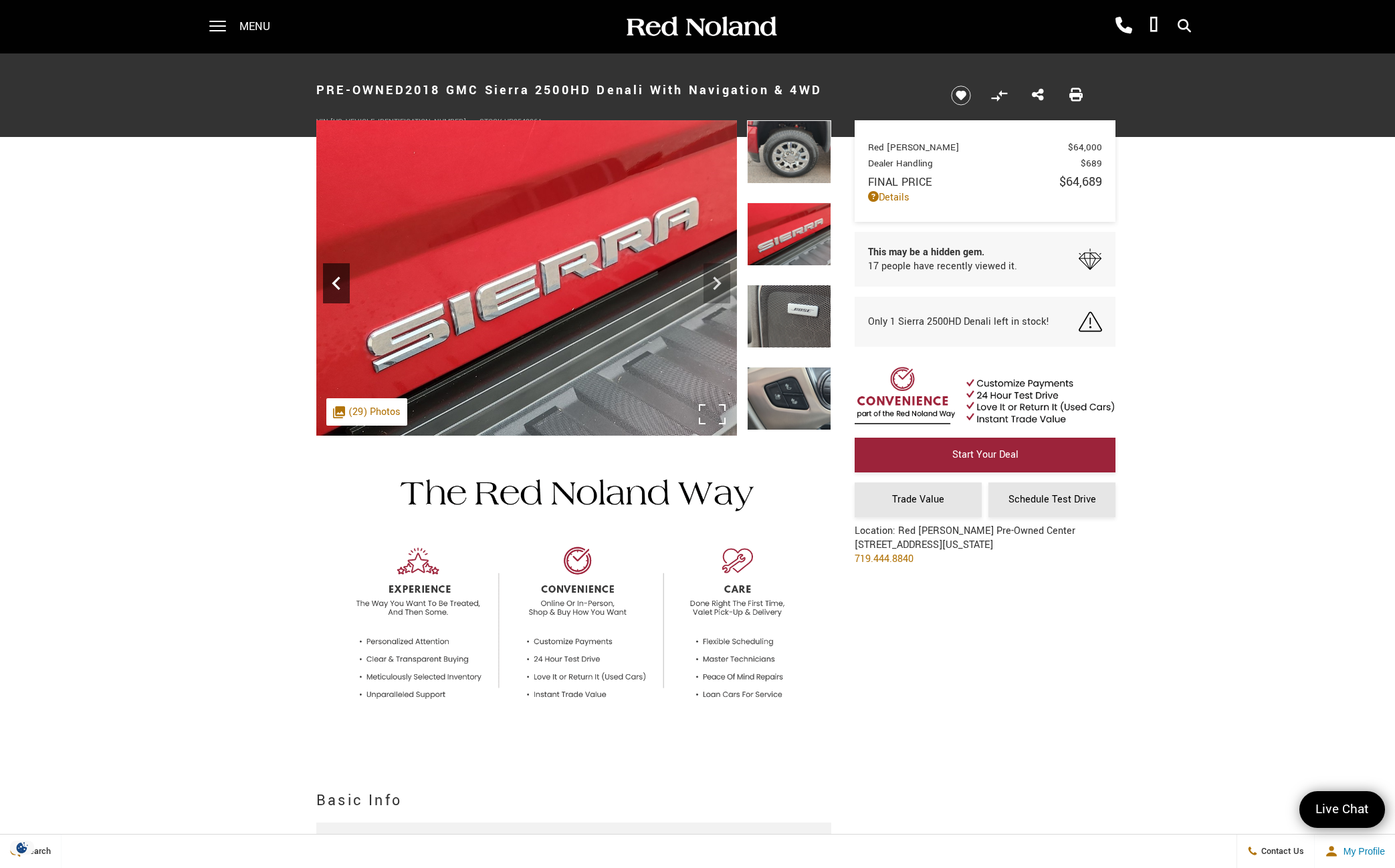
click at [334, 285] on icon "Previous" at bounding box center [336, 283] width 8 height 13
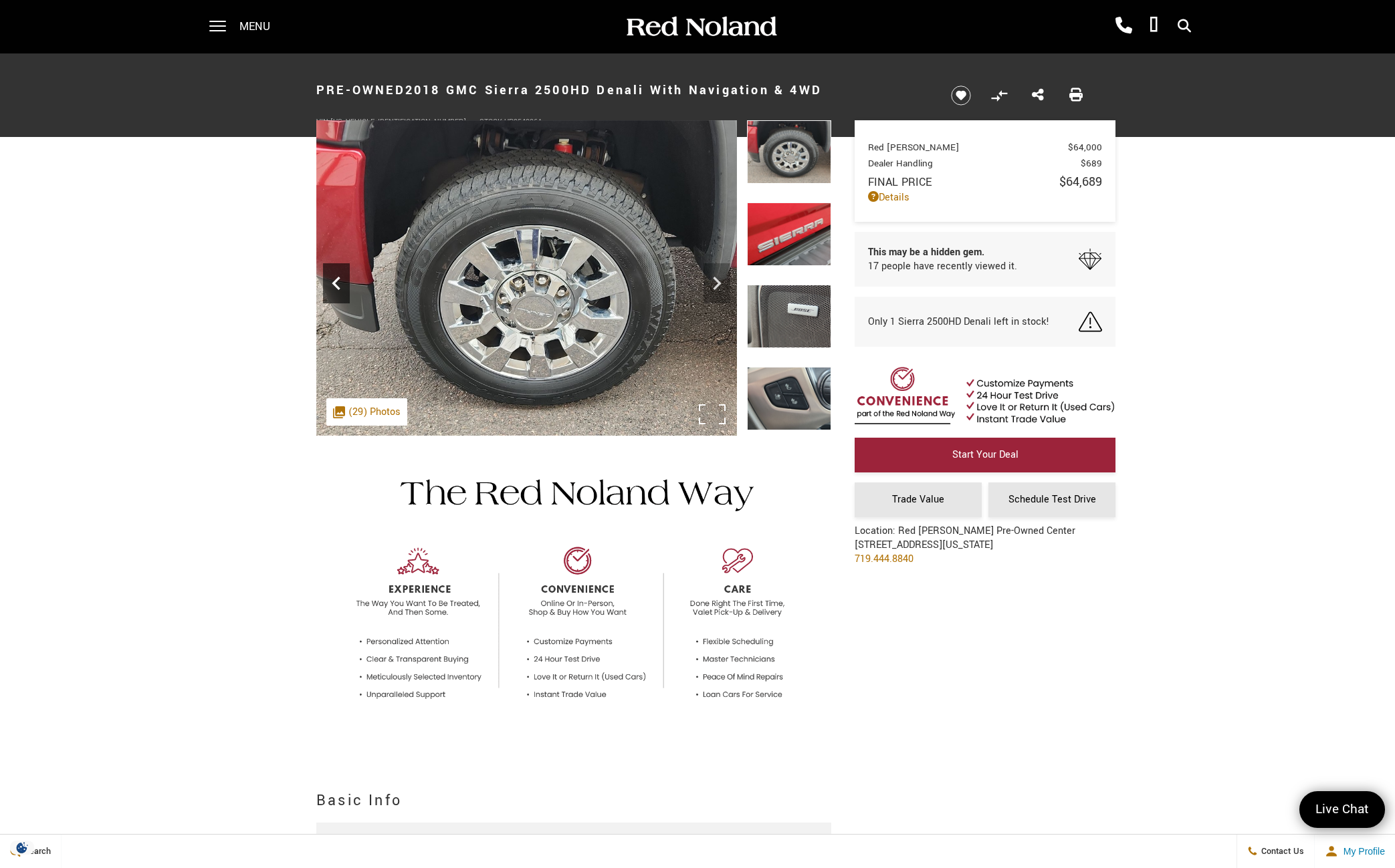
click at [334, 285] on icon "Previous" at bounding box center [336, 283] width 8 height 13
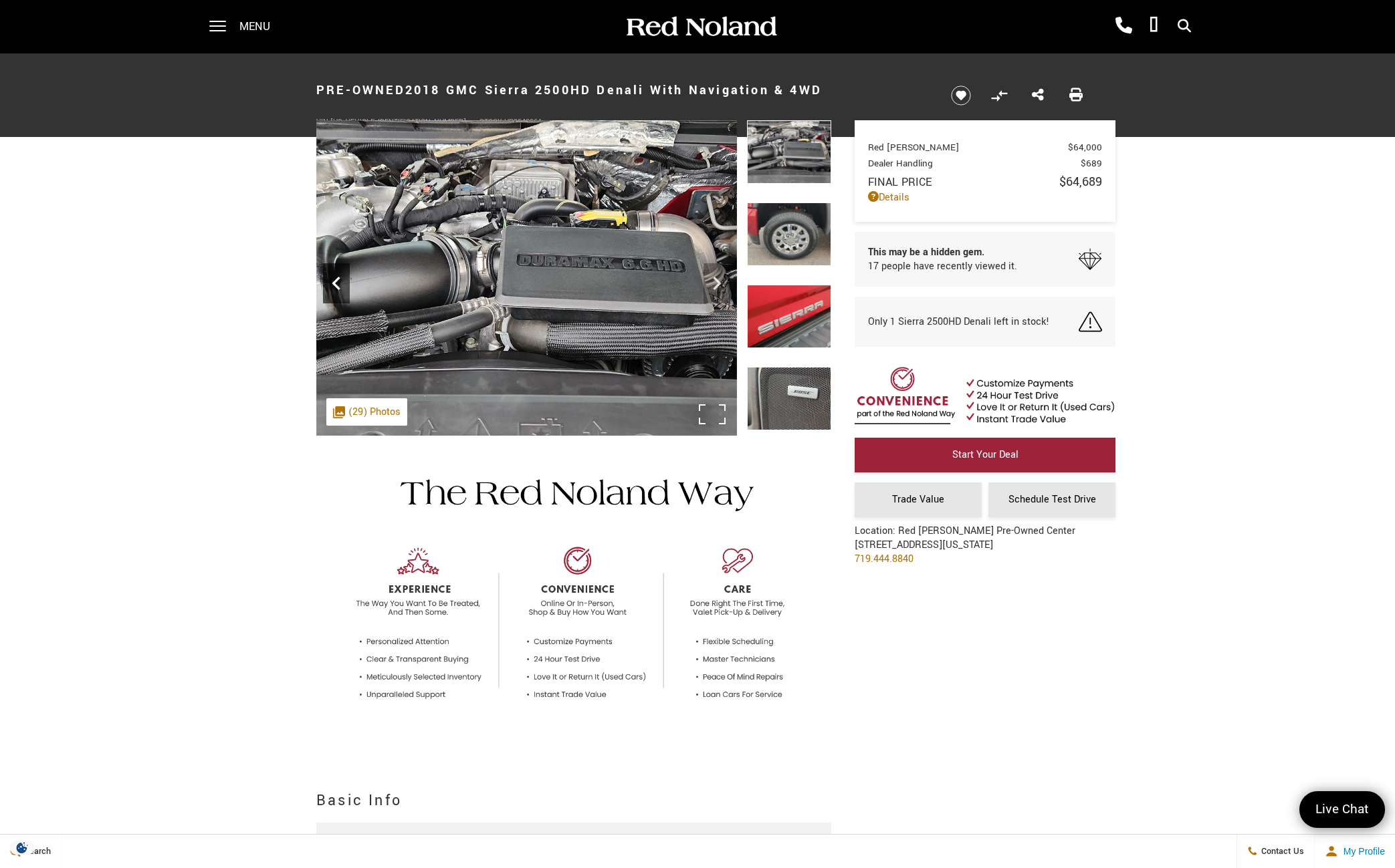
click at [334, 285] on icon "Previous" at bounding box center [336, 283] width 8 height 13
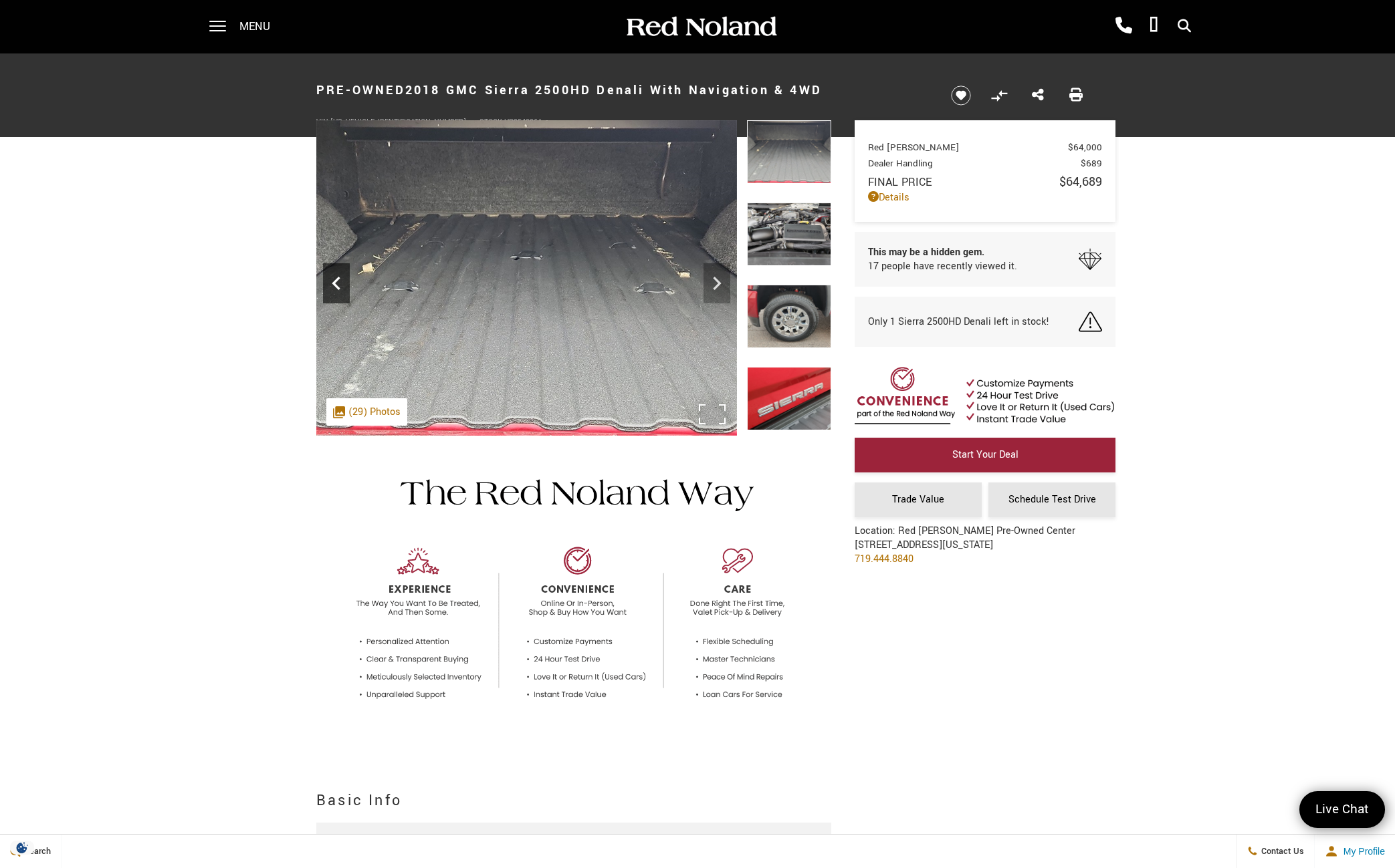
click at [334, 285] on icon "Previous" at bounding box center [336, 283] width 8 height 13
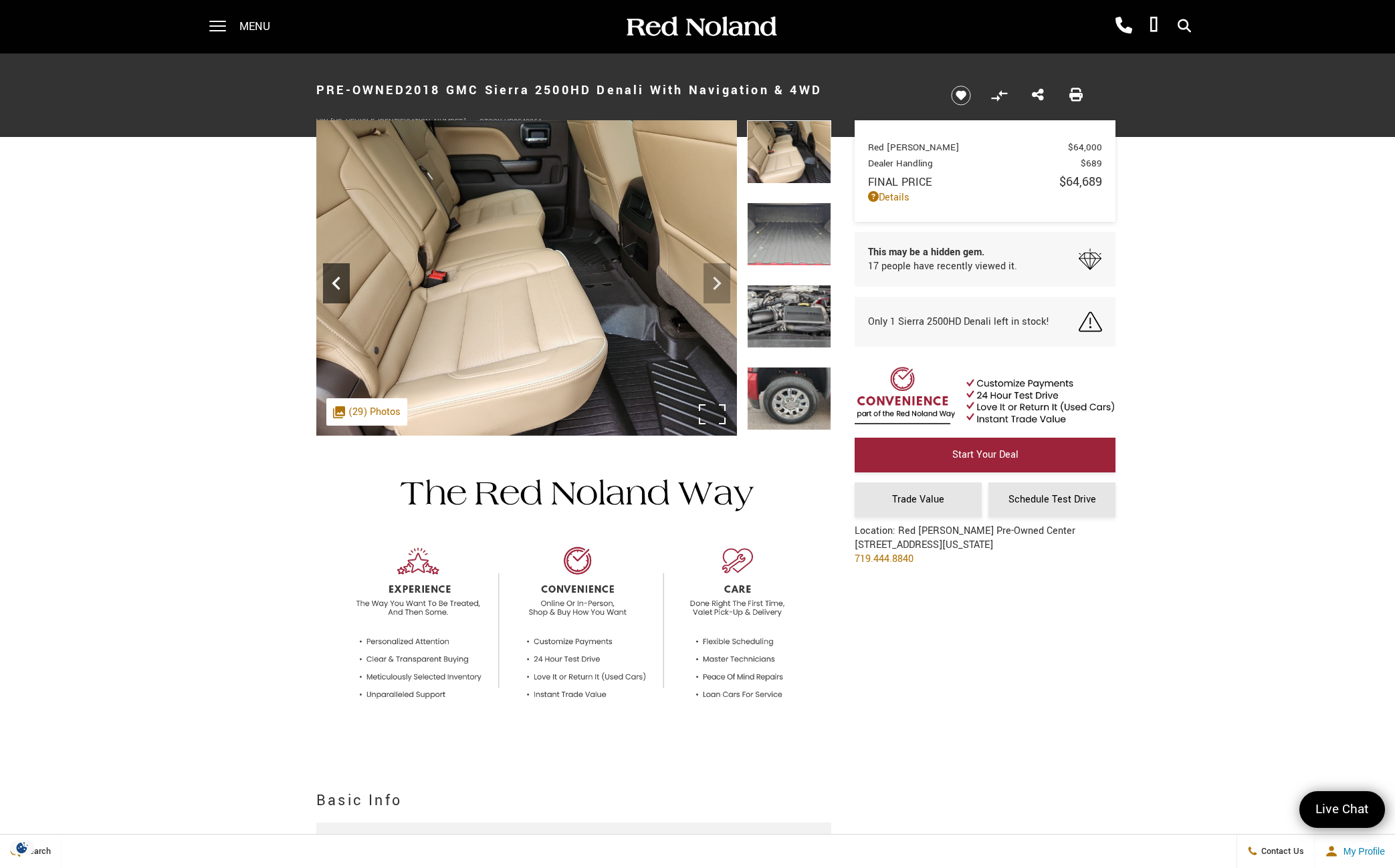
click at [326, 275] on icon "Previous" at bounding box center [337, 283] width 27 height 27
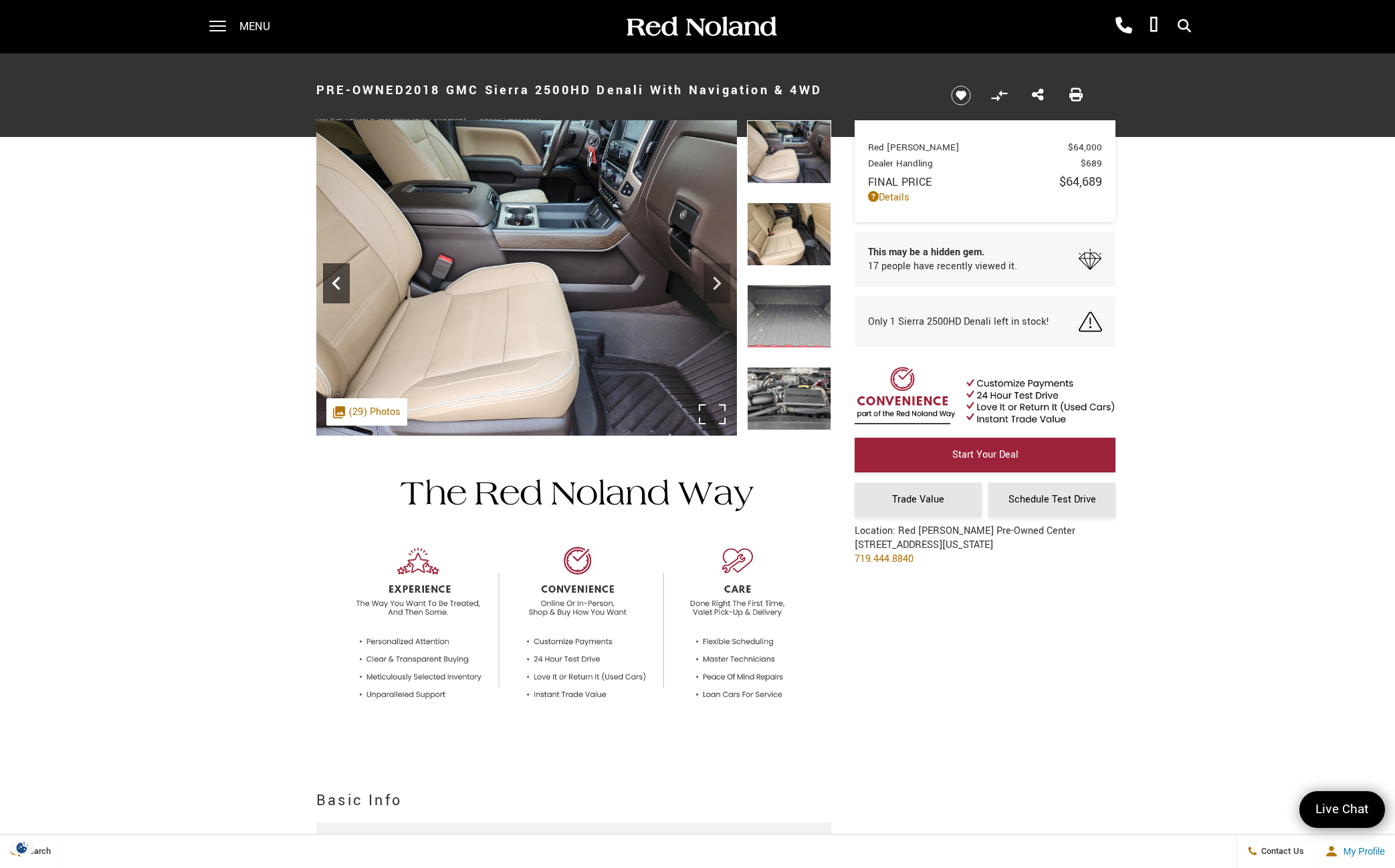
click at [327, 277] on icon "Previous" at bounding box center [337, 283] width 27 height 27
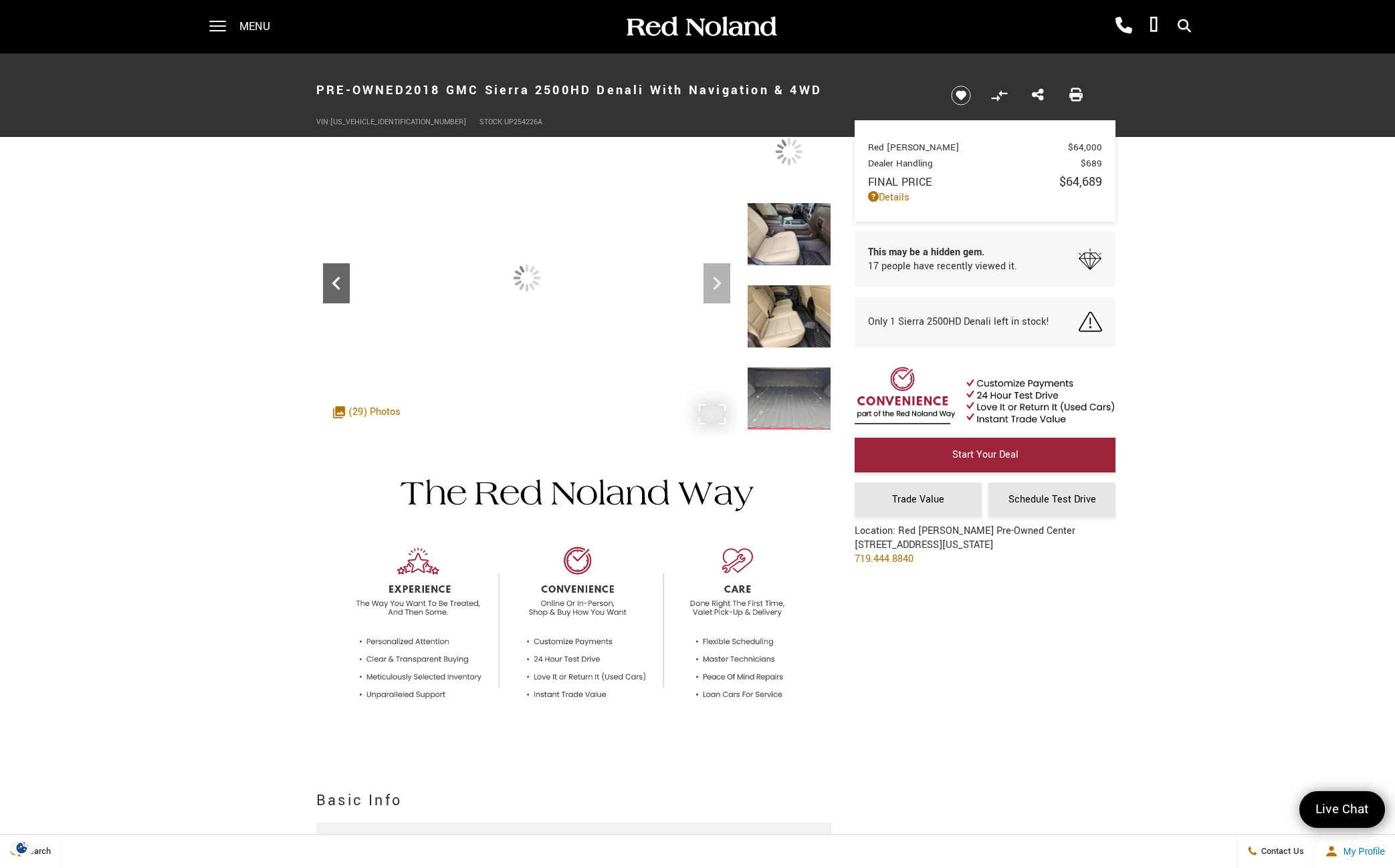
click at [327, 277] on icon "Previous" at bounding box center [337, 283] width 27 height 27
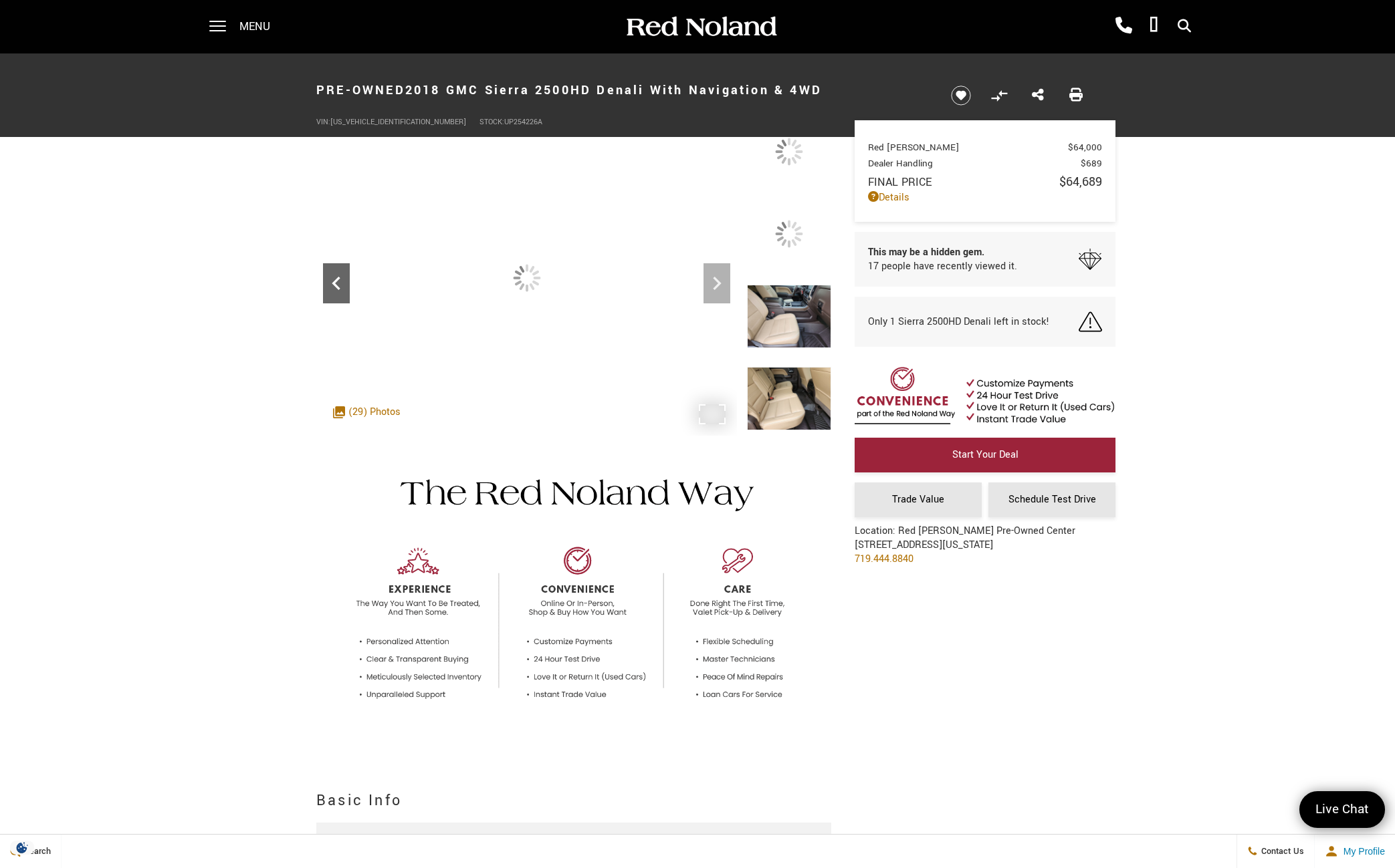
click at [327, 277] on icon "Previous" at bounding box center [337, 283] width 27 height 27
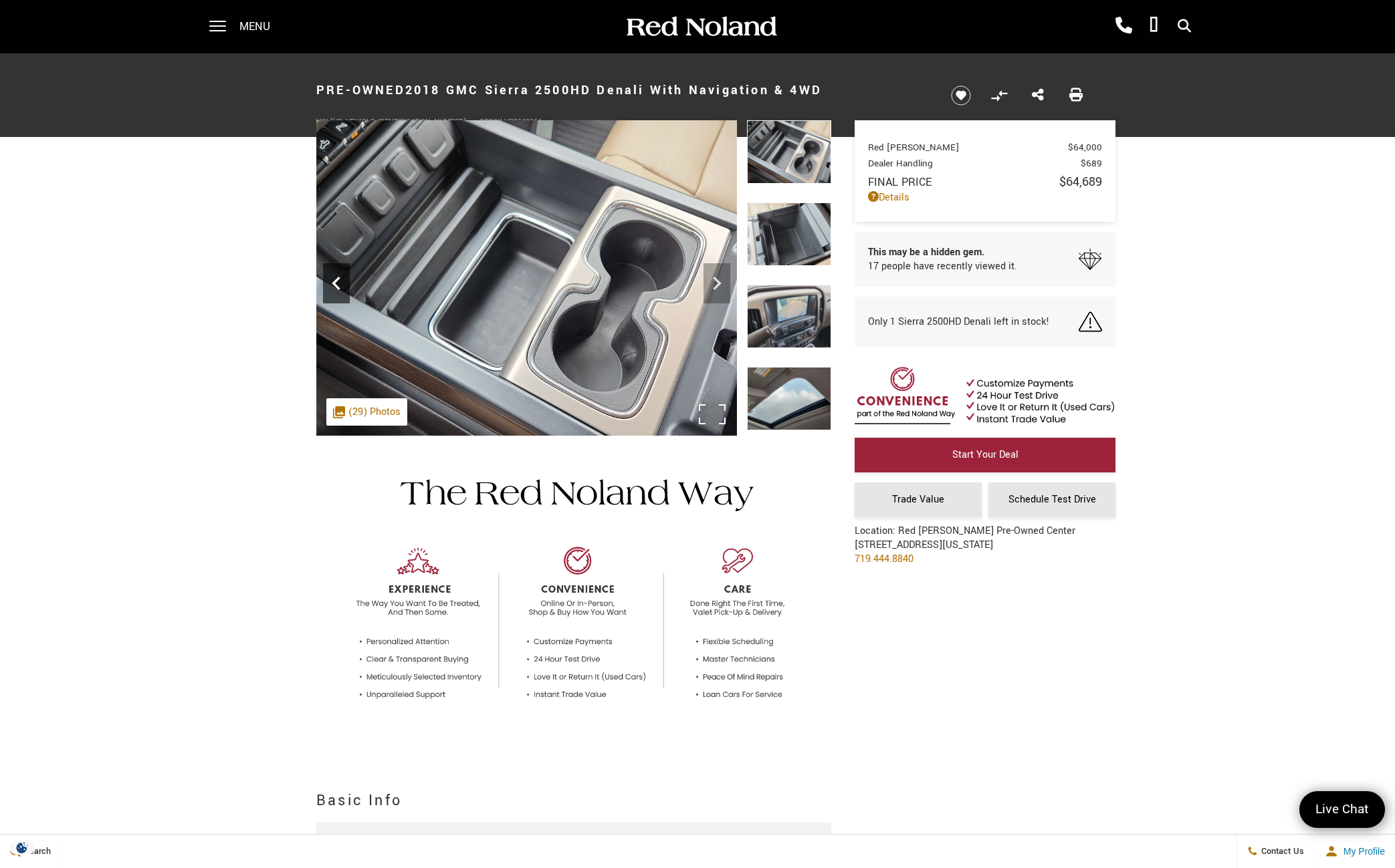
click at [327, 277] on icon "Previous" at bounding box center [337, 283] width 27 height 27
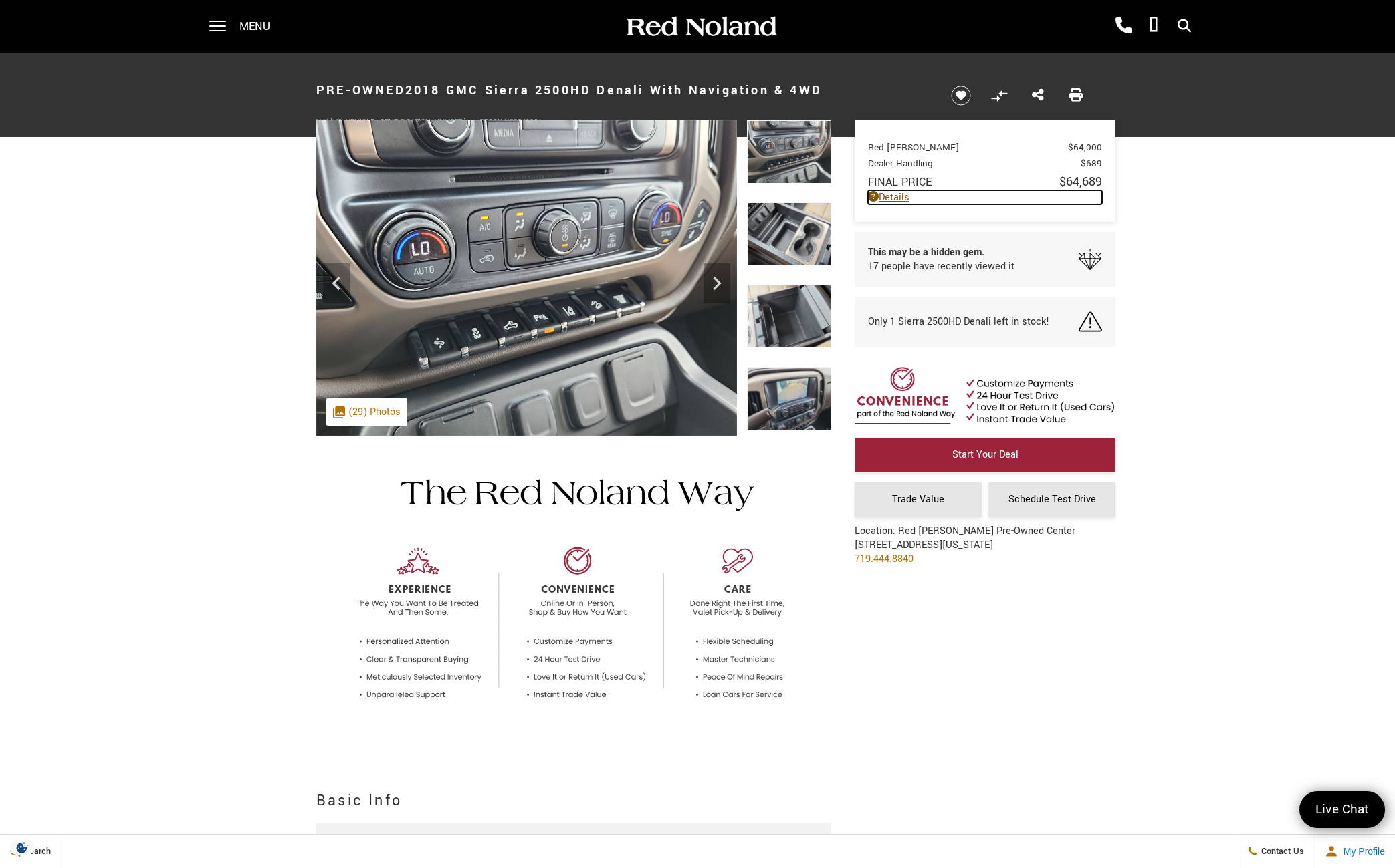
click at [878, 198] on link "Details" at bounding box center [985, 197] width 234 height 14
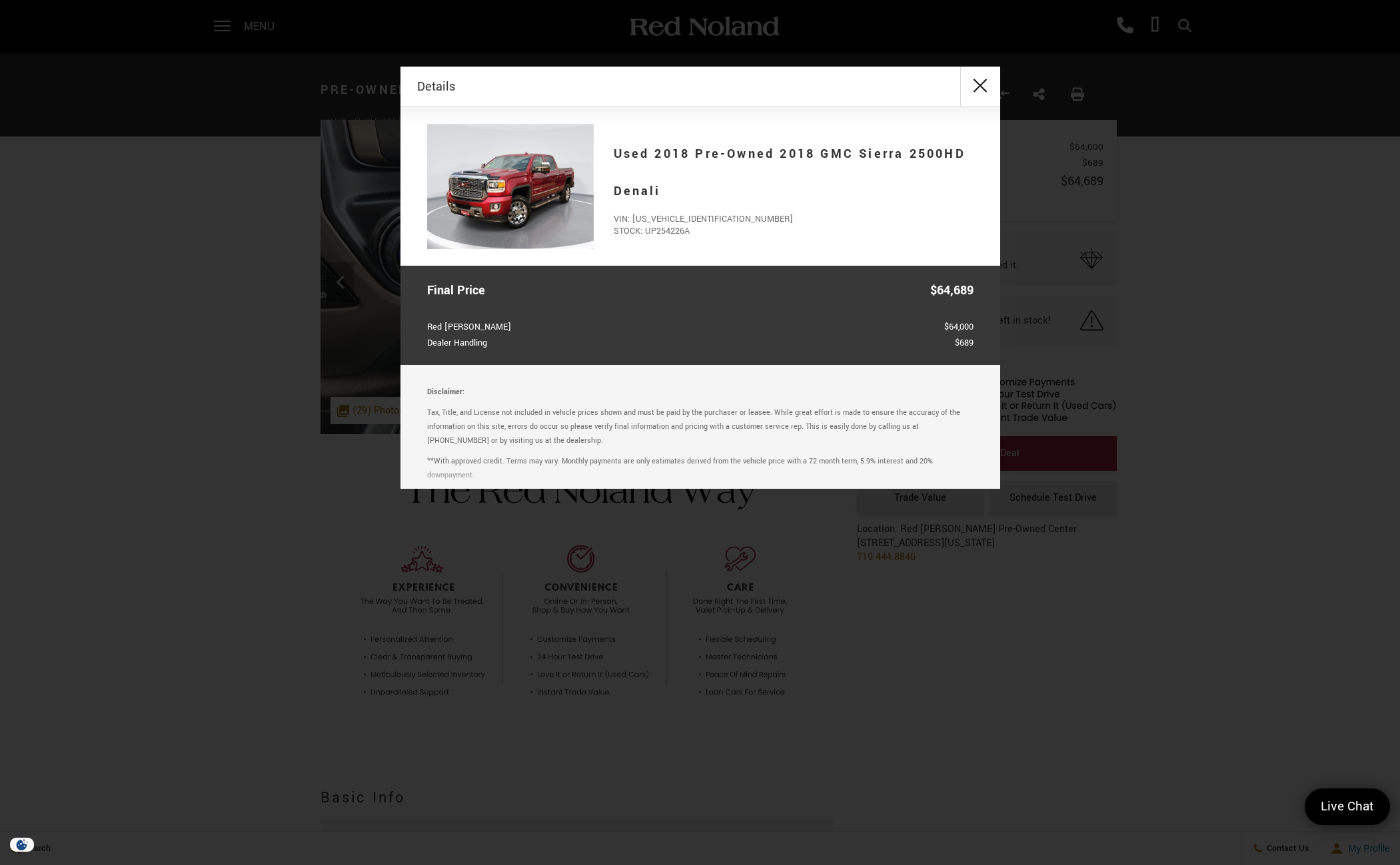
click at [719, 218] on span "VIN: 1GT12UEY7JF254226" at bounding box center [793, 219] width 360 height 12
drag, startPoint x: 714, startPoint y: 219, endPoint x: 633, endPoint y: 214, distance: 81.2
click at [633, 214] on span "VIN: 1GT12UEY7JF254226" at bounding box center [793, 219] width 360 height 12
copy span "[US_VEHICLE_IDENTIFICATION_NUMBER]"
